Goal: Information Seeking & Learning: Learn about a topic

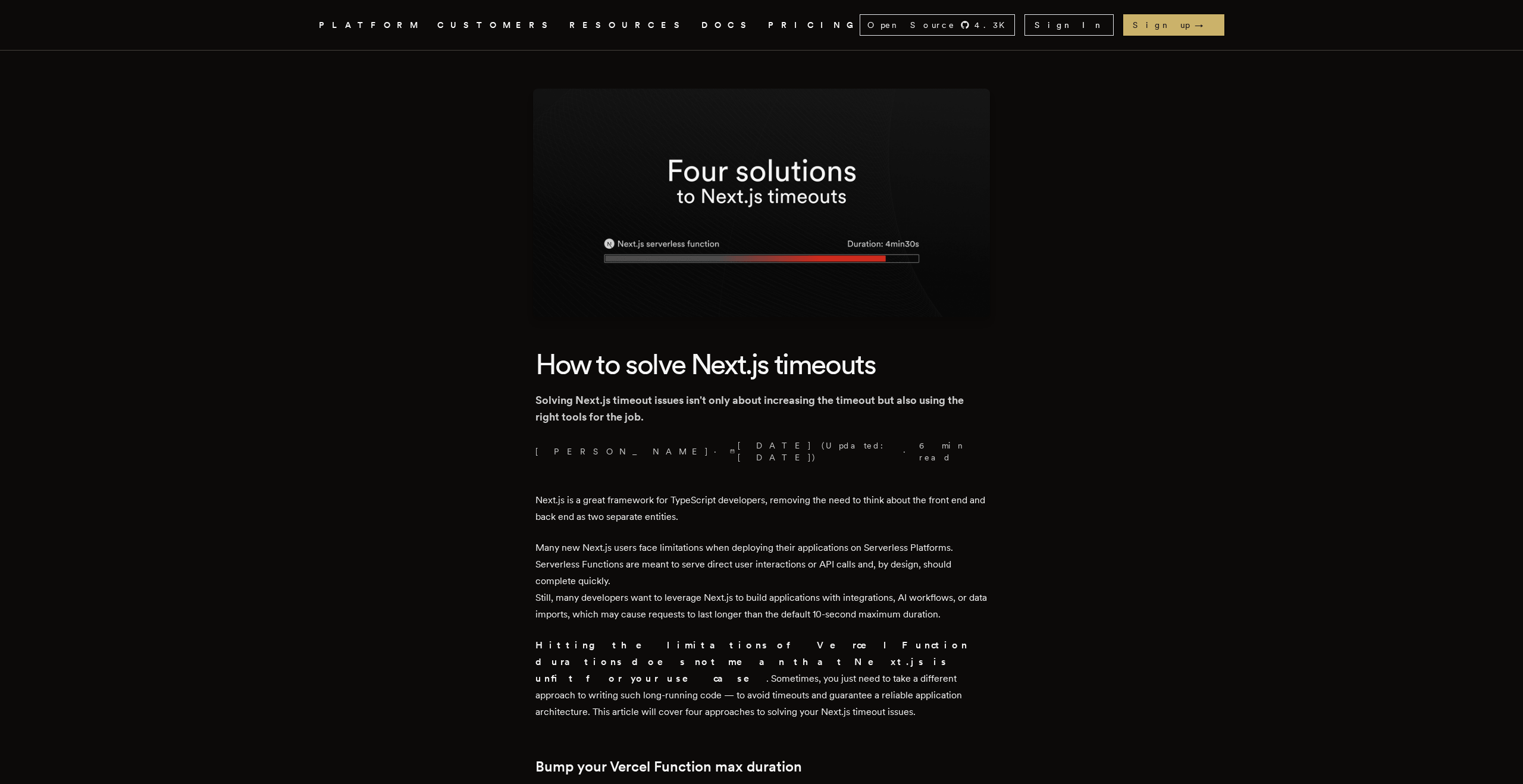
click at [627, 21] on div "PLATFORM CUSTOMERS RESOURCES DOCS PRICING" at bounding box center [589, 25] width 541 height 15
click at [701, 23] on link "DOCS" at bounding box center [727, 25] width 52 height 15
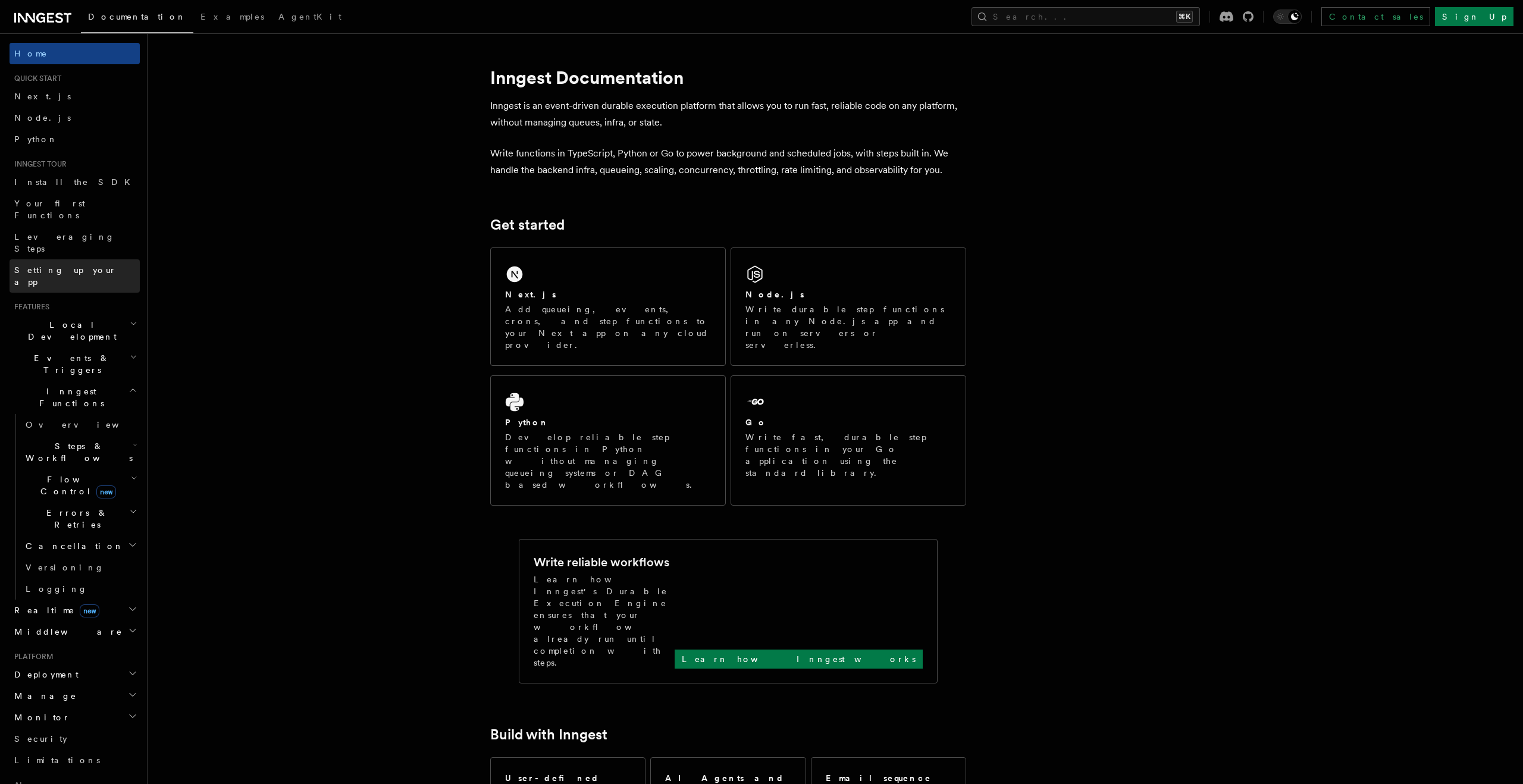
click at [76, 265] on span "Setting up your app" at bounding box center [65, 276] width 102 height 21
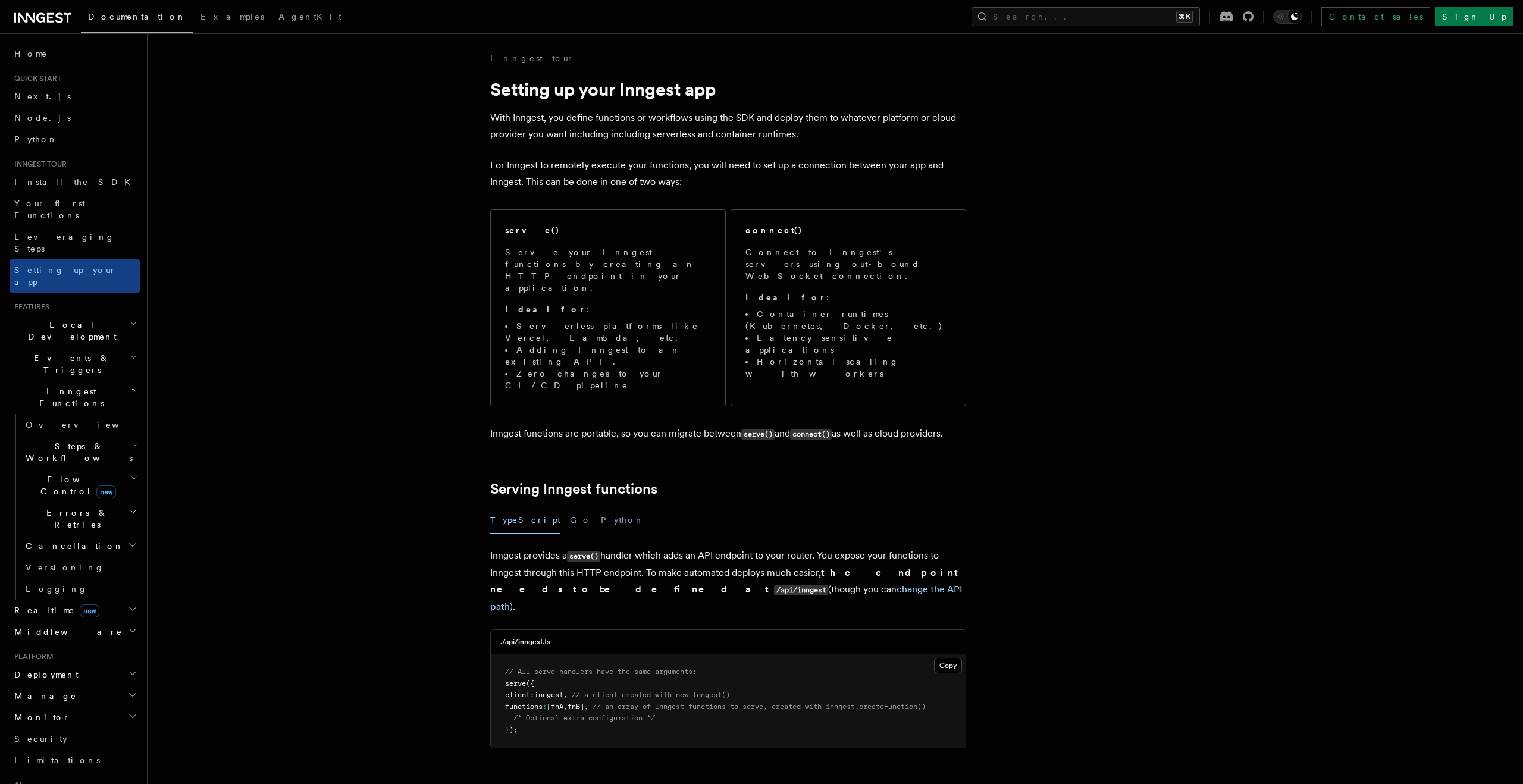
click at [74, 319] on span "Local Development" at bounding box center [70, 331] width 120 height 23
click at [65, 348] on link "Overview" at bounding box center [80, 358] width 119 height 21
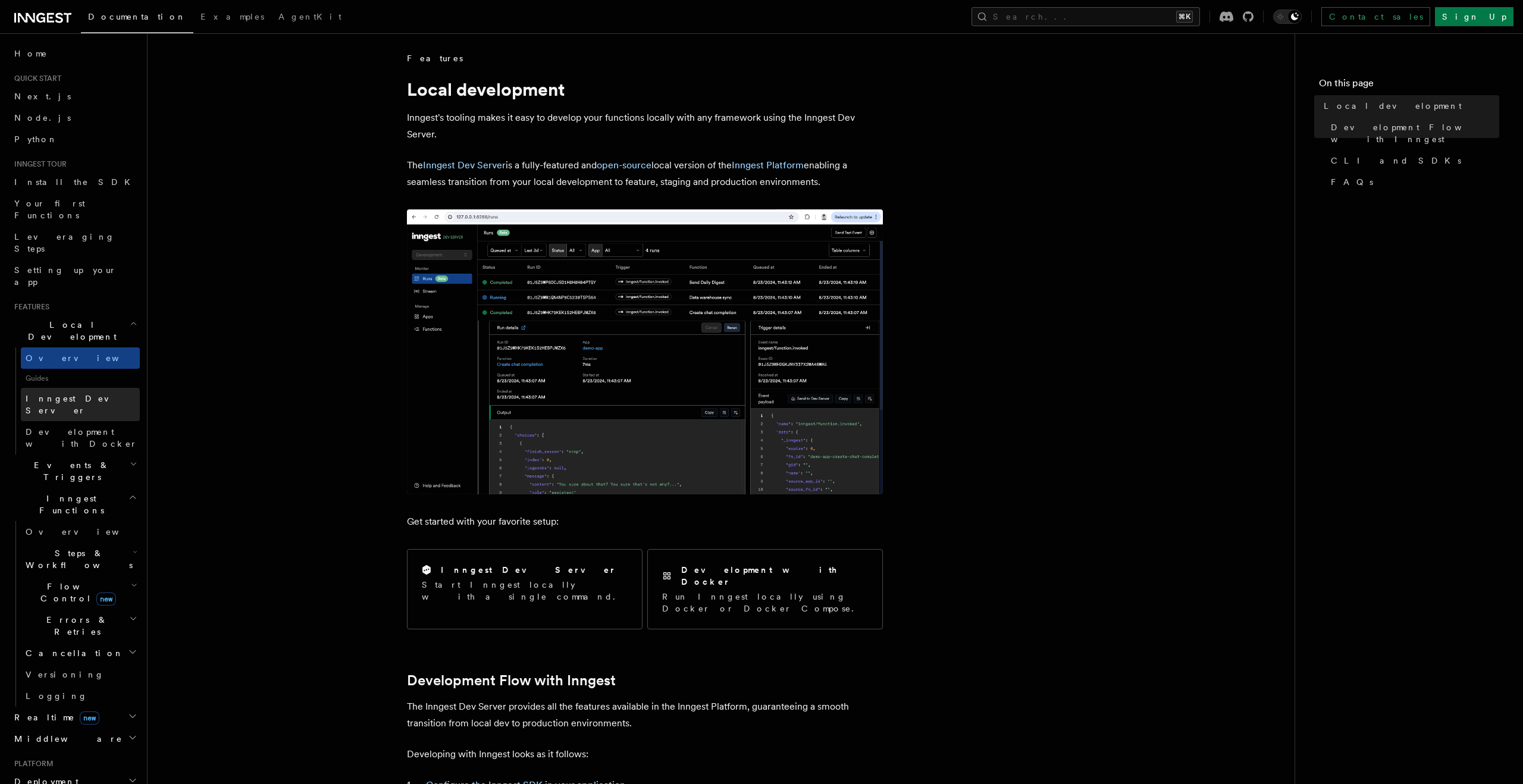
click at [77, 394] on span "Inngest Dev Server" at bounding box center [76, 404] width 102 height 21
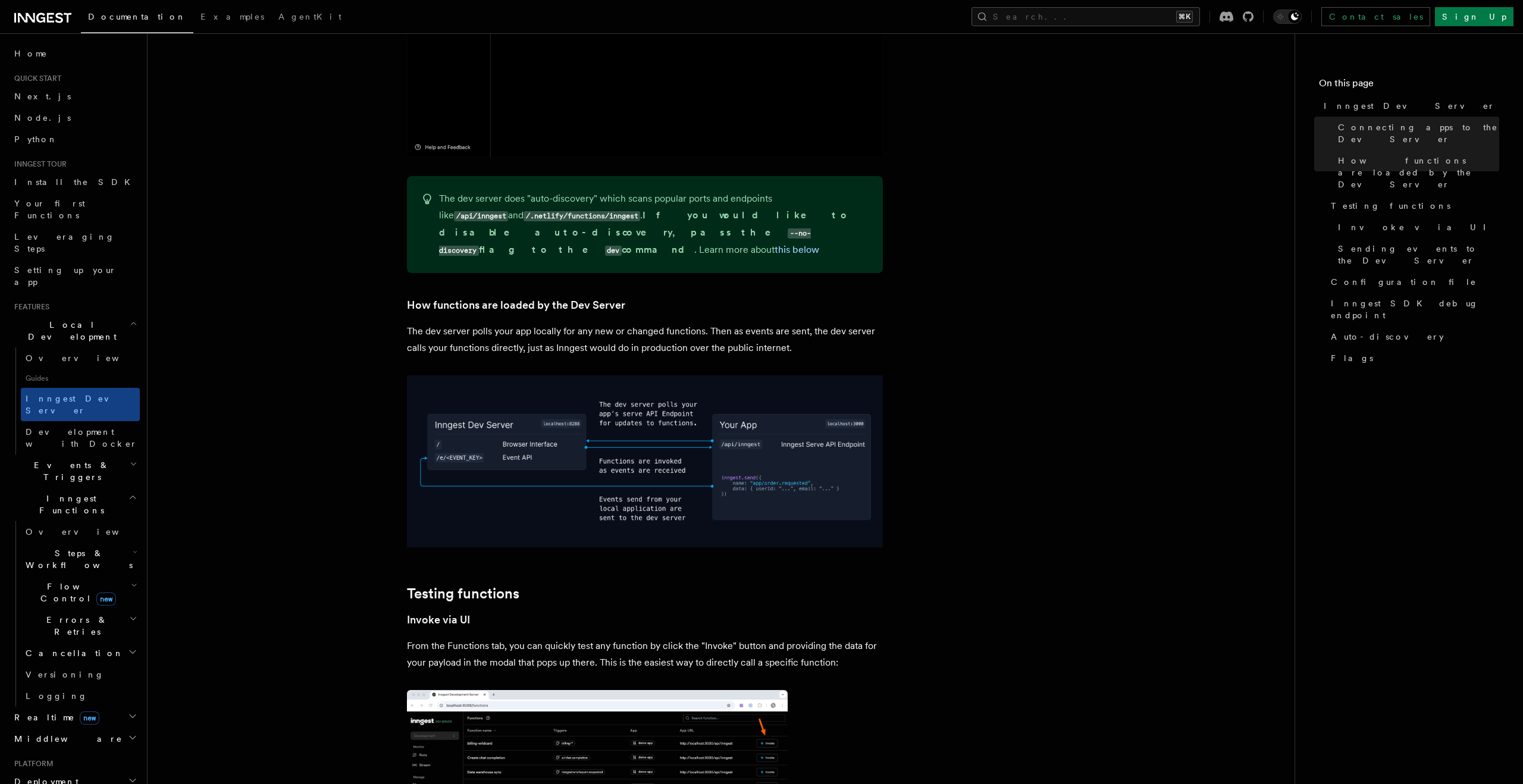
scroll to position [823, 0]
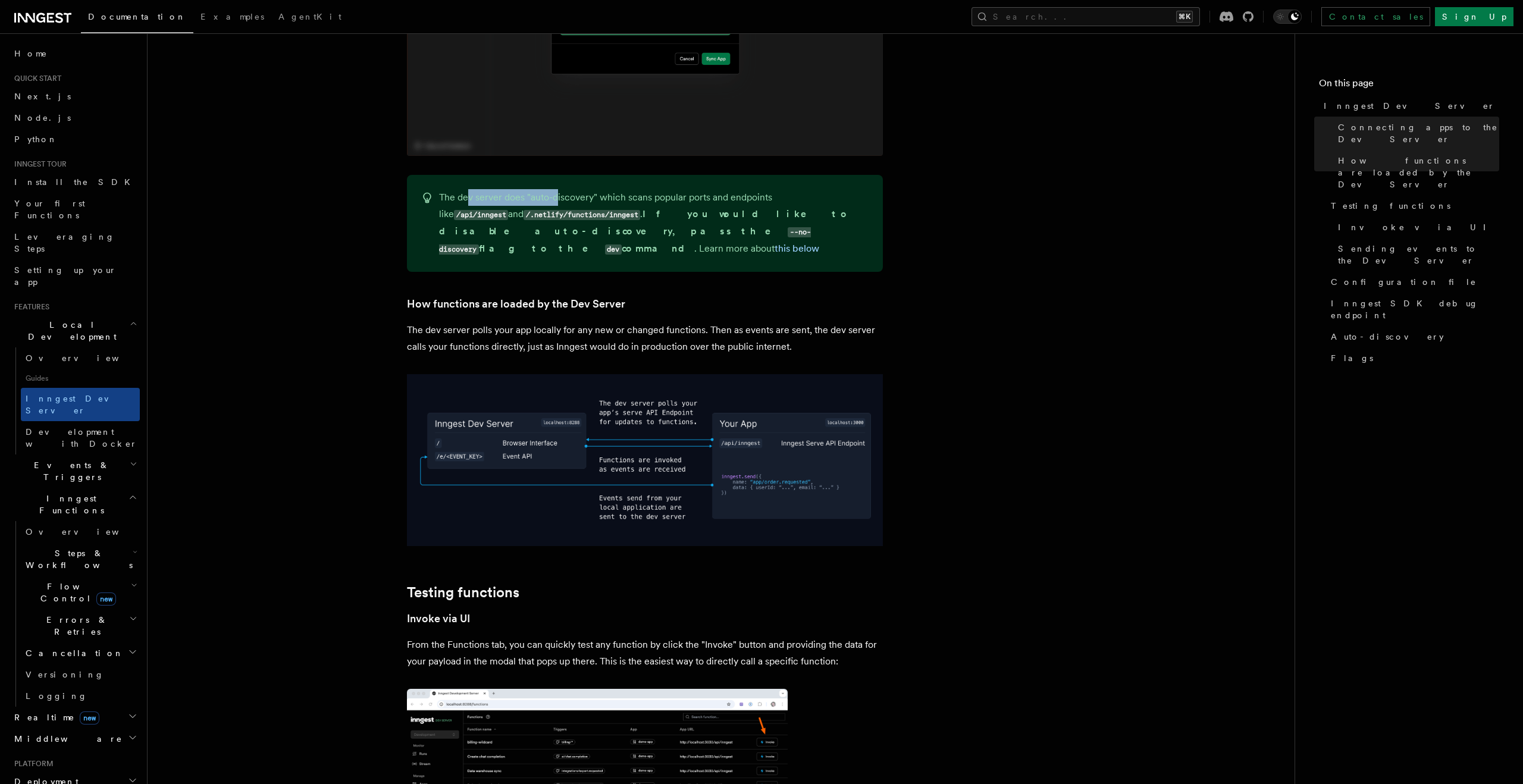
drag, startPoint x: 469, startPoint y: 508, endPoint x: 556, endPoint y: 506, distance: 87.0
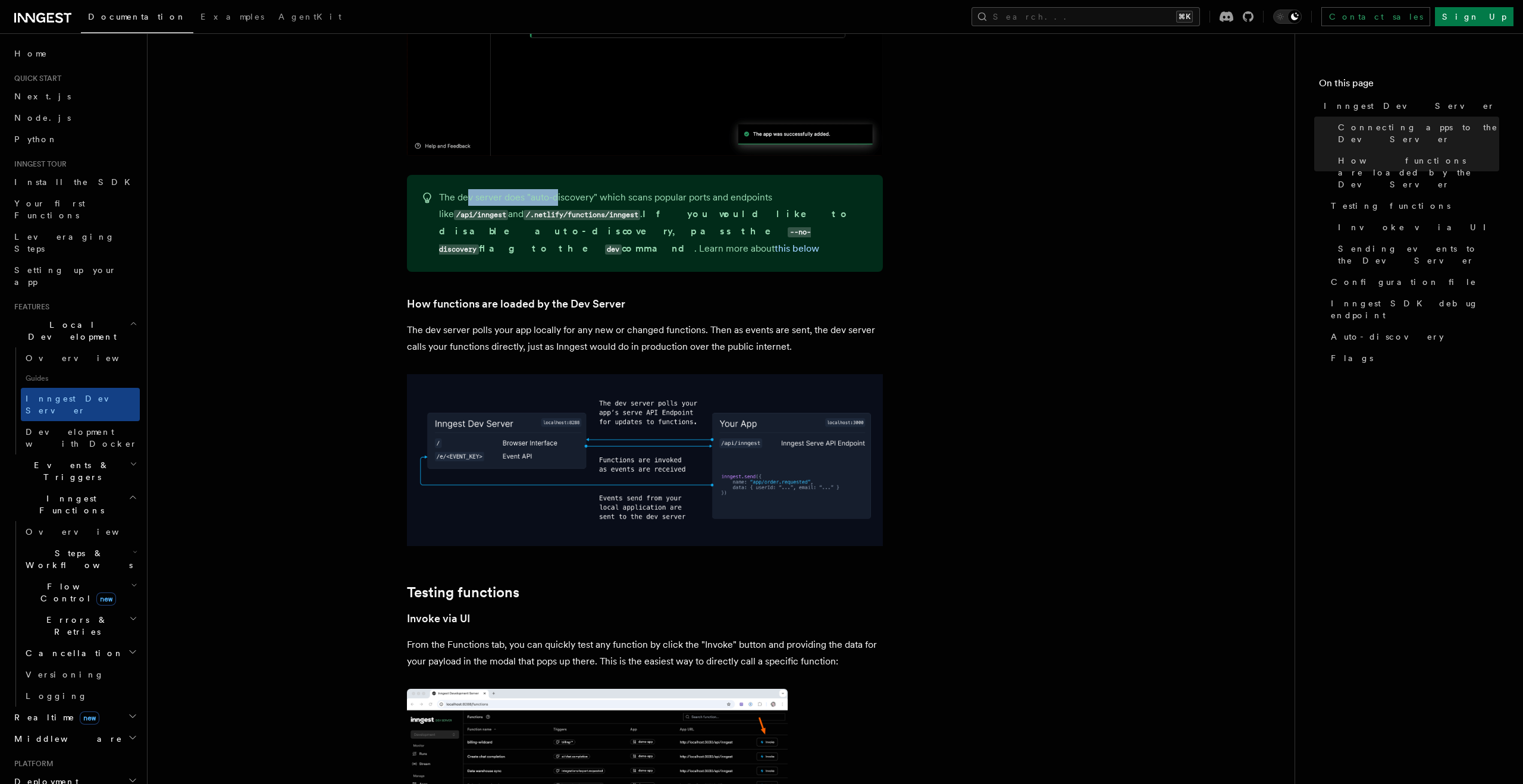
click at [556, 257] on p "The dev server does "auto-discovery" which scans popular ports and endpoints li…" at bounding box center [653, 223] width 429 height 68
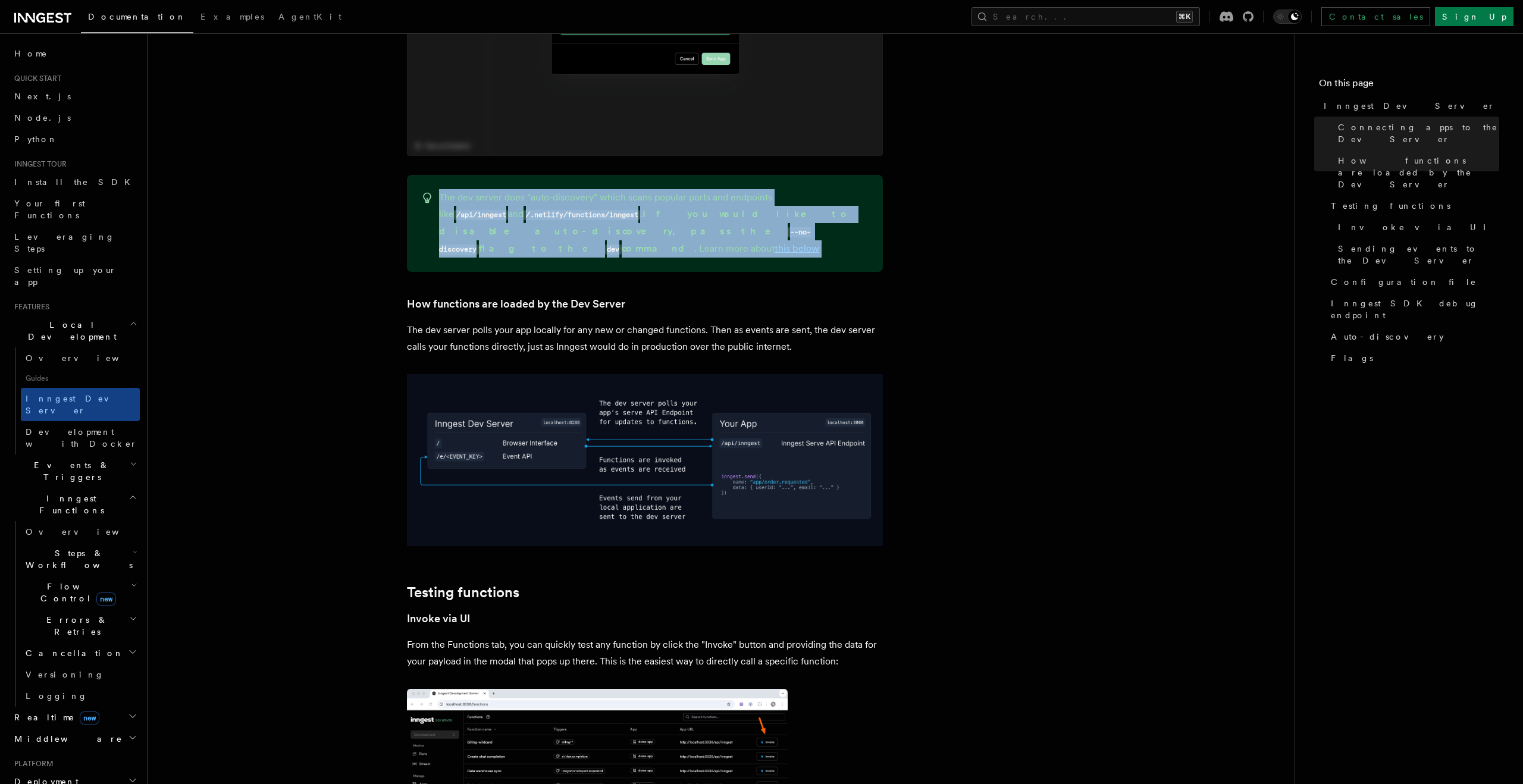
click at [556, 257] on p "The dev server does "auto-discovery" which scans popular ports and endpoints li…" at bounding box center [653, 223] width 429 height 68
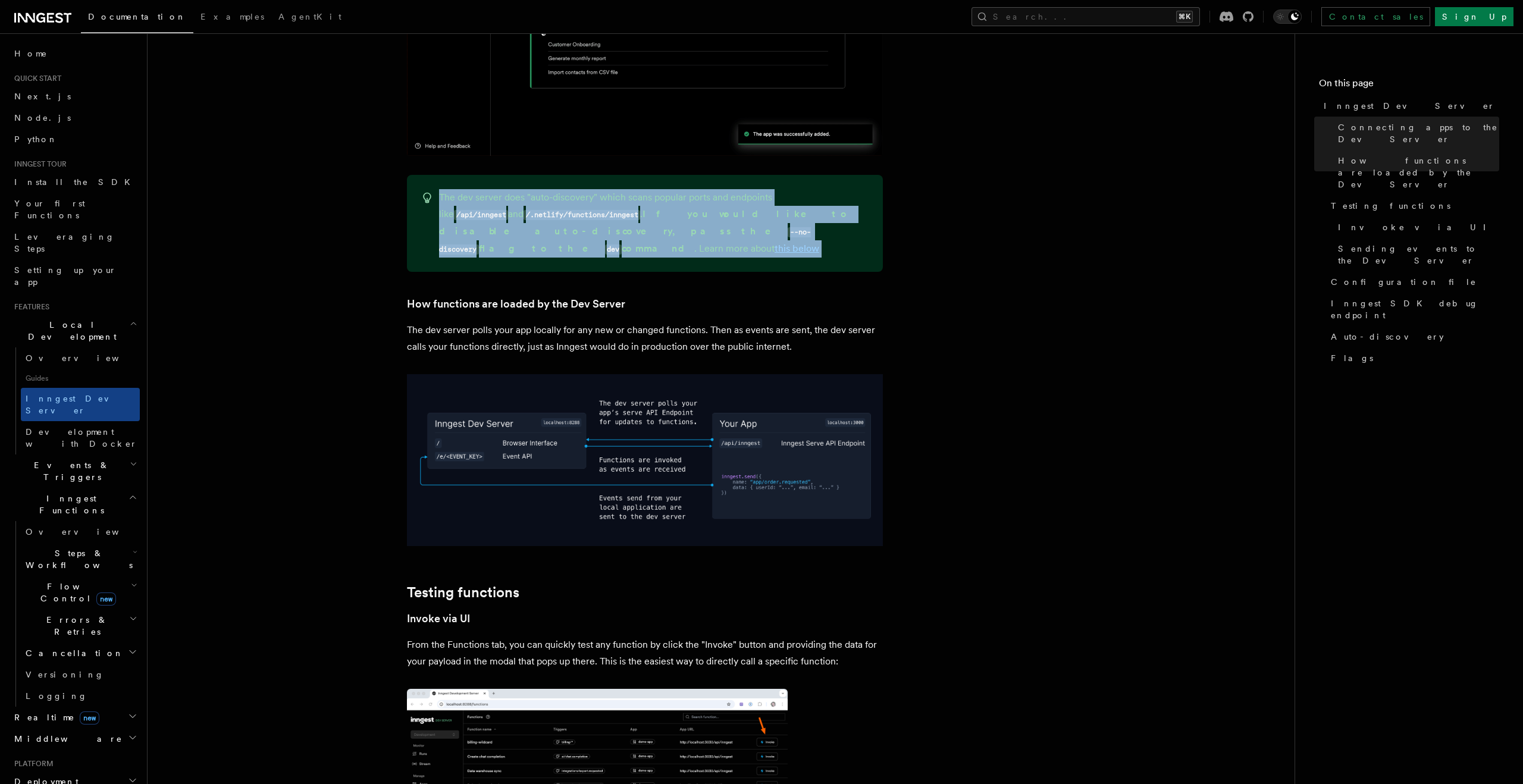
click at [541, 257] on p "The dev server does "auto-discovery" which scans popular ports and endpoints li…" at bounding box center [653, 223] width 429 height 68
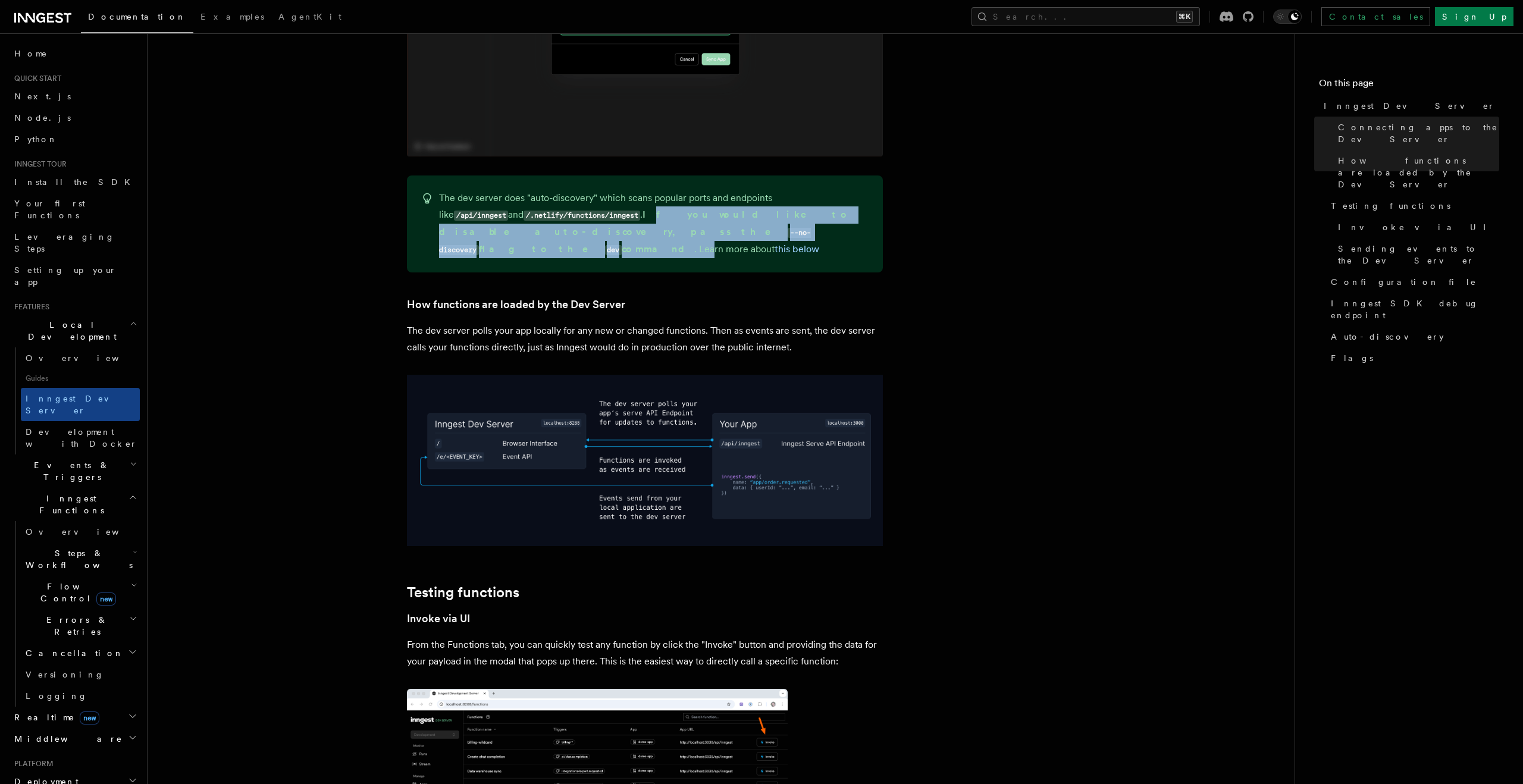
drag, startPoint x: 566, startPoint y: 523, endPoint x: 566, endPoint y: 535, distance: 12.0
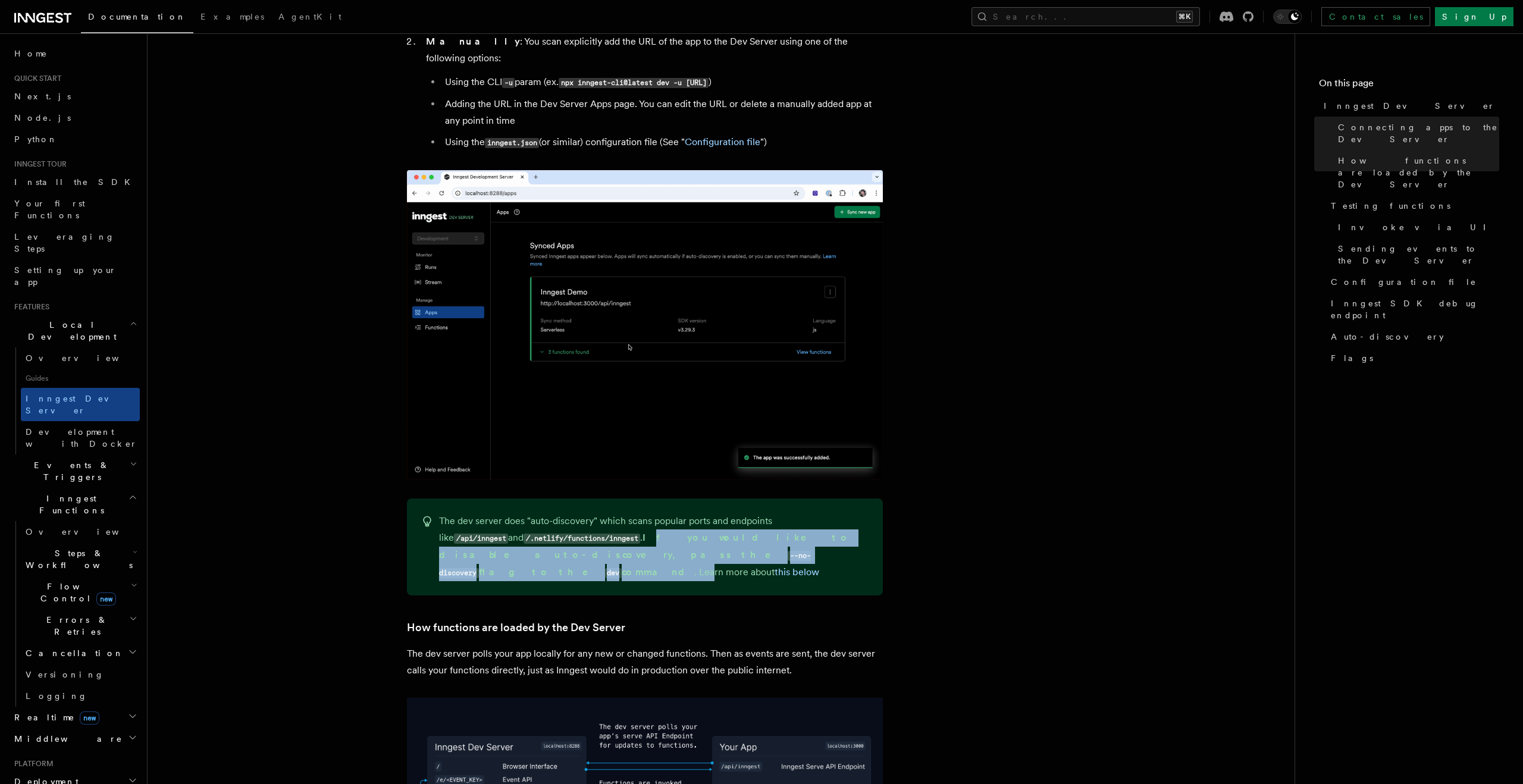
click at [566, 535] on p "The dev server does "auto-discovery" which scans popular ports and endpoints li…" at bounding box center [653, 546] width 429 height 68
click at [566, 535] on p "The dev server does "auto-discovery" which scans popular ports and endpoints li…" at bounding box center [653, 546] width 429 height 68
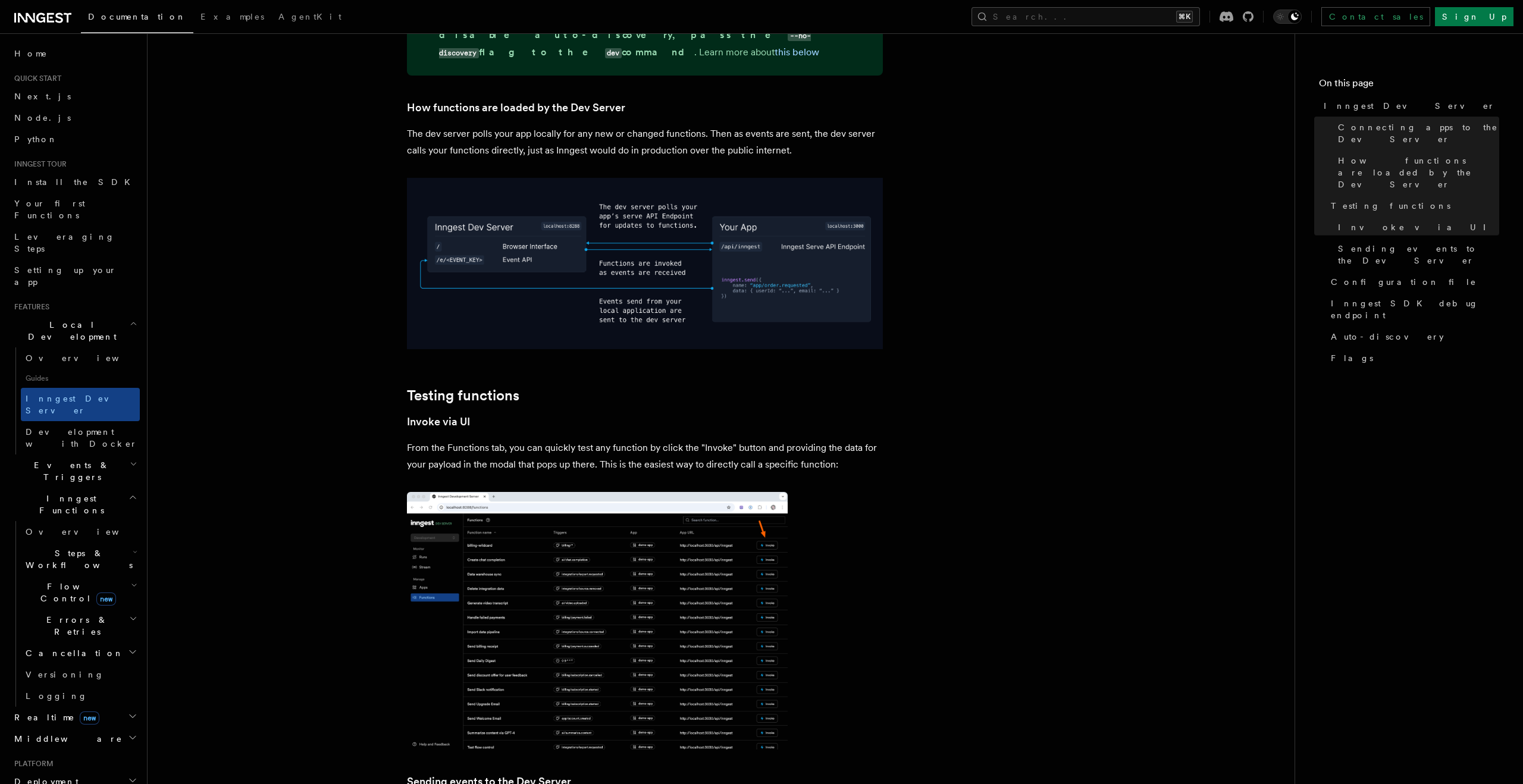
scroll to position [1344, 0]
click at [550, 438] on p "From the Functions tab, you can quickly test any function by click the "Invoke"…" at bounding box center [645, 454] width 476 height 33
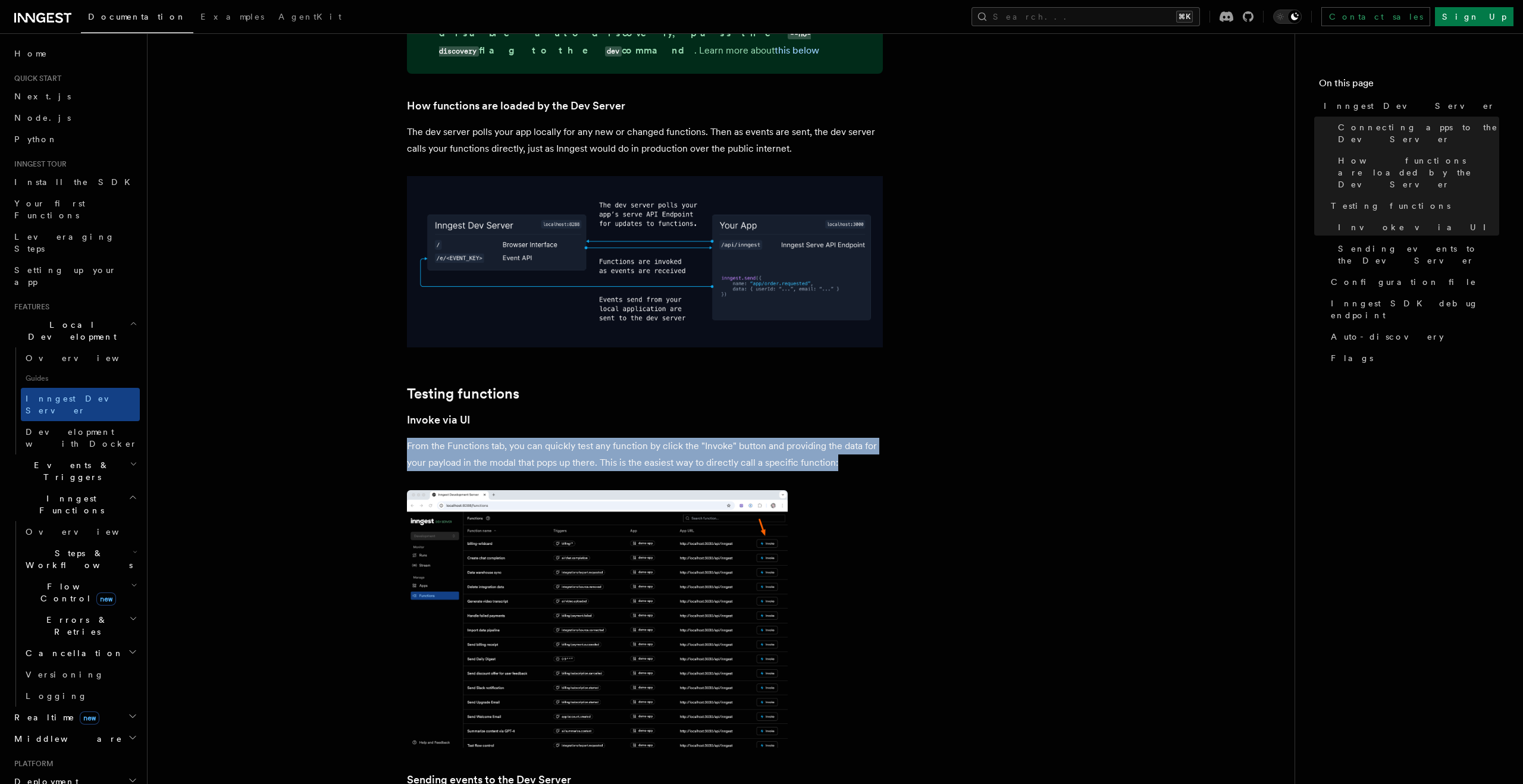
click at [550, 438] on p "From the Functions tab, you can quickly test any function by click the "Invoke"…" at bounding box center [645, 454] width 476 height 33
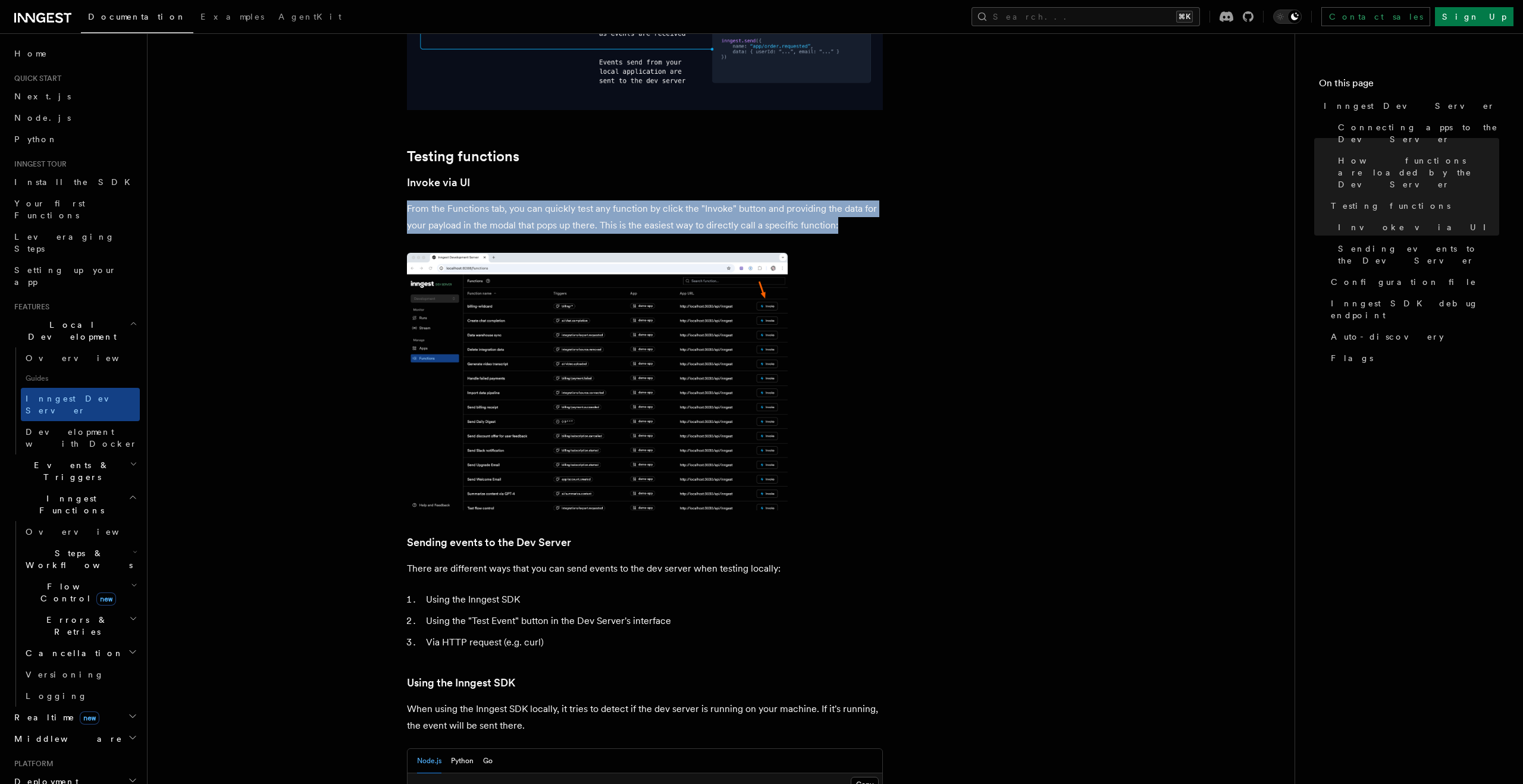
scroll to position [1585, 0]
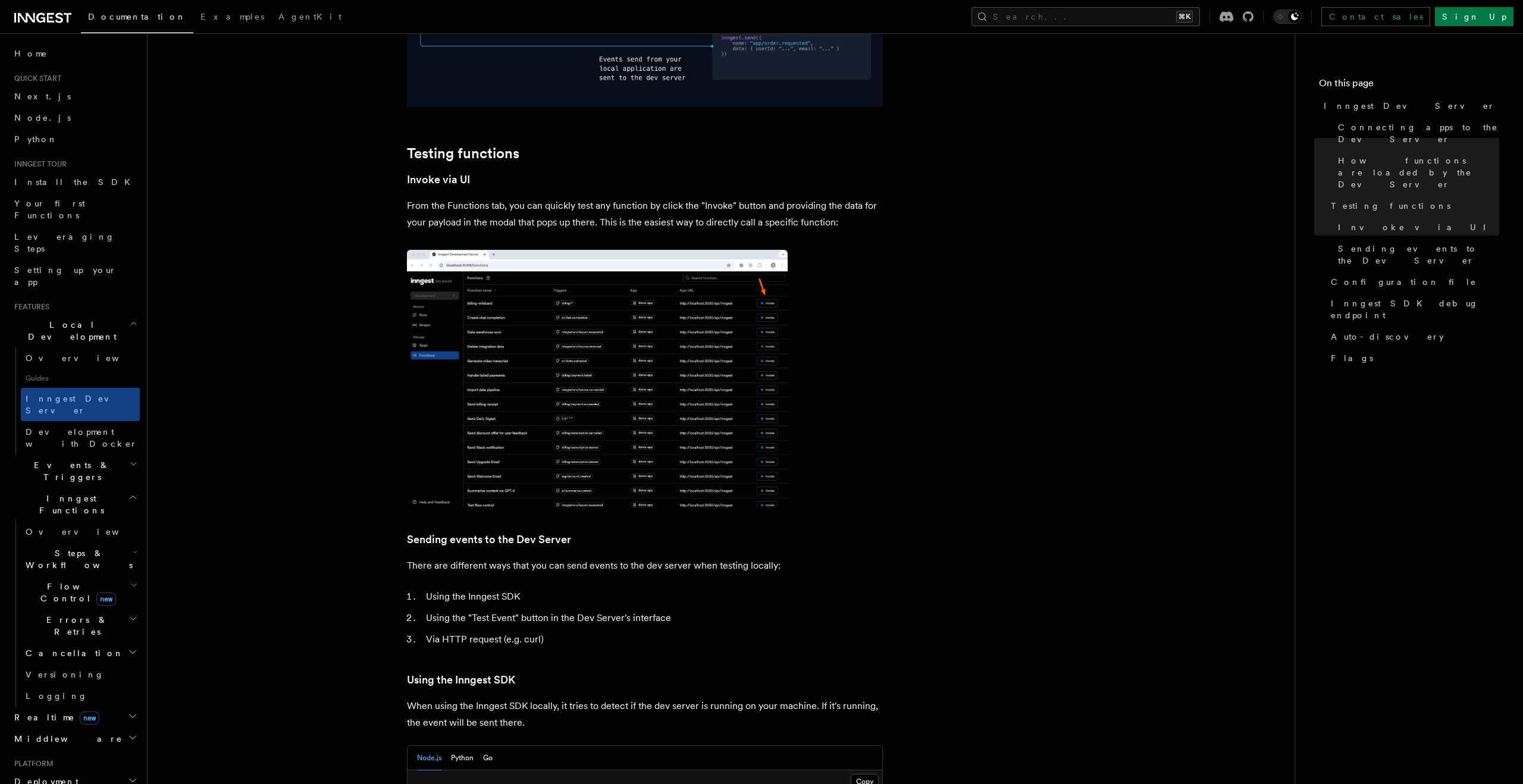
click at [455, 557] on p "There are different ways that you can send events to the dev server when testin…" at bounding box center [645, 565] width 476 height 17
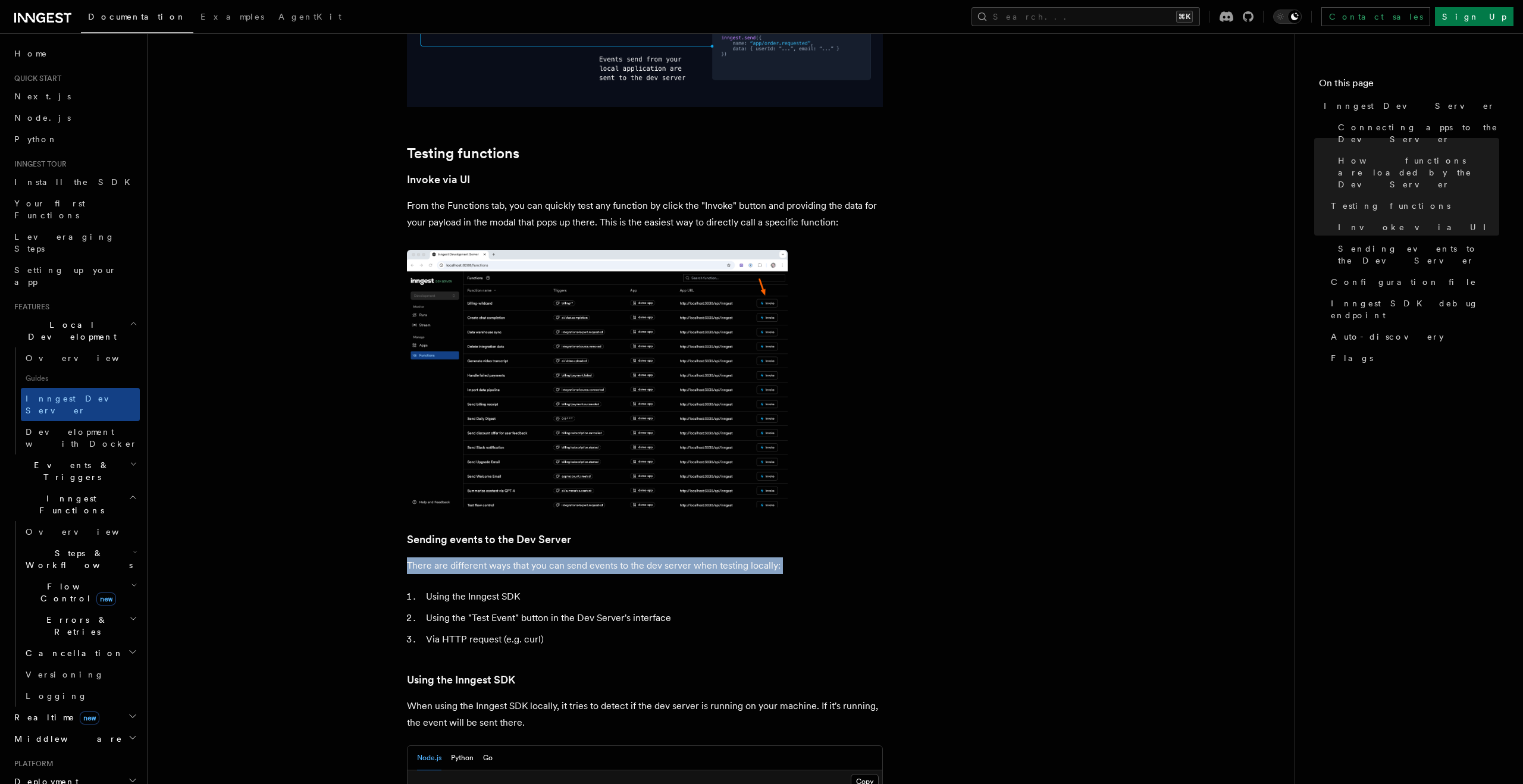
click at [455, 557] on p "There are different ways that you can send events to the dev server when testin…" at bounding box center [645, 565] width 476 height 17
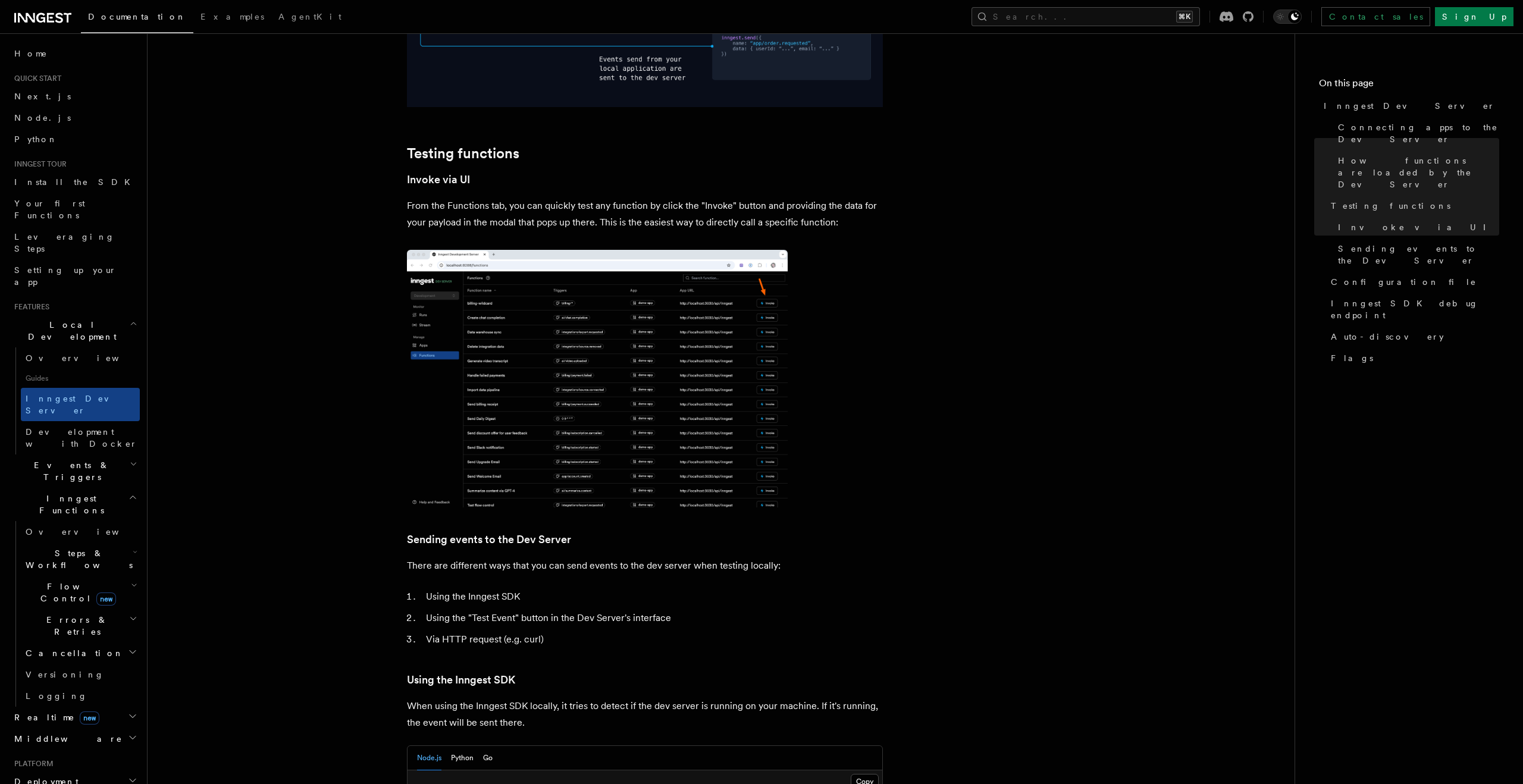
click at [461, 588] on li "Using the Inngest SDK" at bounding box center [653, 596] width 461 height 17
click at [466, 609] on li "Using the "Test Event" button in the Dev Server's interface" at bounding box center [653, 618] width 461 height 17
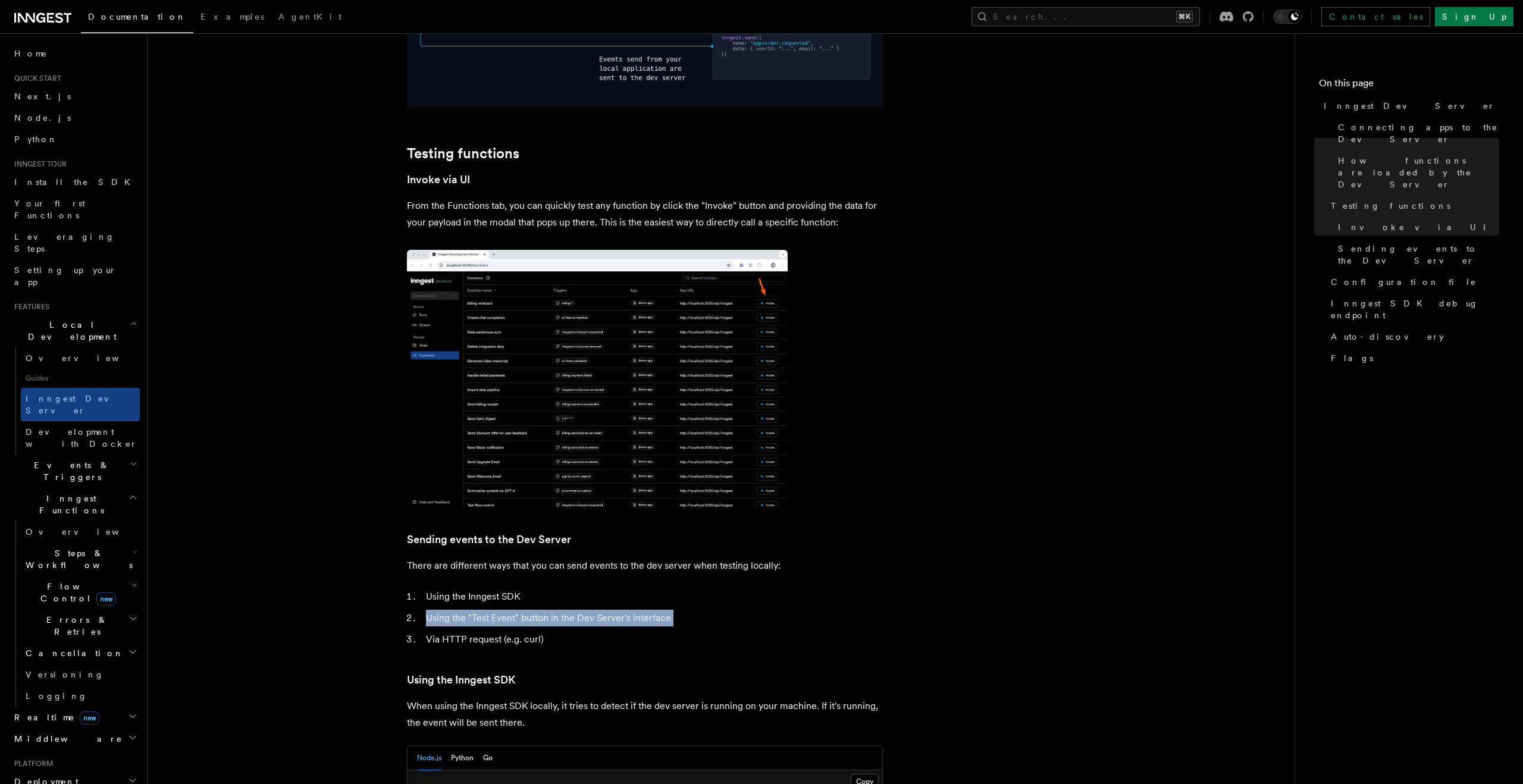
click at [466, 609] on li "Using the "Test Event" button in the Dev Server's interface" at bounding box center [653, 618] width 461 height 17
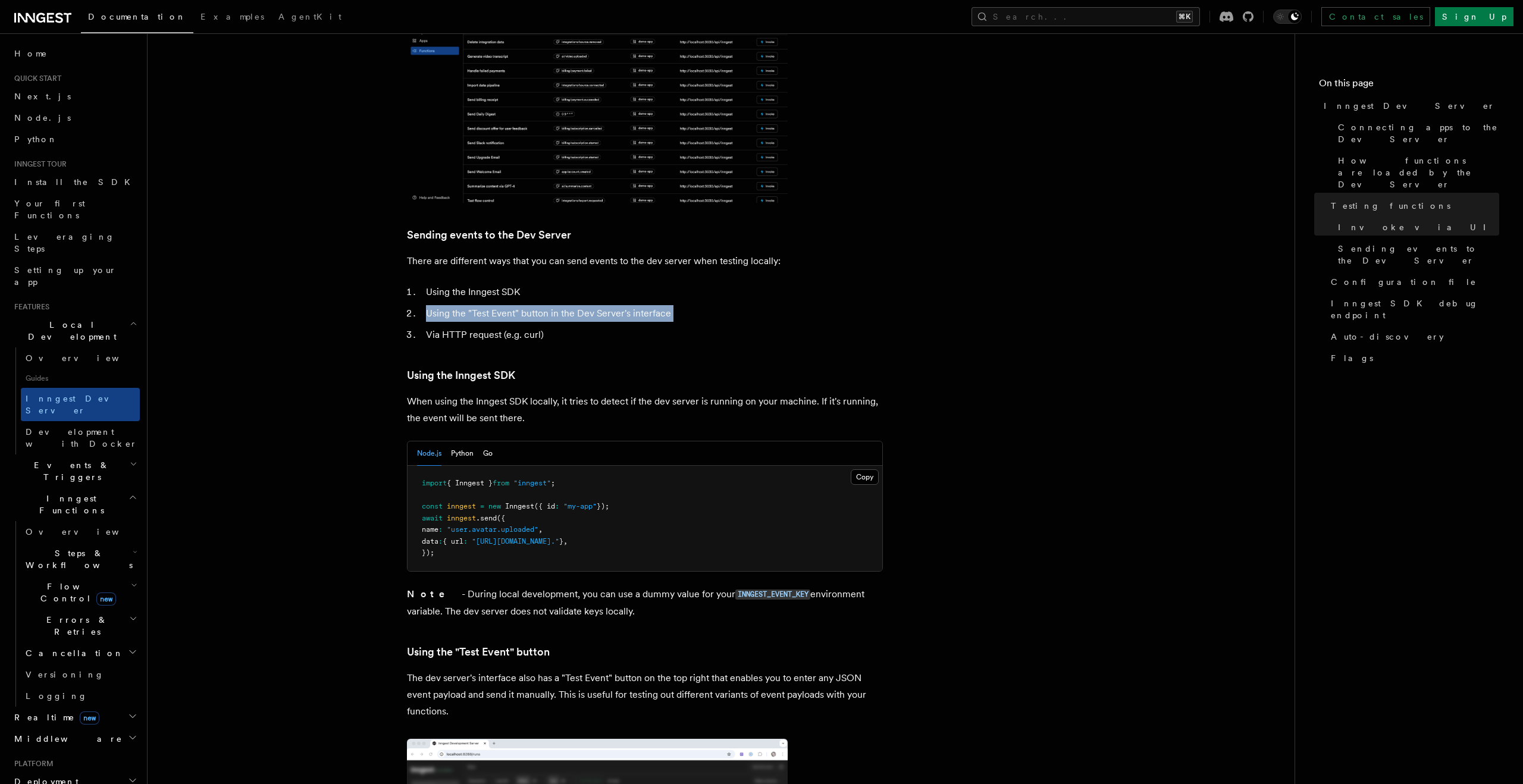
scroll to position [1899, 0]
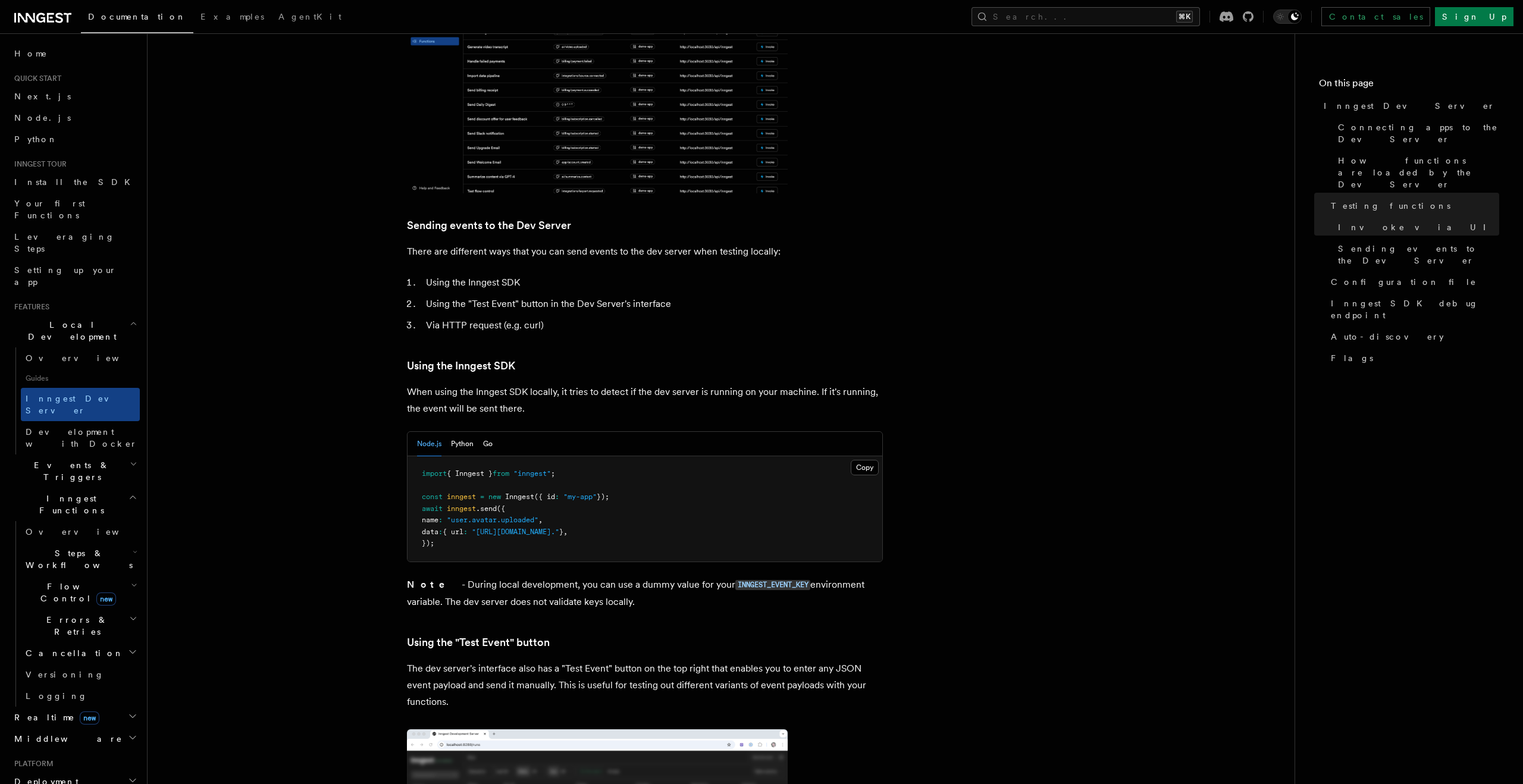
click at [442, 384] on p "When using the Inngest SDK locally, it tries to detect if the dev server is run…" at bounding box center [645, 400] width 476 height 33
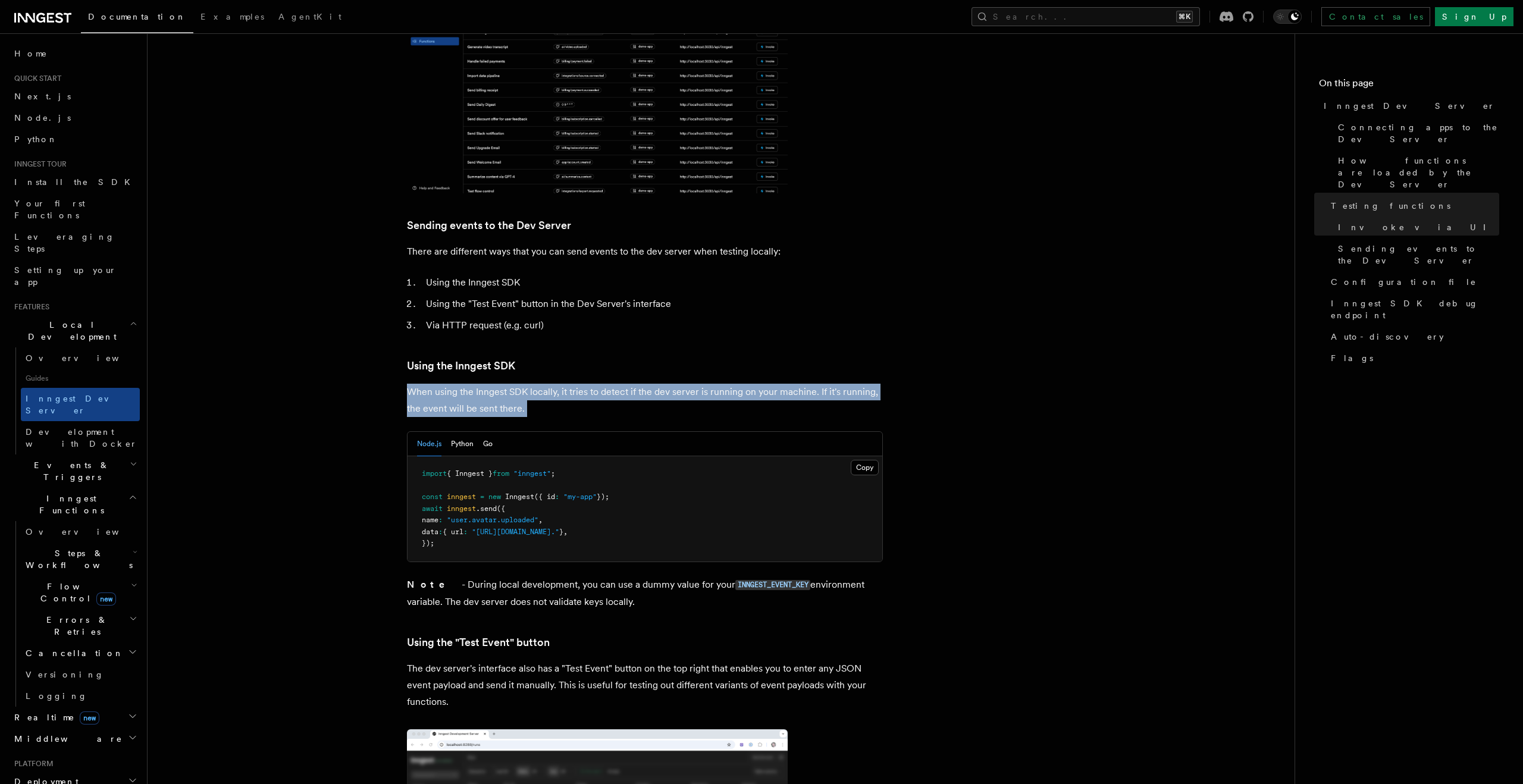
click at [442, 384] on p "When using the Inngest SDK locally, it tries to detect if the dev server is run…" at bounding box center [645, 400] width 476 height 33
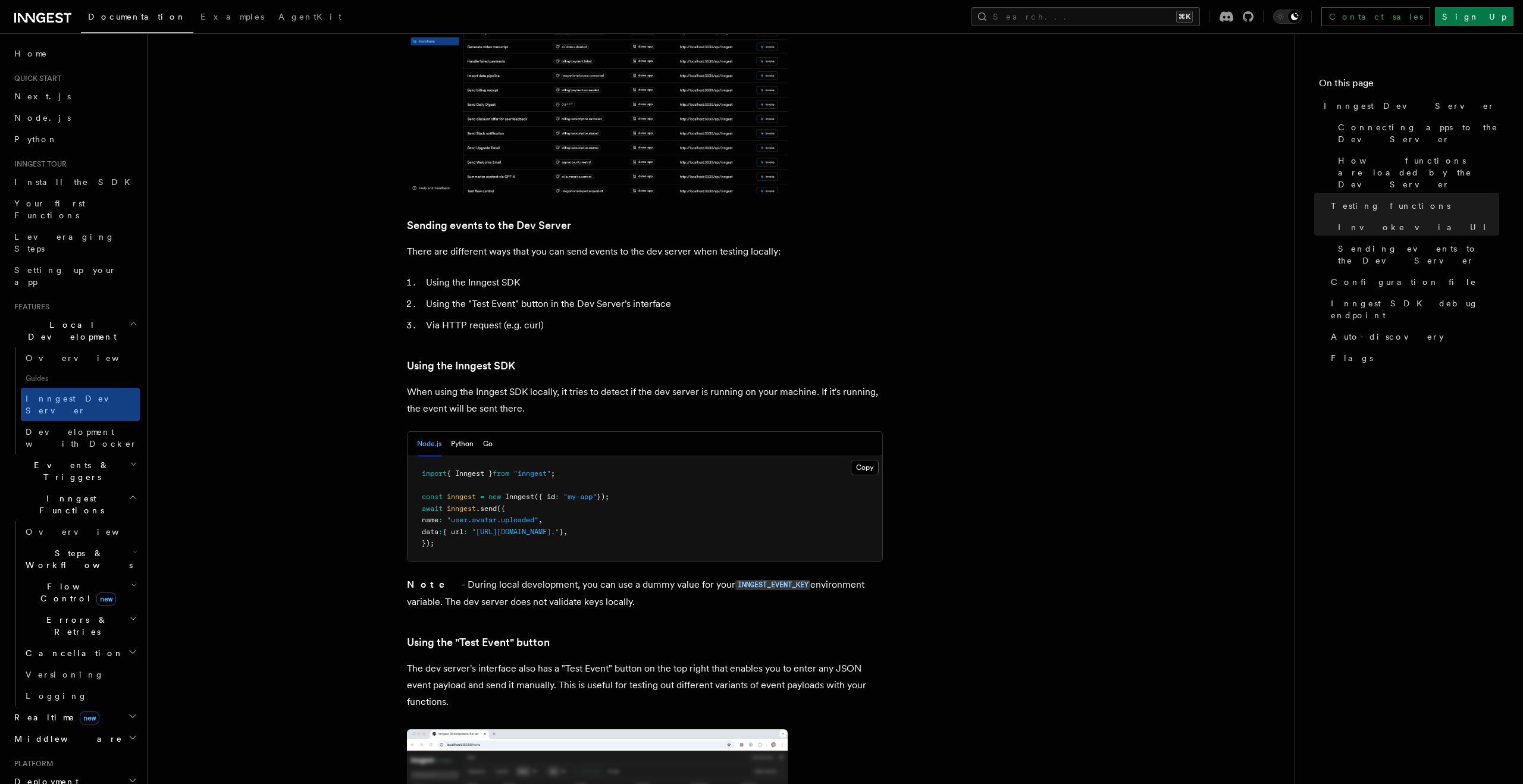
click at [454, 505] on span "inngest" at bounding box center [461, 508] width 29 height 8
click at [472, 505] on span "inngest" at bounding box center [461, 508] width 29 height 8
click at [482, 505] on span ".send" at bounding box center [486, 508] width 21 height 8
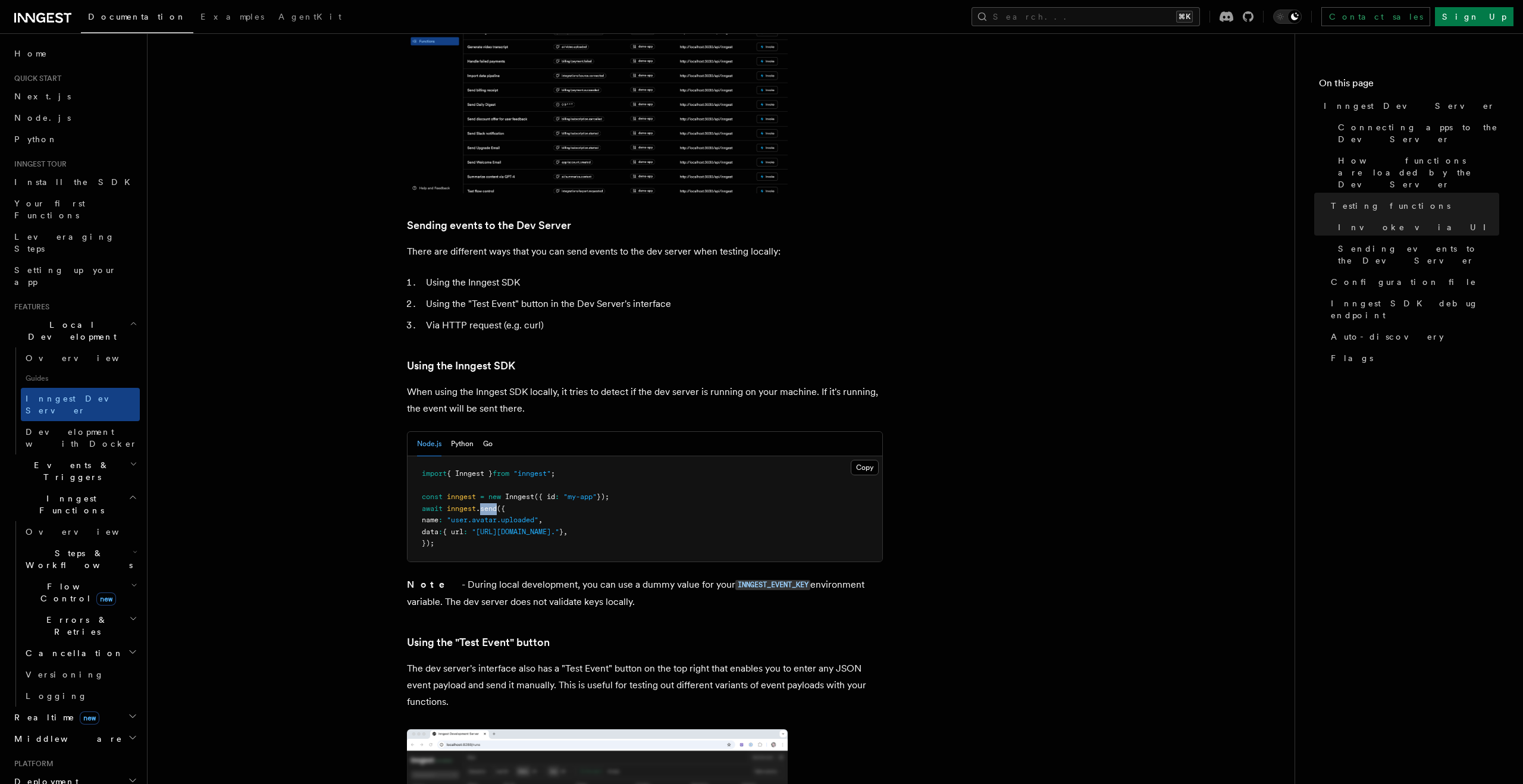
click at [482, 505] on span ".send" at bounding box center [486, 508] width 21 height 8
click at [488, 516] on span ""user.avatar.uploaded"" at bounding box center [492, 519] width 92 height 8
drag, startPoint x: 462, startPoint y: 486, endPoint x: 547, endPoint y: 492, distance: 85.2
click at [538, 516] on span ""user.avatar.uploaded"" at bounding box center [492, 519] width 92 height 8
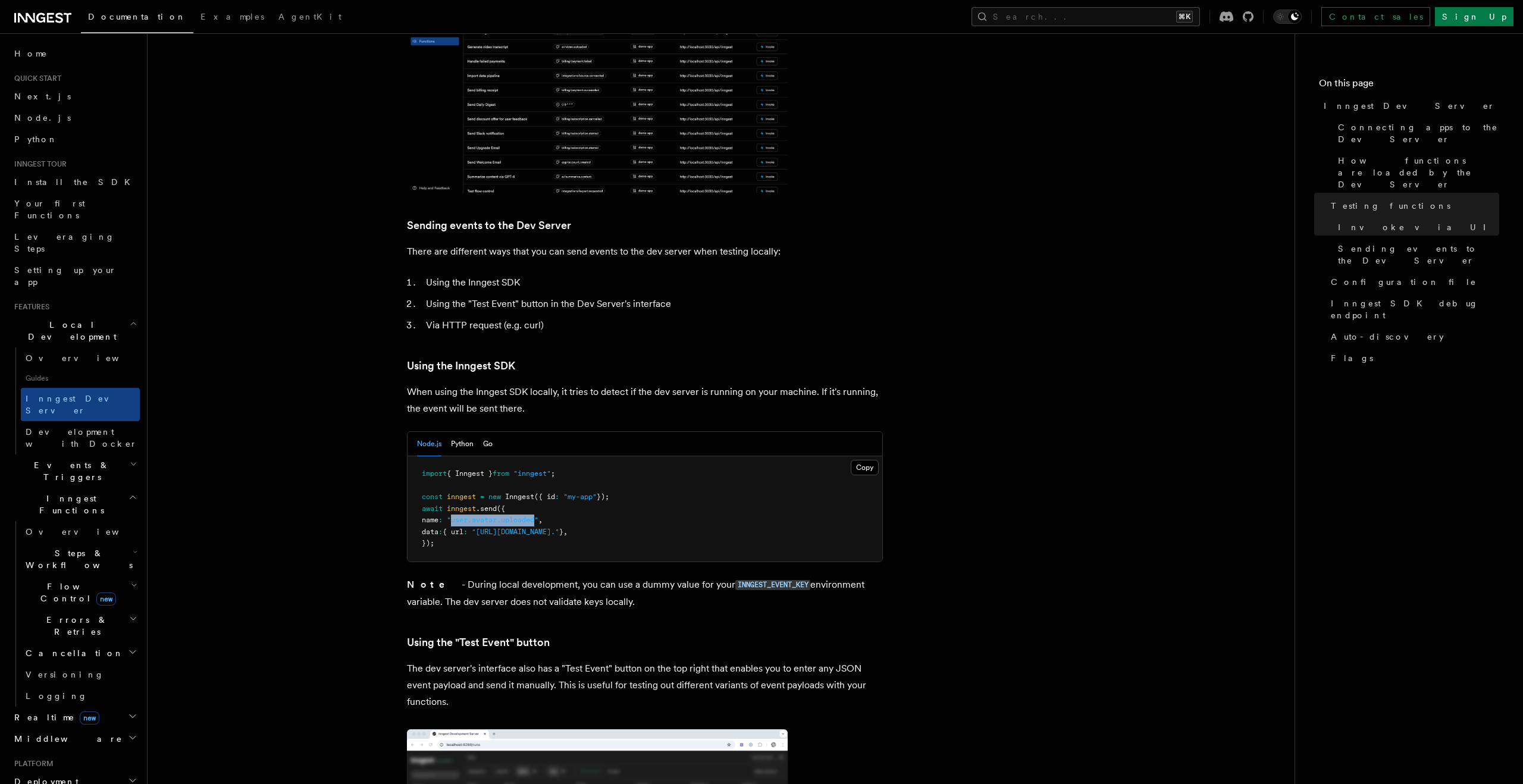
drag, startPoint x: 502, startPoint y: 500, endPoint x: 668, endPoint y: 502, distance: 166.0
click at [559, 527] on span ""https://a-bucket.s3.us-west-2.amazonaws.com/..."" at bounding box center [515, 531] width 87 height 8
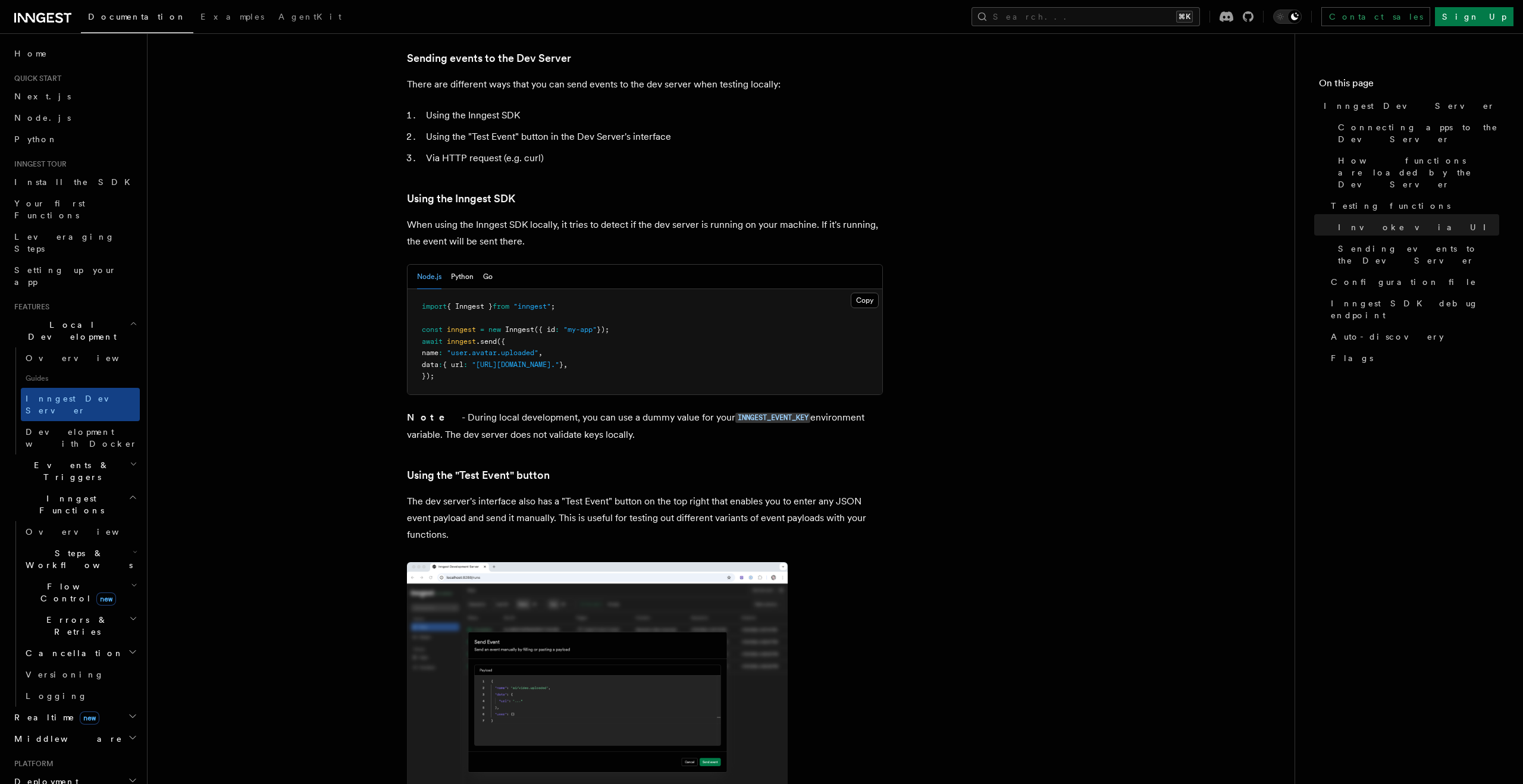
scroll to position [2067, 0]
click at [533, 495] on p "The dev server's interface also has a "Test Event" button on the top right that…" at bounding box center [645, 517] width 476 height 50
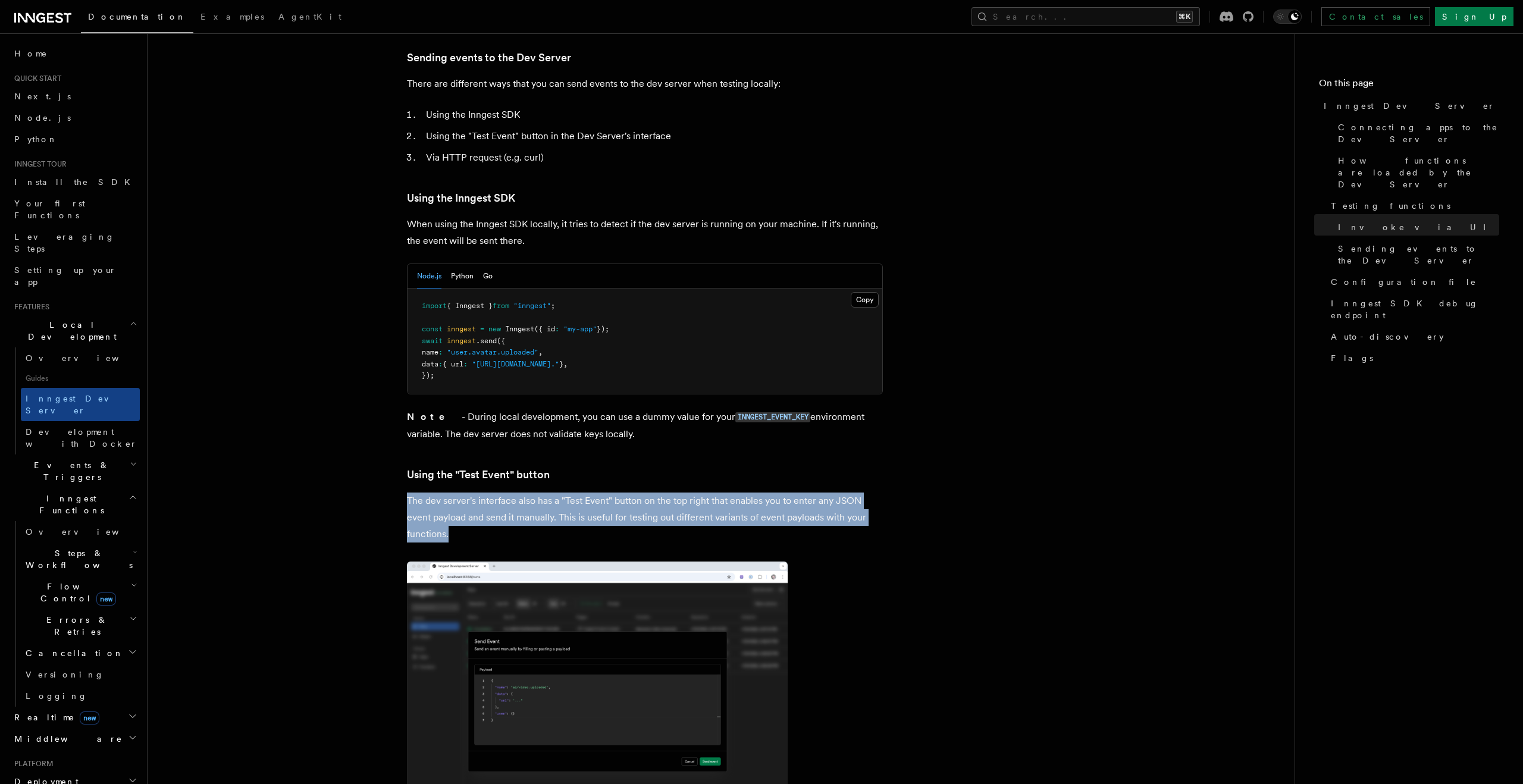
click at [533, 495] on p "The dev server's interface also has a "Test Event" button on the top right that…" at bounding box center [645, 517] width 476 height 50
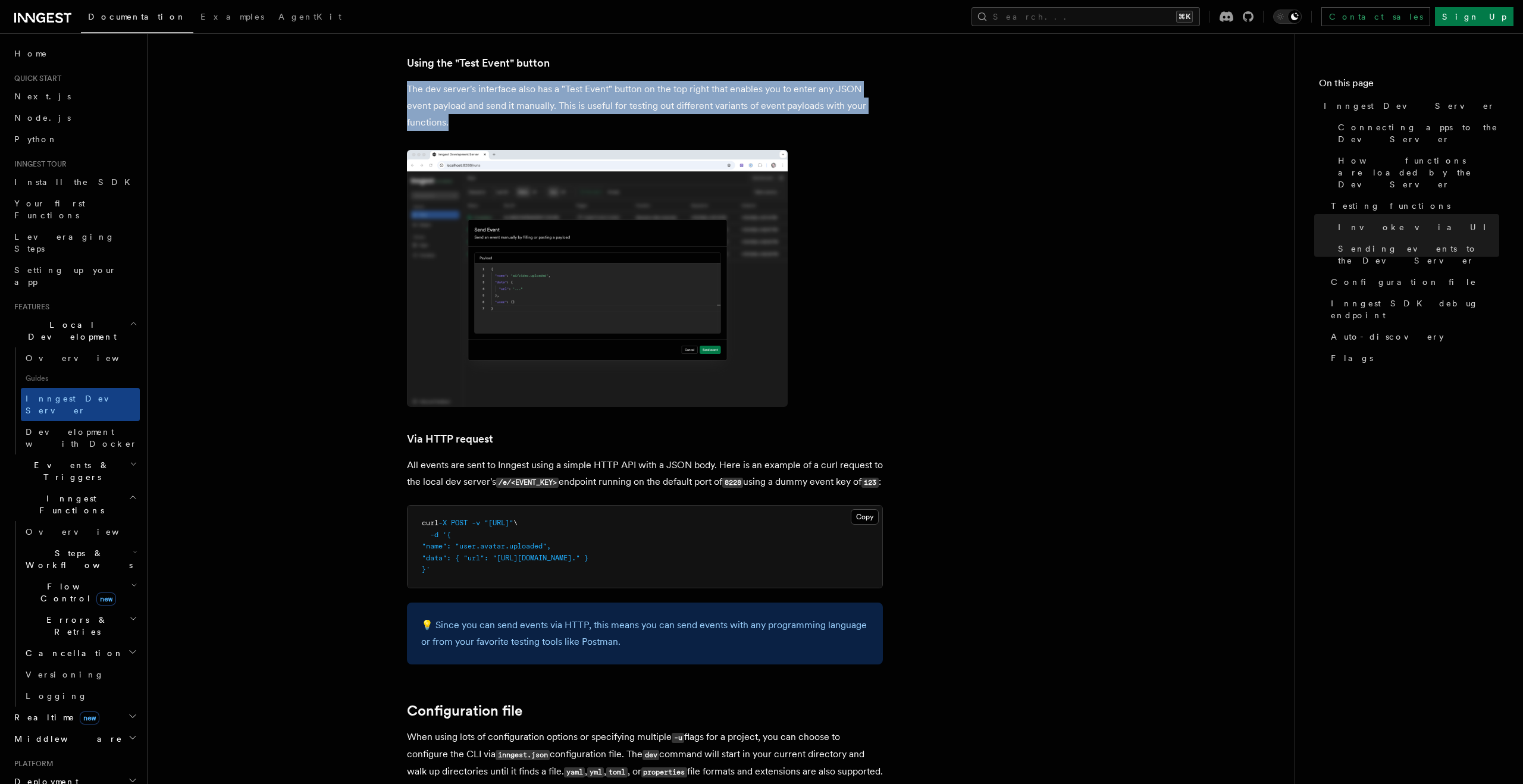
scroll to position [2485, 0]
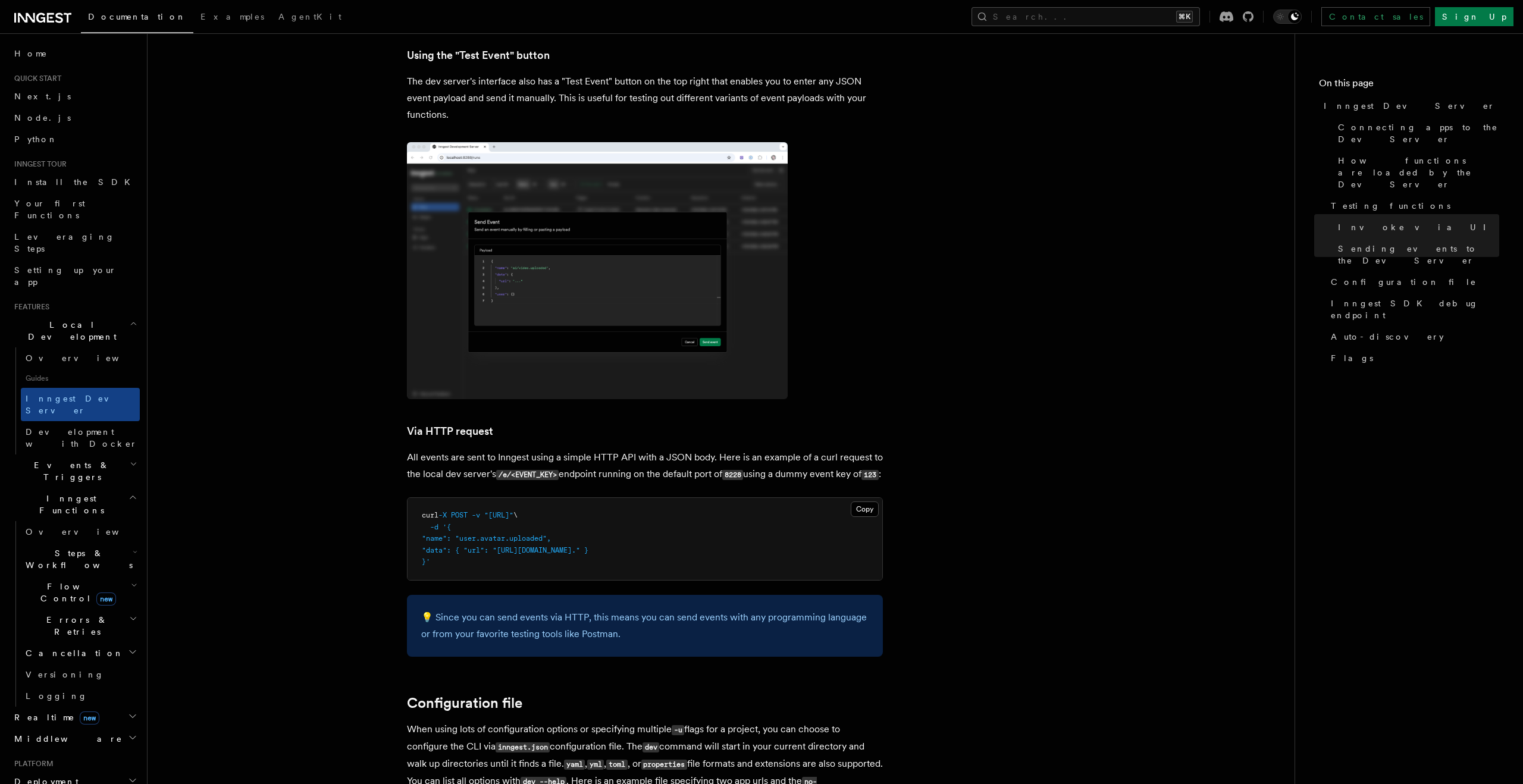
click at [489, 449] on p "All events are sent to Inngest using a simple HTTP API with a JSON body. Here i…" at bounding box center [645, 466] width 476 height 34
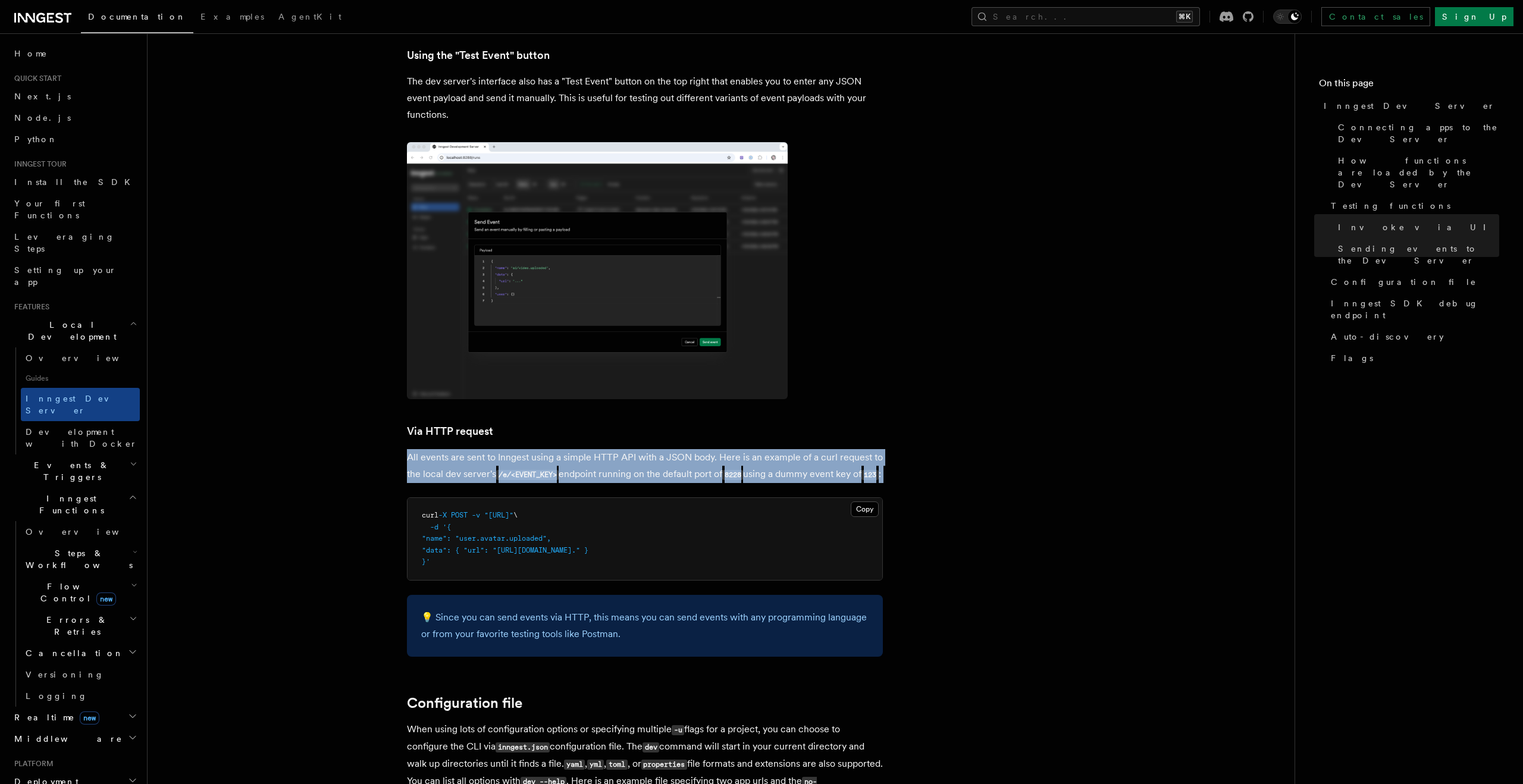
click at [489, 449] on p "All events are sent to Inngest using a simple HTTP API with a JSON body. Here i…" at bounding box center [645, 466] width 476 height 34
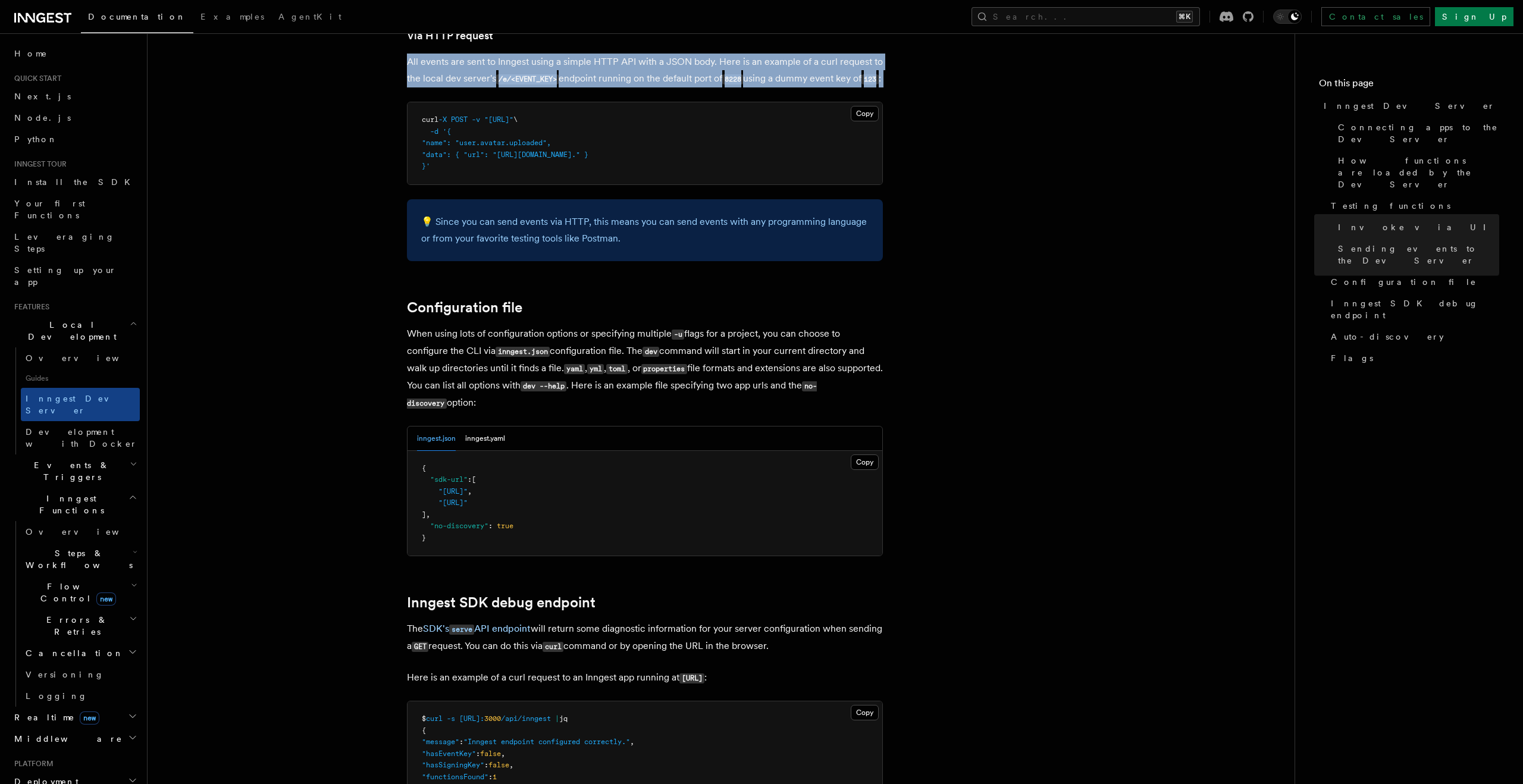
scroll to position [2901, 0]
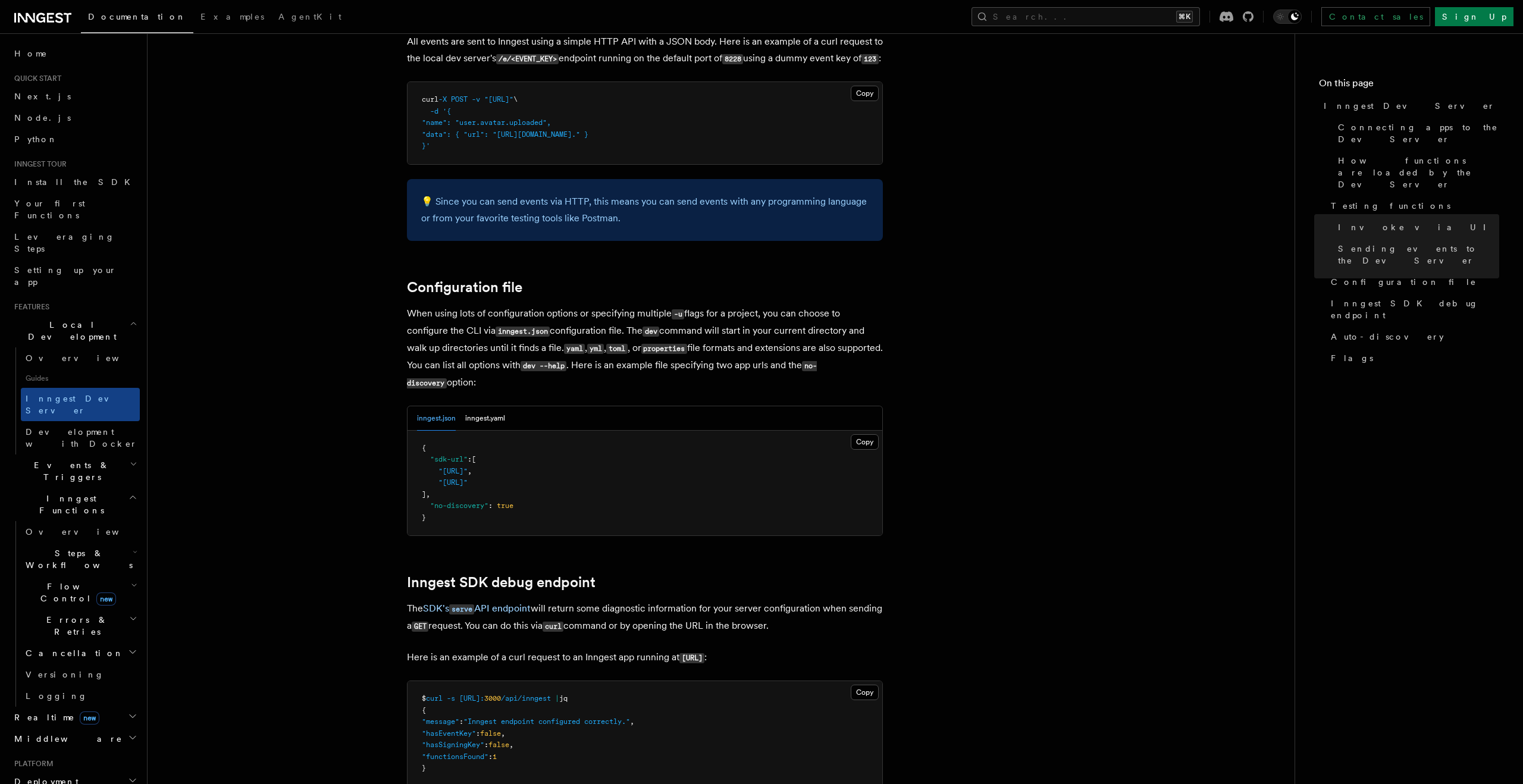
click at [488, 340] on p "When using lots of configuration options or specifying multiple -u flags for a …" at bounding box center [645, 348] width 476 height 87
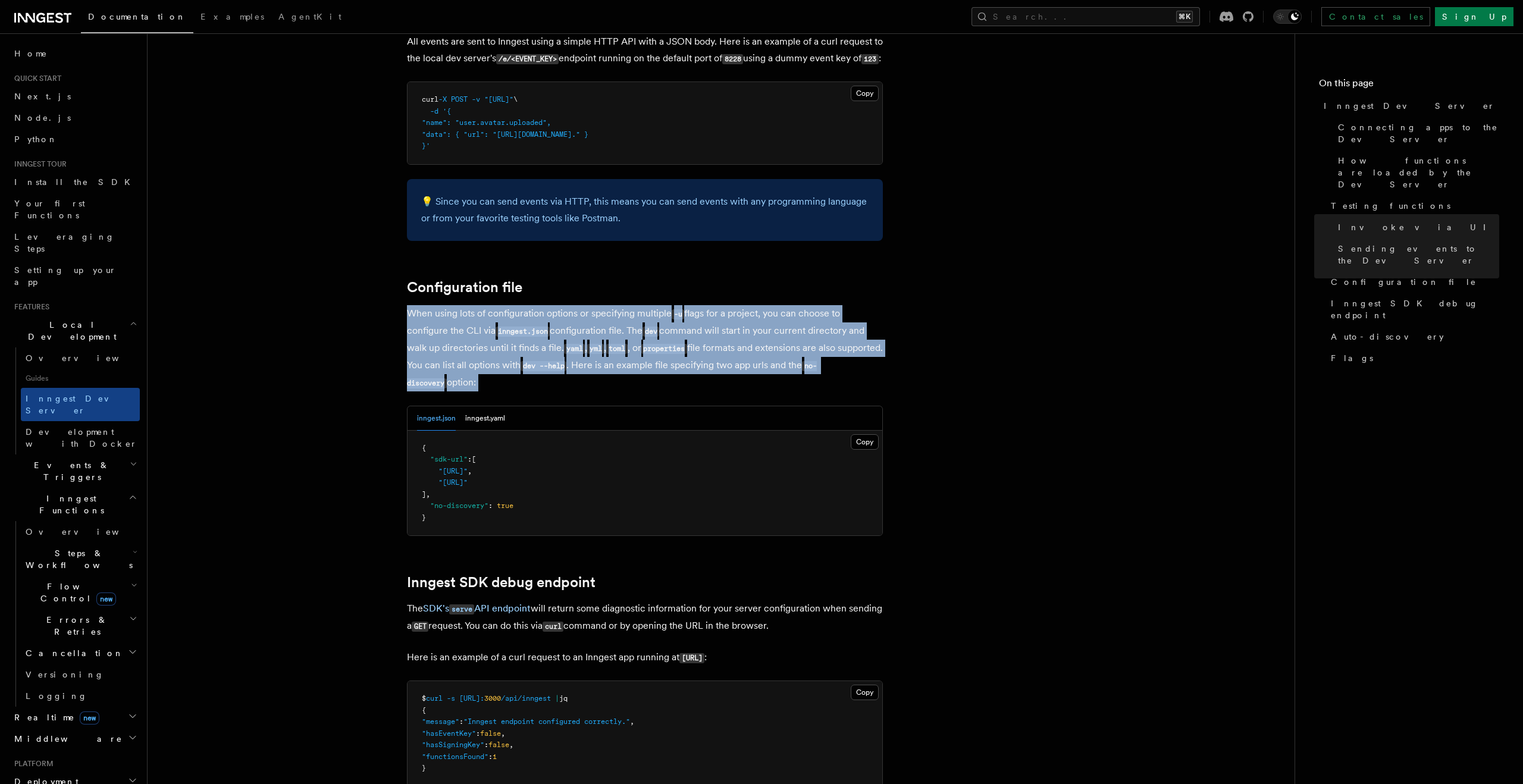
click at [488, 340] on p "When using lots of configuration options or specifying multiple -u flags for a …" at bounding box center [645, 348] width 476 height 87
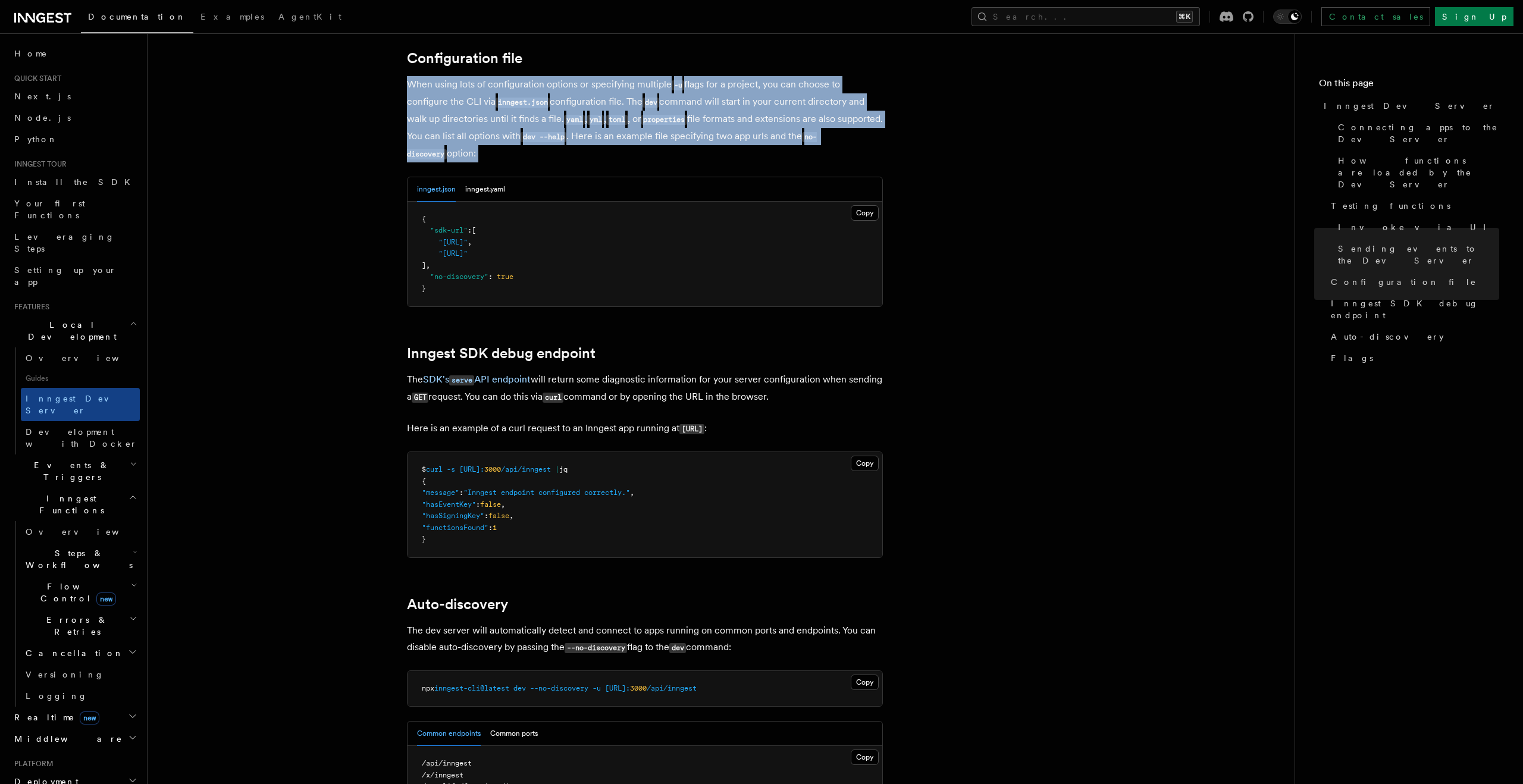
scroll to position [3136, 0]
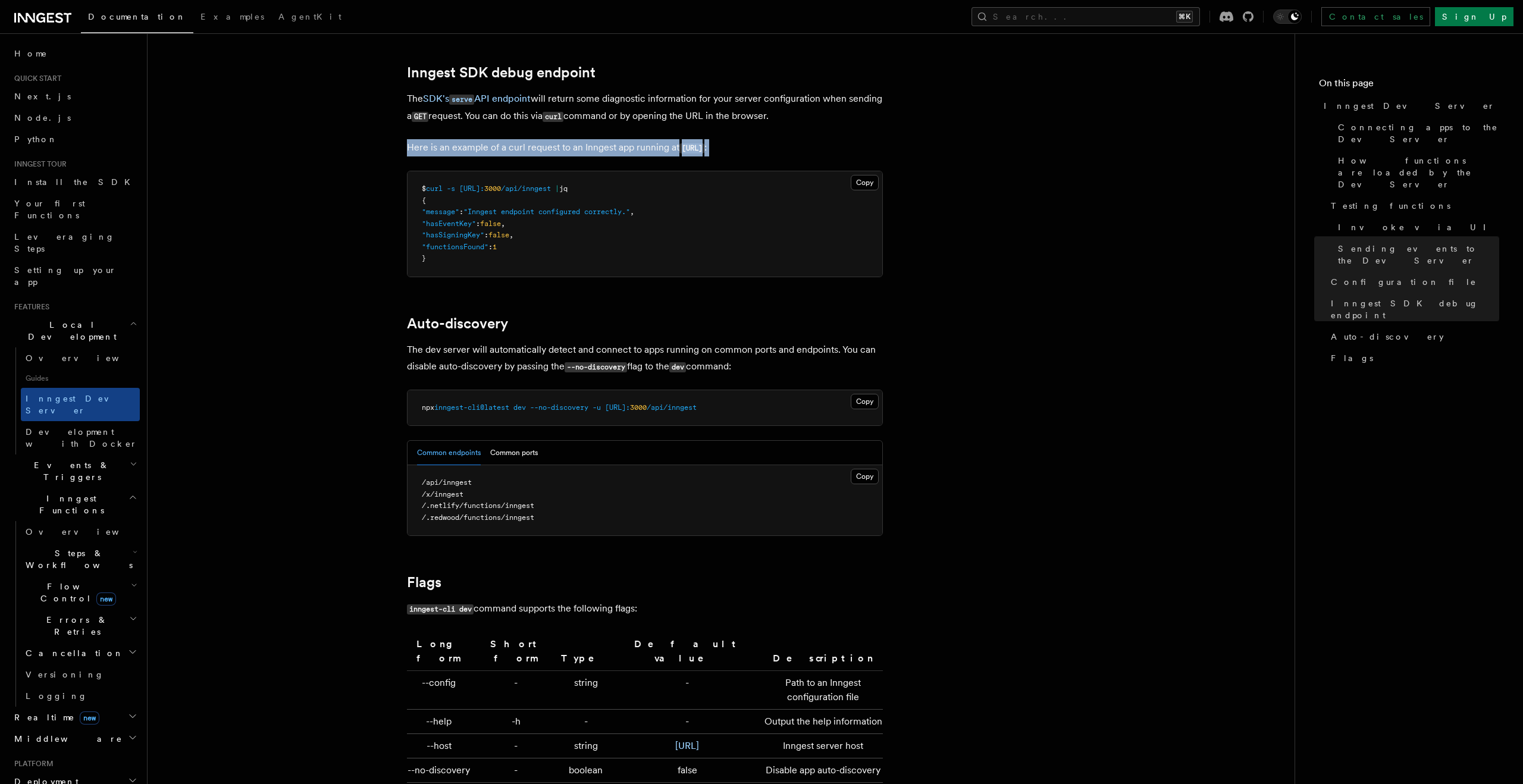
scroll to position [3418, 0]
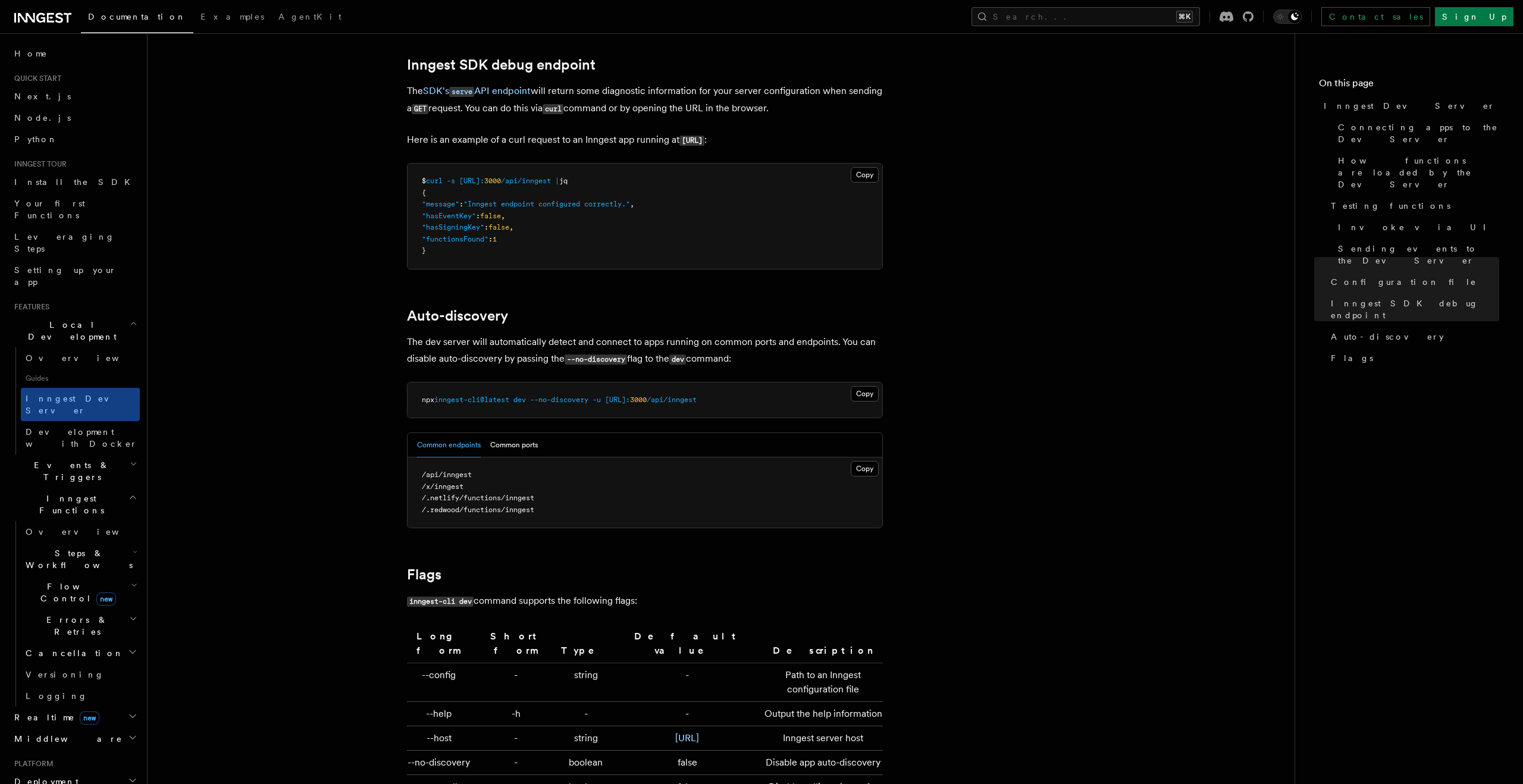
click at [442, 483] on span "/x/inngest" at bounding box center [442, 486] width 42 height 8
click at [442, 495] on pre "/api/inngest /x/inngest /.netlify/functions/inngest /.redwood/functions/inngest" at bounding box center [644, 493] width 475 height 70
click at [442, 505] on span "/.redwood/functions/inngest" at bounding box center [478, 509] width 112 height 8
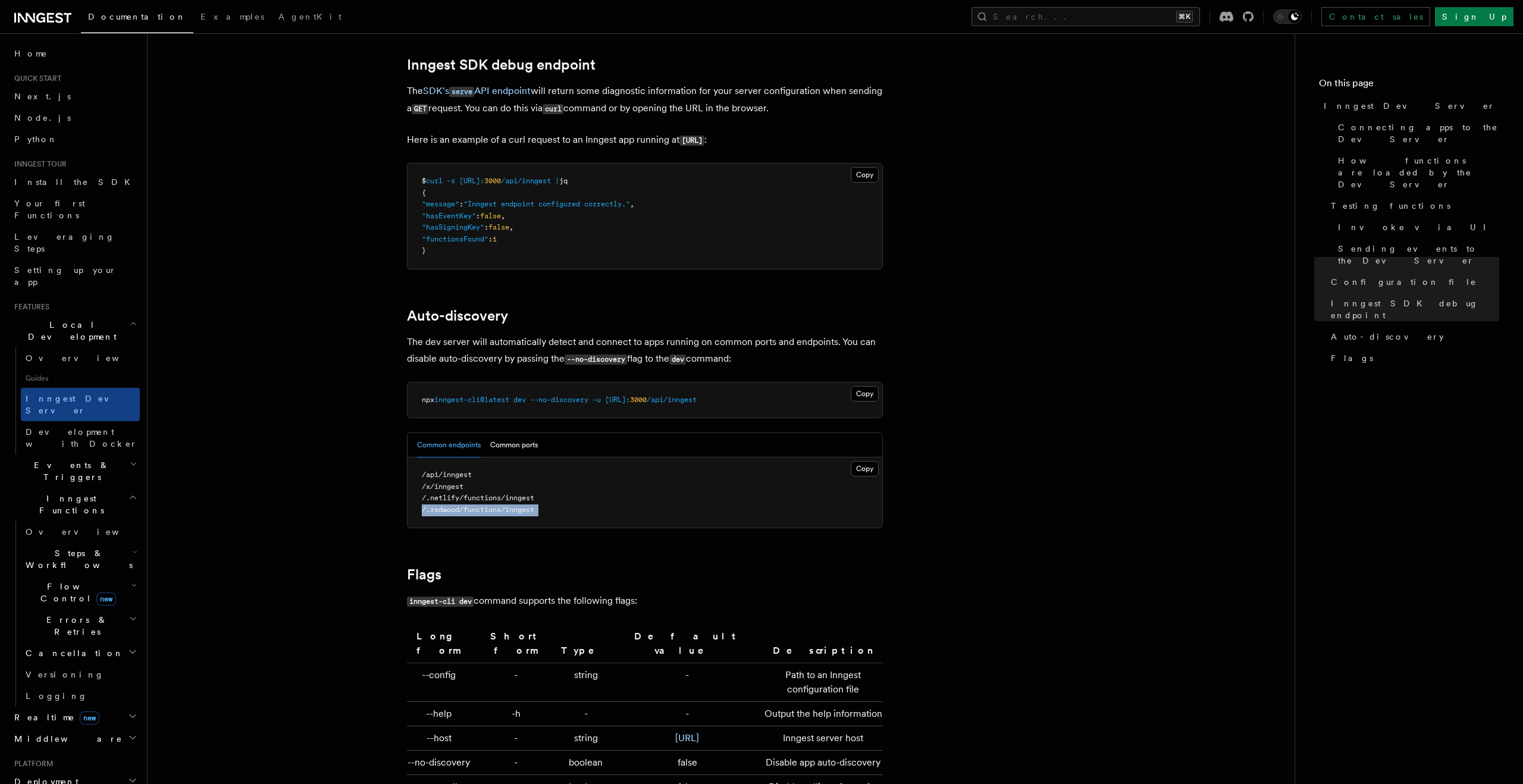
click at [442, 505] on span "/.redwood/functions/inngest" at bounding box center [478, 509] width 112 height 8
click at [442, 494] on span "/.netlify/functions/inngest" at bounding box center [478, 497] width 112 height 8
drag, startPoint x: 423, startPoint y: 486, endPoint x: 552, endPoint y: 483, distance: 129.0
click at [552, 483] on pre "/api/inngest /x/inngest /.netlify/functions/inngest /.redwood/functions/inngest" at bounding box center [644, 493] width 475 height 70
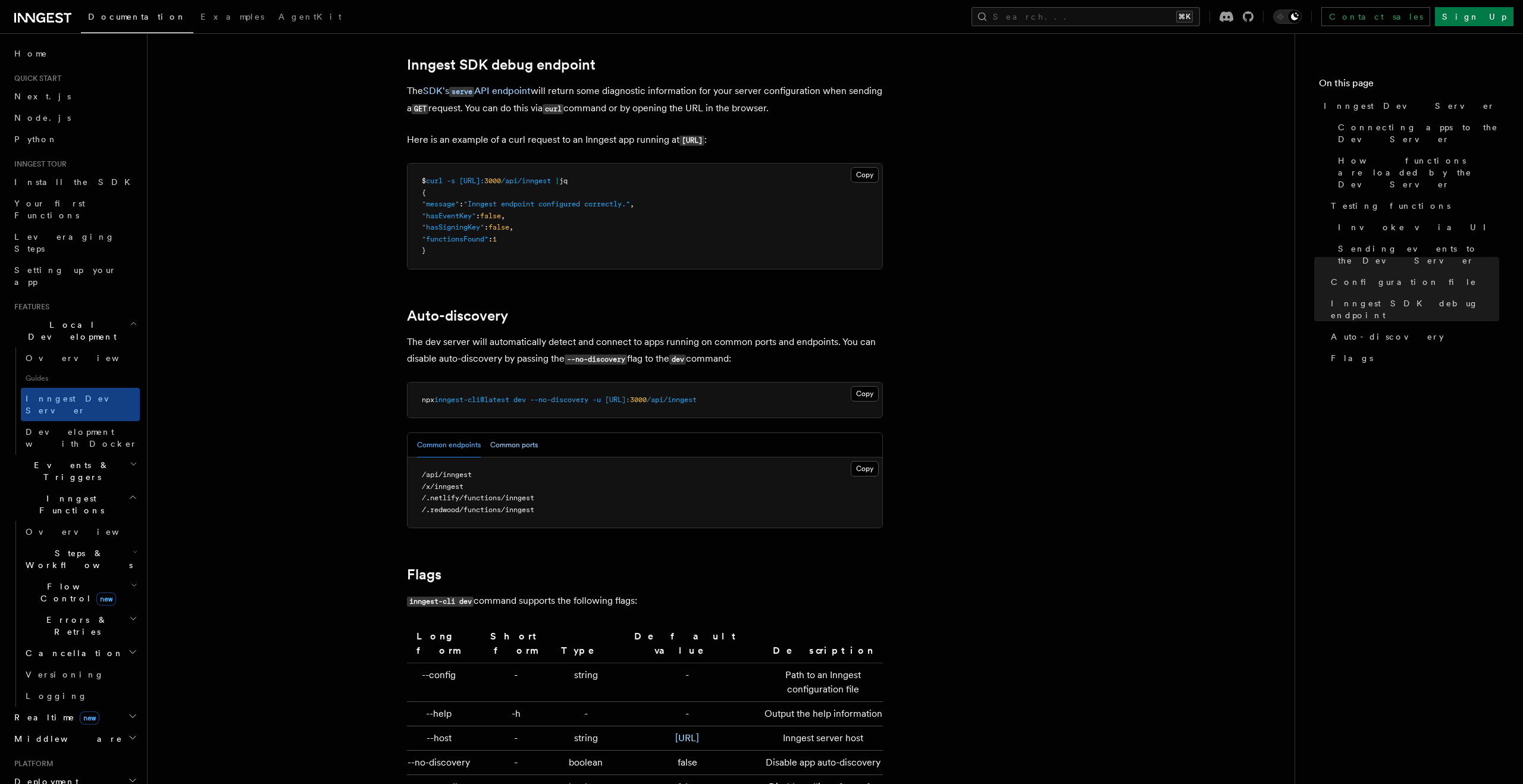
click at [513, 436] on button "Common ports" at bounding box center [514, 444] width 48 height 24
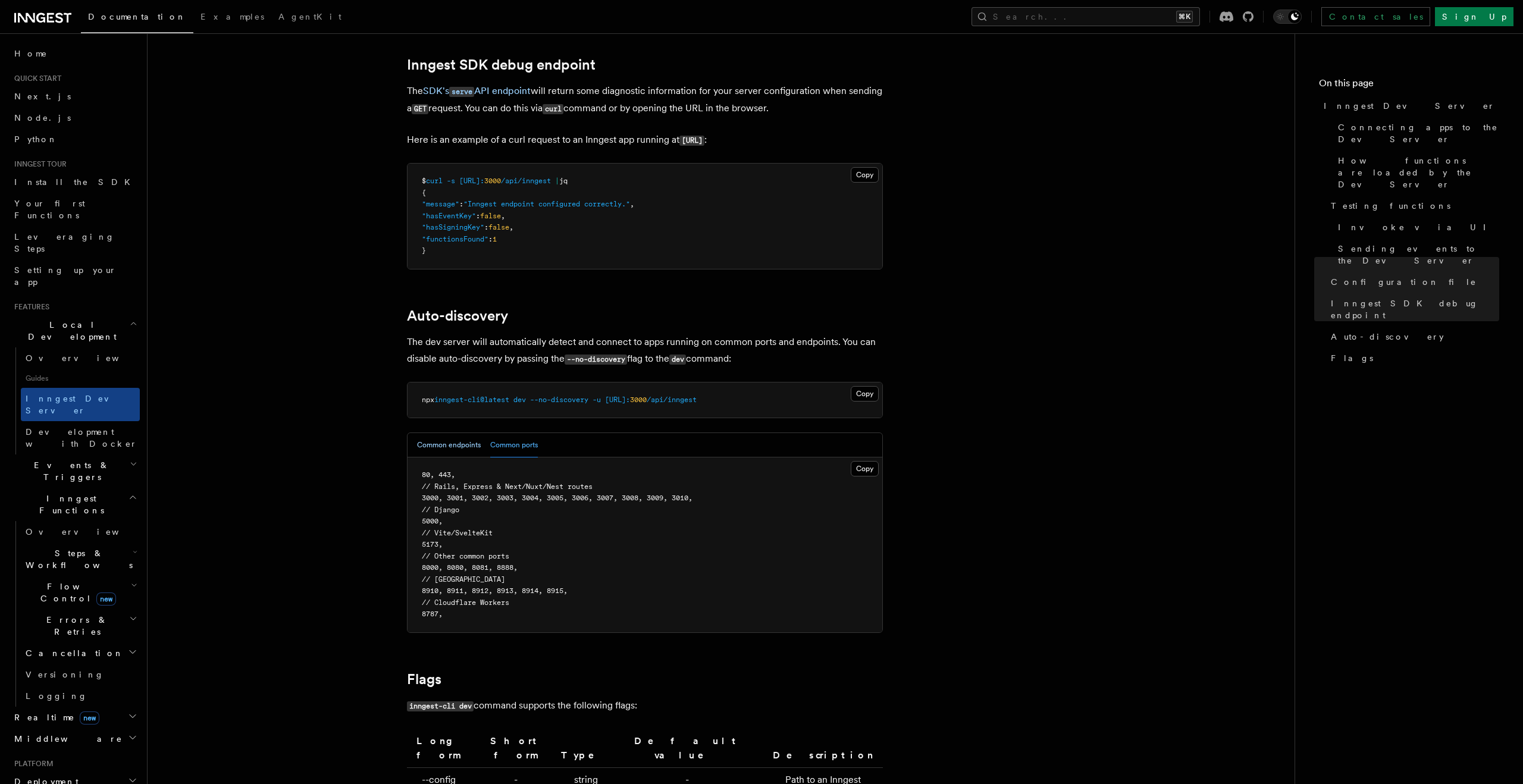
click at [448, 440] on button "Common endpoints" at bounding box center [448, 444] width 64 height 24
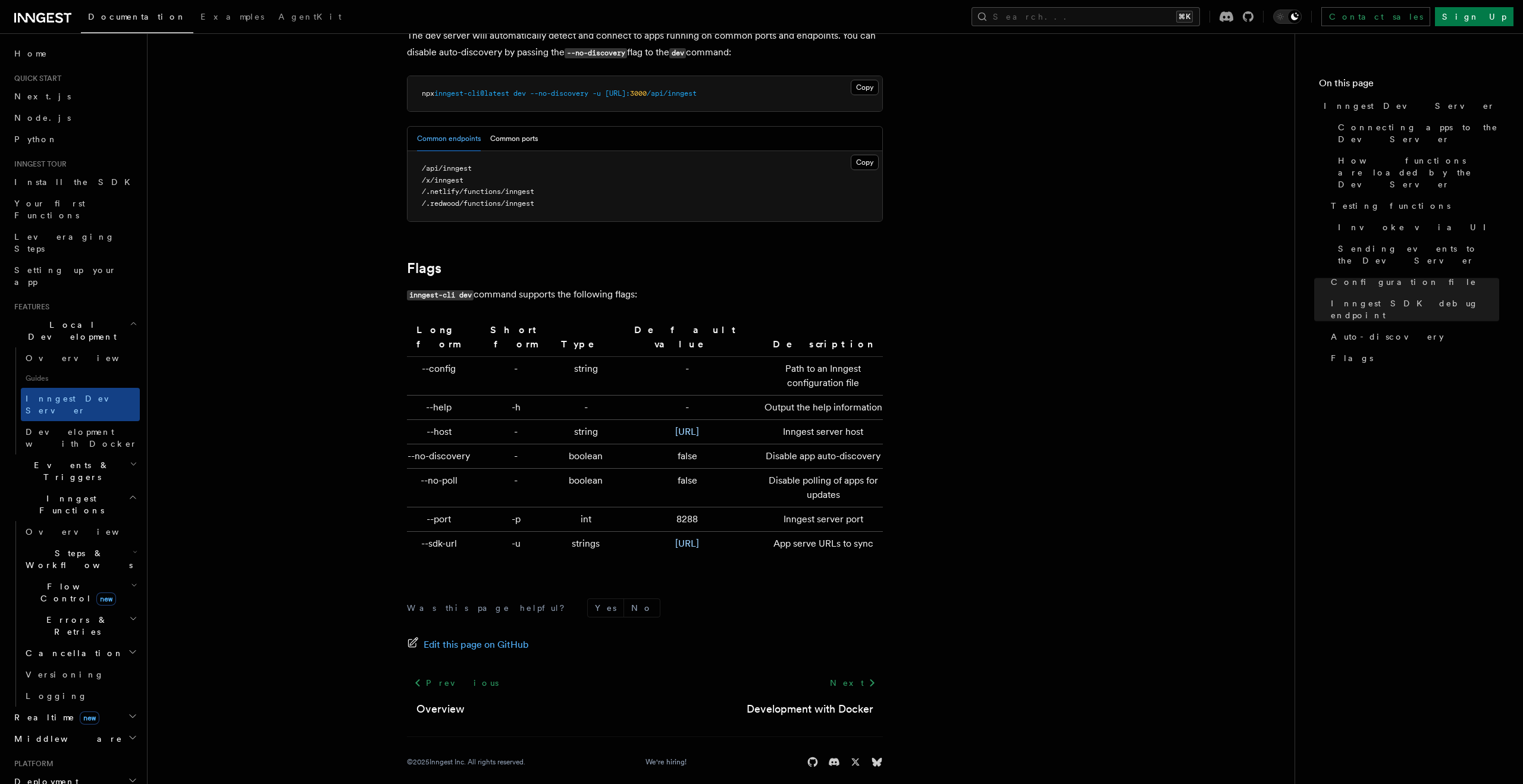
scroll to position [3728, 0]
click at [84, 427] on span "Development with Docker" at bounding box center [81, 437] width 112 height 21
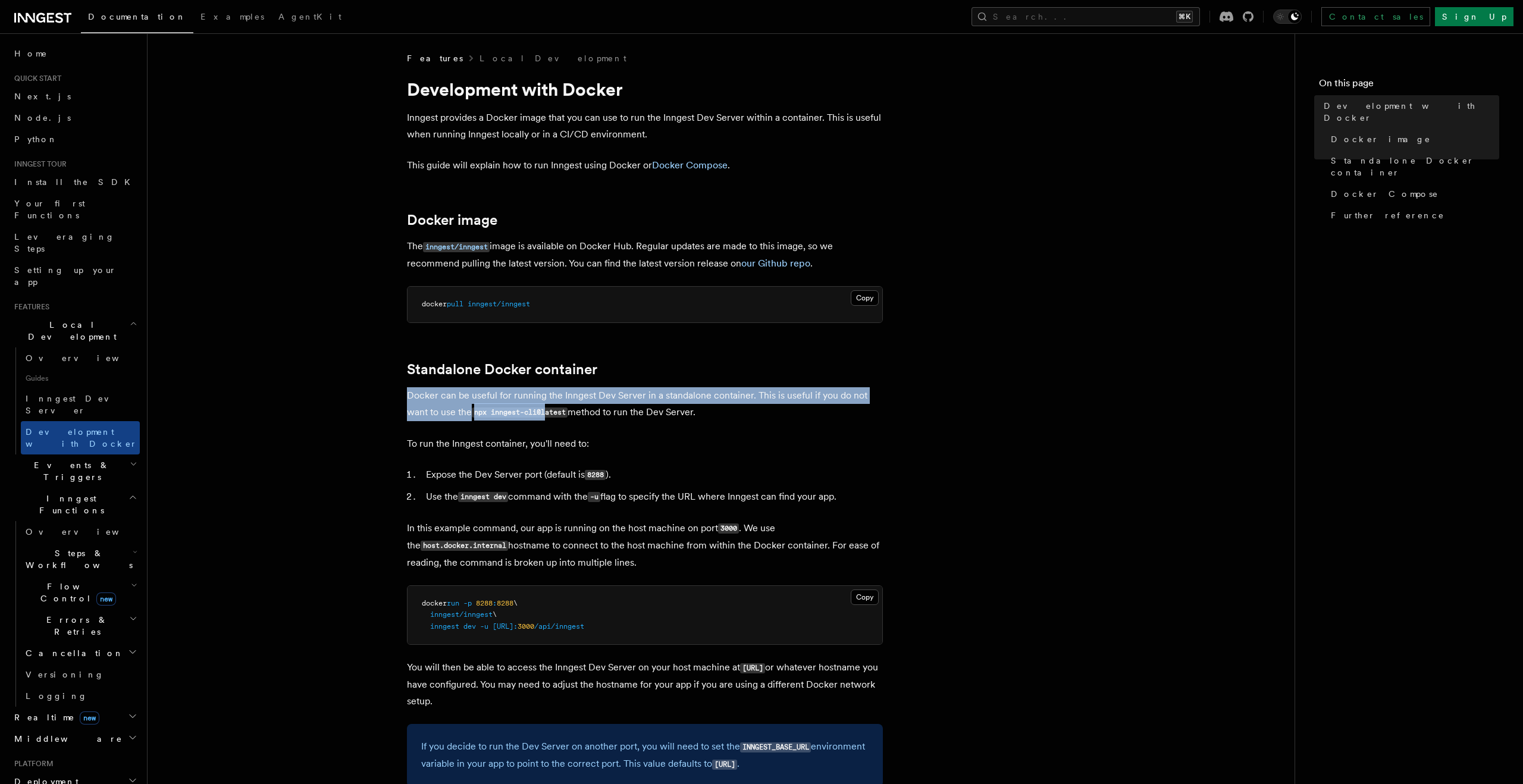
drag, startPoint x: 404, startPoint y: 400, endPoint x: 554, endPoint y: 419, distance: 151.2
click at [554, 419] on p "Docker can be useful for running the Inngest Dev Server in a standalone contain…" at bounding box center [645, 404] width 476 height 34
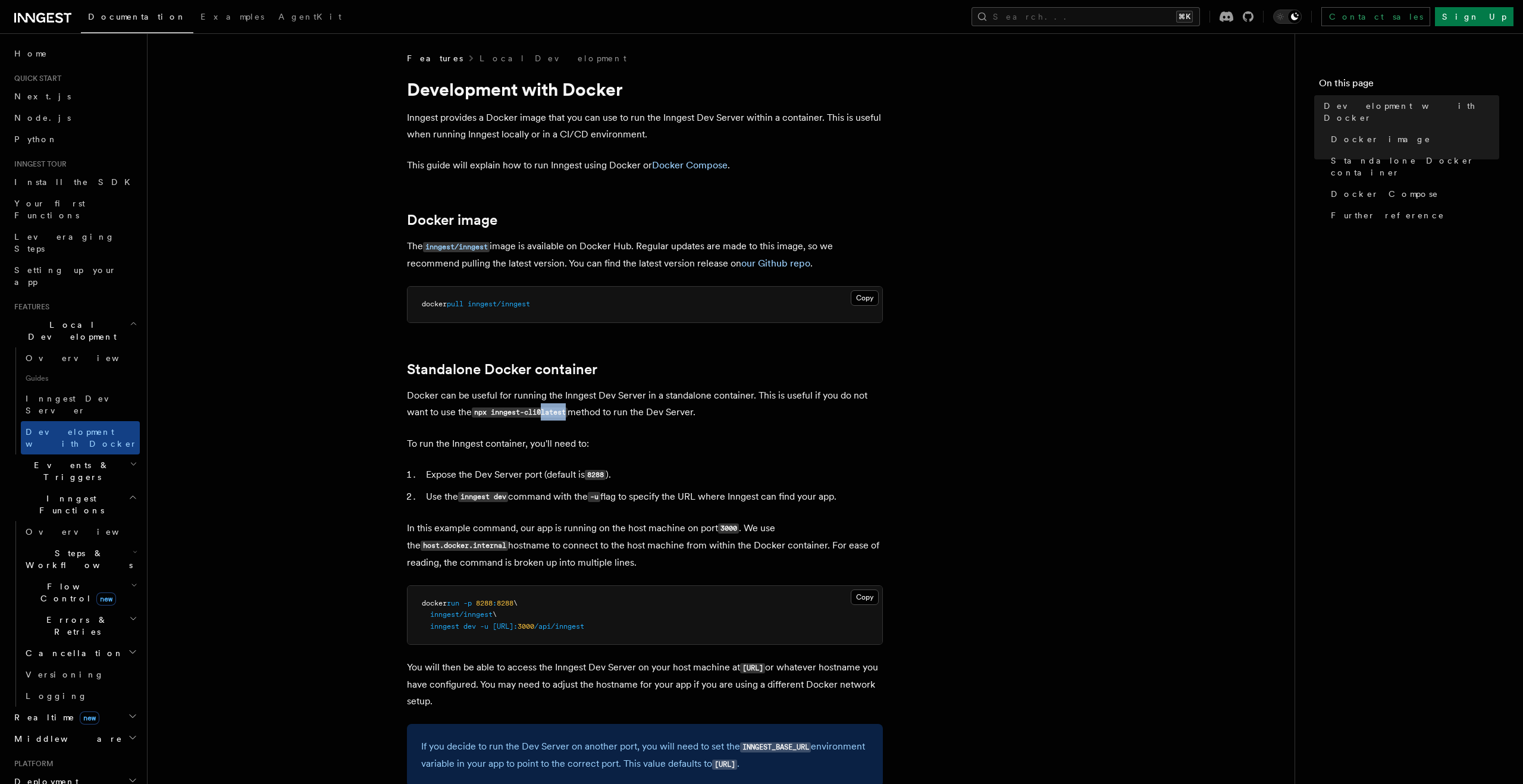
click at [554, 419] on p "Docker can be useful for running the Inngest Dev Server in a standalone contain…" at bounding box center [645, 404] width 476 height 34
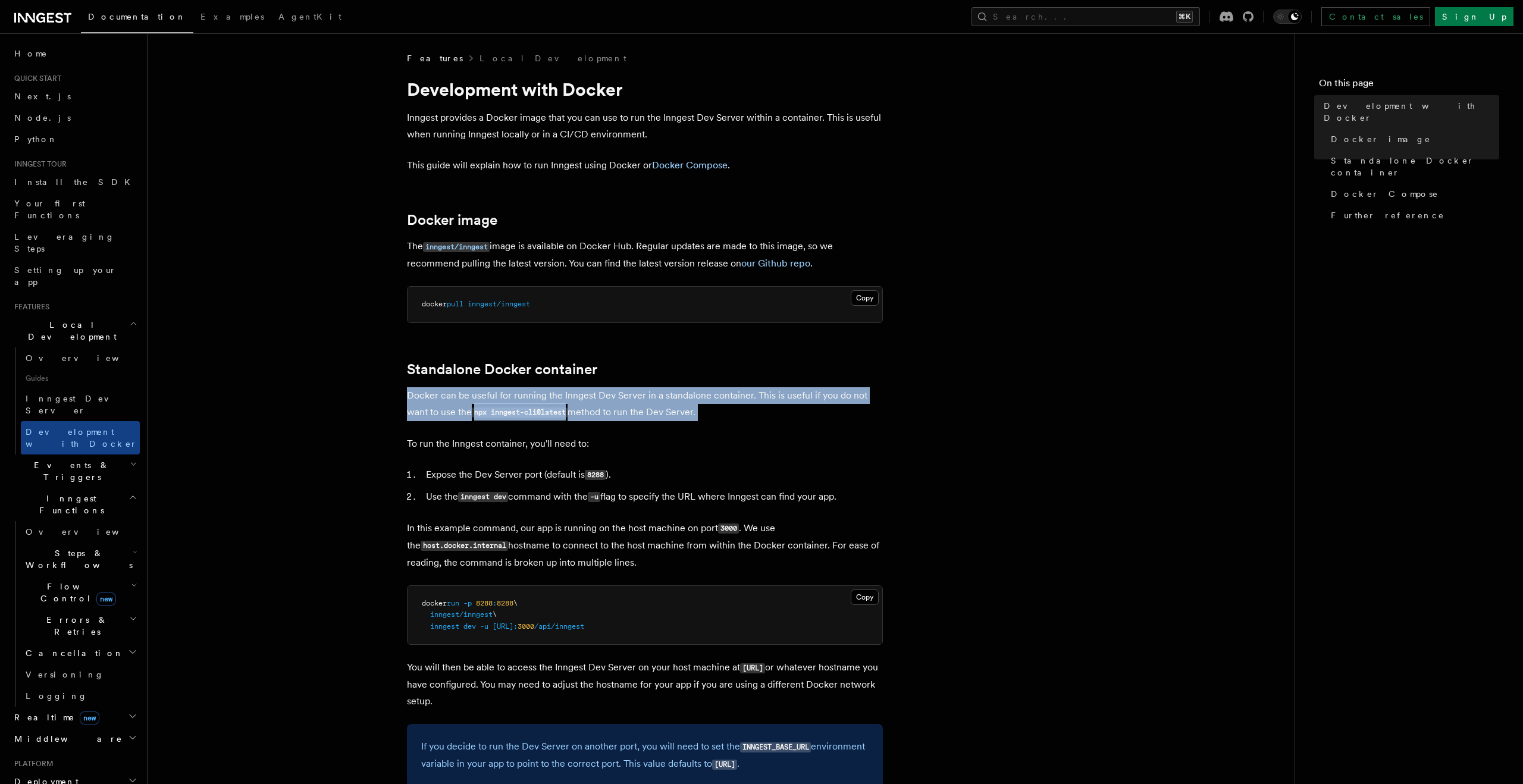
click at [554, 419] on p "Docker can be useful for running the Inngest Dev Server in a standalone contain…" at bounding box center [645, 404] width 476 height 34
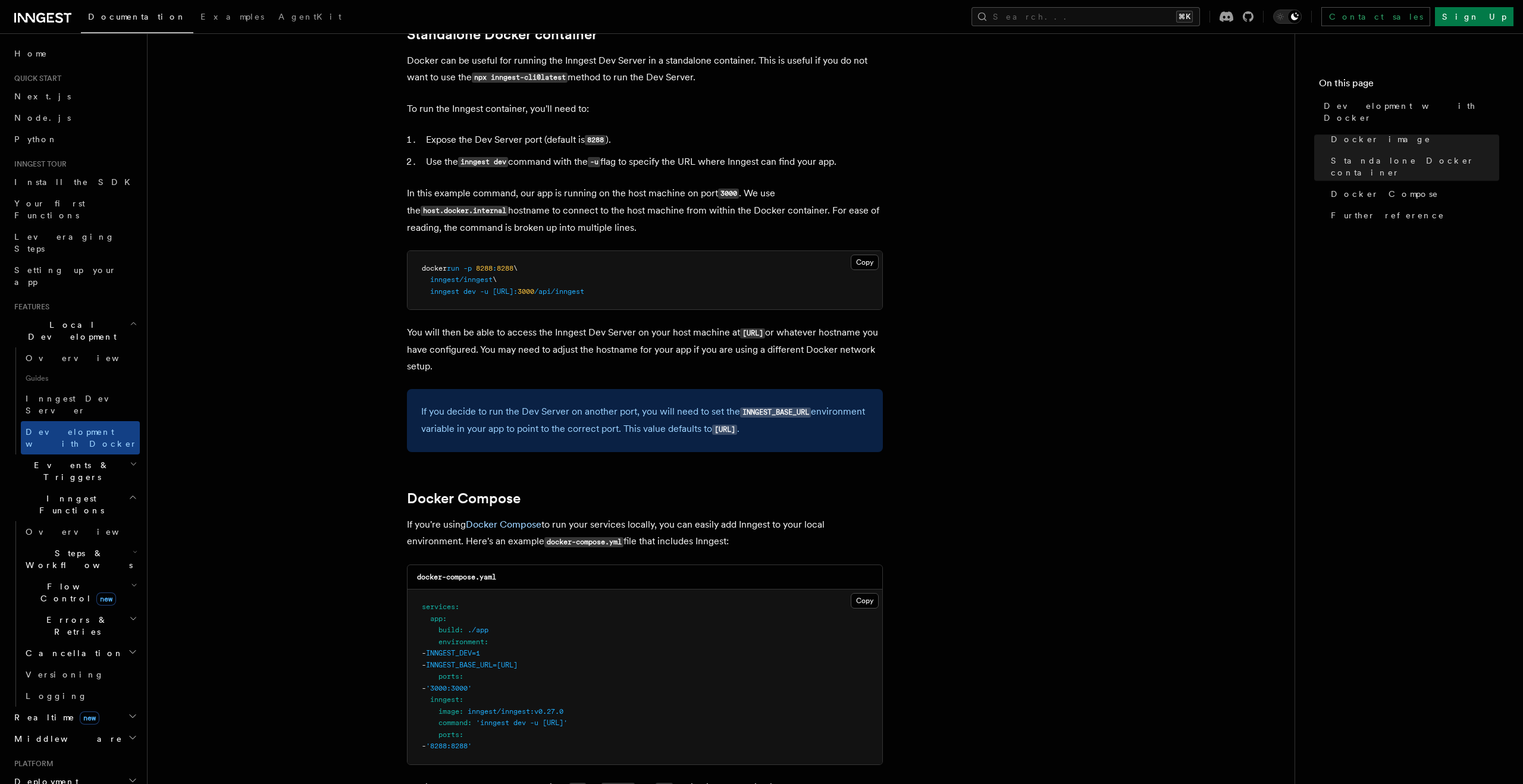
scroll to position [365, 0]
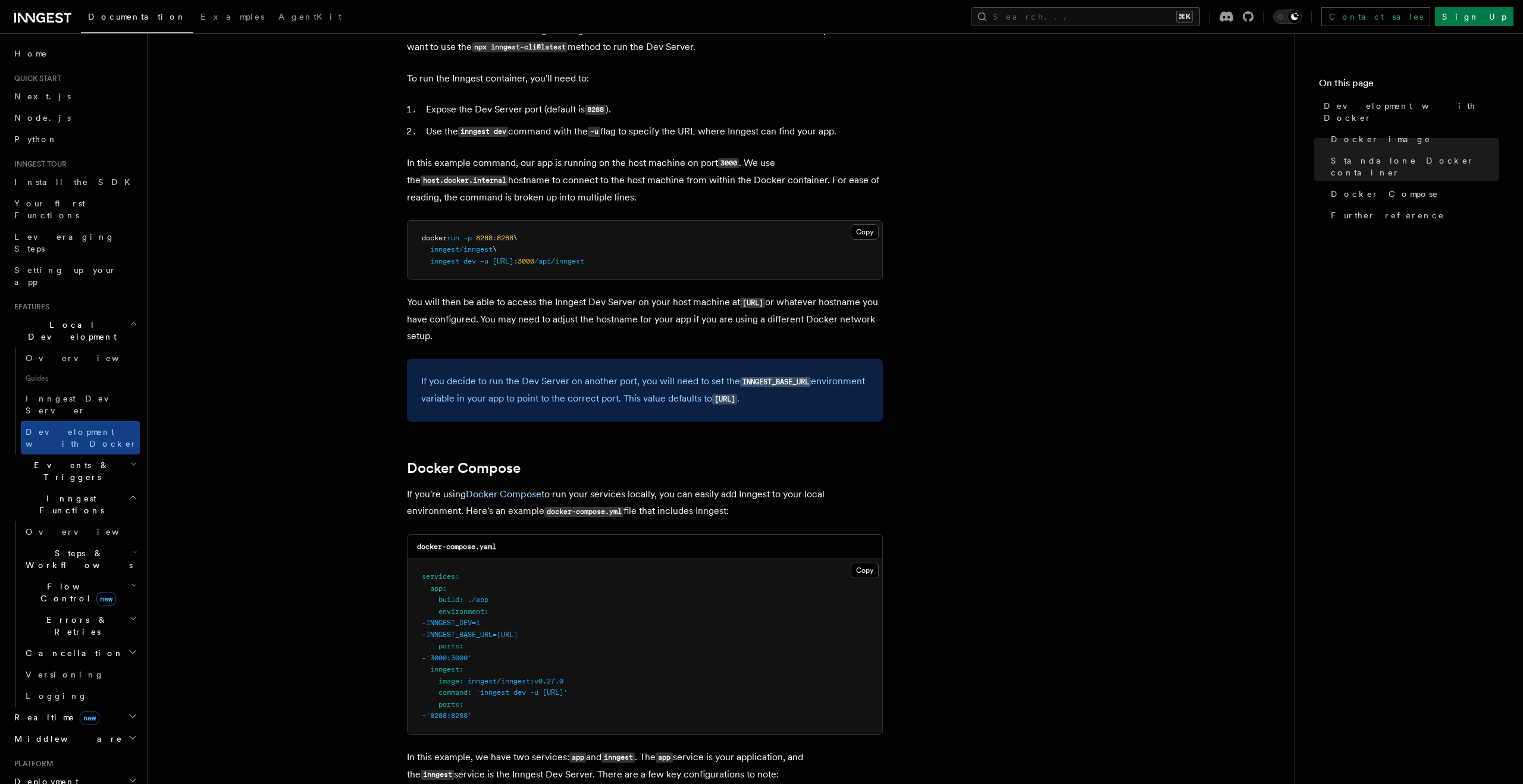
click at [552, 383] on p "If you decide to run the Dev Server on another port, you will need to set the I…" at bounding box center [645, 389] width 448 height 34
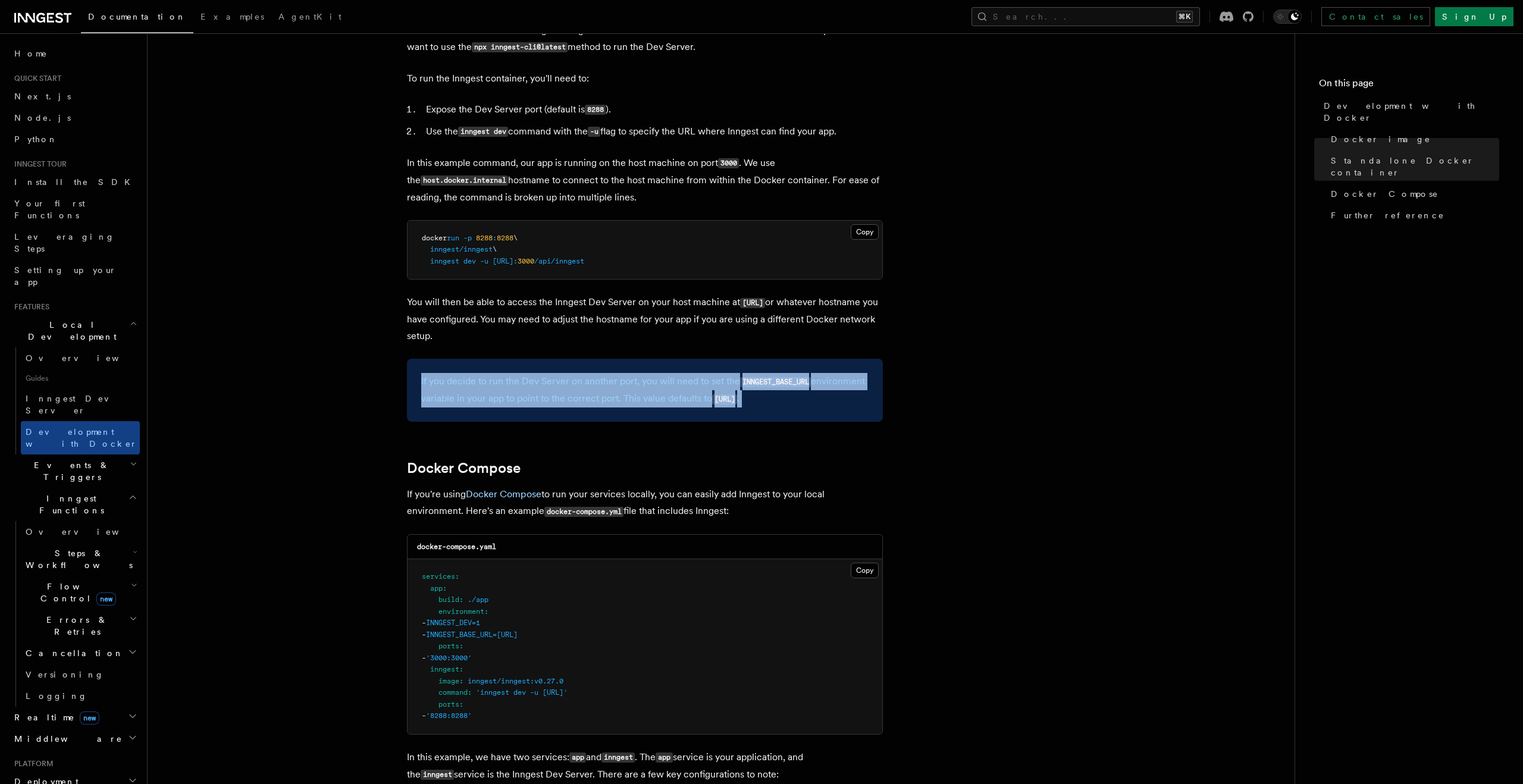
click at [552, 383] on p "If you decide to run the Dev Server on another port, you will need to set the I…" at bounding box center [645, 389] width 448 height 34
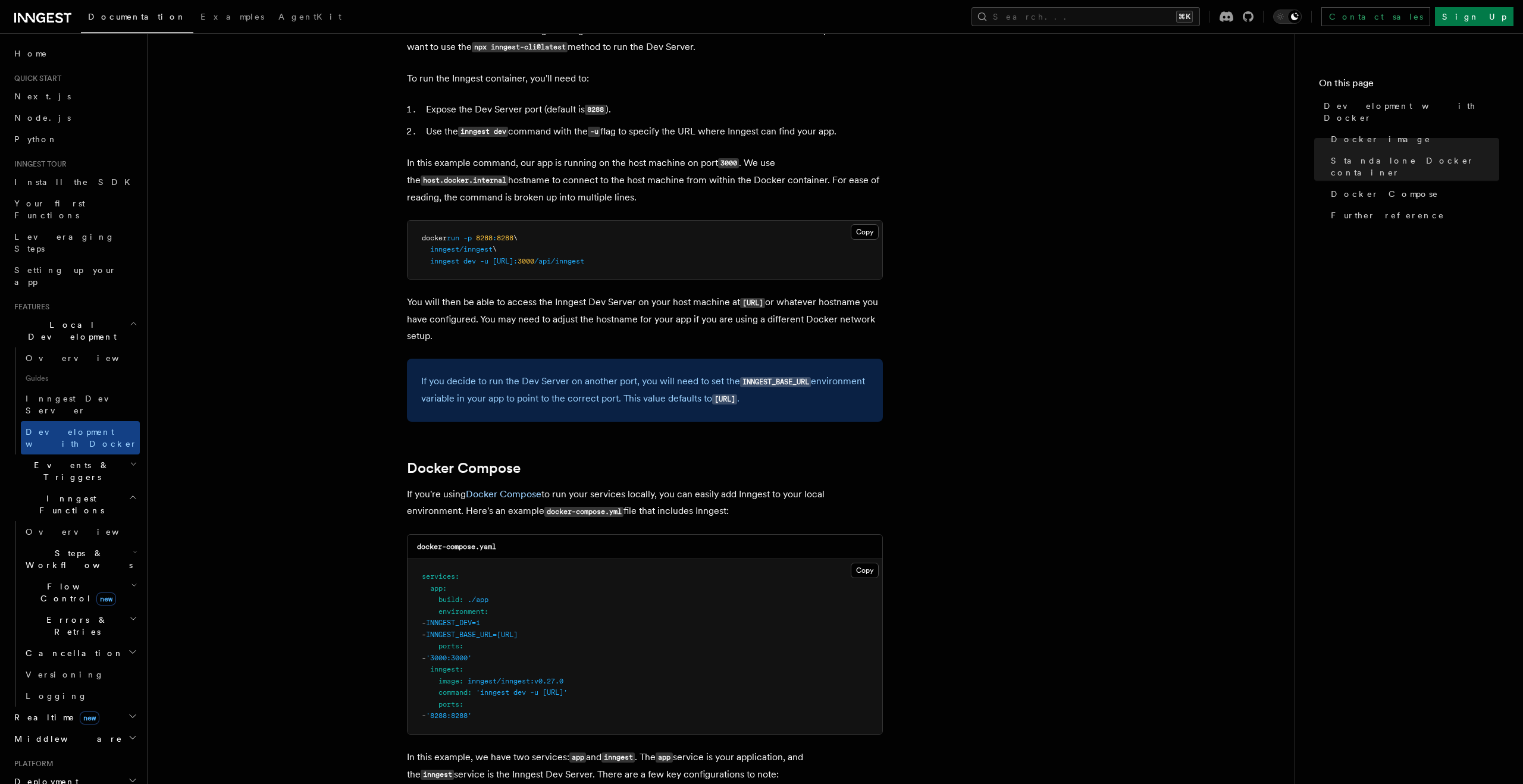
click at [552, 399] on p "If you decide to run the Dev Server on another port, you will need to set the I…" at bounding box center [645, 389] width 448 height 34
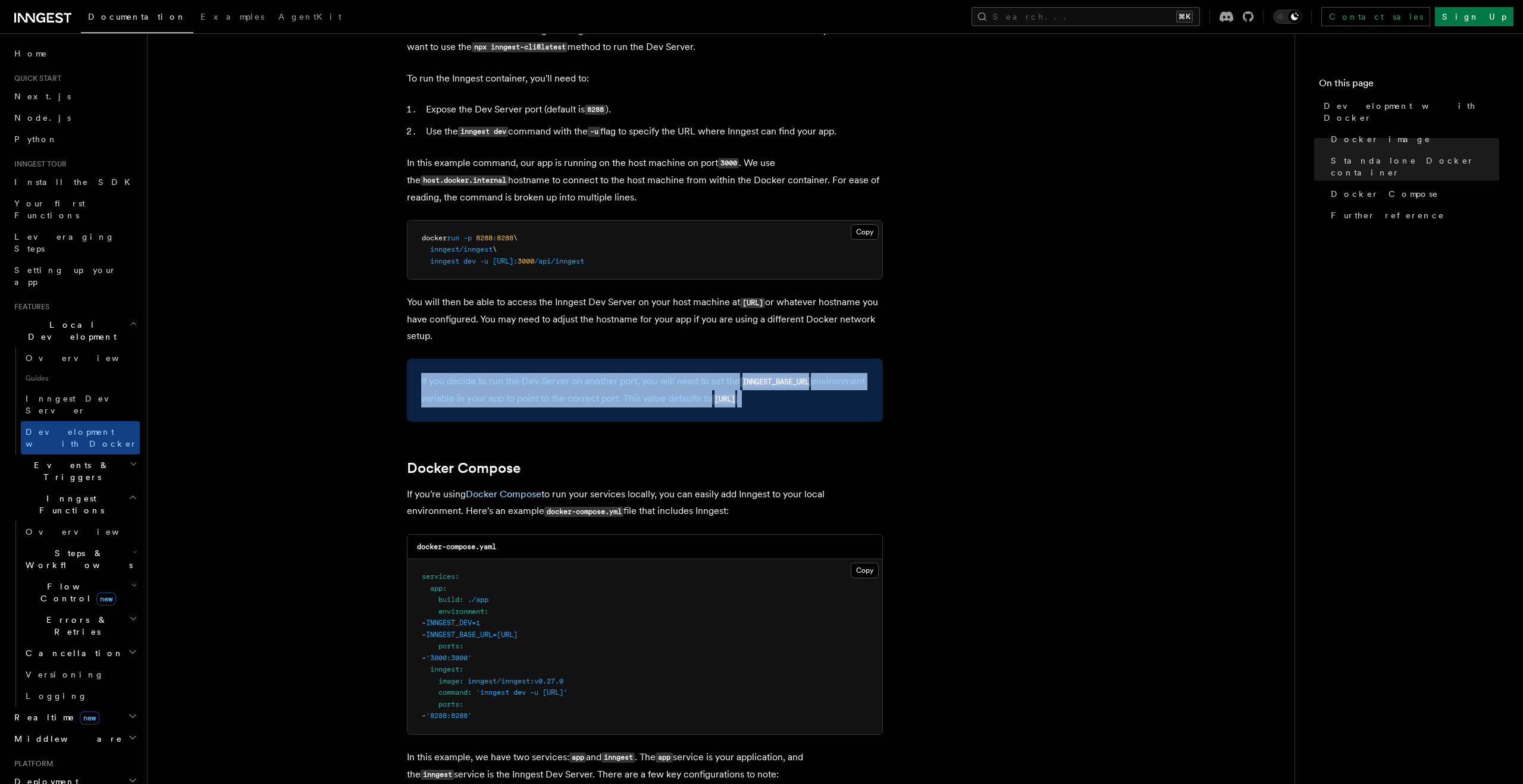
click at [552, 399] on p "If you decide to run the Dev Server on another port, you will need to set the I…" at bounding box center [645, 389] width 448 height 34
click at [555, 419] on div "If you decide to run the Dev Server on another port, you will need to set the I…" at bounding box center [645, 390] width 476 height 63
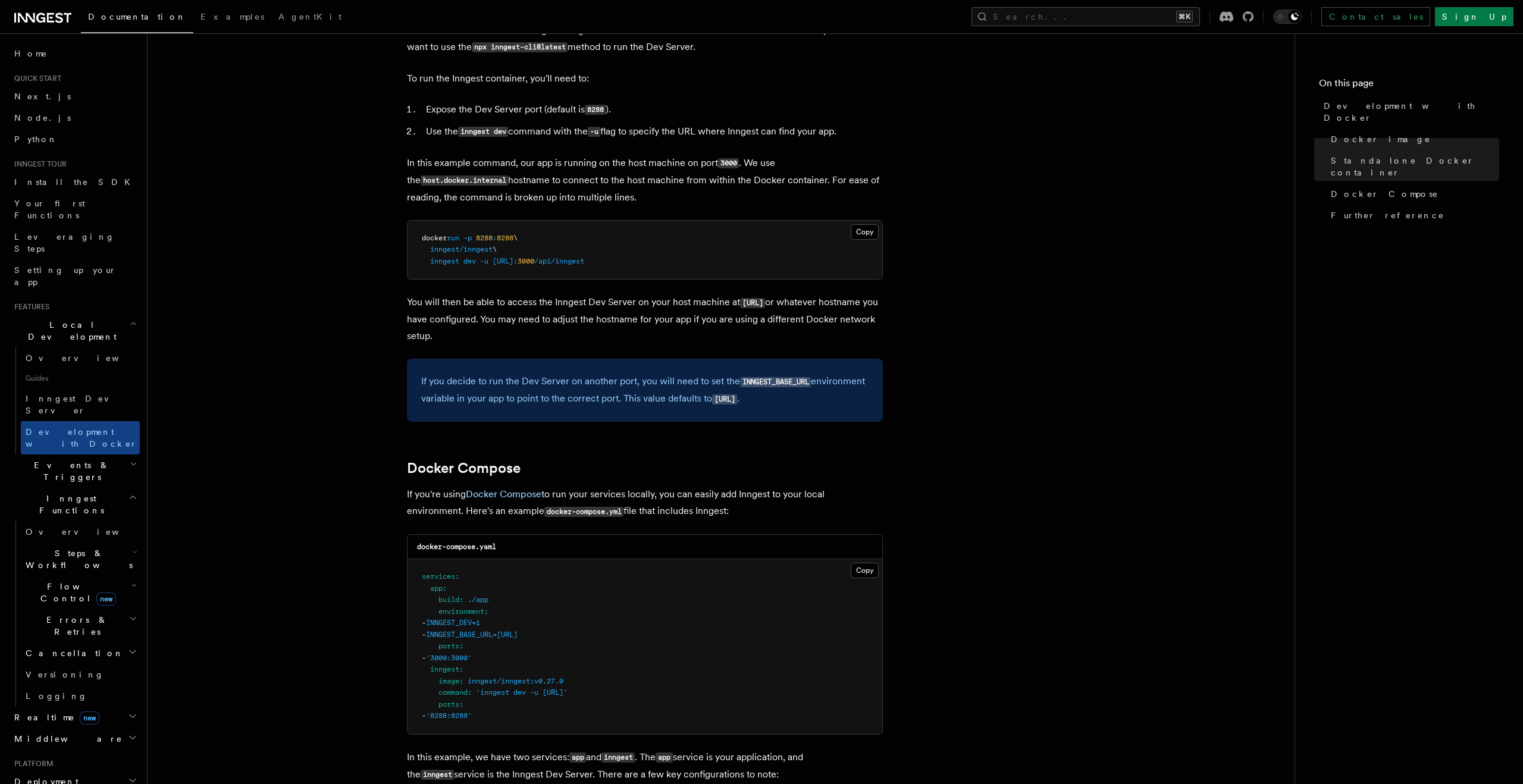
click at [555, 419] on div "If you decide to run the Dev Server on another port, you will need to set the I…" at bounding box center [645, 390] width 476 height 63
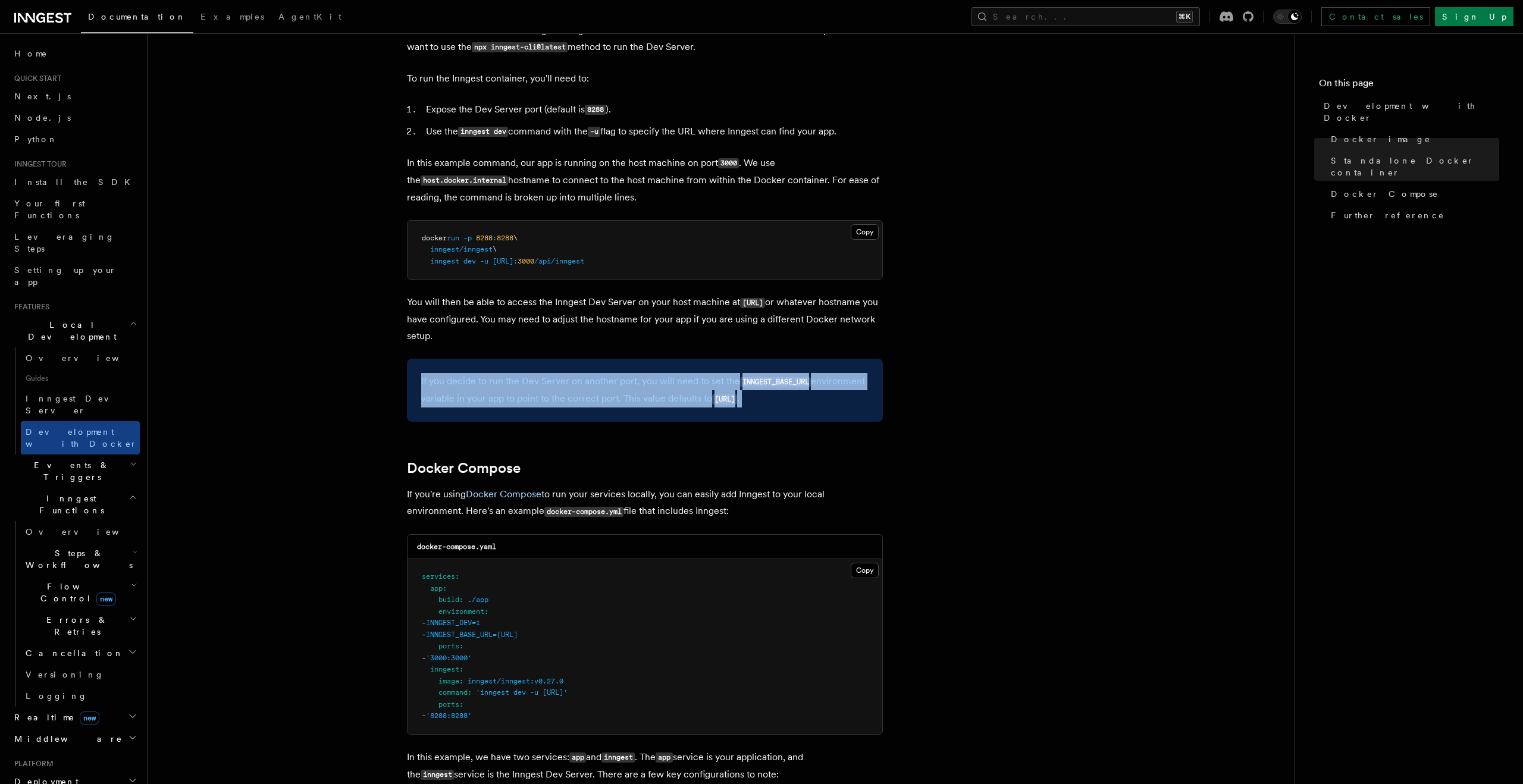
click at [555, 419] on div "If you decide to run the Dev Server on another port, you will need to set the I…" at bounding box center [645, 390] width 476 height 63
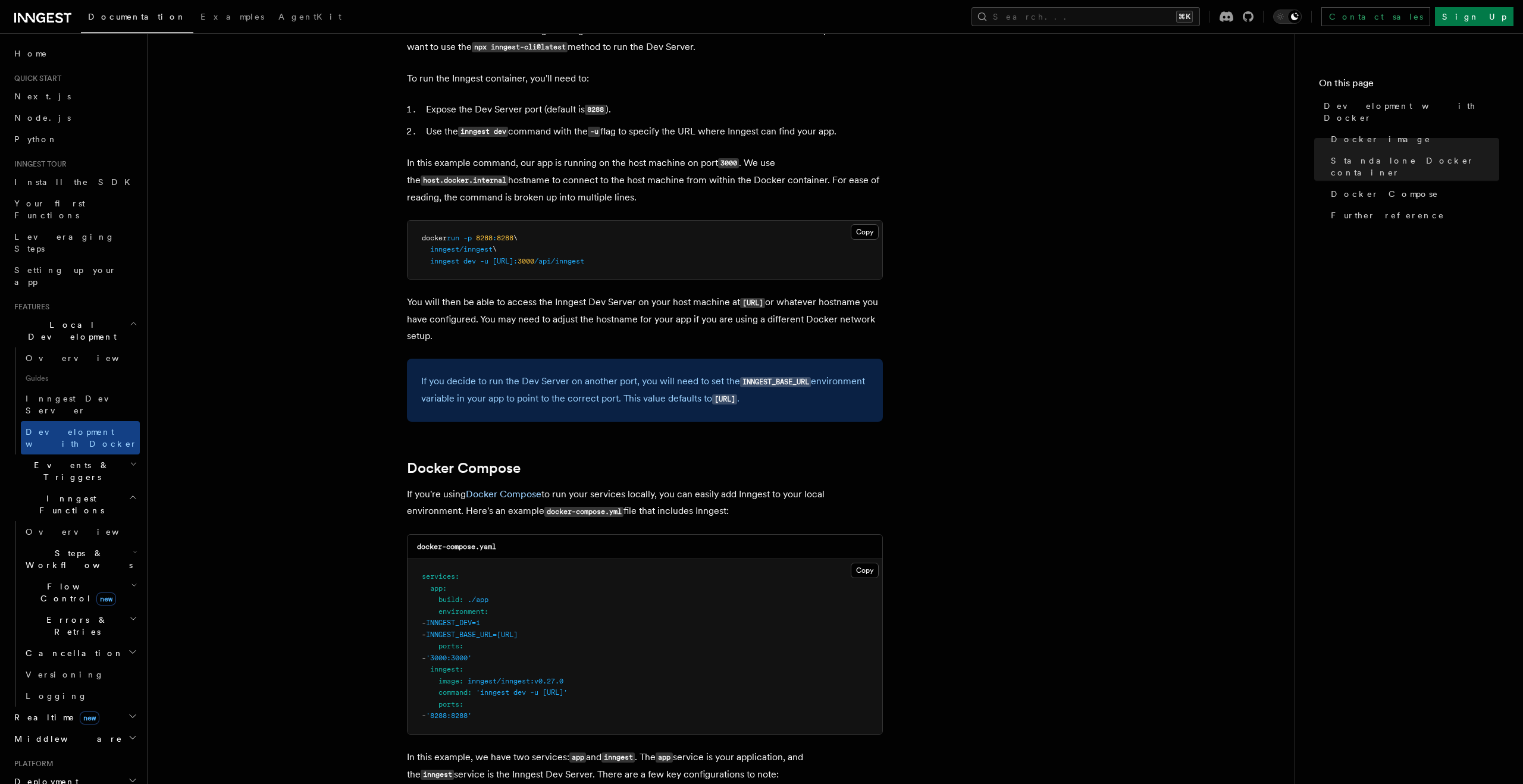
click at [552, 407] on p "If you decide to run the Dev Server on another port, you will need to set the I…" at bounding box center [645, 389] width 448 height 34
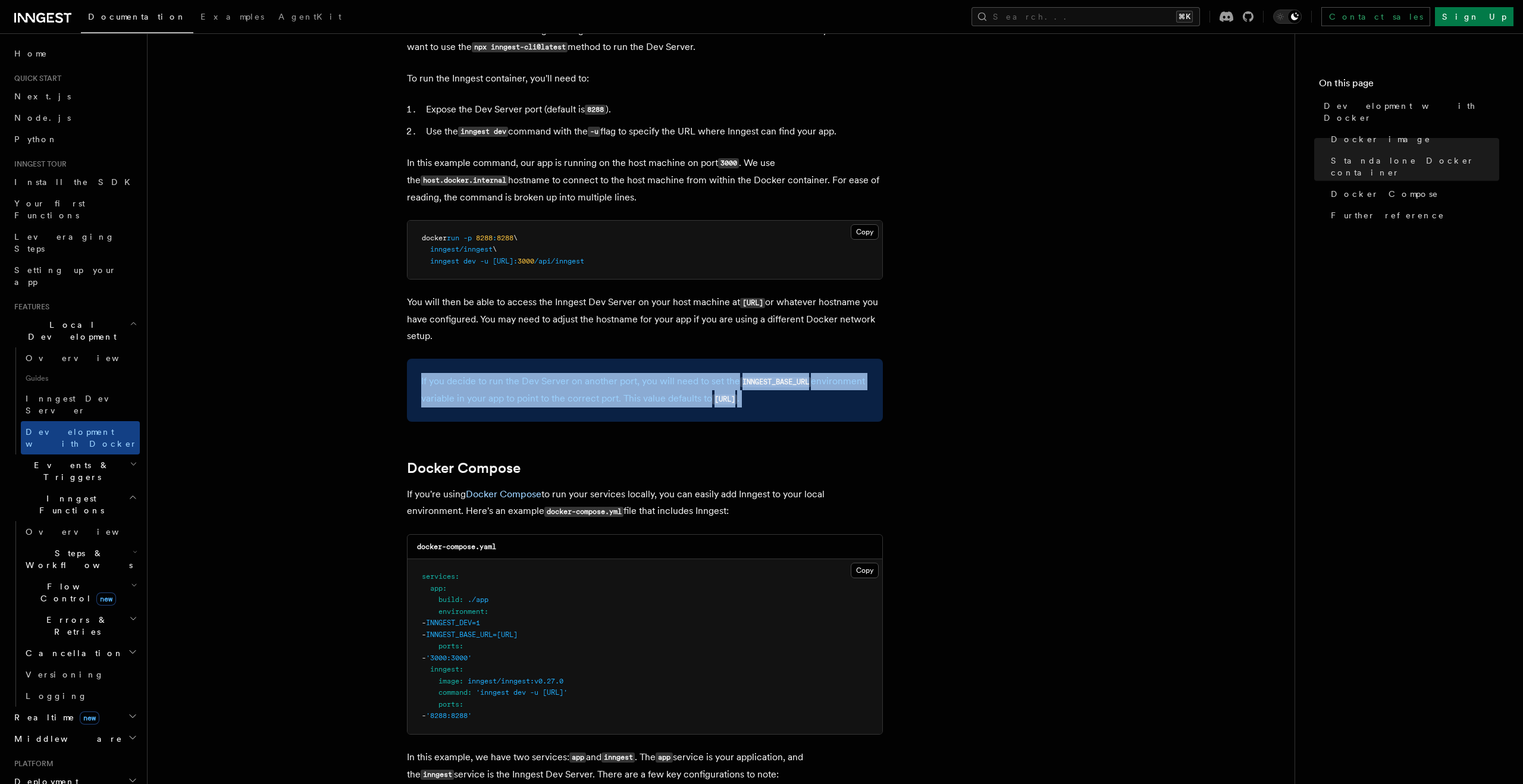
click at [552, 407] on p "If you decide to run the Dev Server on another port, you will need to set the I…" at bounding box center [645, 389] width 448 height 34
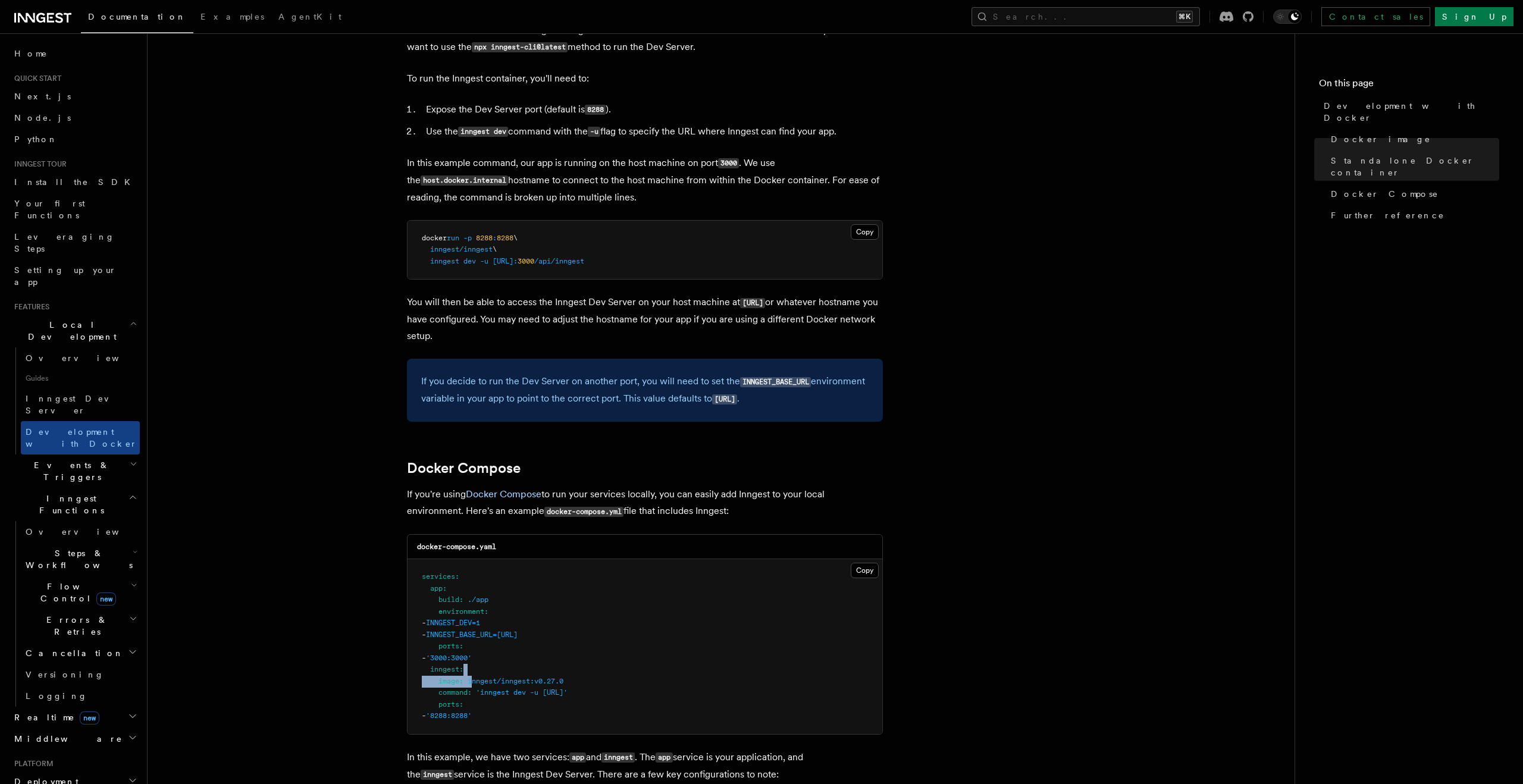
drag, startPoint x: 472, startPoint y: 682, endPoint x: 567, endPoint y: 678, distance: 95.1
click at [567, 678] on pre "services : app : build : ./app environment : - INNGEST_DEV=1 - INNGEST_BASE_URL…" at bounding box center [644, 646] width 475 height 175
drag, startPoint x: 467, startPoint y: 684, endPoint x: 580, endPoint y: 683, distance: 113.0
click at [580, 683] on pre "services : app : build : ./app environment : - INNGEST_DEV=1 - INNGEST_BASE_URL…" at bounding box center [644, 646] width 475 height 175
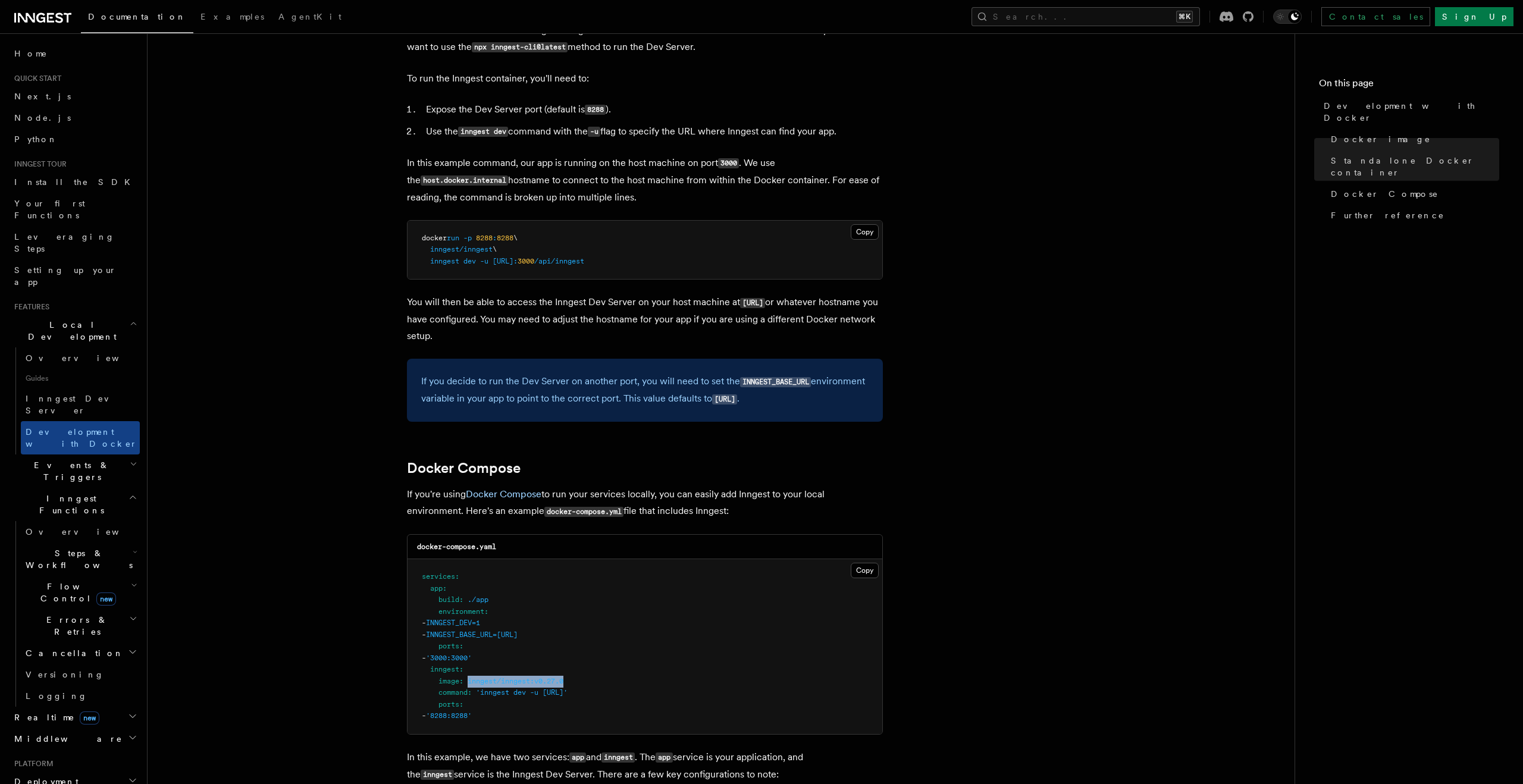
click at [580, 683] on pre "services : app : build : ./app environment : - INNGEST_DEV=1 - INNGEST_BASE_URL…" at bounding box center [644, 646] width 475 height 175
drag, startPoint x: 547, startPoint y: 497, endPoint x: 651, endPoint y: 502, distance: 104.1
click at [651, 502] on p "If you're using Docker Compose to run your services locally, you can easily add…" at bounding box center [645, 502] width 476 height 34
drag, startPoint x: 544, startPoint y: 511, endPoint x: 615, endPoint y: 511, distance: 71.0
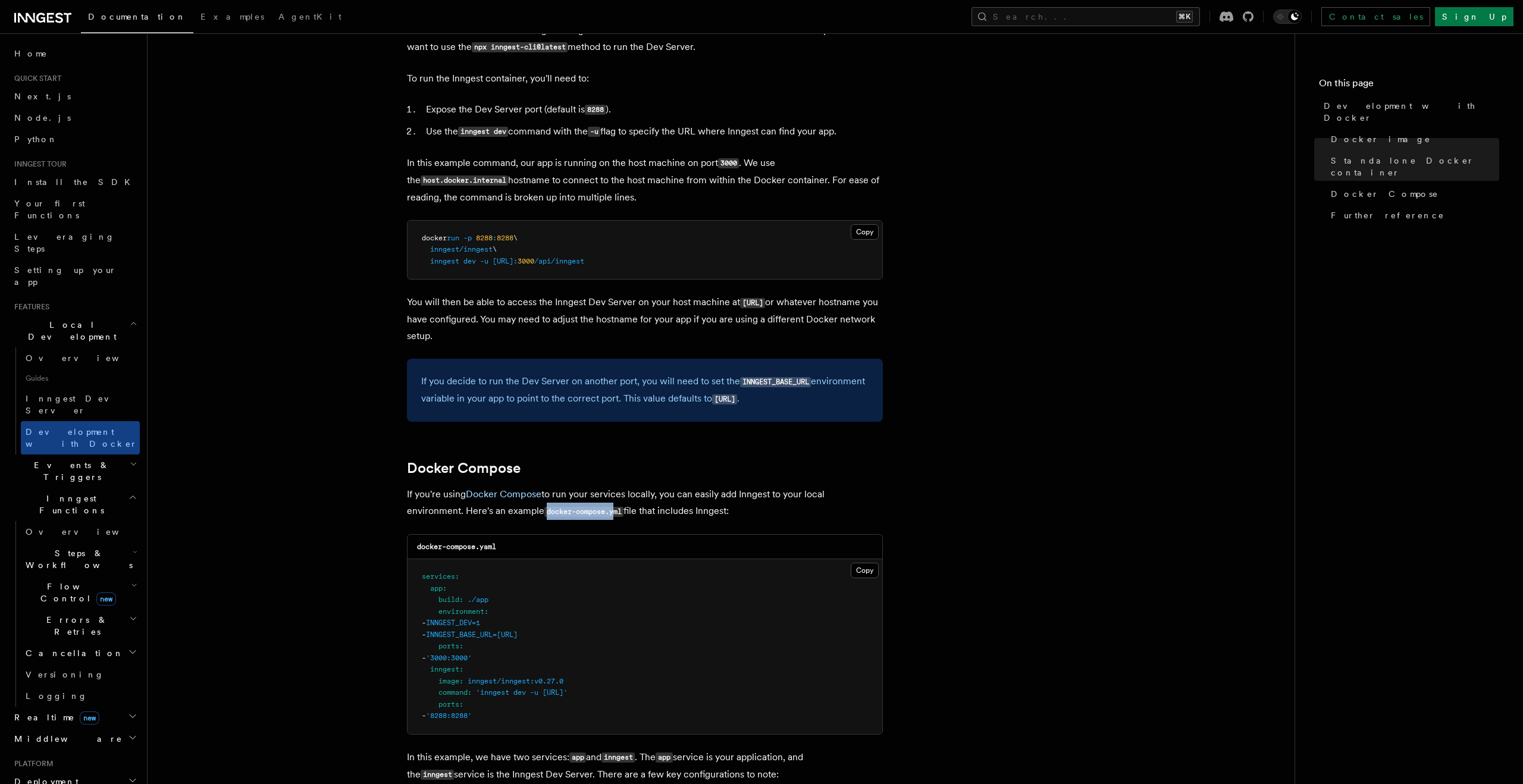
click at [615, 511] on code "docker-compose.yml" at bounding box center [584, 512] width 79 height 10
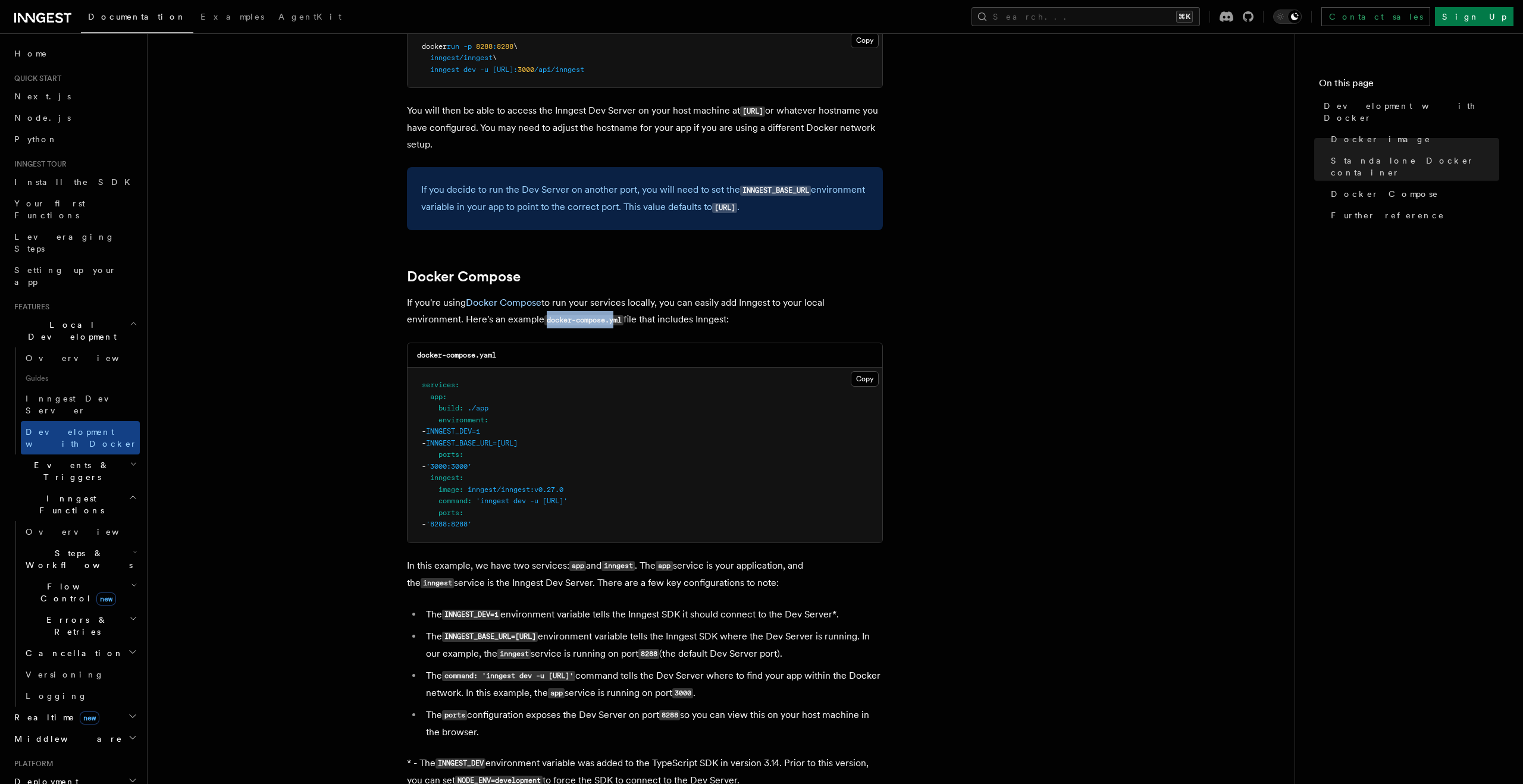
scroll to position [563, 0]
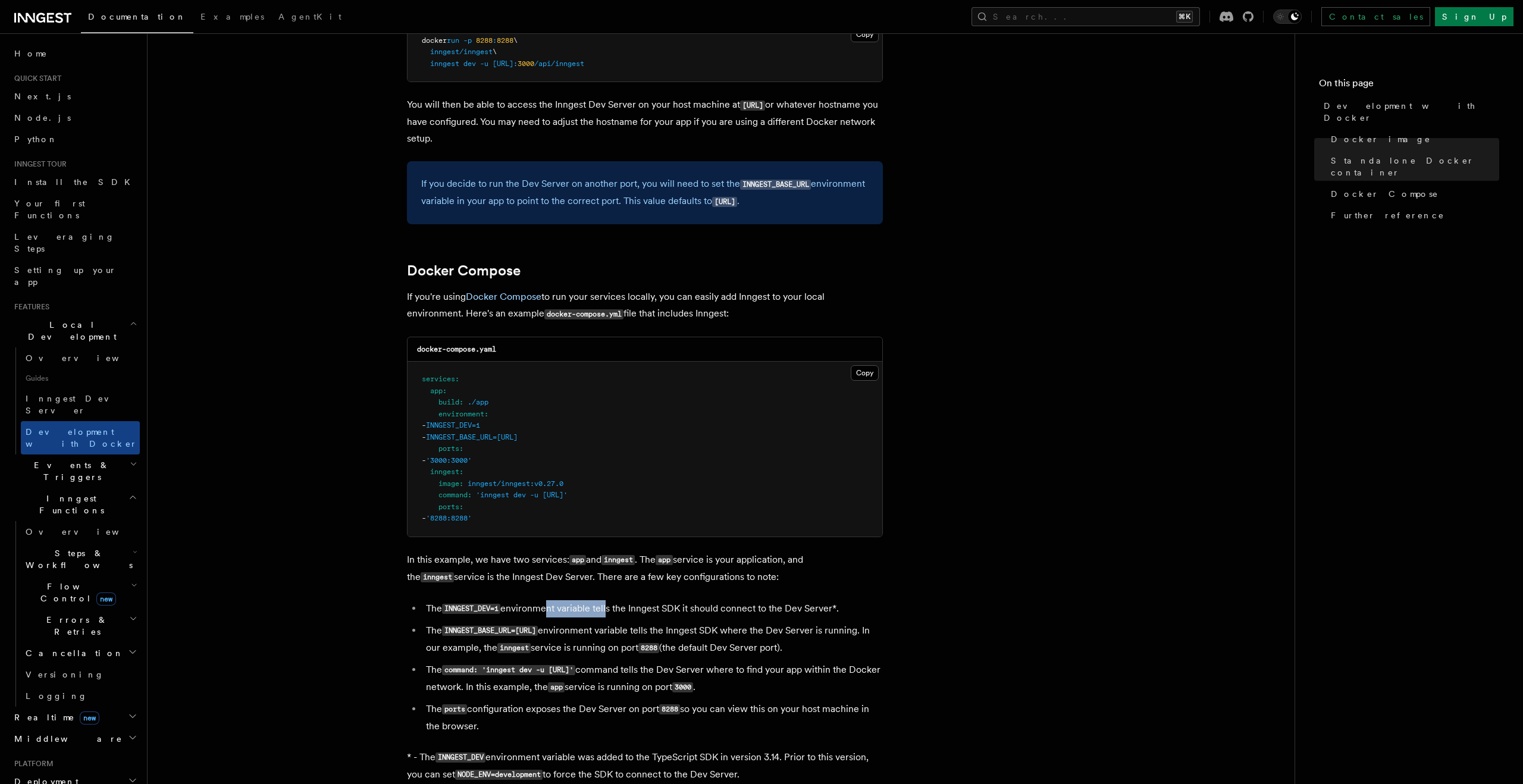
drag, startPoint x: 546, startPoint y: 611, endPoint x: 606, endPoint y: 605, distance: 60.3
click at [607, 605] on li "The INNGEST_DEV=1 environment variable tells the Inngest SDK it should connect …" at bounding box center [653, 609] width 461 height 18
click at [606, 605] on li "The INNGEST_DEV=1 environment variable tells the Inngest SDK it should connect …" at bounding box center [653, 609] width 461 height 18
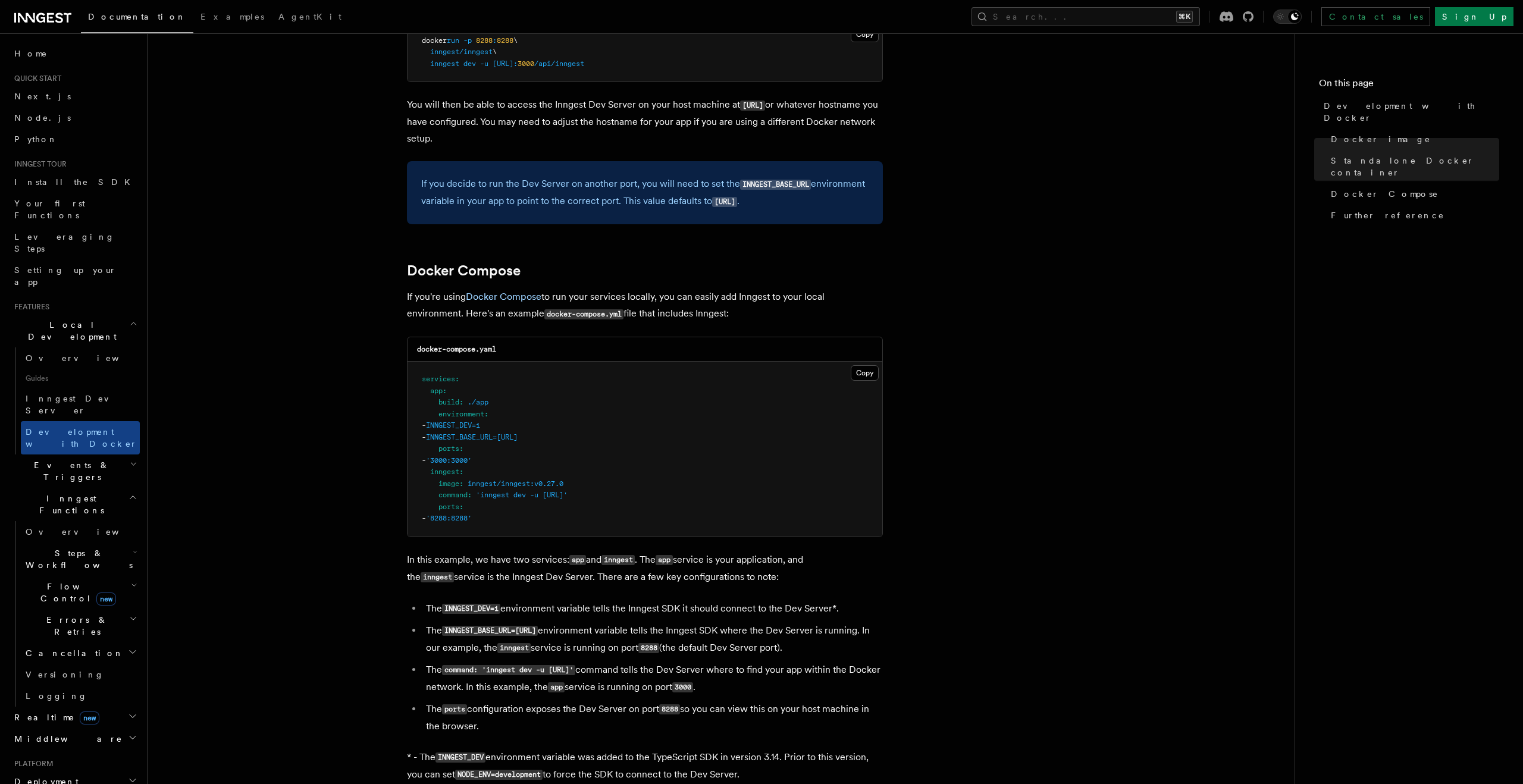
click at [505, 608] on li "The INNGEST_DEV=1 environment variable tells the Inngest SDK it should connect …" at bounding box center [653, 609] width 461 height 18
click at [513, 597] on article "Features Local Development Development with Docker Inngest provides a Docker im…" at bounding box center [720, 337] width 1109 height 1694
drag, startPoint x: 508, startPoint y: 610, endPoint x: 773, endPoint y: 615, distance: 265.0
click at [773, 615] on li "The INNGEST_DEV=1 environment variable tells the Inngest SDK it should connect …" at bounding box center [653, 609] width 461 height 18
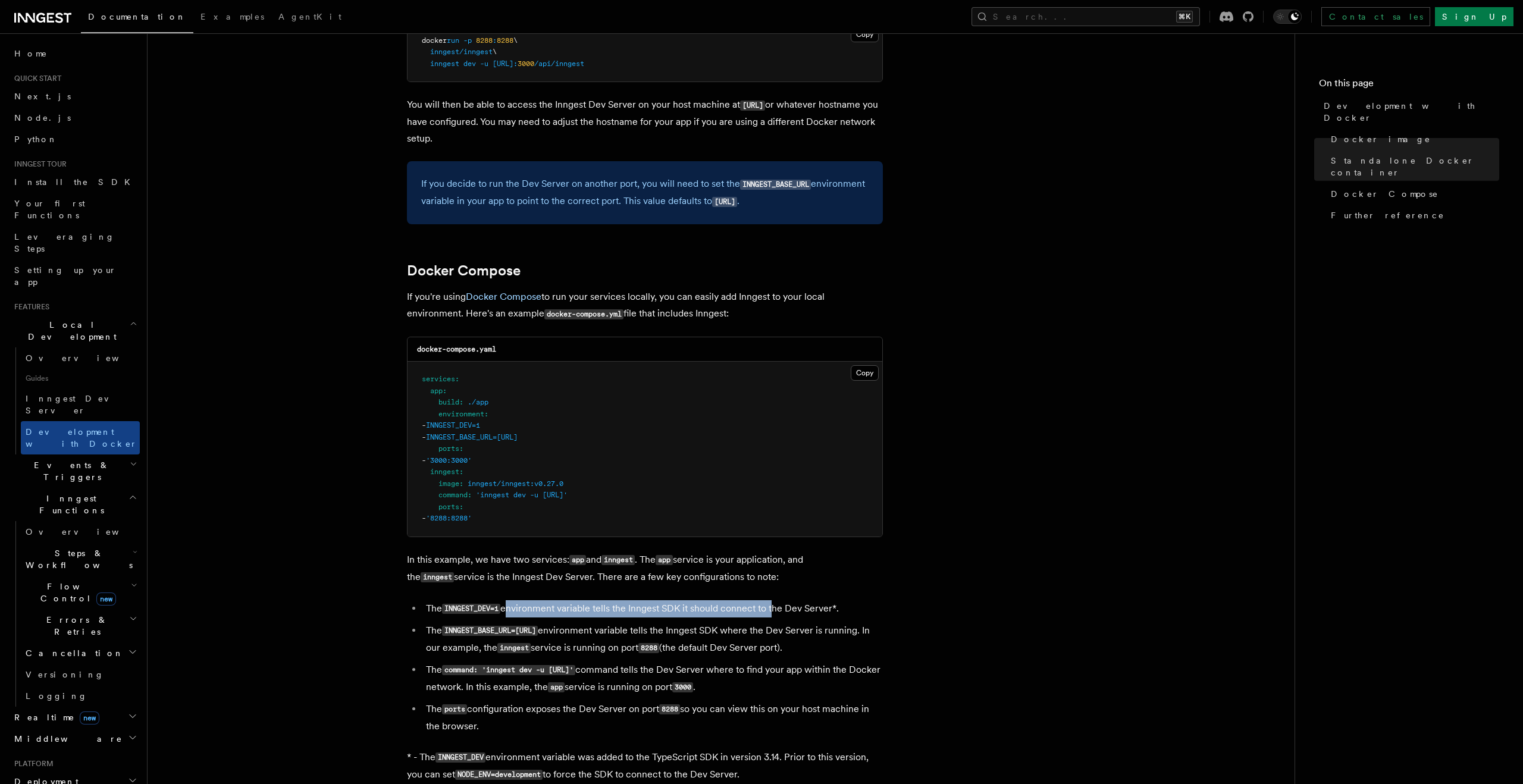
click at [773, 615] on li "The INNGEST_DEV=1 environment variable tells the Inngest SDK it should connect …" at bounding box center [653, 609] width 461 height 18
drag, startPoint x: 444, startPoint y: 648, endPoint x: 546, endPoint y: 647, distance: 102.0
click at [546, 648] on li "The INNGEST_BASE_URL=http://inngest:8288 environment variable tells the Inngest…" at bounding box center [653, 639] width 461 height 34
click at [546, 647] on li "The INNGEST_BASE_URL=http://inngest:8288 environment variable tells the Inngest…" at bounding box center [653, 639] width 461 height 34
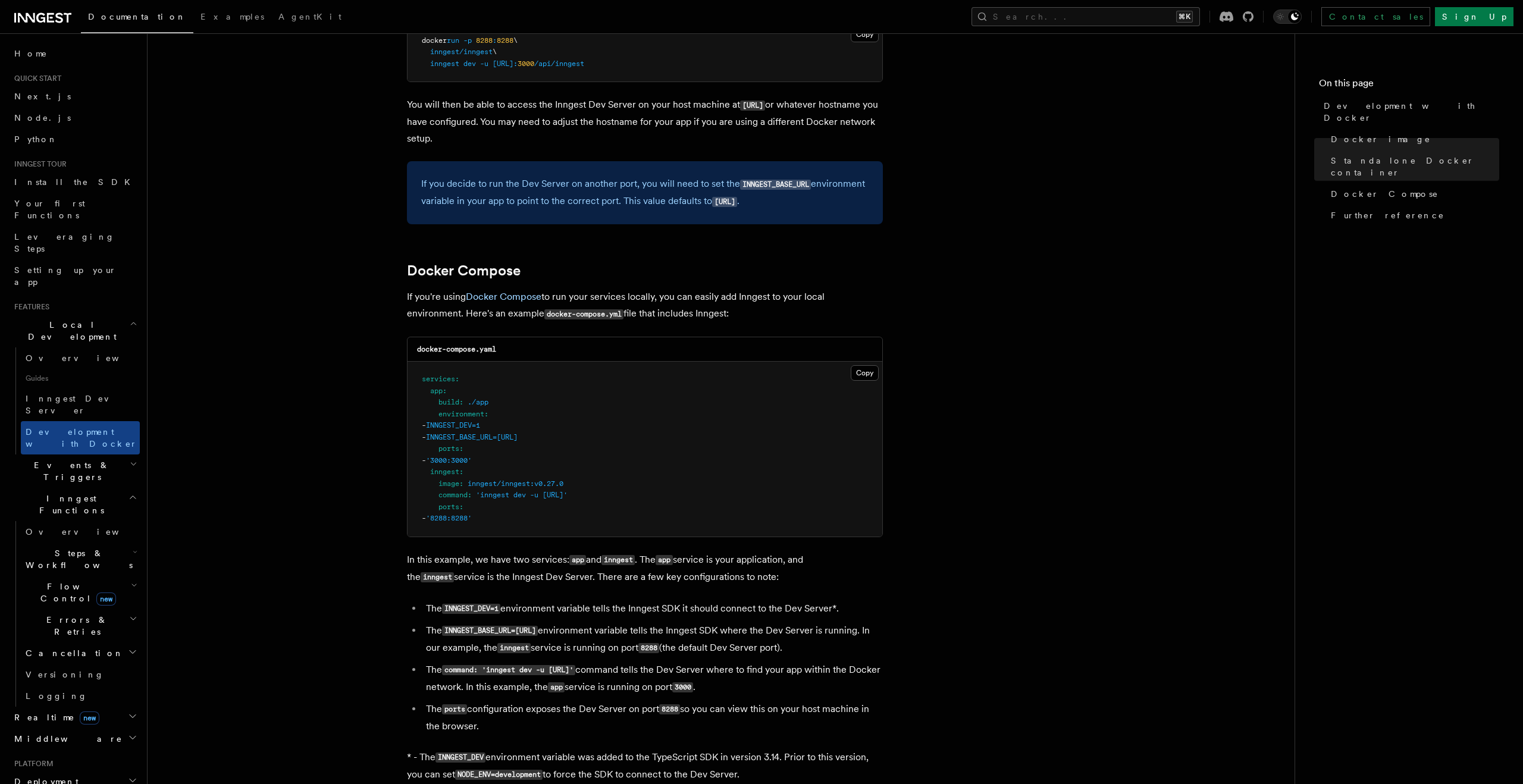
click at [546, 648] on li "The INNGEST_BASE_URL=http://inngest:8288 environment variable tells the Inngest…" at bounding box center [653, 639] width 461 height 34
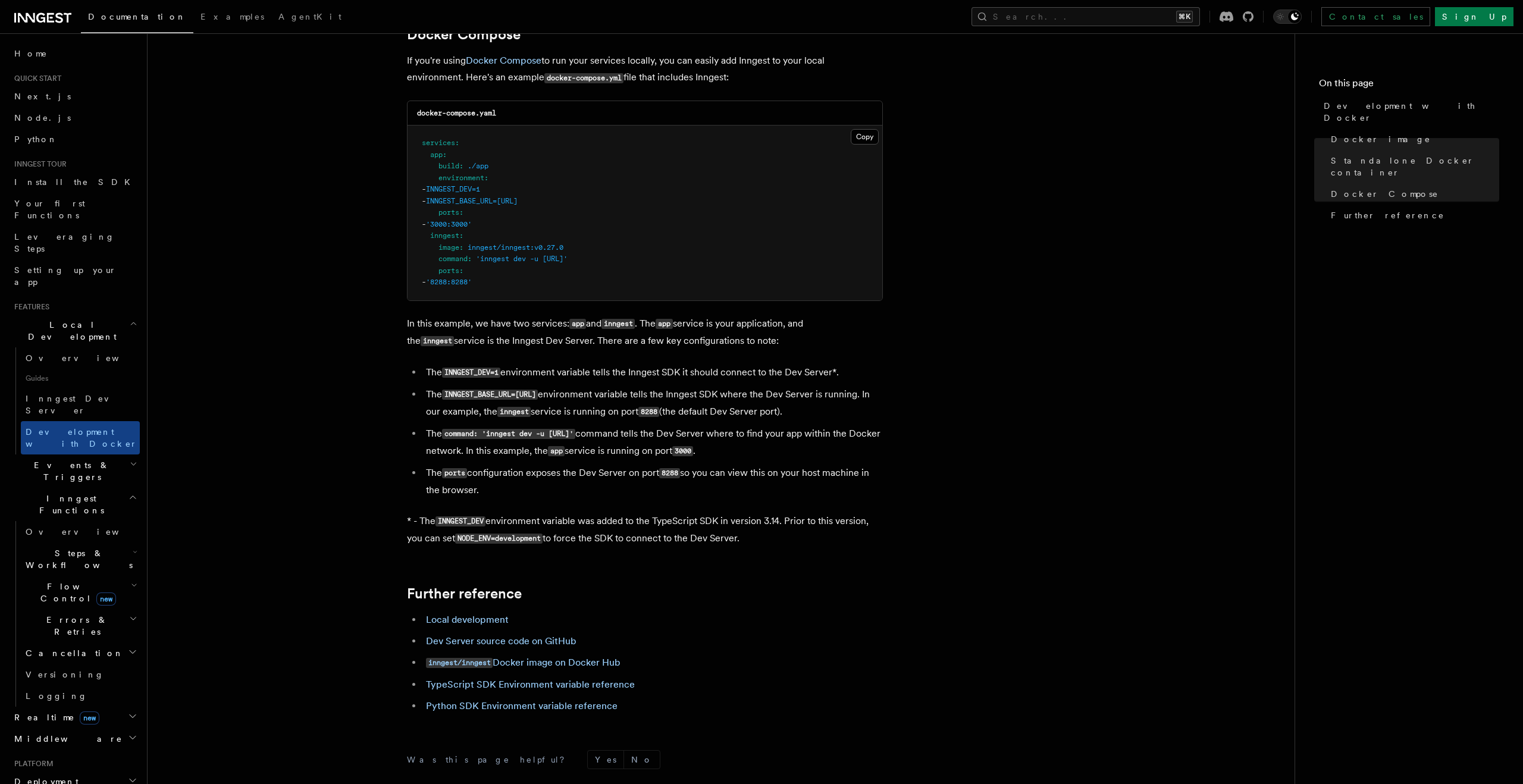
scroll to position [813, 0]
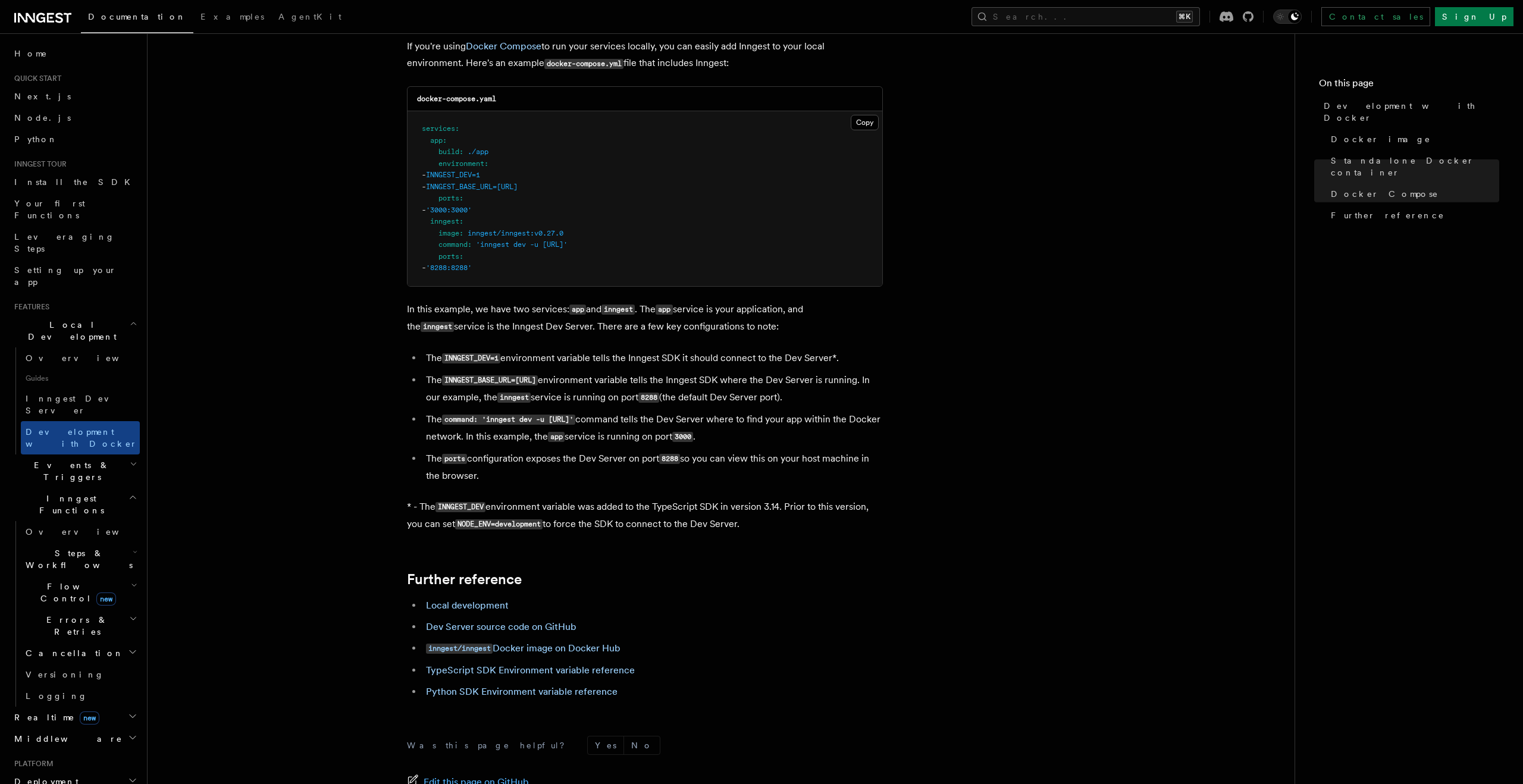
drag, startPoint x: 476, startPoint y: 464, endPoint x: 482, endPoint y: 486, distance: 22.8
click at [482, 484] on li "The ports configuration exposes the Dev Server on port 8288 so you can view thi…" at bounding box center [653, 467] width 461 height 34
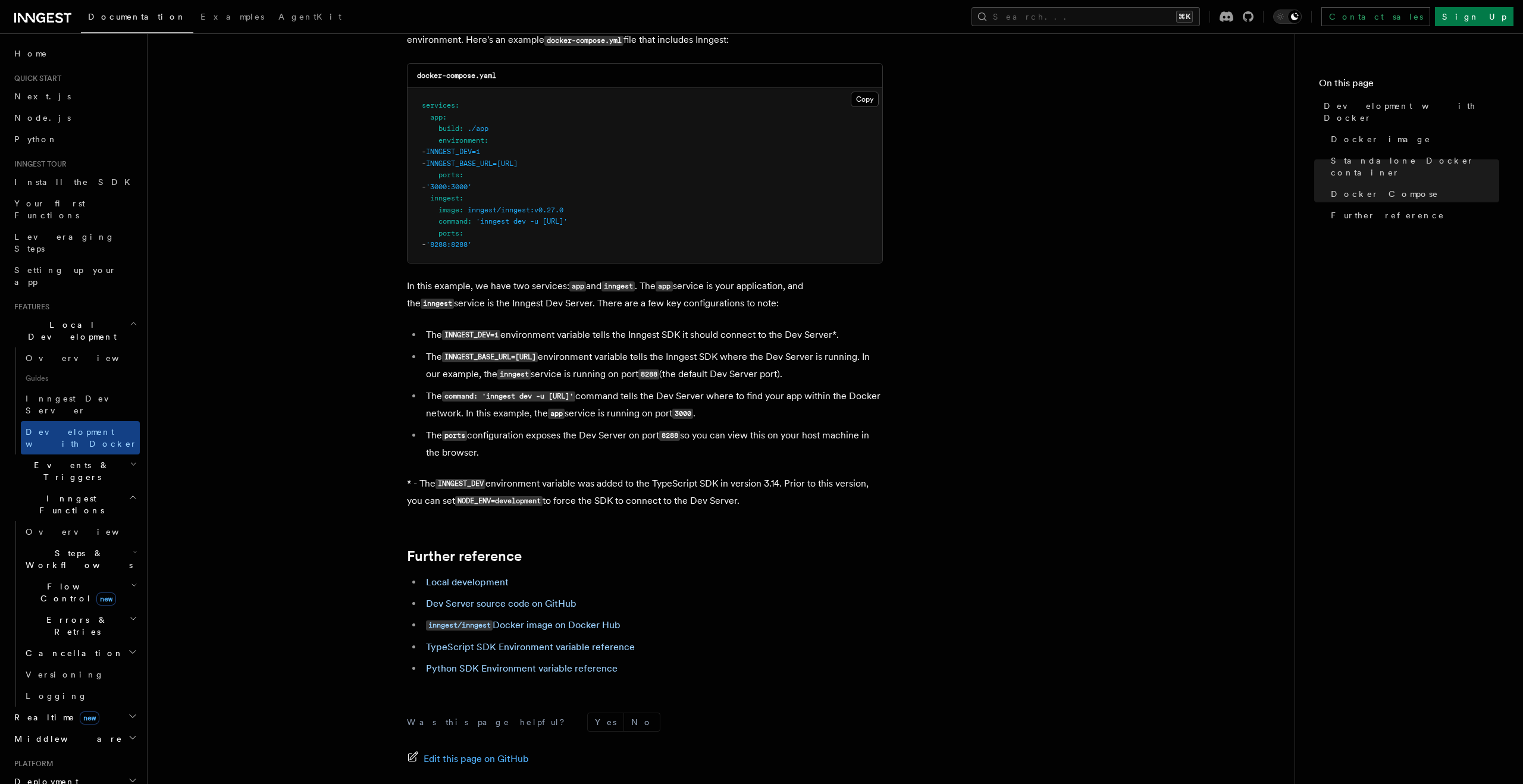
scroll to position [849, 0]
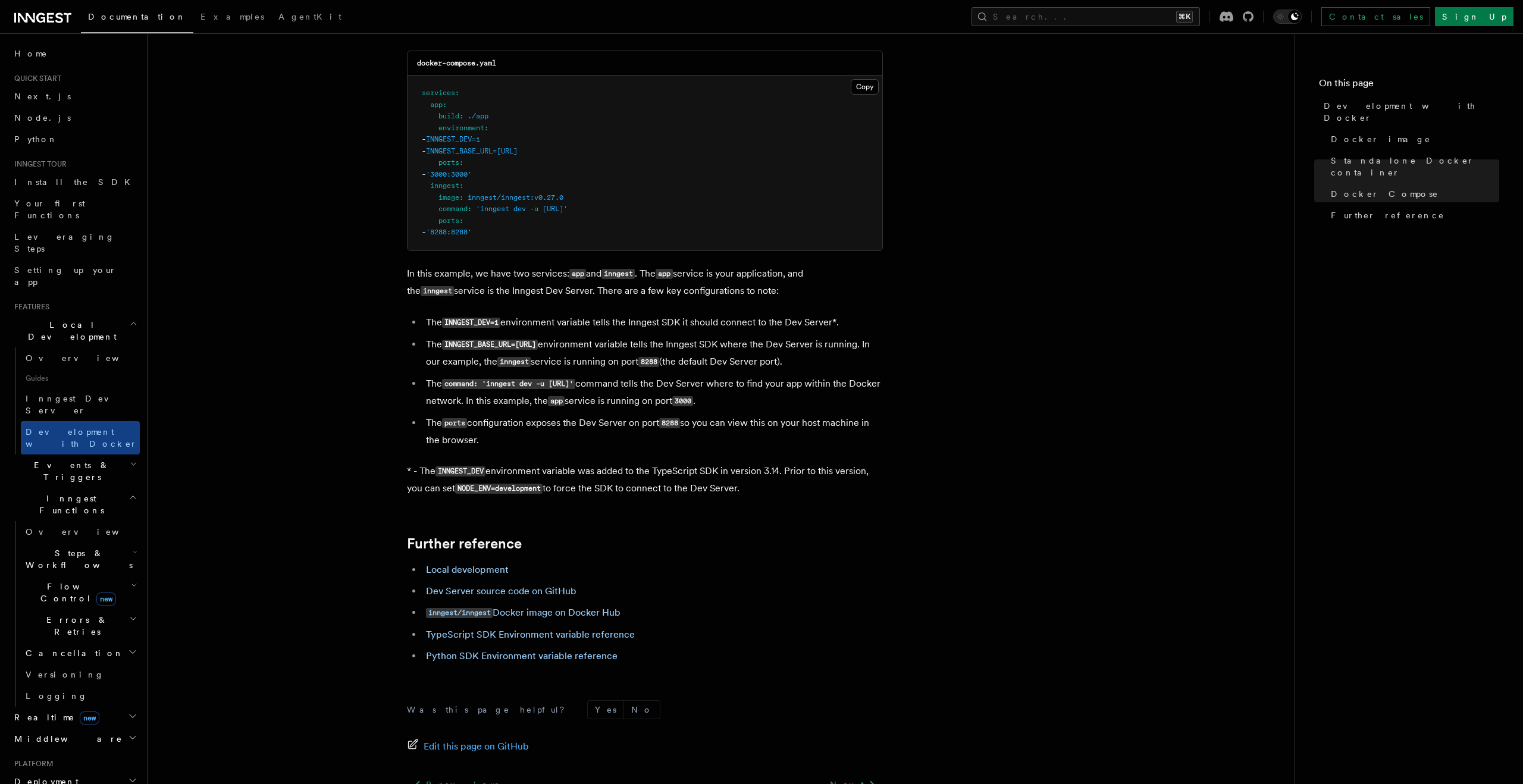
click at [136, 547] on icon "button" at bounding box center [135, 552] width 4 height 10
click at [142, 395] on header "Search... Documentation Examples AgentKit Home Quick start Next.js Node.js Pyth…" at bounding box center [73, 408] width 147 height 750
click at [134, 459] on icon "button" at bounding box center [134, 464] width 8 height 10
click at [55, 494] on span "Overview" at bounding box center [87, 498] width 123 height 10
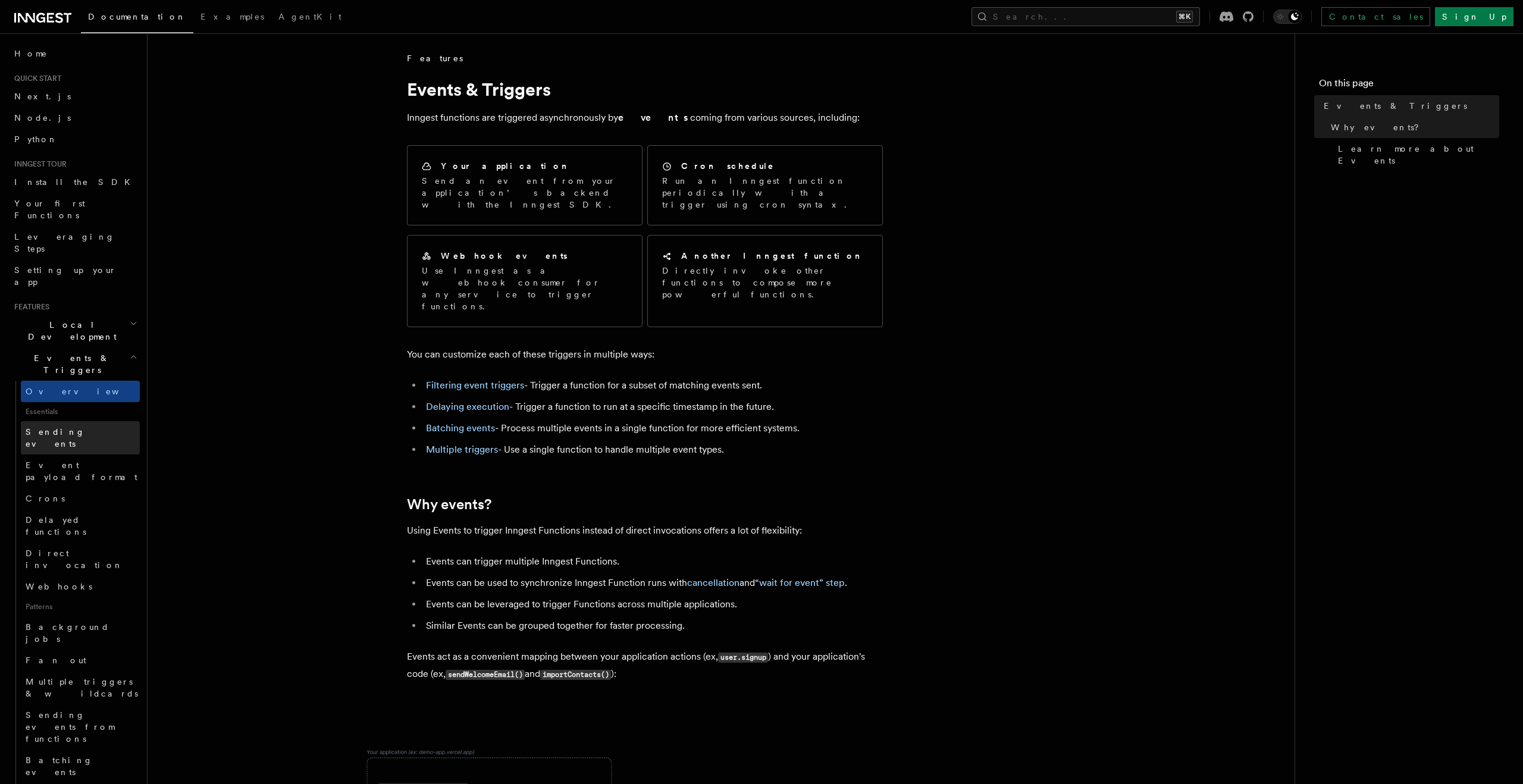
click at [93, 421] on link "Sending events" at bounding box center [80, 437] width 119 height 33
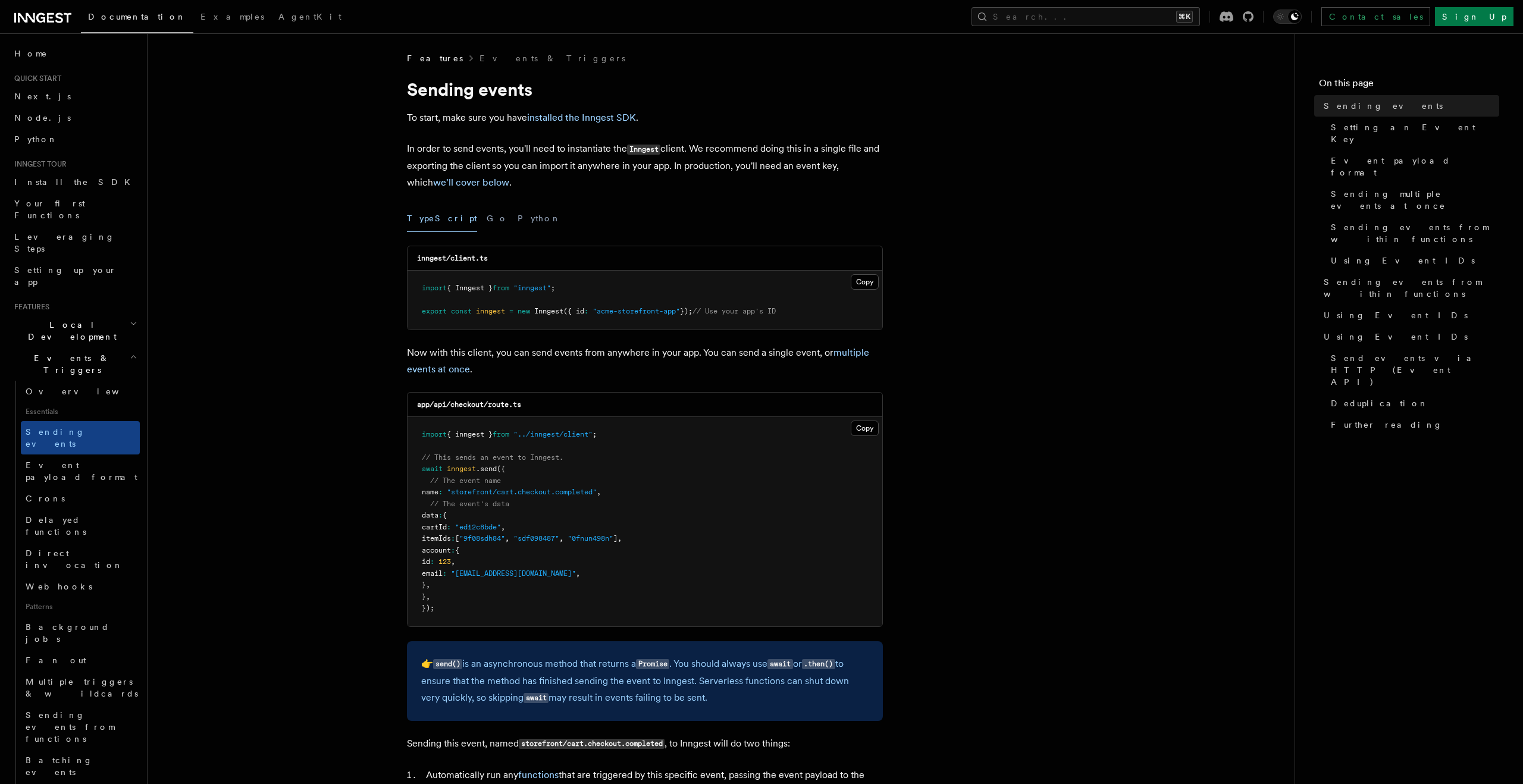
click at [461, 468] on span "inngest" at bounding box center [461, 468] width 29 height 8
click at [489, 468] on span ".send" at bounding box center [486, 468] width 21 height 8
click at [470, 489] on span ""storefront/cart.checkout.completed"" at bounding box center [522, 491] width 150 height 8
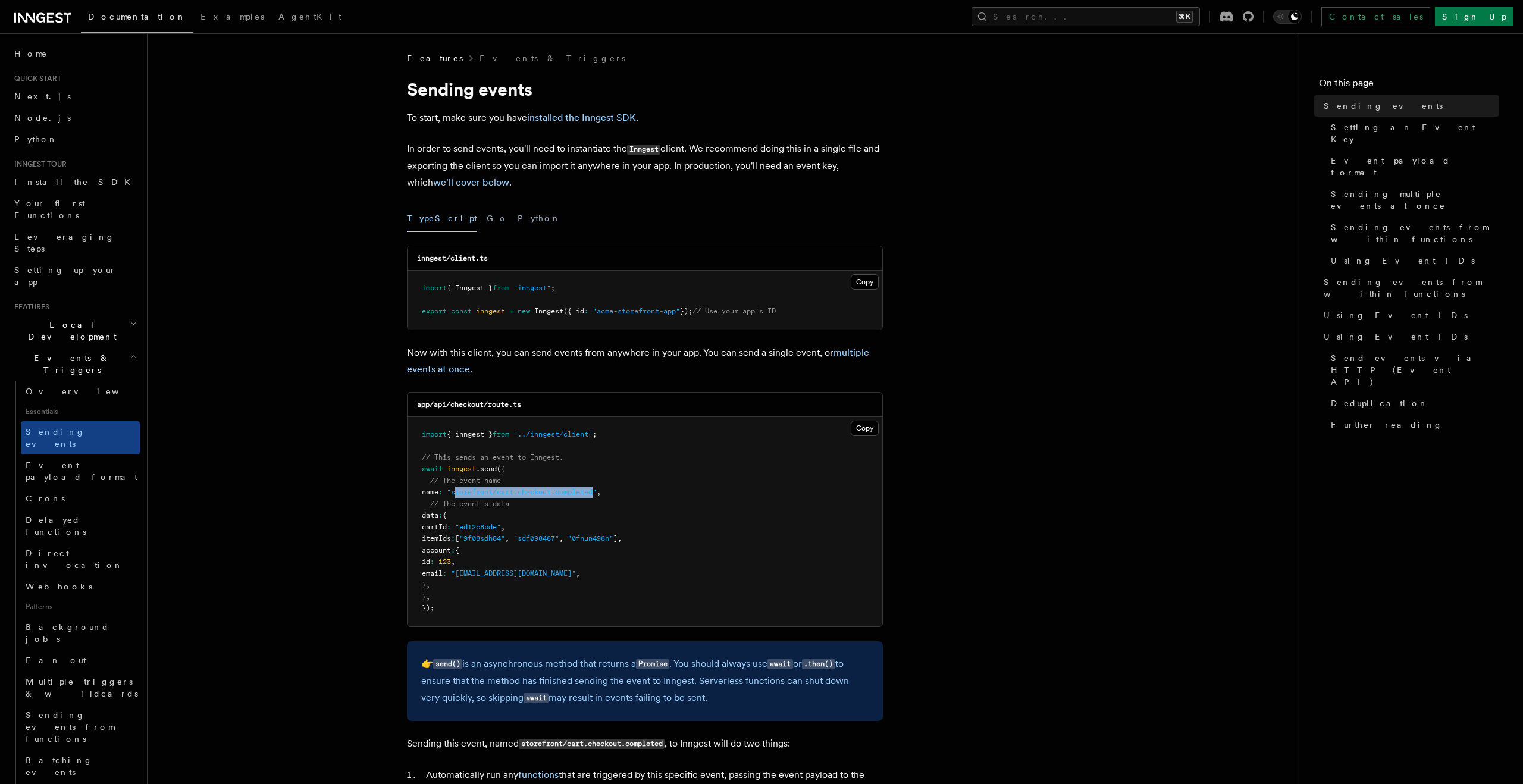
drag, startPoint x: 464, startPoint y: 488, endPoint x: 607, endPoint y: 495, distance: 143.2
click at [596, 495] on span ""storefront/cart.checkout.completed"" at bounding box center [522, 491] width 150 height 8
click at [526, 356] on p "Now with this client, you can send events from anywhere in your app. You can se…" at bounding box center [645, 360] width 476 height 33
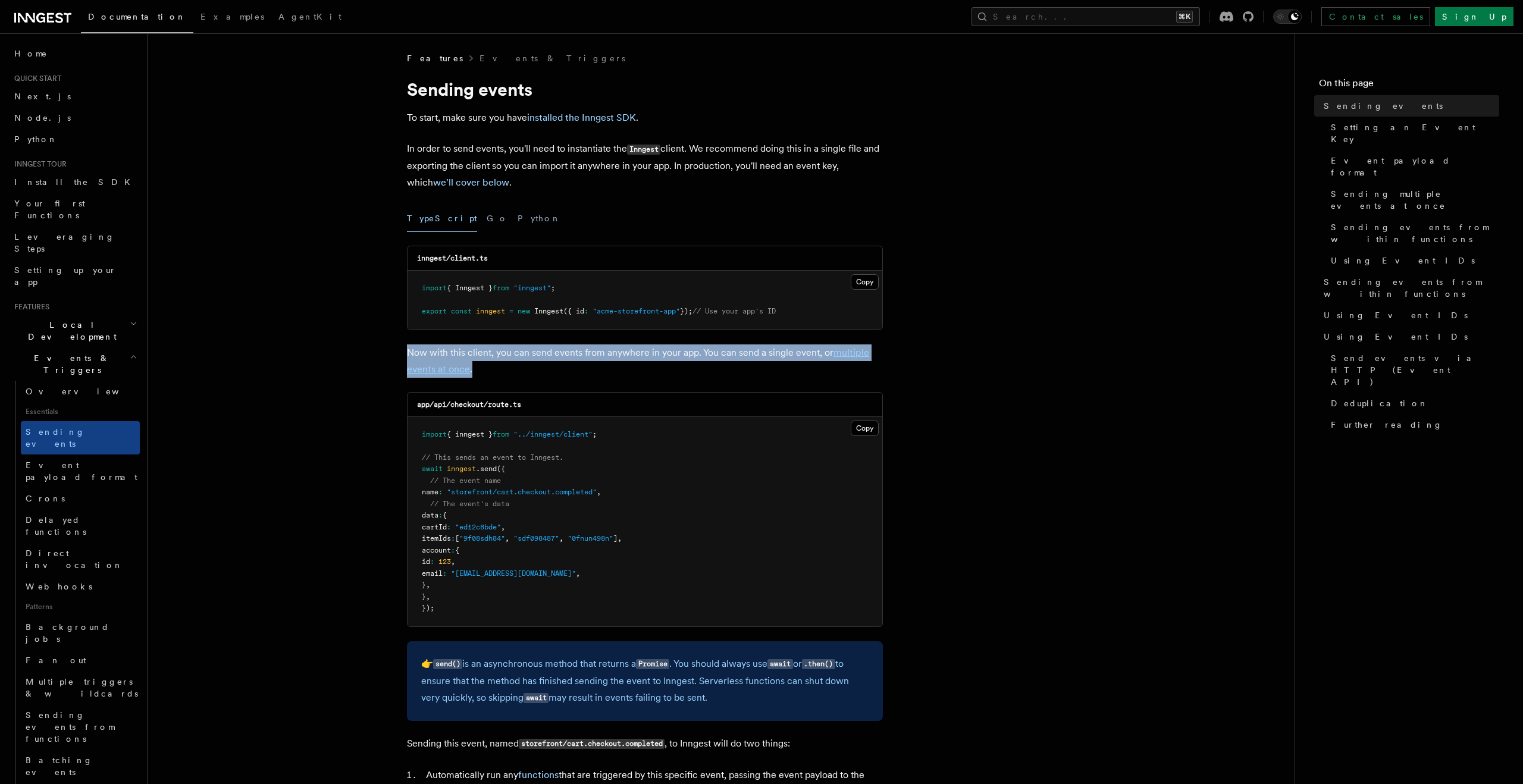
click at [526, 356] on p "Now with this client, you can send events from anywhere in your app. You can se…" at bounding box center [645, 360] width 476 height 33
click at [531, 356] on p "Now with this client, you can send events from anywhere in your app. You can se…" at bounding box center [645, 360] width 476 height 33
click at [505, 356] on p "Now with this client, you can send events from anywhere in your app. You can se…" at bounding box center [645, 360] width 476 height 33
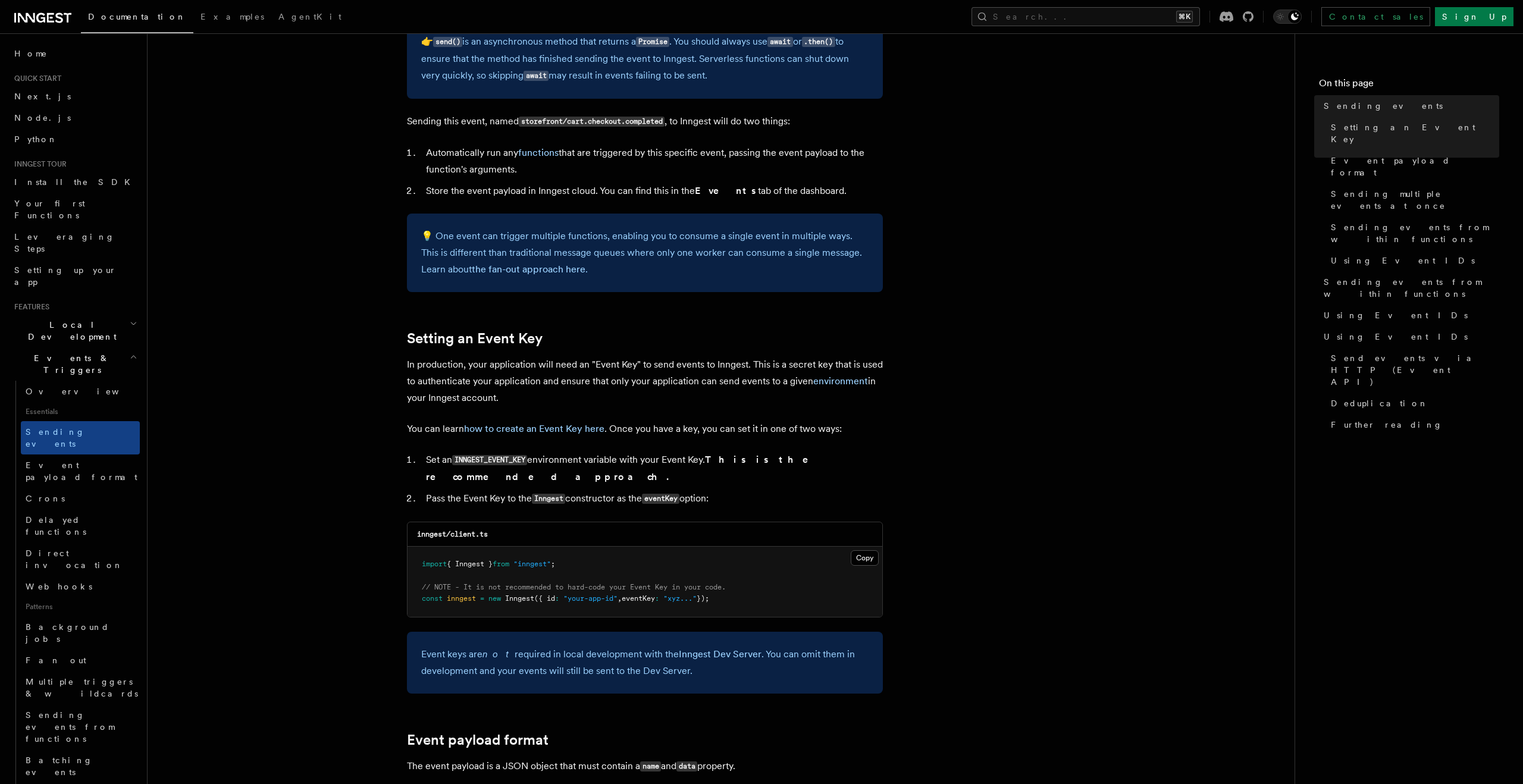
scroll to position [631, 0]
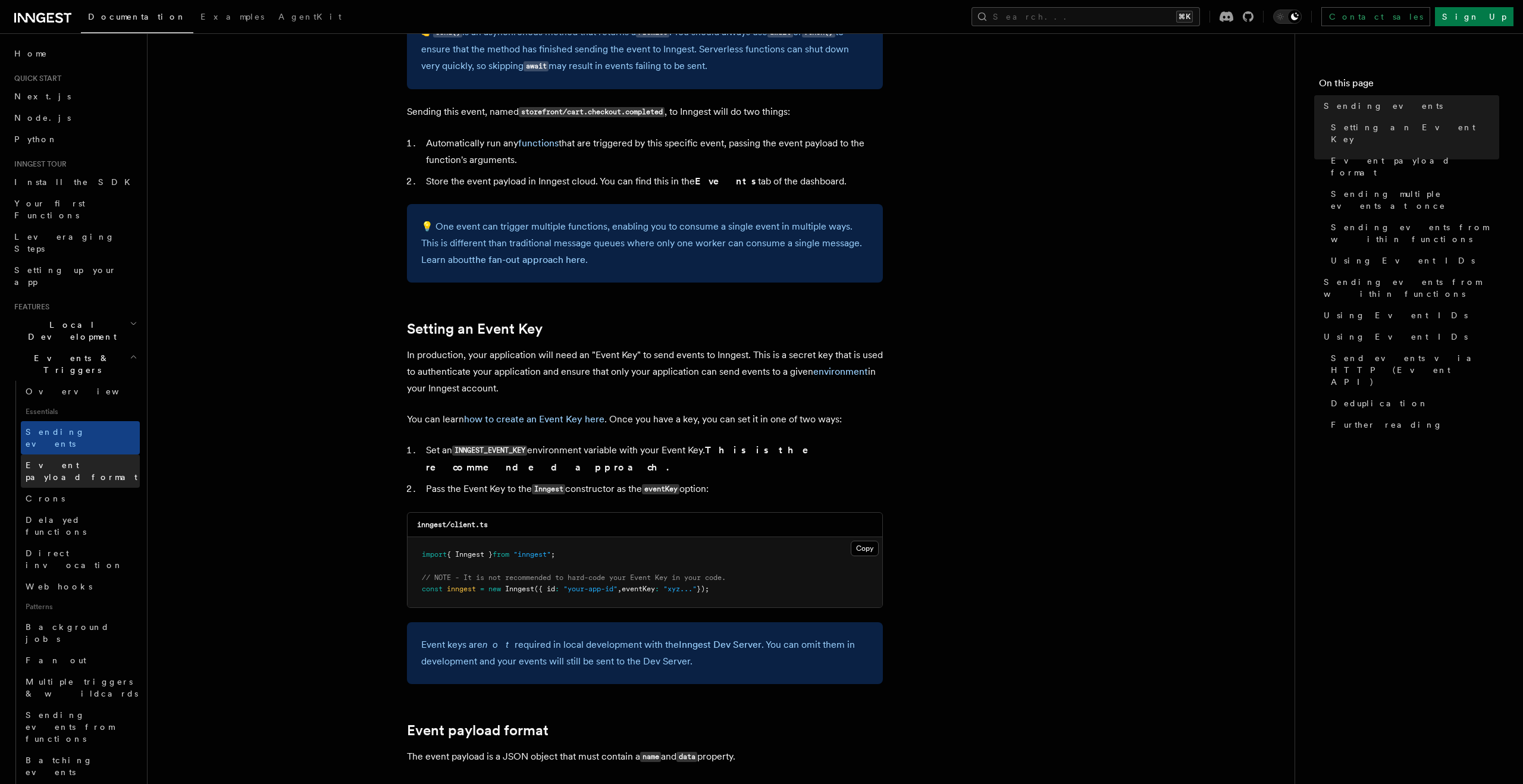
click at [62, 461] on span "Event payload format" at bounding box center [81, 471] width 112 height 21
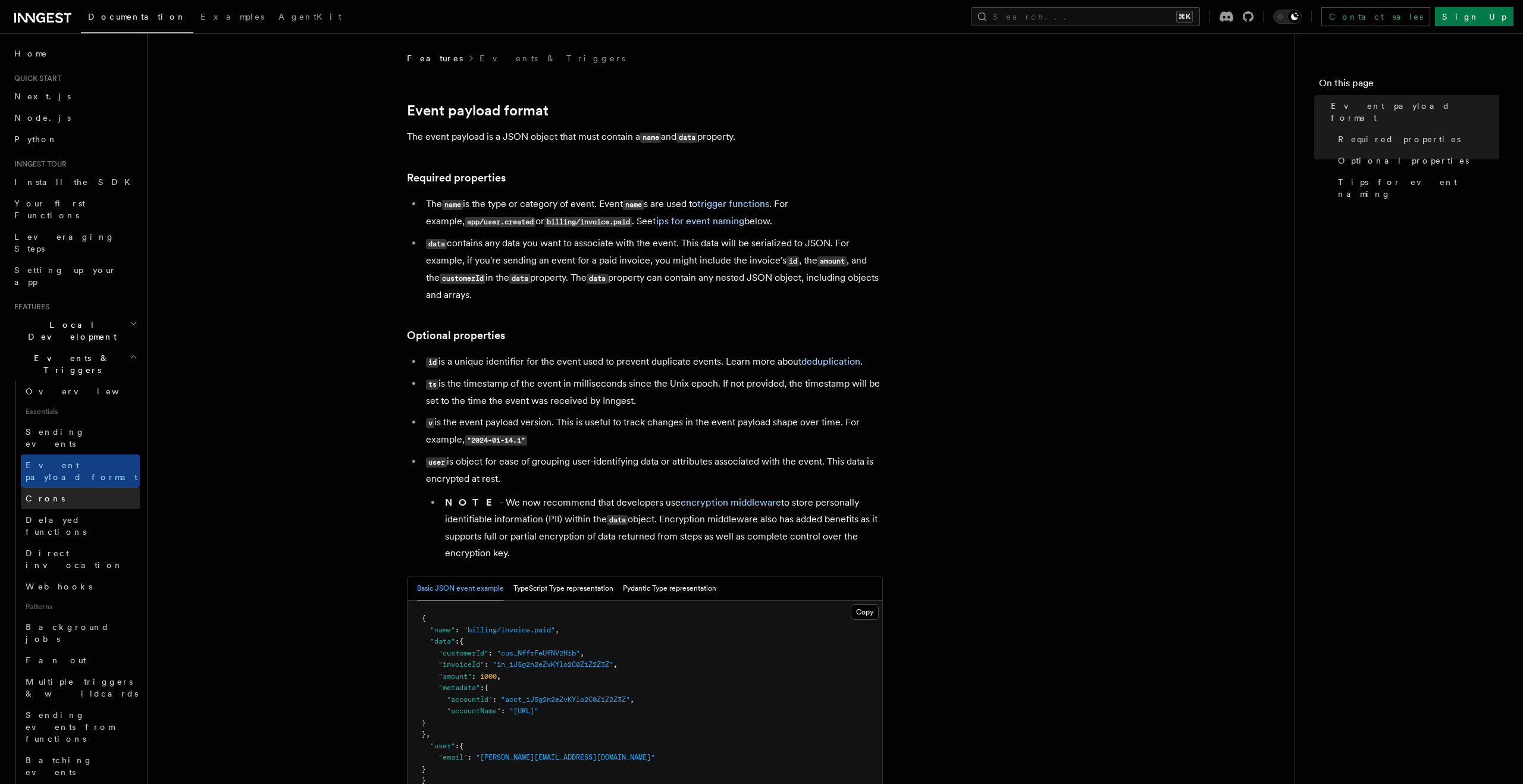
click at [56, 488] on link "Crons" at bounding box center [80, 498] width 119 height 21
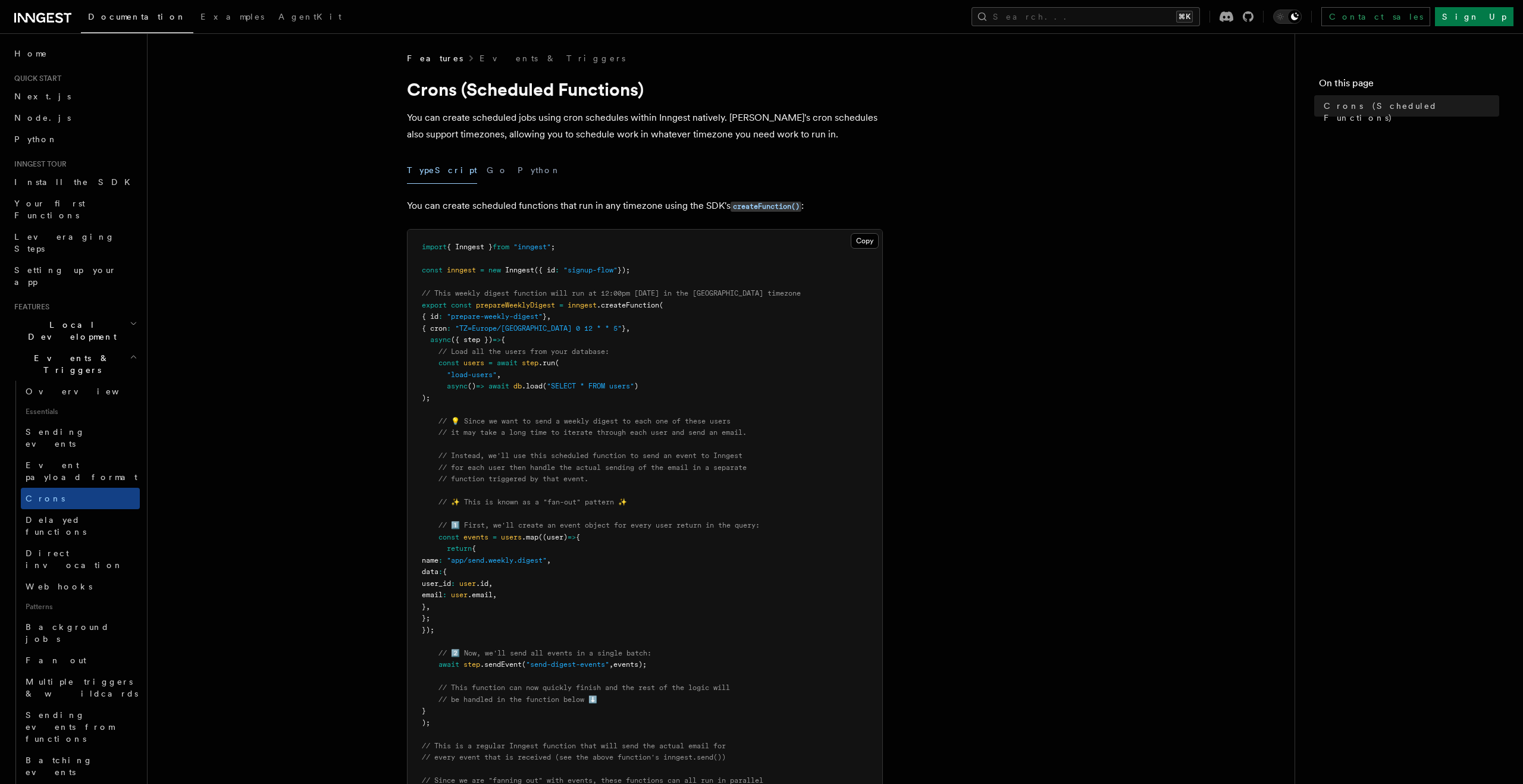
click at [511, 307] on span "prepareWeeklyDigest" at bounding box center [516, 304] width 79 height 8
click at [506, 327] on span ""TZ=Europe/Paris 0 12 * * 5"" at bounding box center [538, 328] width 167 height 8
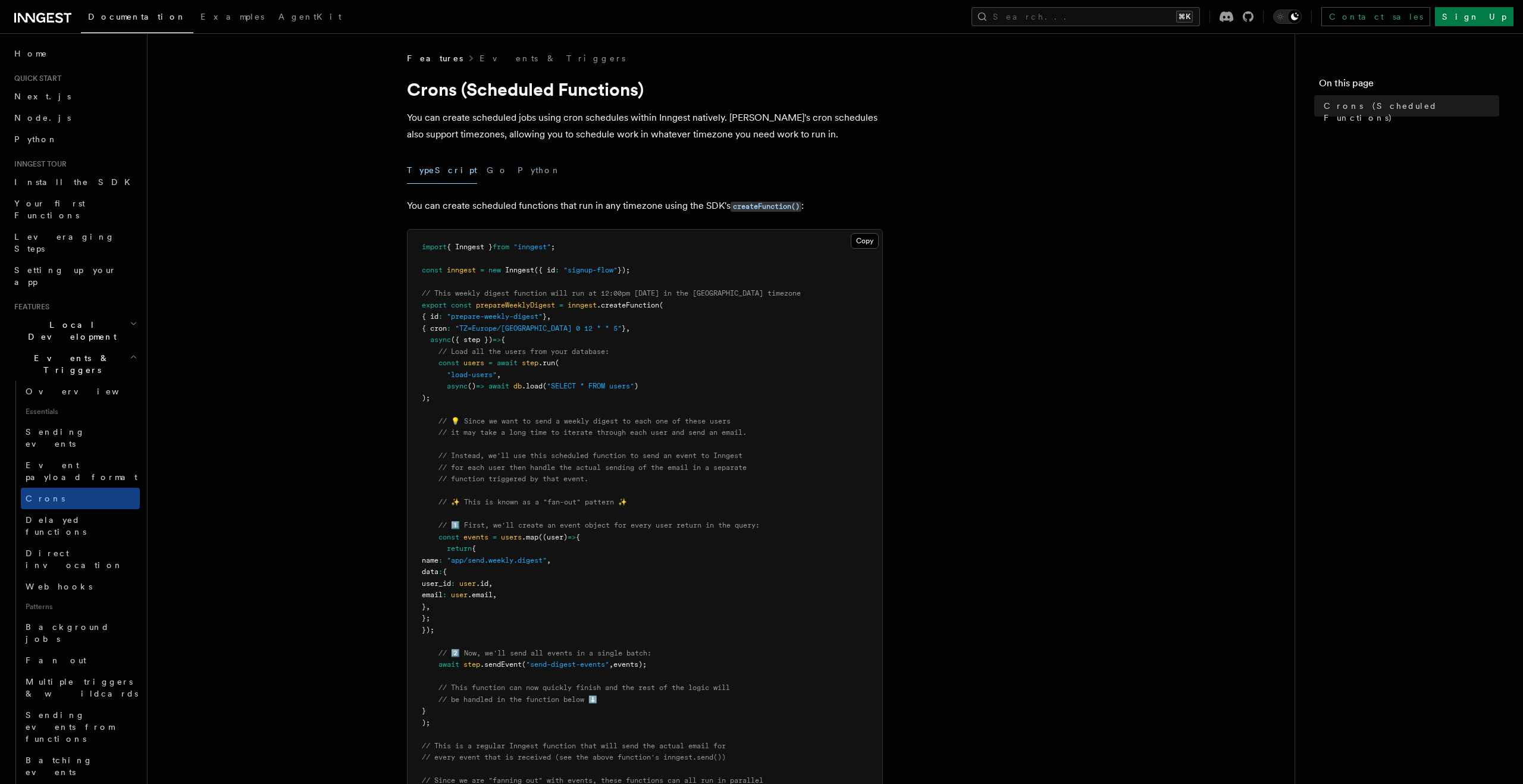
click at [508, 361] on span "await" at bounding box center [507, 362] width 21 height 8
click at [508, 373] on pre "import { Inngest } from "inngest" ; const inngest = new Inngest ({ id : "signup…" at bounding box center [644, 595] width 475 height 731
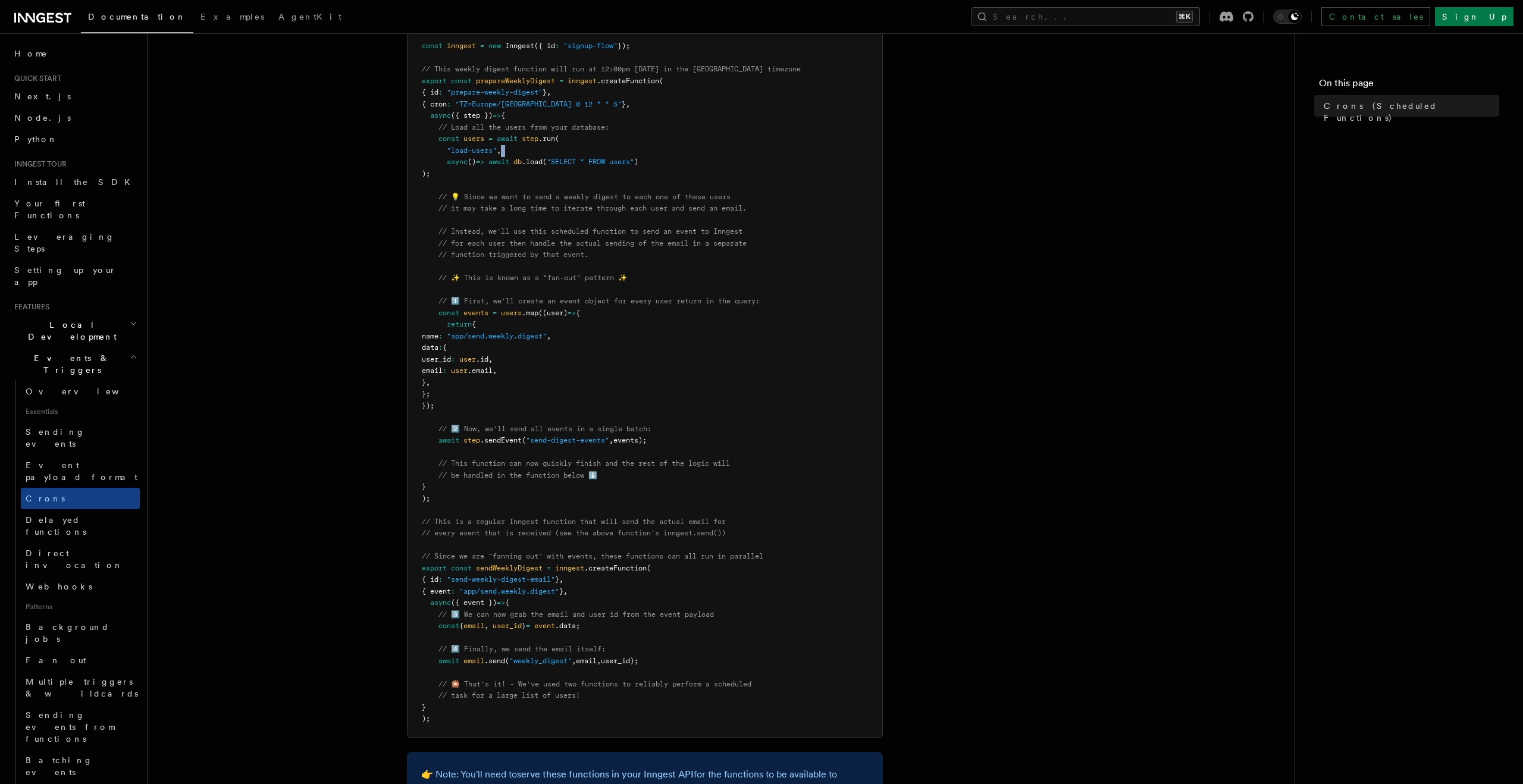
scroll to position [406, 0]
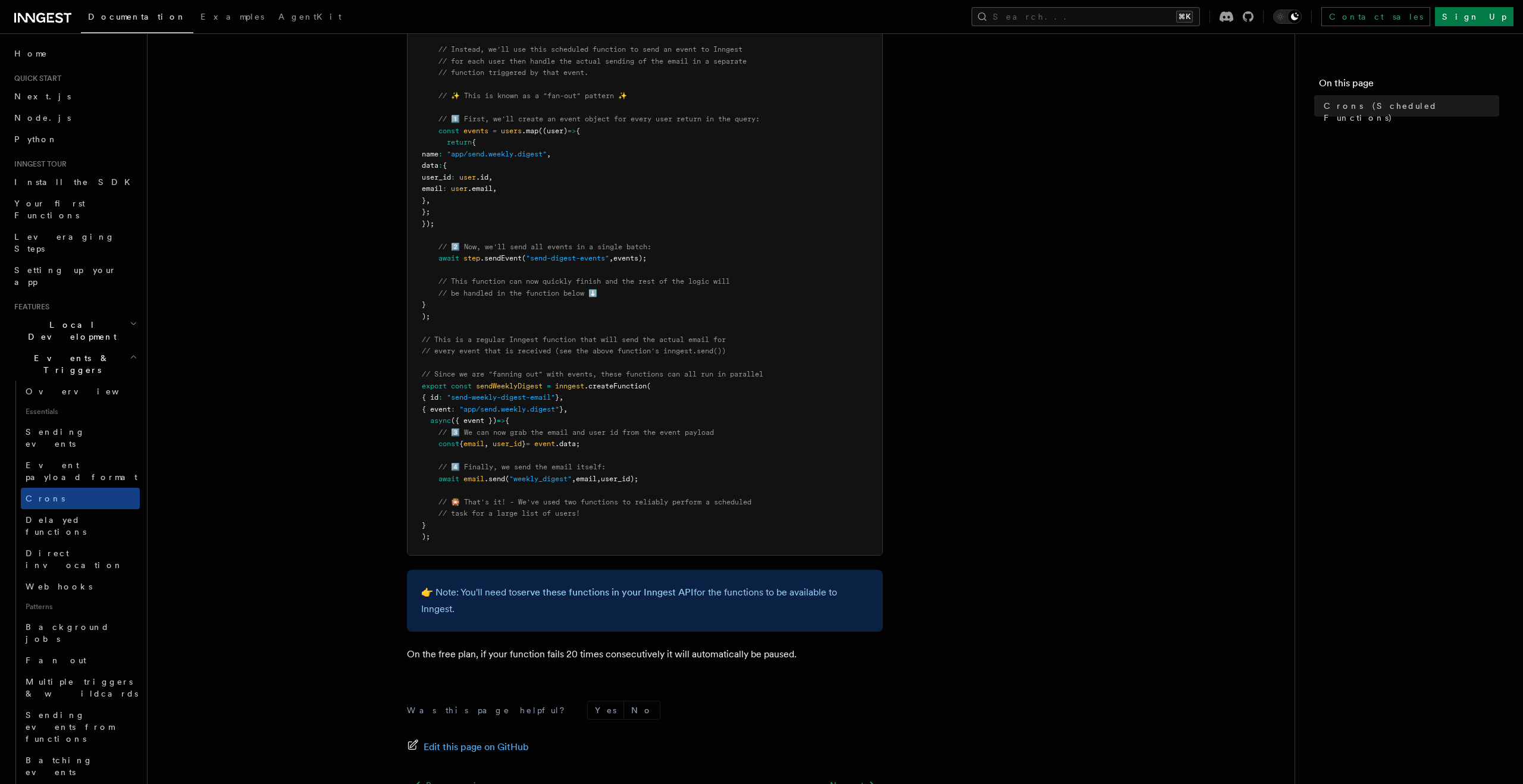
click at [500, 388] on span "sendWeeklyDigest" at bounding box center [509, 386] width 67 height 8
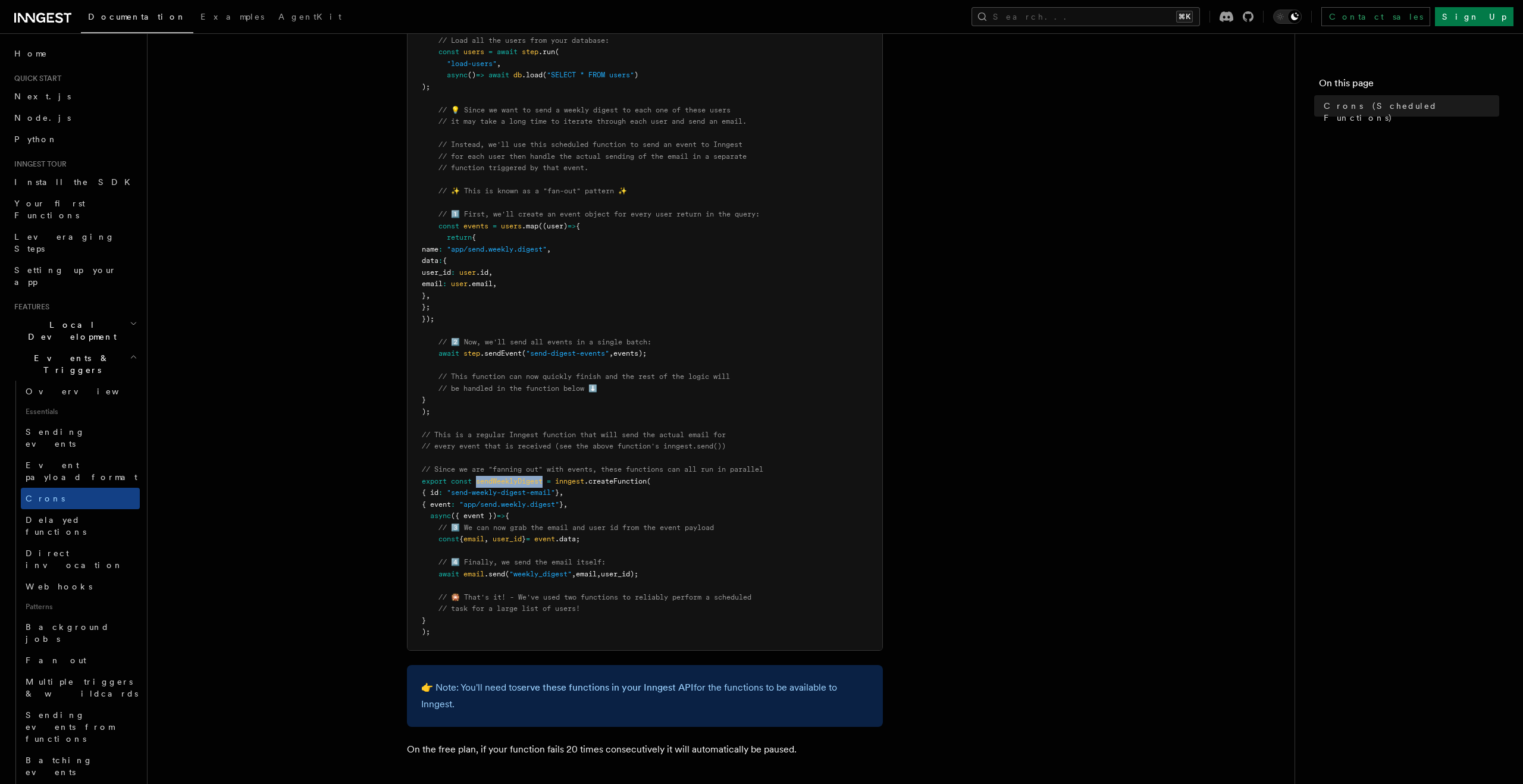
scroll to position [305, 0]
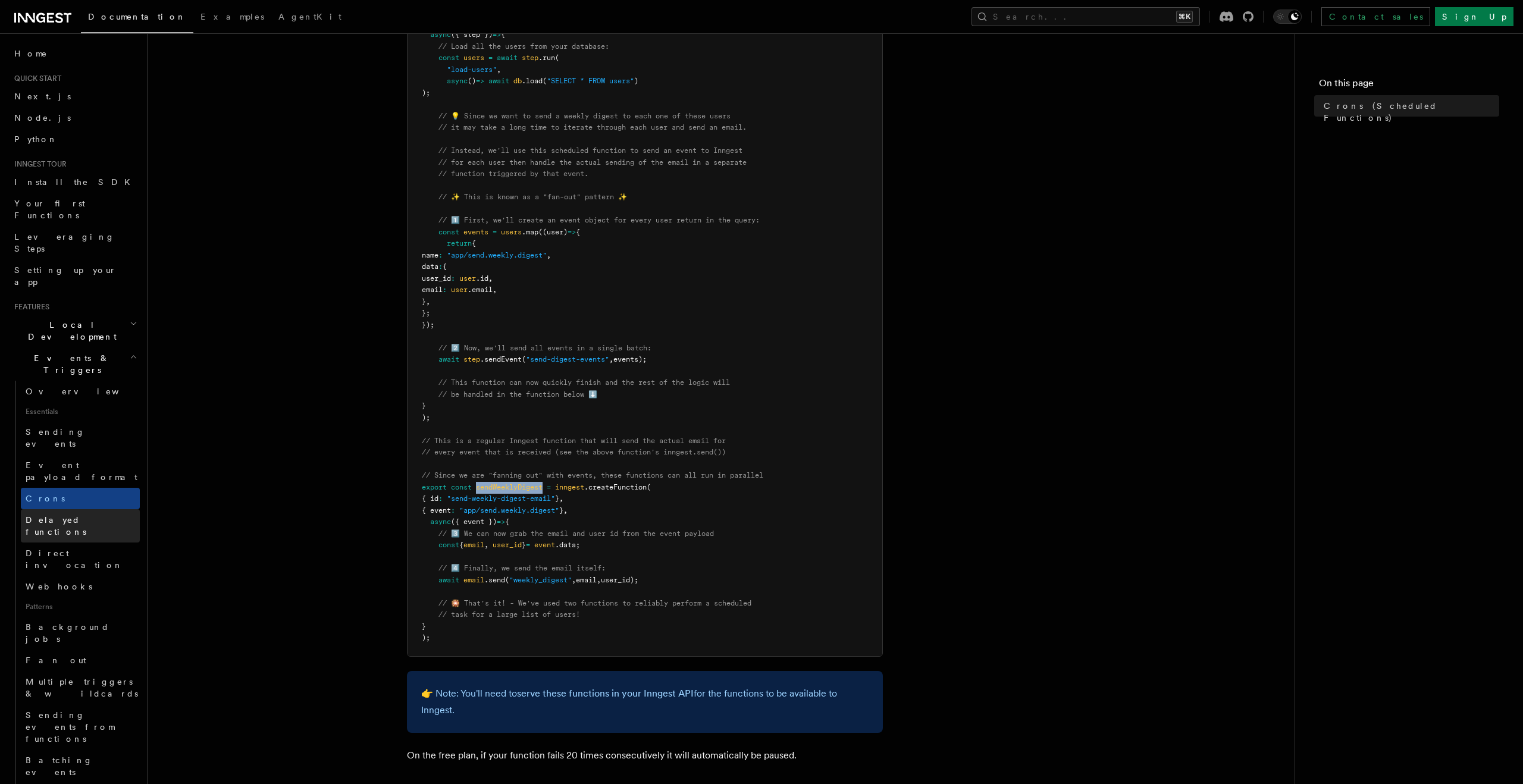
click at [81, 515] on span "Delayed functions" at bounding box center [56, 525] width 61 height 21
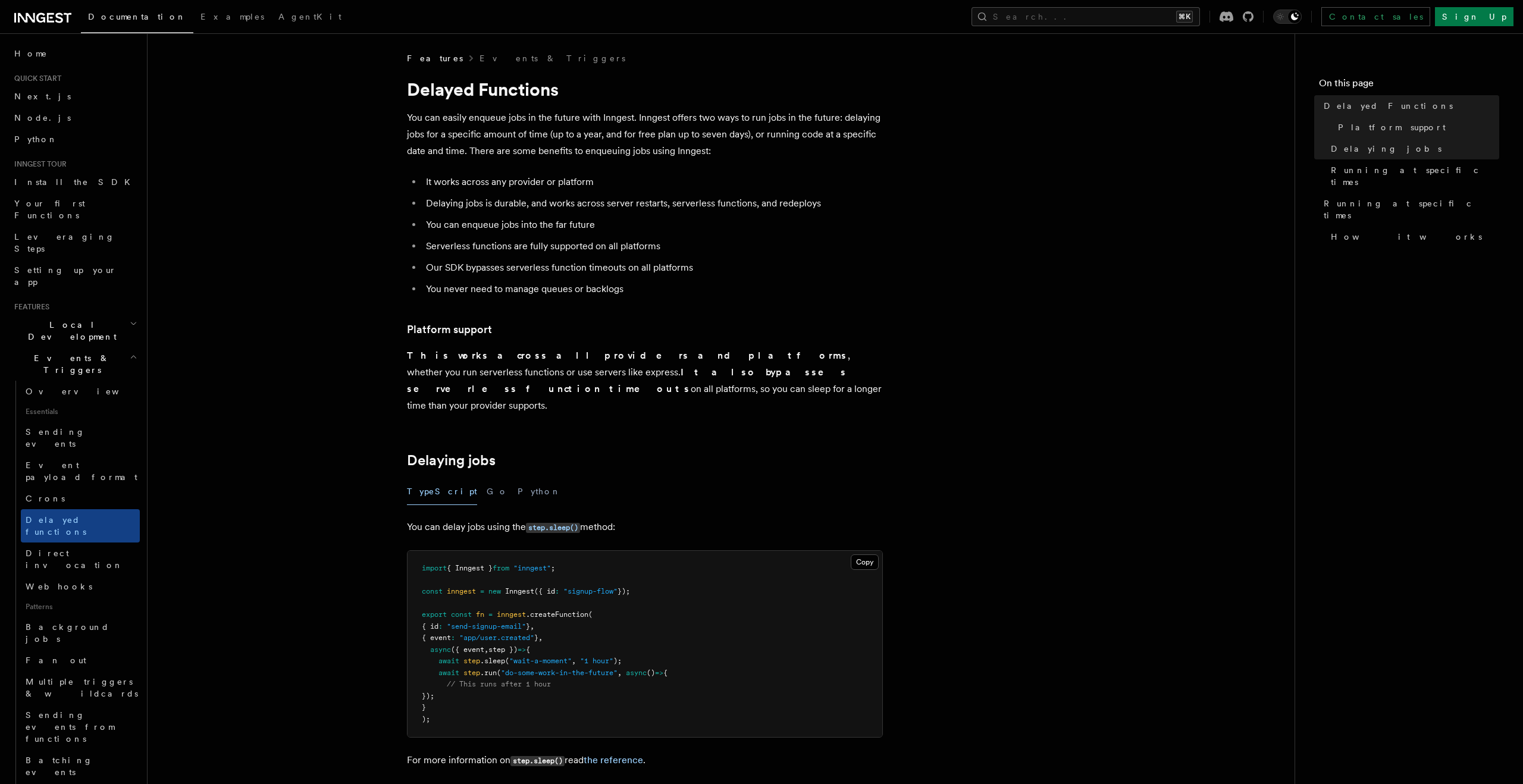
drag, startPoint x: 406, startPoint y: 509, endPoint x: 656, endPoint y: 508, distance: 250.0
click at [656, 519] on p "You can delay jobs using the step.sleep() method:" at bounding box center [645, 527] width 476 height 18
drag, startPoint x: 636, startPoint y: 574, endPoint x: 419, endPoint y: 571, distance: 217.0
click at [419, 571] on pre "import { Inngest } from "inngest" ; const inngest = new Inngest ({ id : "signup…" at bounding box center [644, 644] width 475 height 186
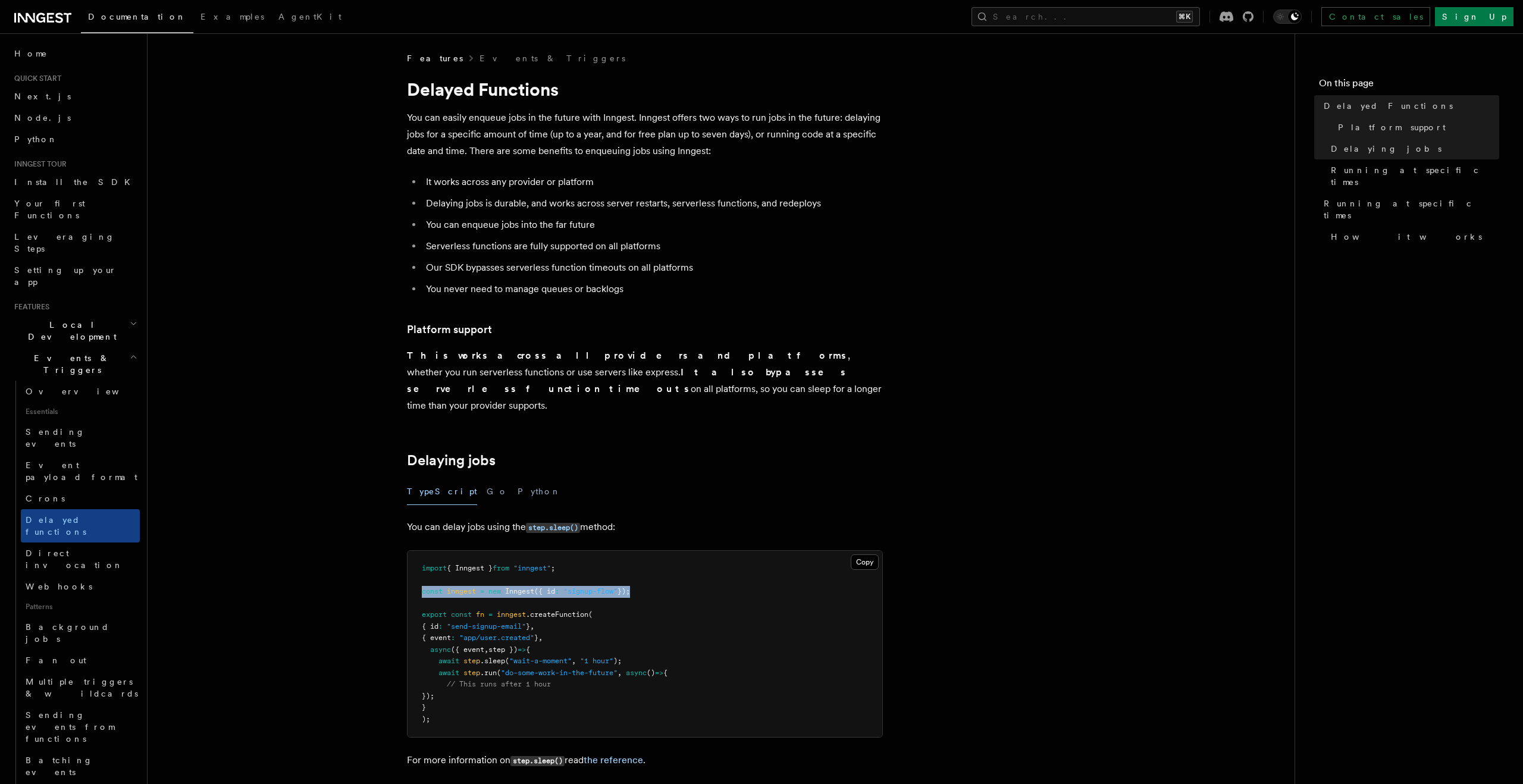
click at [419, 571] on pre "import { Inngest } from "inngest" ; const inngest = new Inngest ({ id : "signup…" at bounding box center [644, 644] width 475 height 186
drag, startPoint x: 420, startPoint y: 574, endPoint x: 637, endPoint y: 580, distance: 217.1
click at [637, 580] on pre "import { Inngest } from "inngest" ; const inngest = new Inngest ({ id : "signup…" at bounding box center [644, 644] width 475 height 186
click at [53, 576] on link "Webhooks" at bounding box center [80, 586] width 119 height 21
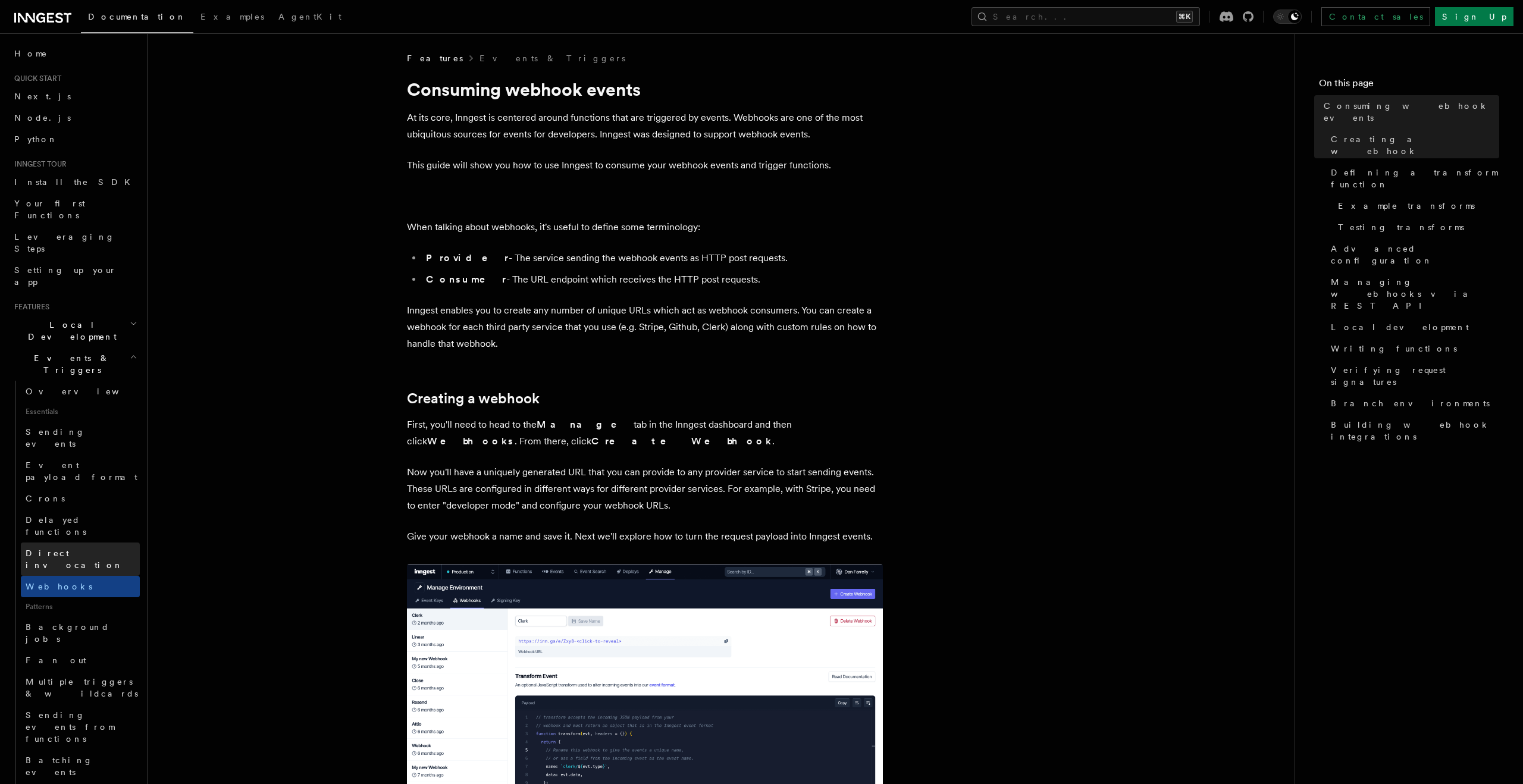
click at [53, 542] on link "Direct invocation" at bounding box center [80, 558] width 119 height 33
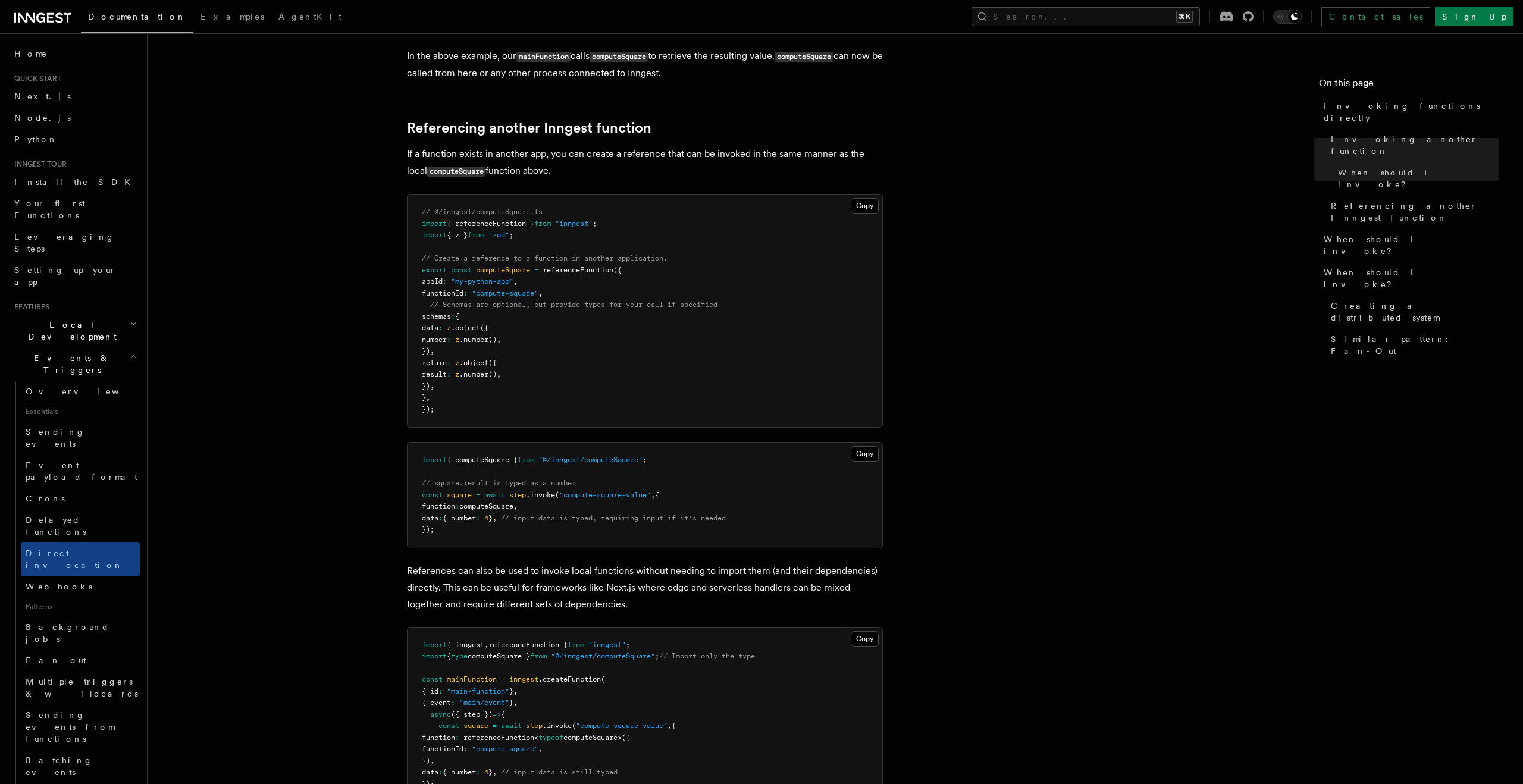
scroll to position [755, 0]
drag, startPoint x: 423, startPoint y: 492, endPoint x: 450, endPoint y: 533, distance: 49.1
click at [450, 533] on pre "import { computeSquare } from "@/inngest/computeSquare" ; // square.result is t…" at bounding box center [644, 494] width 475 height 106
click at [48, 580] on span "Webhooks" at bounding box center [59, 586] width 67 height 12
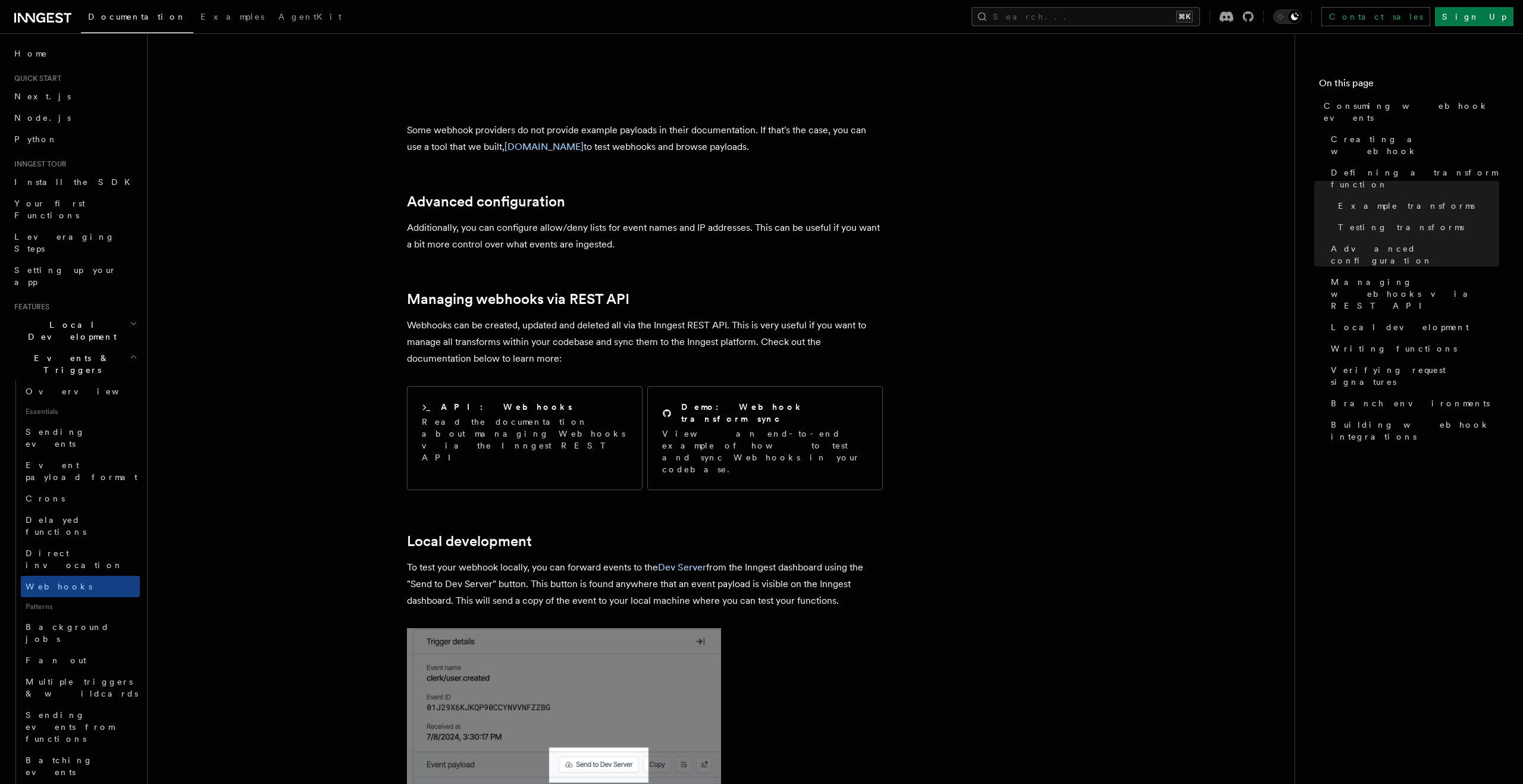
scroll to position [2346, 0]
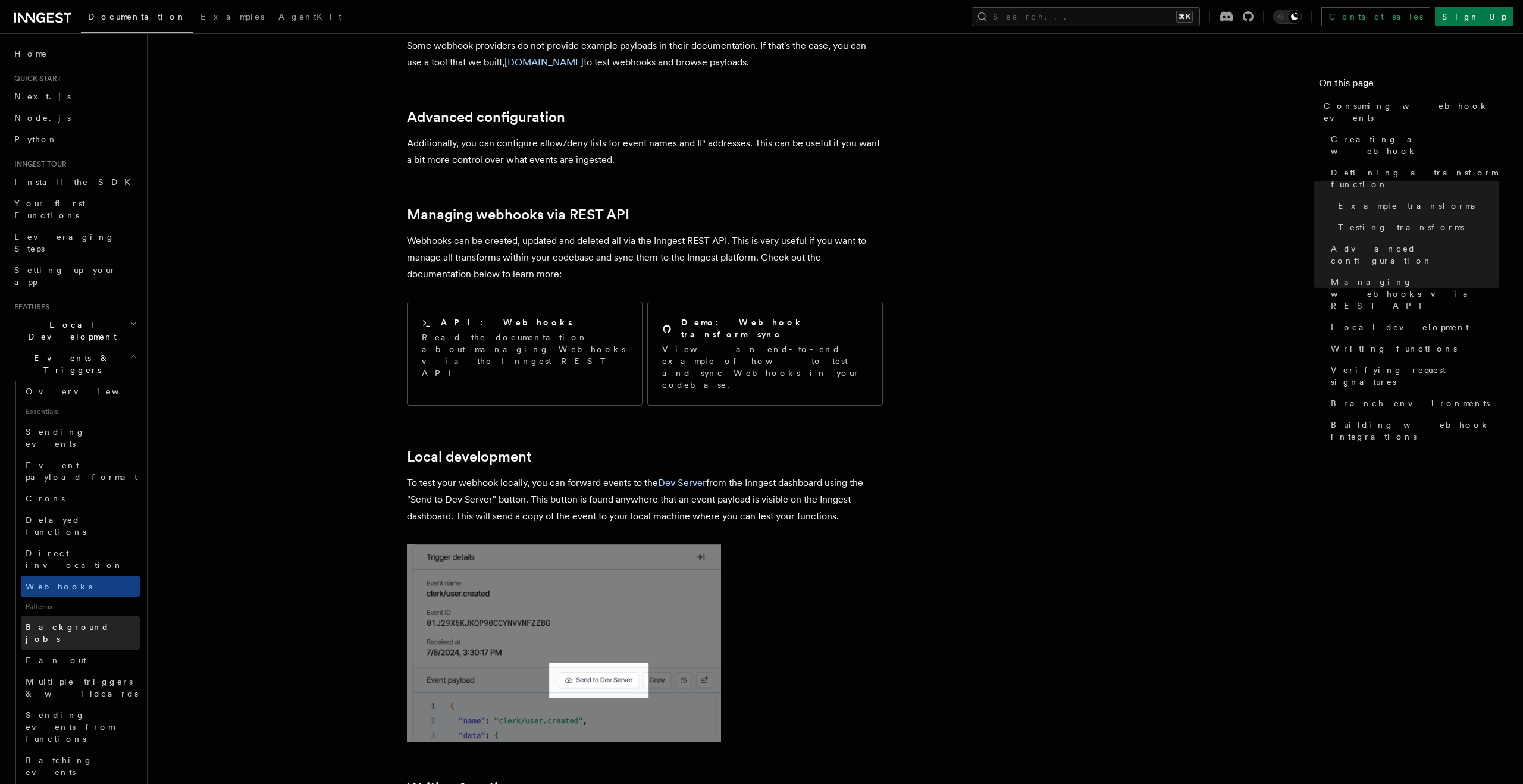
click at [84, 622] on span "Background jobs" at bounding box center [67, 632] width 84 height 21
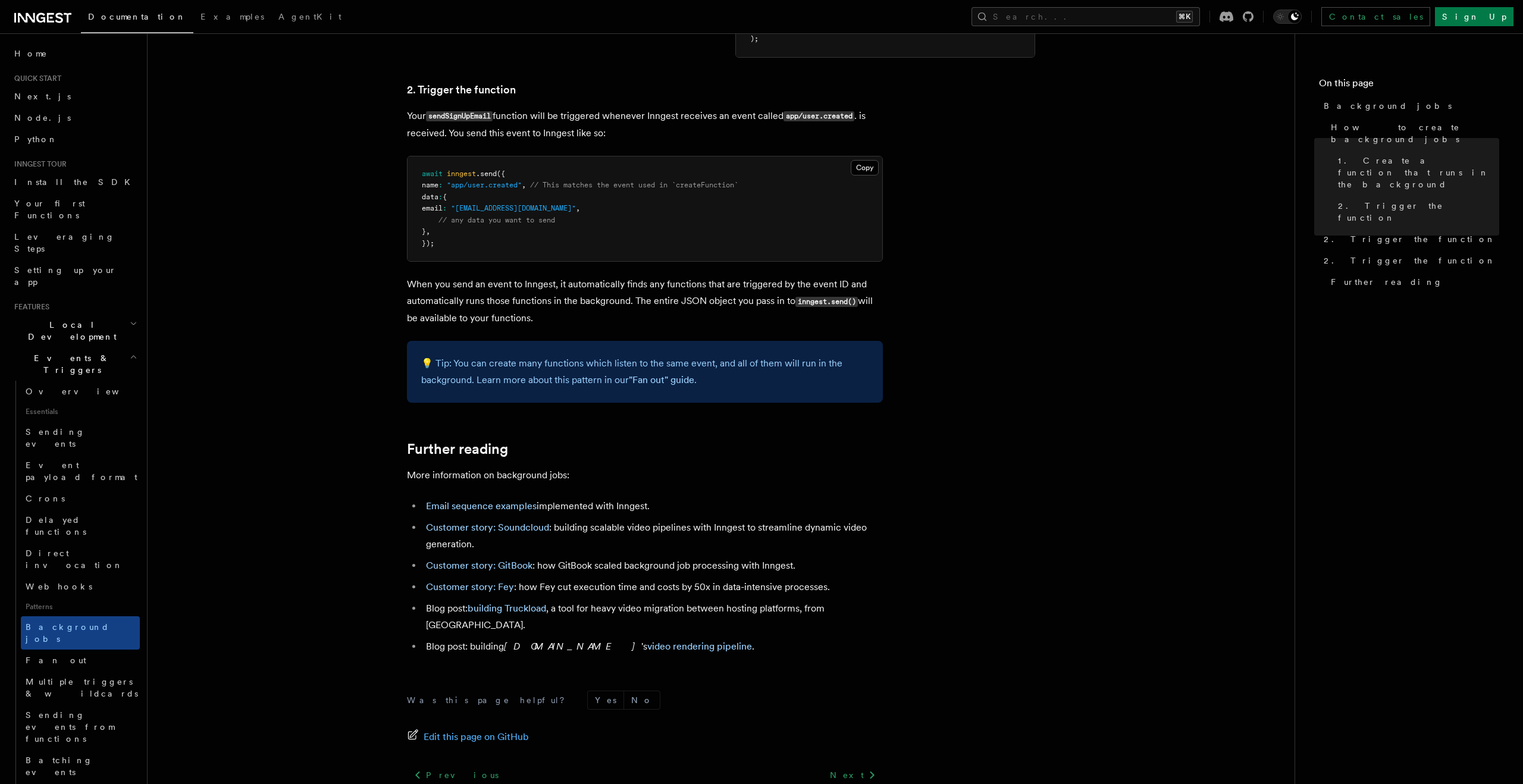
scroll to position [819, 0]
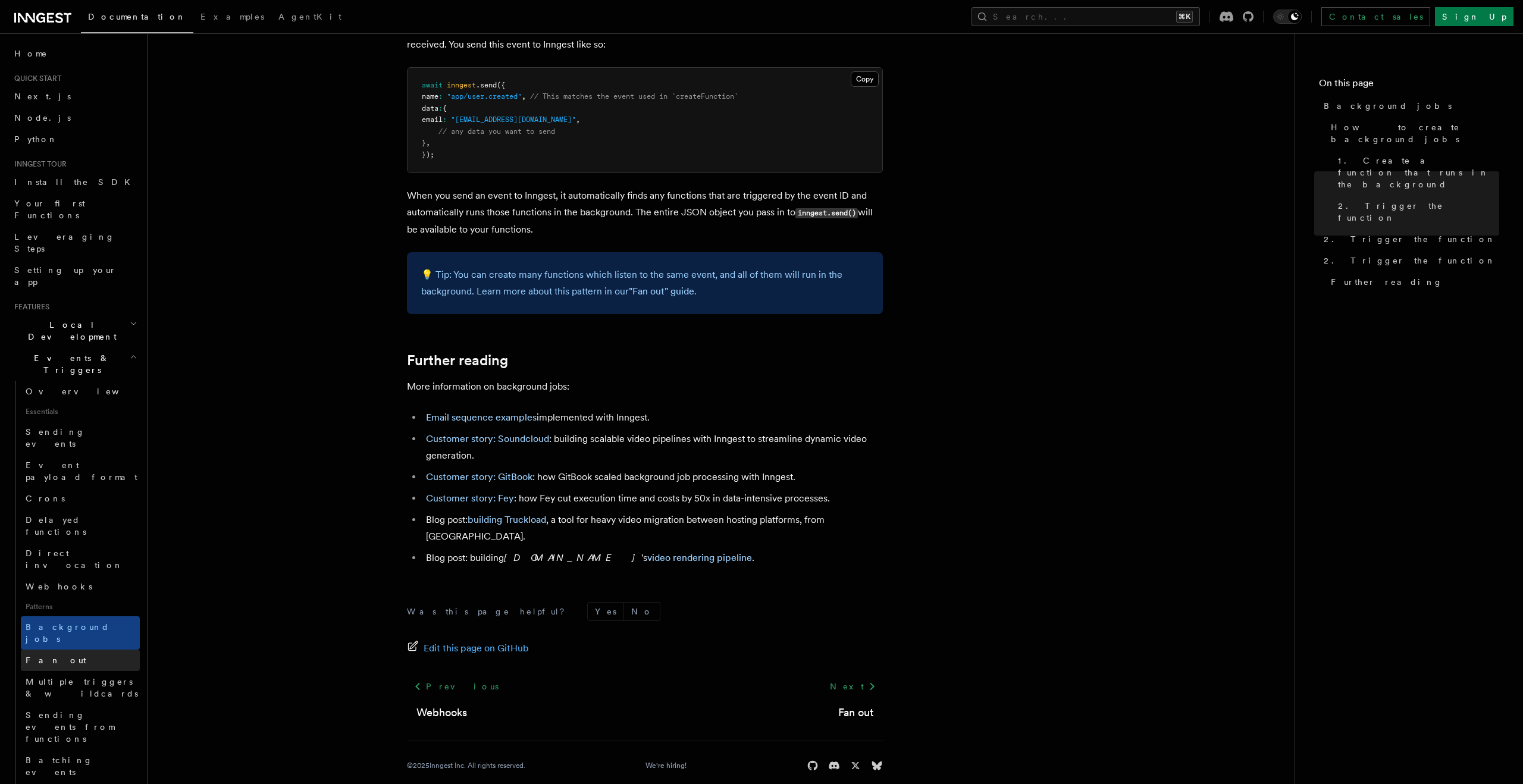
click at [52, 656] on span "Fan out" at bounding box center [56, 660] width 61 height 10
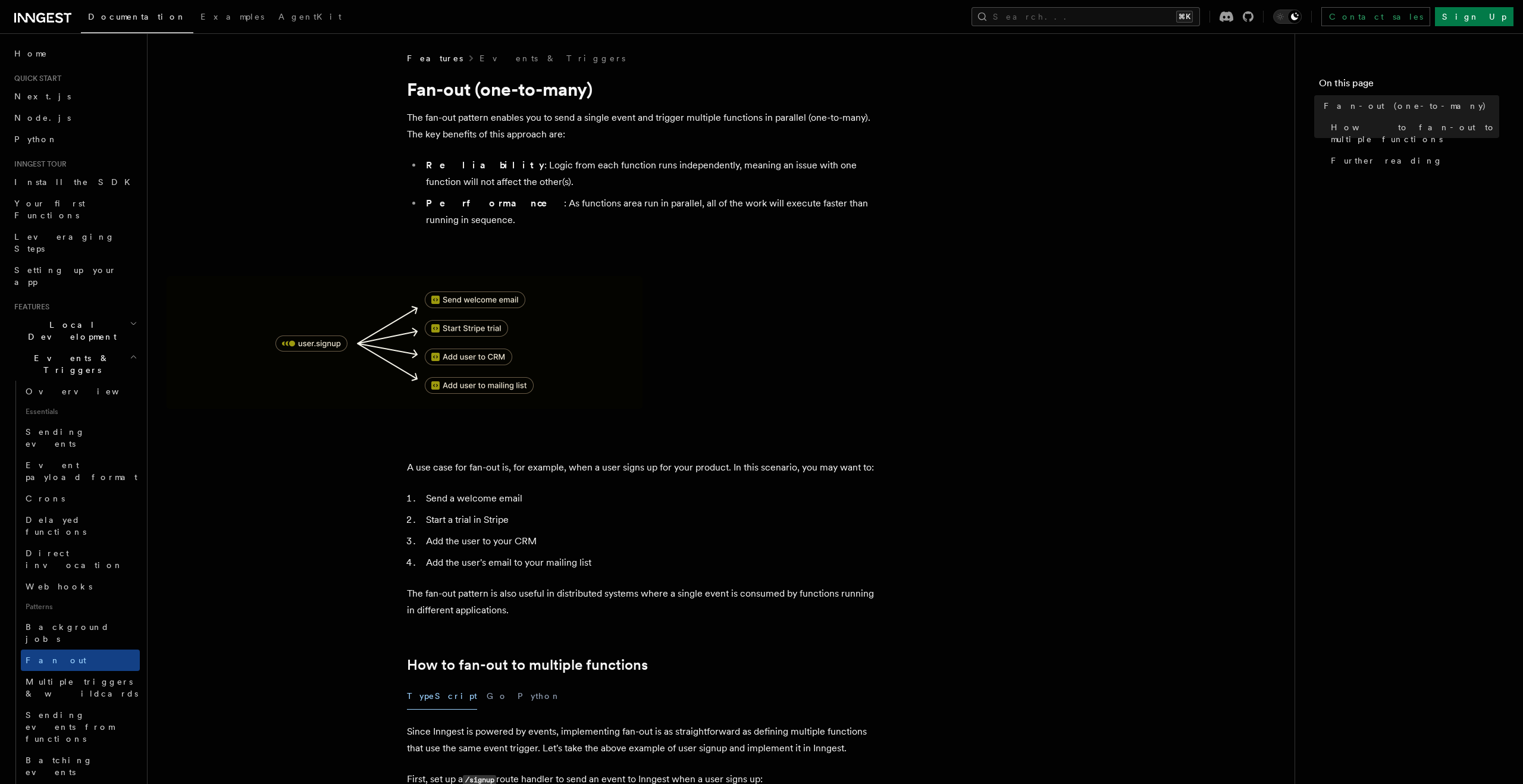
click at [514, 115] on p "The fan-out pattern enables you to send a single event and trigger multiple fun…" at bounding box center [645, 125] width 476 height 33
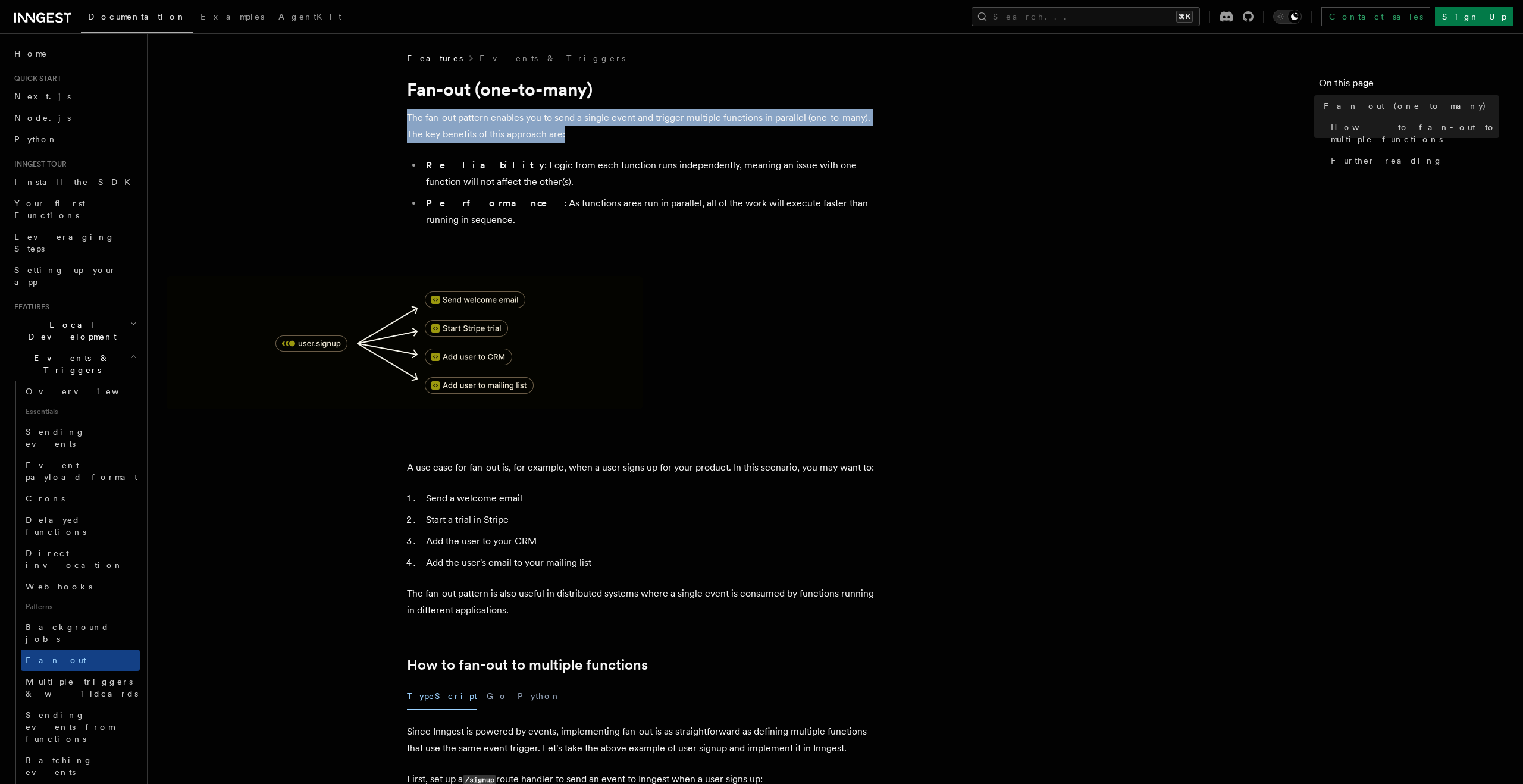
click at [514, 115] on p "The fan-out pattern enables you to send a single event and trigger multiple fun…" at bounding box center [645, 125] width 476 height 33
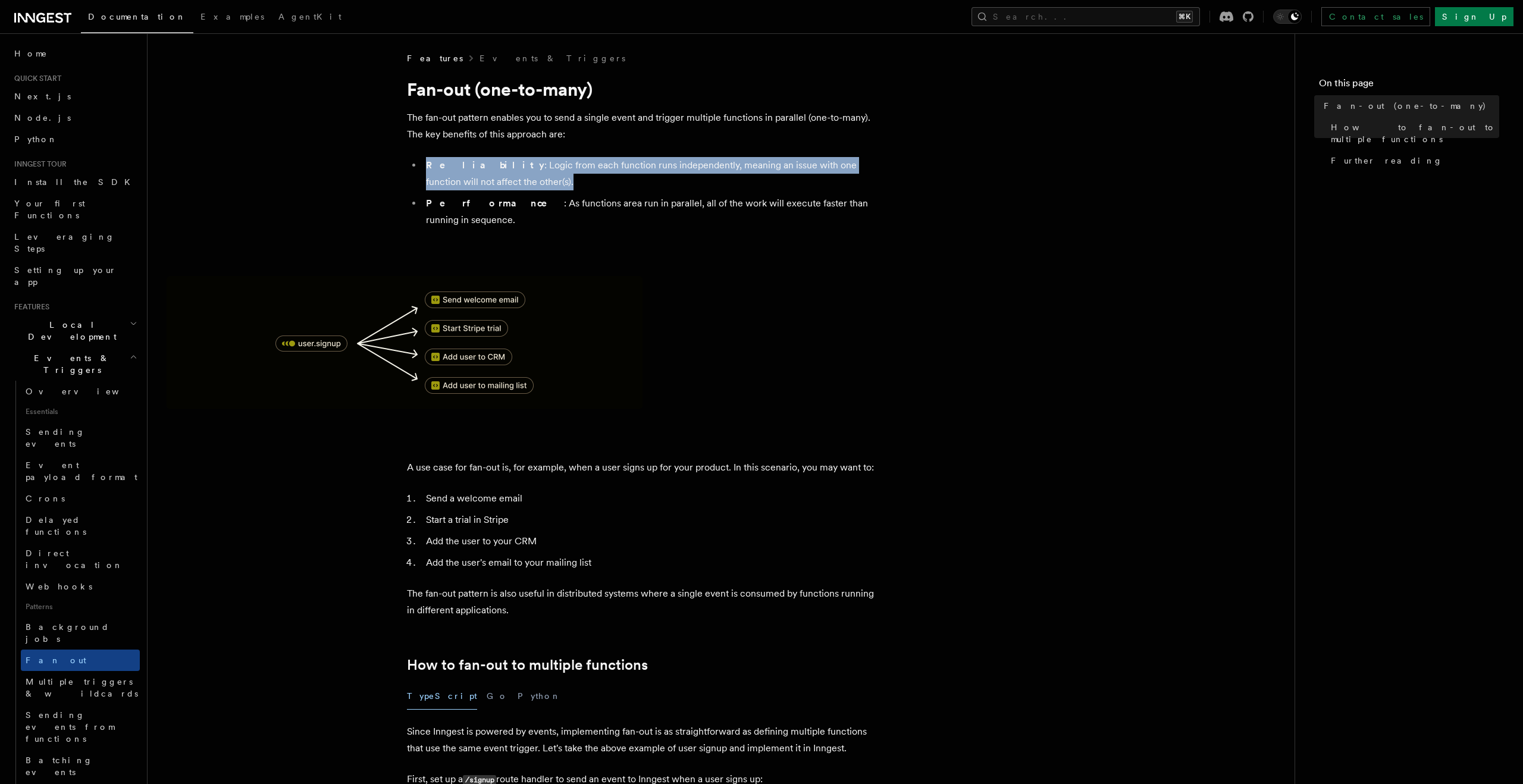
click at [507, 176] on li "Reliability : Logic from each function runs independently, meaning an issue wit…" at bounding box center [653, 173] width 461 height 33
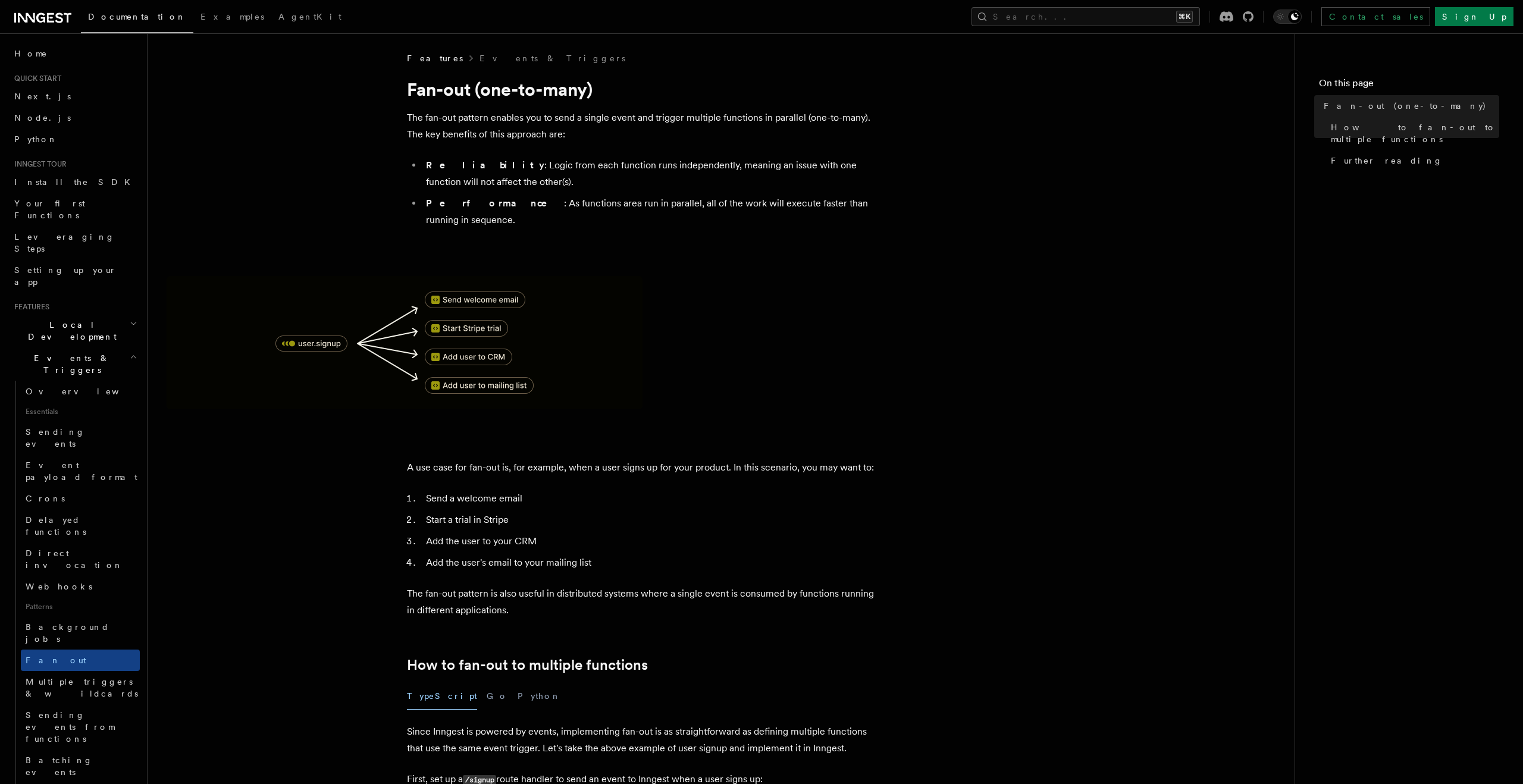
click at [507, 176] on li "Reliability : Logic from each function runs independently, meaning an issue wit…" at bounding box center [653, 173] width 461 height 33
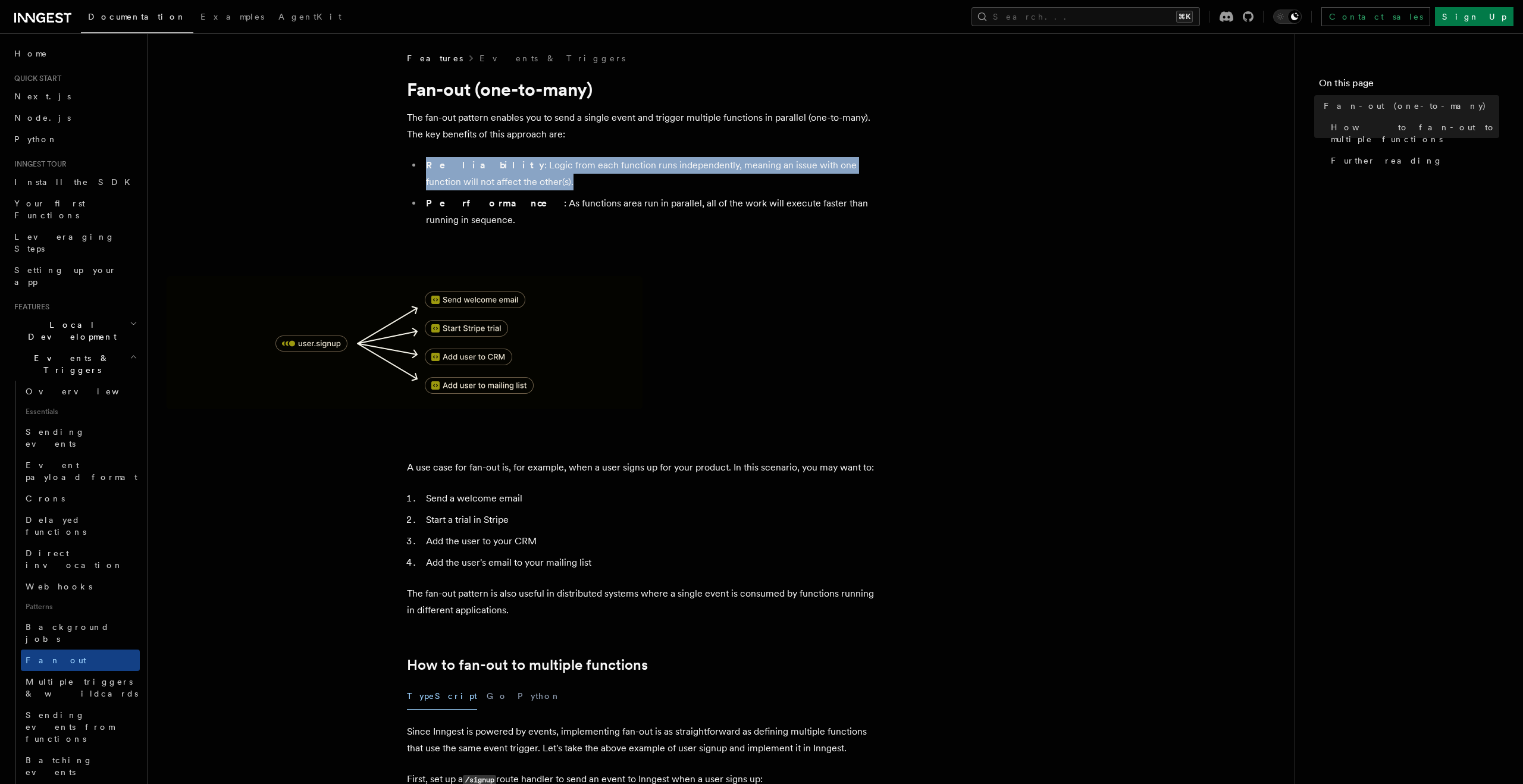
click at [507, 176] on li "Reliability : Logic from each function runs independently, meaning an issue wit…" at bounding box center [653, 173] width 461 height 33
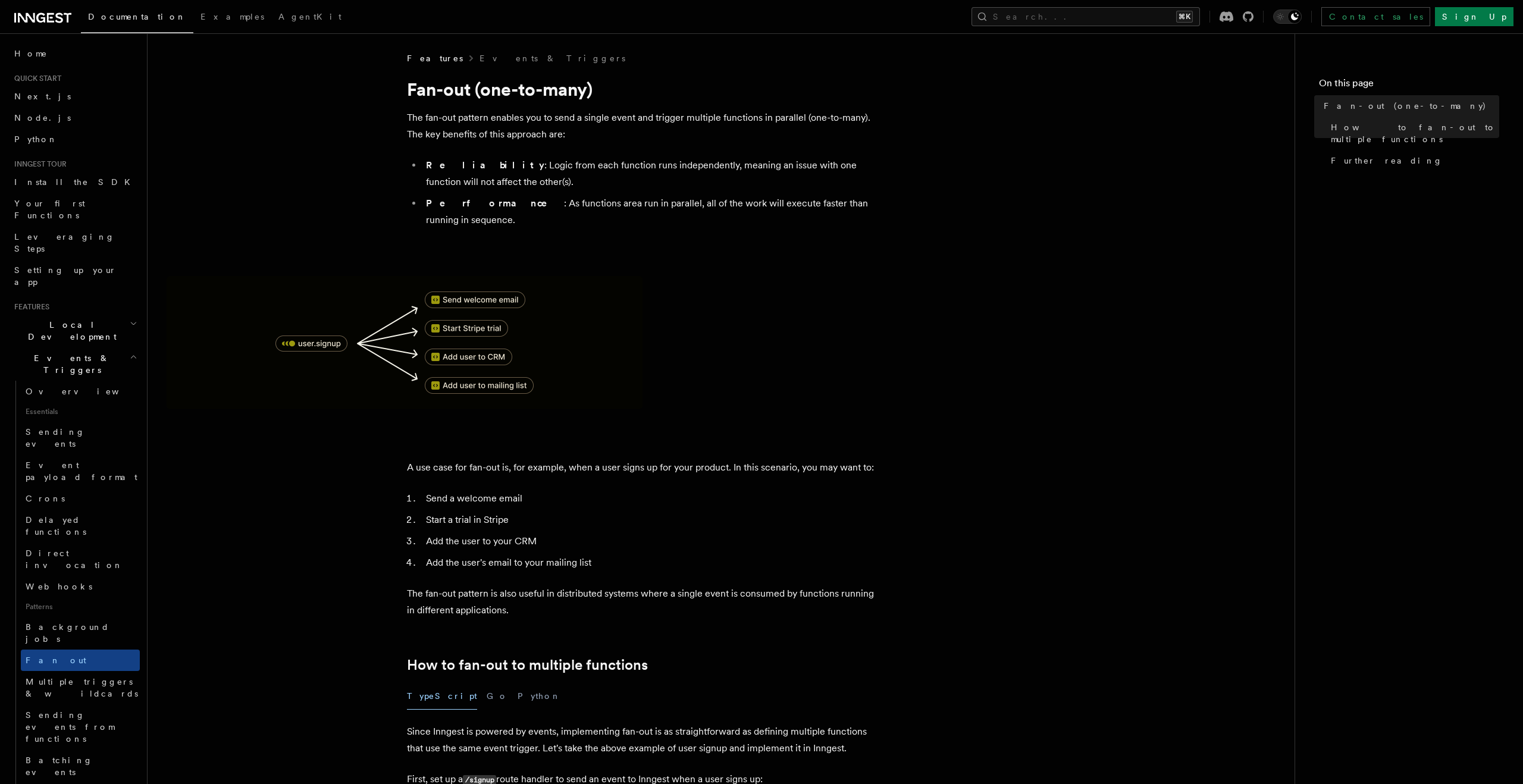
click at [505, 191] on ul "Reliability : Logic from each function runs independently, meaning an issue wit…" at bounding box center [645, 192] width 476 height 71
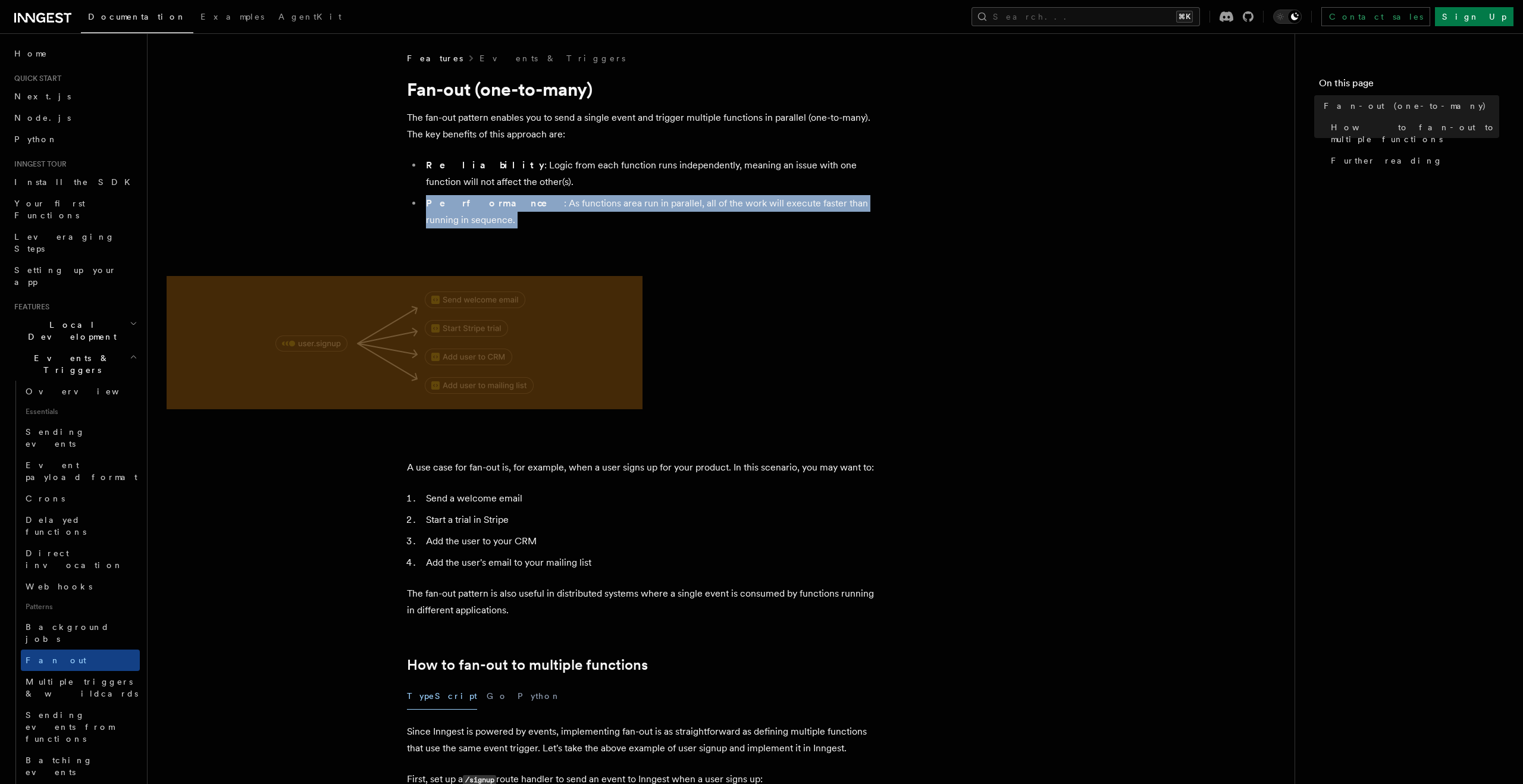
click at [505, 191] on ul "Reliability : Logic from each function runs independently, meaning an issue wit…" at bounding box center [645, 192] width 476 height 71
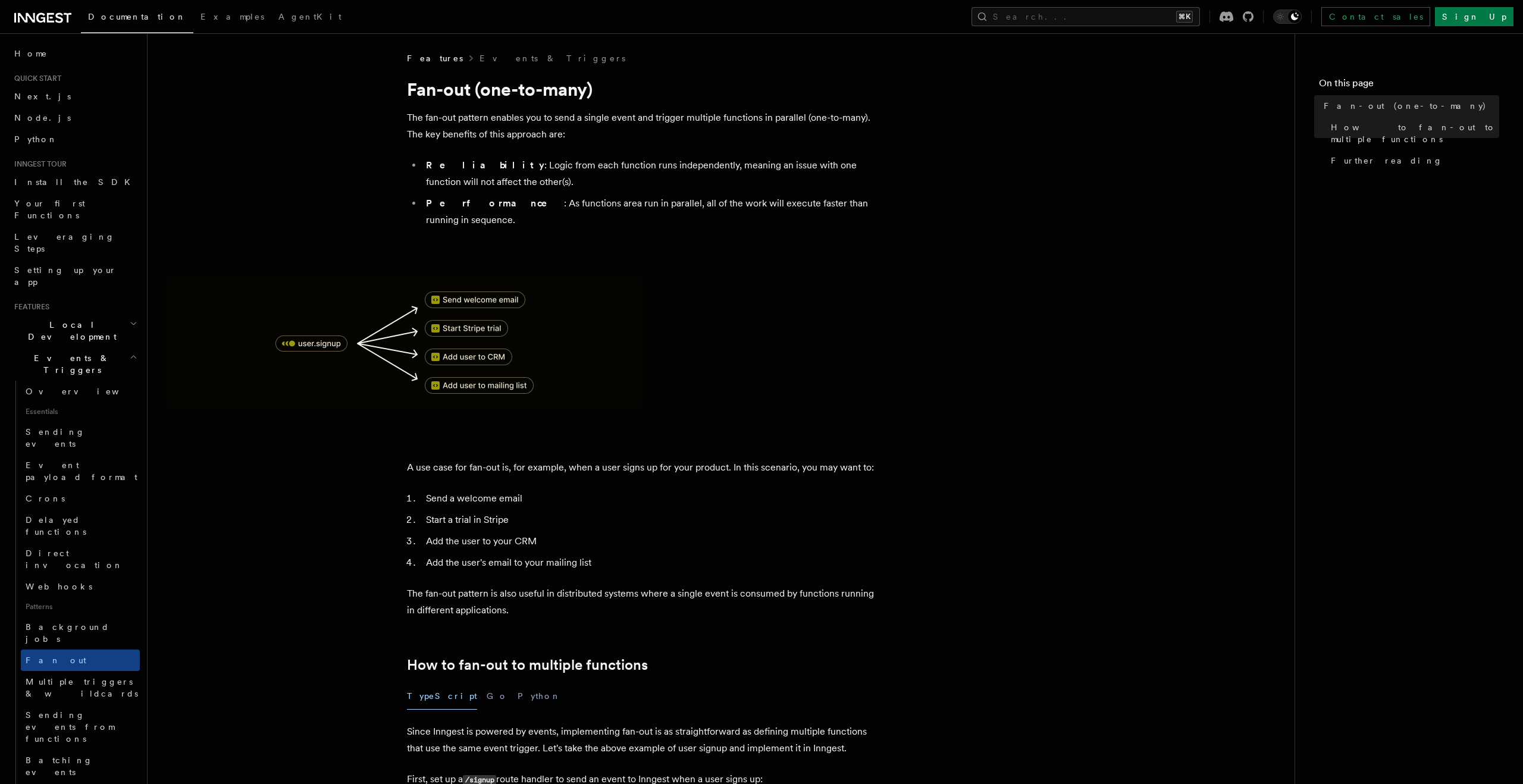
click at [503, 171] on li "Reliability : Logic from each function runs independently, meaning an issue wit…" at bounding box center [653, 173] width 461 height 33
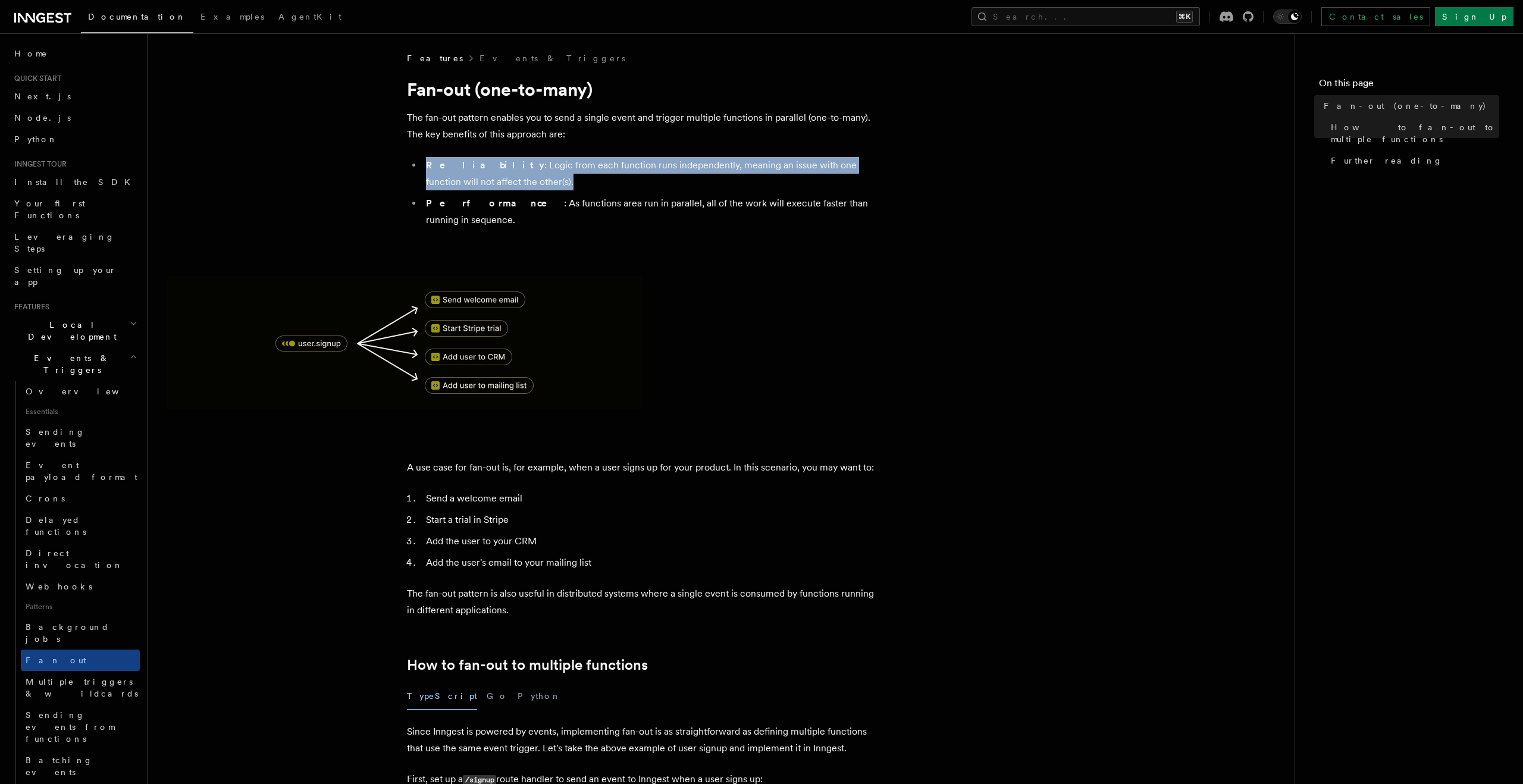
click at [503, 171] on li "Reliability : Logic from each function runs independently, meaning an issue wit…" at bounding box center [653, 173] width 461 height 33
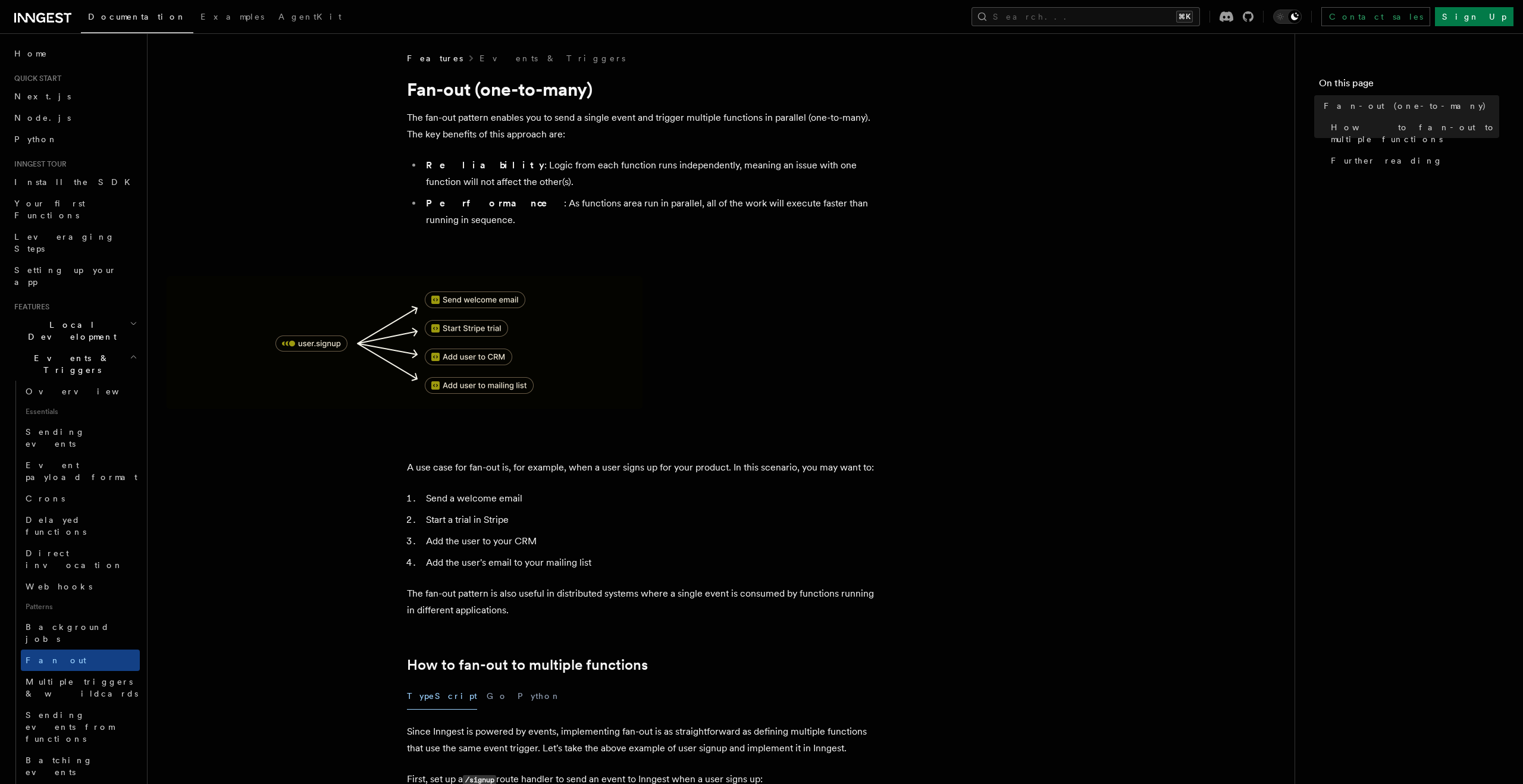
click at [502, 194] on ul "Reliability : Logic from each function runs independently, meaning an issue wit…" at bounding box center [645, 192] width 476 height 71
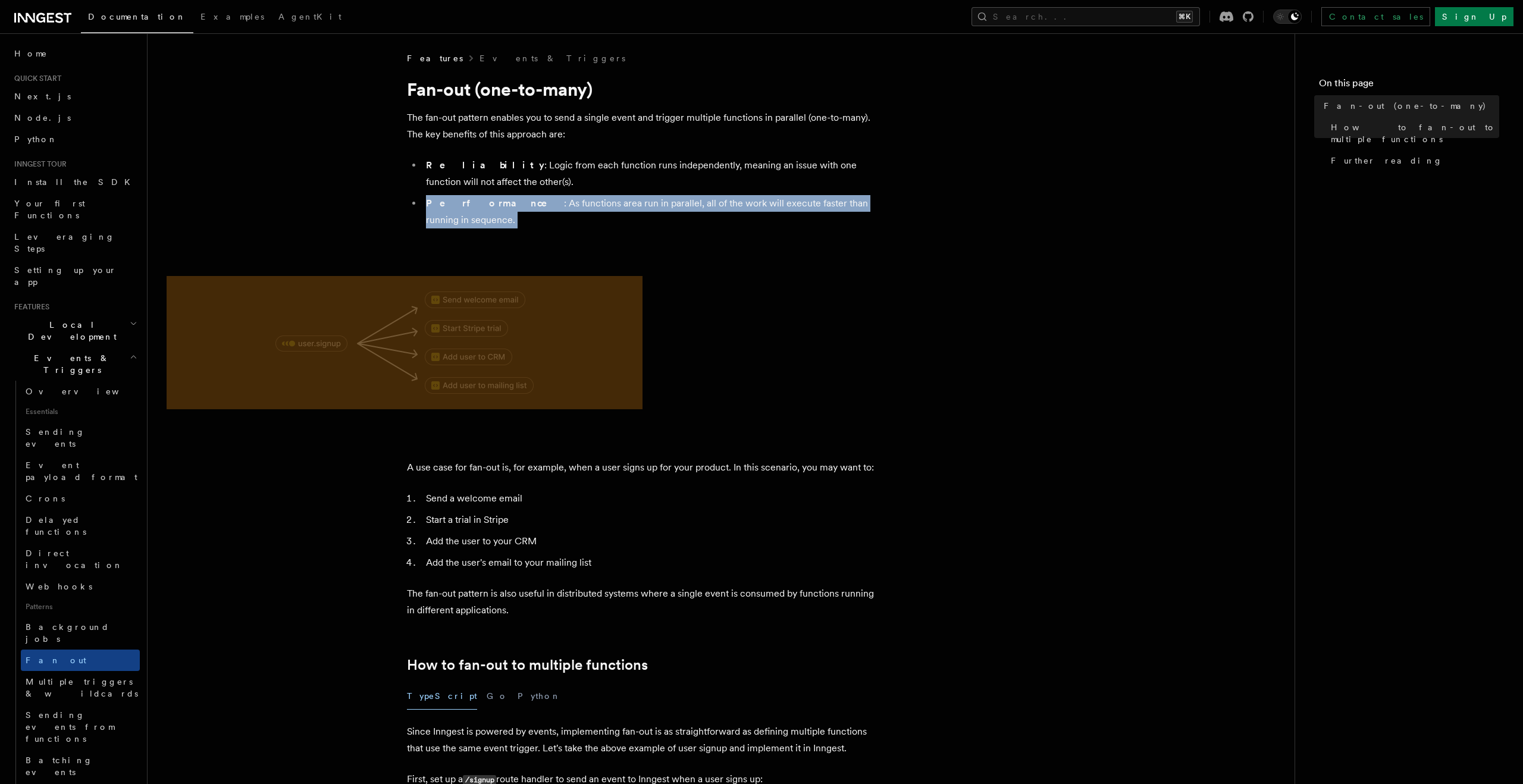
click at [502, 194] on ul "Reliability : Logic from each function runs independently, meaning an issue wit…" at bounding box center [645, 192] width 476 height 71
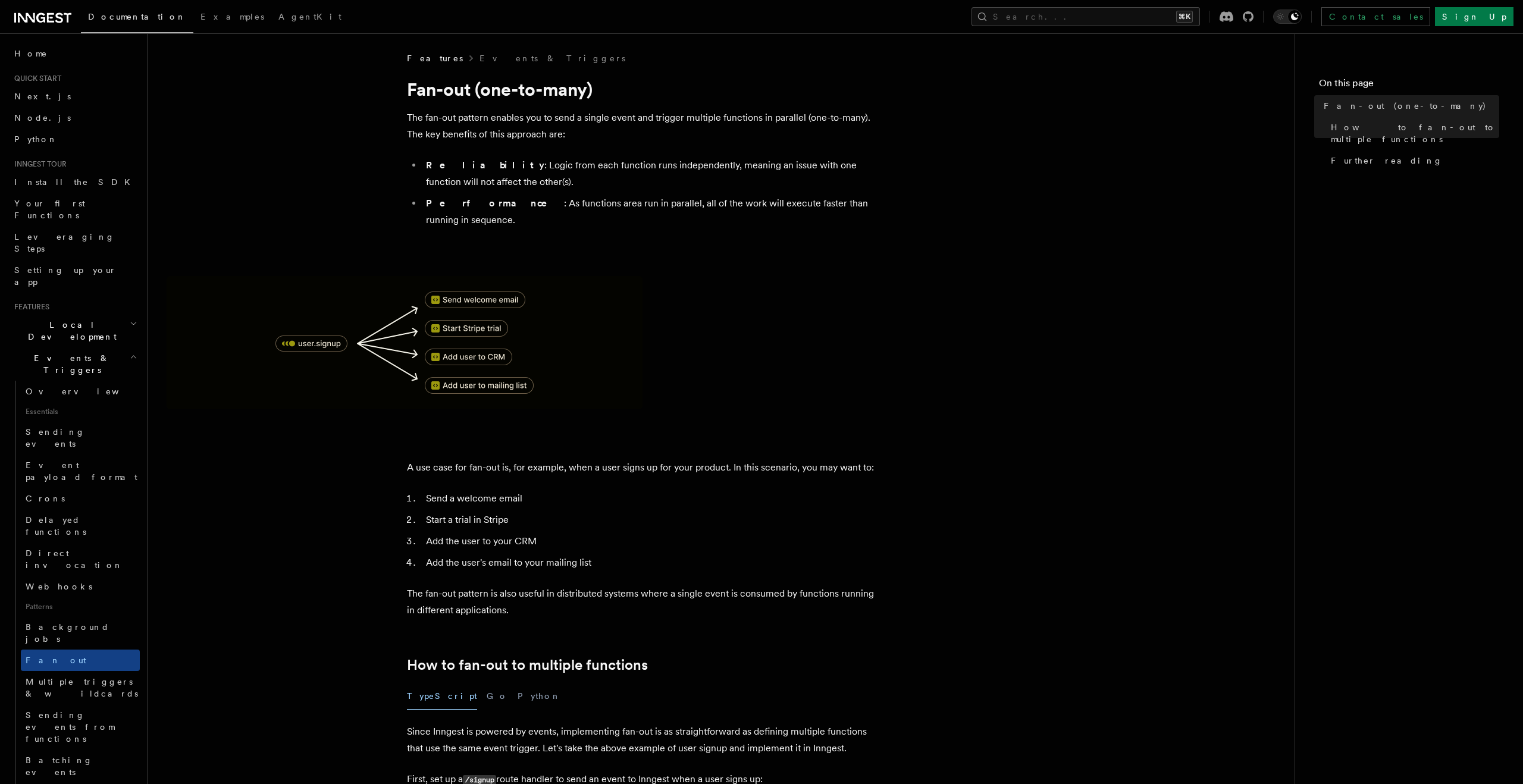
click at [509, 177] on li "Reliability : Logic from each function runs independently, meaning an issue wit…" at bounding box center [653, 173] width 461 height 33
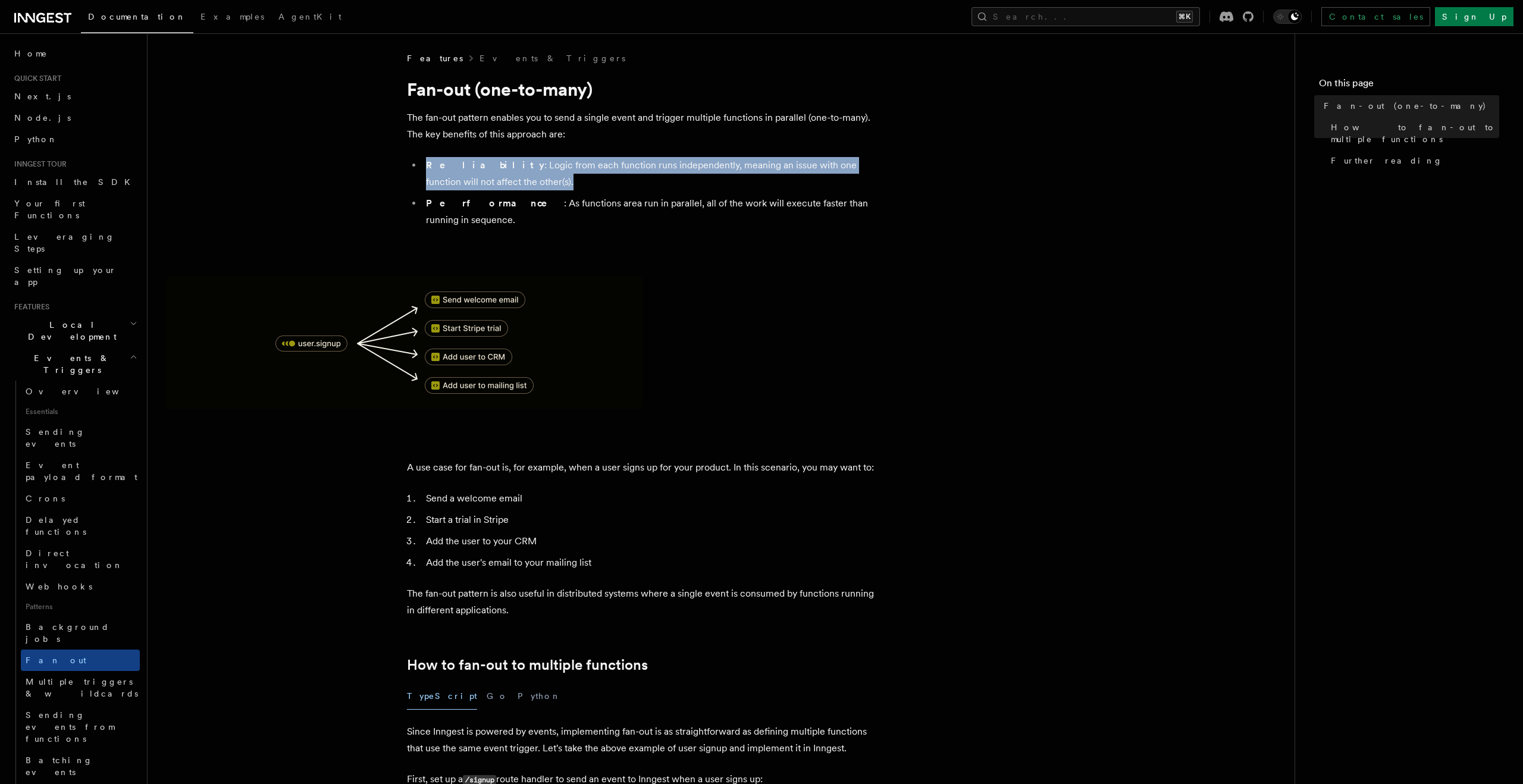
click at [509, 177] on li "Reliability : Logic from each function runs independently, meaning an issue wit…" at bounding box center [653, 173] width 461 height 33
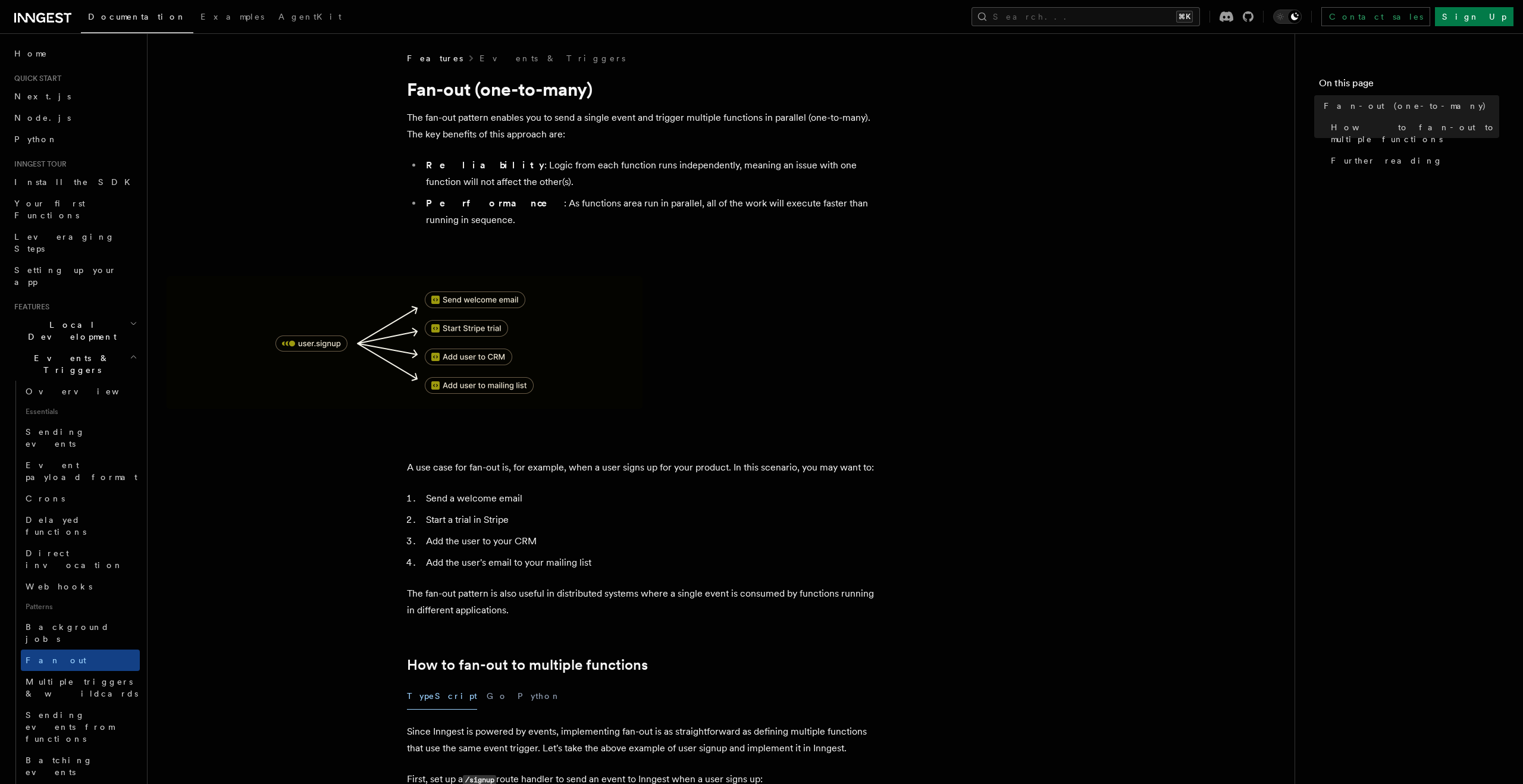
click at [509, 210] on li "Performance : As functions area run in parallel, all of the work will execute f…" at bounding box center [653, 211] width 461 height 33
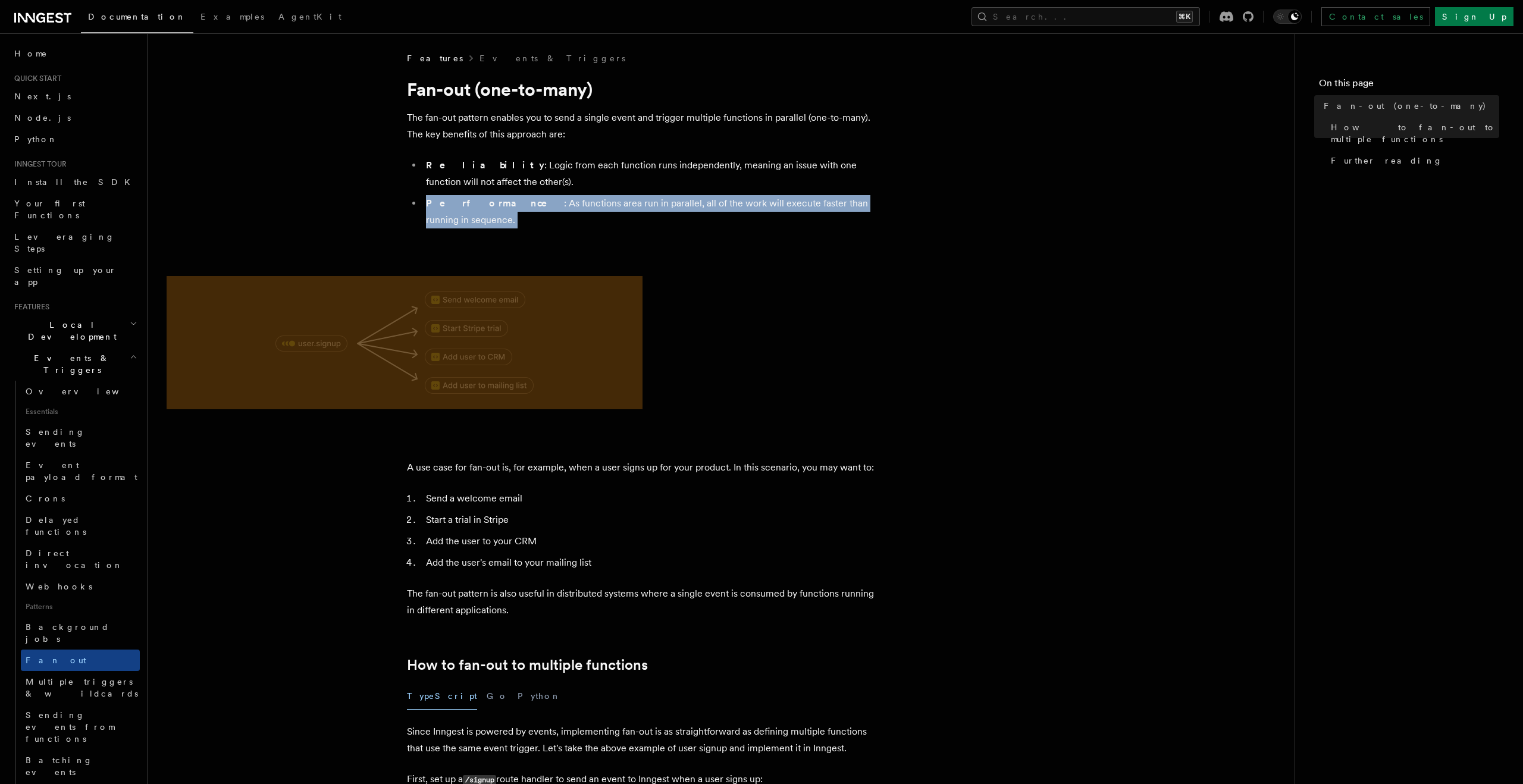
click at [509, 210] on li "Performance : As functions area run in parallel, all of the work will execute f…" at bounding box center [653, 211] width 461 height 33
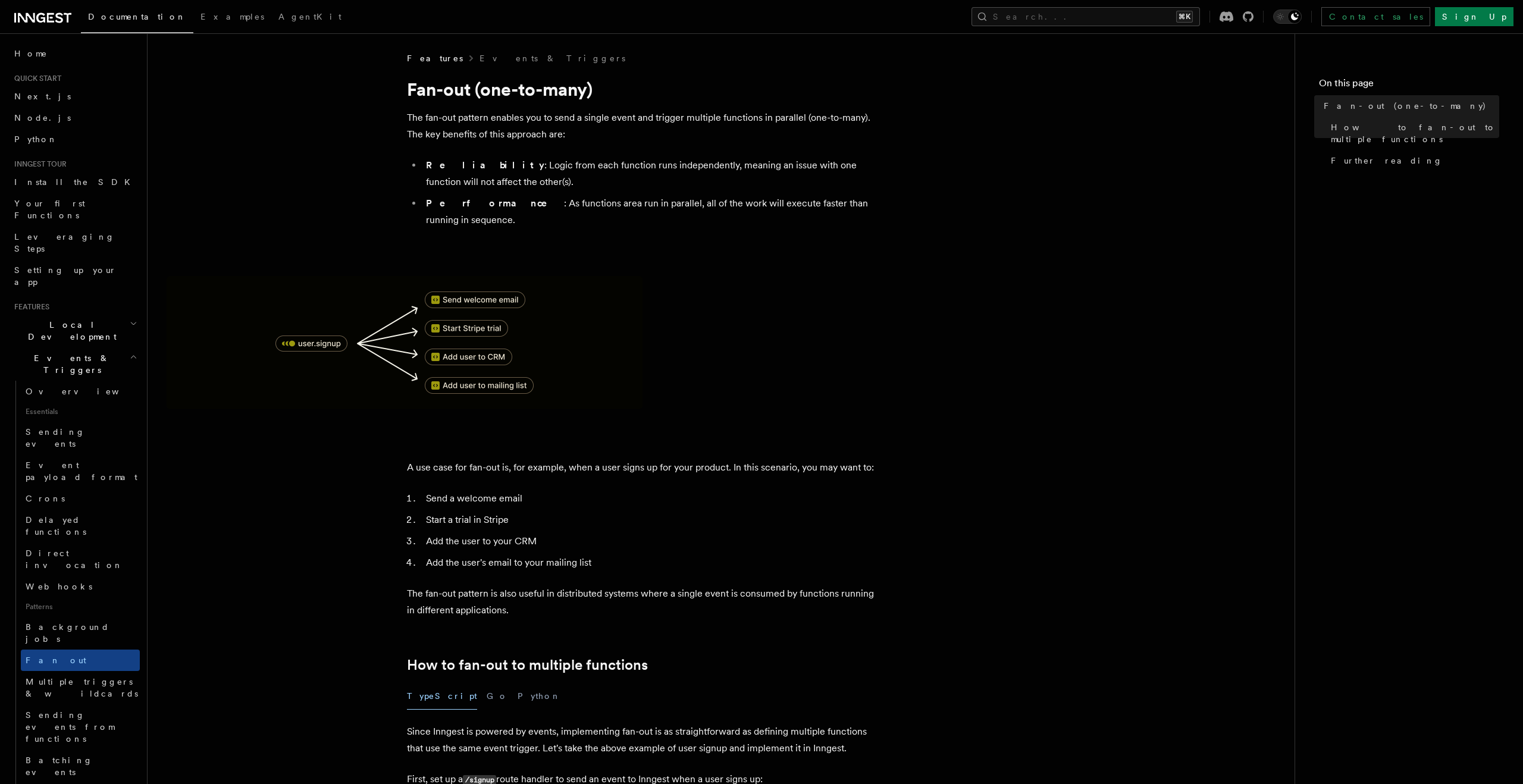
click at [503, 180] on li "Reliability : Logic from each function runs independently, meaning an issue wit…" at bounding box center [653, 173] width 461 height 33
click at [503, 197] on li "Performance : As functions area run in parallel, all of the work will execute f…" at bounding box center [653, 211] width 461 height 33
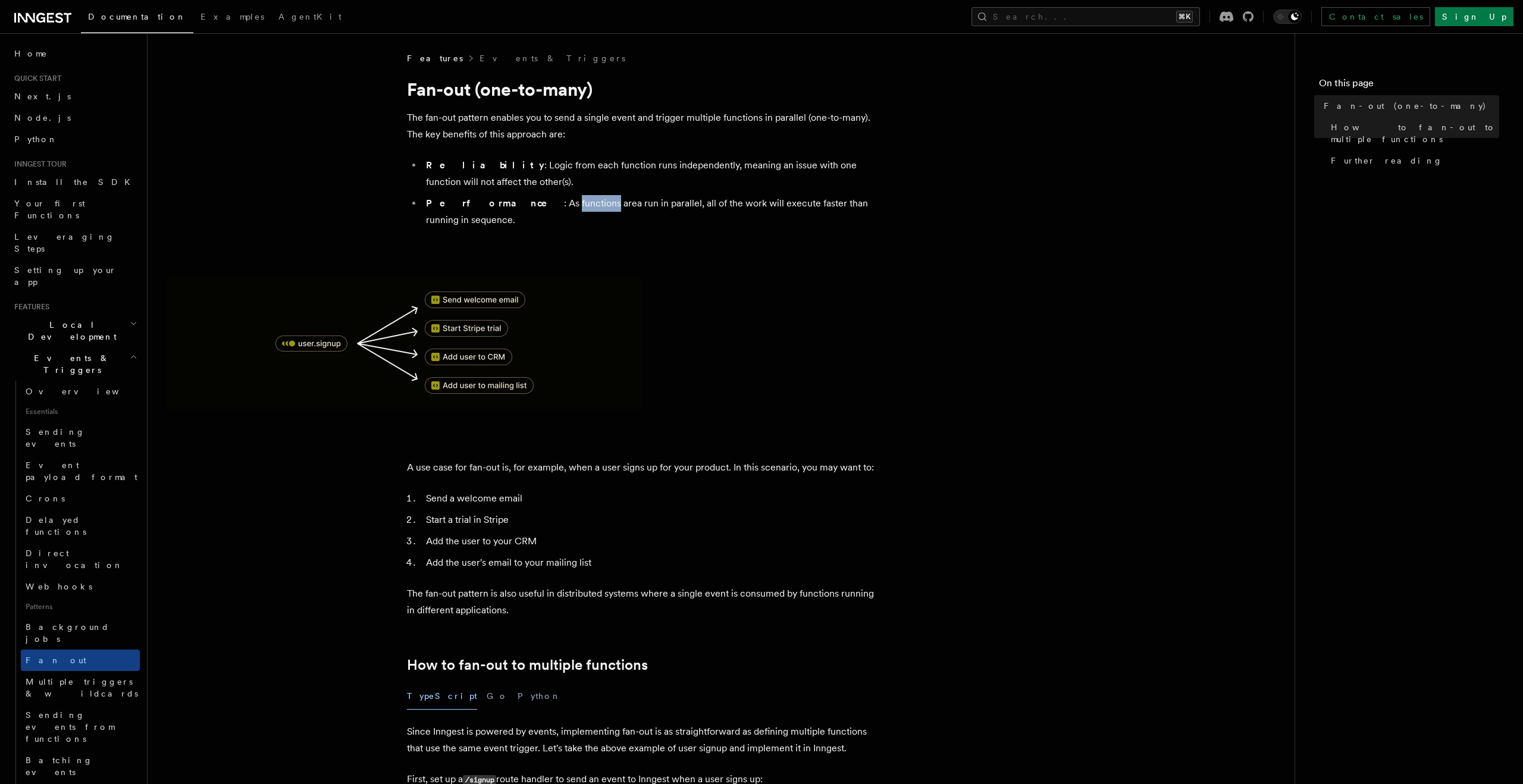
click at [503, 197] on li "Performance : As functions area run in parallel, all of the work will execute f…" at bounding box center [653, 211] width 461 height 33
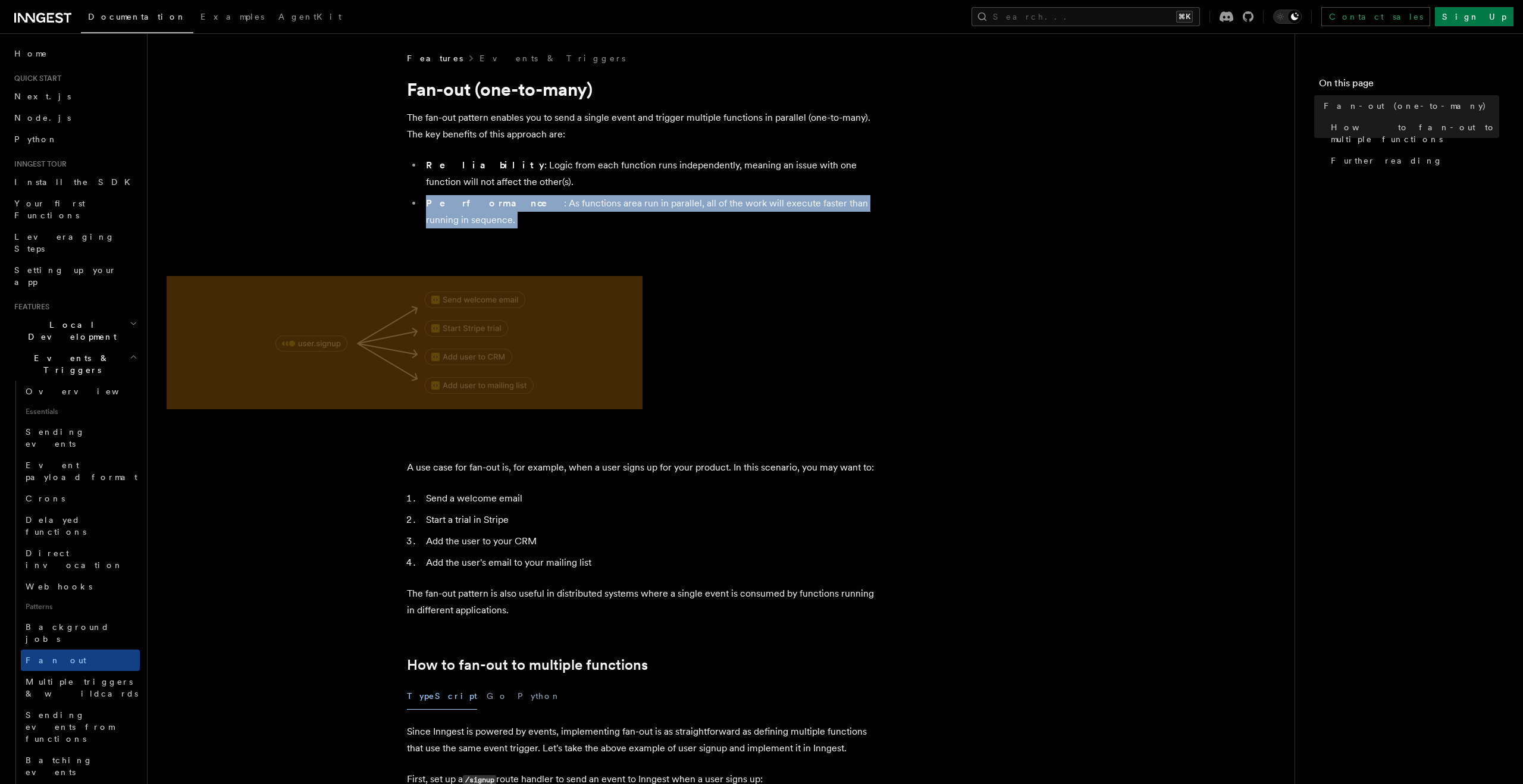
click at [503, 197] on li "Performance : As functions area run in parallel, all of the work will execute f…" at bounding box center [653, 211] width 461 height 33
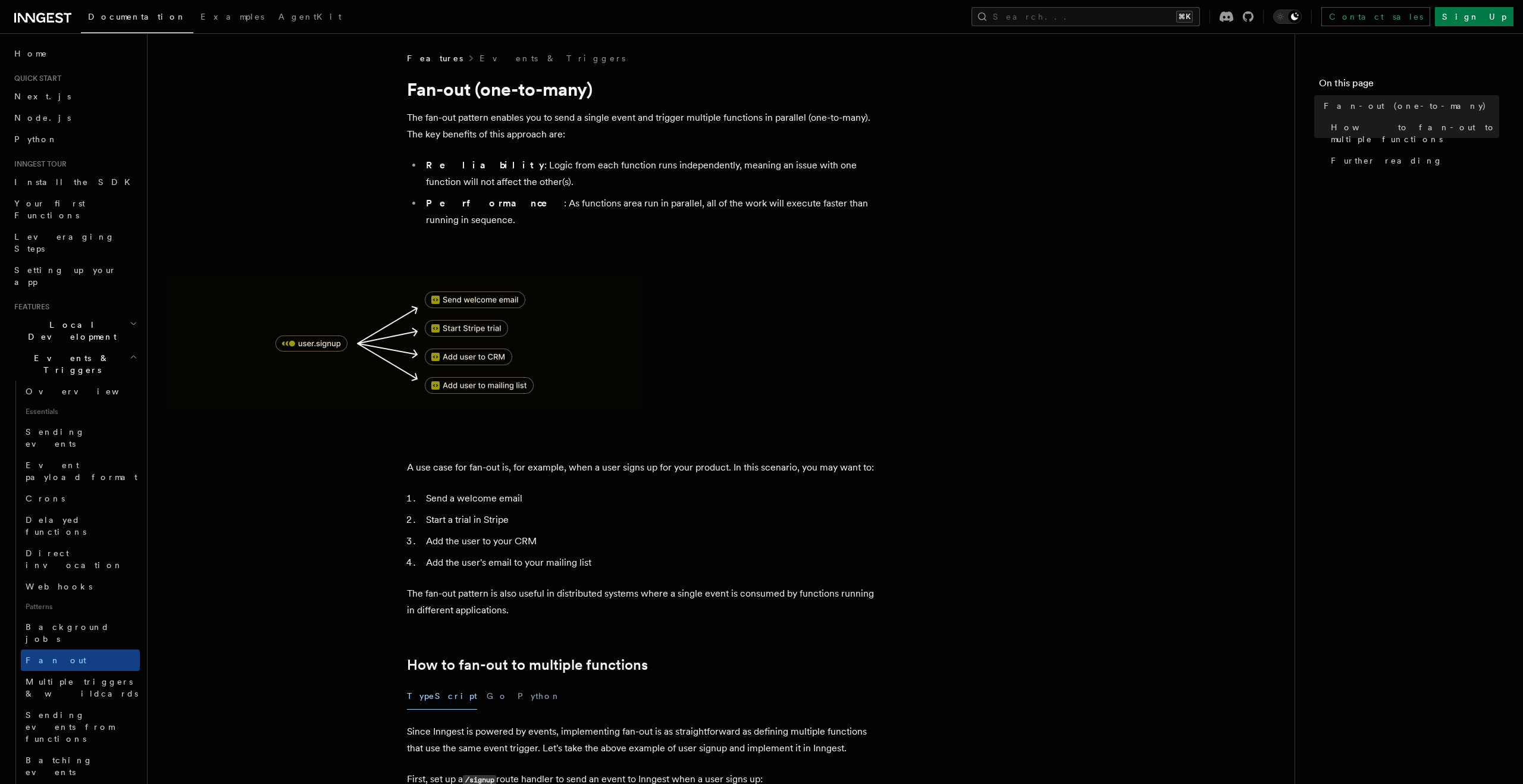
click at [497, 177] on li "Reliability : Logic from each function runs independently, meaning an issue wit…" at bounding box center [653, 173] width 461 height 33
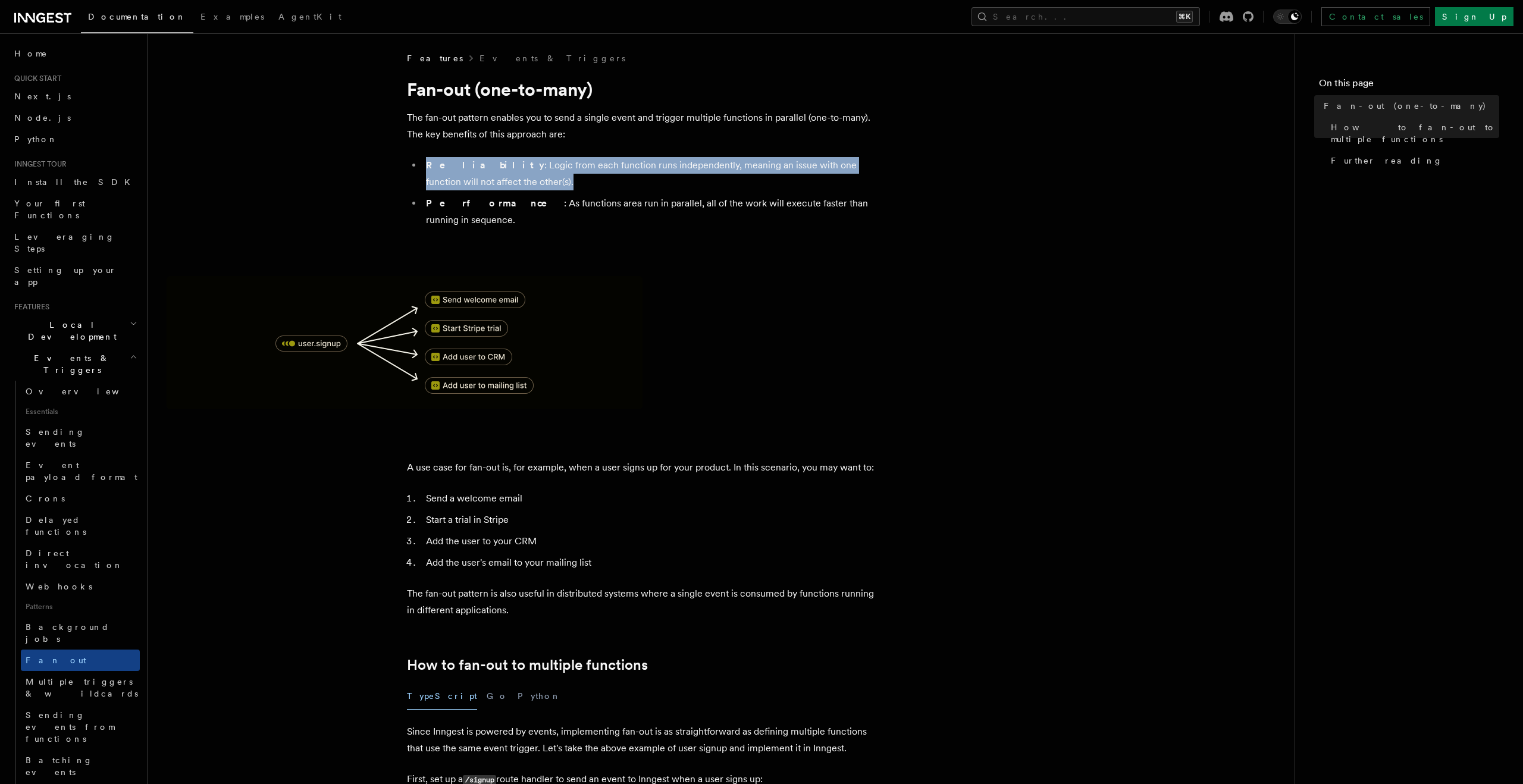
click at [497, 177] on li "Reliability : Logic from each function runs independently, meaning an issue wit…" at bounding box center [653, 173] width 461 height 33
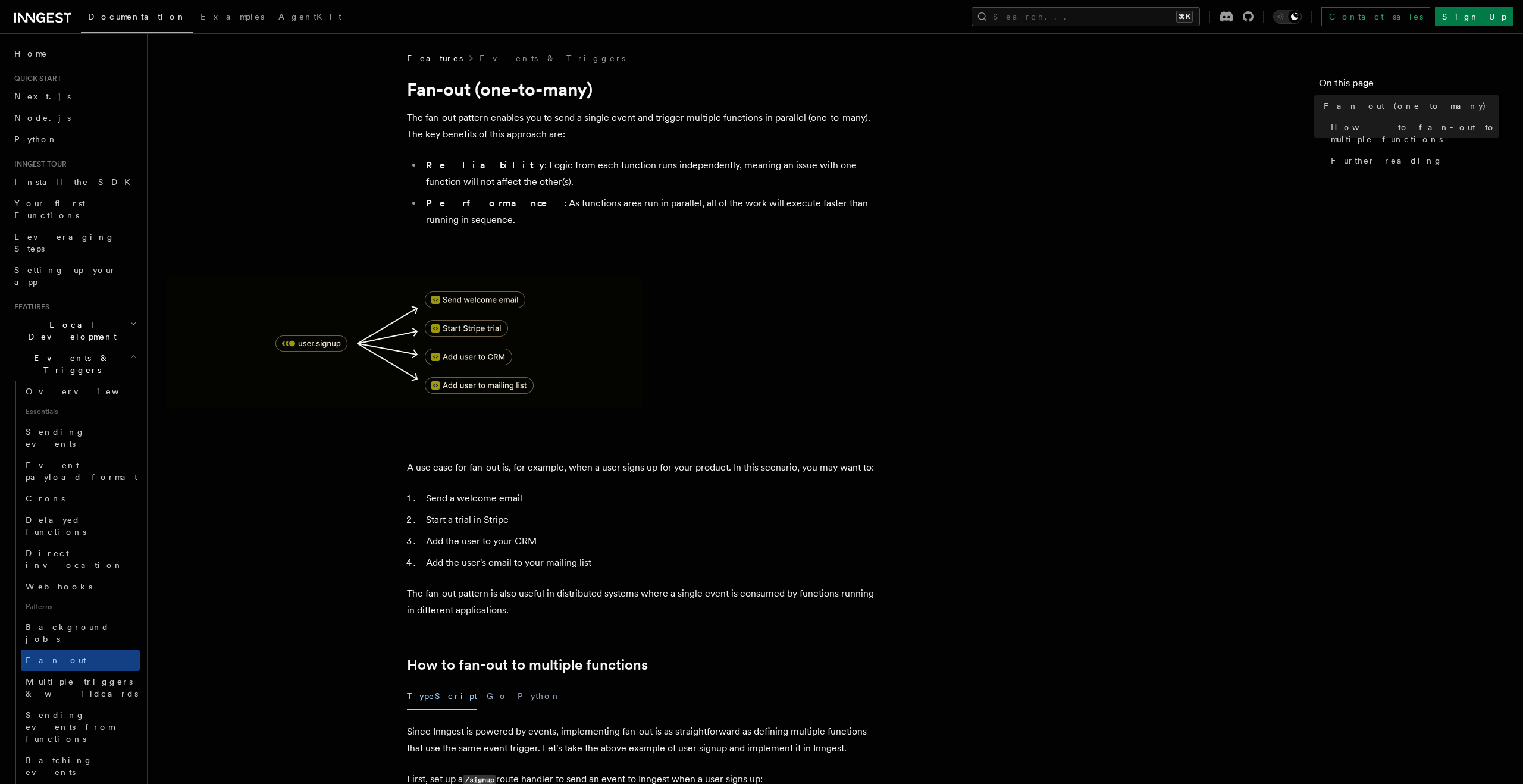
click at [464, 490] on li "Send a welcome email" at bounding box center [653, 498] width 461 height 17
click at [462, 511] on li "Start a trial in Stripe" at bounding box center [653, 519] width 461 height 17
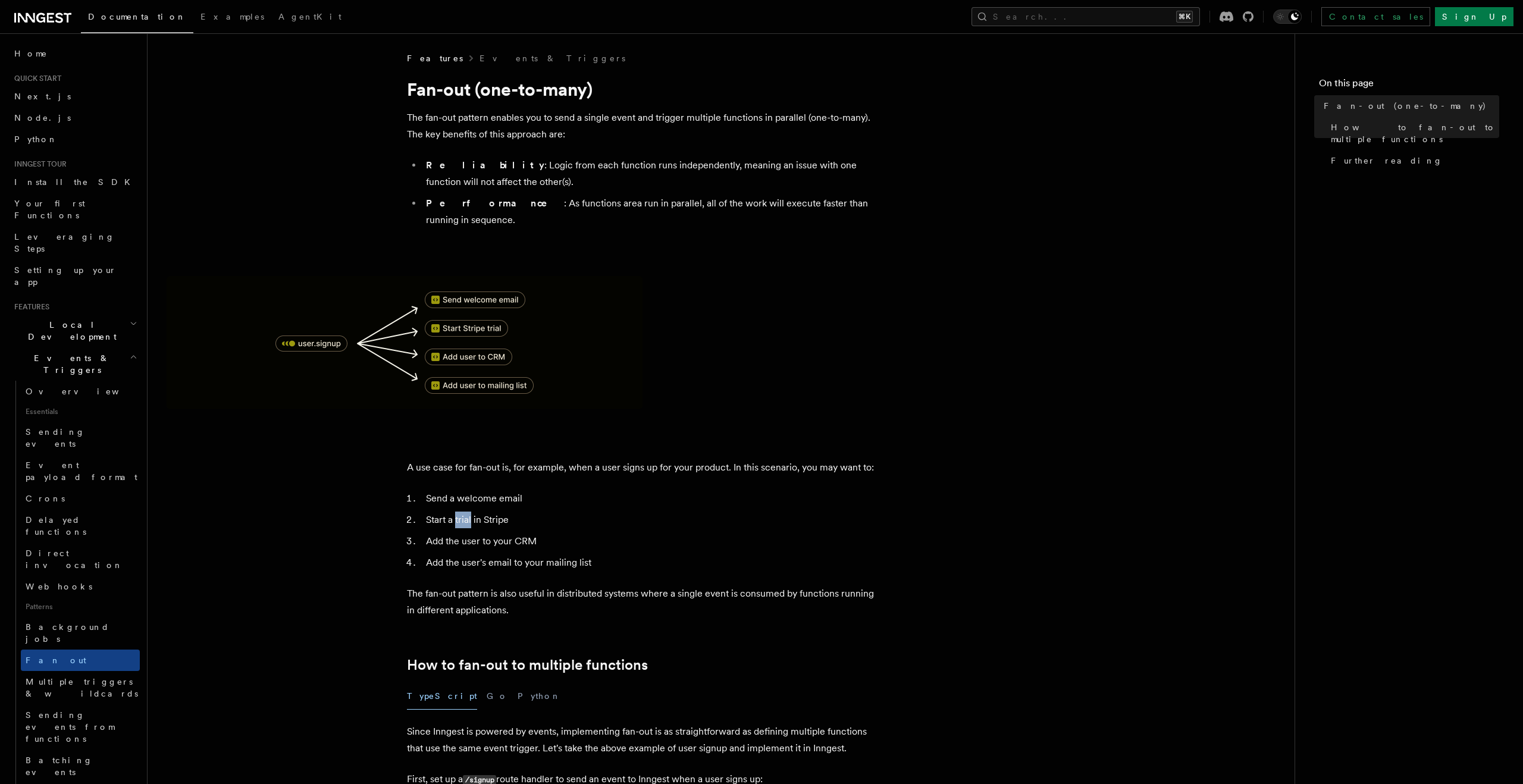
click at [462, 511] on li "Start a trial in Stripe" at bounding box center [653, 519] width 461 height 17
click at [461, 533] on li "Add the user to your CRM" at bounding box center [653, 541] width 461 height 17
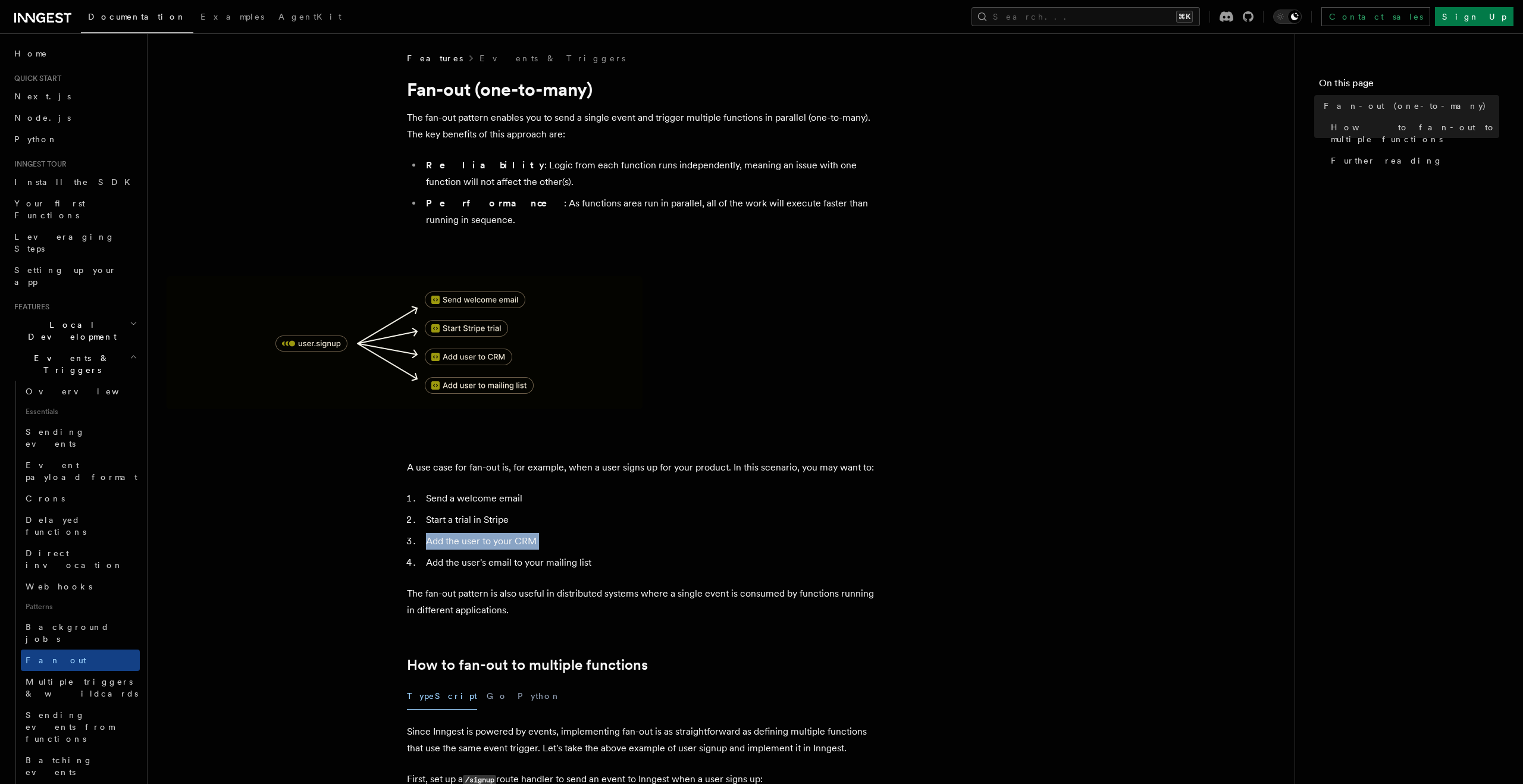
click at [461, 533] on li "Add the user to your CRM" at bounding box center [653, 541] width 461 height 17
click at [461, 554] on li "Add the user's email to your mailing list" at bounding box center [653, 563] width 461 height 17
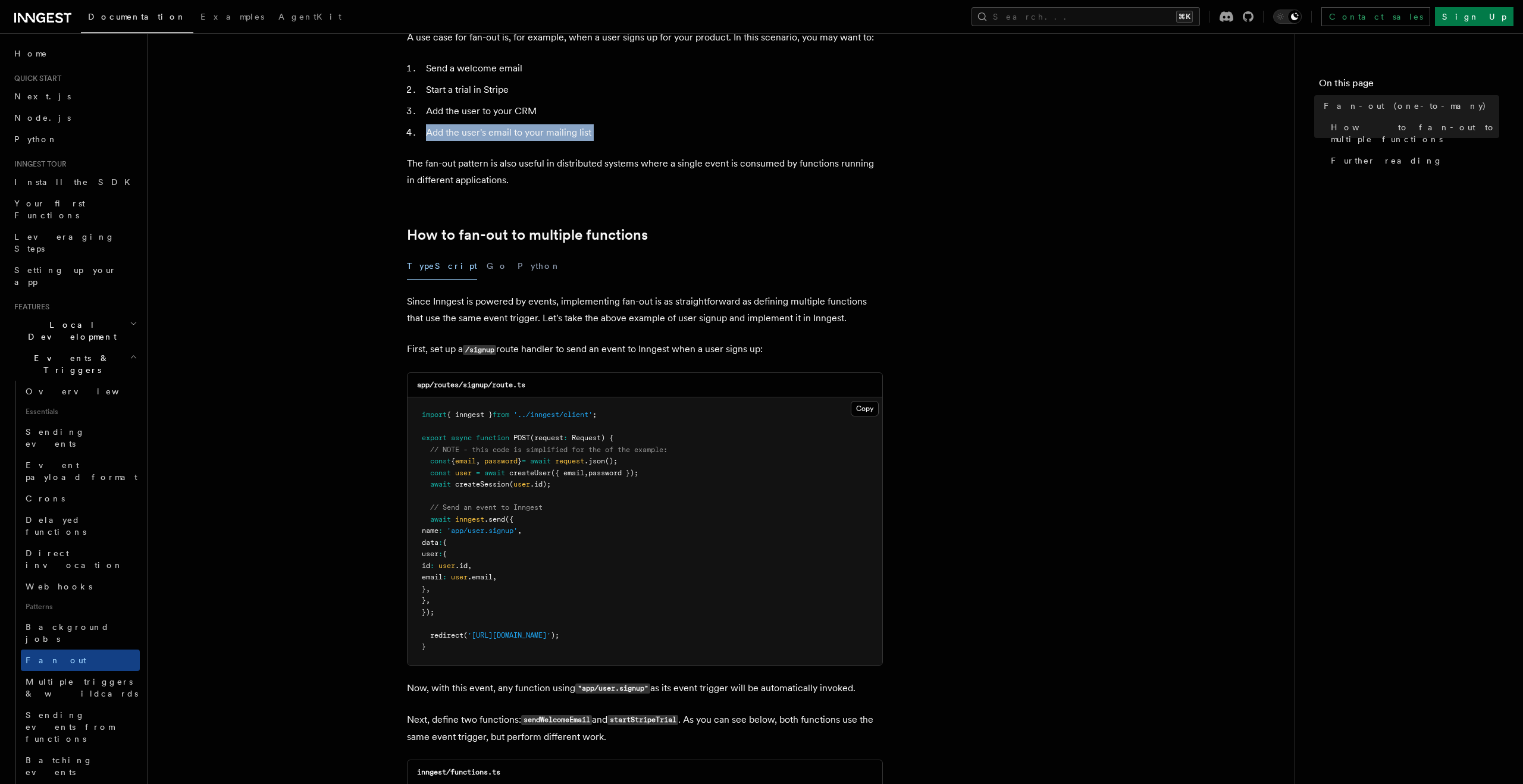
scroll to position [437, 0]
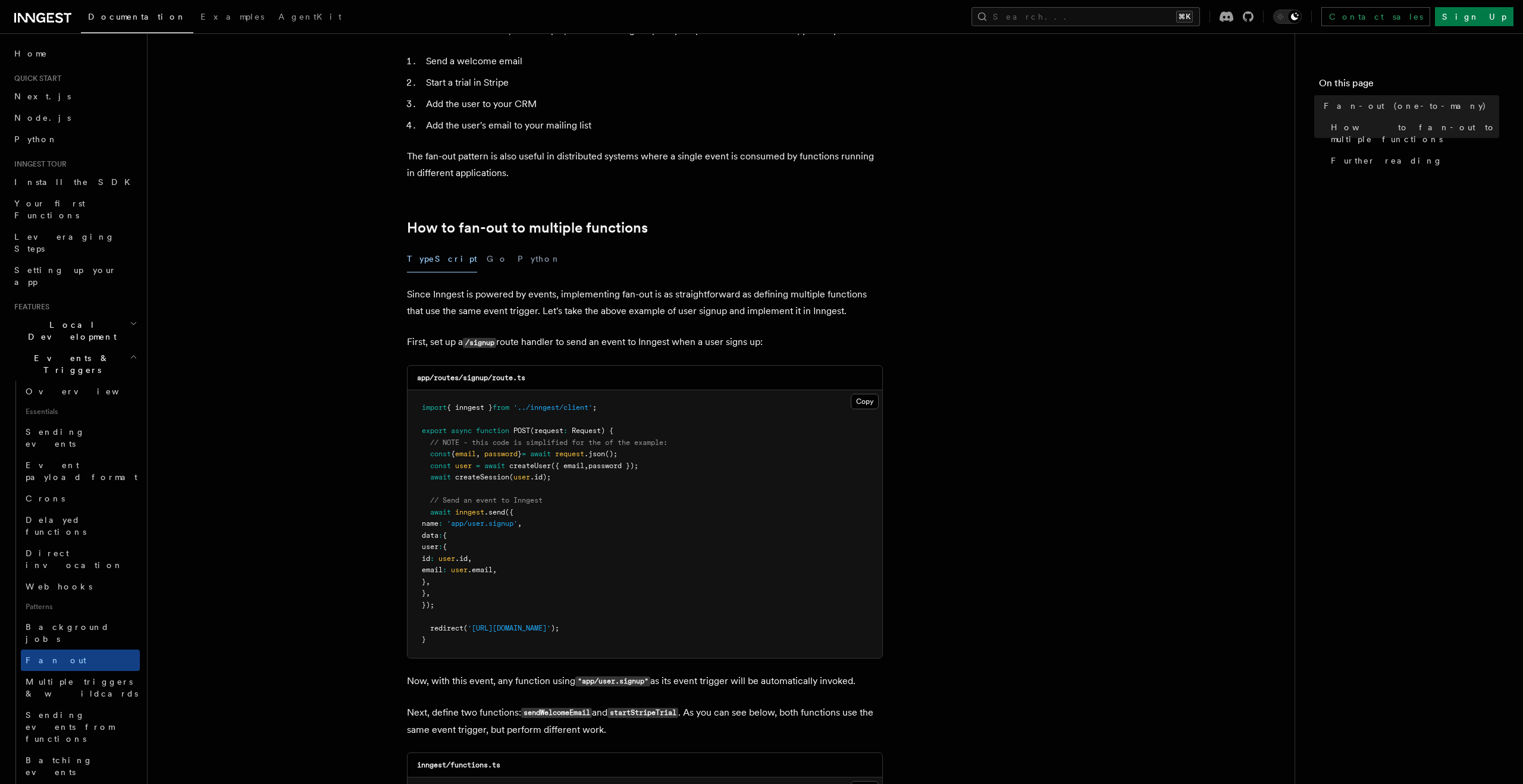
click at [448, 618] on pre "import { inngest } from '../inngest/client' ; export async function POST (reque…" at bounding box center [644, 524] width 475 height 268
click at [451, 624] on span "redirect" at bounding box center [446, 628] width 33 height 8
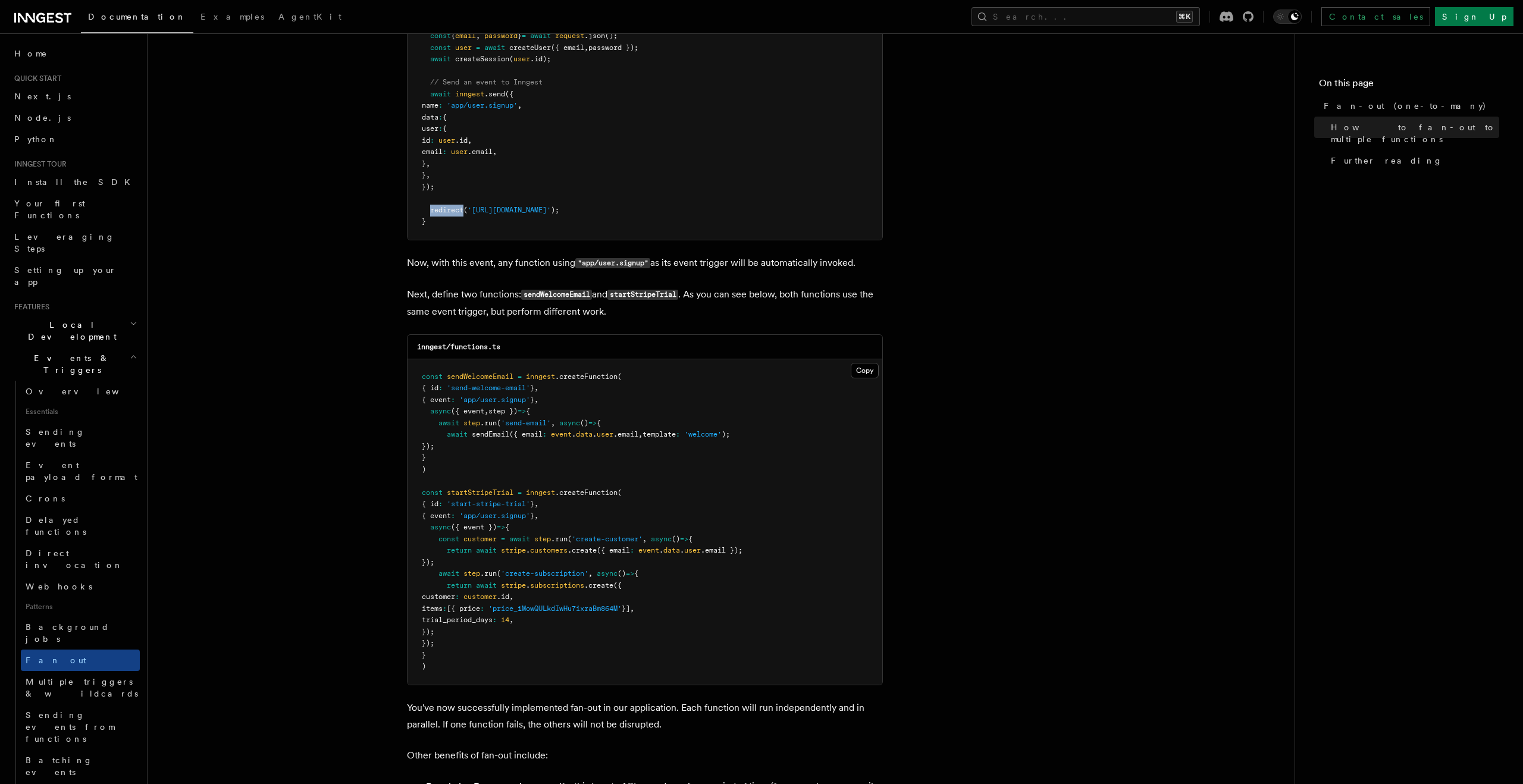
scroll to position [856, 0]
click at [536, 289] on code "sendWelcomeEmail" at bounding box center [556, 294] width 70 height 10
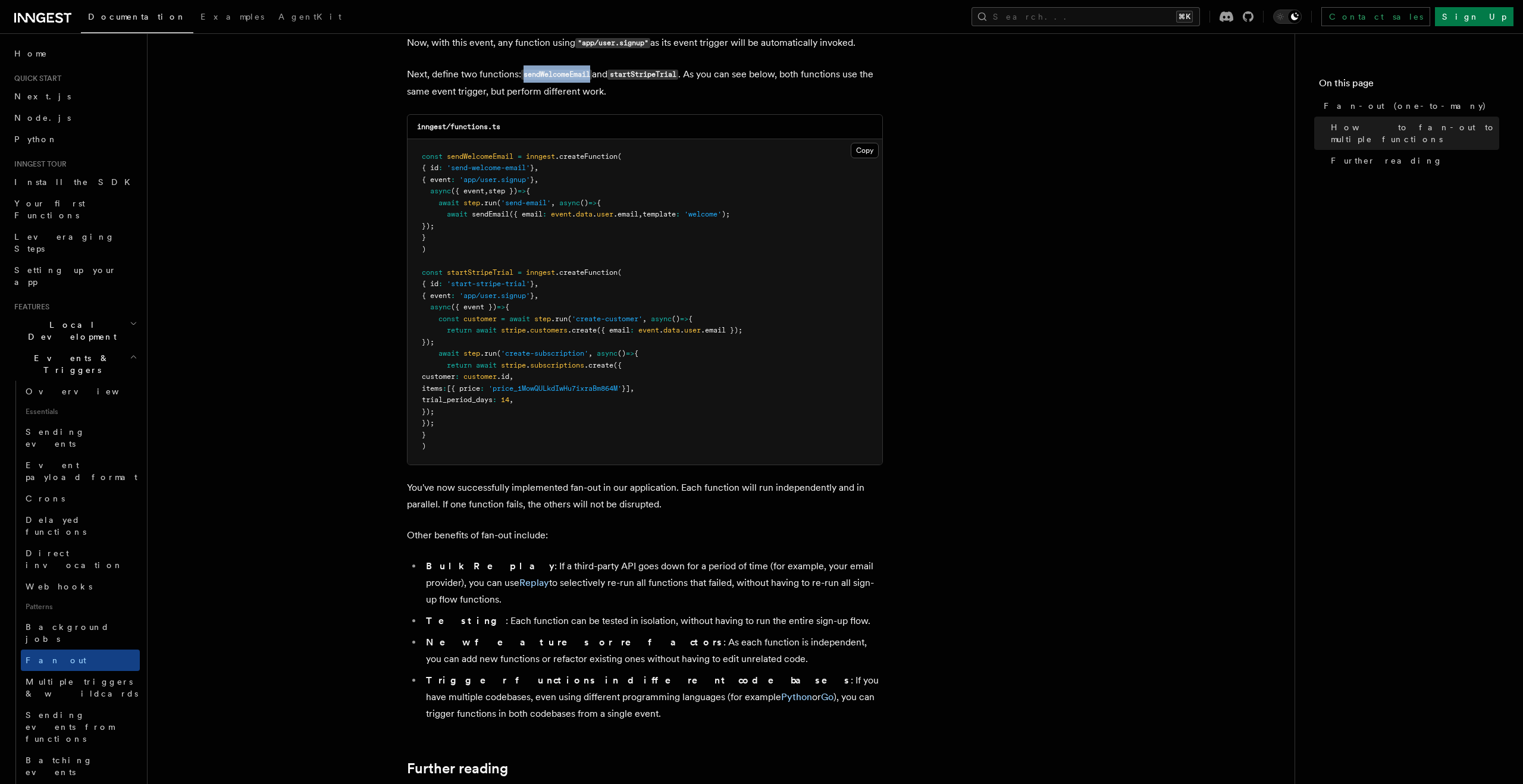
scroll to position [1130, 0]
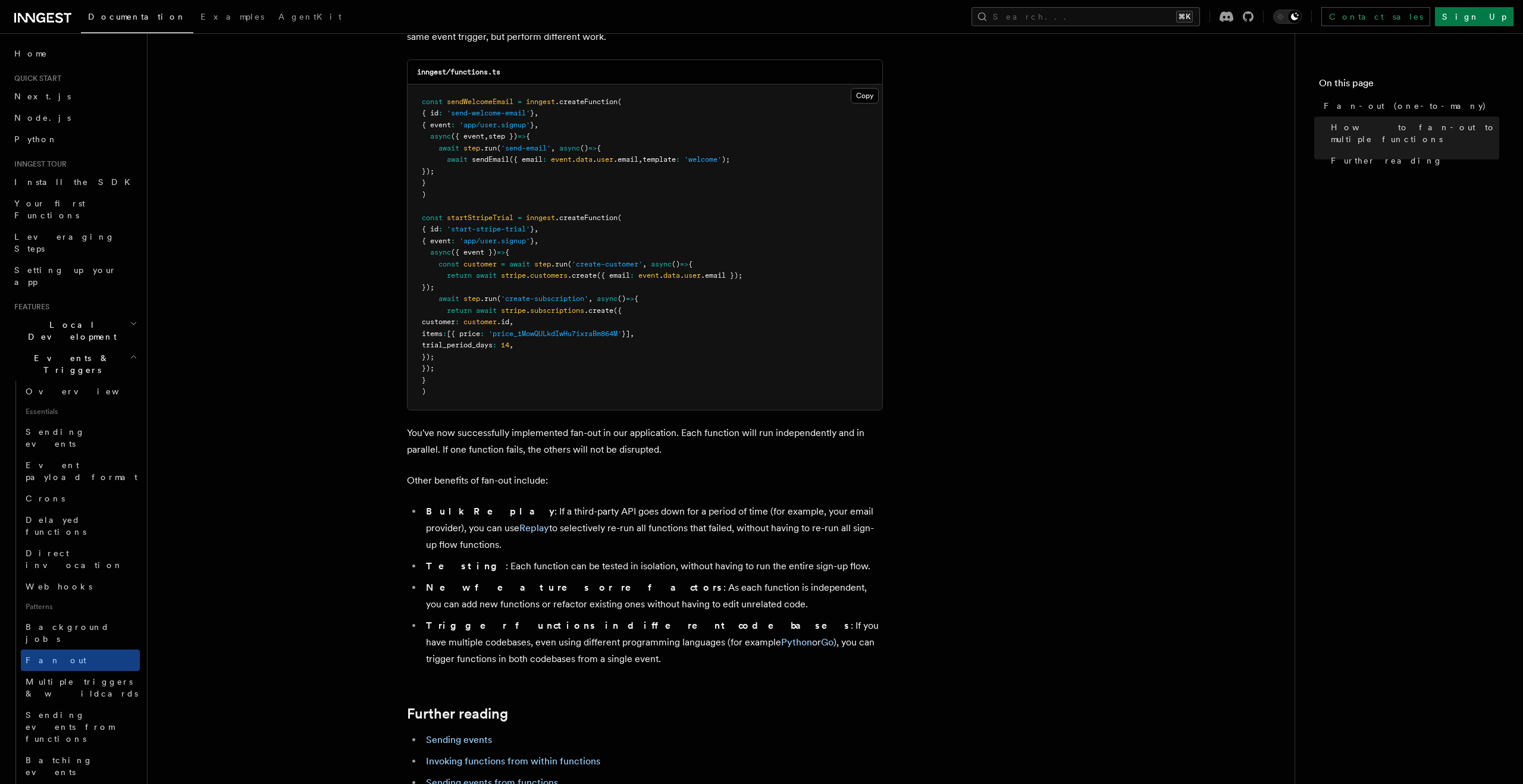
click at [582, 432] on p "You've now successfully implemented fan-out in our application. Each function w…" at bounding box center [645, 441] width 476 height 33
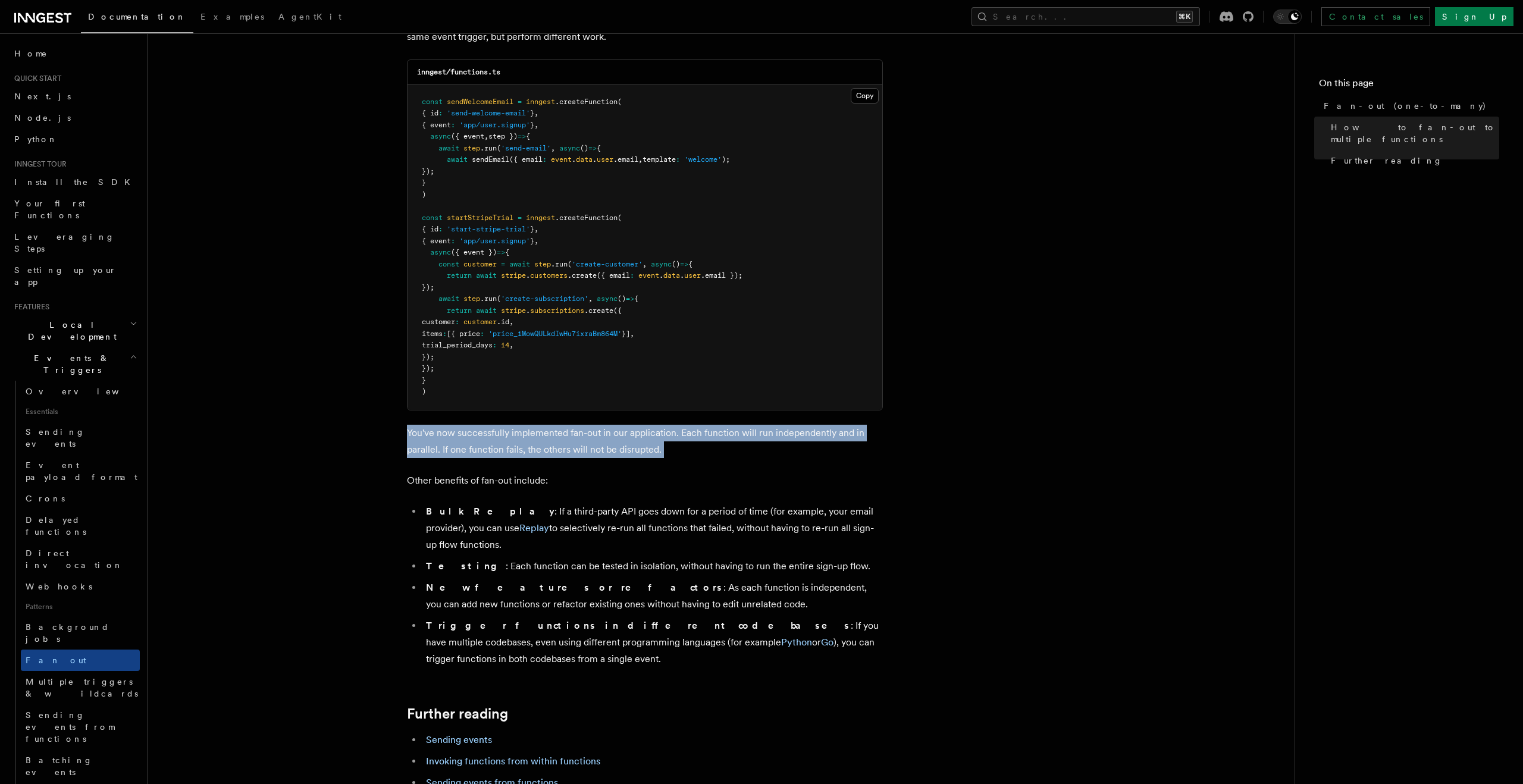
click at [582, 432] on p "You've now successfully implemented fan-out in our application. Each function w…" at bounding box center [645, 441] width 476 height 33
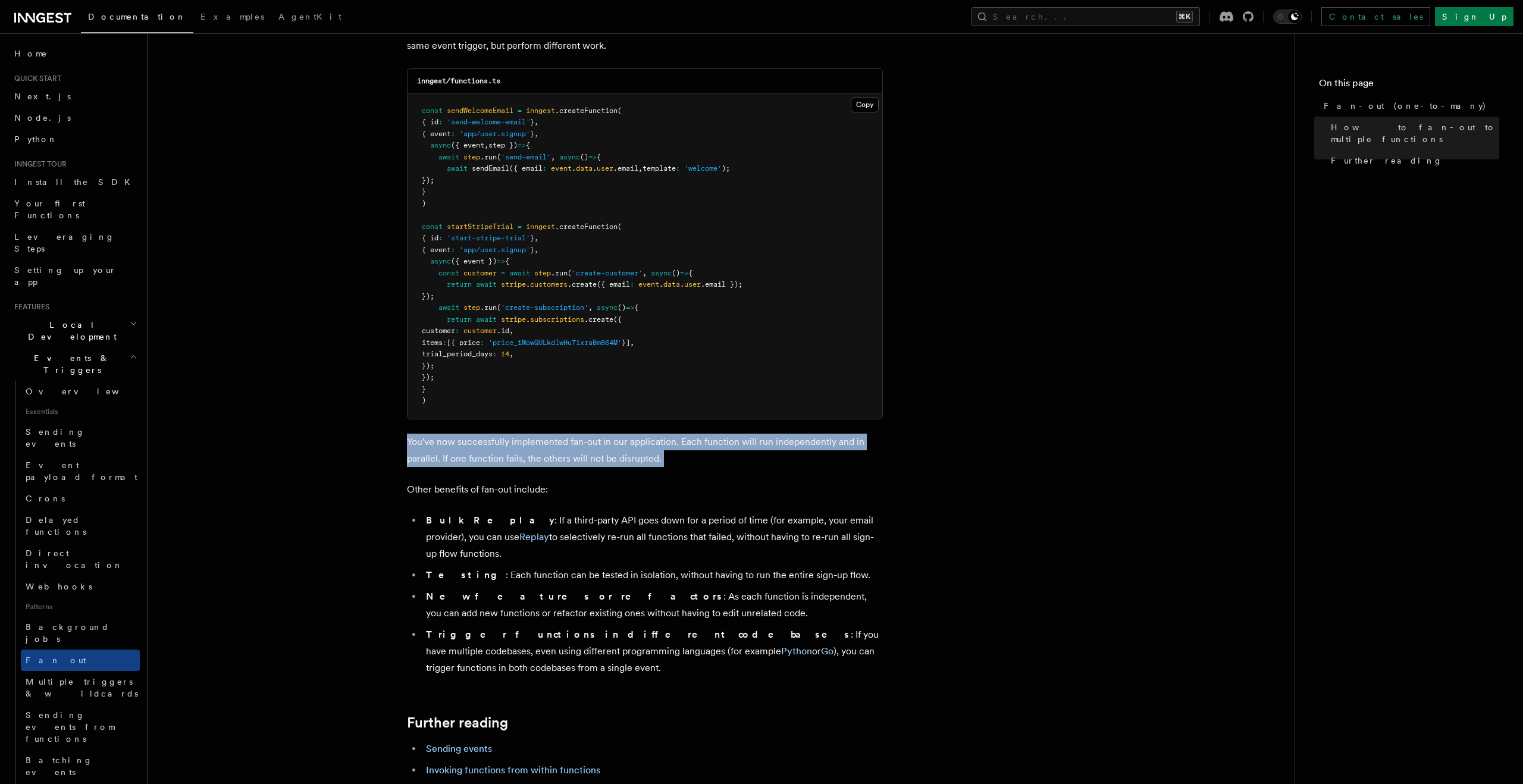
scroll to position [1187, 0]
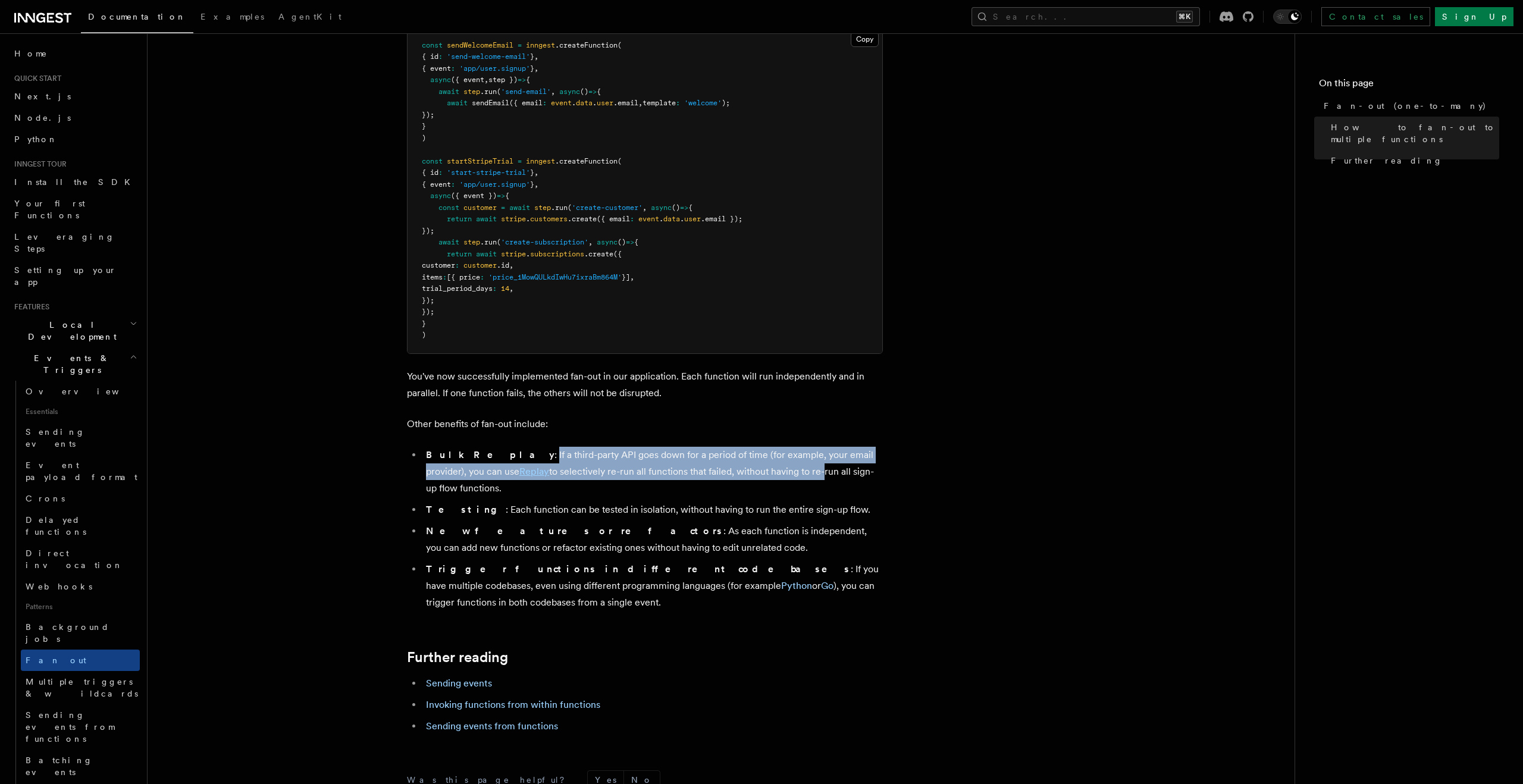
drag, startPoint x: 482, startPoint y: 437, endPoint x: 744, endPoint y: 458, distance: 262.8
click at [744, 458] on li "Bulk Replay : If a third-party API goes down for a period of time (for example,…" at bounding box center [653, 472] width 461 height 50
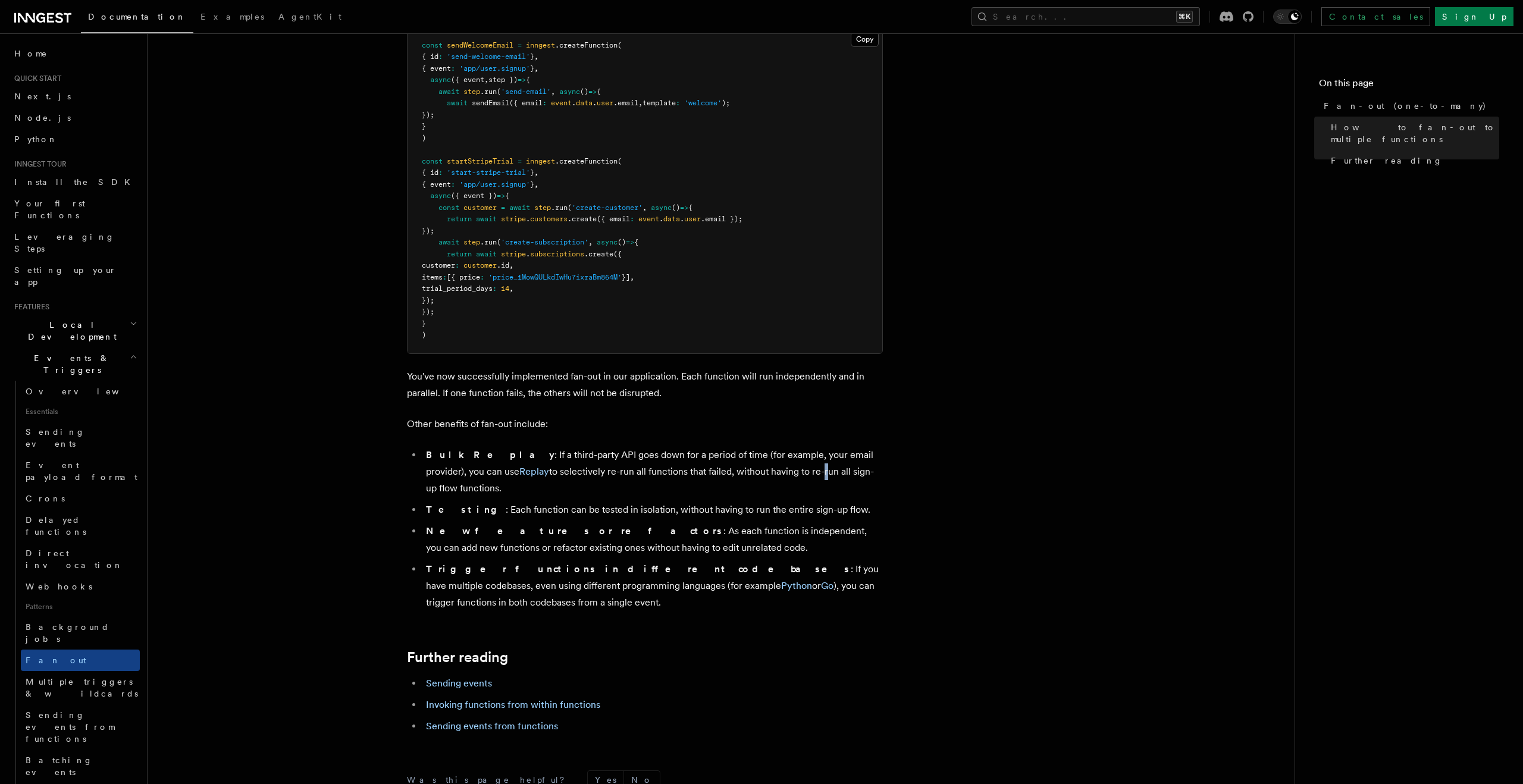
click at [744, 458] on li "Bulk Replay : If a third-party API goes down for a period of time (for example,…" at bounding box center [653, 472] width 461 height 50
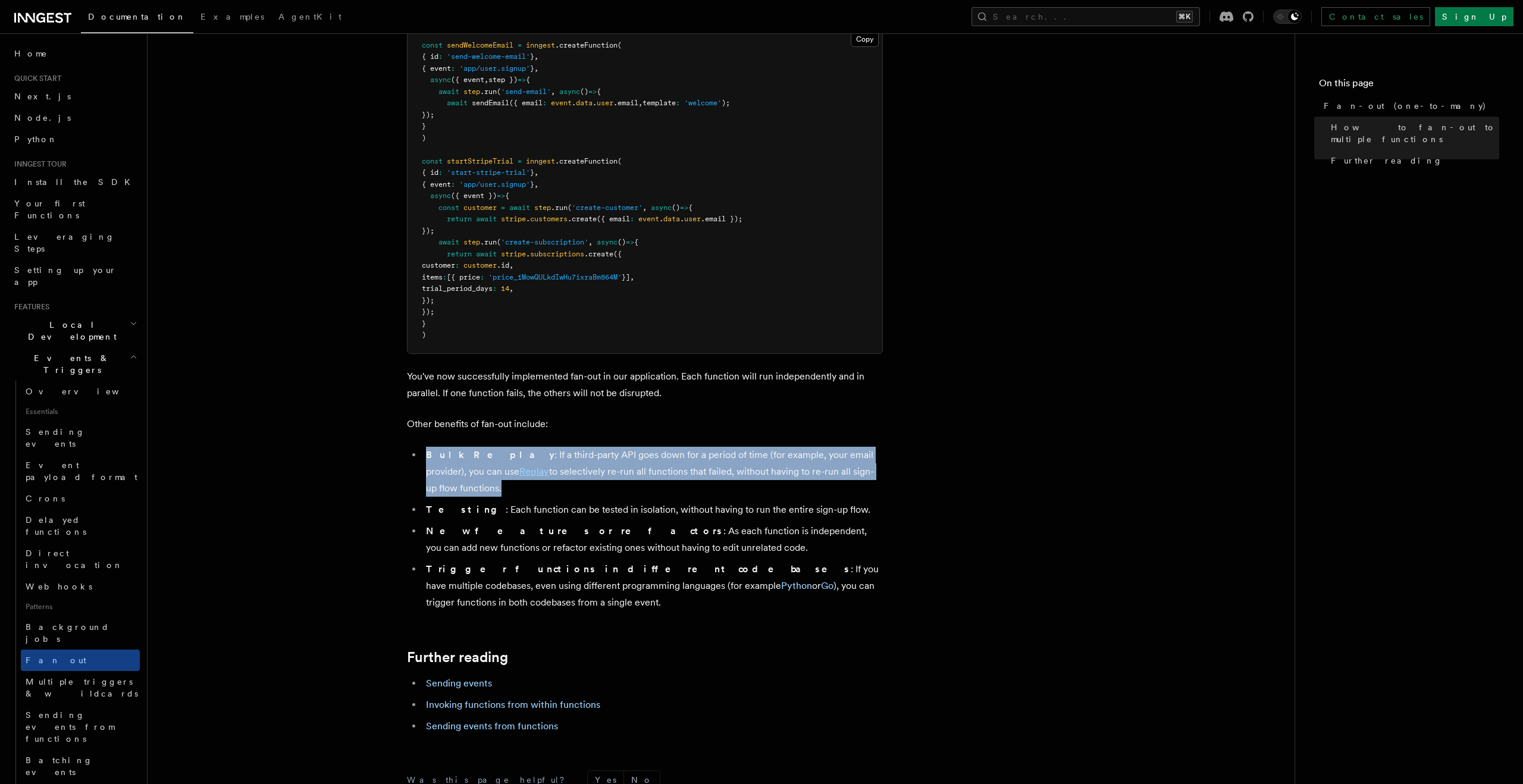
click at [744, 458] on li "Bulk Replay : If a third-party API goes down for a period of time (for example,…" at bounding box center [653, 472] width 461 height 50
click at [743, 455] on li "Bulk Replay : If a third-party API goes down for a period of time (for example,…" at bounding box center [653, 472] width 461 height 50
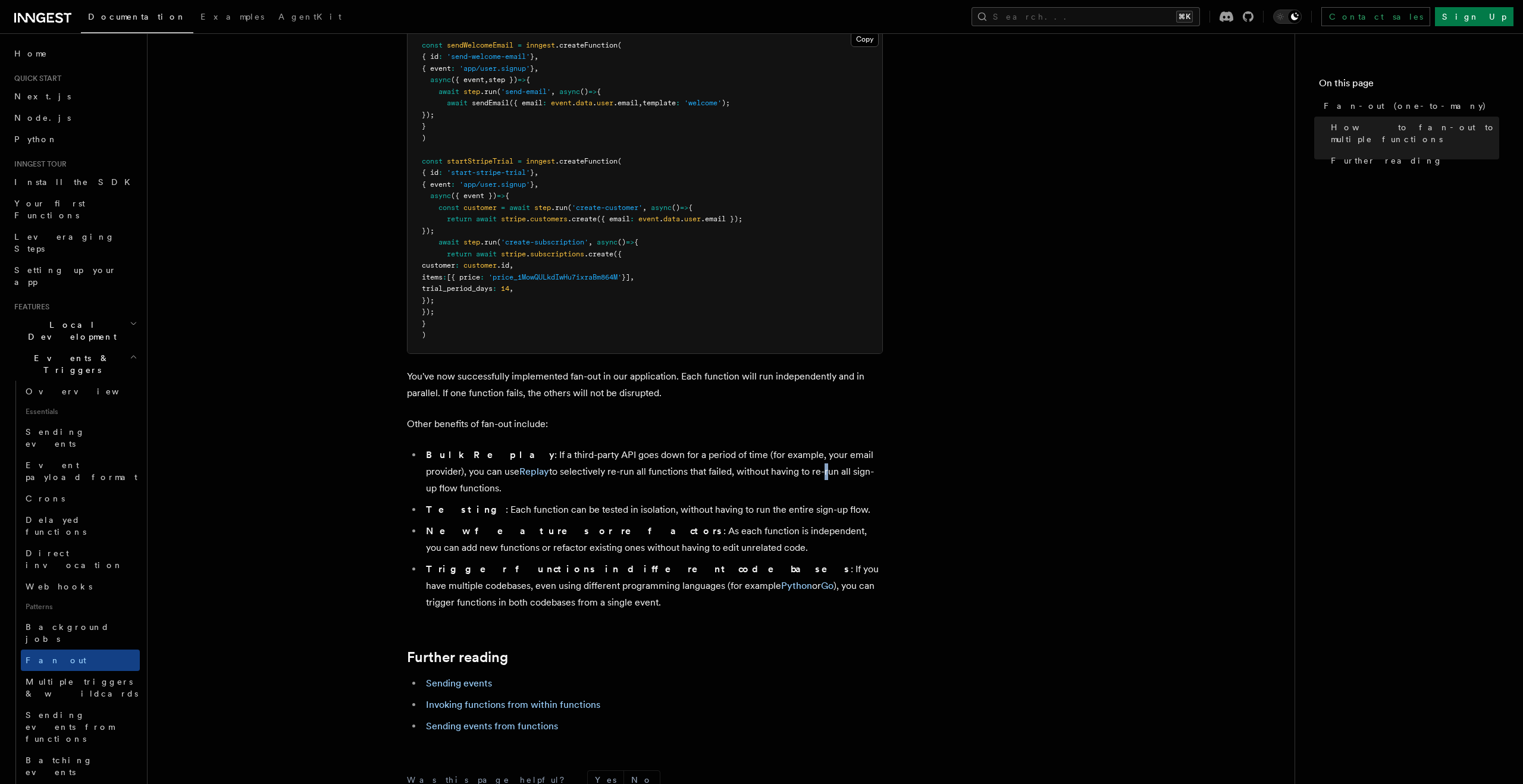
click at [743, 455] on li "Bulk Replay : If a third-party API goes down for a period of time (for example,…" at bounding box center [653, 472] width 461 height 50
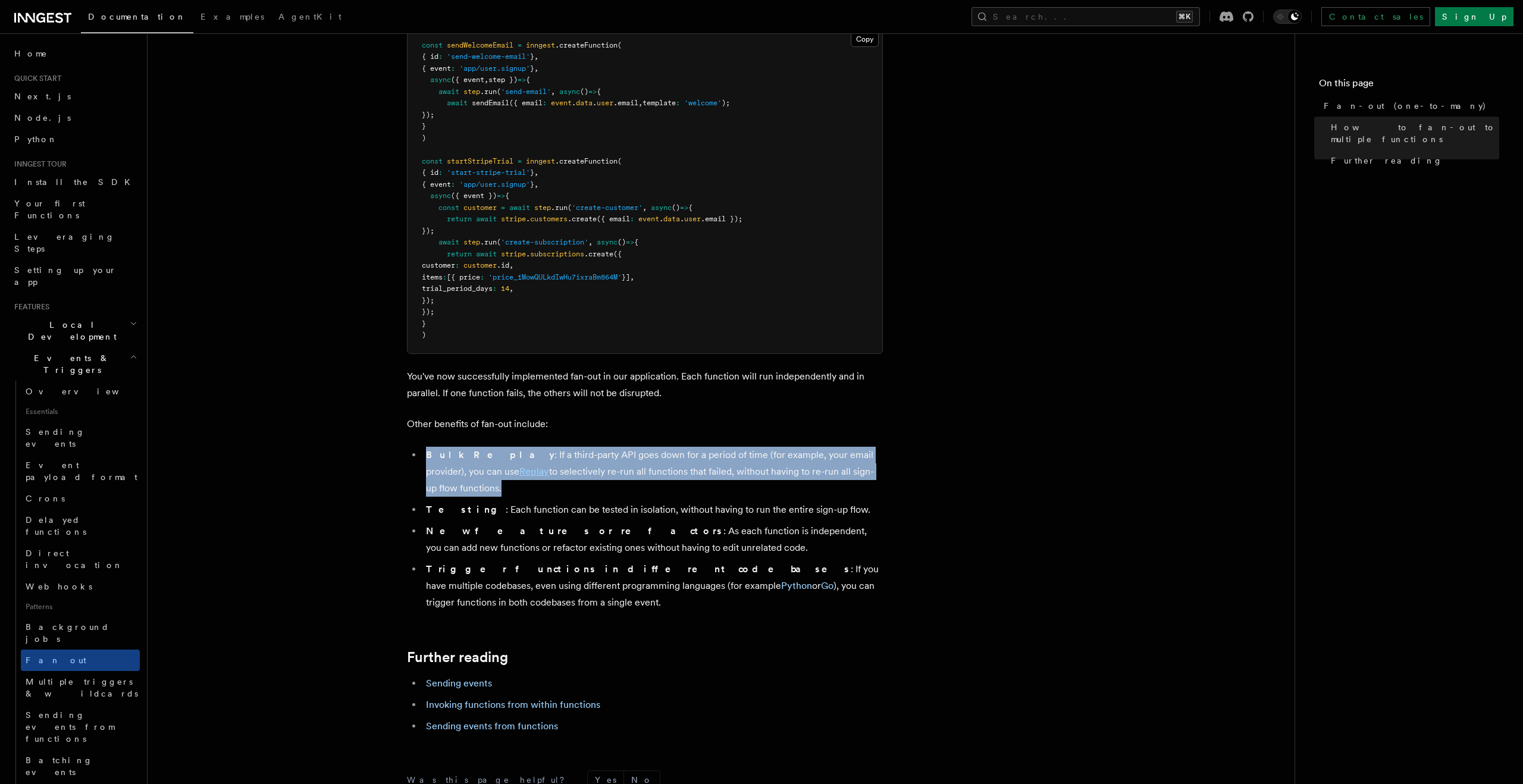
click at [743, 455] on li "Bulk Replay : If a third-party API goes down for a period of time (for example,…" at bounding box center [653, 472] width 461 height 50
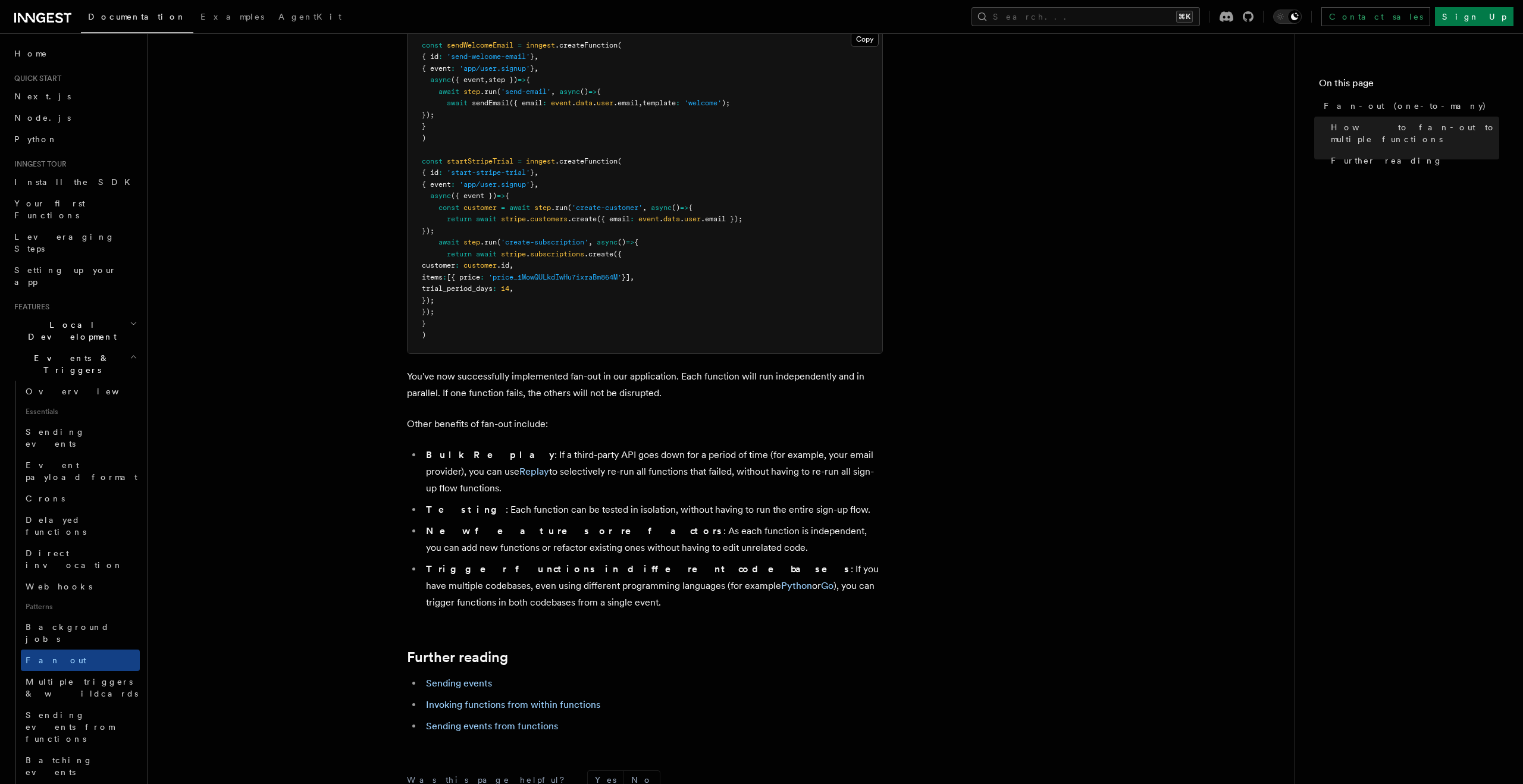
click at [743, 455] on li "Bulk Replay : If a third-party API goes down for a period of time (for example,…" at bounding box center [653, 472] width 461 height 50
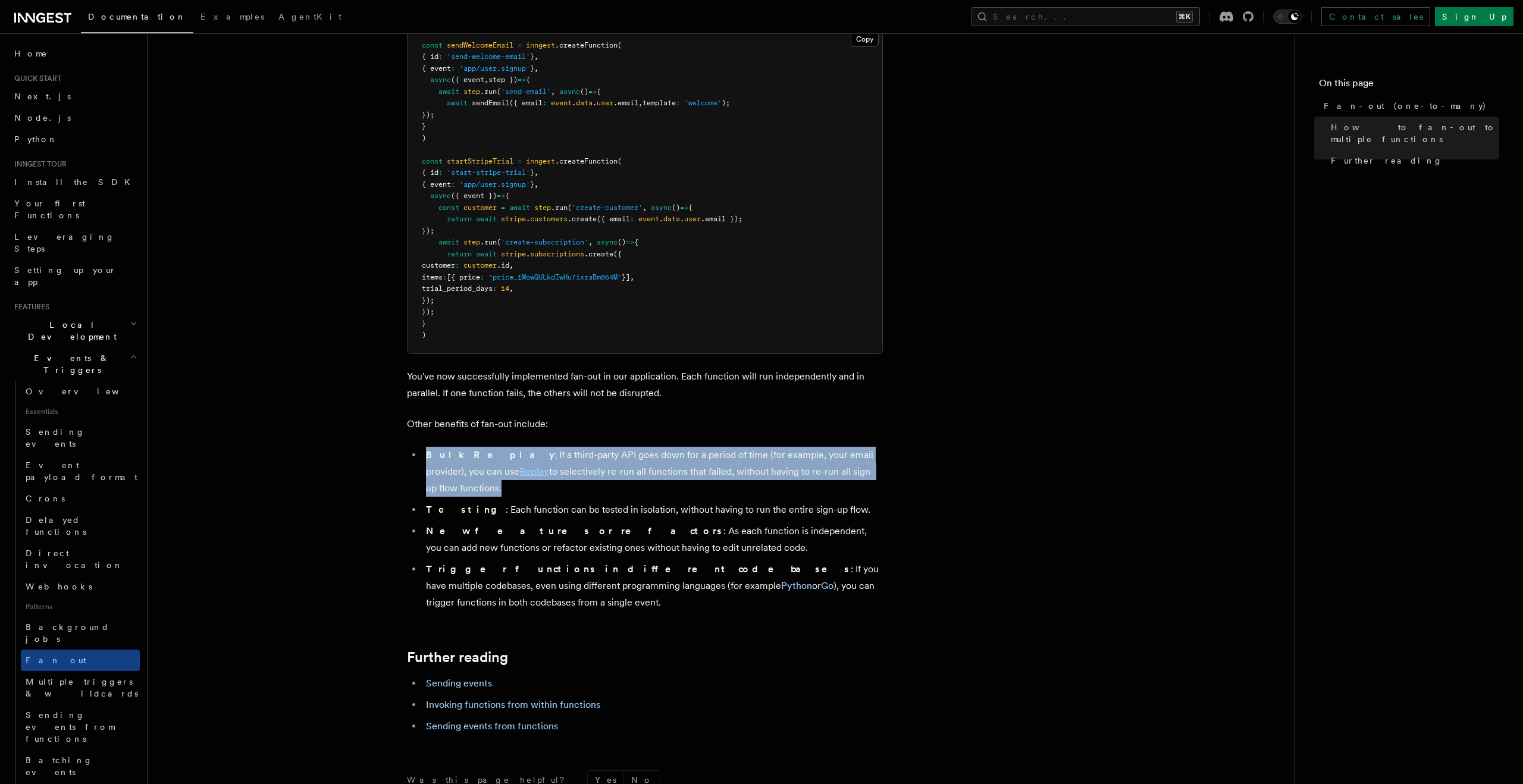
click at [743, 455] on li "Bulk Replay : If a third-party API goes down for a period of time (for example,…" at bounding box center [653, 472] width 461 height 50
click at [737, 447] on li "Bulk Replay : If a third-party API goes down for a period of time (for example,…" at bounding box center [653, 472] width 461 height 50
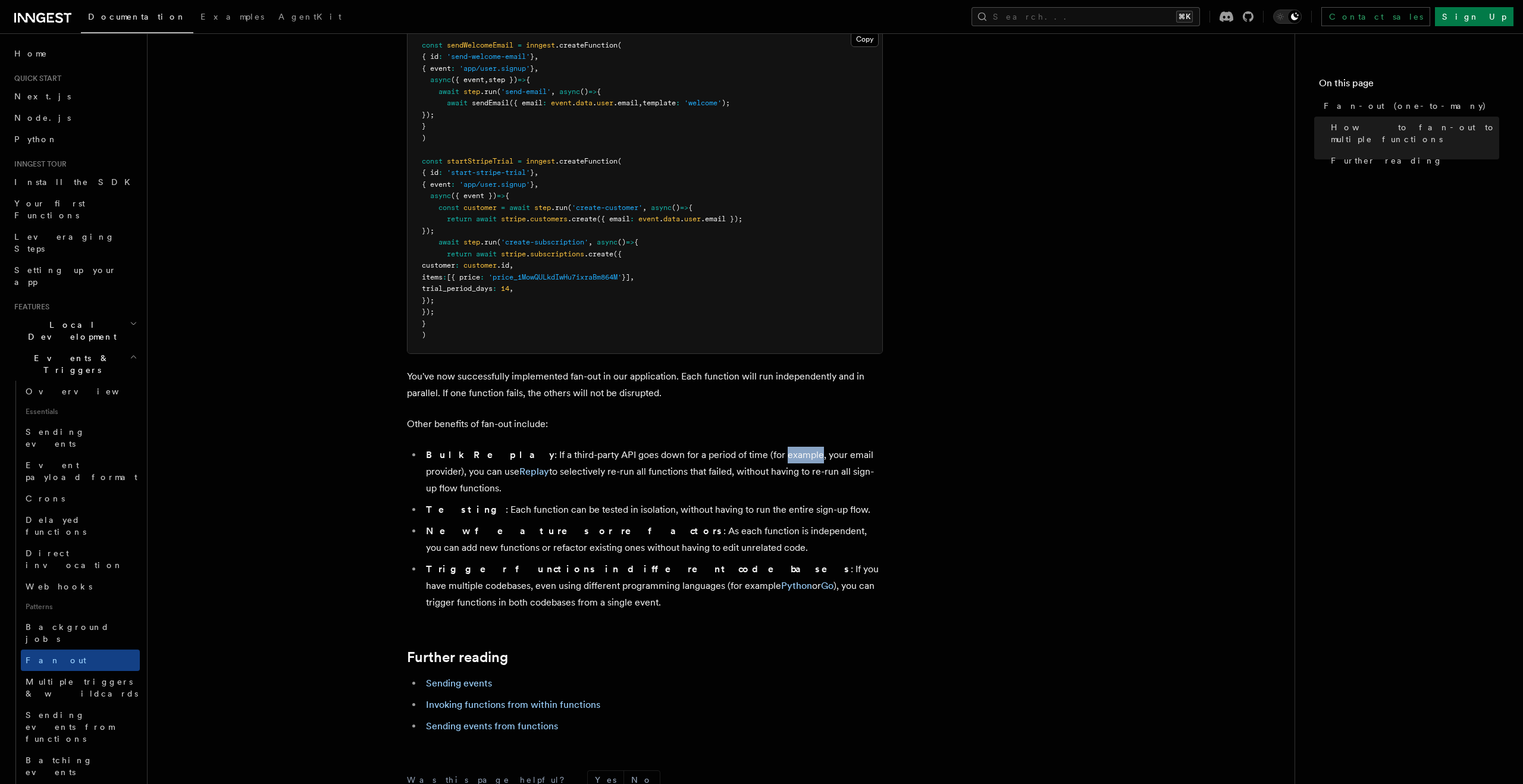
click at [737, 447] on li "Bulk Replay : If a third-party API goes down for a period of time (for example,…" at bounding box center [653, 472] width 461 height 50
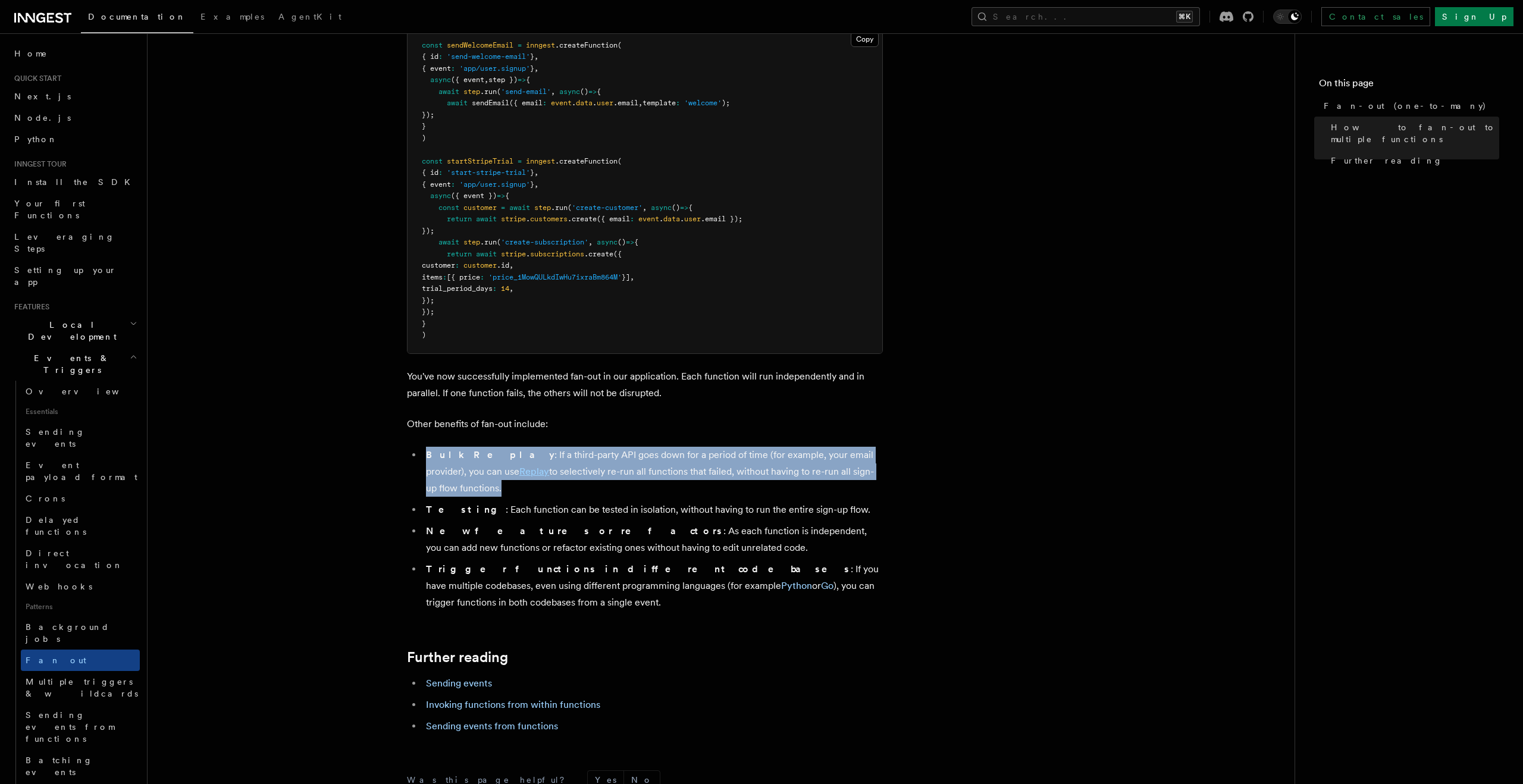
click at [737, 447] on li "Bulk Replay : If a third-party API goes down for a period of time (for example,…" at bounding box center [653, 472] width 461 height 50
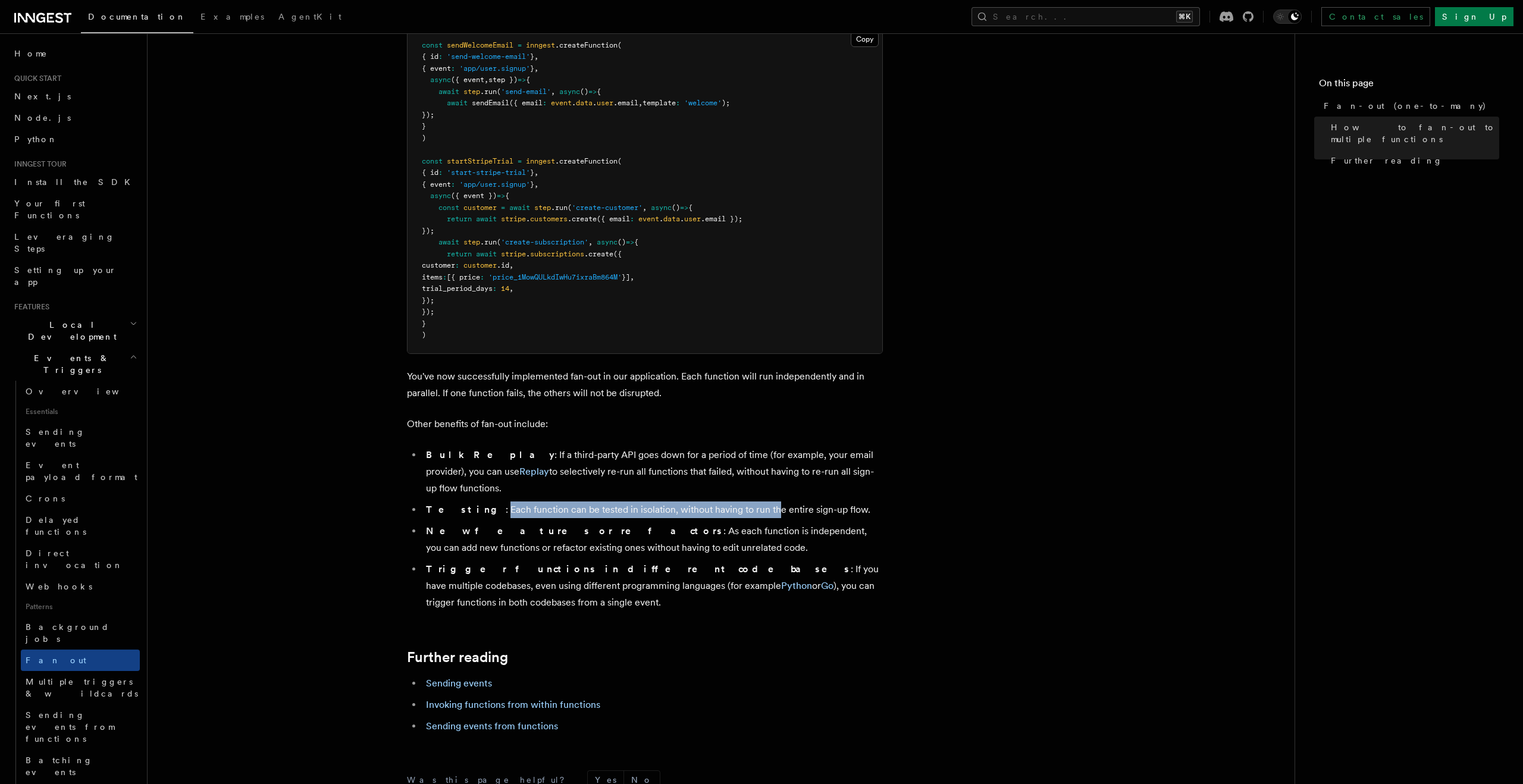
drag, startPoint x: 461, startPoint y: 477, endPoint x: 731, endPoint y: 480, distance: 270.0
click at [731, 502] on li "Testing : Each function can be tested in isolation, without having to run the e…" at bounding box center [653, 510] width 461 height 17
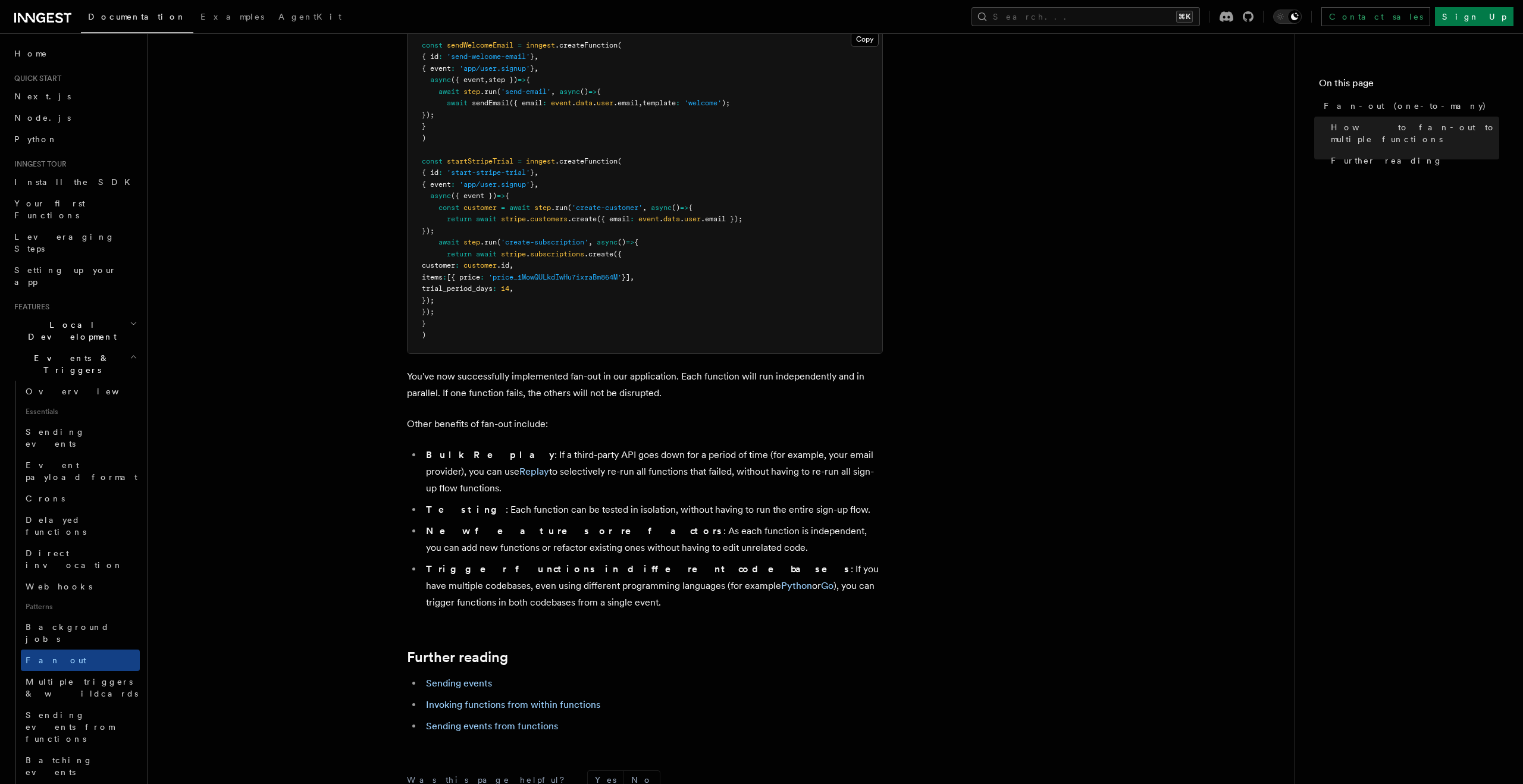
click at [533, 523] on li "New features or refactors : As each function is independent, you can add new fu…" at bounding box center [653, 539] width 461 height 33
drag, startPoint x: 542, startPoint y: 496, endPoint x: 607, endPoint y: 516, distance: 68.0
click at [607, 523] on li "New features or refactors : As each function is independent, you can add new fu…" at bounding box center [653, 539] width 461 height 33
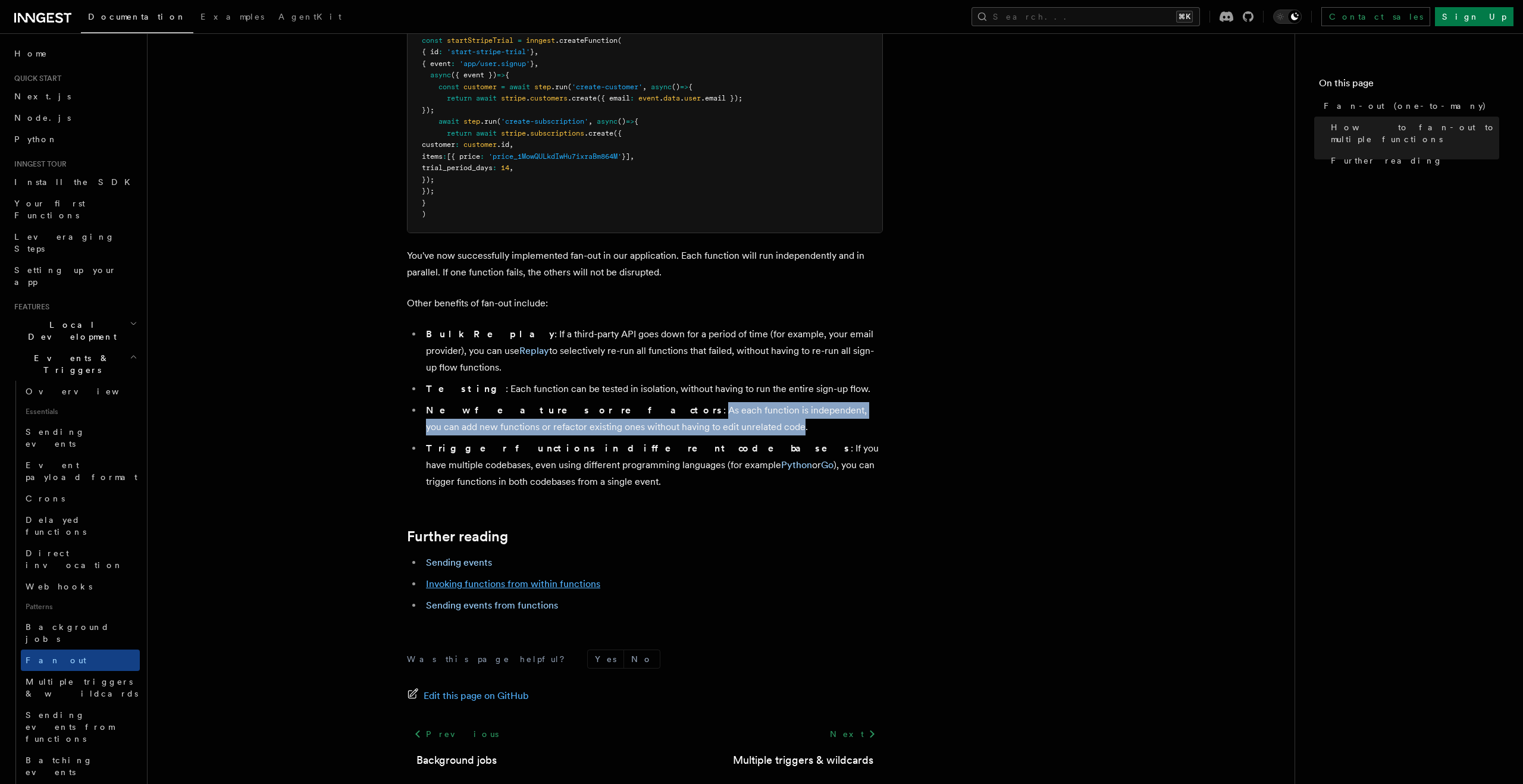
scroll to position [1316, 0]
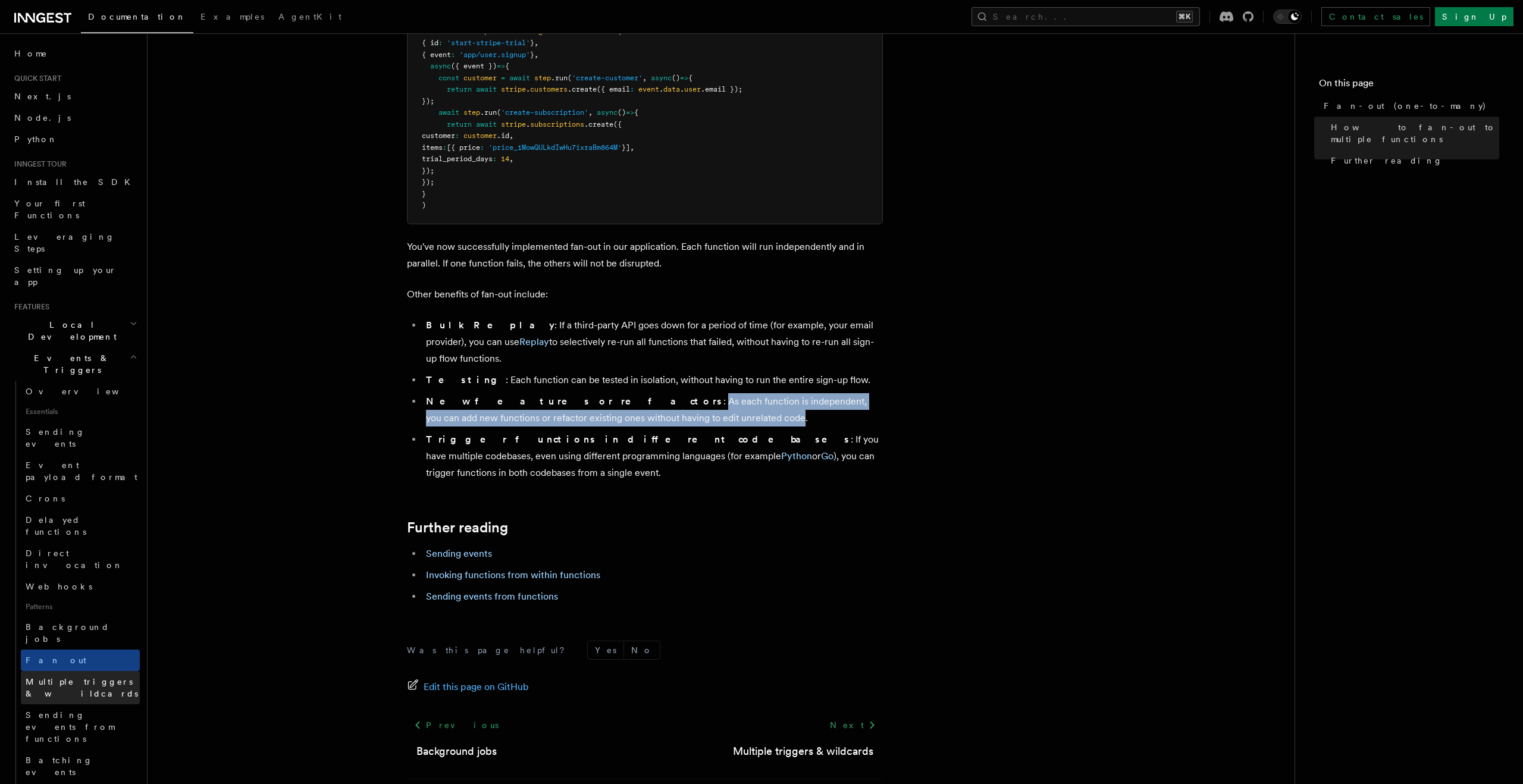
click at [99, 675] on span "Multiple triggers & wildcards" at bounding box center [83, 687] width 114 height 23
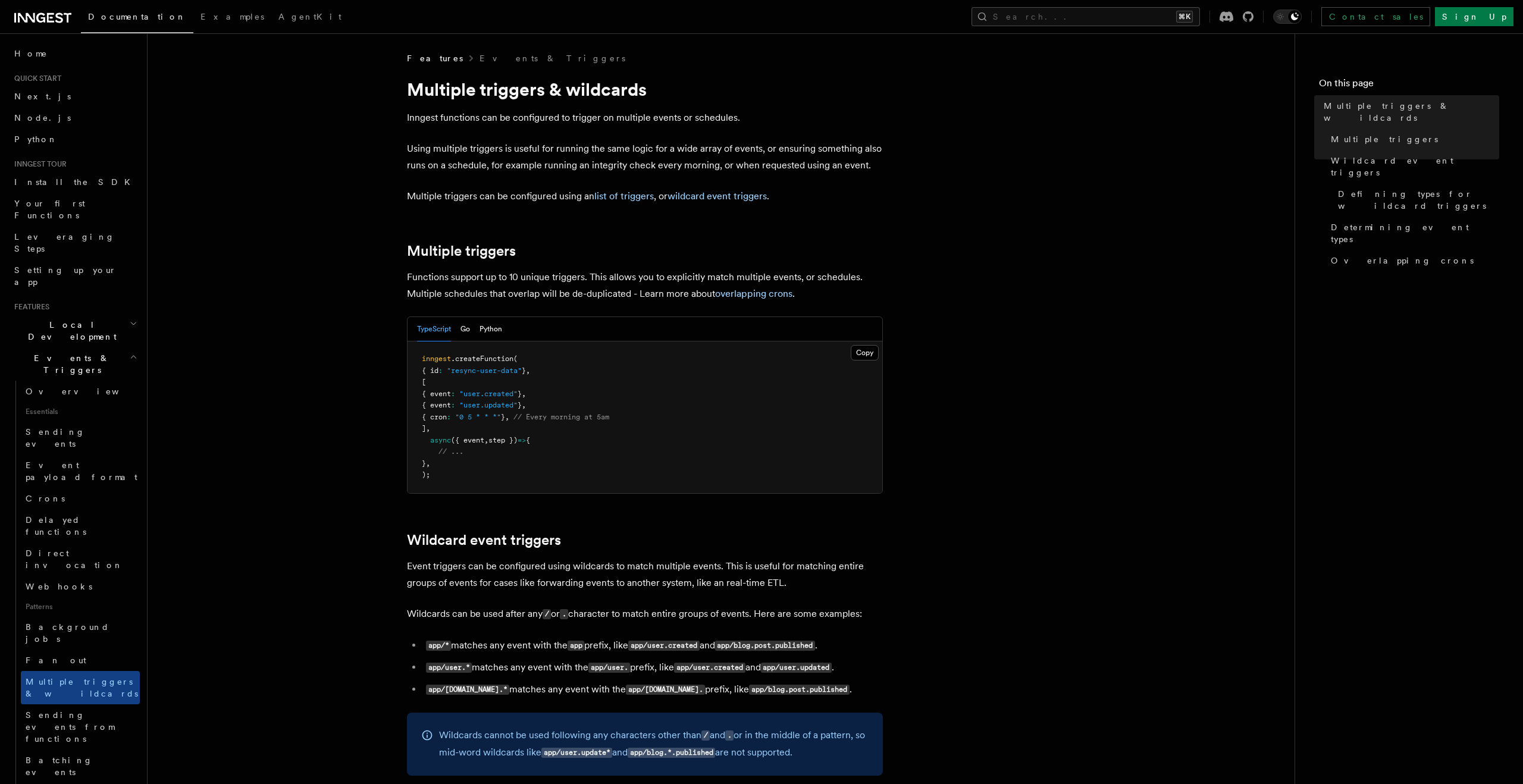
click at [448, 121] on p "Inngest functions can be configured to trigger on multiple events or schedules." at bounding box center [645, 117] width 476 height 17
click at [452, 144] on p "Using multiple triggers is useful for running the same logic for a wide array o…" at bounding box center [645, 156] width 476 height 33
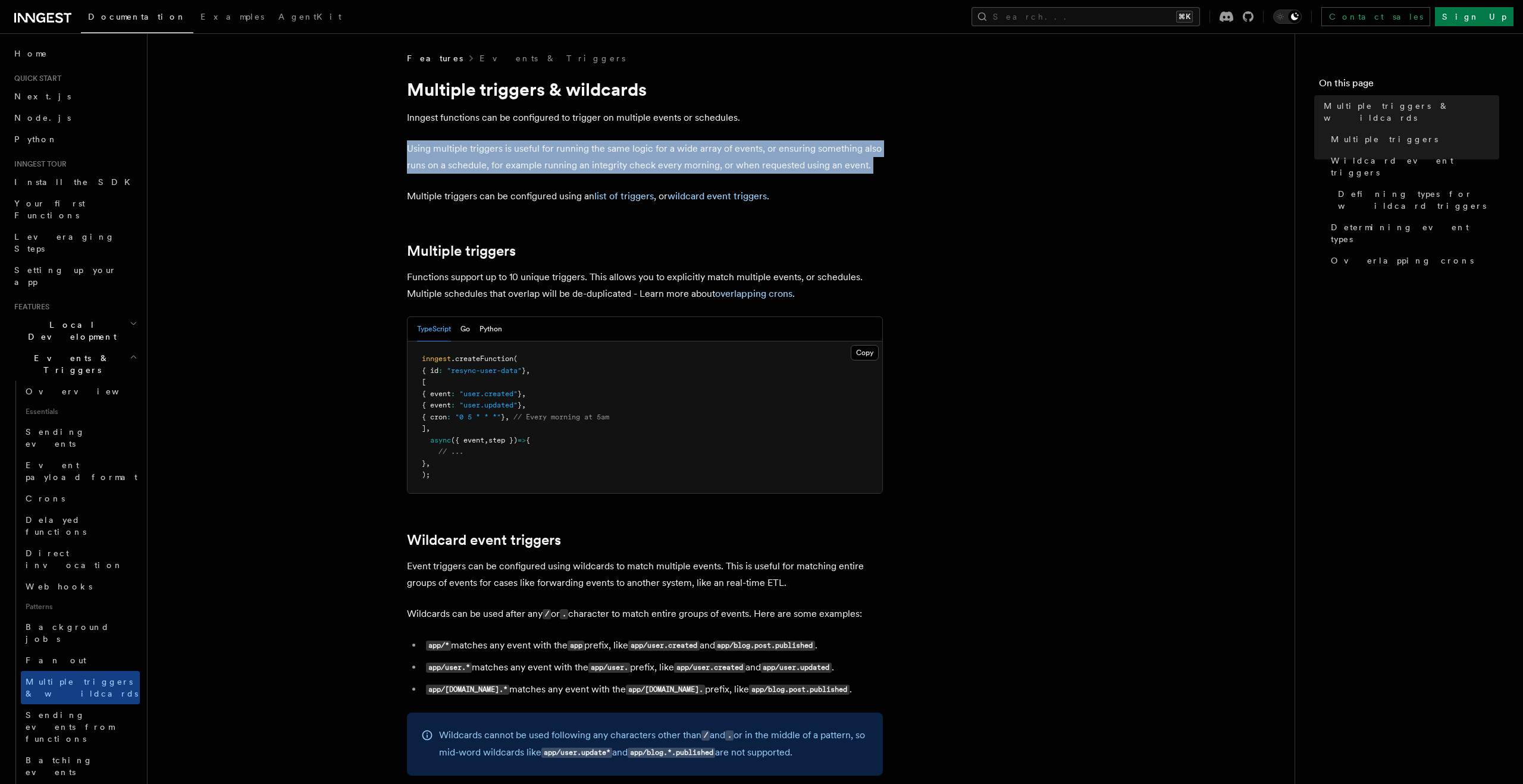
click at [452, 144] on p "Using multiple triggers is useful for running the same logic for a wide array o…" at bounding box center [645, 156] width 476 height 33
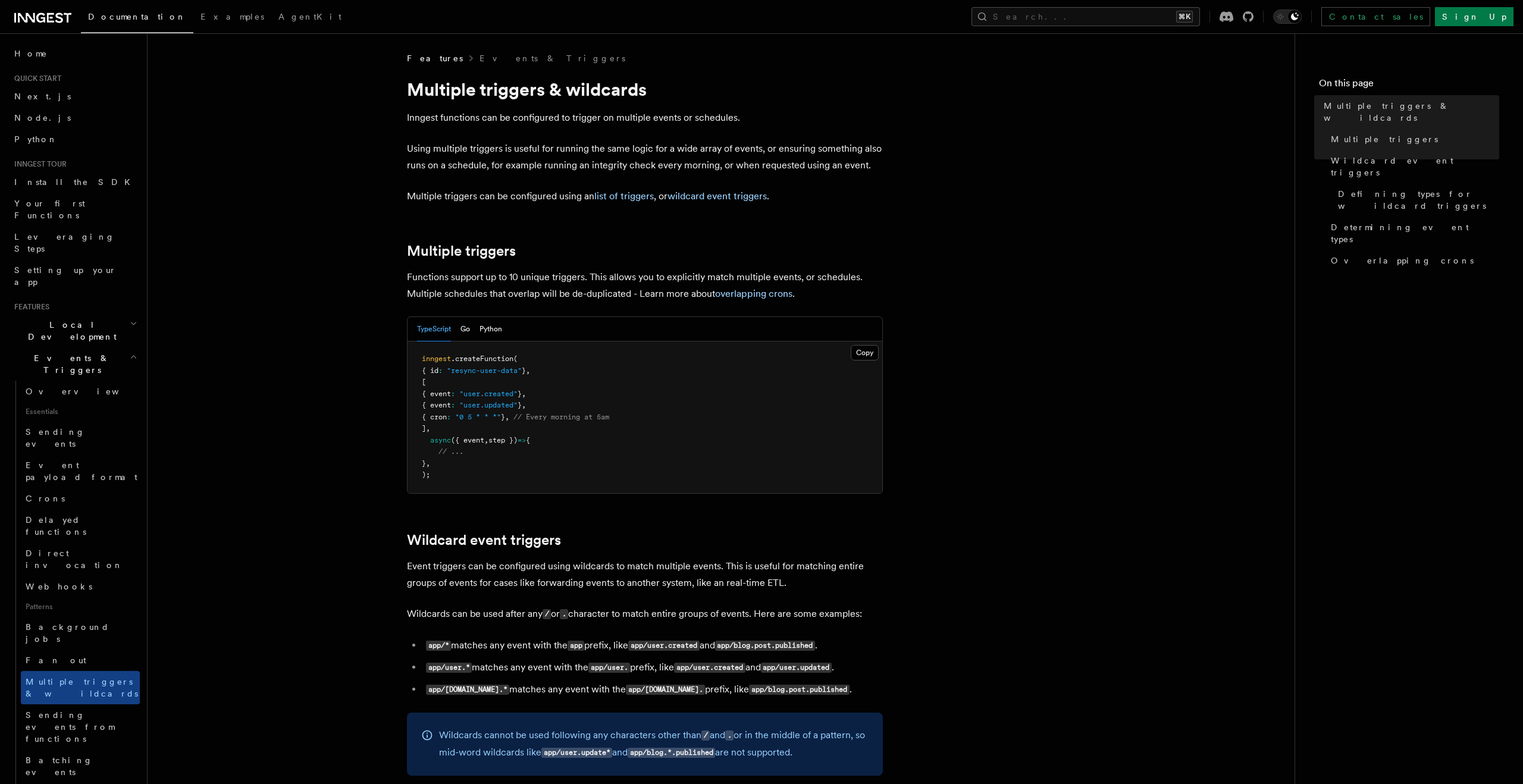
click at [459, 118] on p "Inngest functions can be configured to trigger on multiple events or schedules." at bounding box center [645, 117] width 476 height 17
click at [459, 145] on p "Using multiple triggers is useful for running the same logic for a wide array o…" at bounding box center [645, 156] width 476 height 33
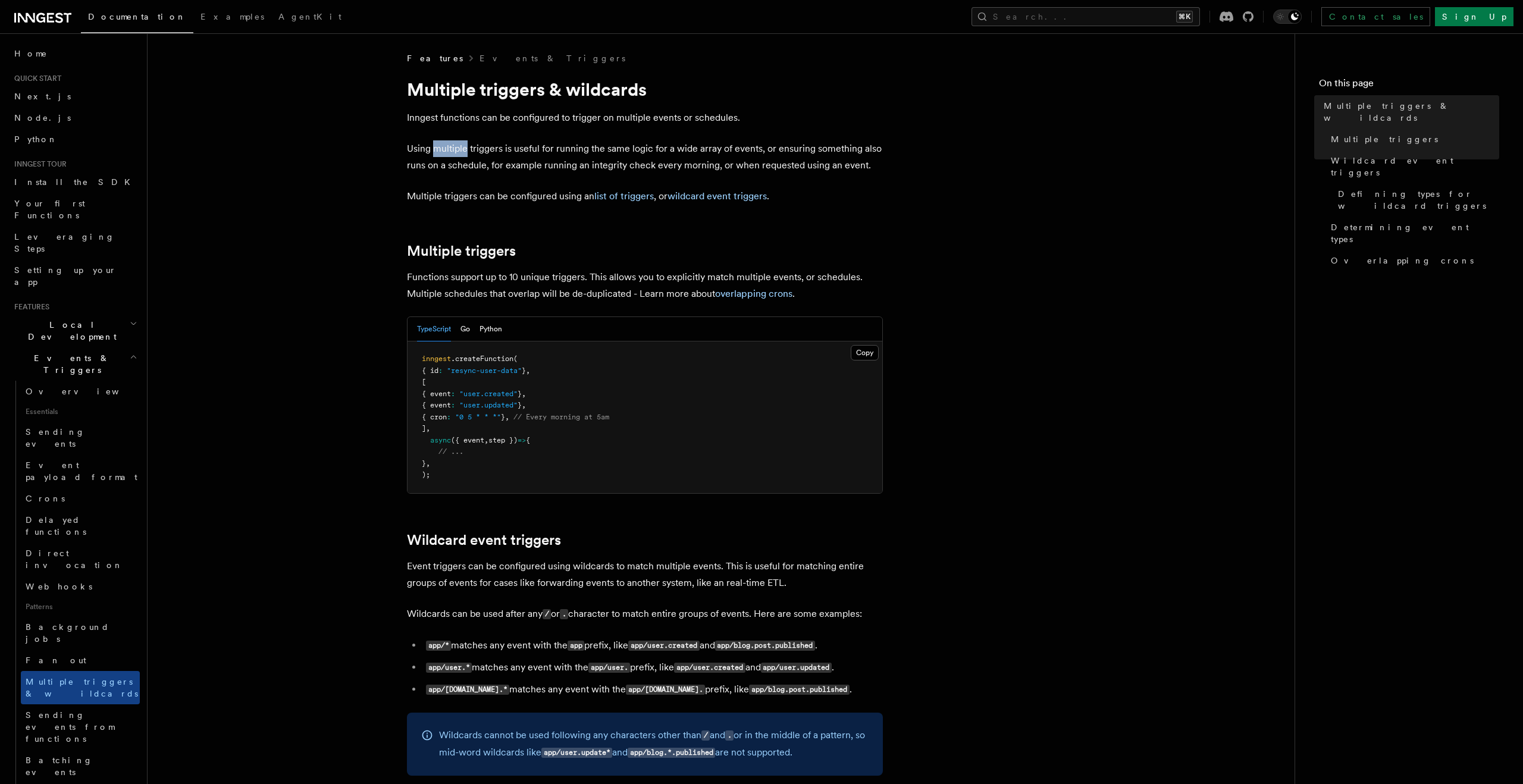
click at [459, 145] on p "Using multiple triggers is useful for running the same logic for a wide array o…" at bounding box center [645, 156] width 476 height 33
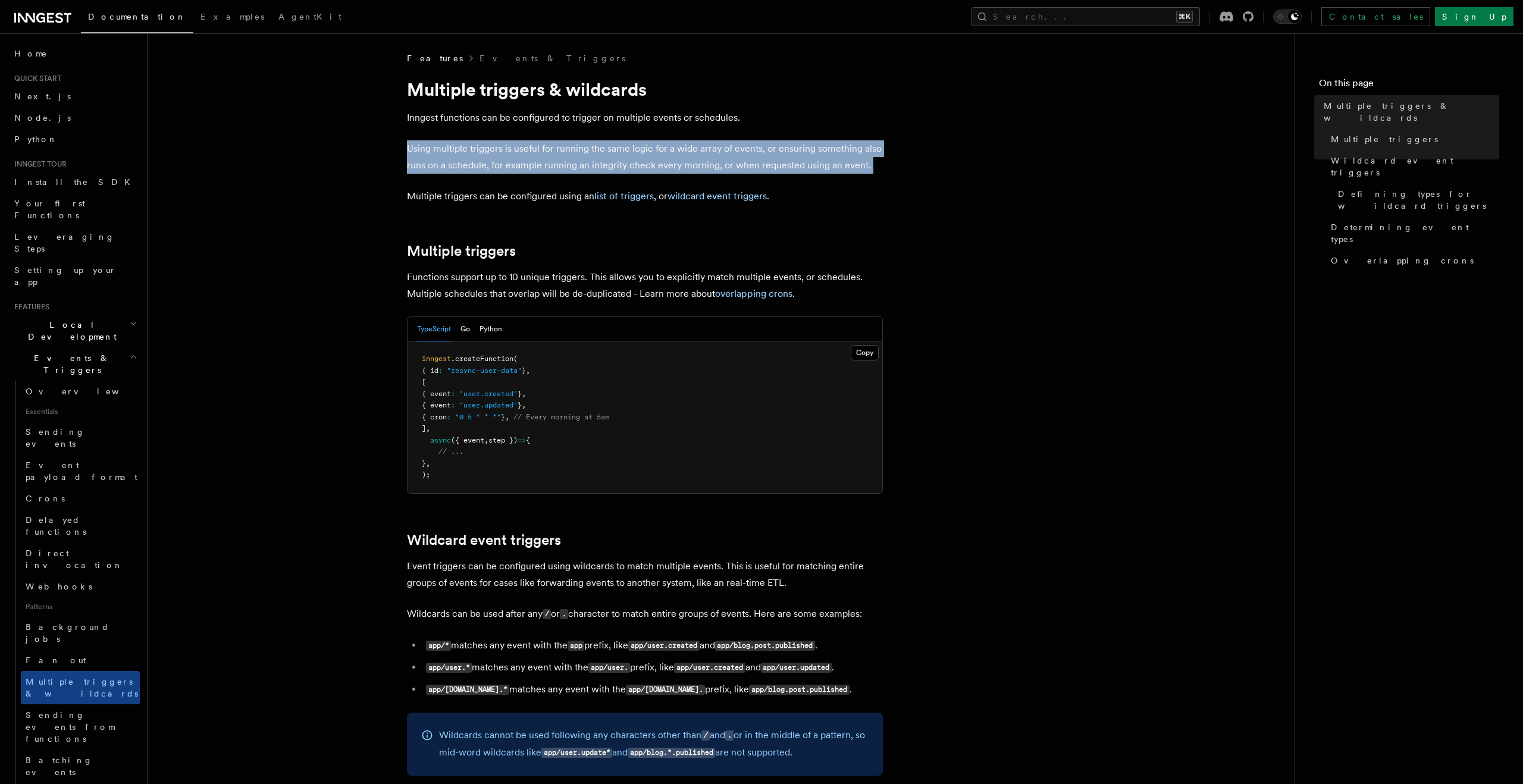
click at [459, 145] on p "Using multiple triggers is useful for running the same logic for a wide array o…" at bounding box center [645, 156] width 476 height 33
click at [460, 147] on p "Using multiple triggers is useful for running the same logic for a wide array o…" at bounding box center [645, 156] width 476 height 33
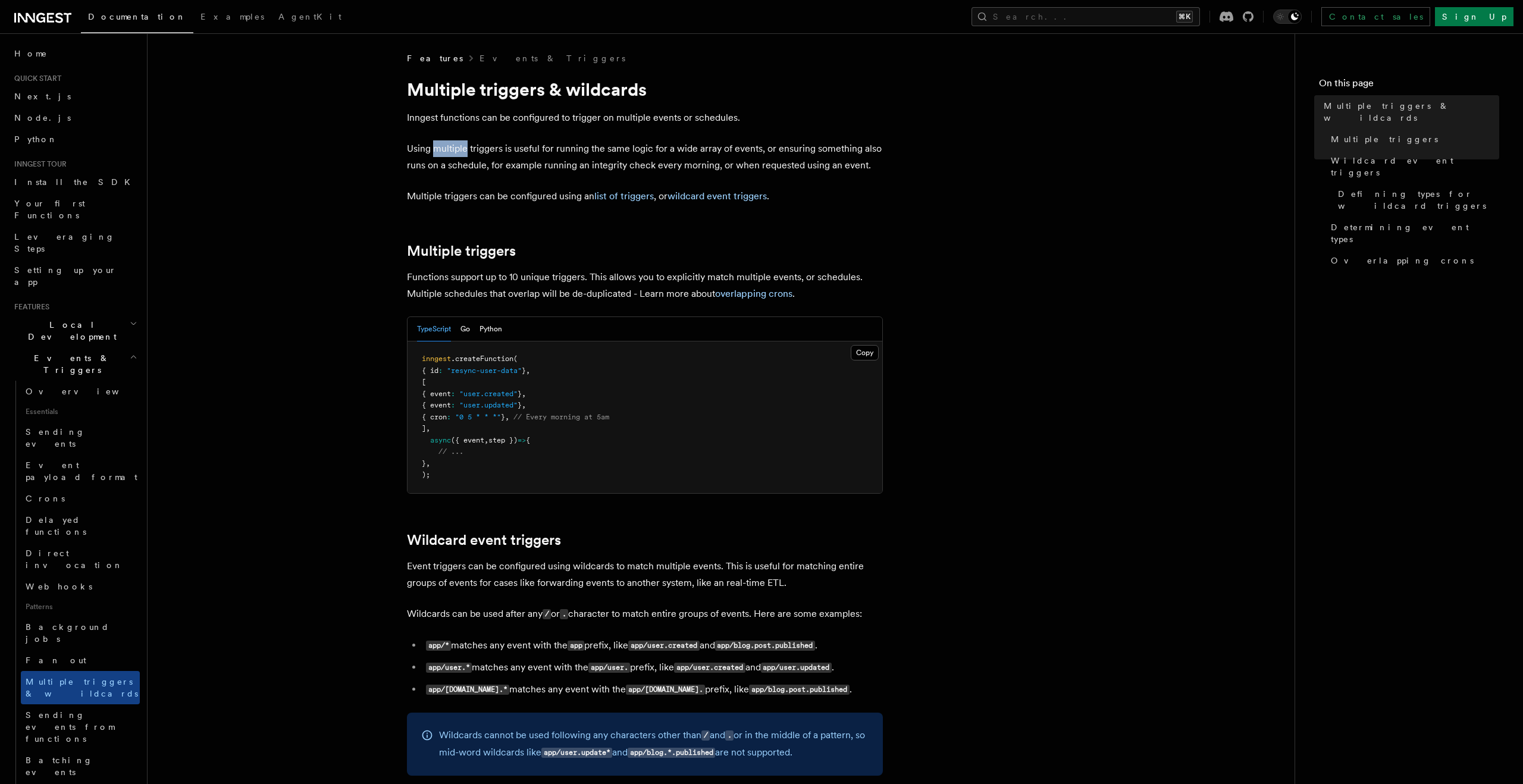
click at [460, 147] on p "Using multiple triggers is useful for running the same logic for a wide array o…" at bounding box center [645, 156] width 476 height 33
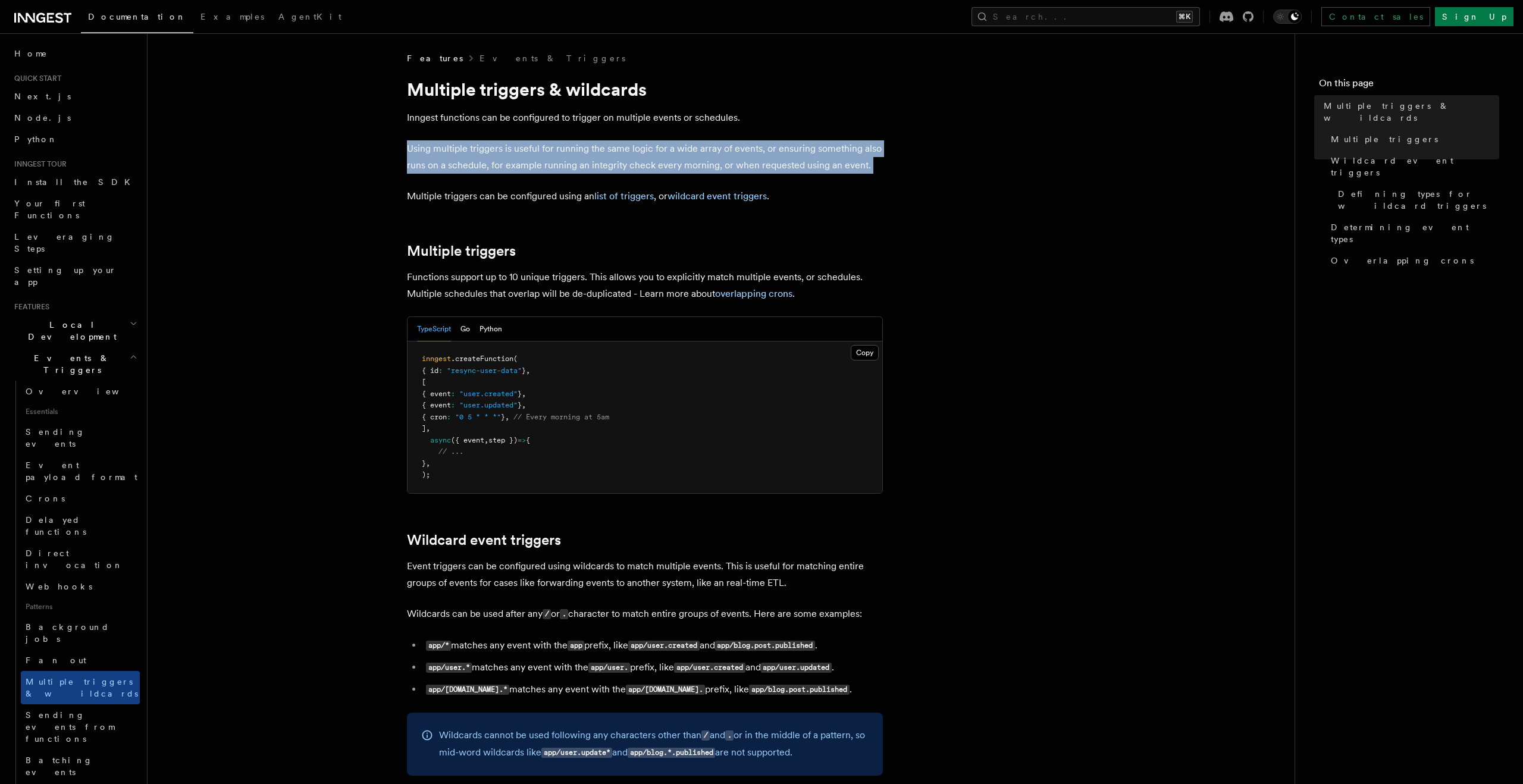
click at [460, 147] on p "Using multiple triggers is useful for running the same logic for a wide array o…" at bounding box center [645, 156] width 476 height 33
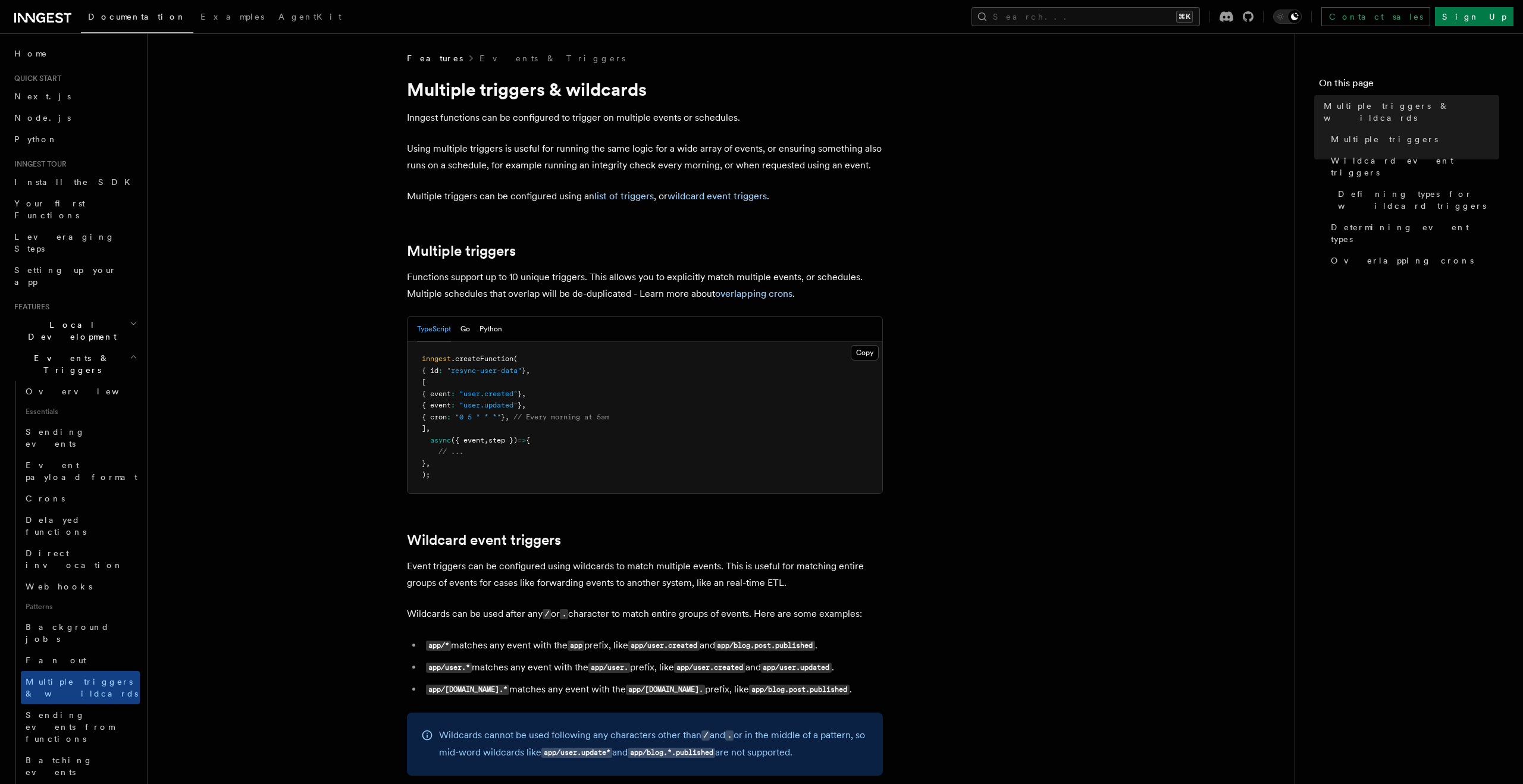
click at [453, 199] on p "Multiple triggers can be configured using an list of triggers , or wildcard eve…" at bounding box center [645, 196] width 476 height 17
click at [454, 165] on p "Using multiple triggers is useful for running the same logic for a wide array o…" at bounding box center [645, 156] width 476 height 33
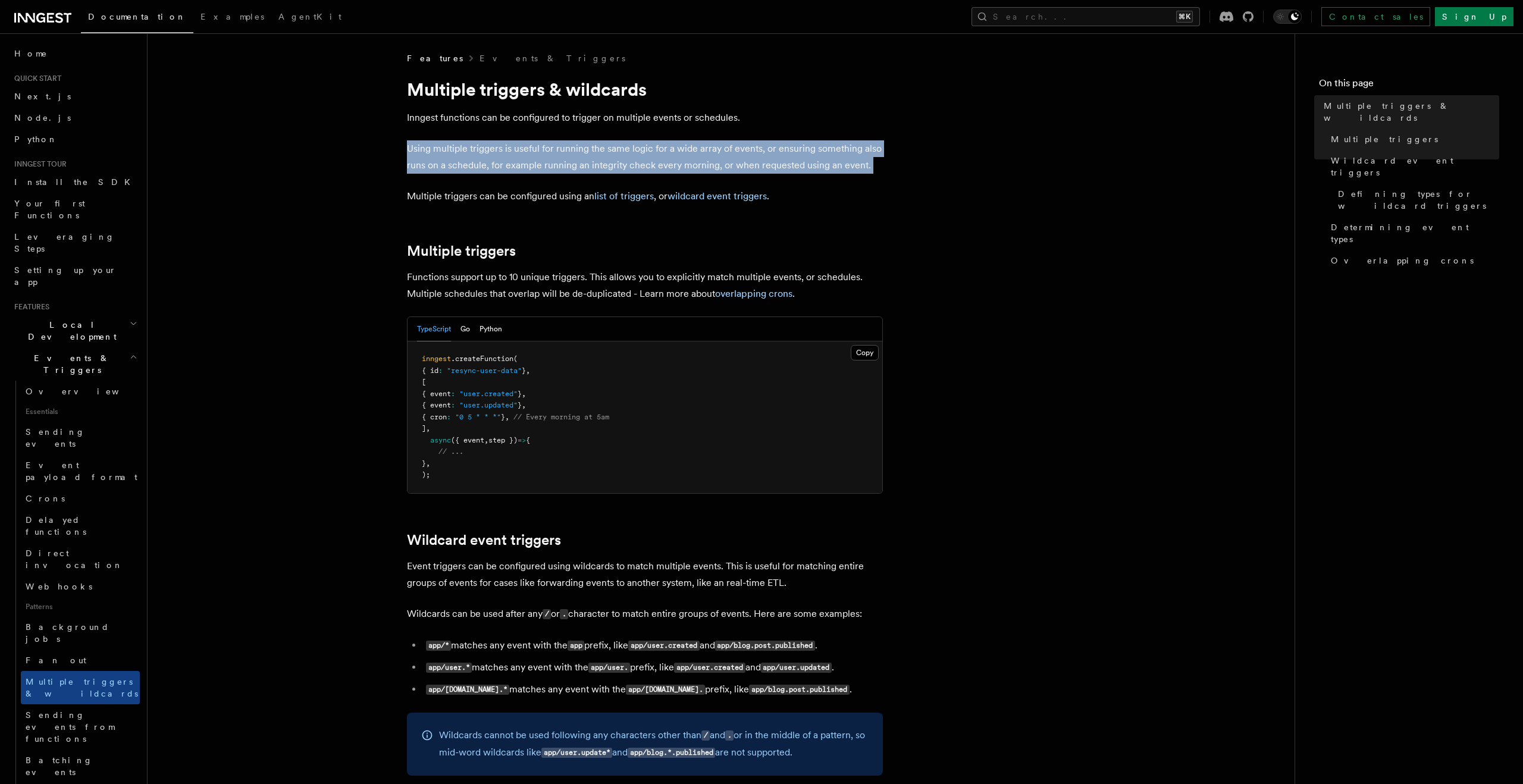
click at [454, 165] on p "Using multiple triggers is useful for running the same logic for a wide array o…" at bounding box center [645, 156] width 476 height 33
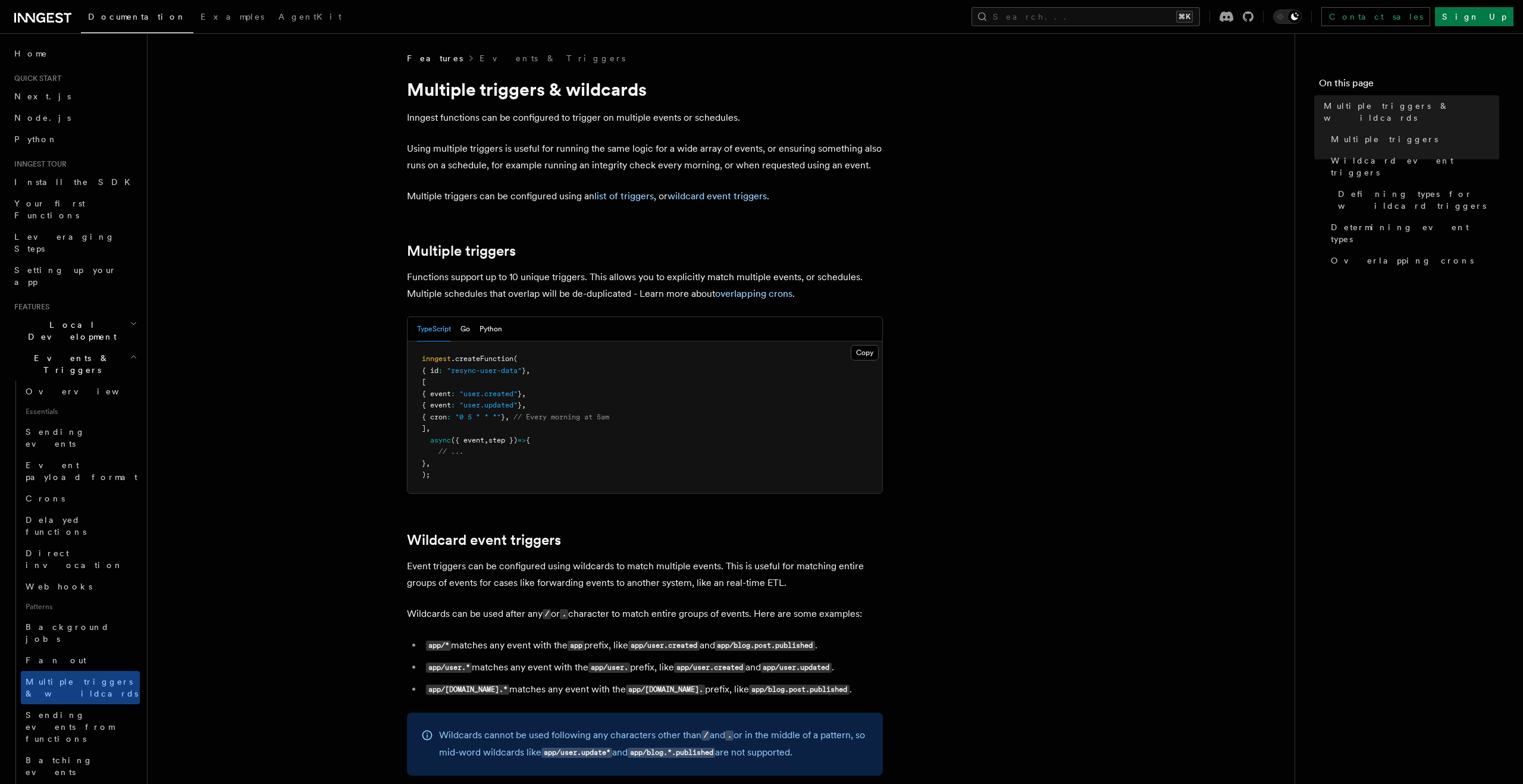
click at [426, 197] on p "Multiple triggers can be configured using an list of triggers , or wildcard eve…" at bounding box center [645, 196] width 476 height 17
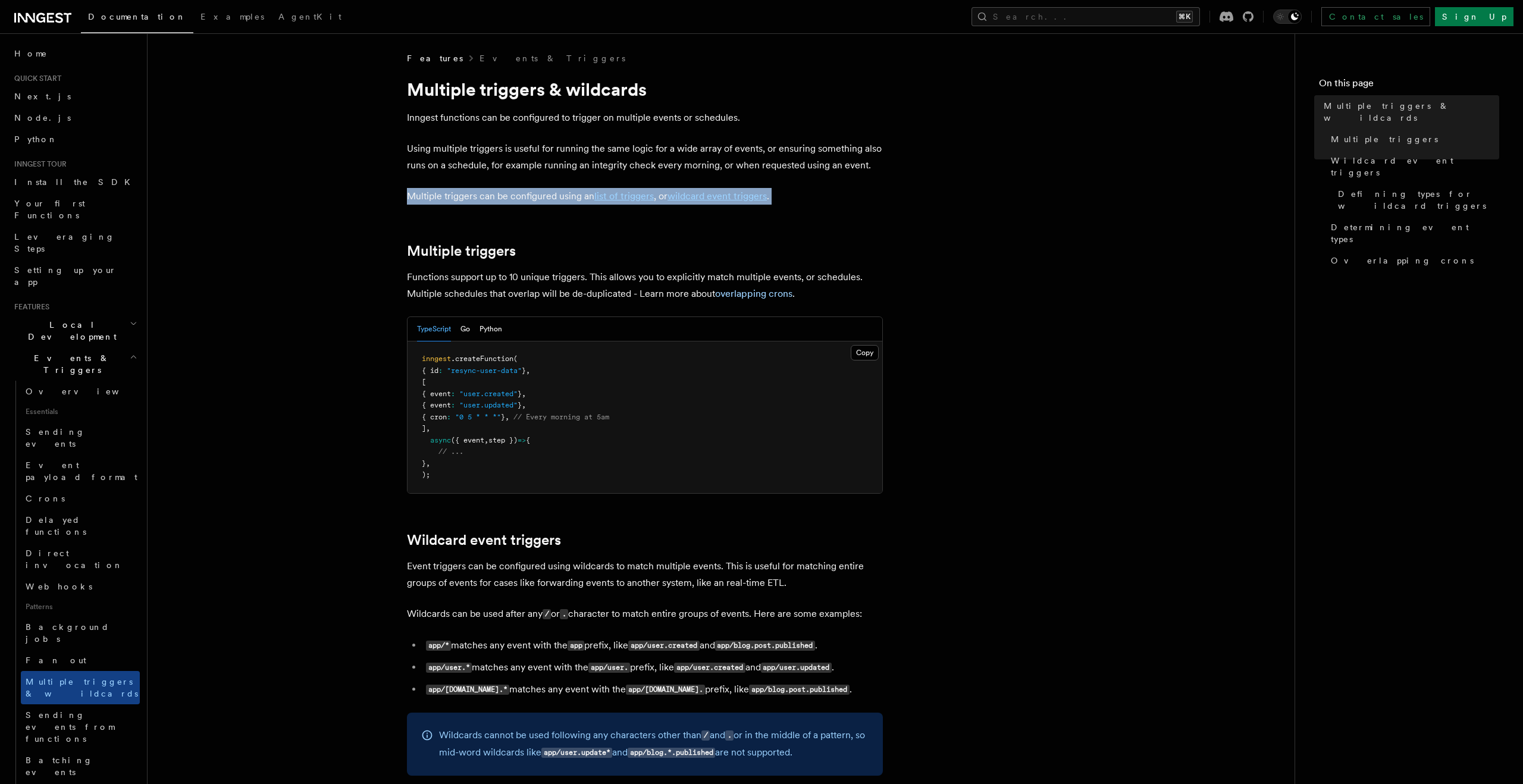
click at [426, 197] on p "Multiple triggers can be configured using an list of triggers , or wildcard eve…" at bounding box center [645, 196] width 476 height 17
click at [427, 295] on p "Functions support up to 10 unique triggers. This allows you to explicitly match…" at bounding box center [645, 285] width 476 height 33
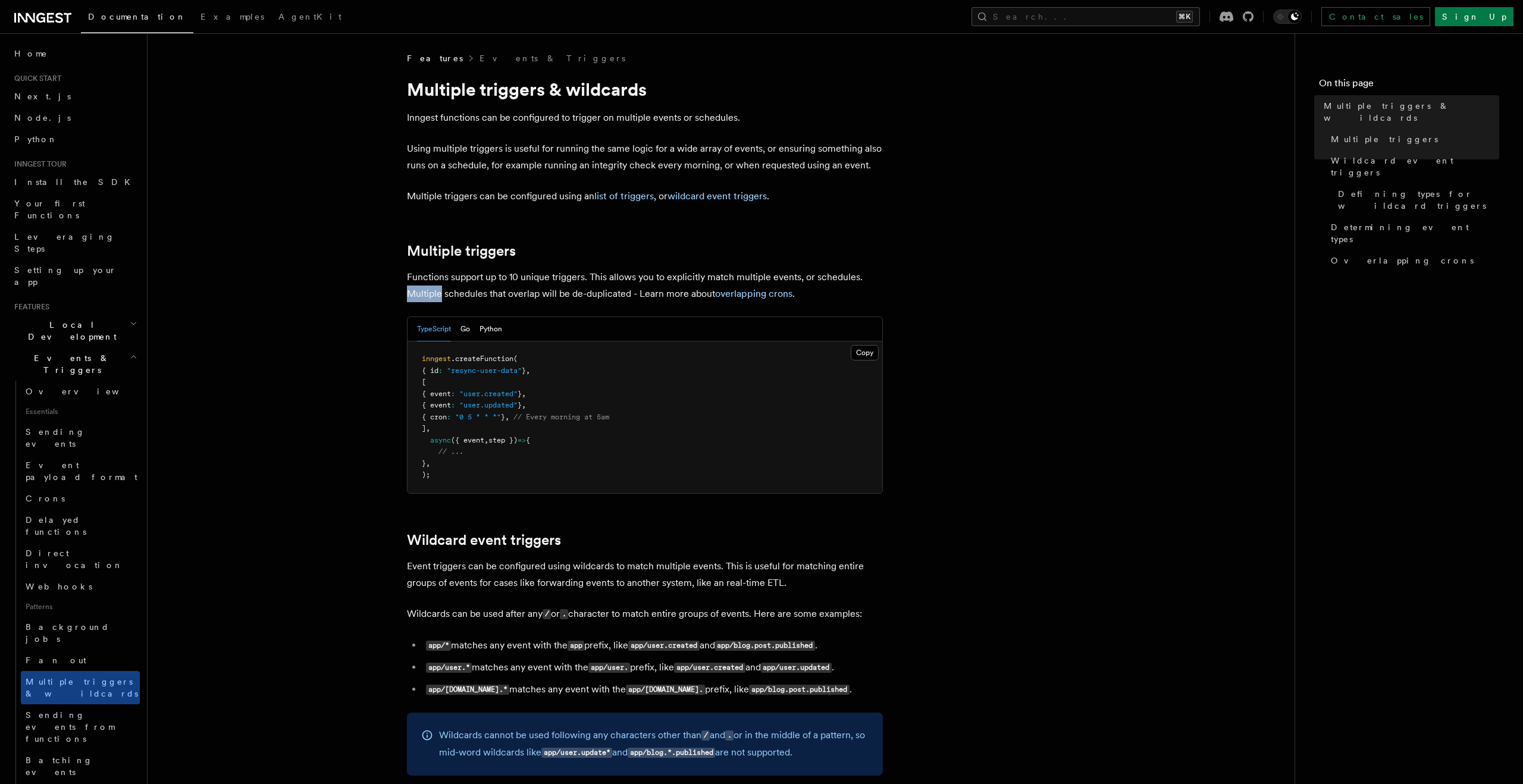
click at [427, 295] on p "Functions support up to 10 unique triggers. This allows you to explicitly match…" at bounding box center [645, 285] width 476 height 33
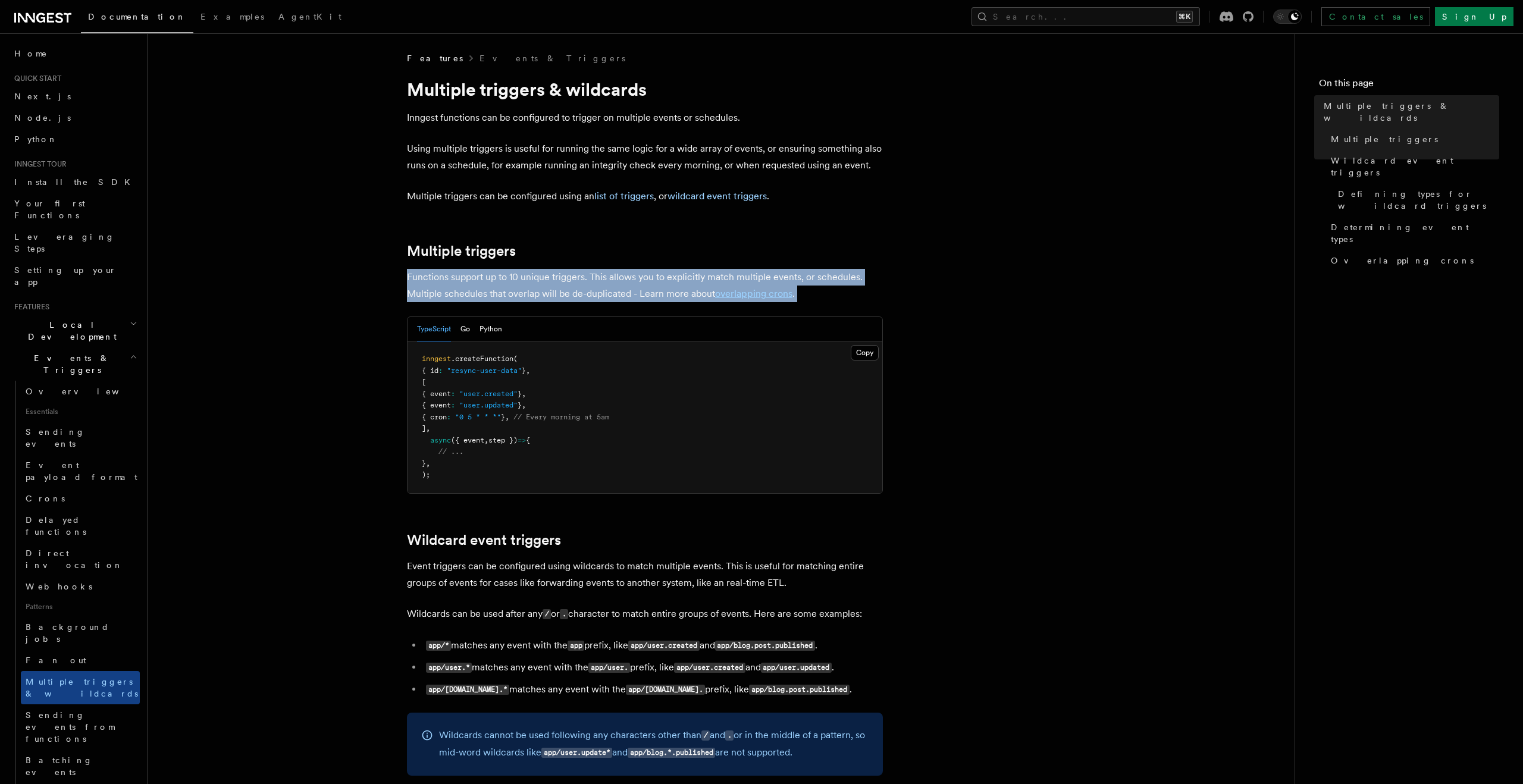
click at [427, 295] on p "Functions support up to 10 unique triggers. This allows you to explicitly match…" at bounding box center [645, 285] width 476 height 33
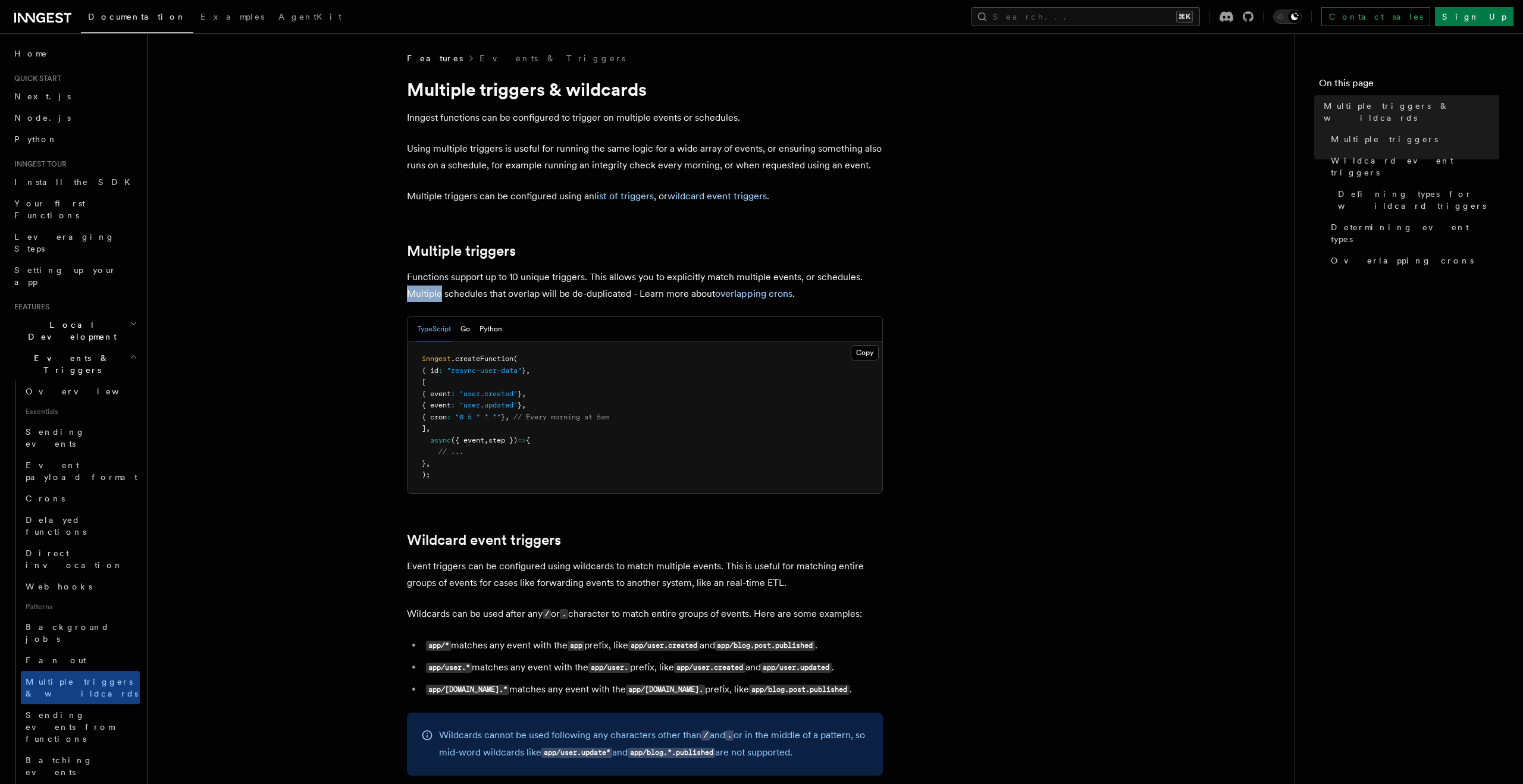
click at [427, 295] on p "Functions support up to 10 unique triggers. This allows you to explicitly match…" at bounding box center [645, 285] width 476 height 33
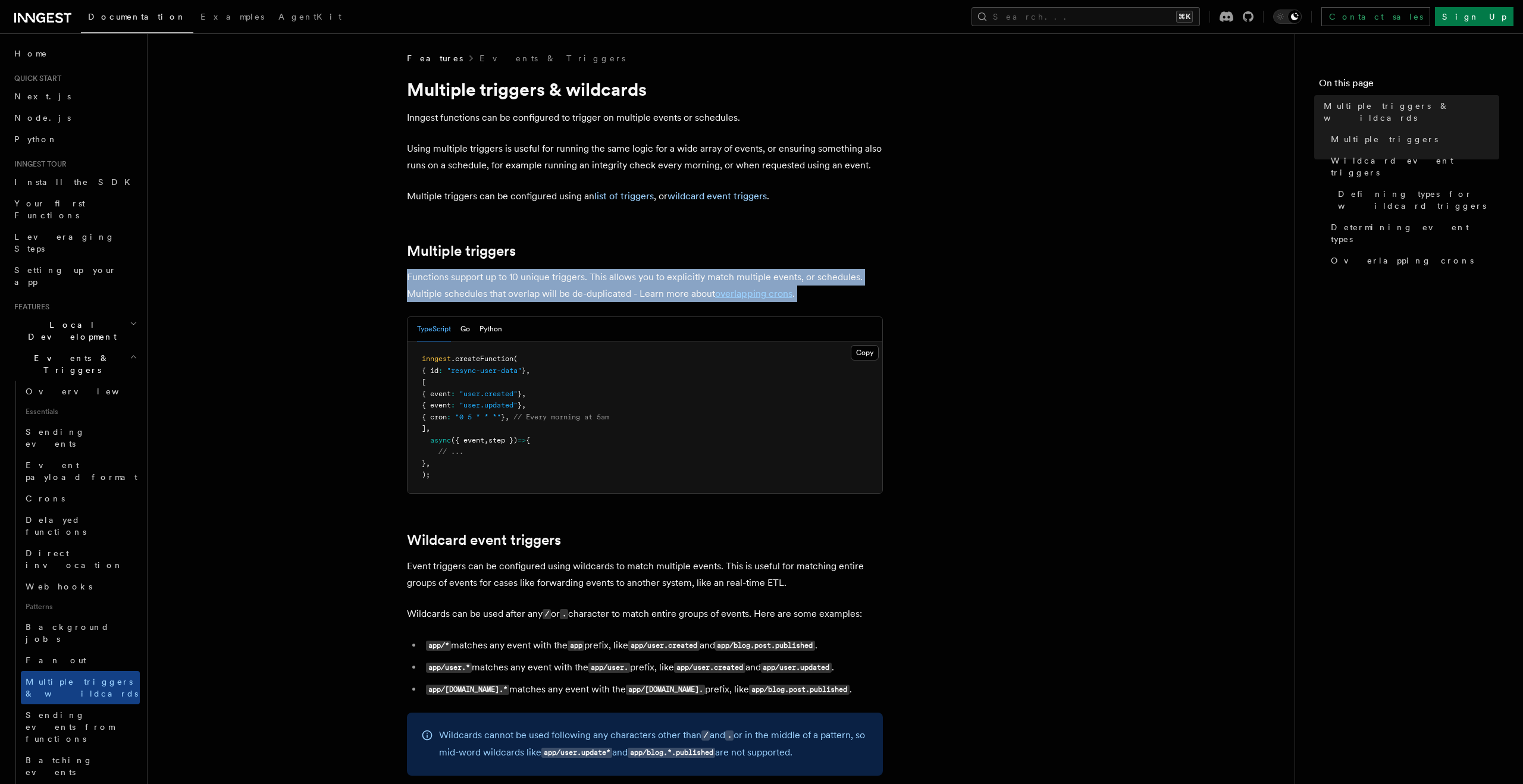
click at [427, 295] on p "Functions support up to 10 unique triggers. This allows you to explicitly match…" at bounding box center [645, 285] width 476 height 33
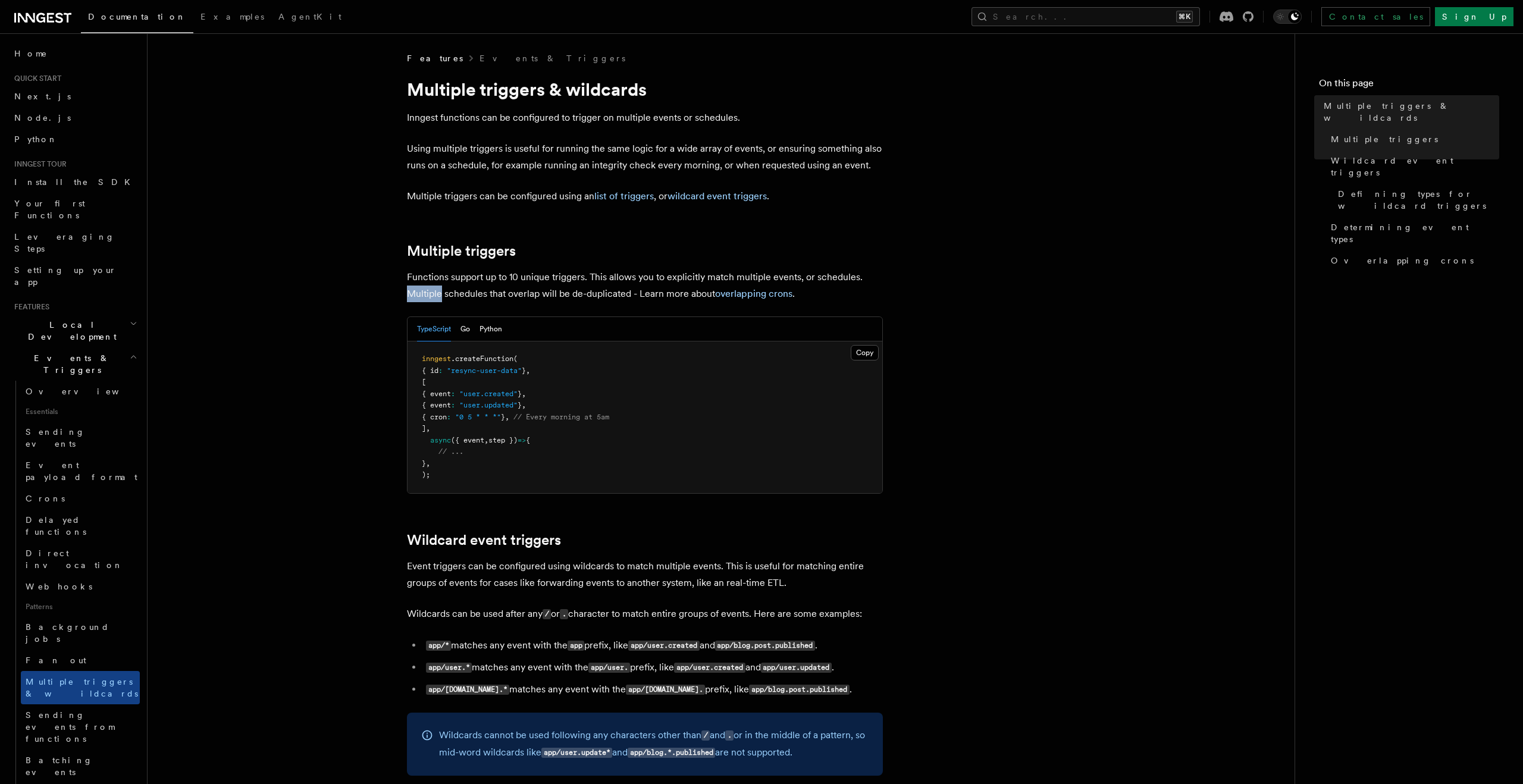
click at [427, 295] on p "Functions support up to 10 unique triggers. This allows you to explicitly match…" at bounding box center [645, 285] width 476 height 33
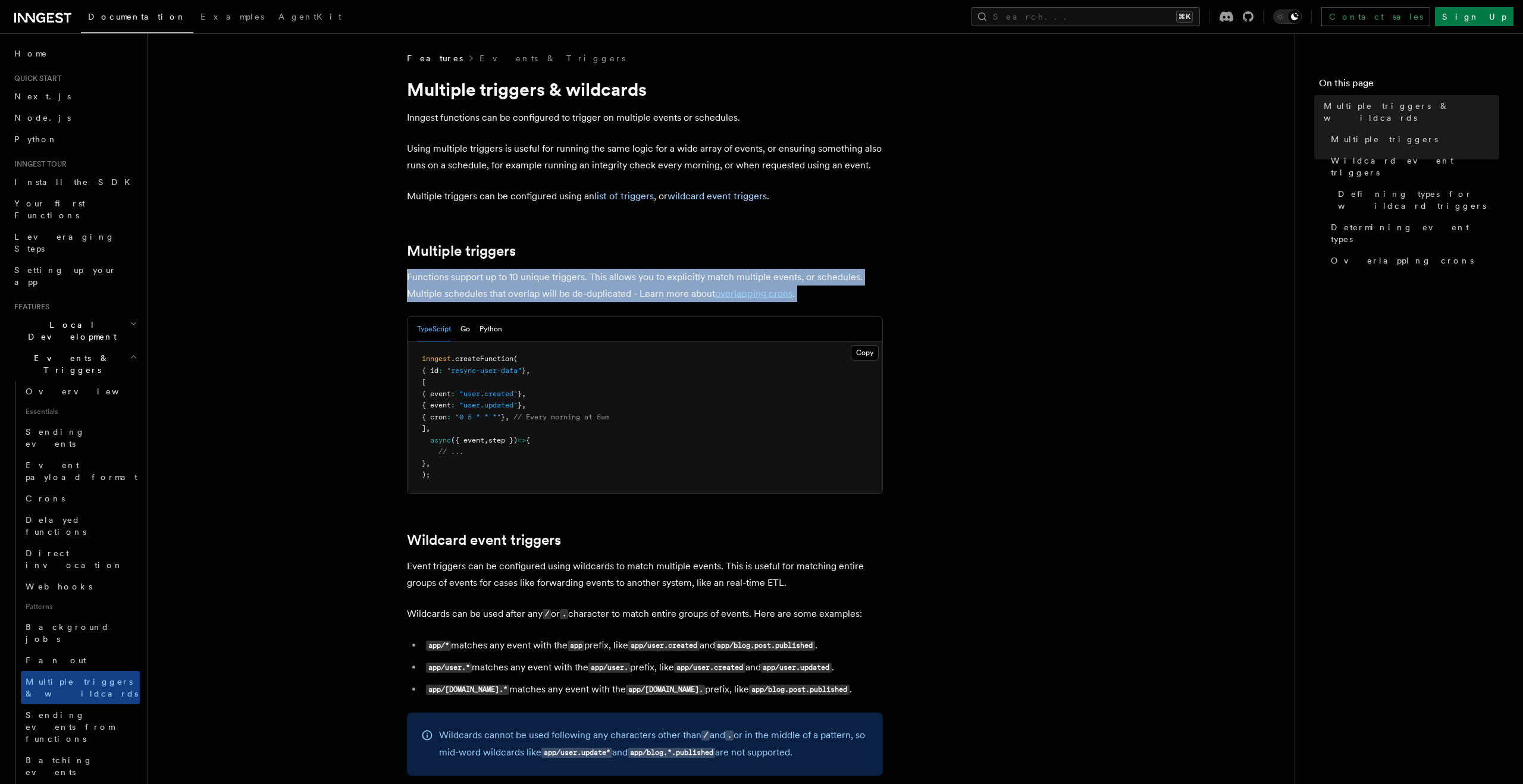
click at [427, 295] on p "Functions support up to 10 unique triggers. This allows you to explicitly match…" at bounding box center [645, 285] width 476 height 33
click at [458, 534] on link "Wildcard event triggers" at bounding box center [484, 540] width 154 height 17
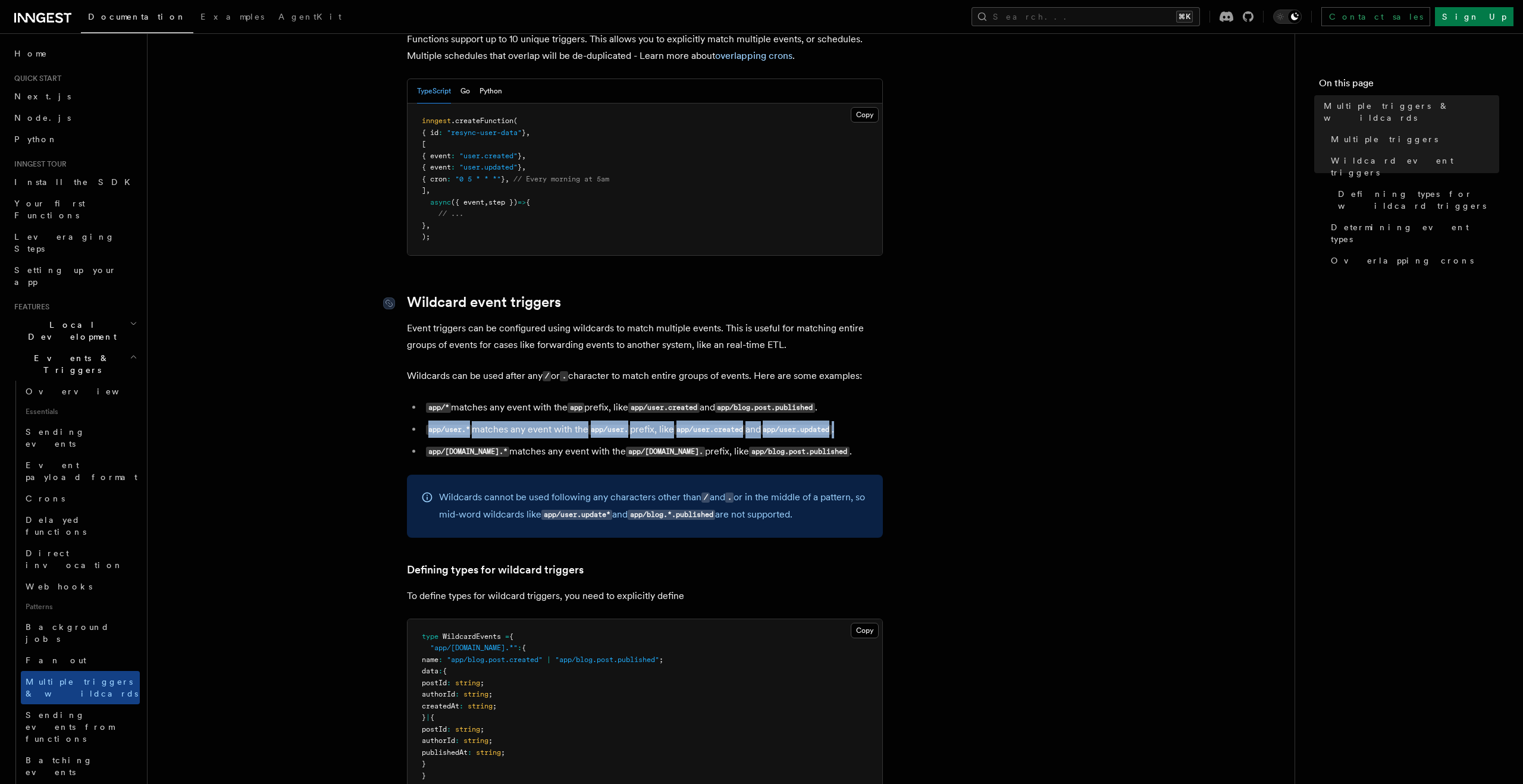
click at [458, 534] on article "Features Events & Triggers Multiple triggers & wildcards Inngest functions can …" at bounding box center [720, 725] width 1109 height 1822
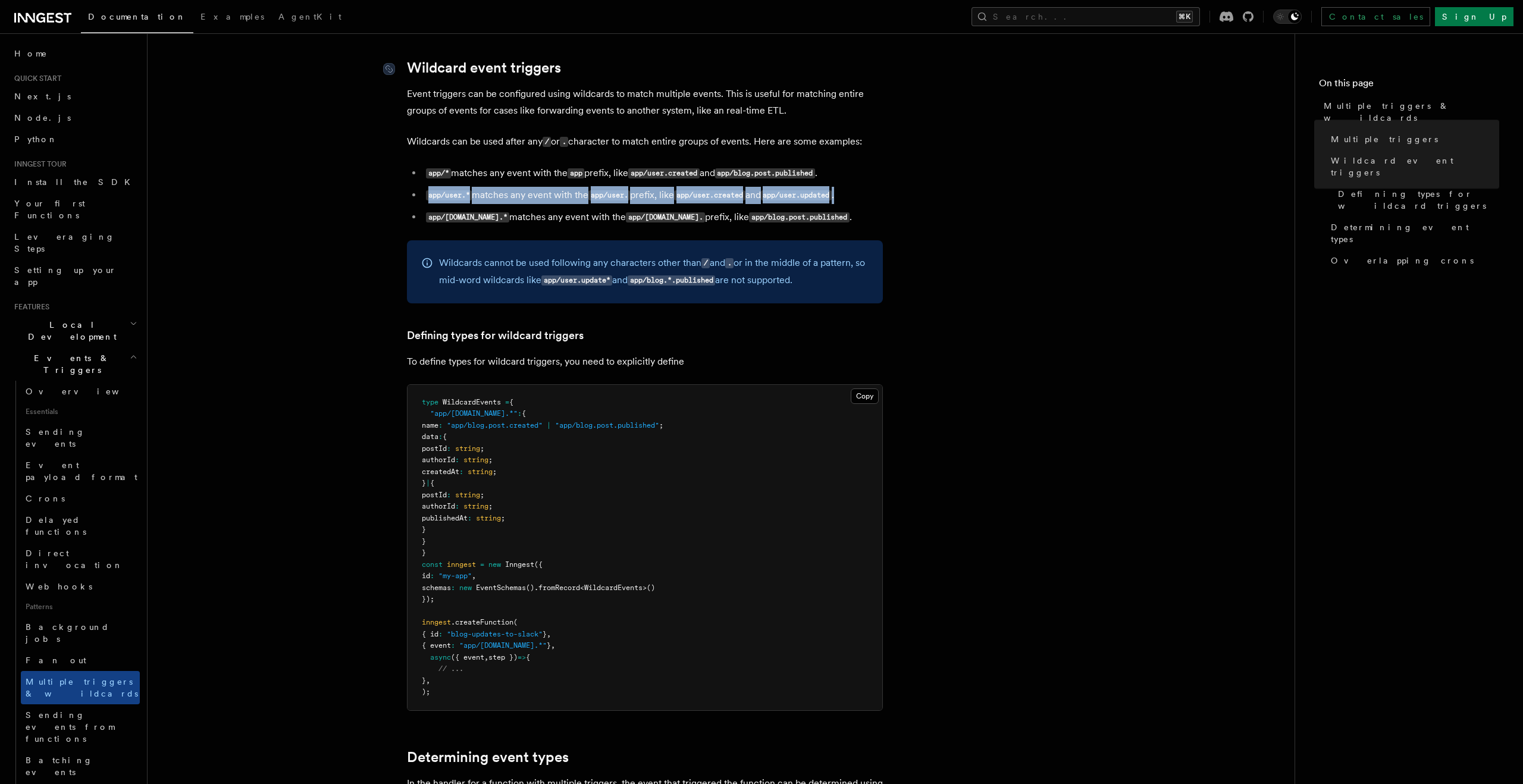
scroll to position [474, 0]
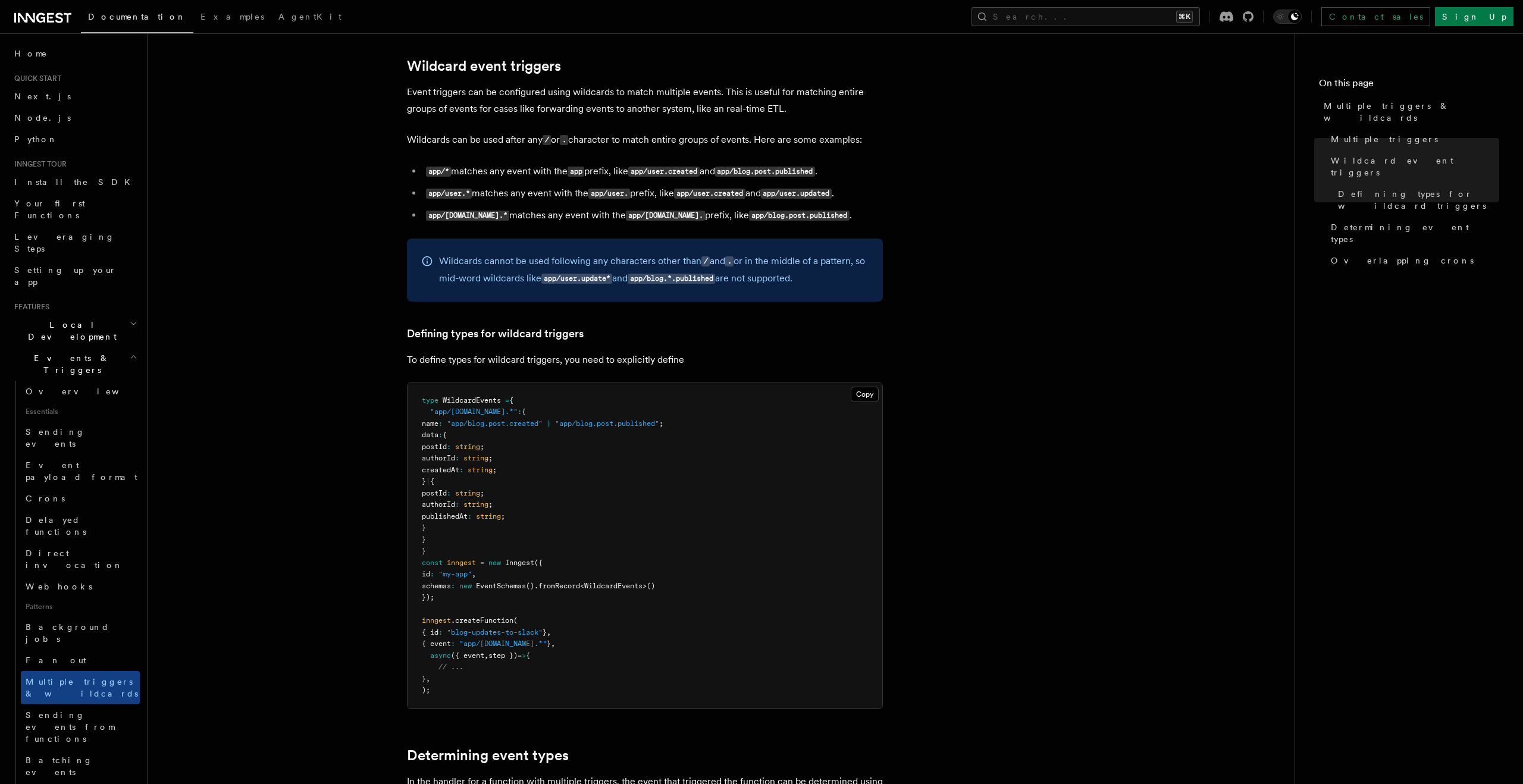
click at [430, 480] on span "|" at bounding box center [428, 480] width 4 height 8
click at [462, 516] on span "publishedAt" at bounding box center [445, 516] width 45 height 8
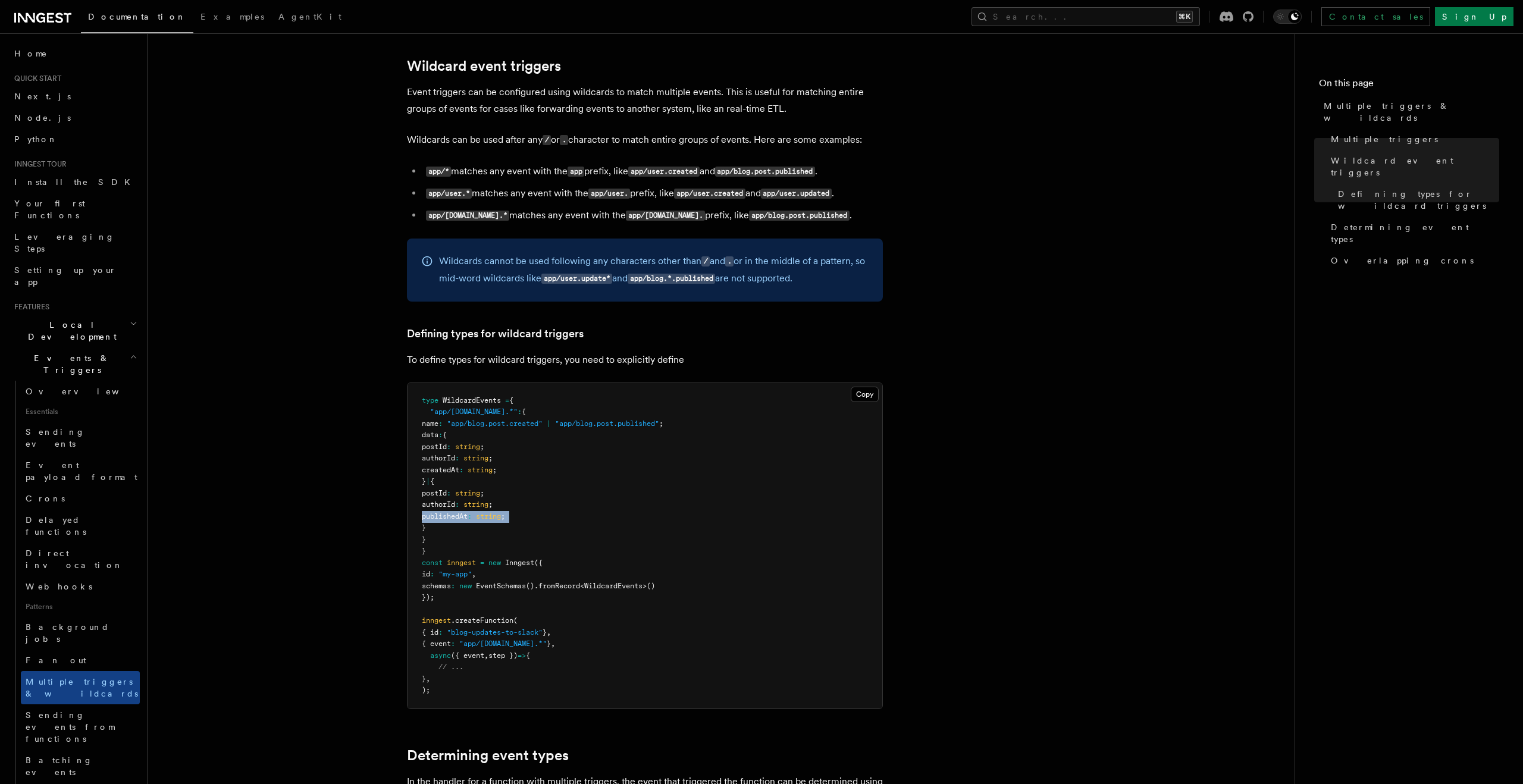
click at [462, 516] on span "publishedAt" at bounding box center [445, 516] width 45 height 8
click at [439, 473] on span "createdAt" at bounding box center [440, 469] width 37 height 8
click at [75, 710] on span "Sending events from functions" at bounding box center [70, 726] width 89 height 33
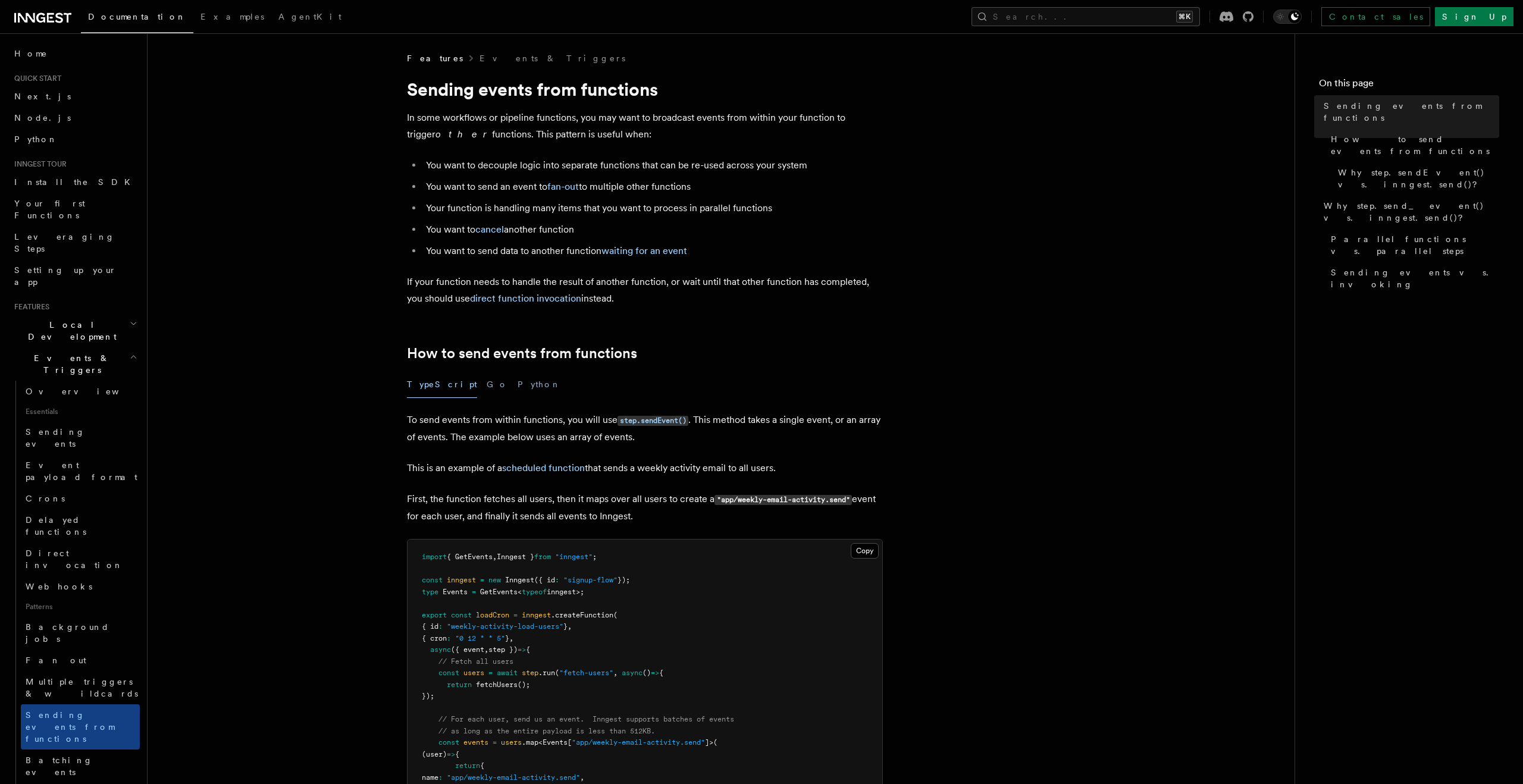
click at [414, 442] on p "To send events from within functions, you will use step.sendEvent() . This meth…" at bounding box center [645, 428] width 476 height 34
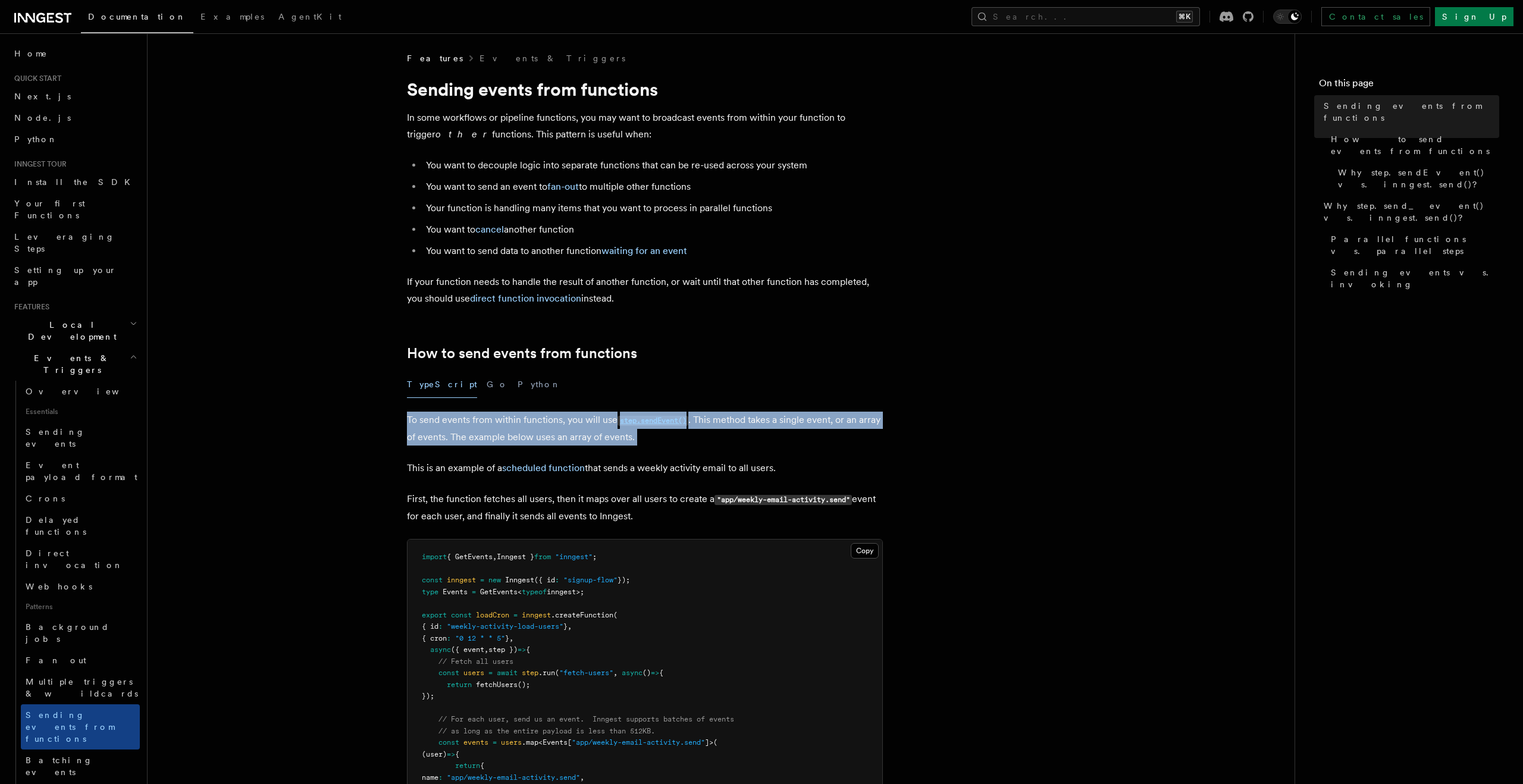
click at [414, 442] on p "To send events from within functions, you will use step.sendEvent() . This meth…" at bounding box center [645, 428] width 476 height 34
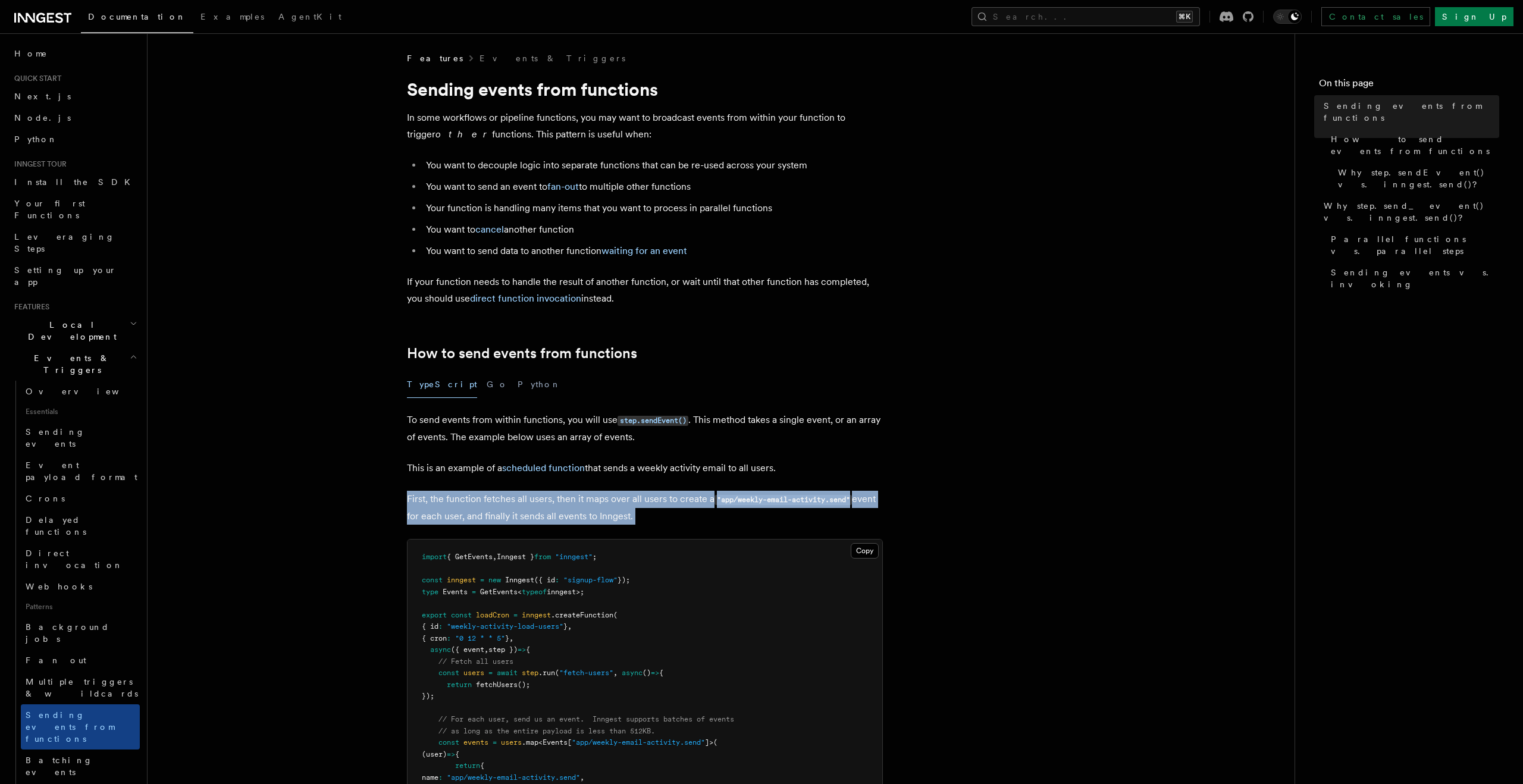
click at [424, 514] on p "First, the function fetches all users, then it maps over all users to create a …" at bounding box center [645, 508] width 476 height 34
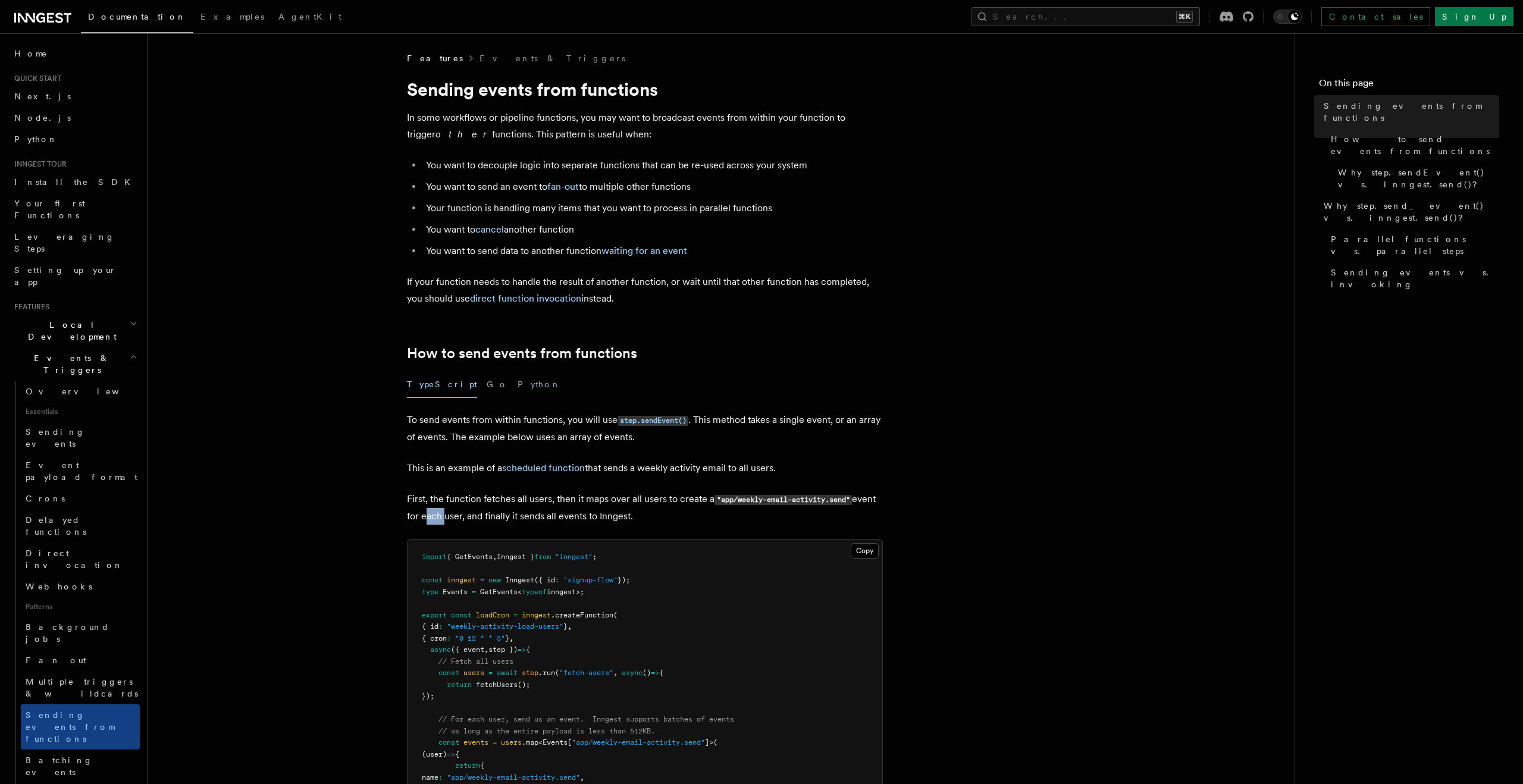
click at [424, 514] on p "First, the function fetches all users, then it maps over all users to create a …" at bounding box center [645, 508] width 476 height 34
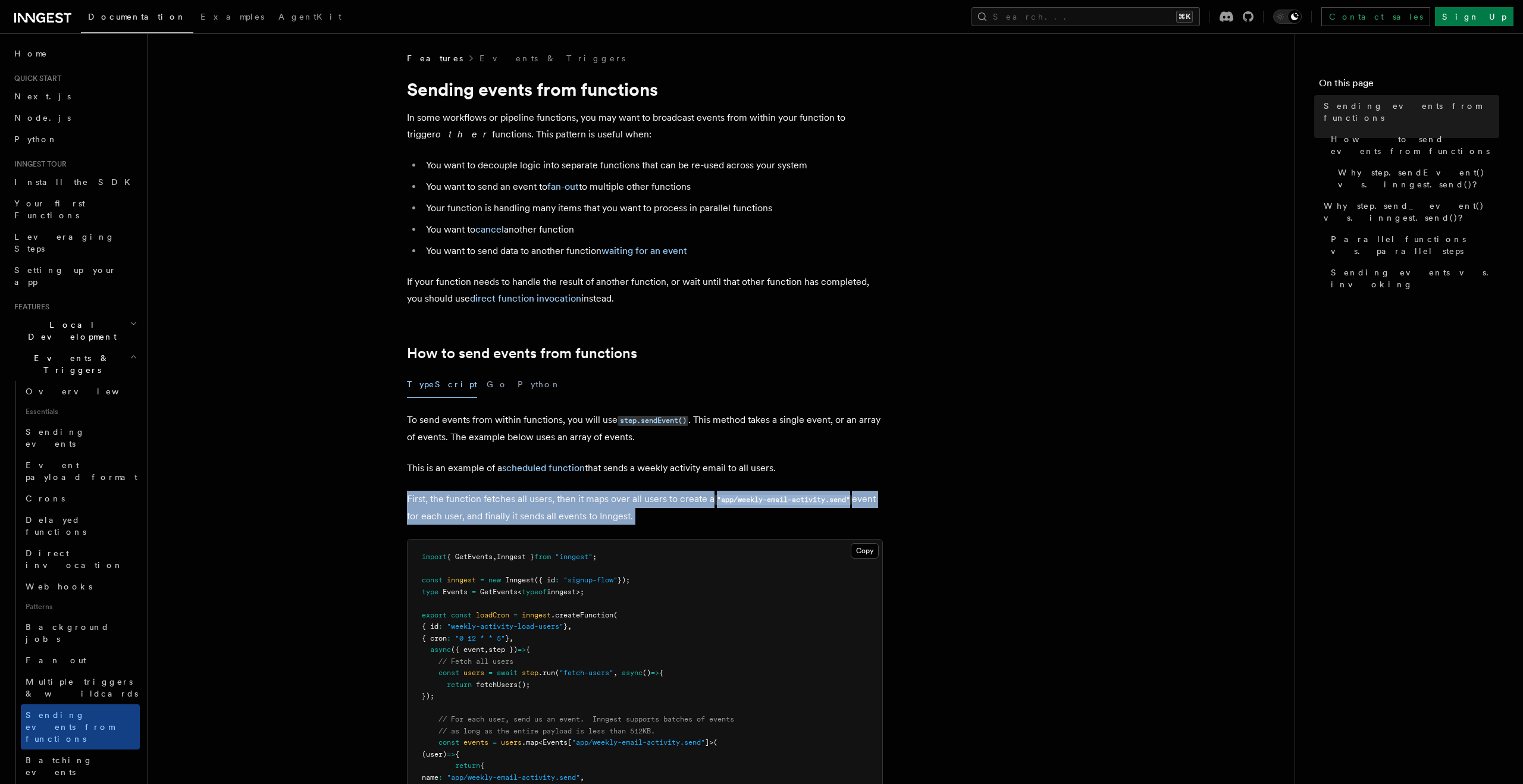
click at [424, 514] on p "First, the function fetches all users, then it maps over all users to create a …" at bounding box center [645, 508] width 476 height 34
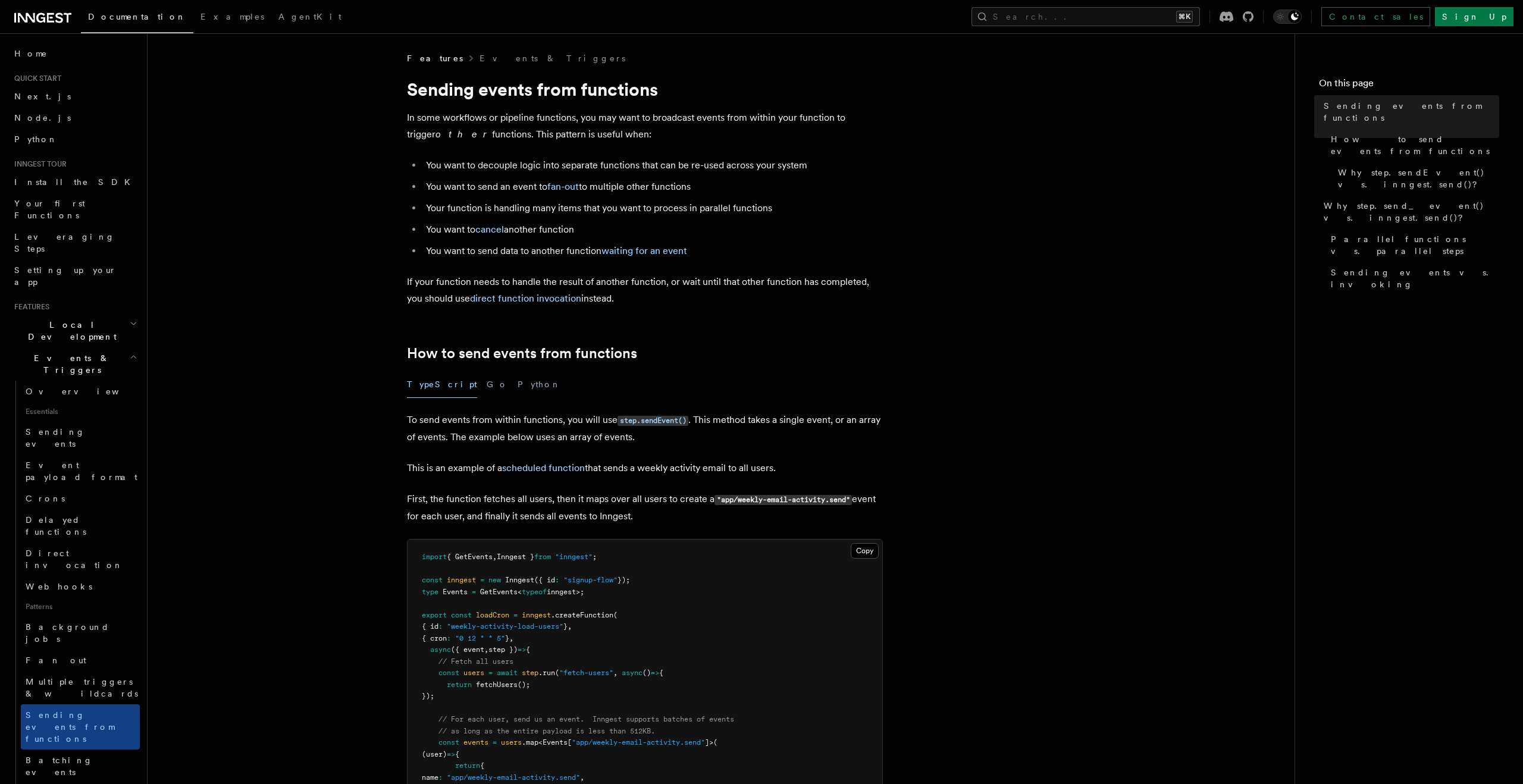
click at [407, 417] on p "To send events from within functions, you will use step.sendEvent() . This meth…" at bounding box center [645, 428] width 476 height 34
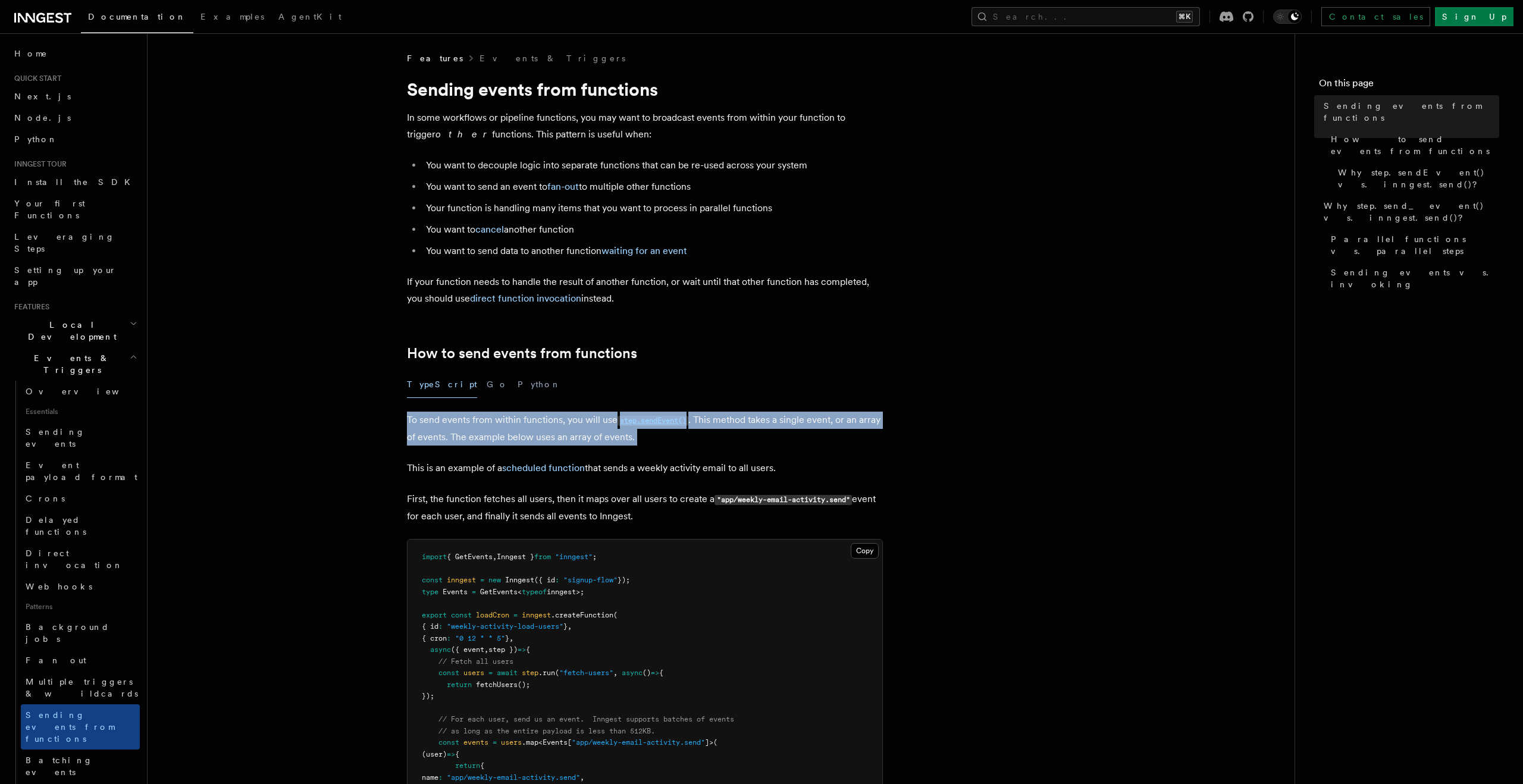
click at [407, 417] on p "To send events from within functions, you will use step.sendEvent() . This meth…" at bounding box center [645, 428] width 476 height 34
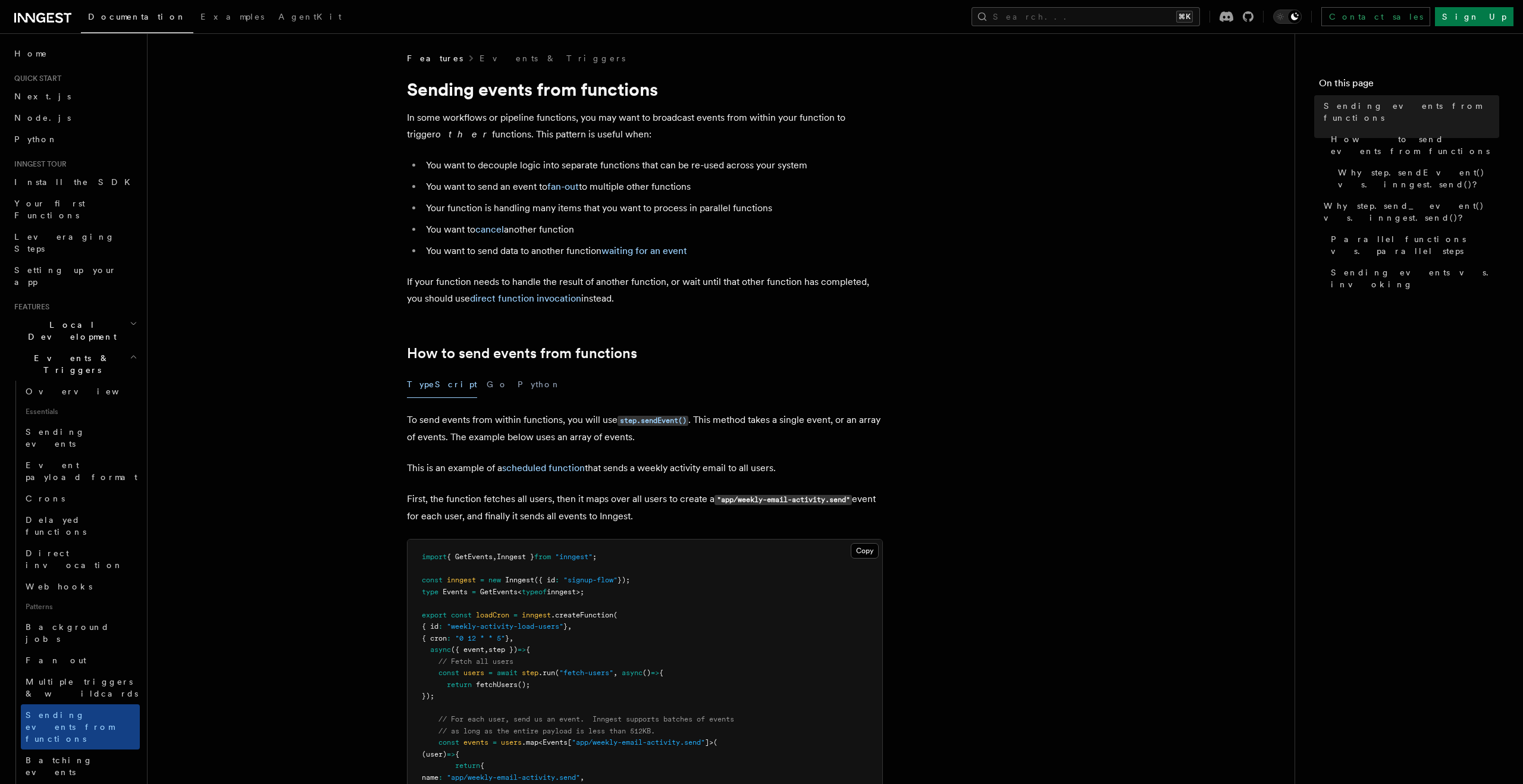
click at [426, 285] on p "If your function needs to handle the result of another function, or wait until …" at bounding box center [645, 290] width 476 height 33
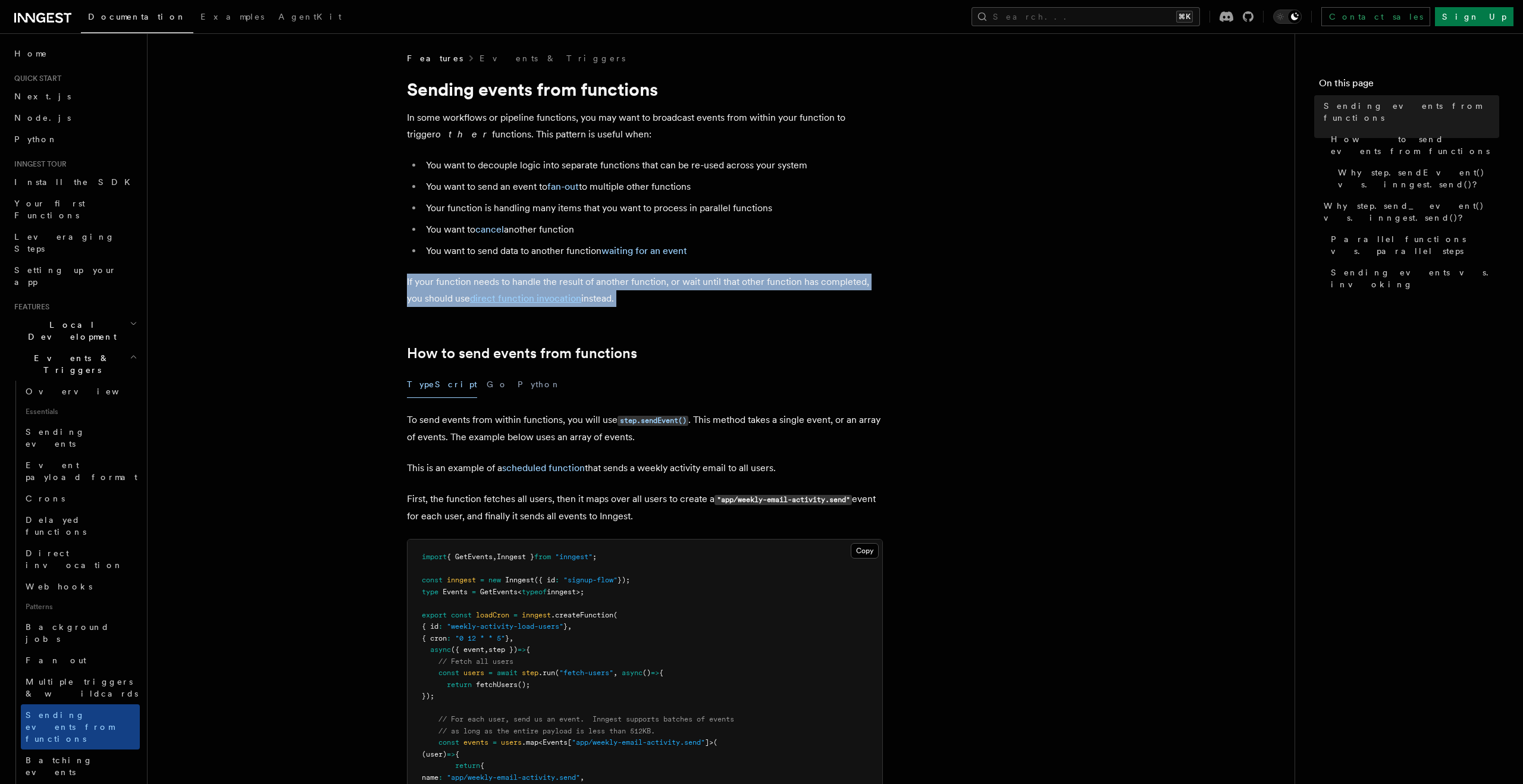
click at [426, 285] on p "If your function needs to handle the result of another function, or wait until …" at bounding box center [645, 290] width 476 height 33
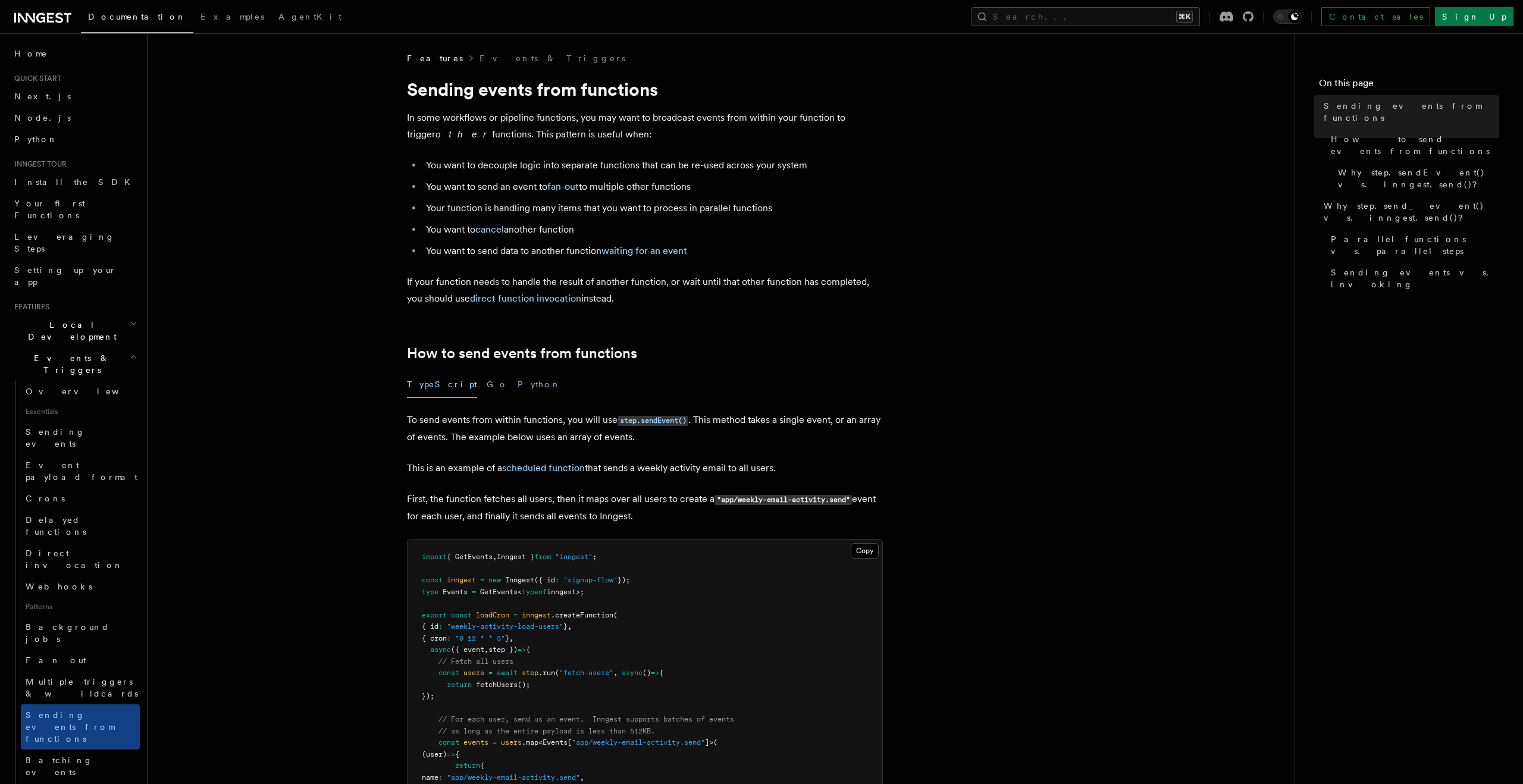
click at [425, 249] on li "You want to send data to another function waiting for an event" at bounding box center [653, 251] width 461 height 17
click at [423, 226] on li "You want to cancel another function" at bounding box center [653, 230] width 461 height 17
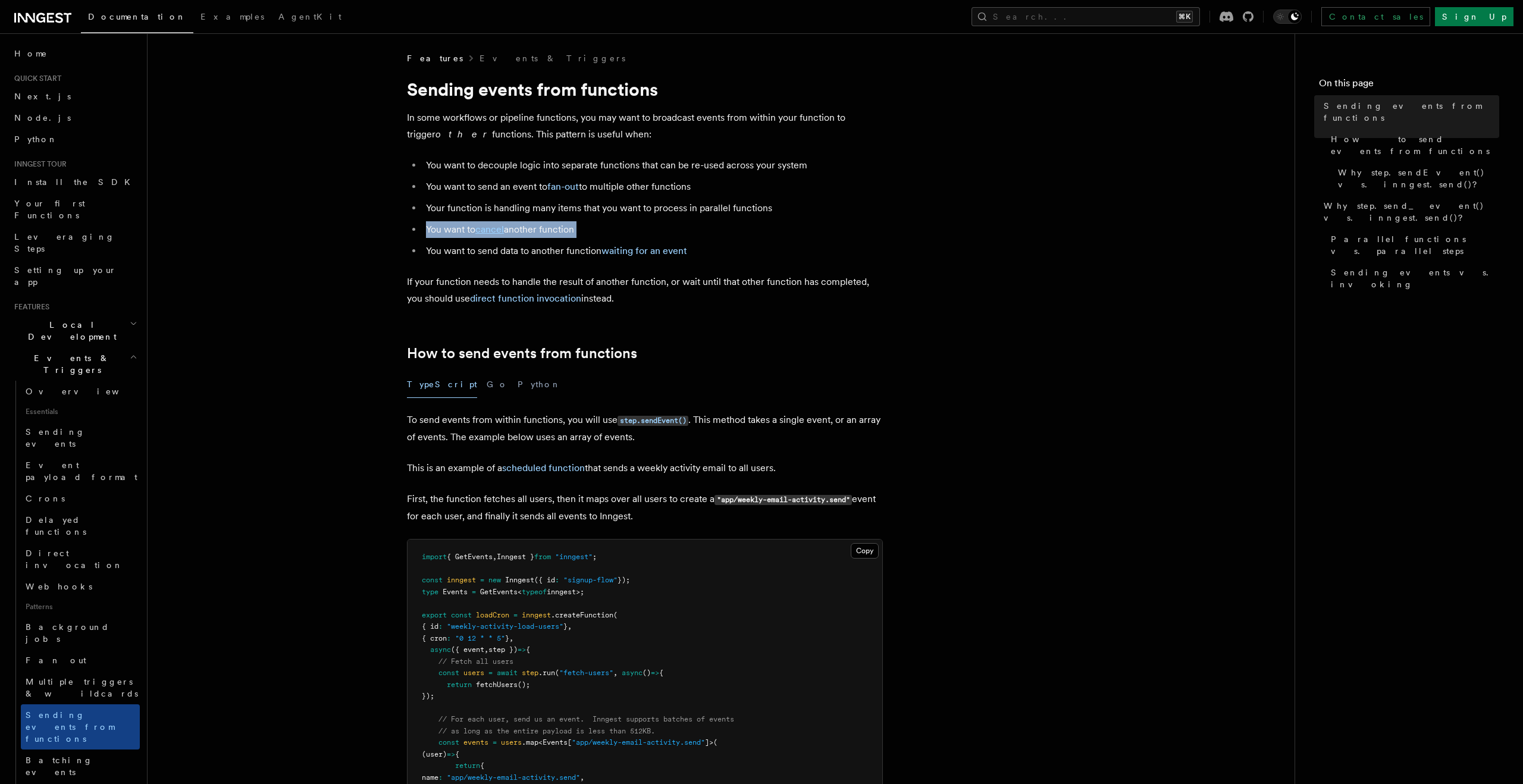
click at [423, 226] on li "You want to cancel another function" at bounding box center [653, 230] width 461 height 17
click at [425, 207] on li "Your function is handling many items that you want to process in parallel funct…" at bounding box center [653, 208] width 461 height 17
click at [426, 194] on li "You want to send an event to fan-out to multiple other functions" at bounding box center [653, 186] width 461 height 17
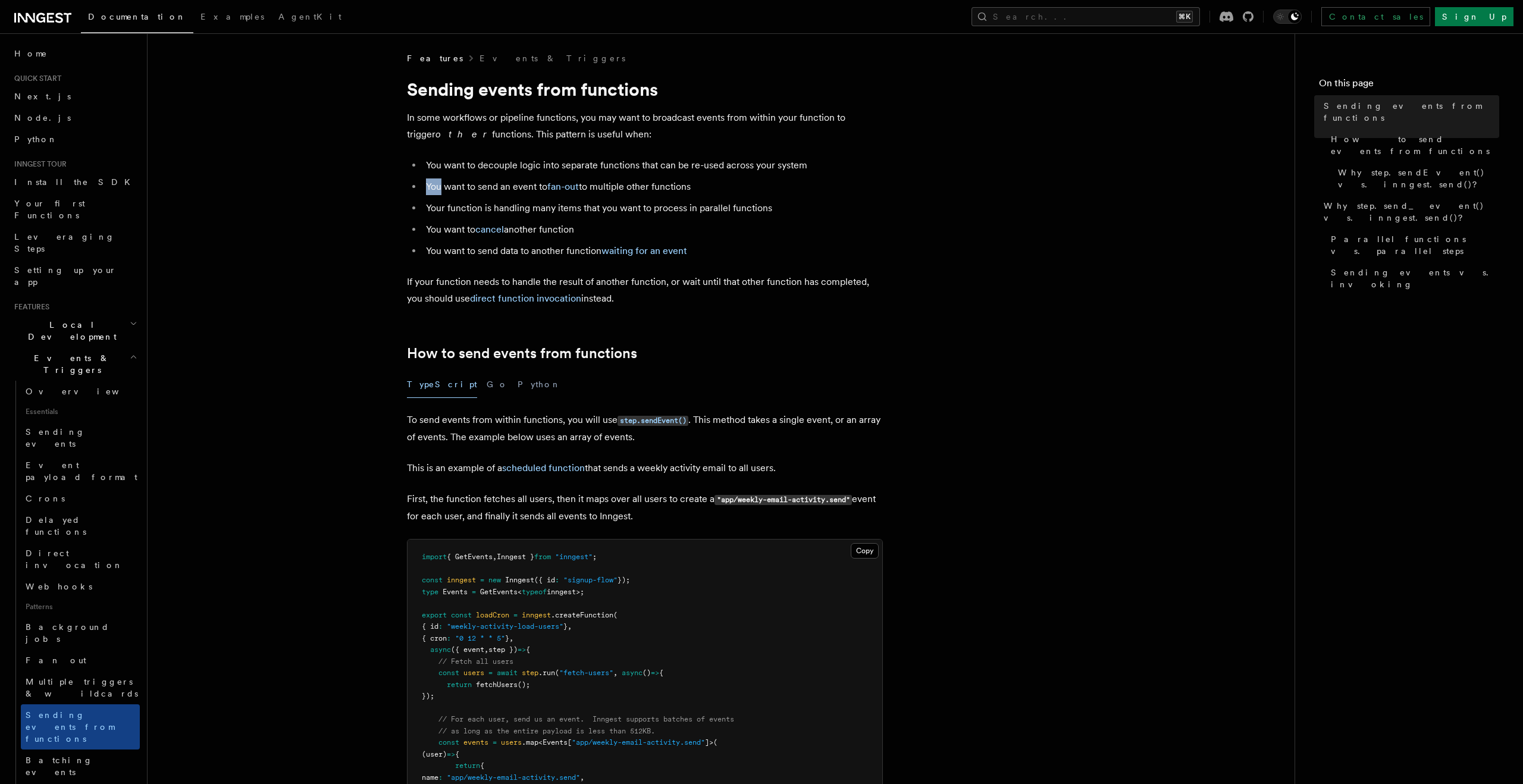
click at [426, 194] on li "You want to send an event to fan-out to multiple other functions" at bounding box center [653, 186] width 461 height 17
click at [428, 176] on ul "You want to decouple logic into separate functions that can be re-used across y…" at bounding box center [645, 208] width 476 height 102
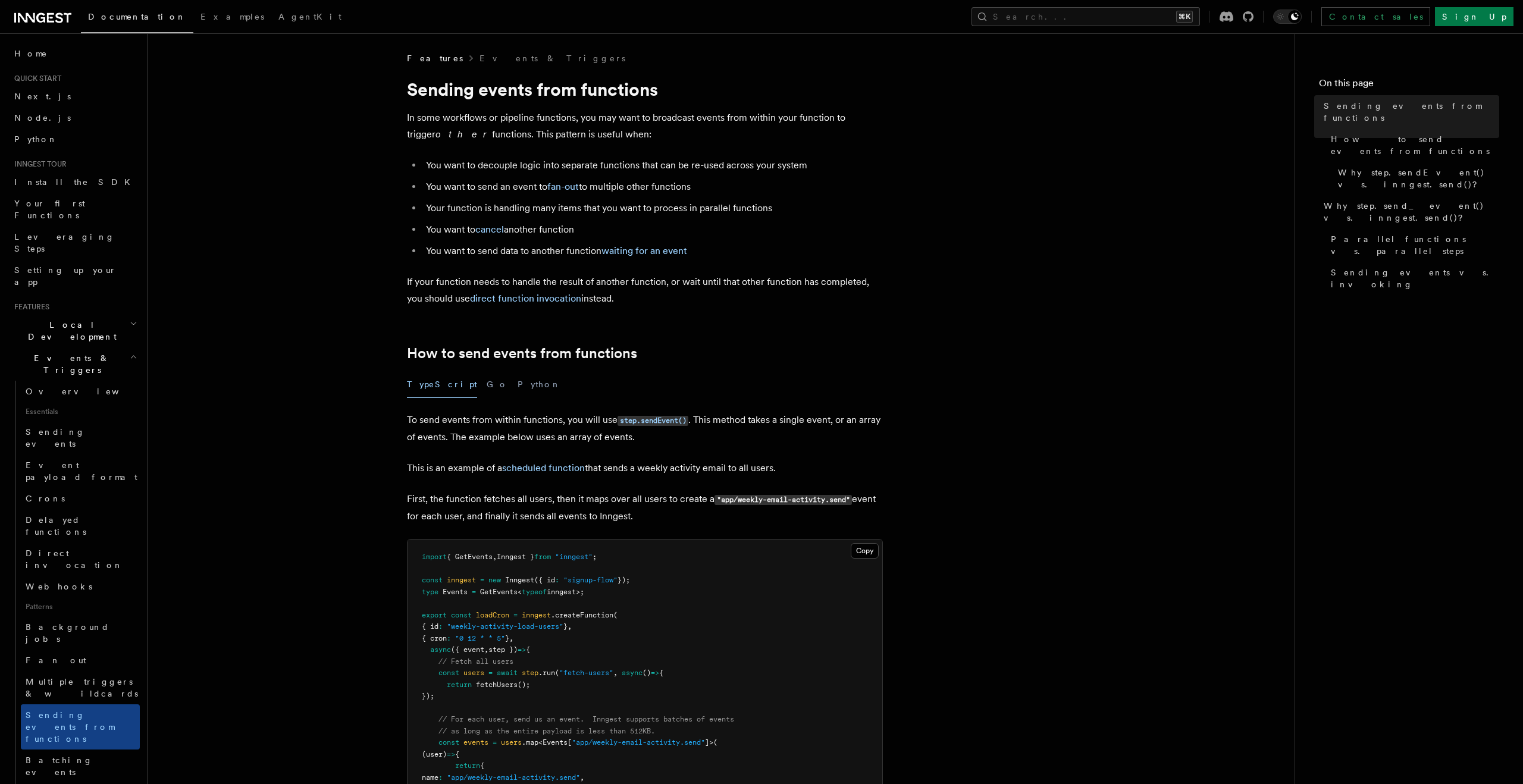
click at [429, 172] on li "You want to decouple logic into separate functions that can be re-used across y…" at bounding box center [653, 165] width 461 height 17
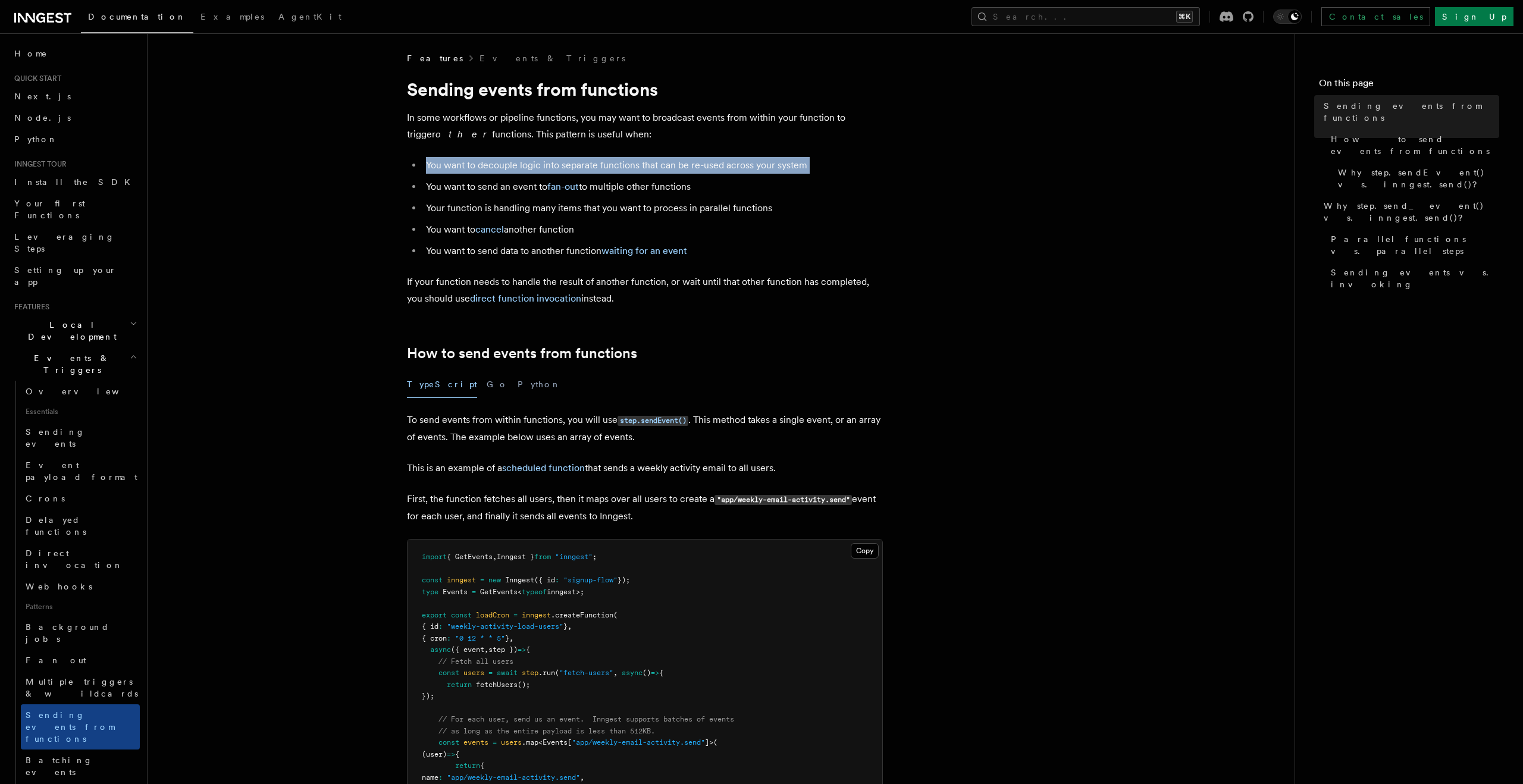
click at [429, 172] on li "You want to decouple logic into separate functions that can be re-used across y…" at bounding box center [653, 165] width 461 height 17
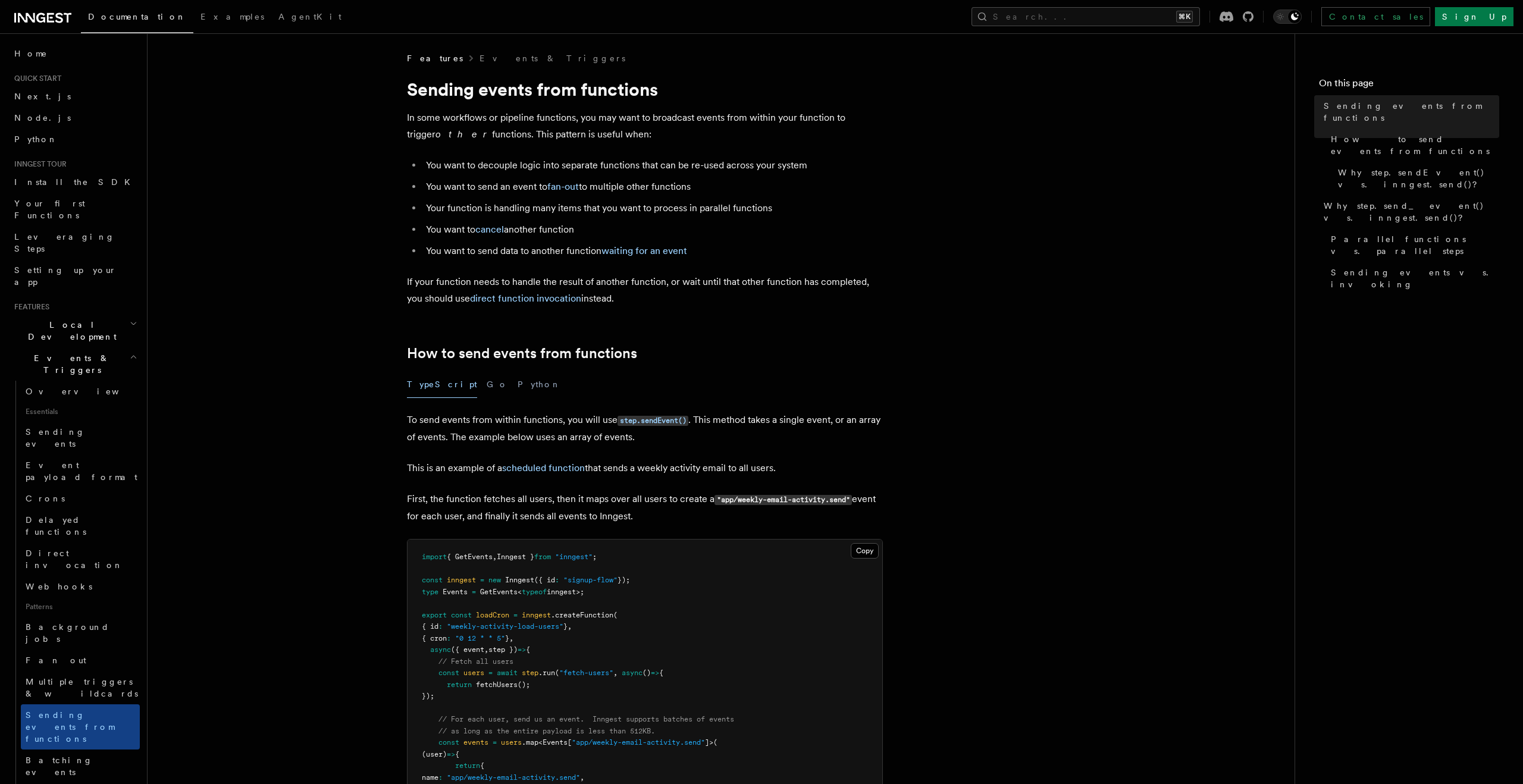
click at [431, 216] on li "Your function is handling many items that you want to process in parallel funct…" at bounding box center [653, 208] width 461 height 17
click at [433, 229] on li "You want to cancel another function" at bounding box center [653, 230] width 461 height 17
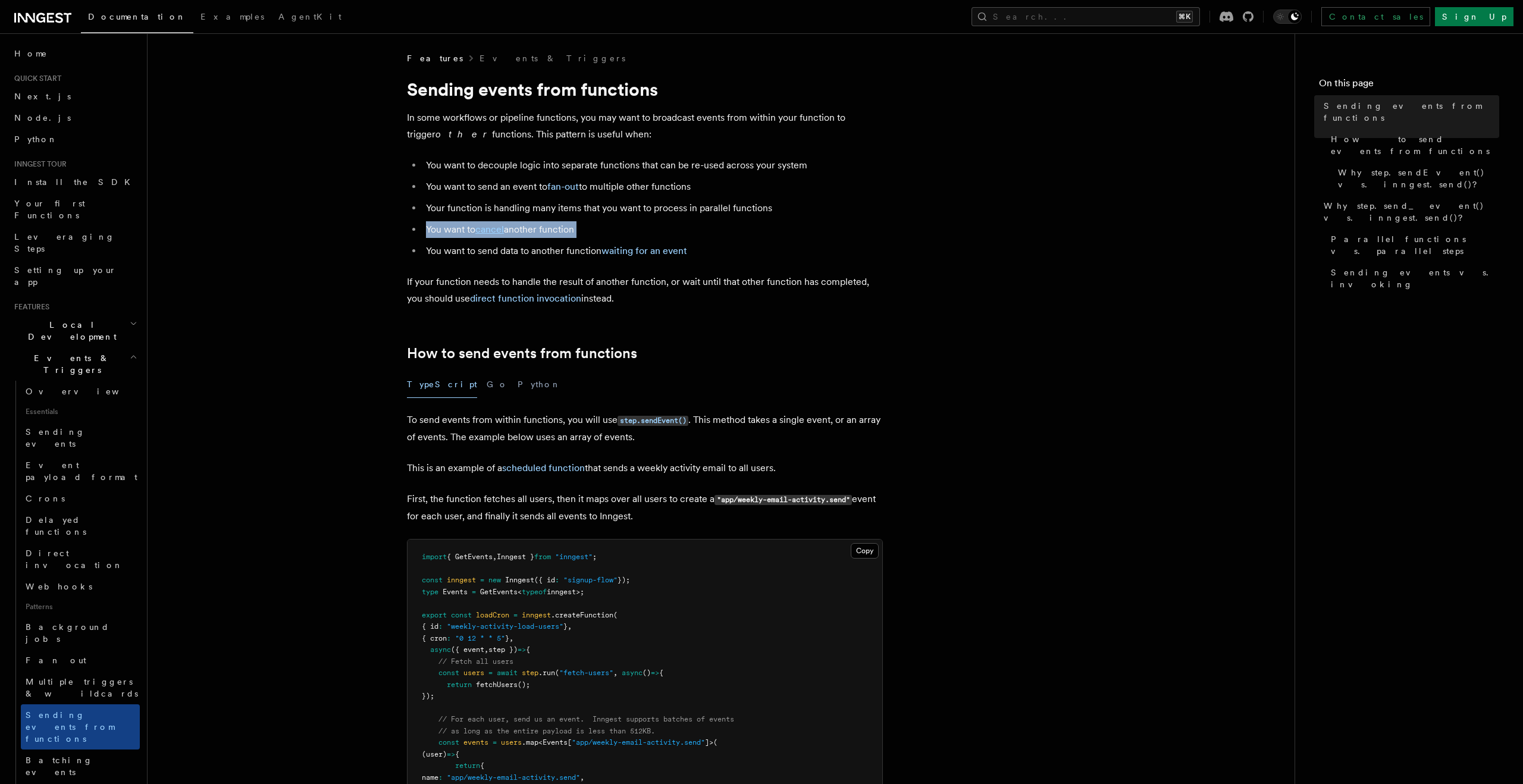
click at [433, 229] on li "You want to cancel another function" at bounding box center [653, 230] width 461 height 17
click at [432, 253] on li "You want to send data to another function waiting for an event" at bounding box center [653, 251] width 461 height 17
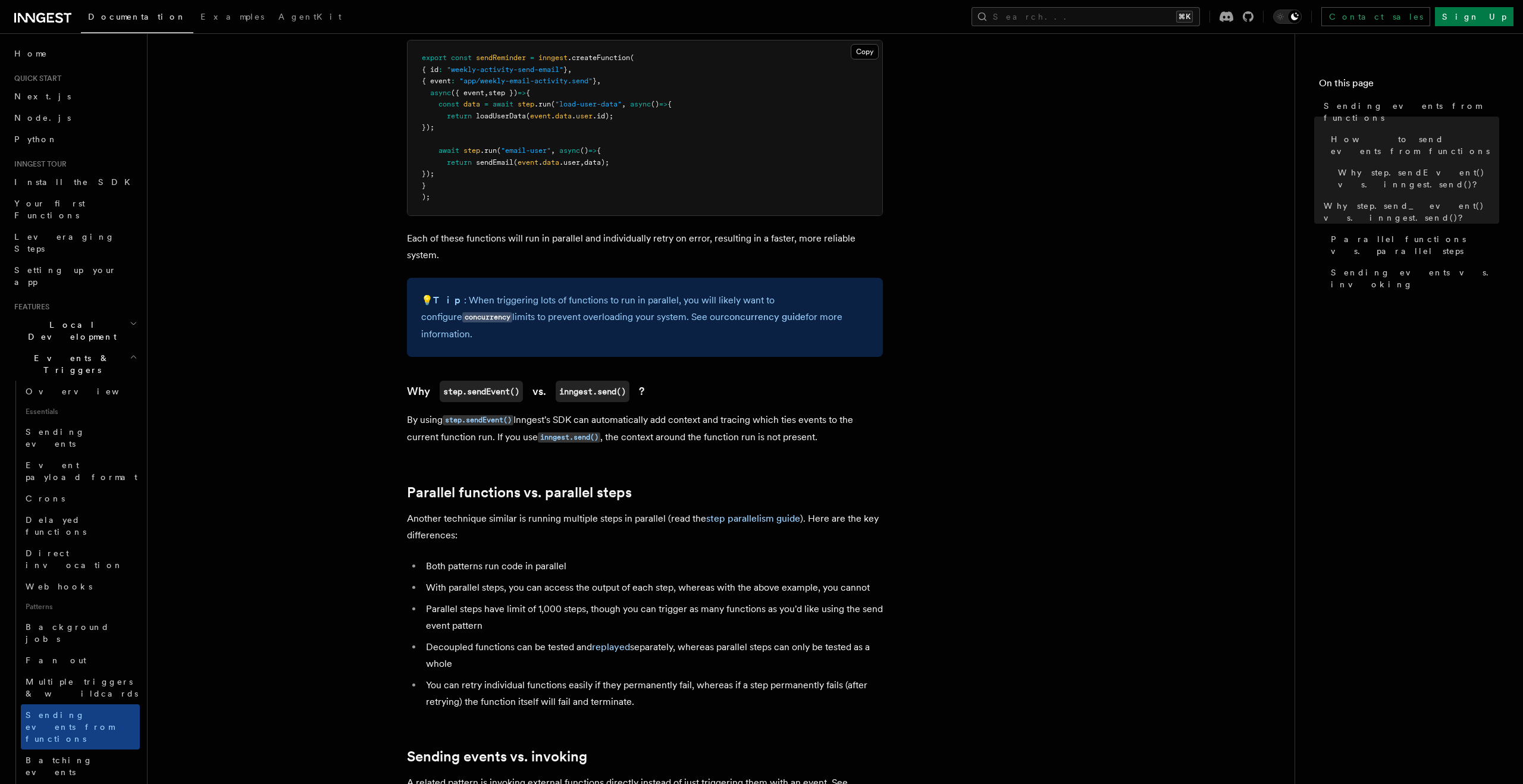
scroll to position [1004, 0]
click at [426, 420] on p "By using step.sendEvent() Inngest's SDK can automatically add context and traci…" at bounding box center [645, 428] width 476 height 34
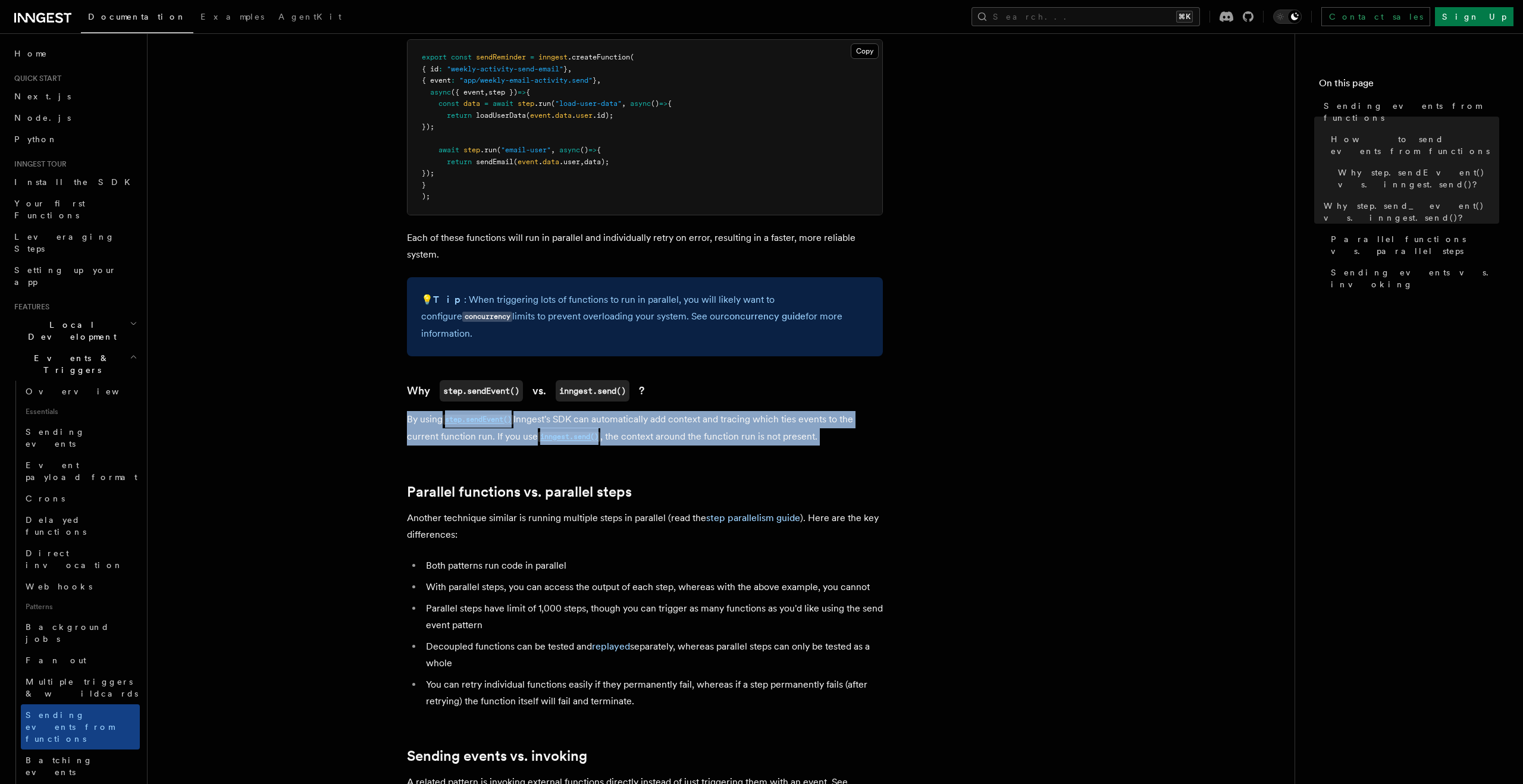
click at [426, 420] on p "By using step.sendEvent() Inngest's SDK can automatically add context and traci…" at bounding box center [645, 428] width 476 height 34
click at [71, 750] on link "Batching events" at bounding box center [80, 766] width 119 height 33
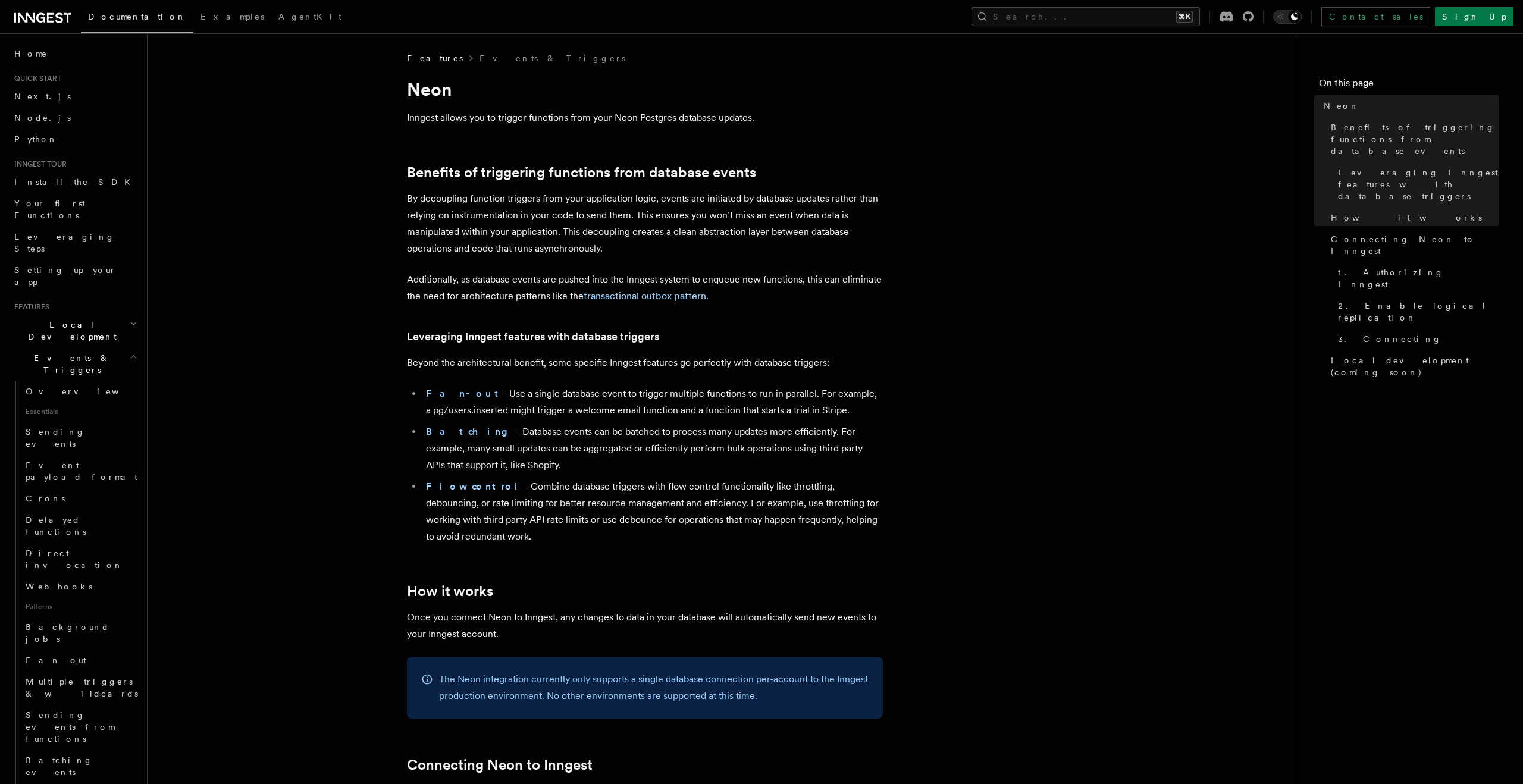
click at [496, 195] on p "By decoupling function triggers from your application logic, events are initiat…" at bounding box center [645, 223] width 476 height 67
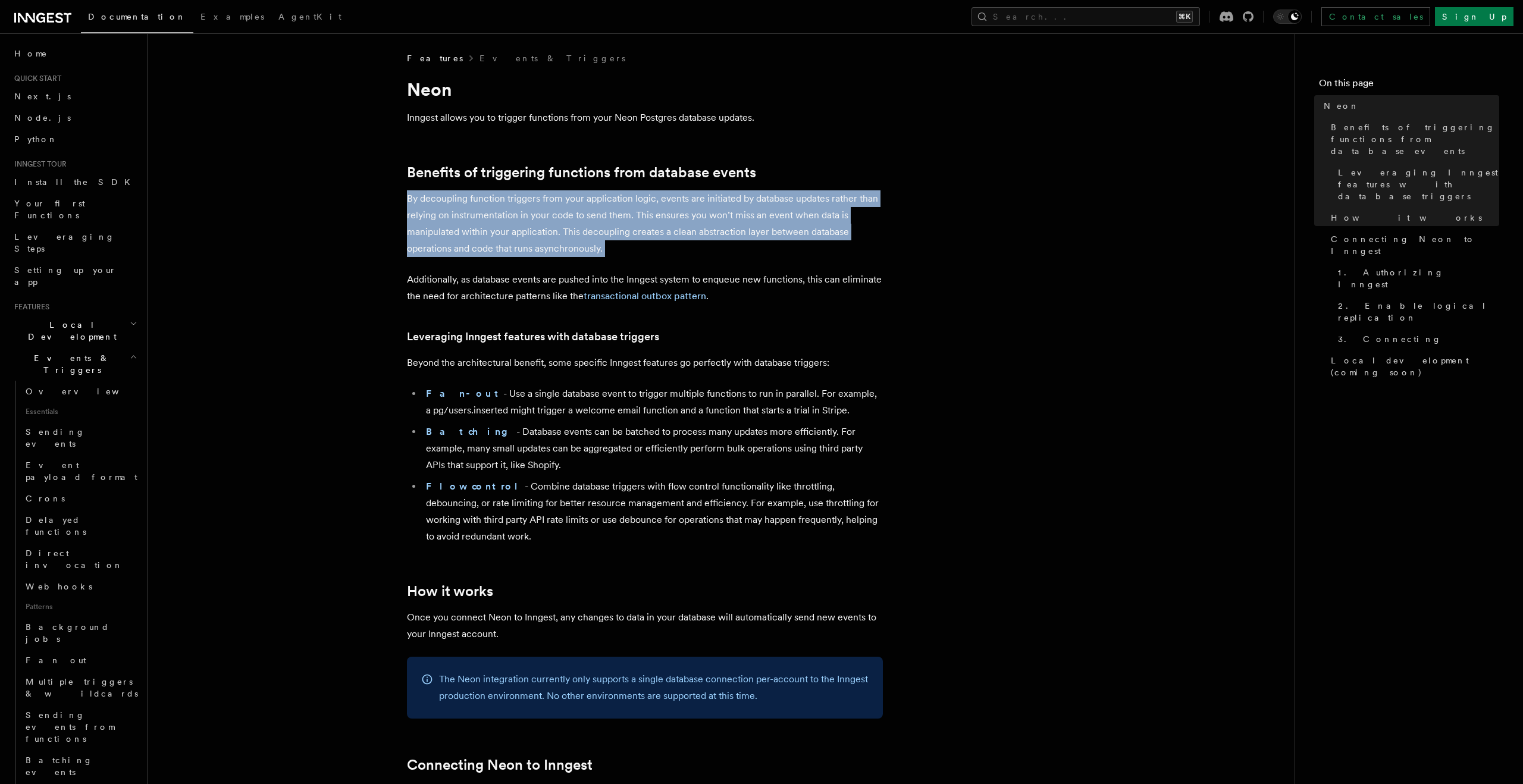
click at [496, 195] on p "By decoupling function triggers from your application logic, events are initiat…" at bounding box center [645, 223] width 476 height 67
click at [496, 199] on p "By decoupling function triggers from your application logic, events are initiat…" at bounding box center [645, 223] width 476 height 67
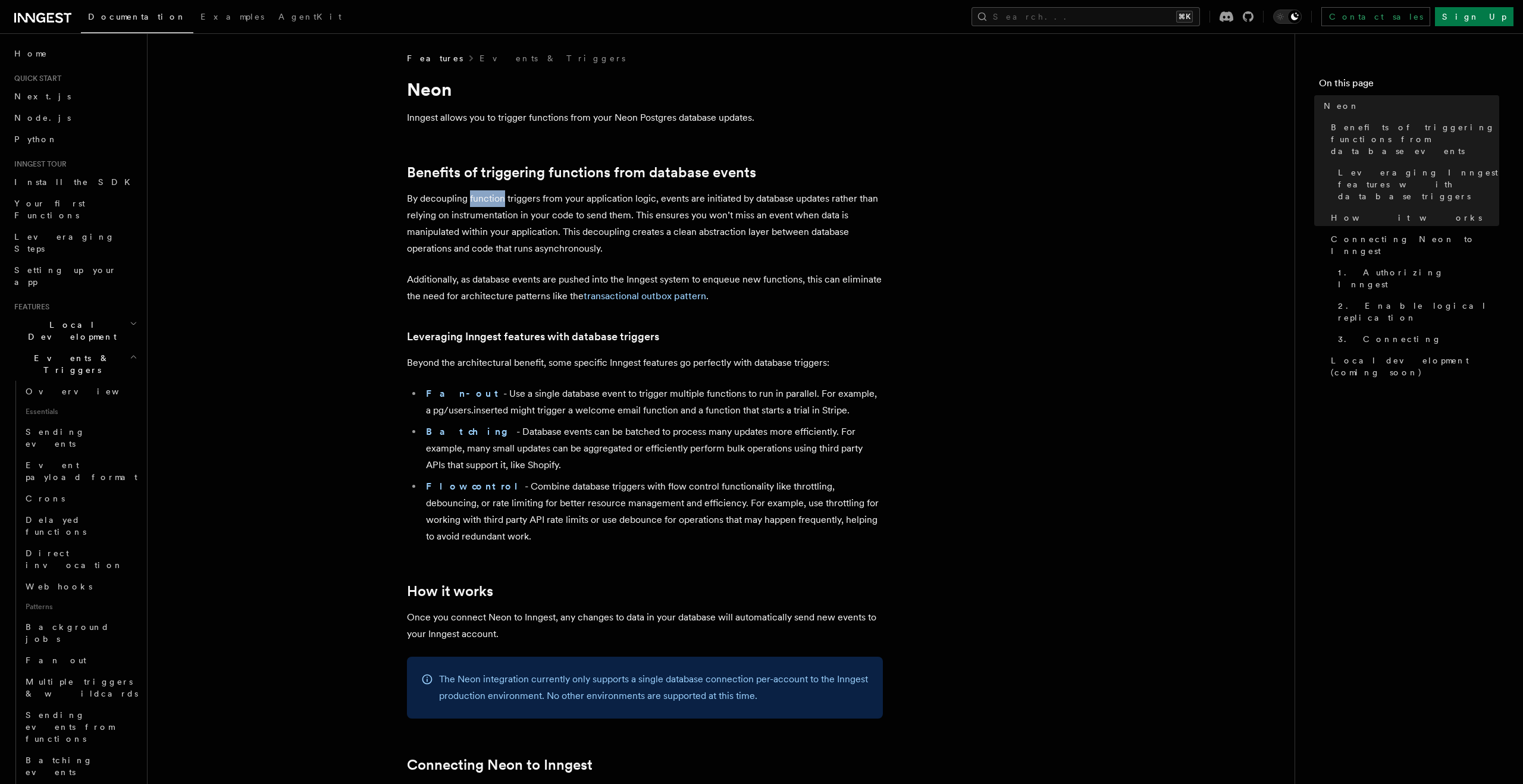
click at [496, 199] on p "By decoupling function triggers from your application logic, events are initiat…" at bounding box center [645, 223] width 476 height 67
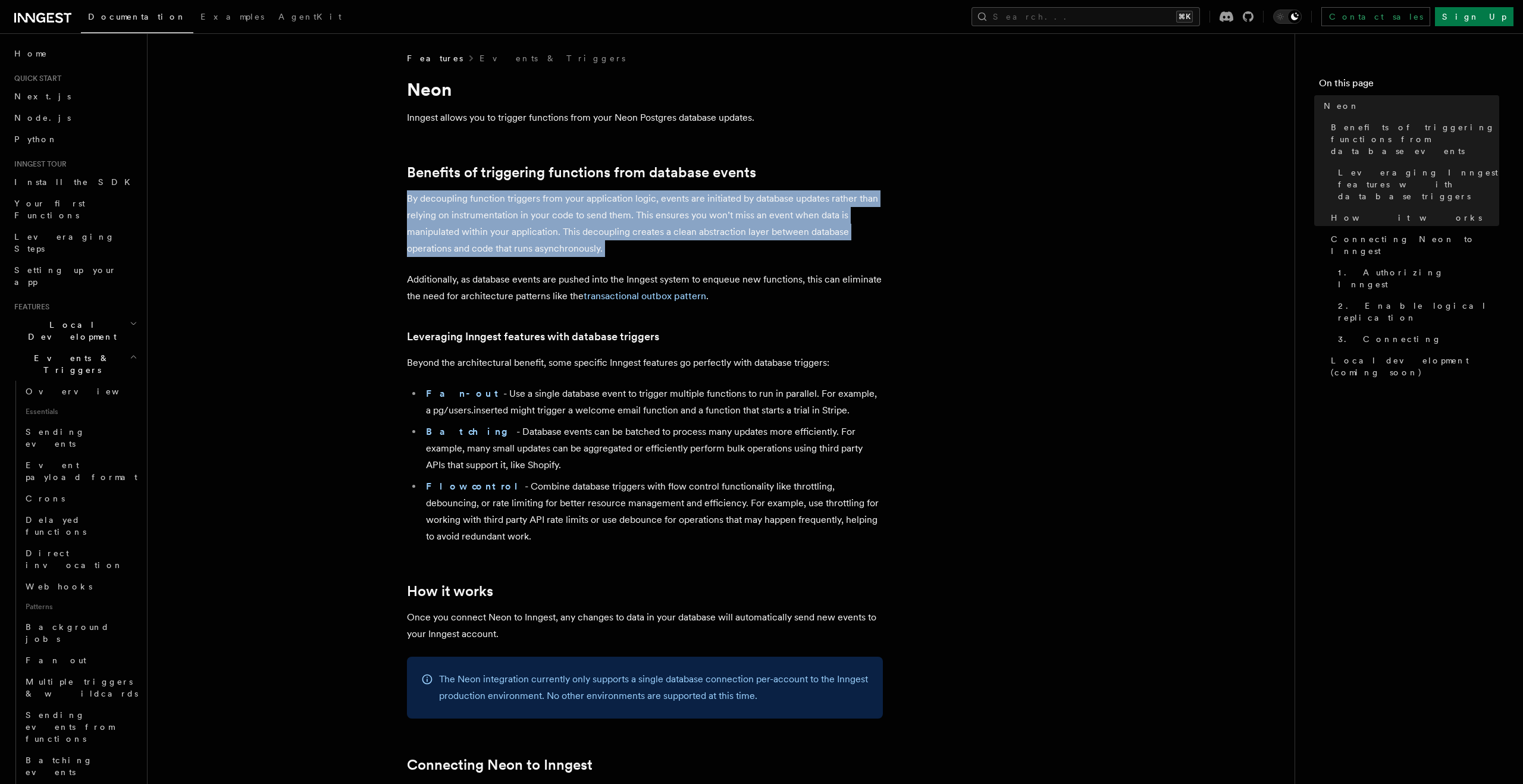
click at [496, 199] on p "By decoupling function triggers from your application logic, events are initiat…" at bounding box center [645, 223] width 476 height 67
click at [496, 219] on p "By decoupling function triggers from your application logic, events are initiat…" at bounding box center [645, 223] width 476 height 67
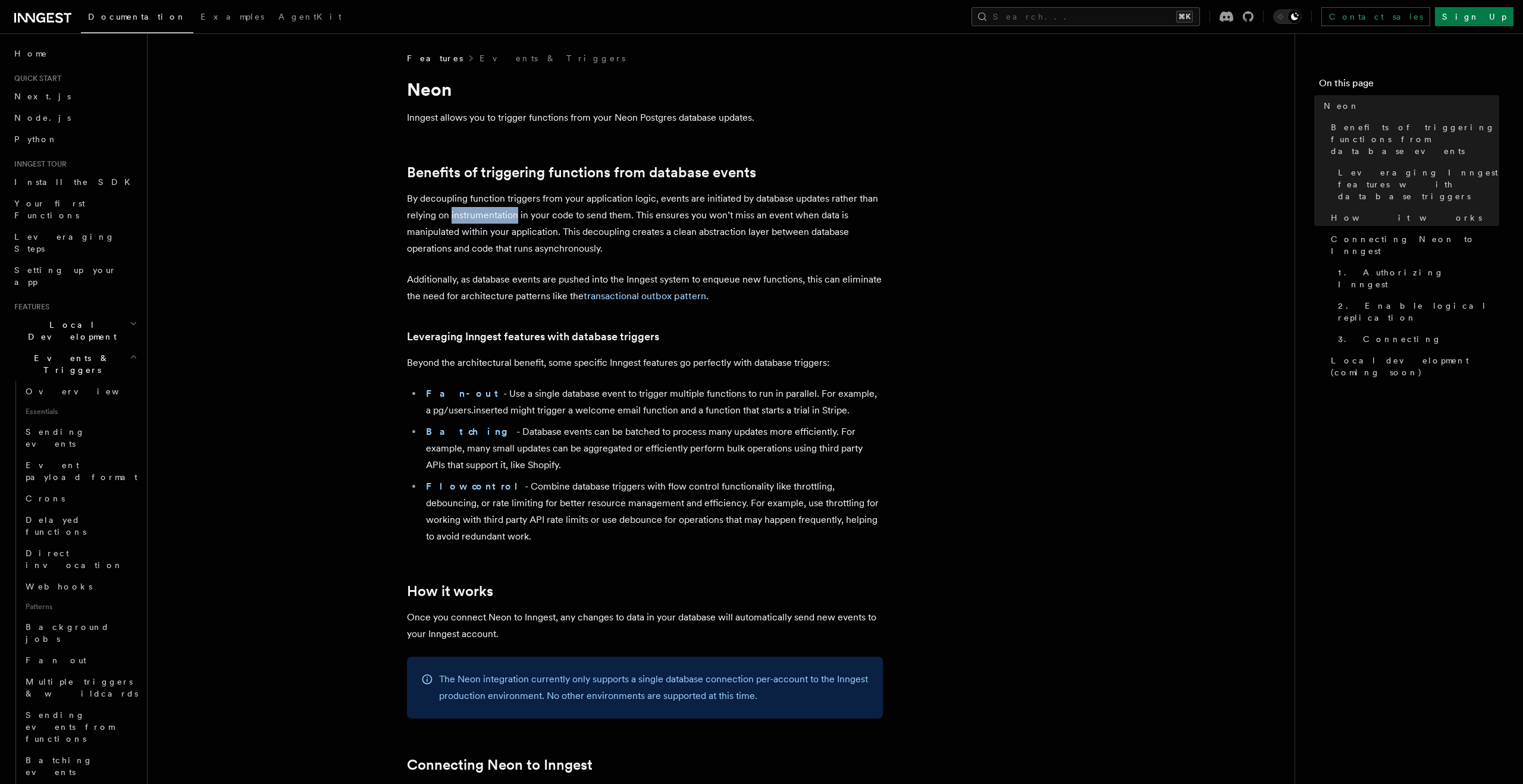
click at [496, 219] on p "By decoupling function triggers from your application logic, events are initiat…" at bounding box center [645, 223] width 476 height 67
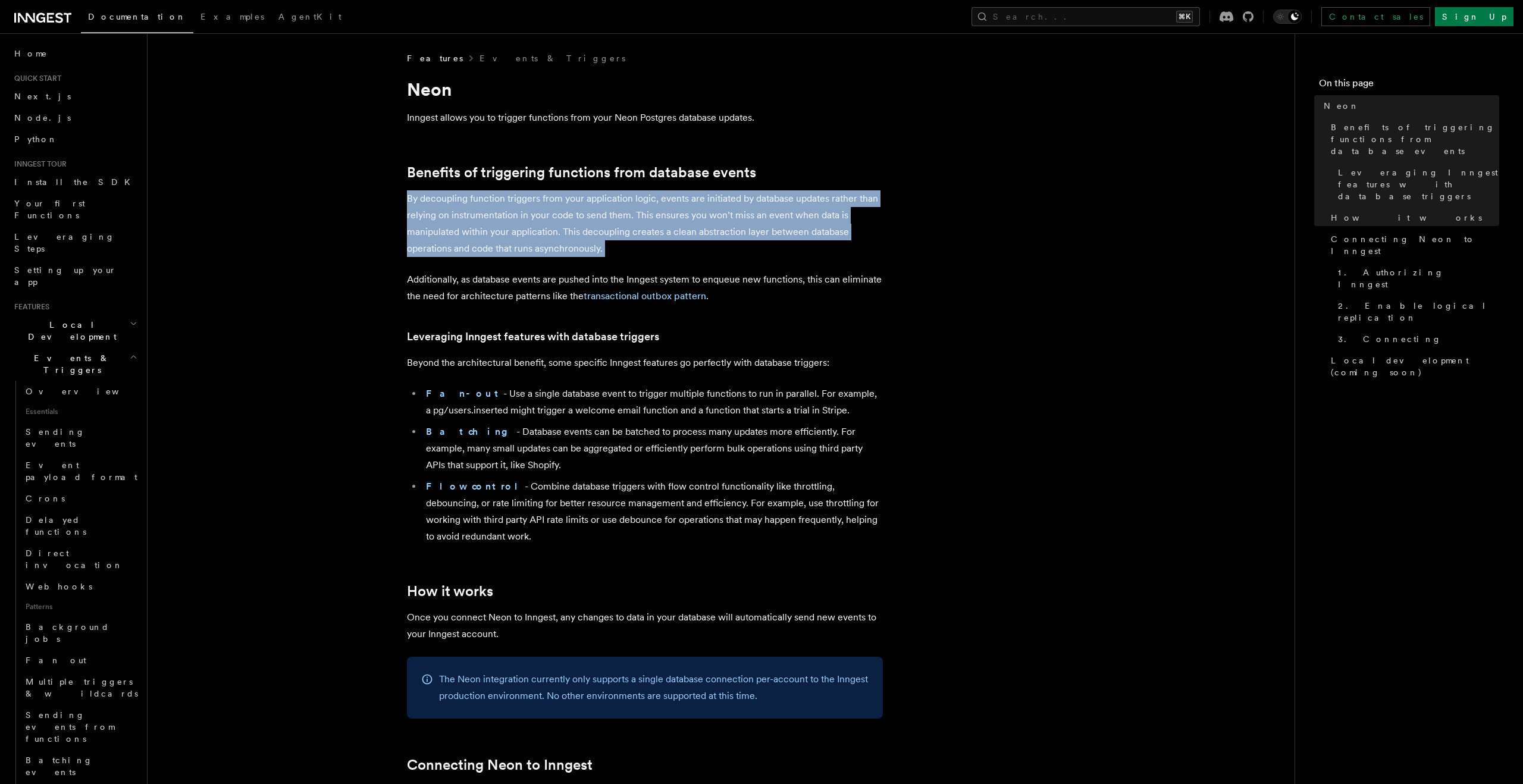
click at [496, 219] on p "By decoupling function triggers from your application logic, events are initiat…" at bounding box center [645, 223] width 476 height 67
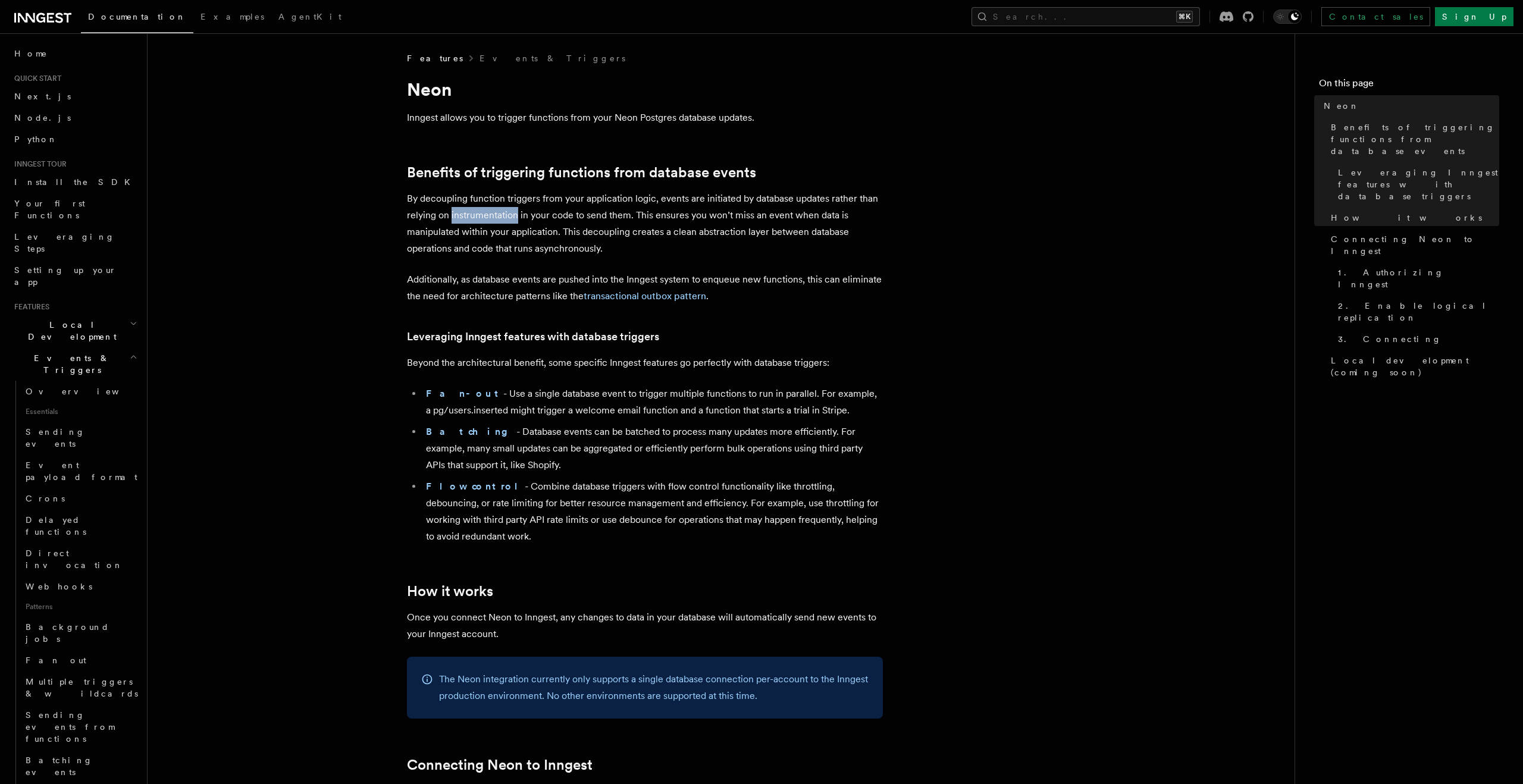
click at [496, 219] on p "By decoupling function triggers from your application logic, events are initiat…" at bounding box center [645, 223] width 476 height 67
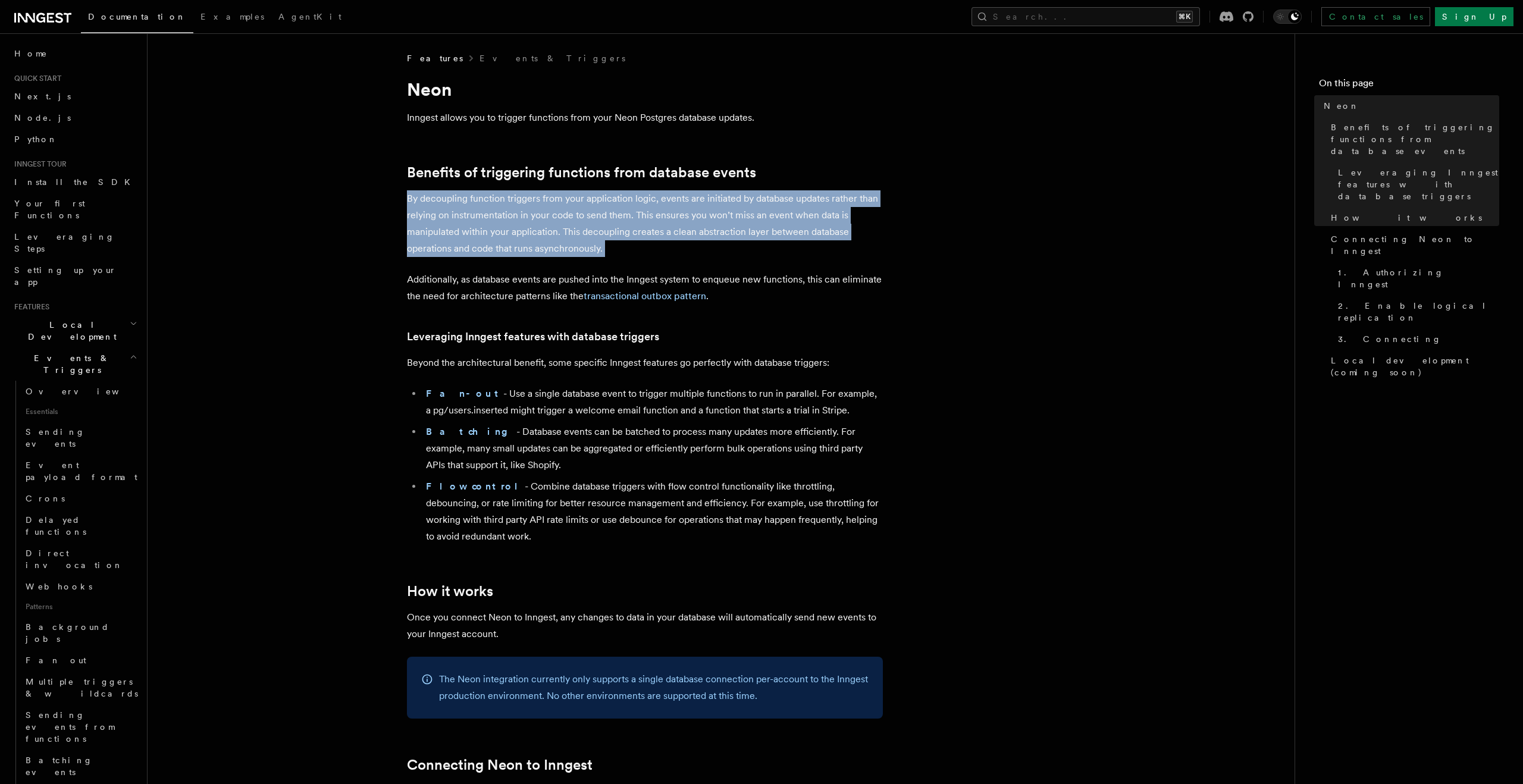
click at [496, 219] on p "By decoupling function triggers from your application logic, events are initiat…" at bounding box center [645, 223] width 476 height 67
click at [496, 237] on p "By decoupling function triggers from your application logic, events are initiat…" at bounding box center [645, 223] width 476 height 67
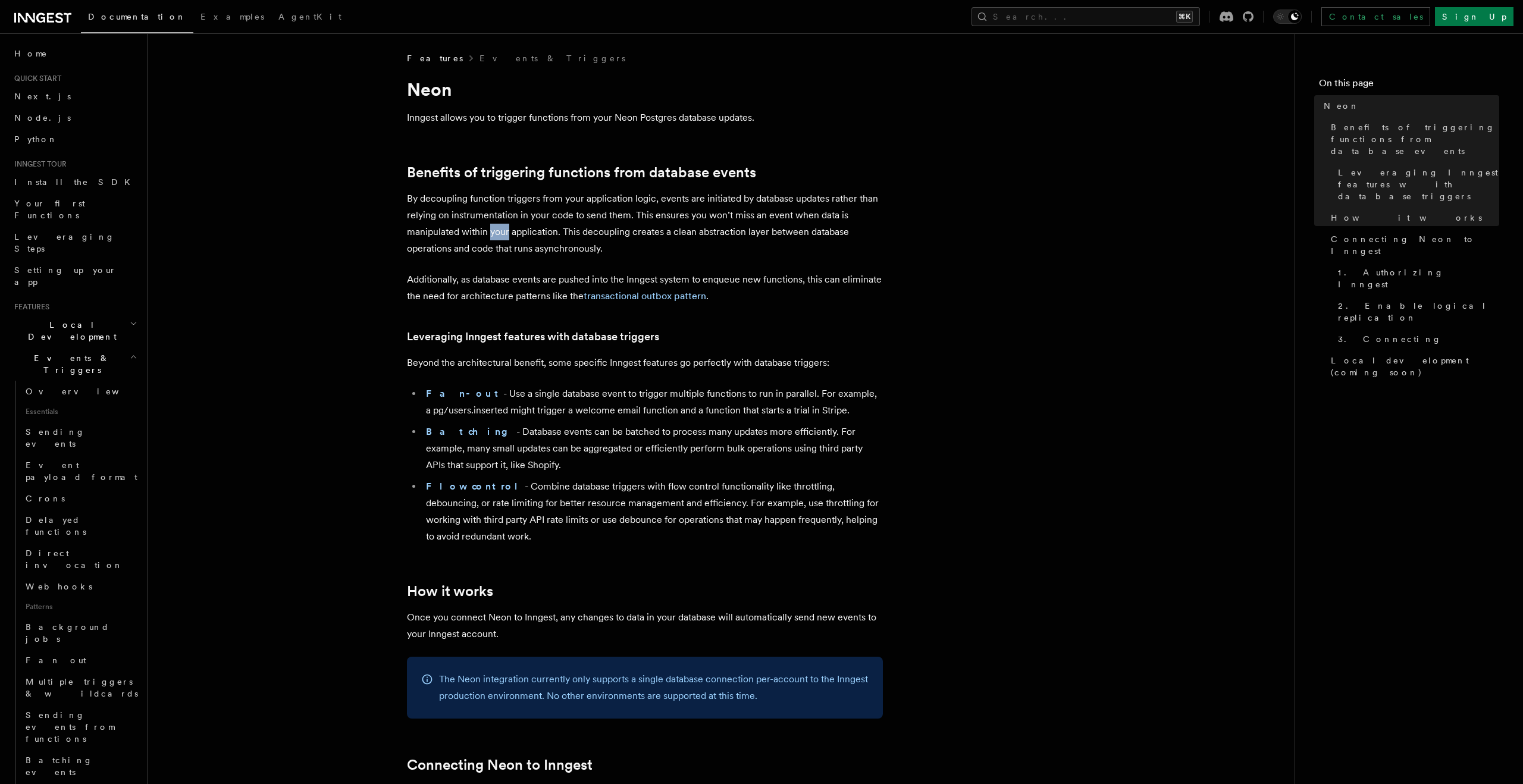
click at [496, 237] on p "By decoupling function triggers from your application logic, events are initiat…" at bounding box center [645, 223] width 476 height 67
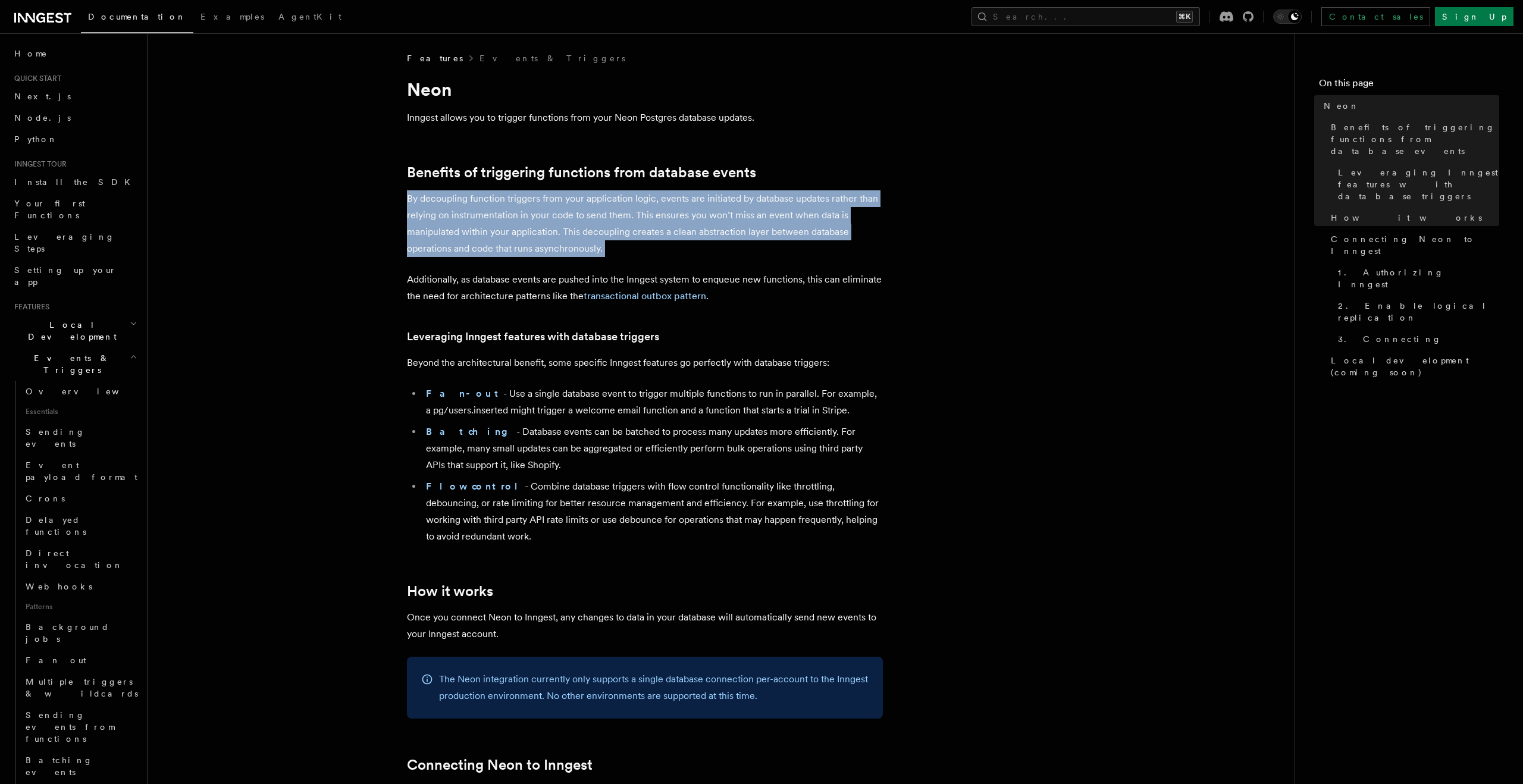
click at [496, 237] on p "By decoupling function triggers from your application logic, events are initiat…" at bounding box center [645, 223] width 476 height 67
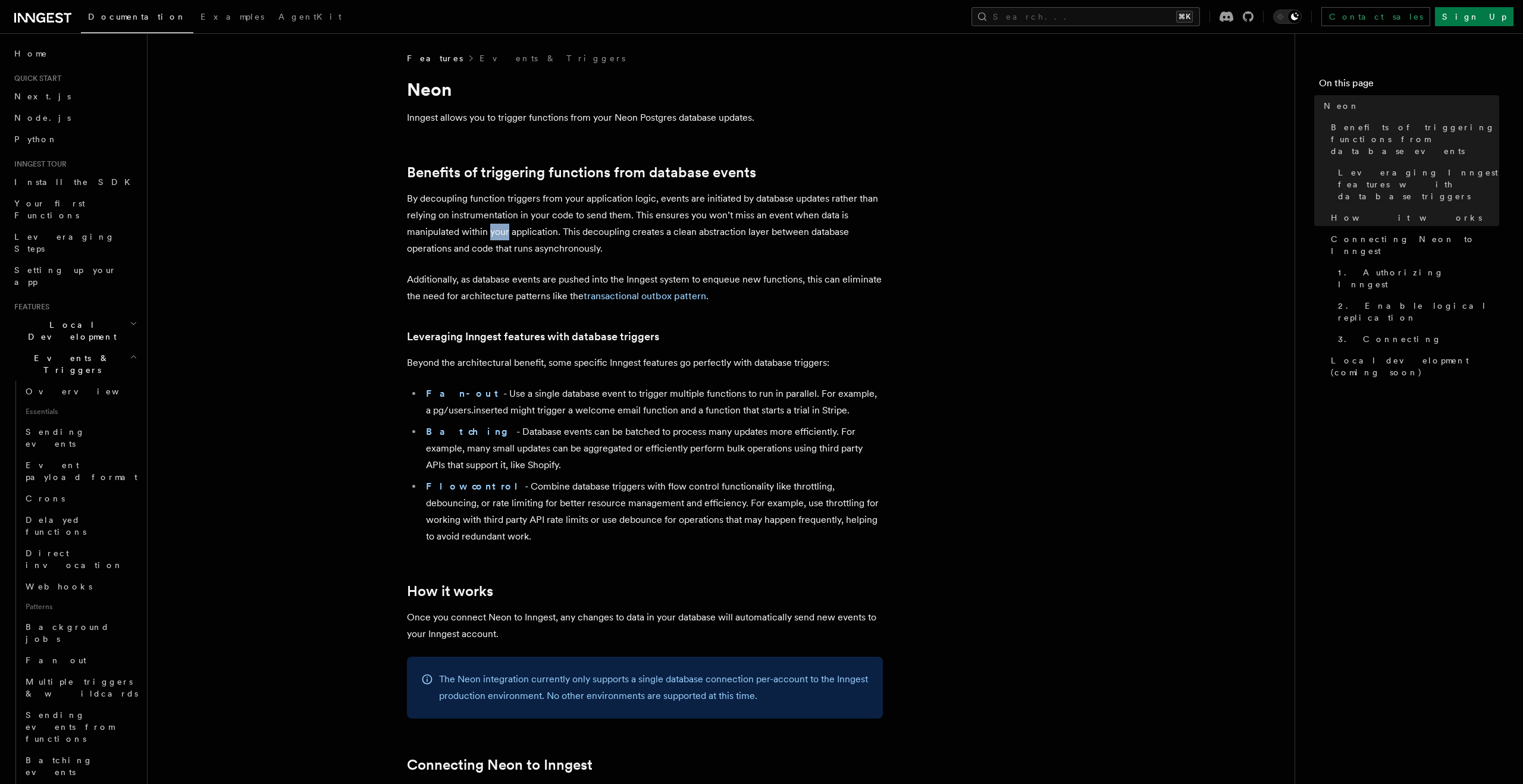
click at [496, 237] on p "By decoupling function triggers from your application logic, events are initiat…" at bounding box center [645, 223] width 476 height 67
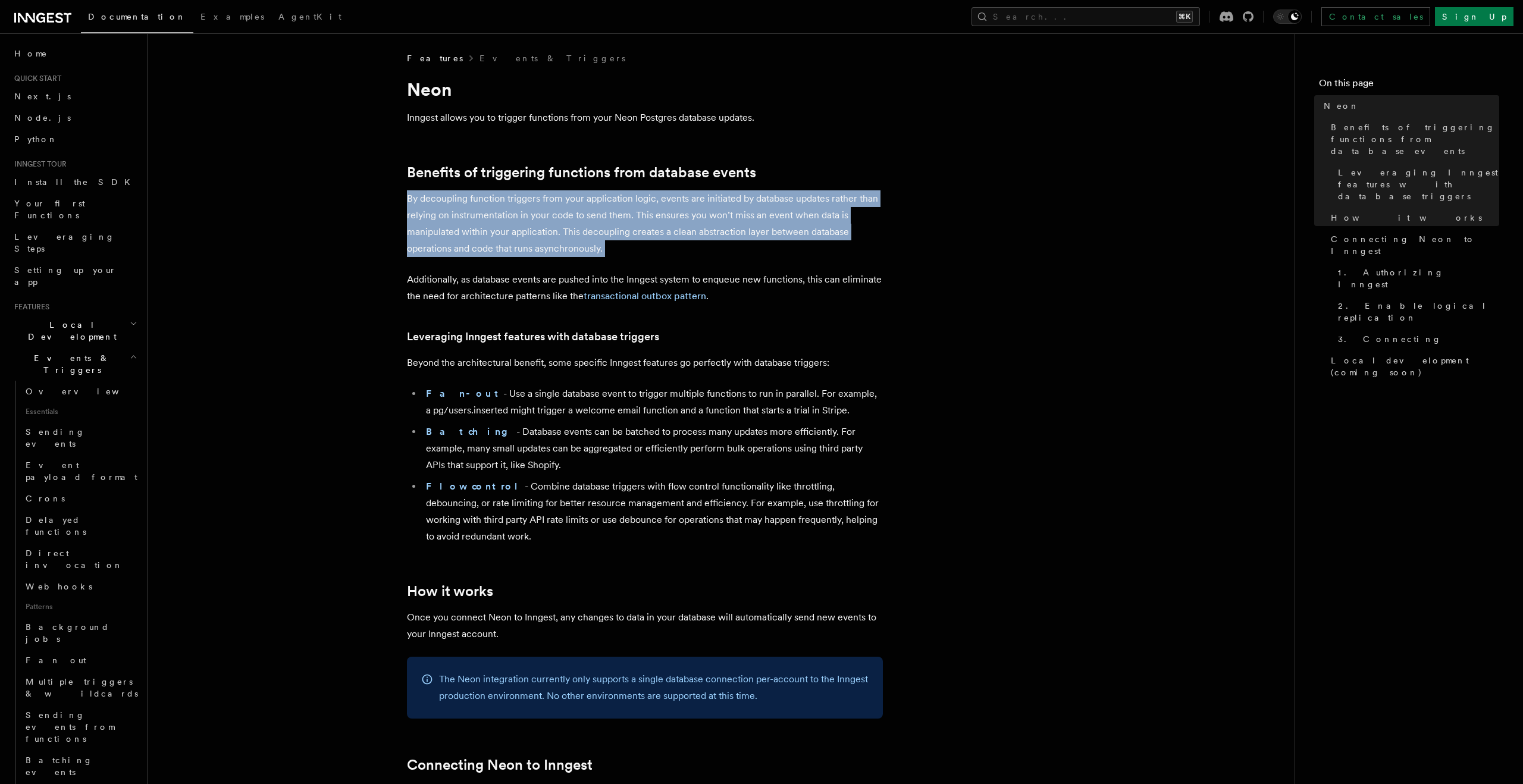
click at [496, 237] on p "By decoupling function triggers from your application logic, events are initiat…" at bounding box center [645, 223] width 476 height 67
click at [496, 243] on p "By decoupling function triggers from your application logic, events are initiat…" at bounding box center [645, 223] width 476 height 67
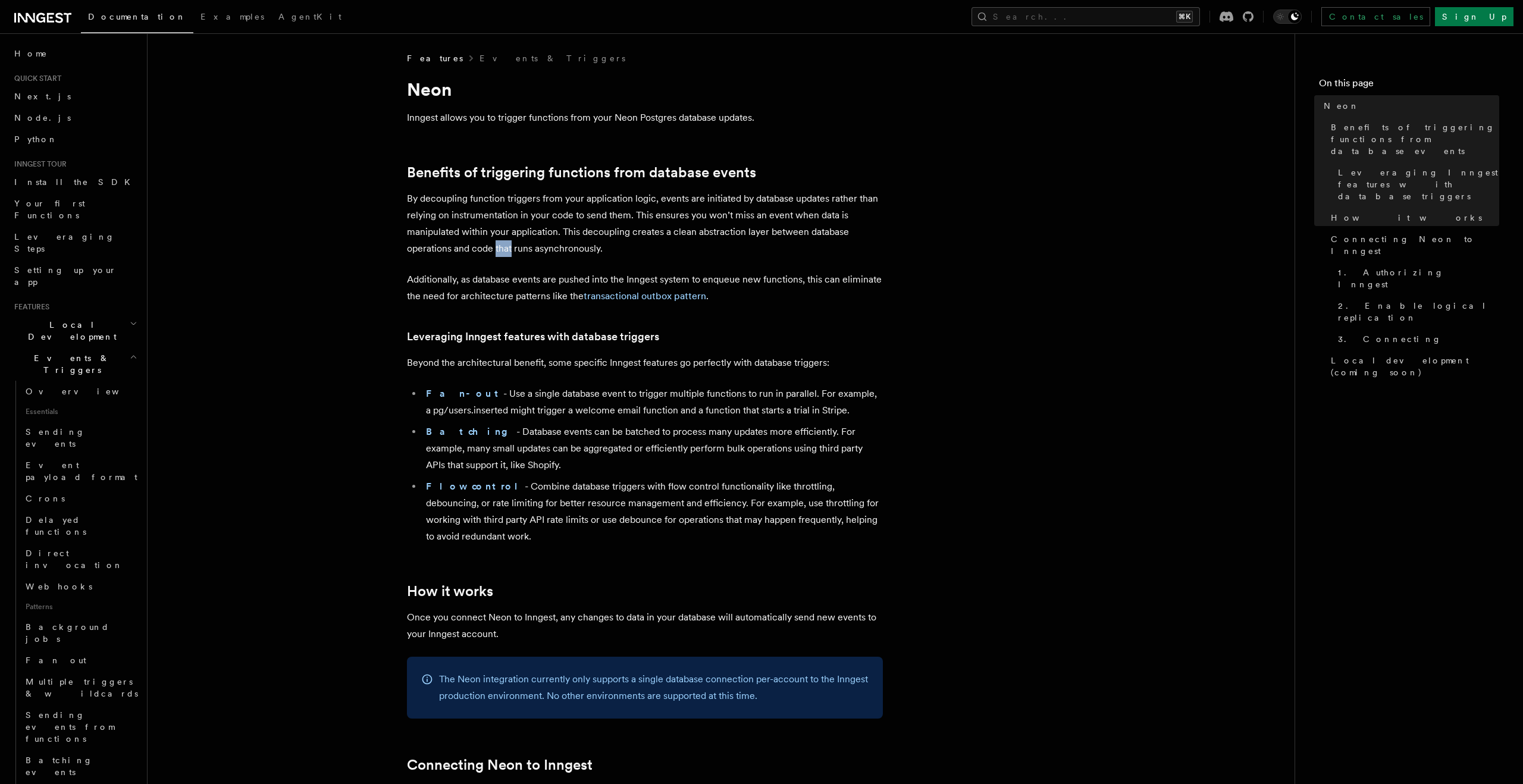
click at [496, 243] on p "By decoupling function triggers from your application logic, events are initiat…" at bounding box center [645, 223] width 476 height 67
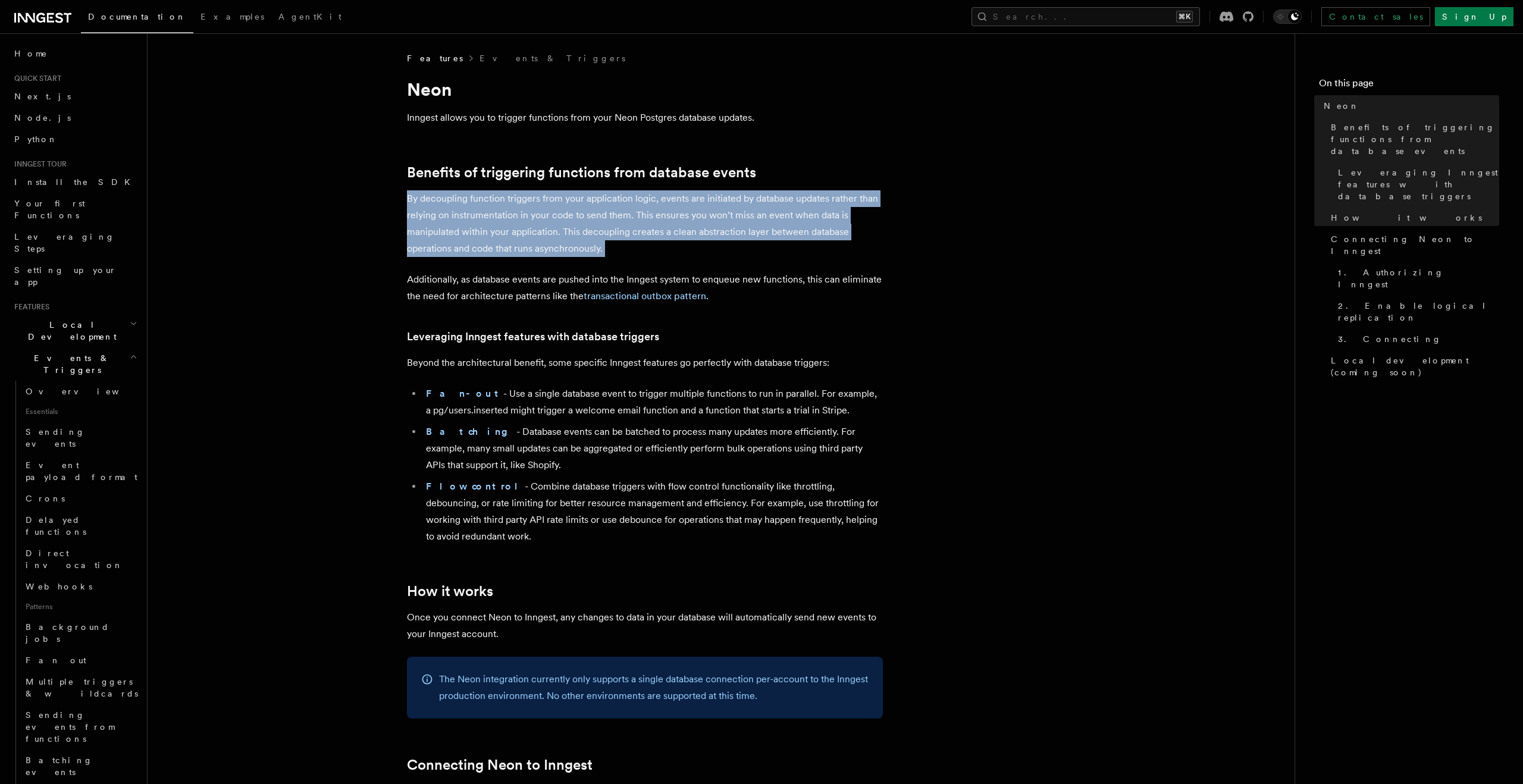
click at [496, 243] on p "By decoupling function triggers from your application logic, events are initiat…" at bounding box center [645, 223] width 476 height 67
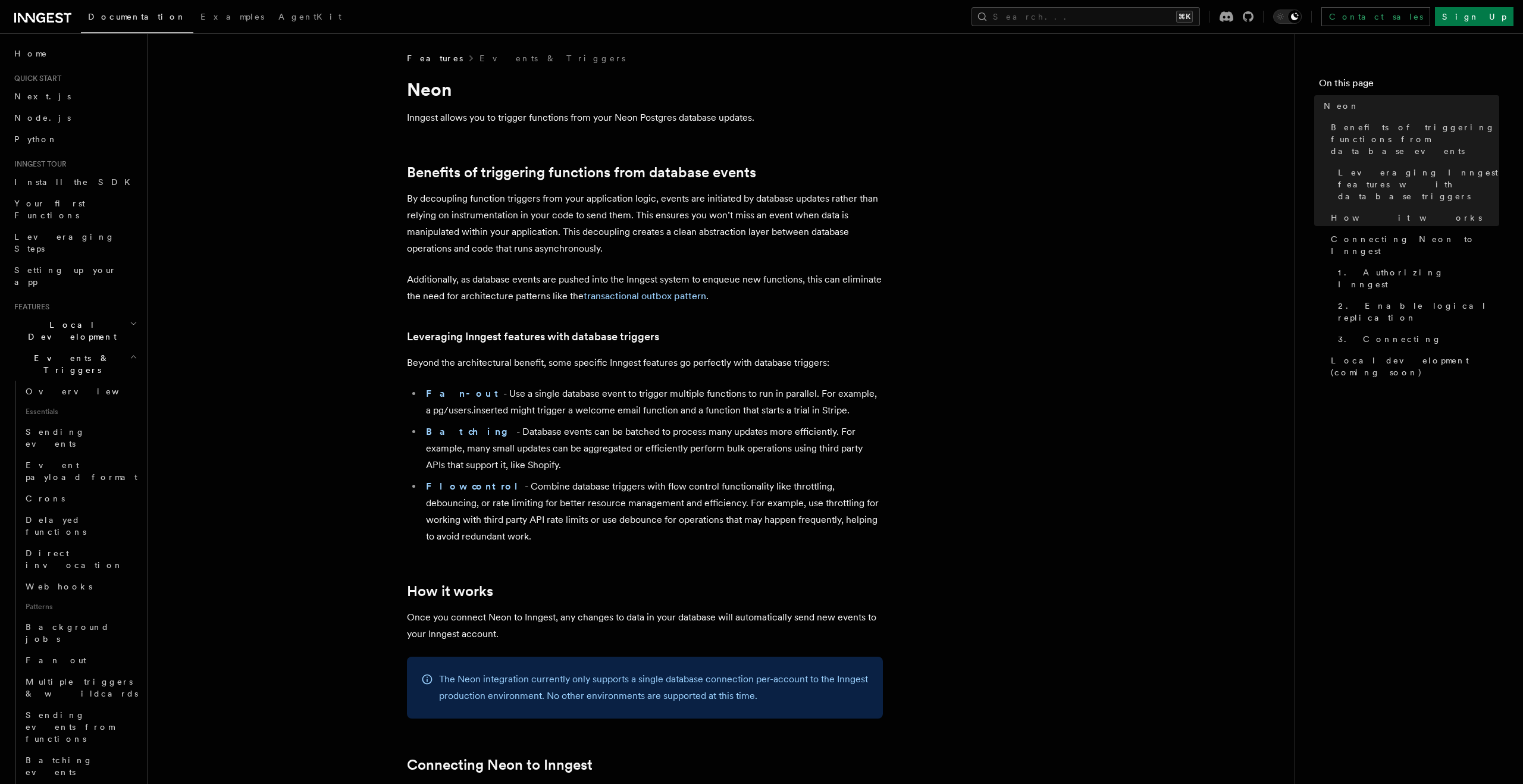
click at [486, 287] on p "Additionally, as database events are pushed into the Inngest system to enqueue …" at bounding box center [645, 287] width 476 height 33
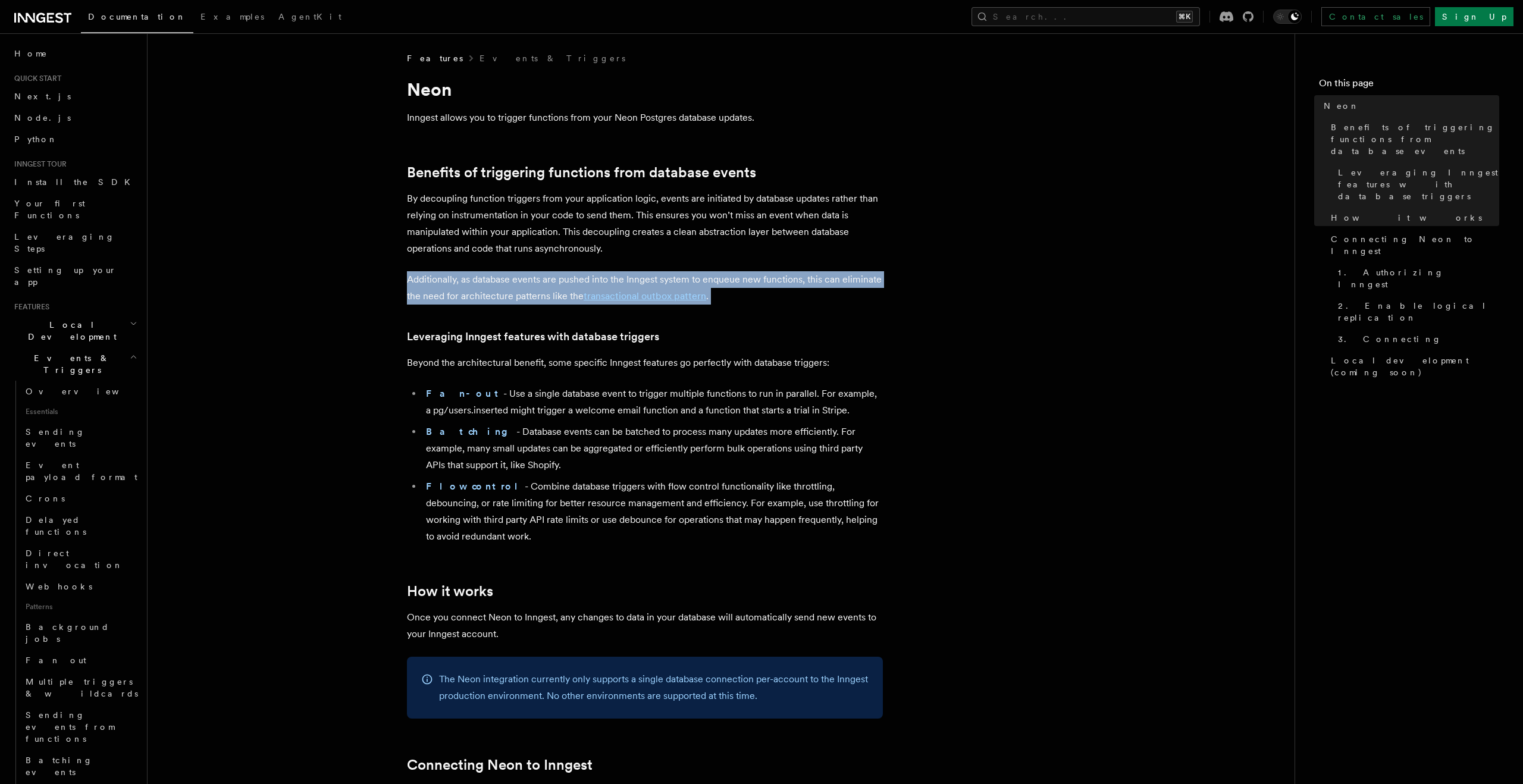
click at [486, 287] on p "Additionally, as database events are pushed into the Inngest system to enqueue …" at bounding box center [645, 287] width 476 height 33
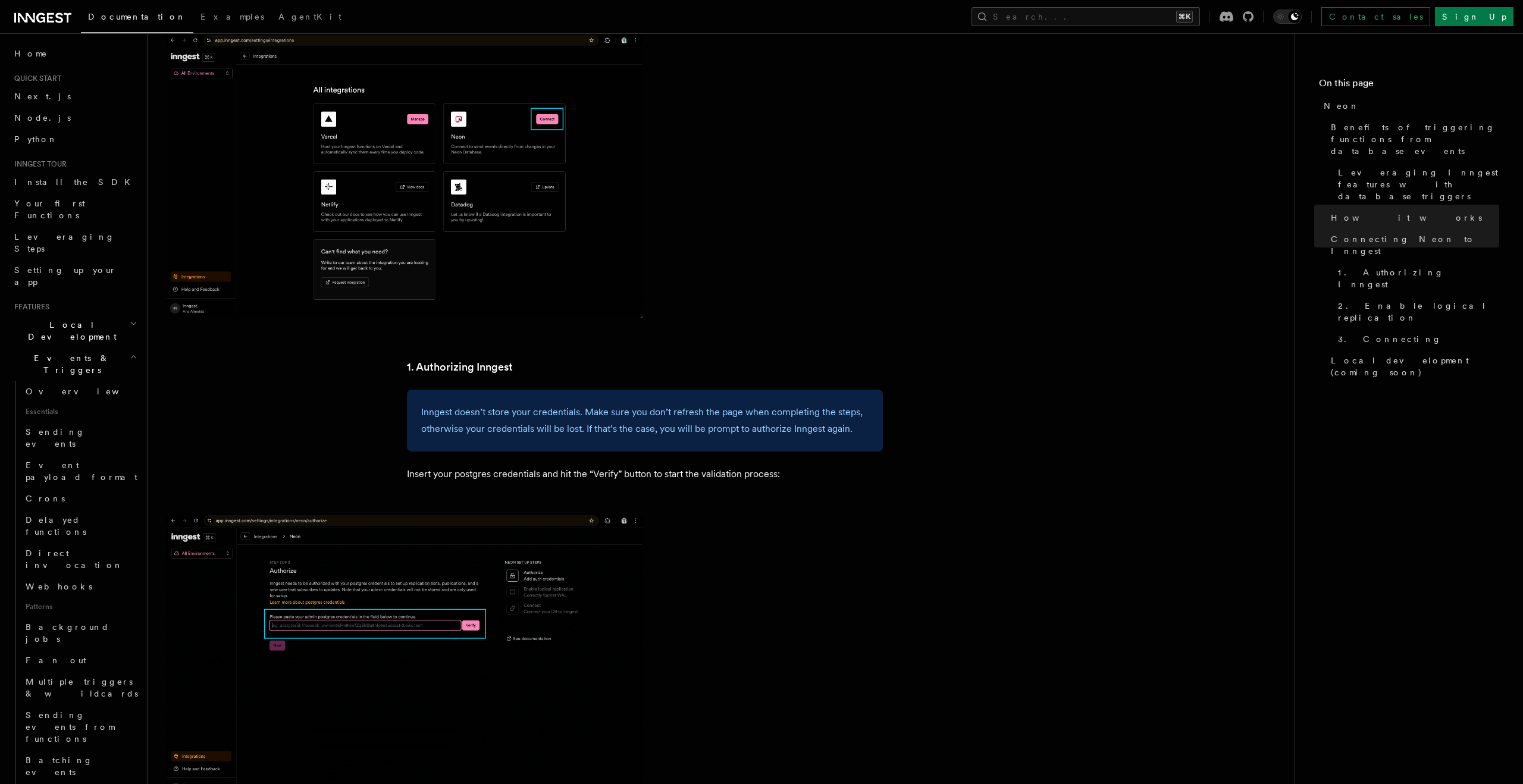
scroll to position [986, 0]
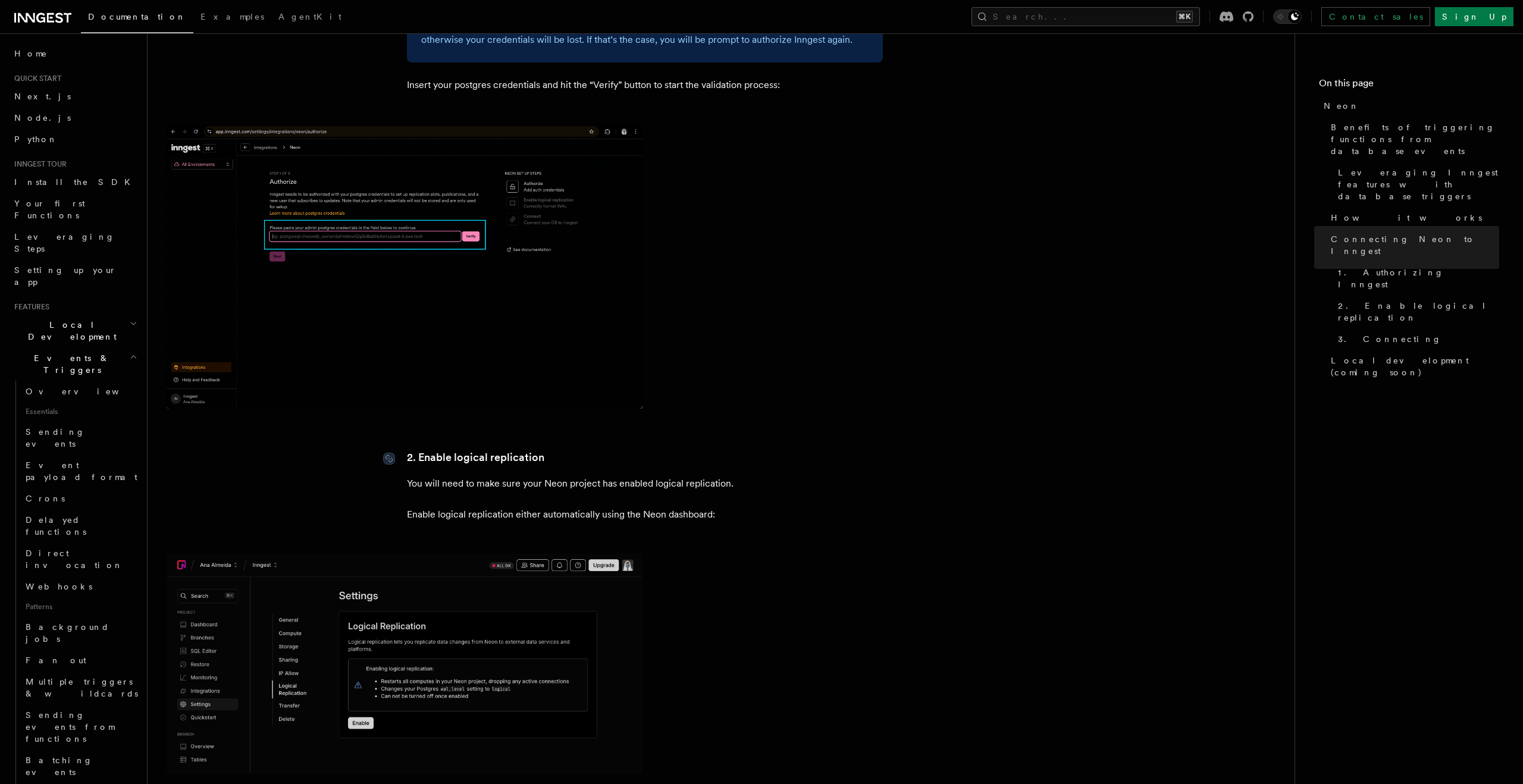
click at [484, 449] on link "2. Enable logical replication" at bounding box center [475, 457] width 137 height 17
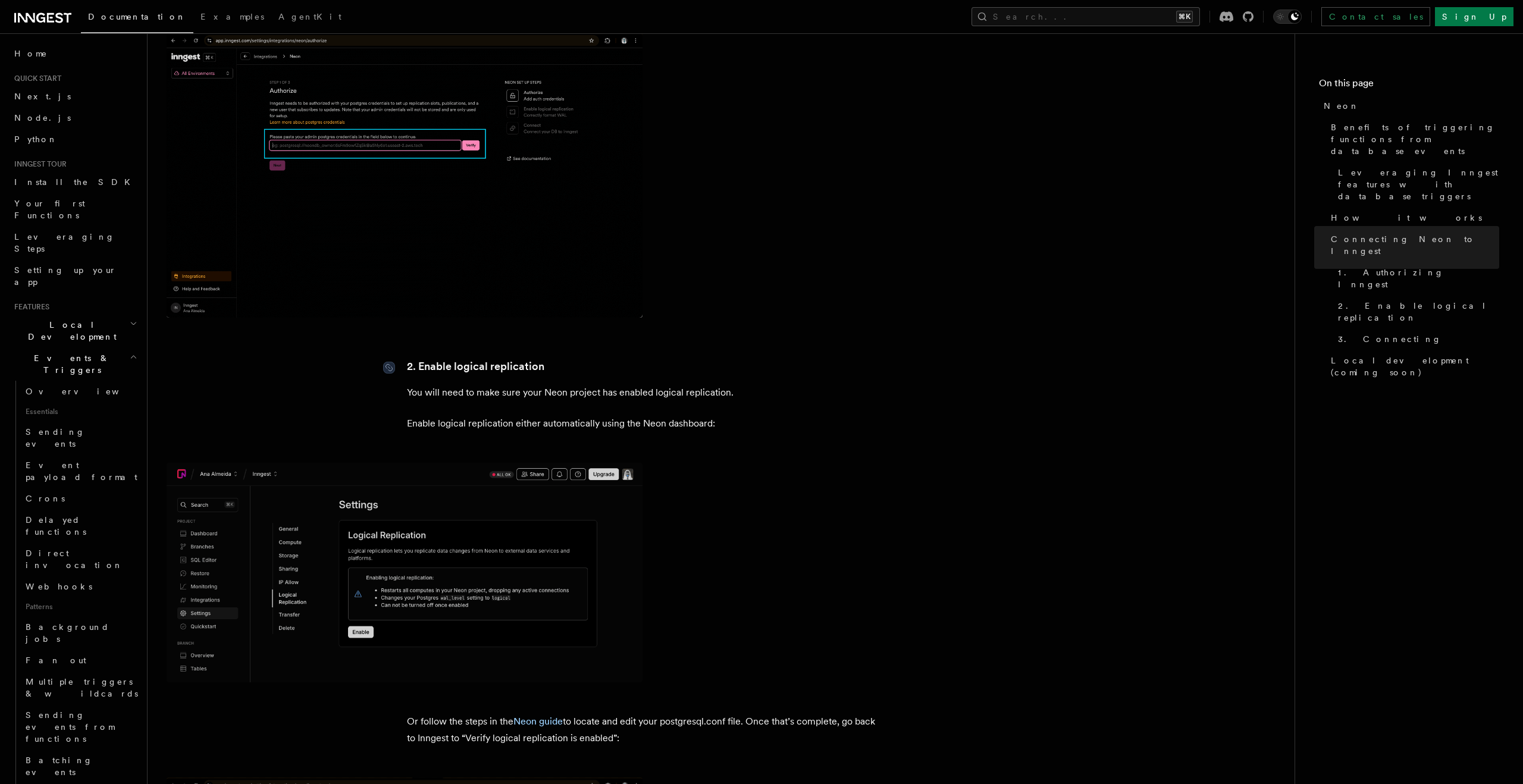
click at [484, 442] on article "Features Events & Triggers Neon Inngest allows you to trigger functions from yo…" at bounding box center [720, 242] width 1109 height 3307
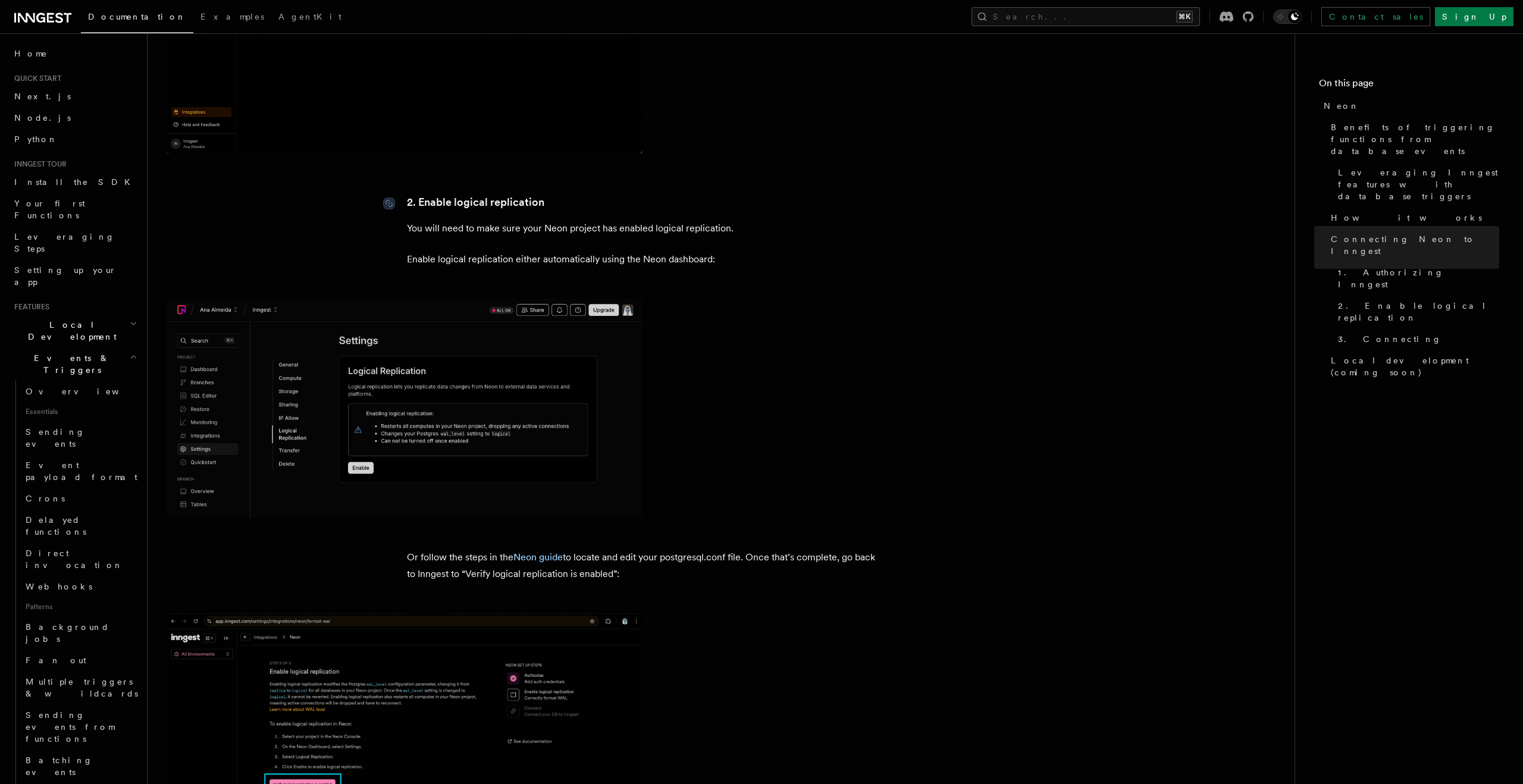
click at [484, 442] on img at bounding box center [404, 408] width 476 height 219
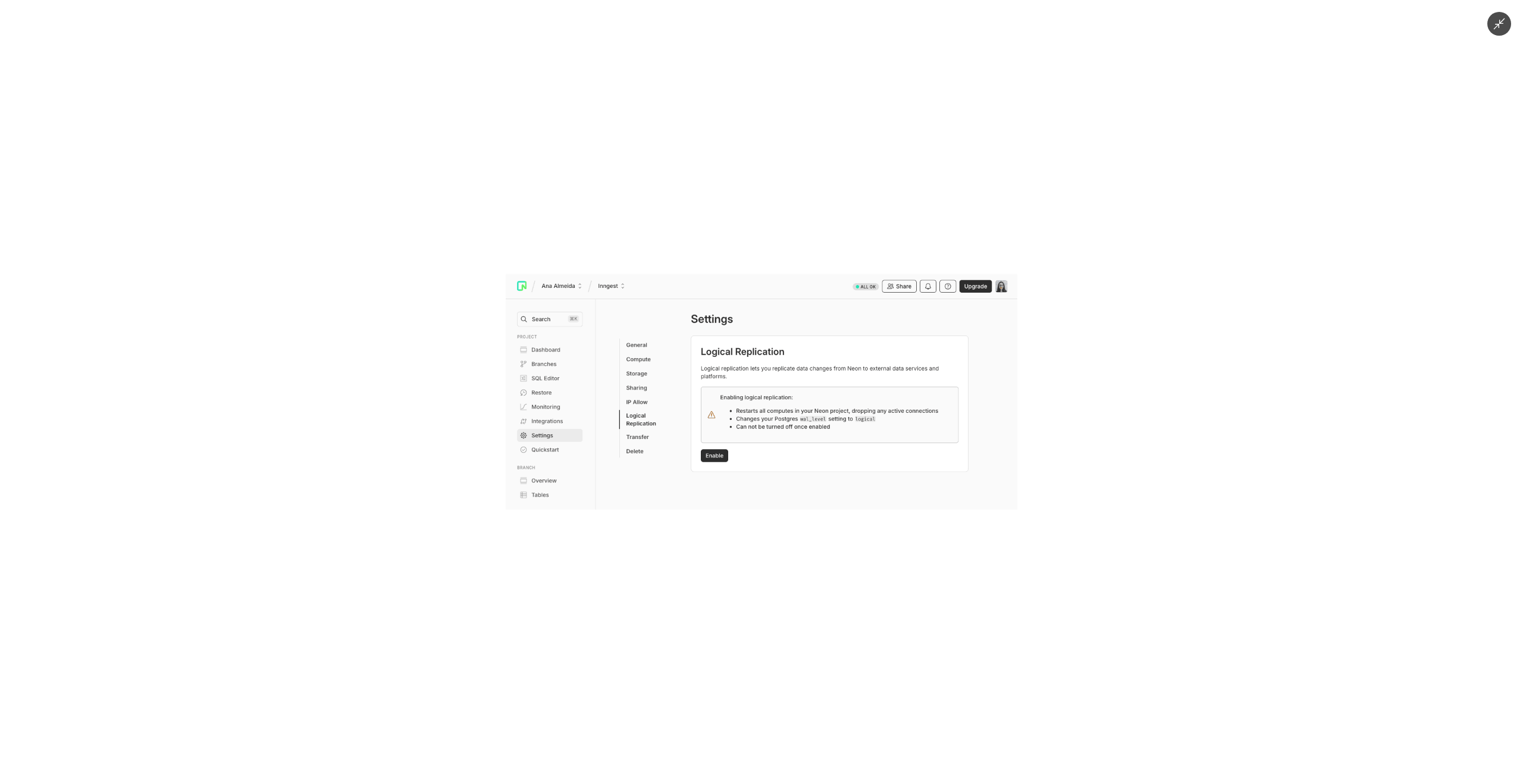
scroll to position [1748, 0]
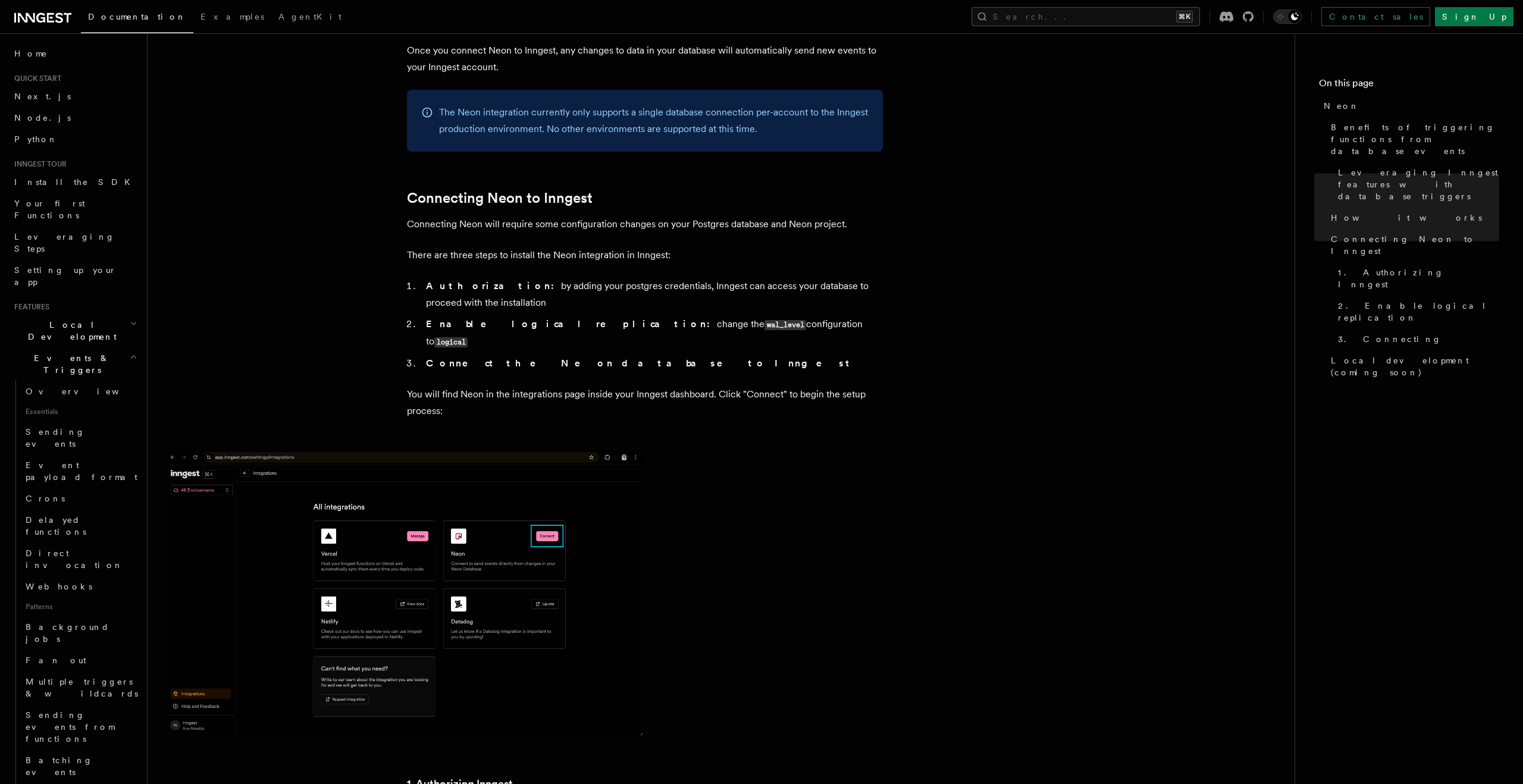
scroll to position [579, 0]
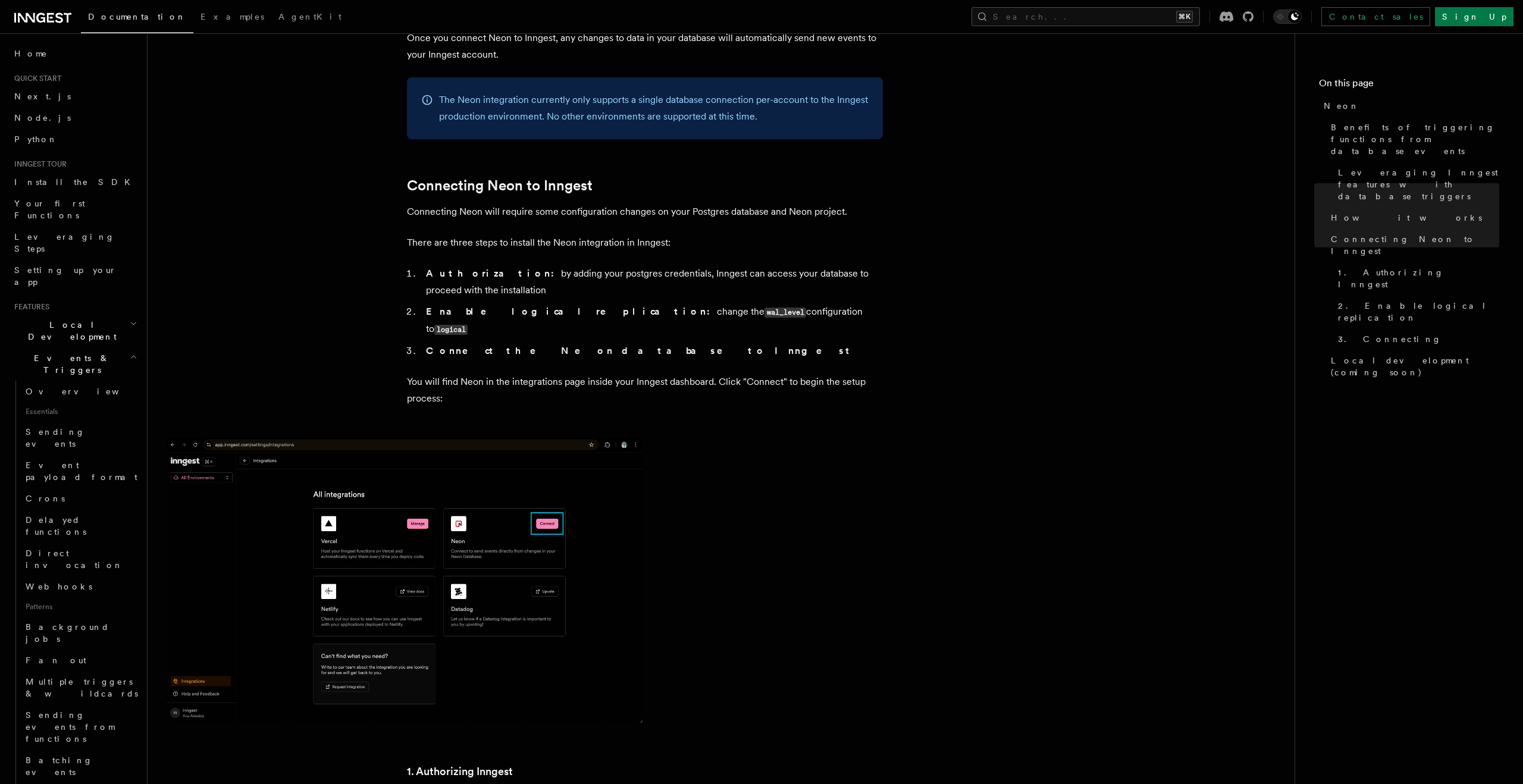
click at [461, 219] on p "Connecting Neon will require some configuration changes on your Postgres databa…" at bounding box center [645, 211] width 476 height 17
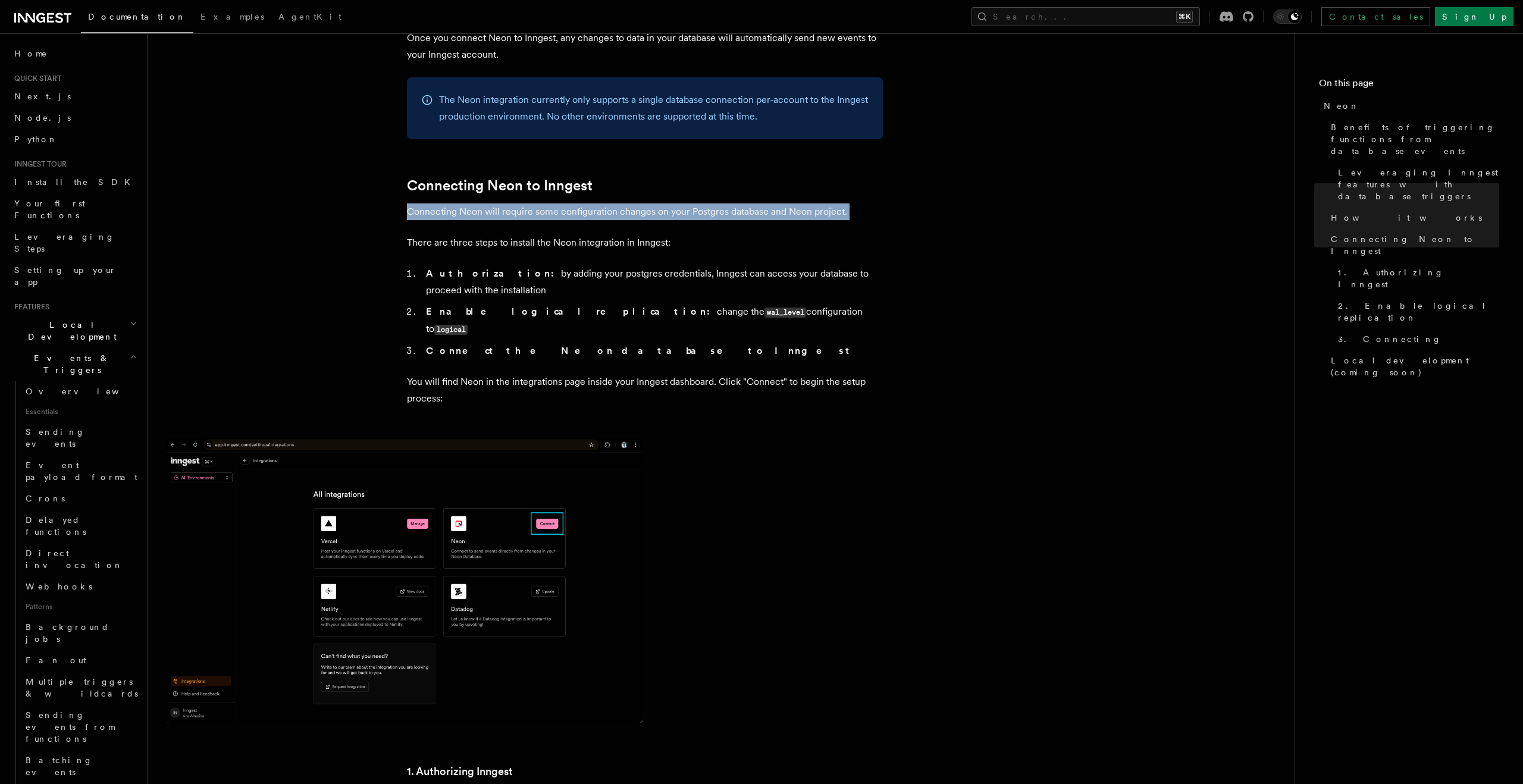
click at [461, 219] on p "Connecting Neon will require some configuration changes on your Postgres databa…" at bounding box center [645, 211] width 476 height 17
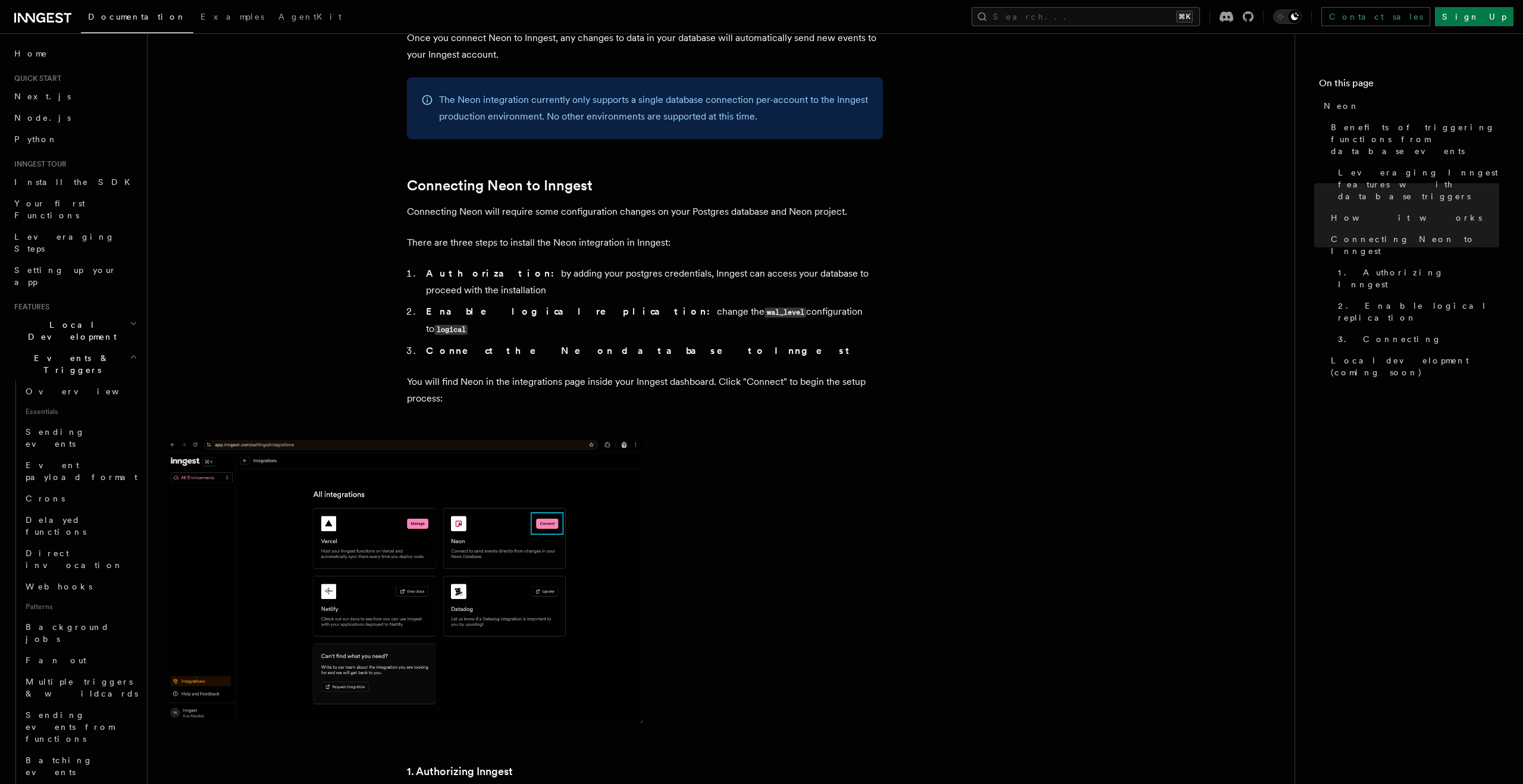
click at [489, 301] on ol "Authorization: by adding your postgres credentials, Inngest can access your dat…" at bounding box center [645, 312] width 476 height 94
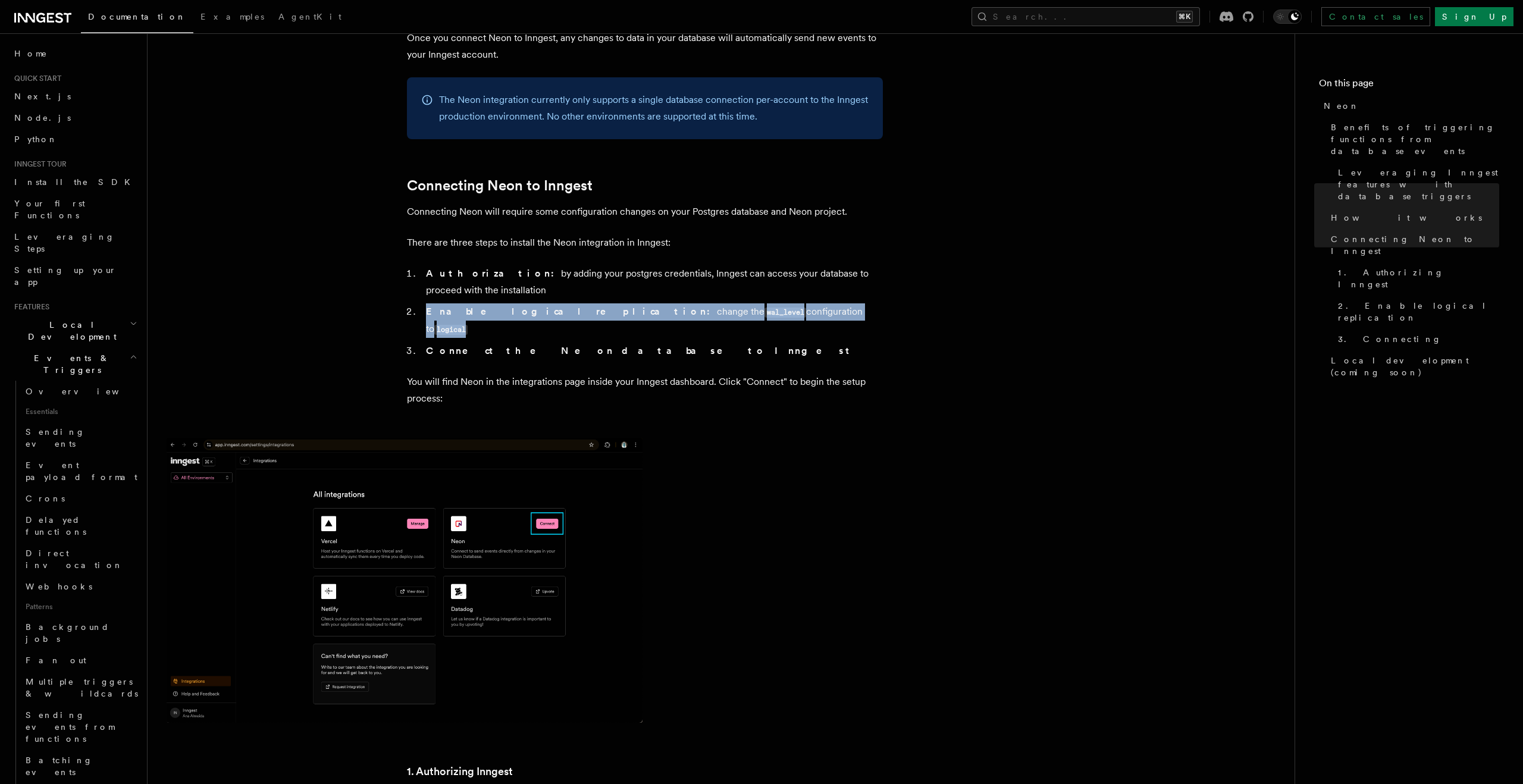
click at [489, 301] on ol "Authorization: by adding your postgres credentials, Inngest can access your dat…" at bounding box center [645, 312] width 476 height 94
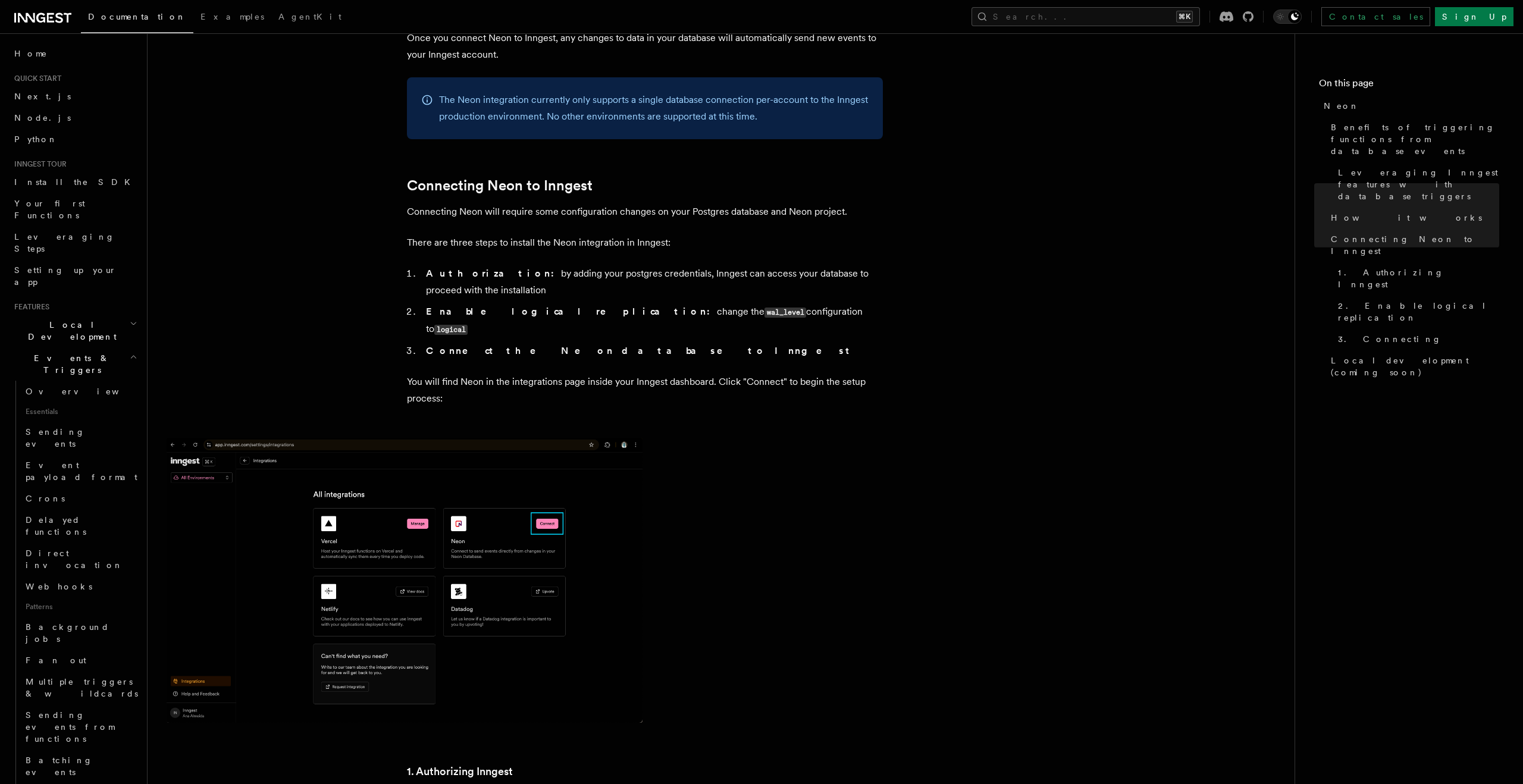
click at [493, 342] on li "Connect the Neon database to Inngest" at bounding box center [653, 351] width 461 height 17
click at [500, 312] on strong "Enable logical replication:" at bounding box center [571, 311] width 291 height 11
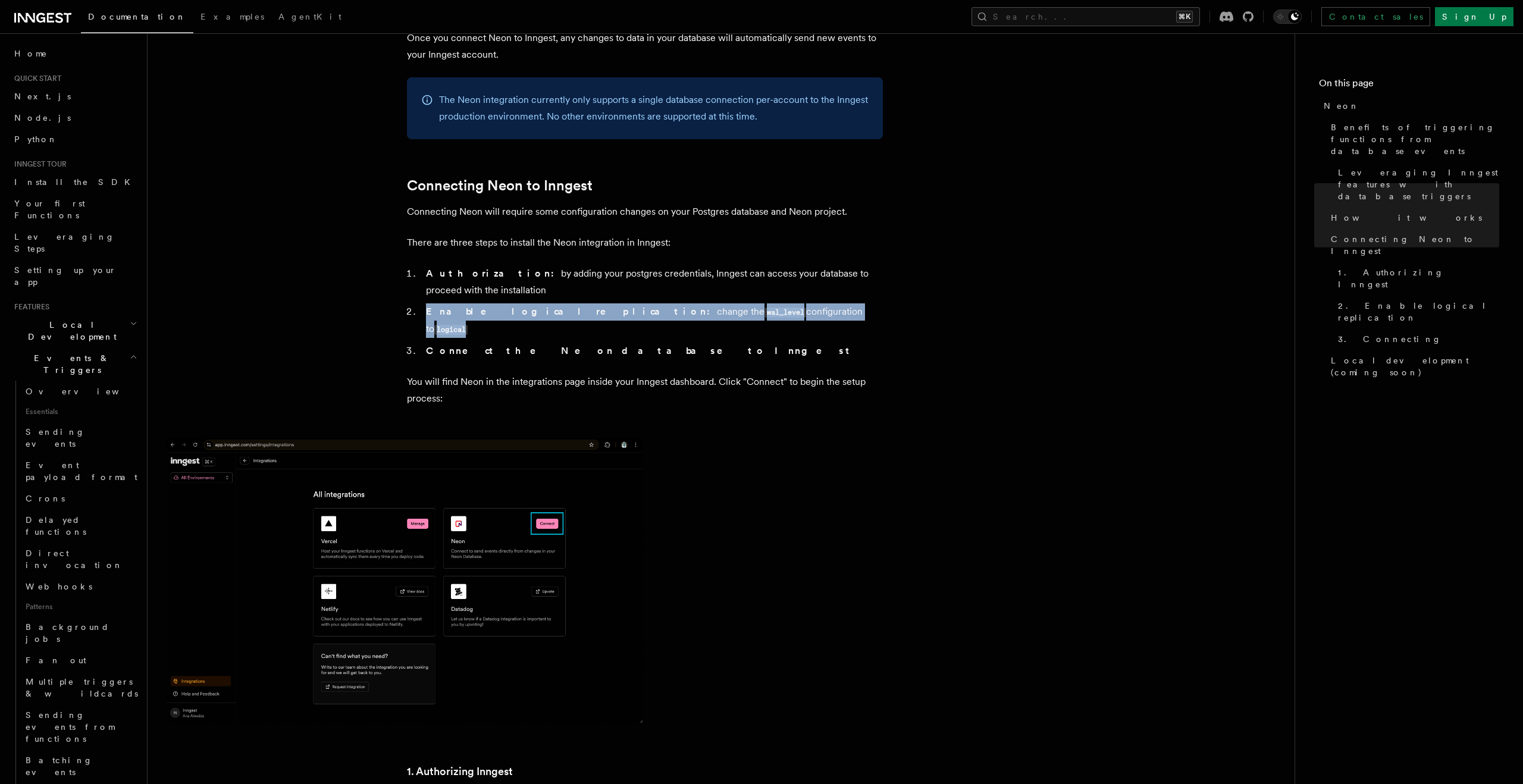
click at [500, 312] on strong "Enable logical replication:" at bounding box center [571, 311] width 291 height 11
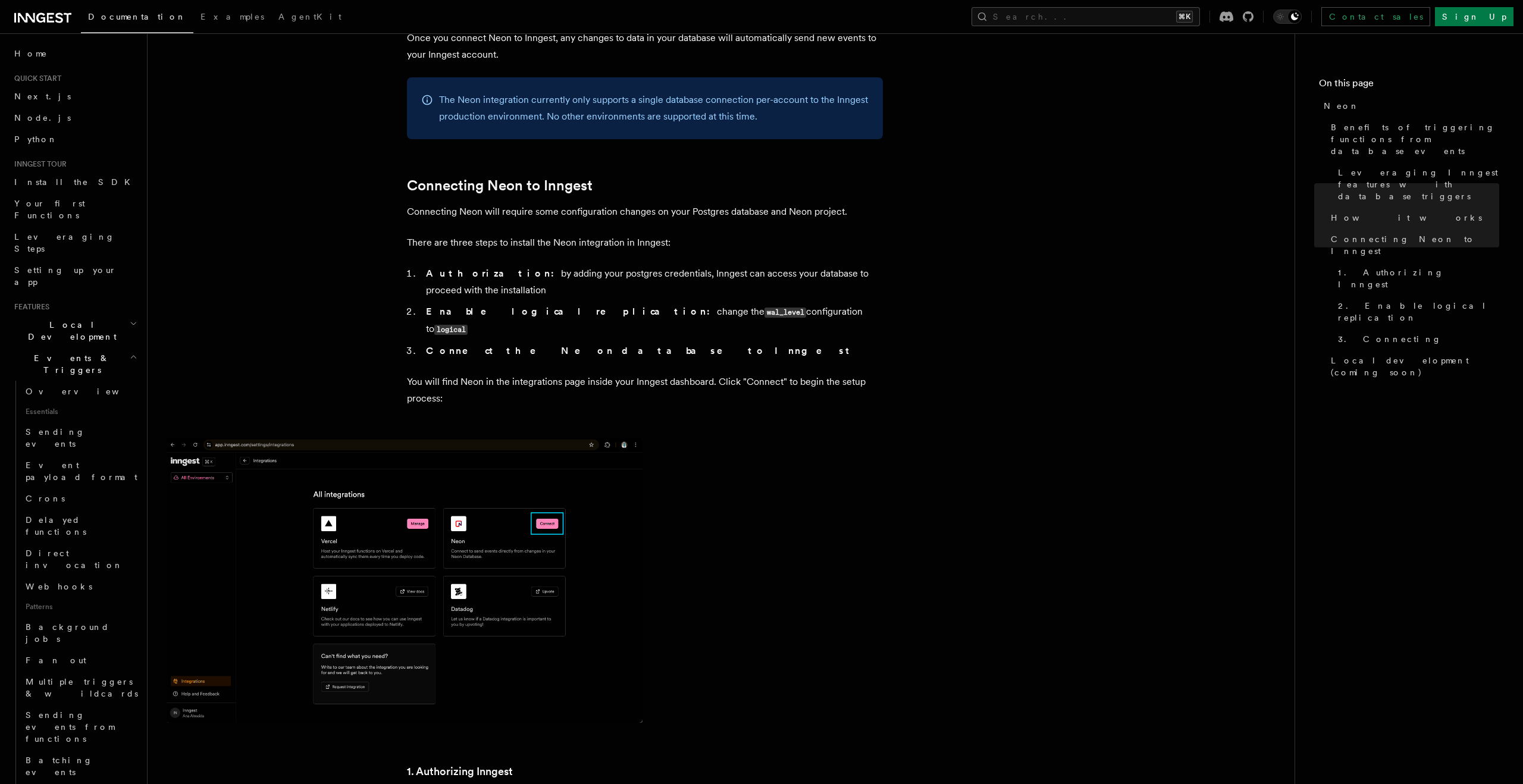
click at [498, 342] on li "Connect the Neon database to Inngest" at bounding box center [653, 351] width 461 height 17
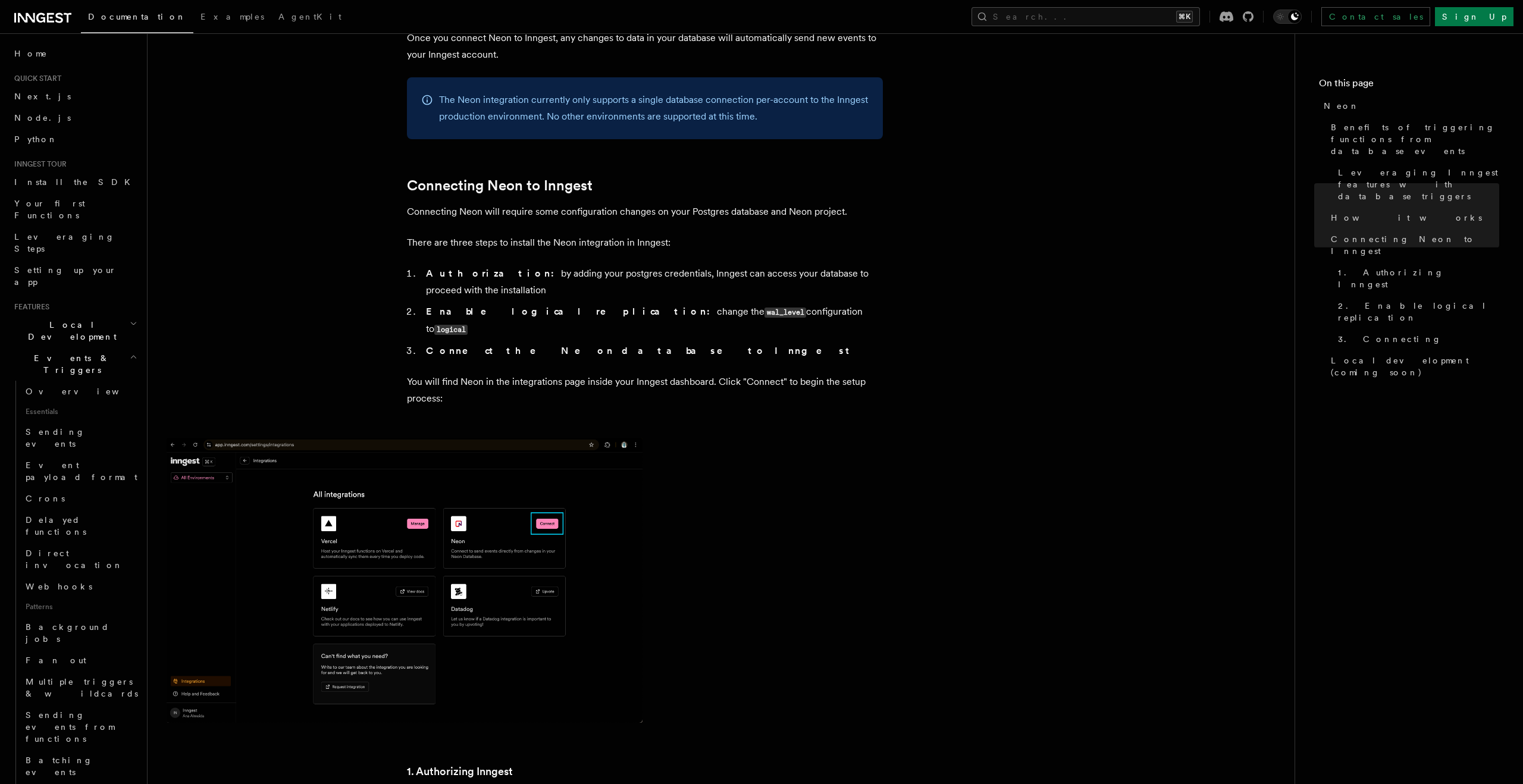
click at [494, 345] on strong "Connect the Neon database to Inngest" at bounding box center [640, 350] width 428 height 11
click at [486, 319] on li "Enable logical replication: change the wal_level configuration to logical" at bounding box center [653, 320] width 461 height 34
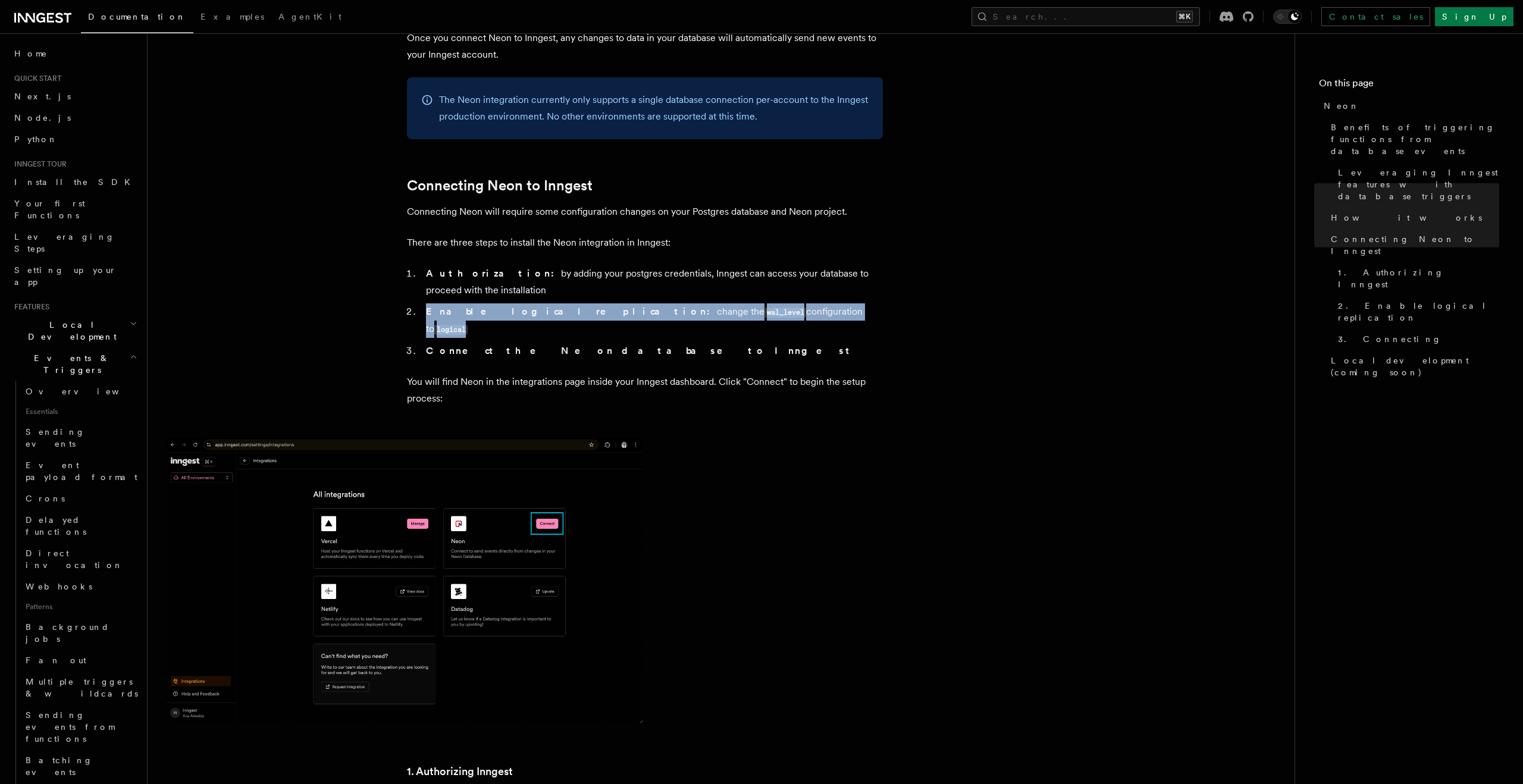
click at [486, 319] on li "Enable logical replication: change the wal_level configuration to logical" at bounding box center [653, 320] width 461 height 34
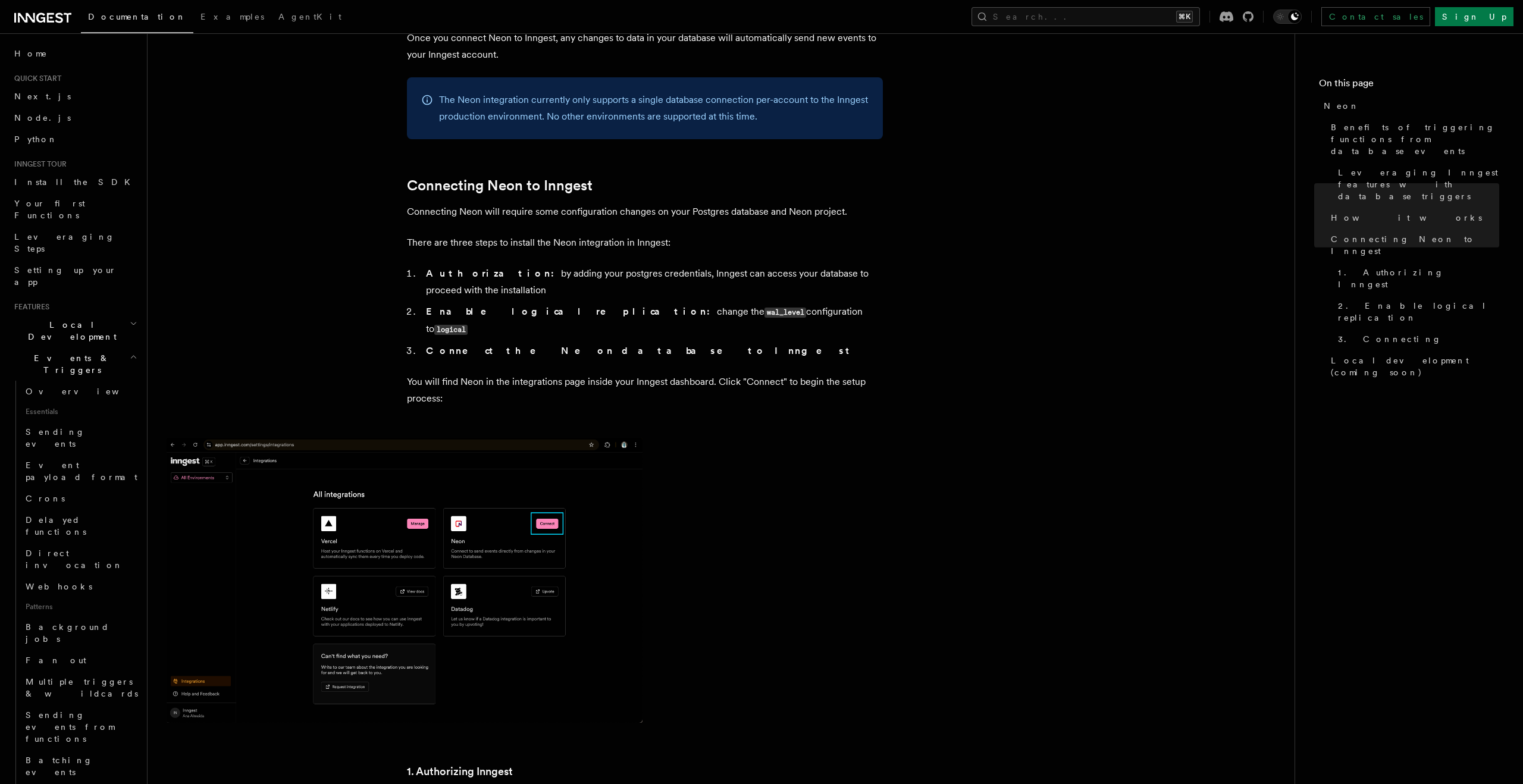
click at [486, 373] on p "You will find Neon in the integrations page inside your Inngest dashboard. Clic…" at bounding box center [645, 389] width 476 height 33
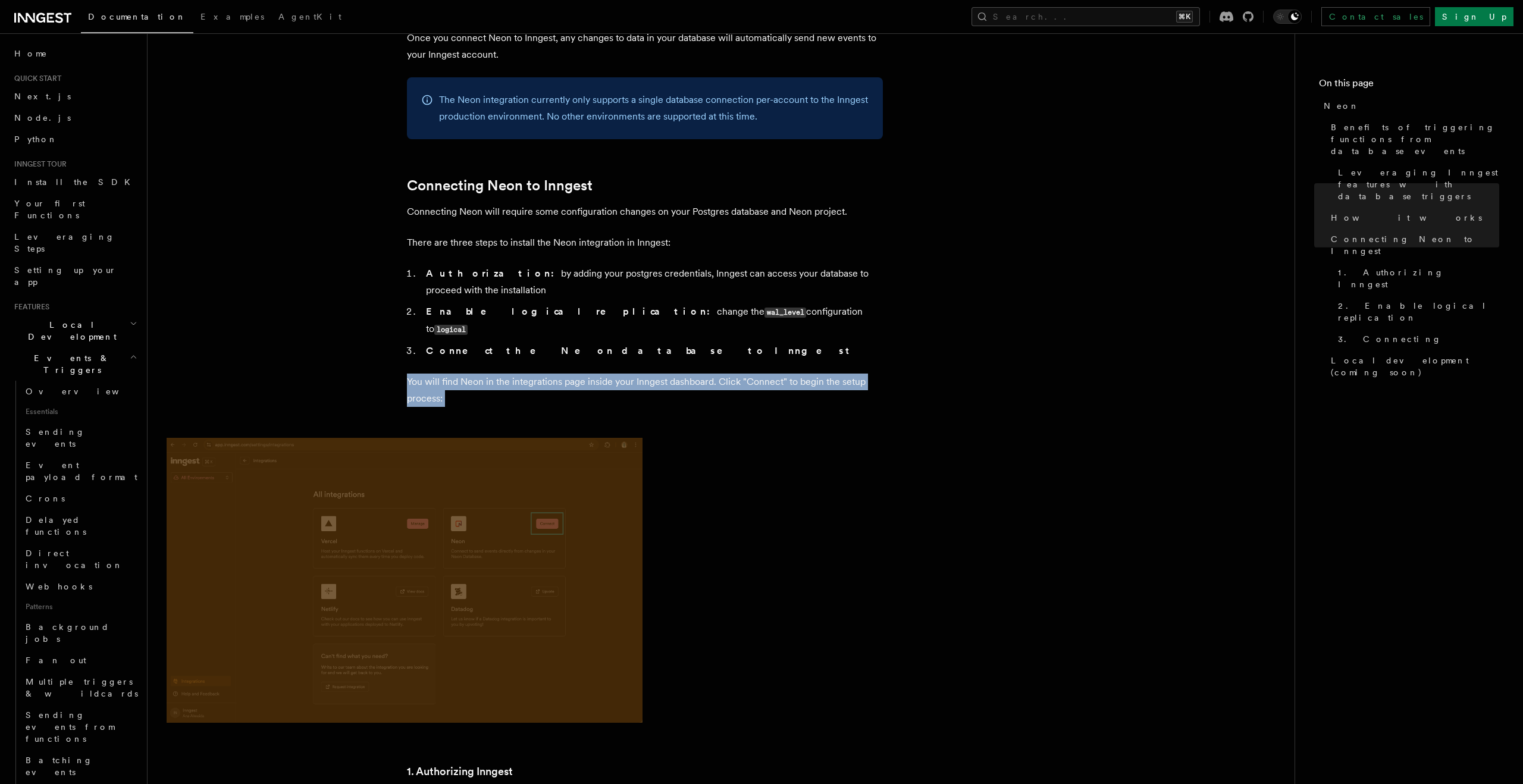
click at [486, 373] on p "You will find Neon in the integrations page inside your Inngest dashboard. Clic…" at bounding box center [645, 389] width 476 height 33
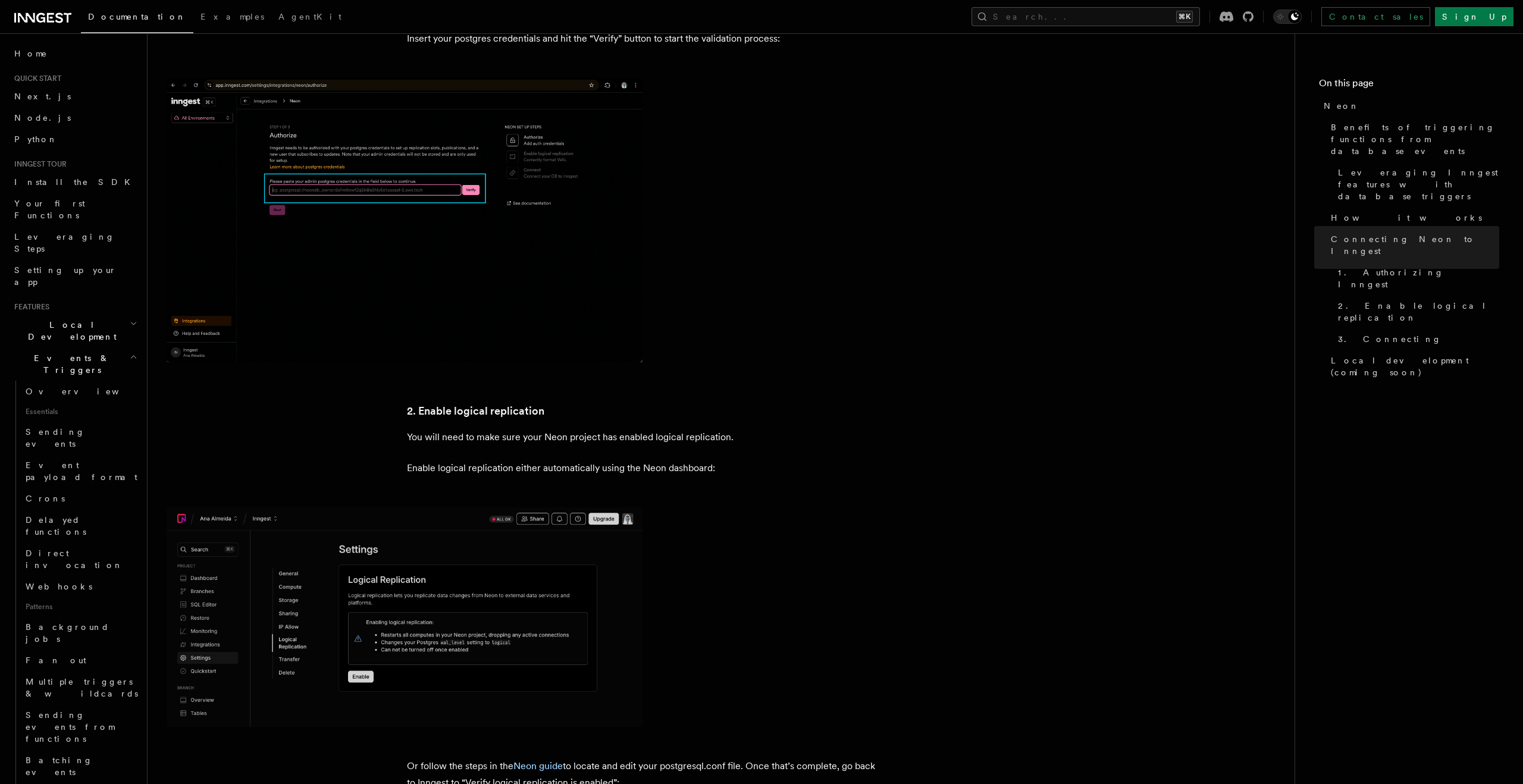
scroll to position [1421, 0]
click at [486, 401] on article "Features Events & Triggers Neon Inngest allows you to trigger functions from yo…" at bounding box center [720, 284] width 1109 height 3307
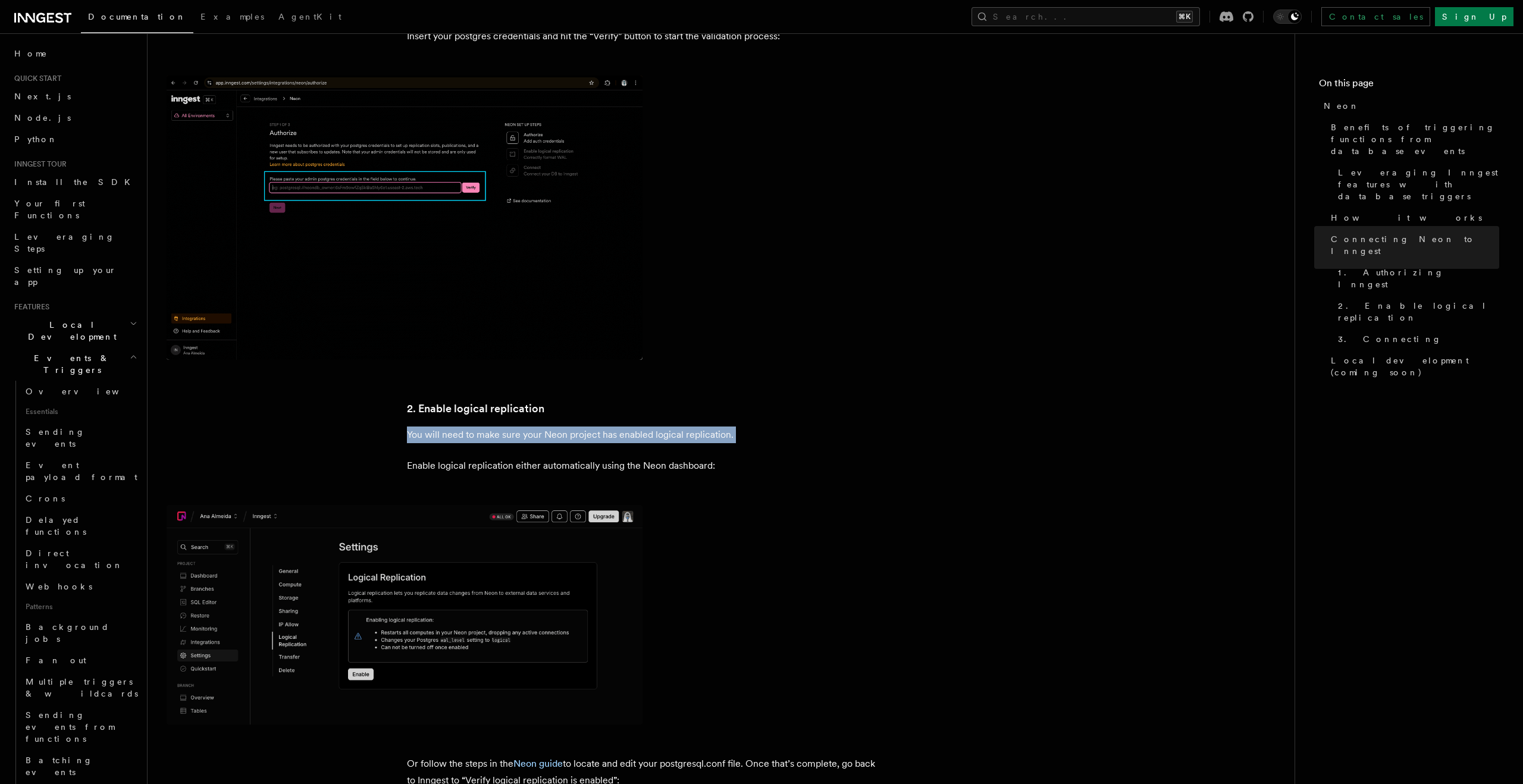
click at [486, 401] on article "Features Events & Triggers Neon Inngest allows you to trigger functions from yo…" at bounding box center [720, 284] width 1109 height 3307
click at [486, 458] on p "Enable logical replication either automatically using the Neon dashboard:" at bounding box center [645, 466] width 476 height 17
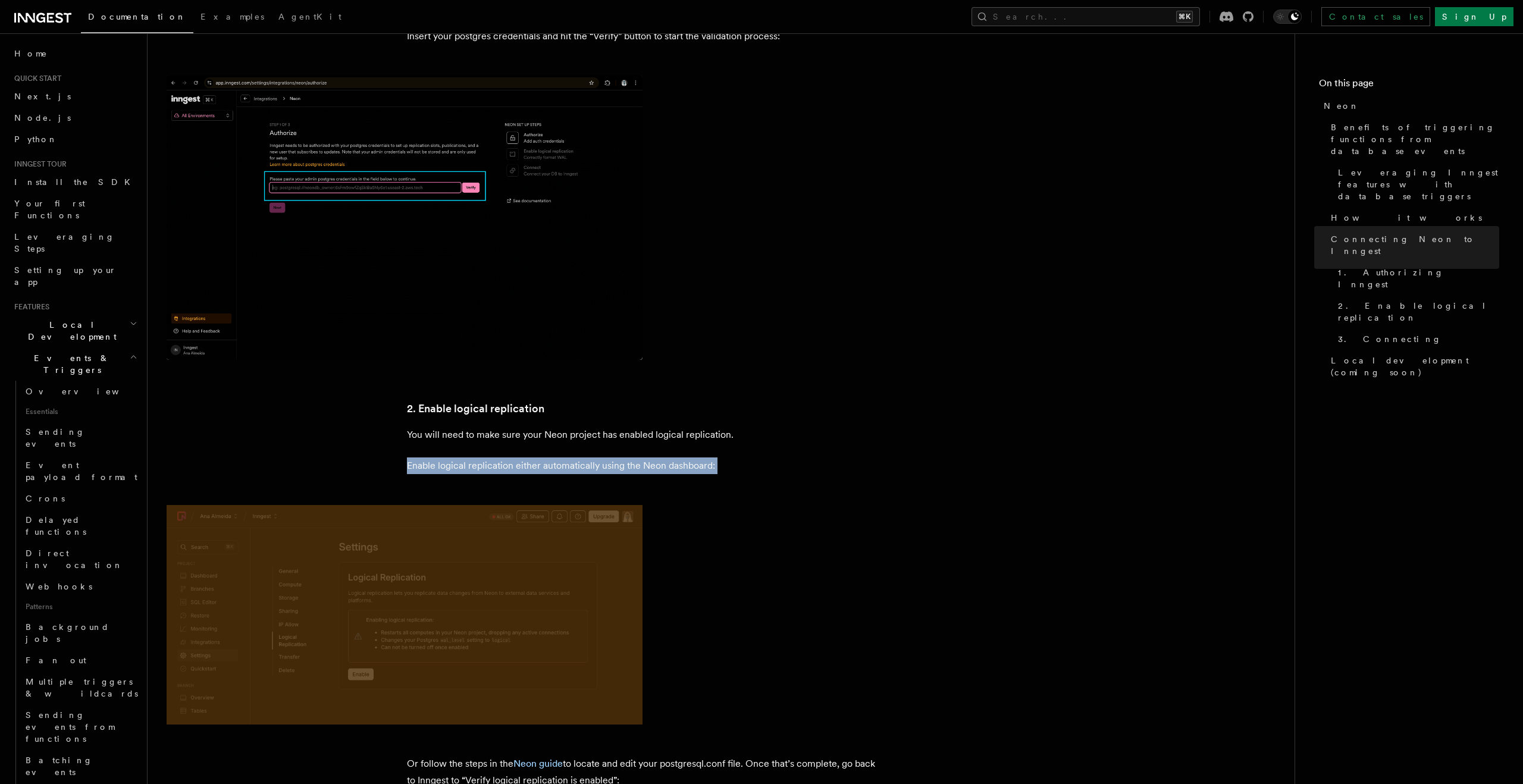
click at [486, 458] on p "Enable logical replication either automatically using the Neon dashboard:" at bounding box center [645, 466] width 476 height 17
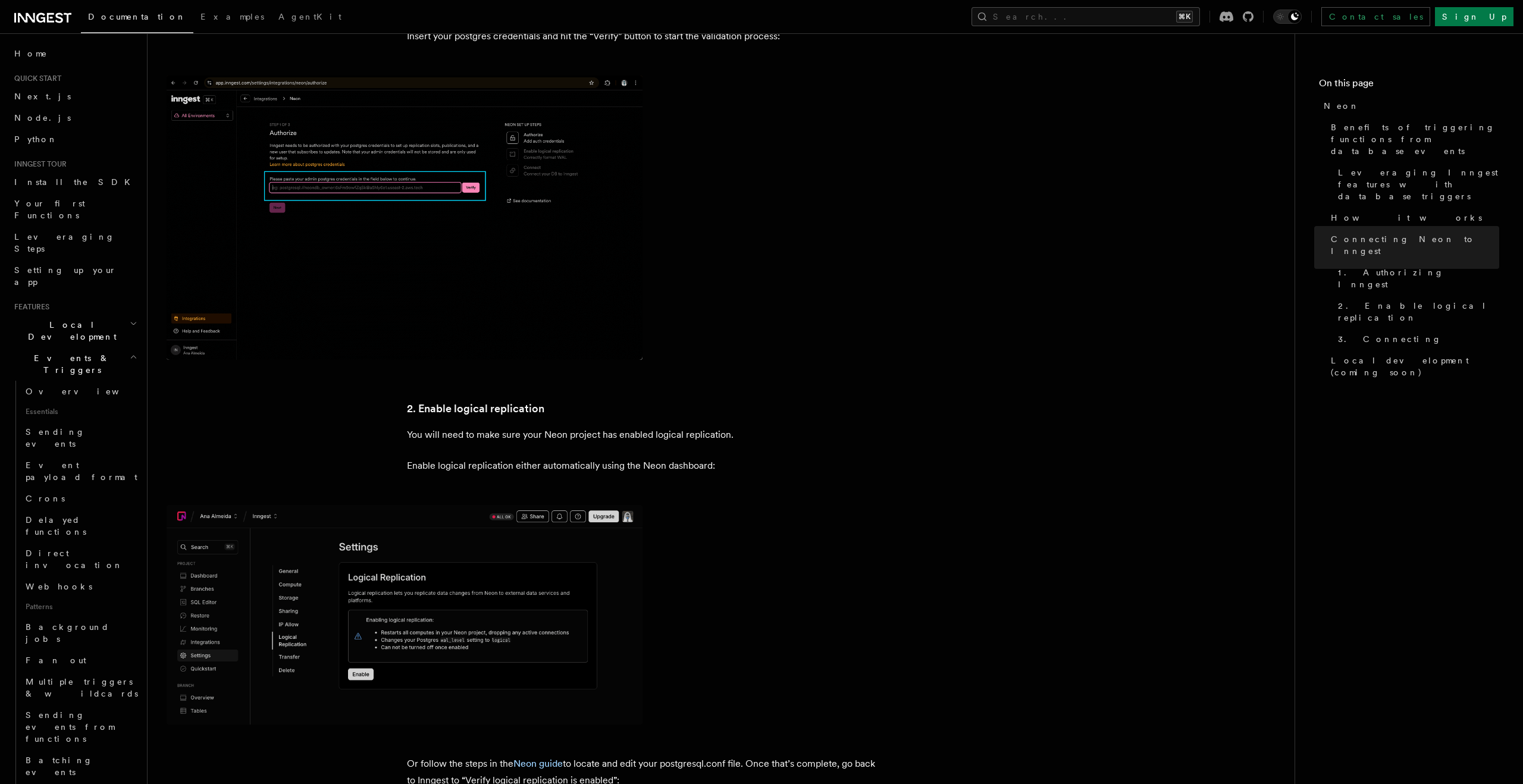
click at [473, 408] on article "Features Events & Triggers Neon Inngest allows you to trigger functions from yo…" at bounding box center [720, 284] width 1109 height 3307
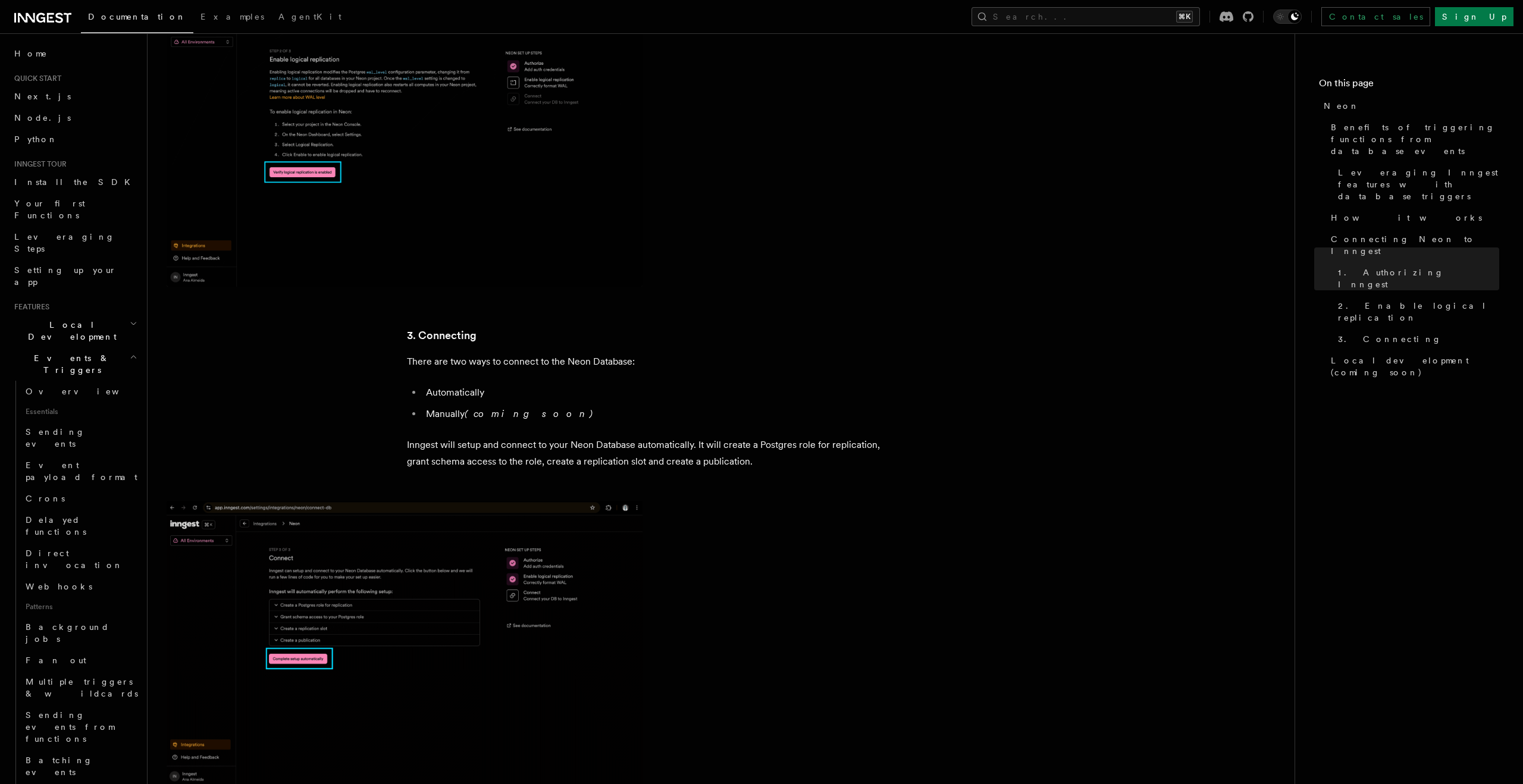
scroll to position [2242, 0]
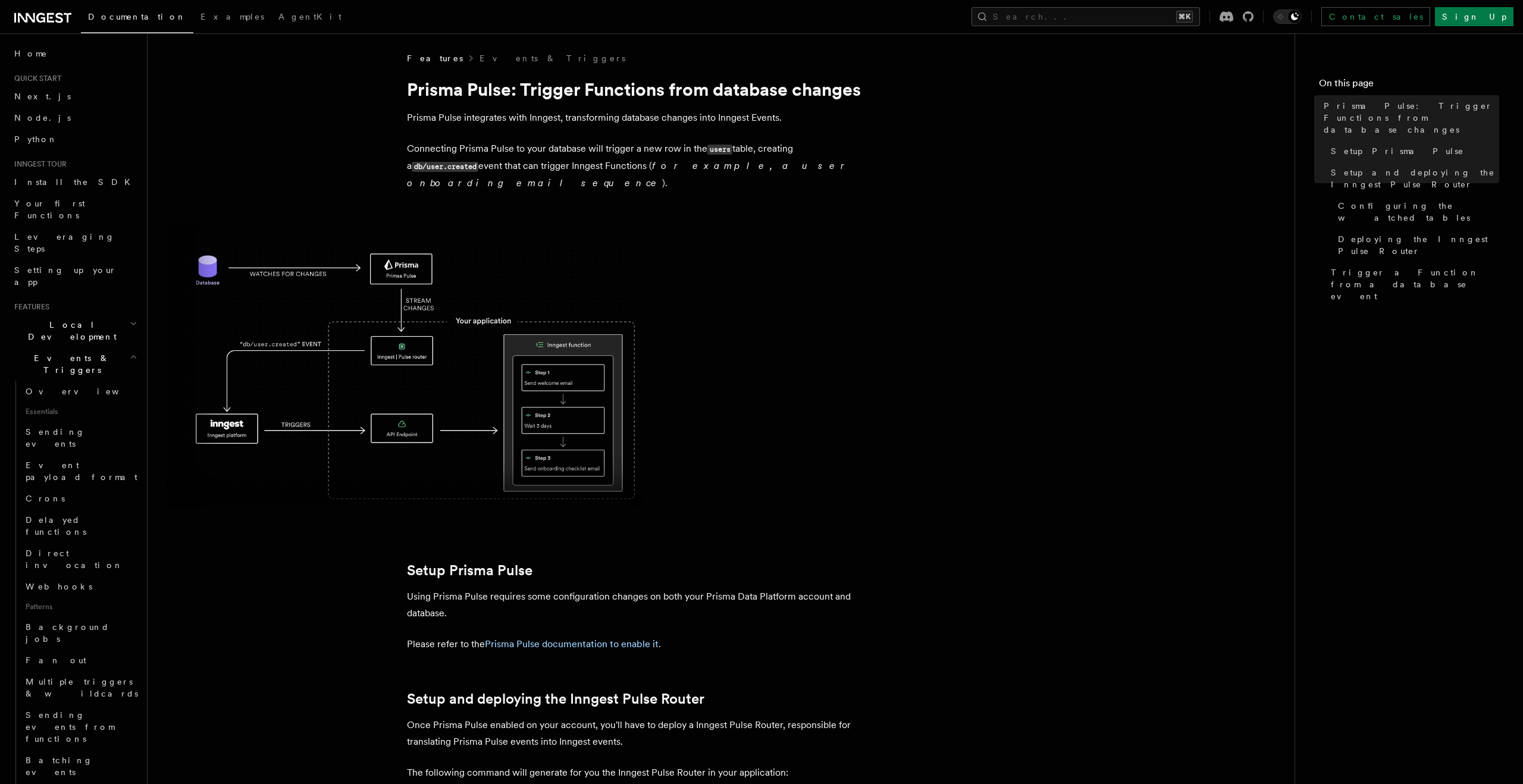
click at [447, 172] on p "Connecting Prisma Pulse to your database will trigger a new row in the users ta…" at bounding box center [645, 166] width 476 height 51
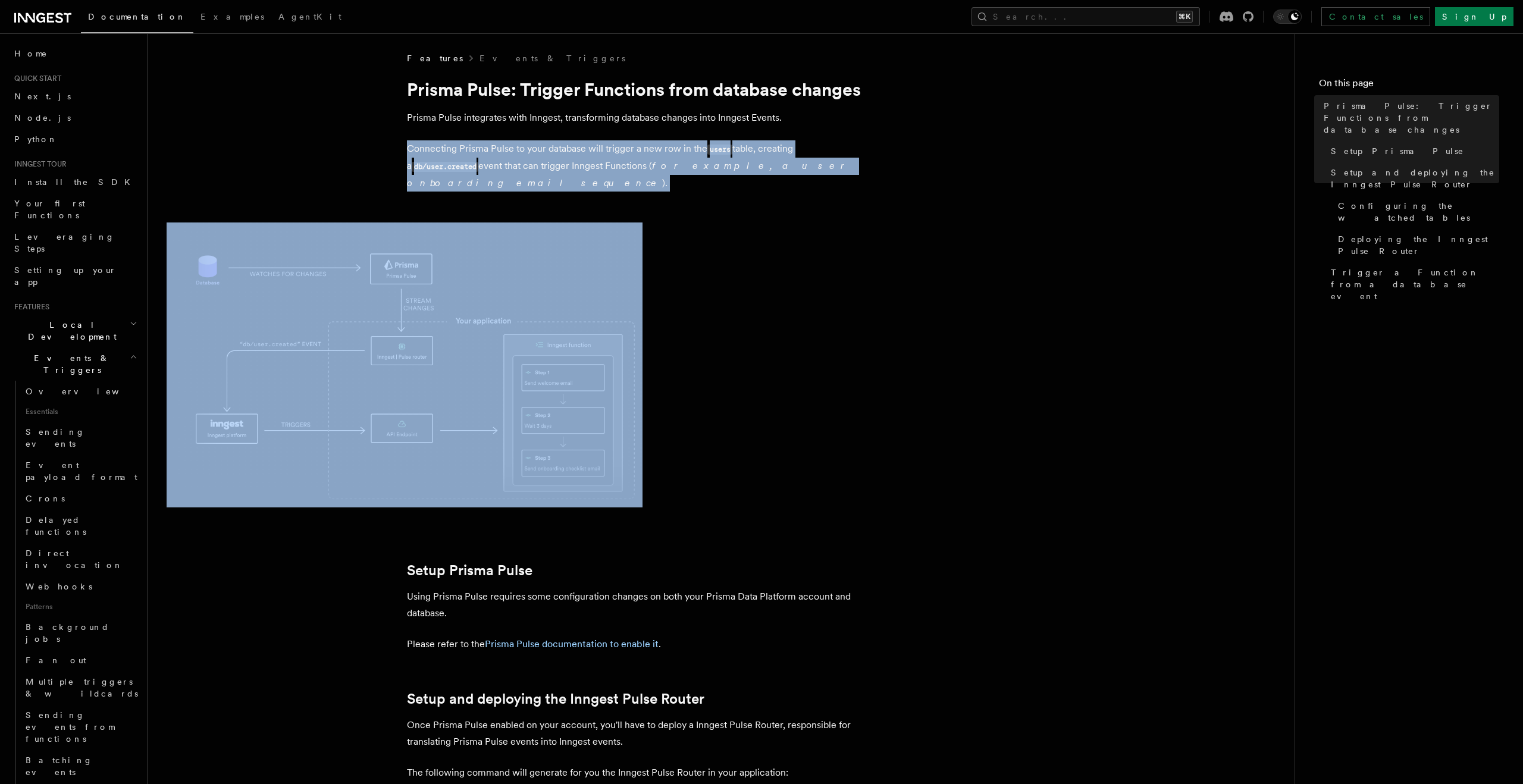
click at [447, 172] on p "Connecting Prisma Pulse to your database will trigger a new row in the users ta…" at bounding box center [645, 166] width 476 height 51
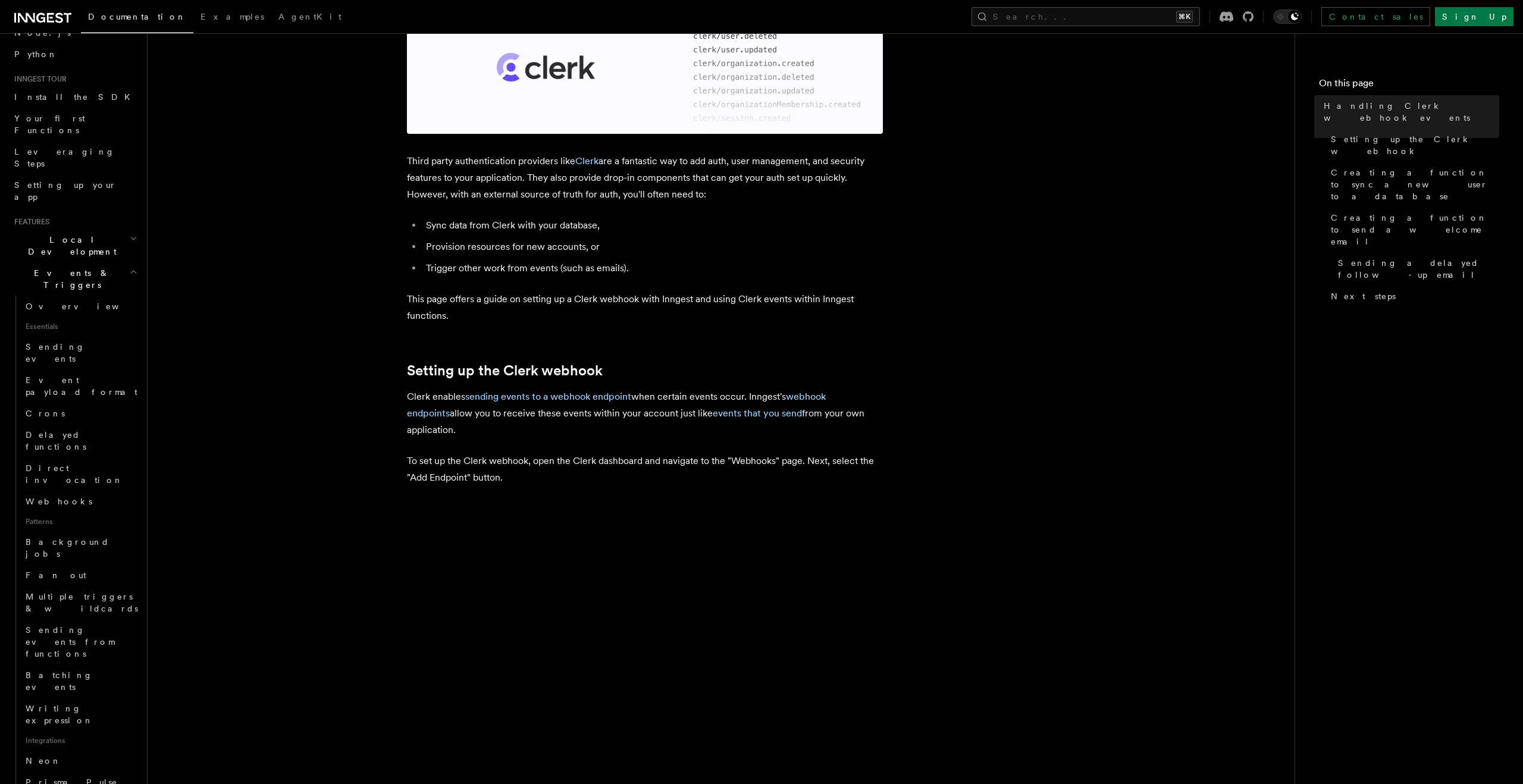
scroll to position [138, 0]
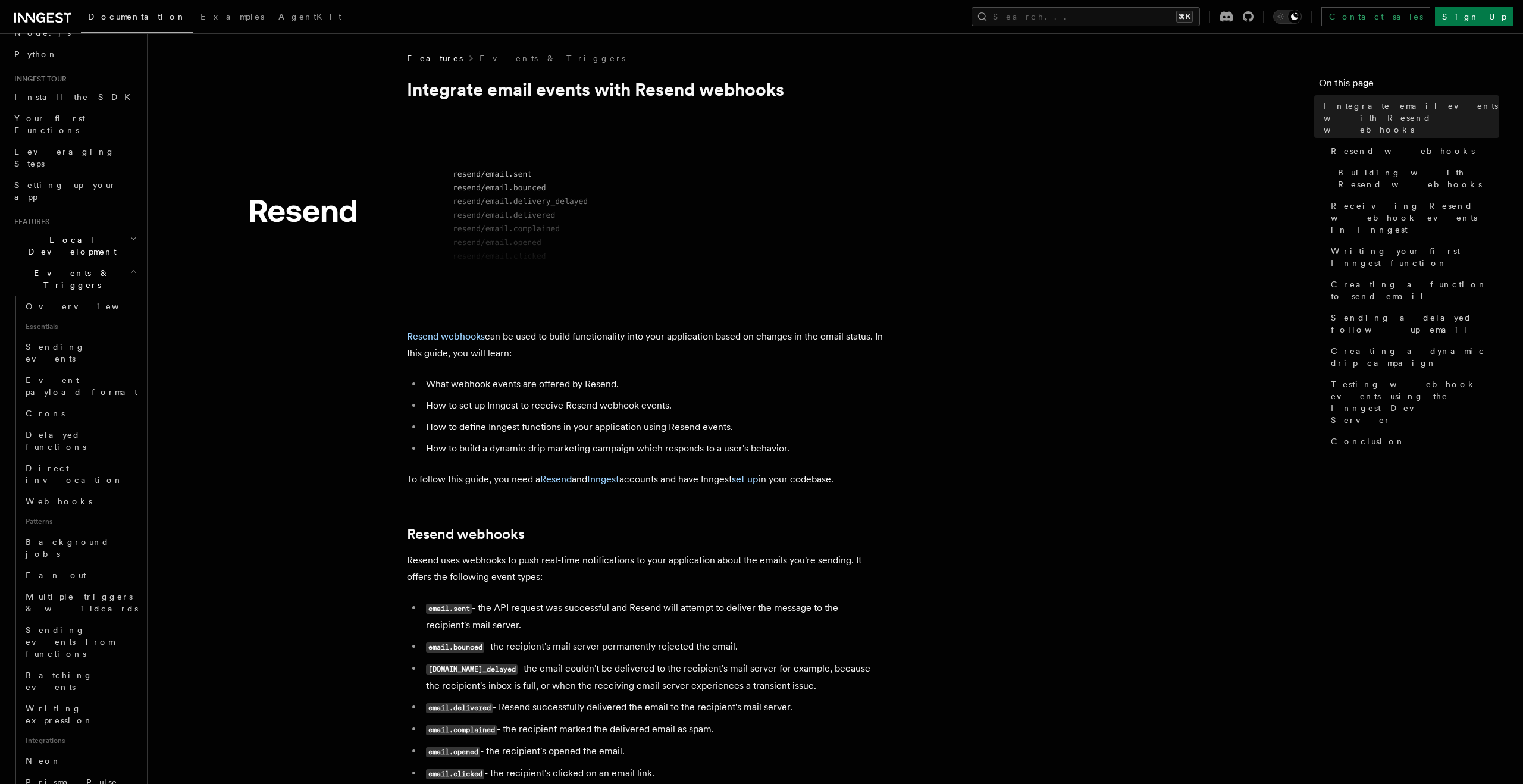
click at [533, 331] on p "Resend webhooks can be used to build functionality into your application based …" at bounding box center [645, 345] width 476 height 33
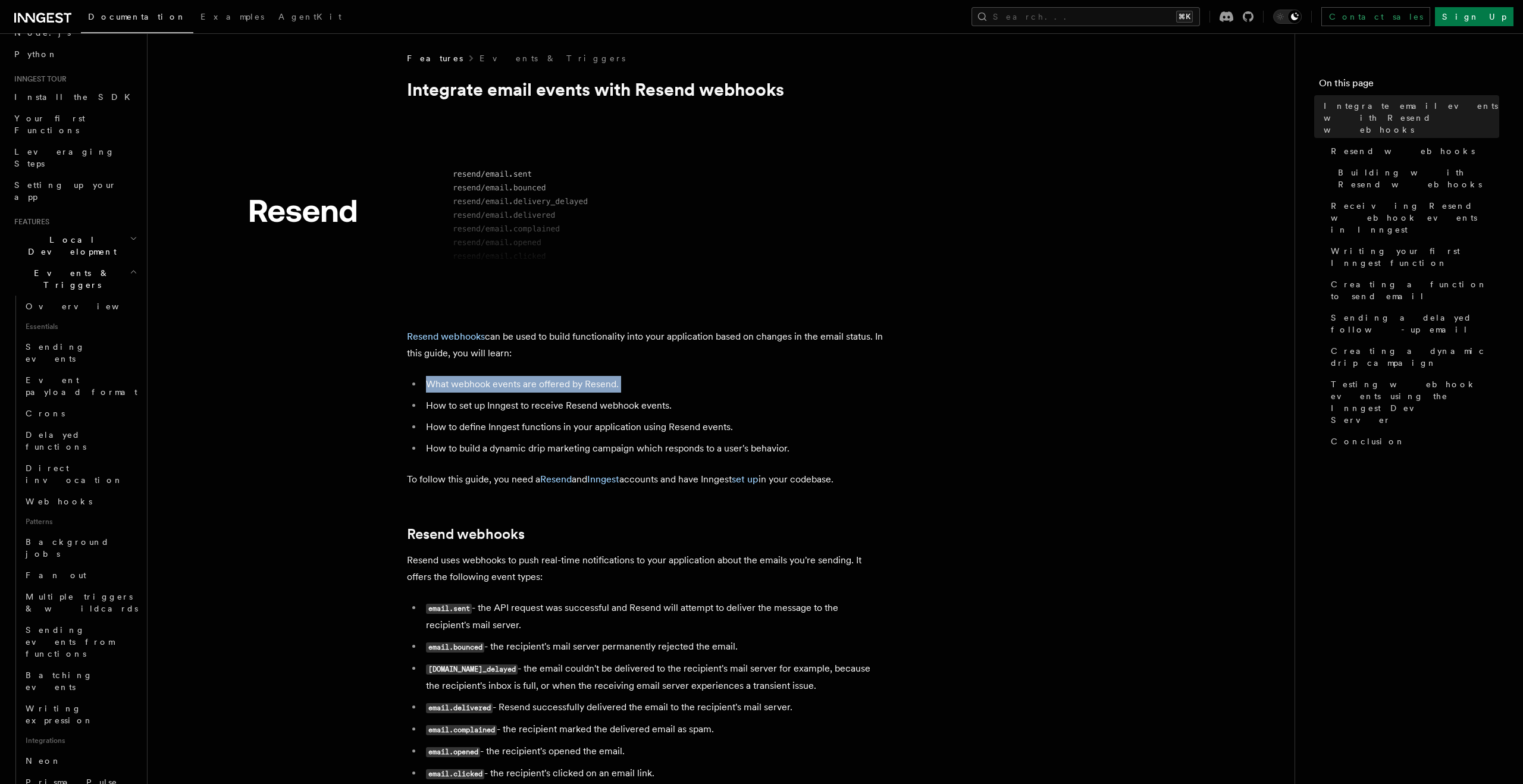
click at [527, 386] on li "What webhook events are offered by Resend." at bounding box center [653, 384] width 461 height 17
click at [526, 407] on li "How to set up Inngest to receive Resend webhook events." at bounding box center [653, 406] width 461 height 17
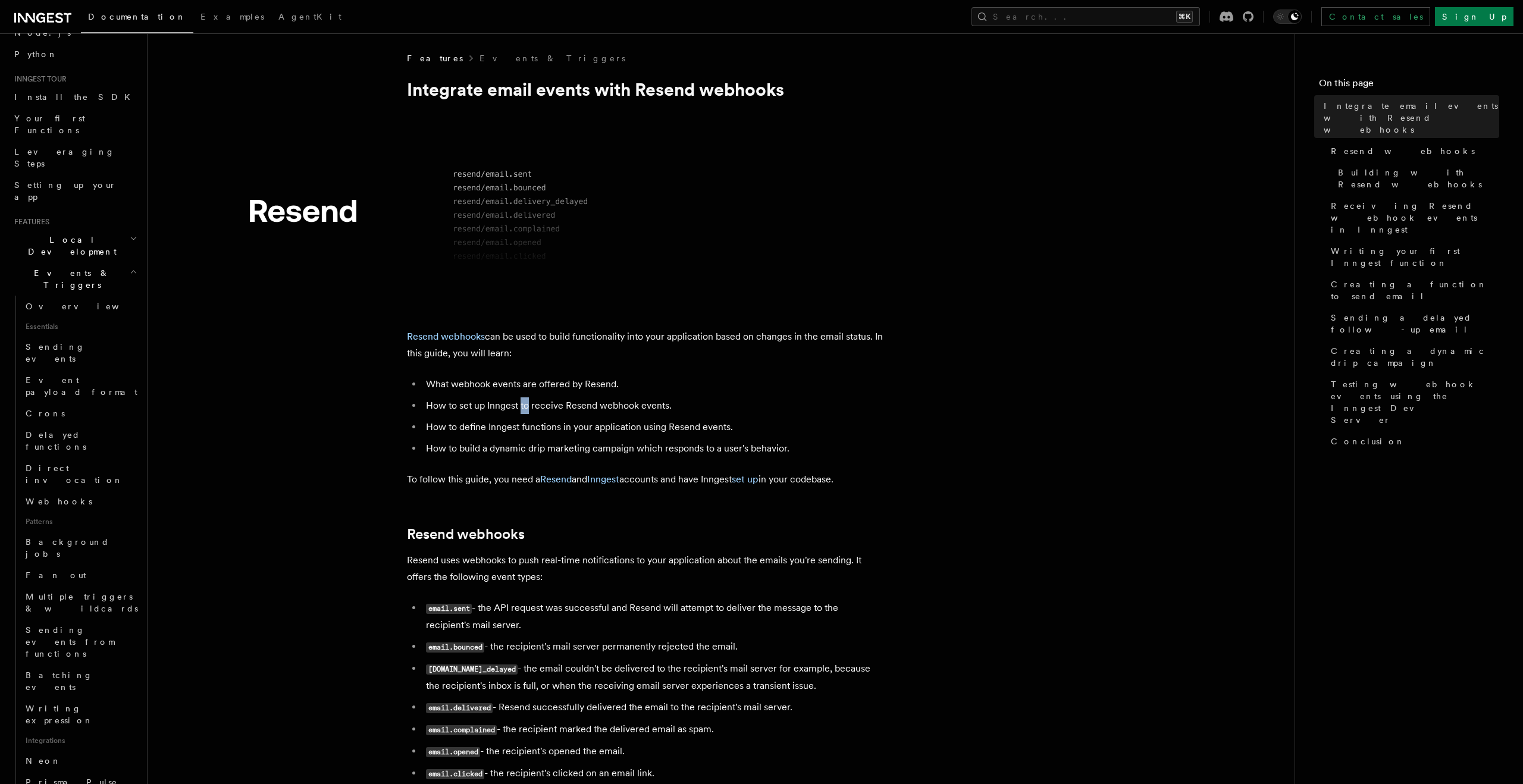
click at [526, 407] on li "How to set up Inngest to receive Resend webhook events." at bounding box center [653, 406] width 461 height 17
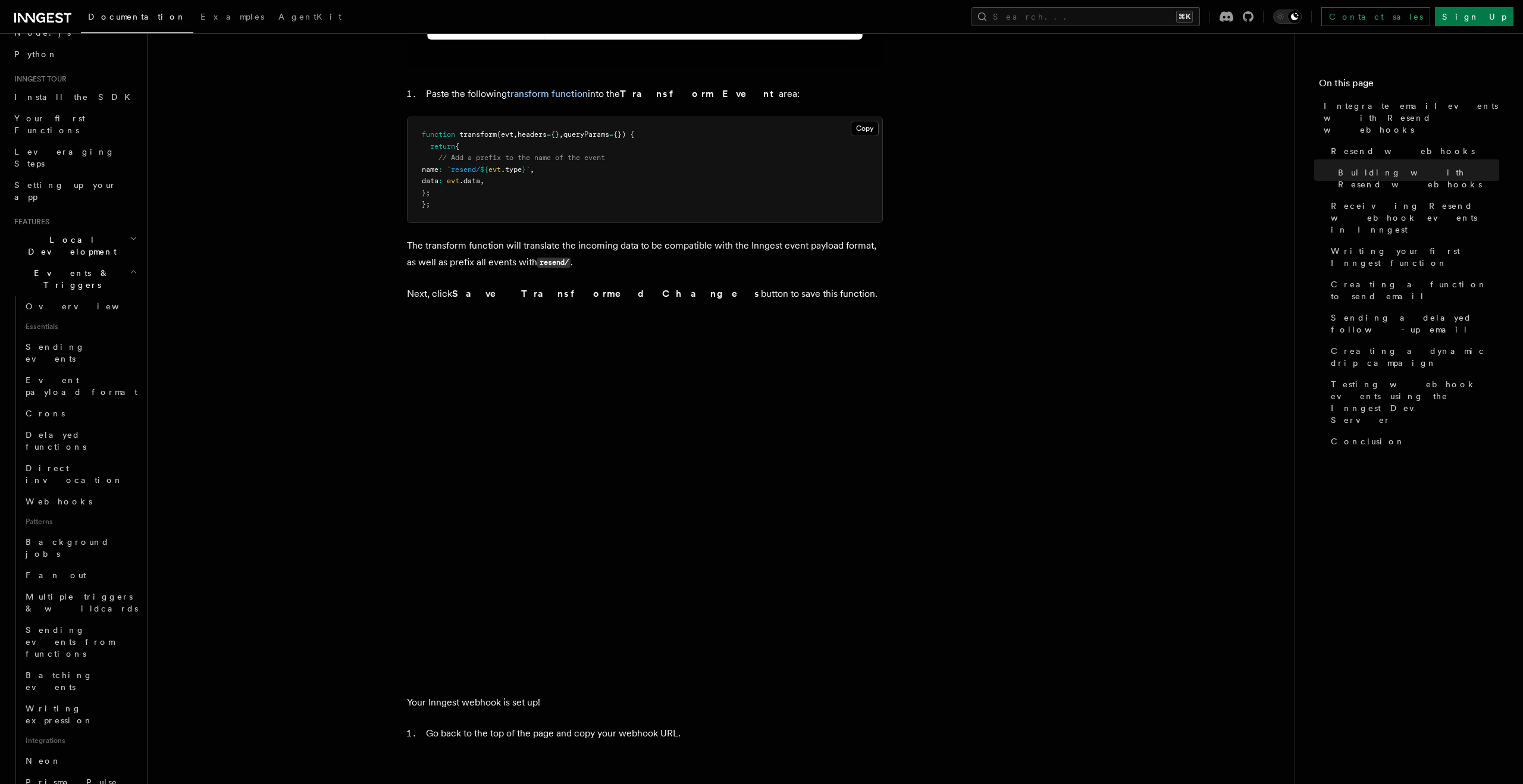
scroll to position [2404, 0]
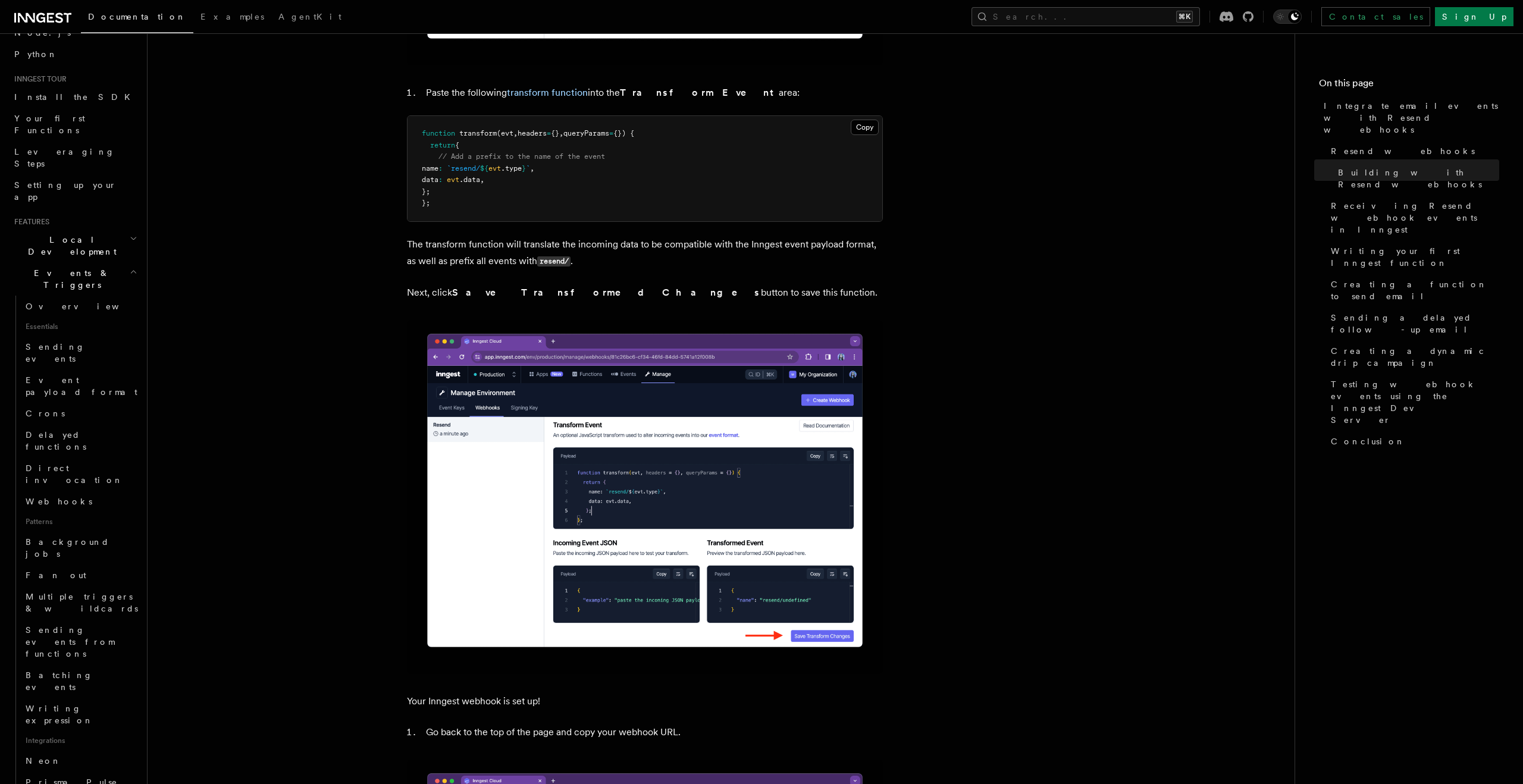
click at [511, 296] on strong "Save Transformed Changes" at bounding box center [606, 292] width 309 height 11
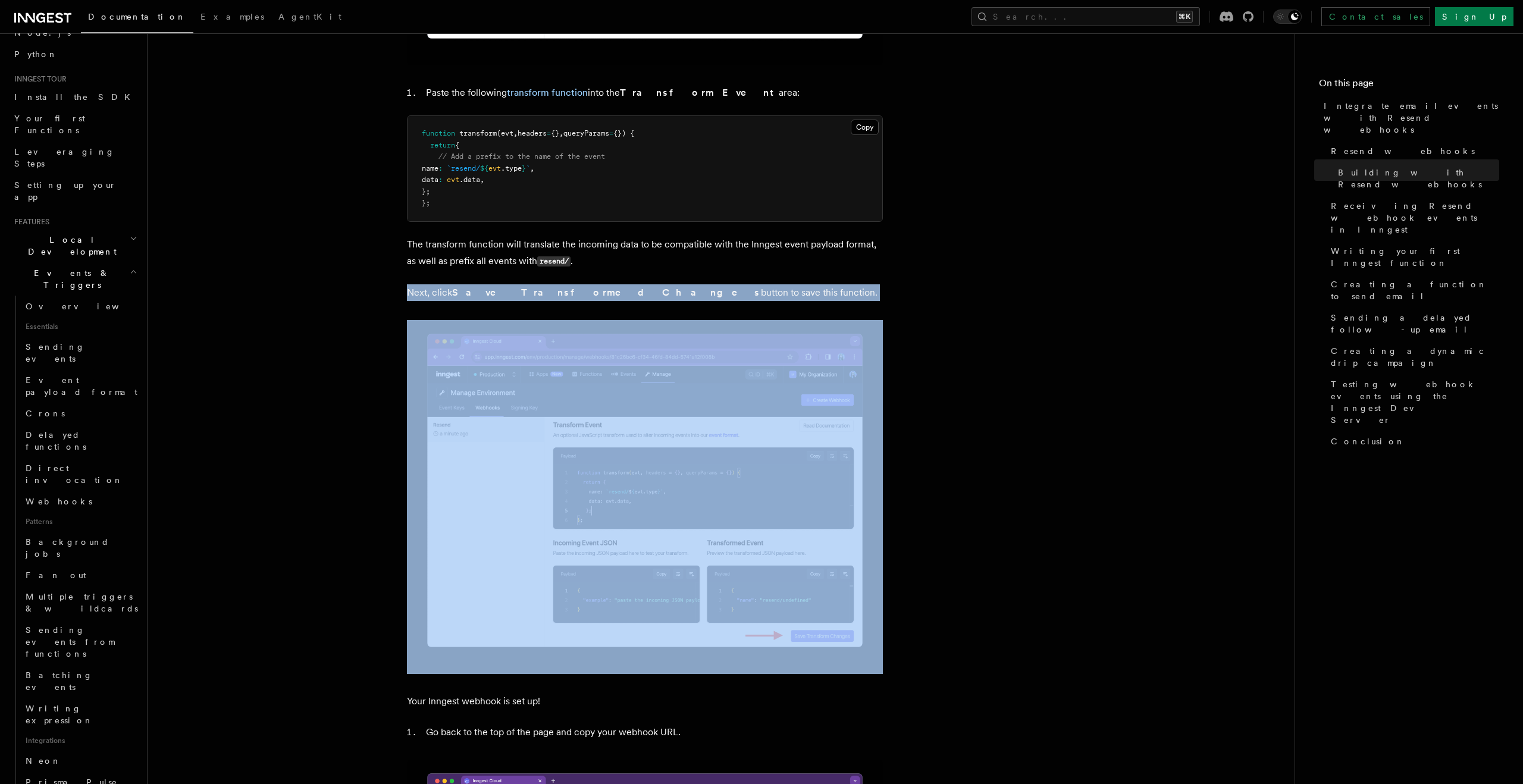
click at [511, 296] on strong "Save Transformed Changes" at bounding box center [606, 292] width 309 height 11
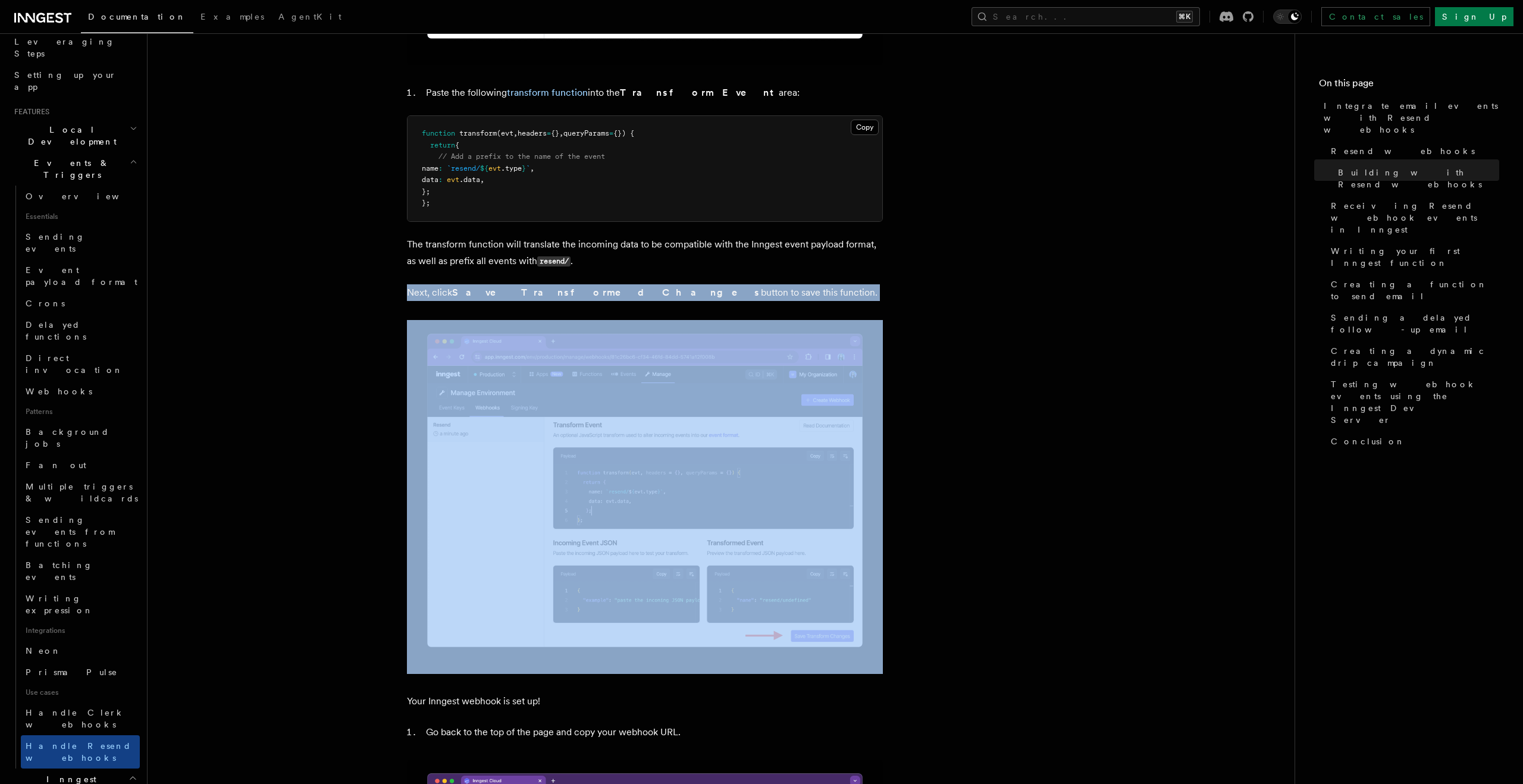
scroll to position [221, 0]
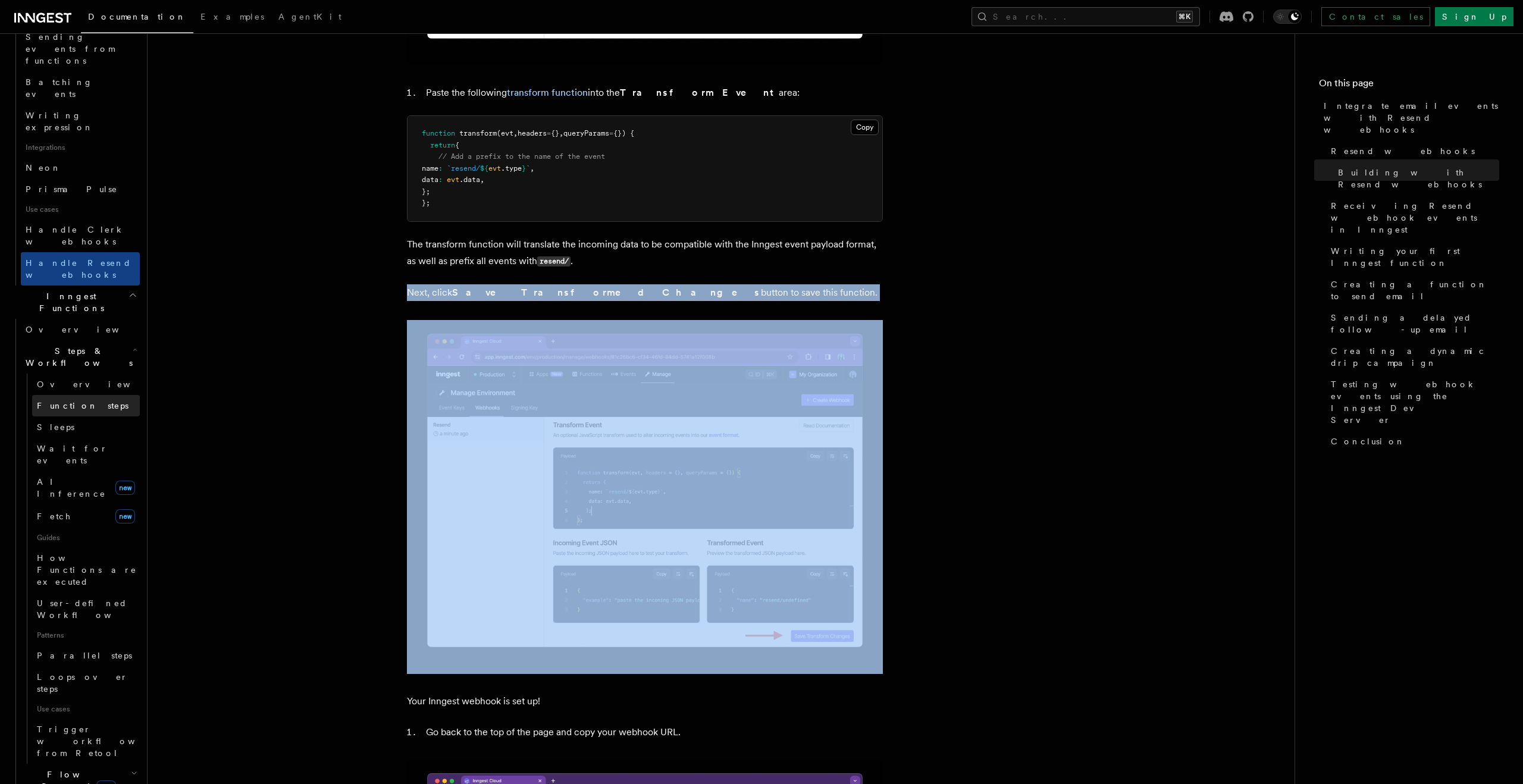
scroll to position [679, 0]
click at [101, 762] on h2 "Flow Control new" at bounding box center [80, 778] width 119 height 33
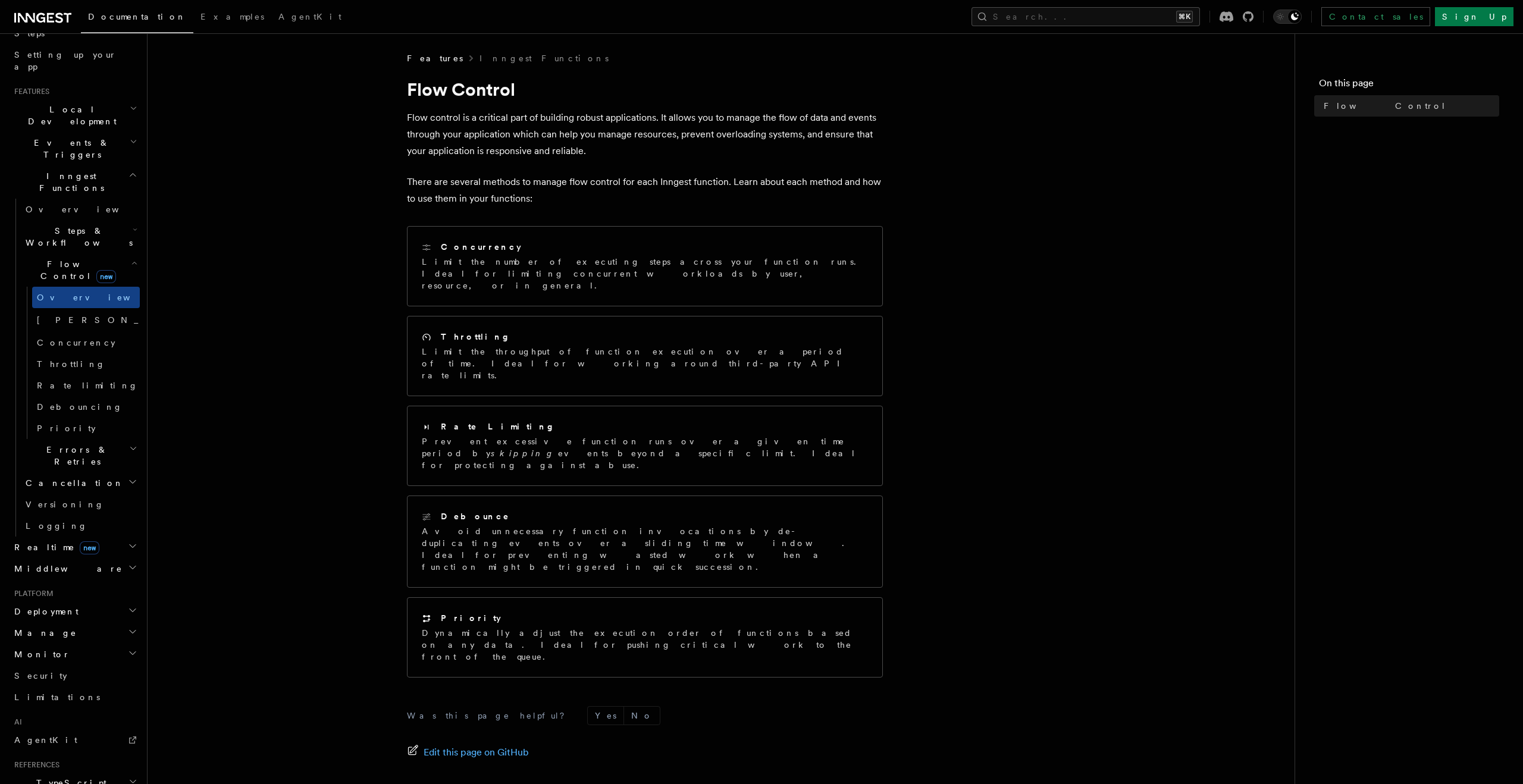
scroll to position [180, 0]
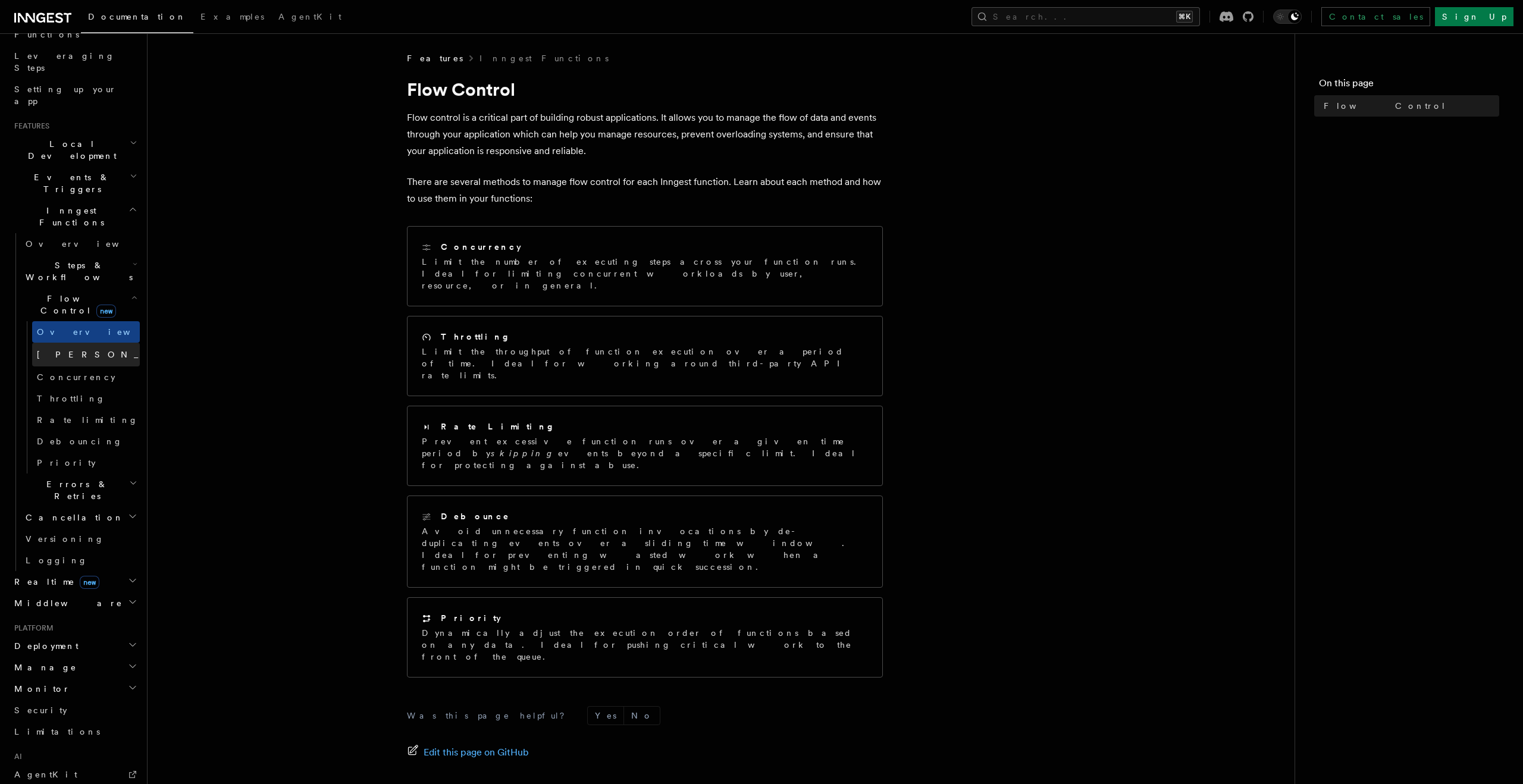
click at [78, 342] on link "[PERSON_NAME] new" at bounding box center [86, 354] width 108 height 23
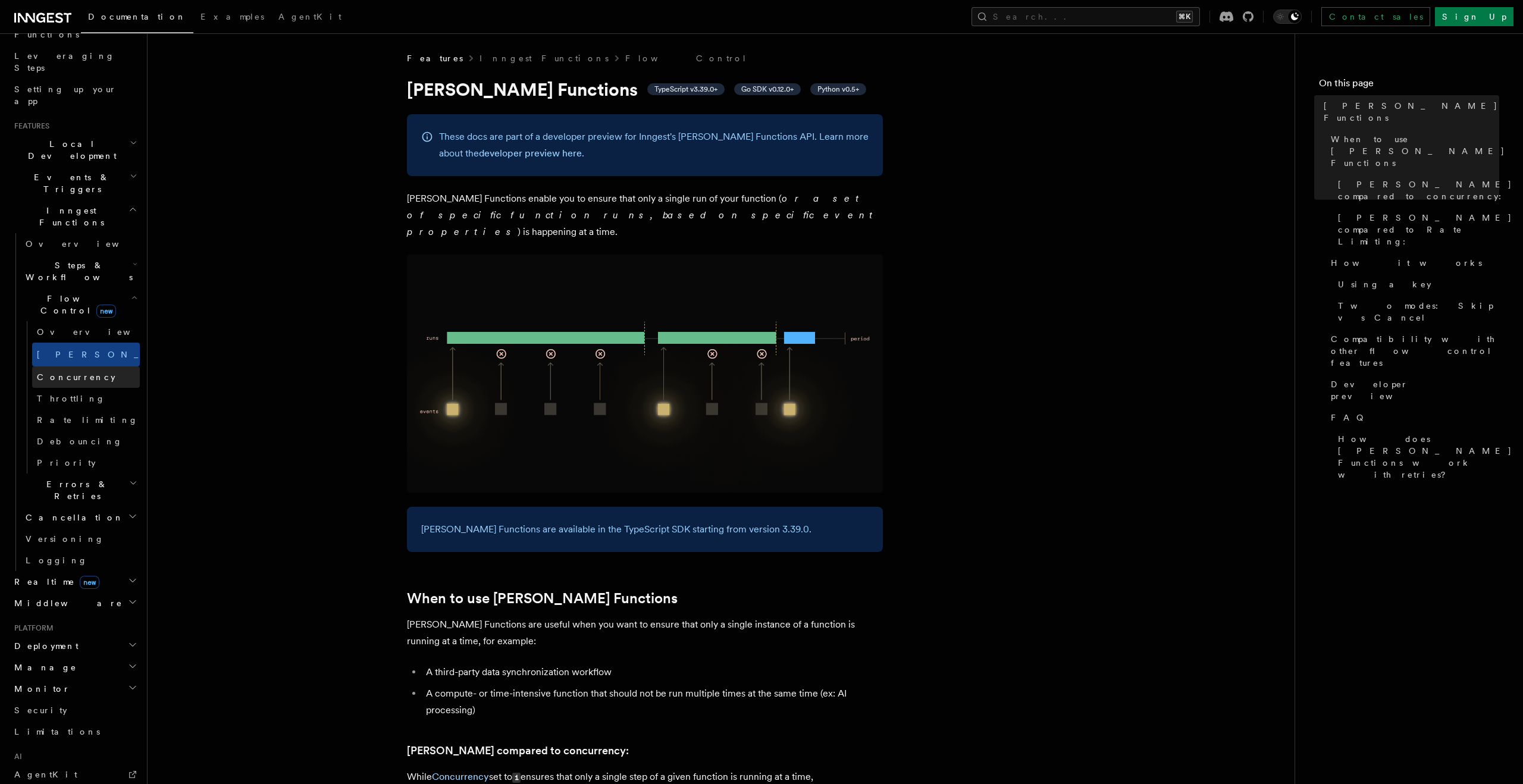
click at [78, 373] on span "Concurrency" at bounding box center [76, 377] width 78 height 10
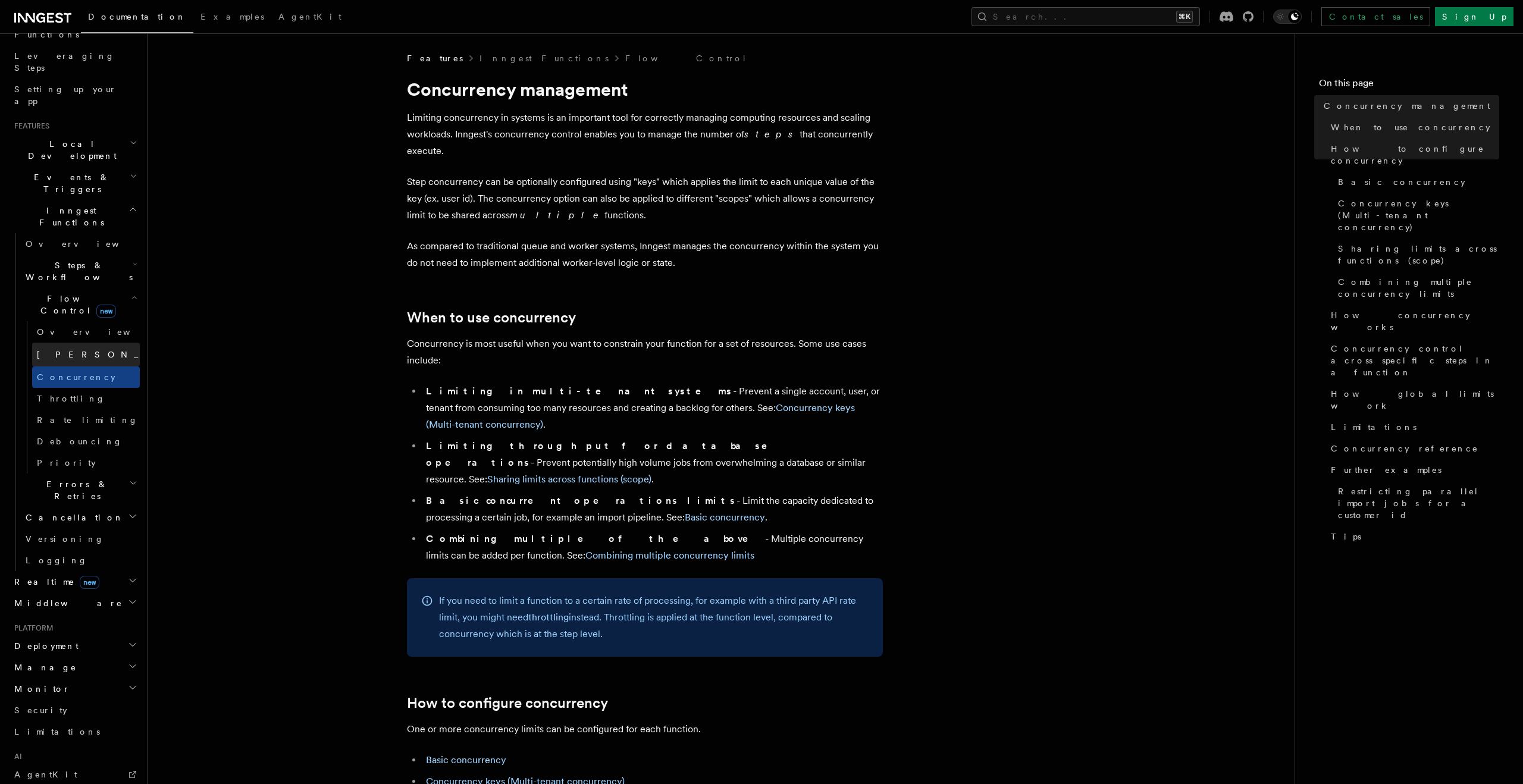
click at [78, 342] on link "[PERSON_NAME] new" at bounding box center [86, 354] width 108 height 23
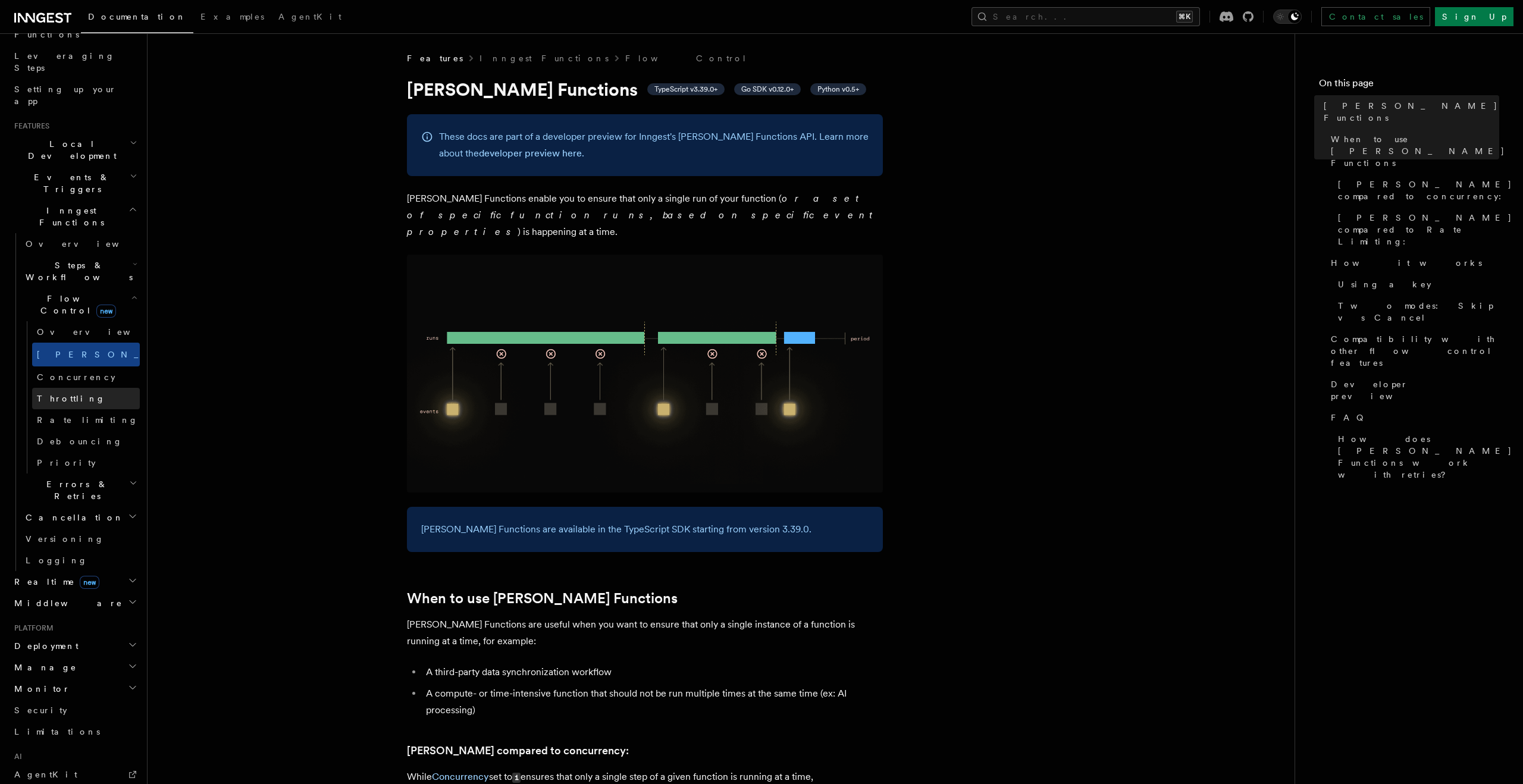
click at [69, 388] on link "Throttling" at bounding box center [86, 398] width 108 height 21
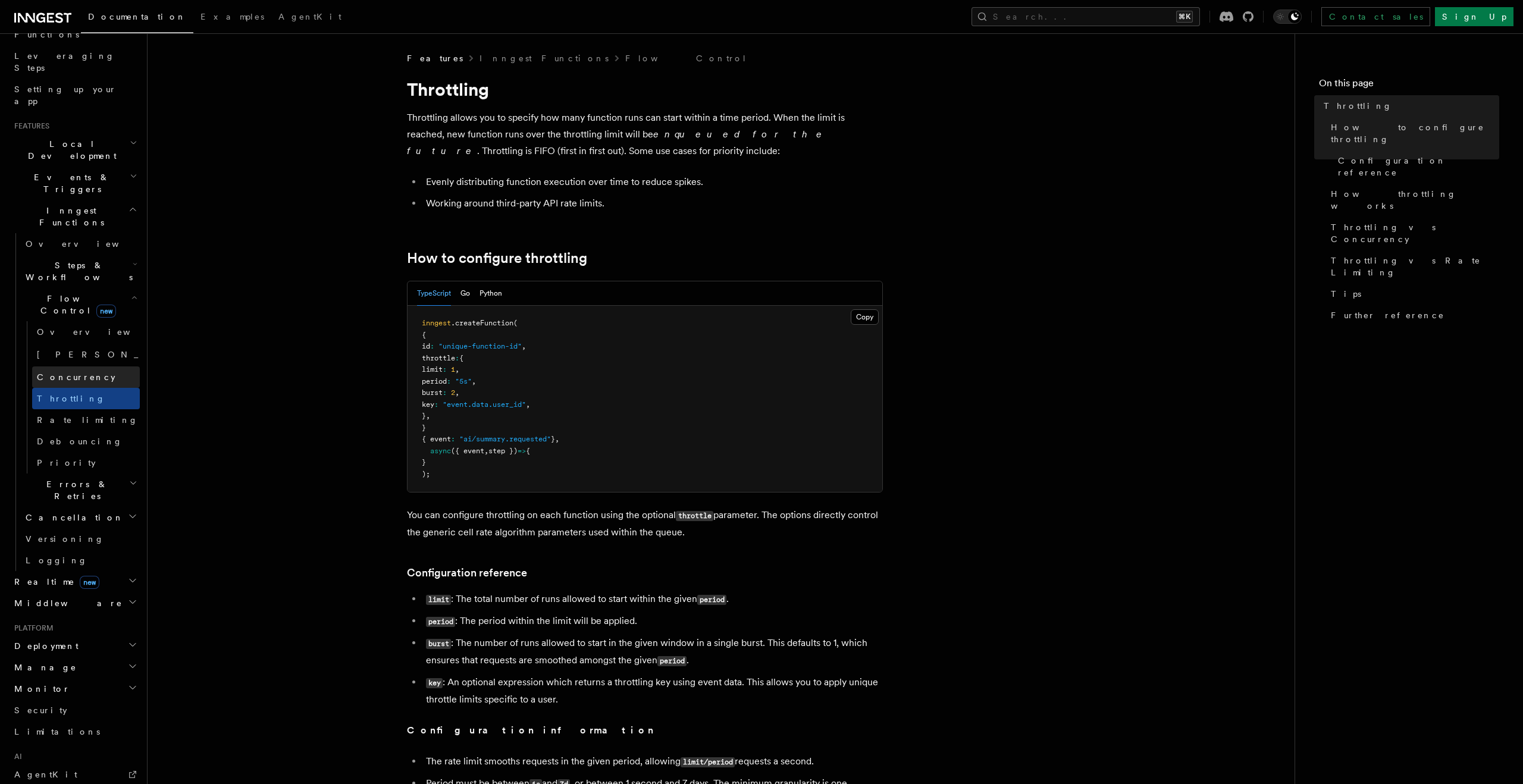
click at [76, 373] on span "Concurrency" at bounding box center [76, 377] width 78 height 10
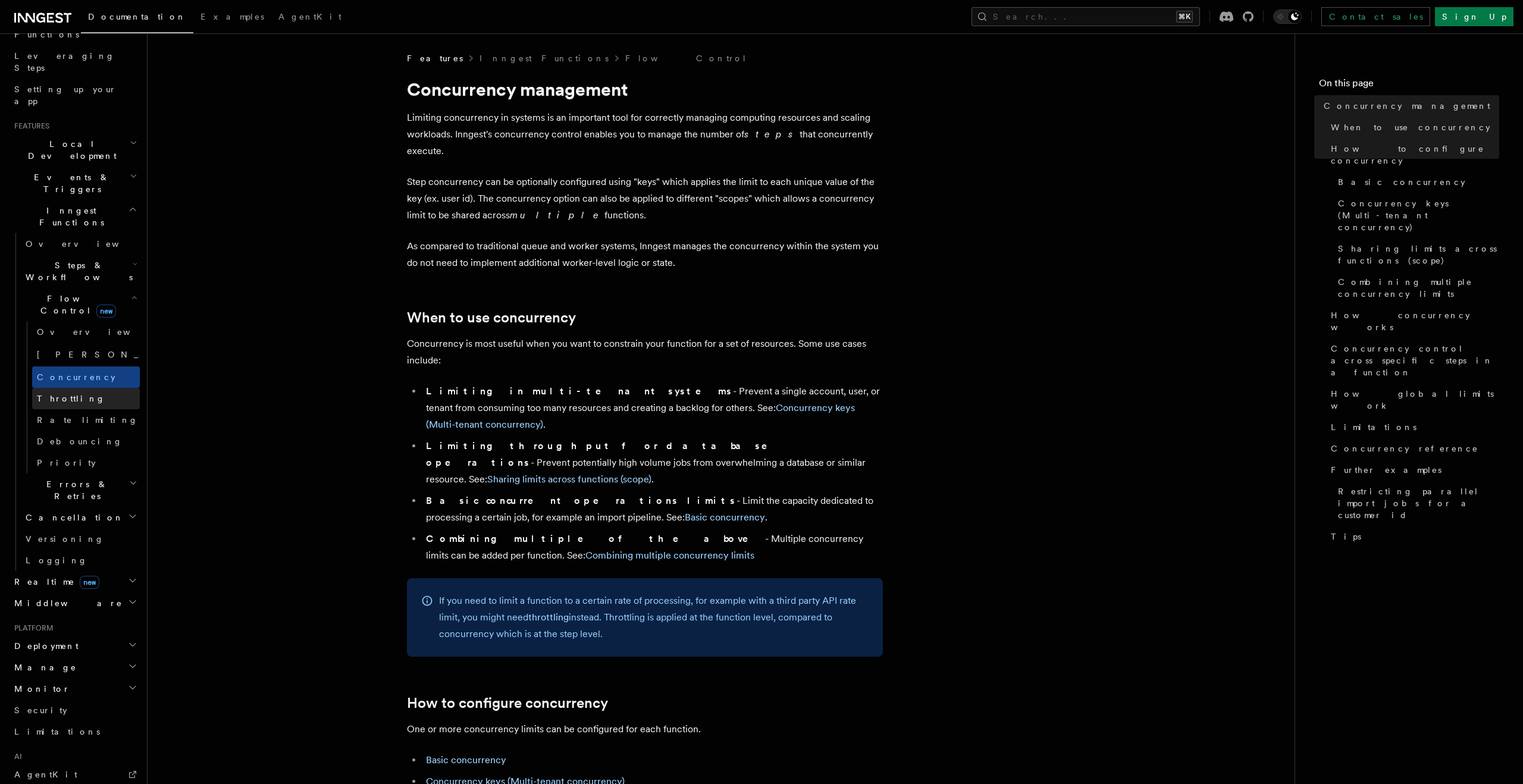
click at [76, 388] on link "Throttling" at bounding box center [86, 398] width 108 height 21
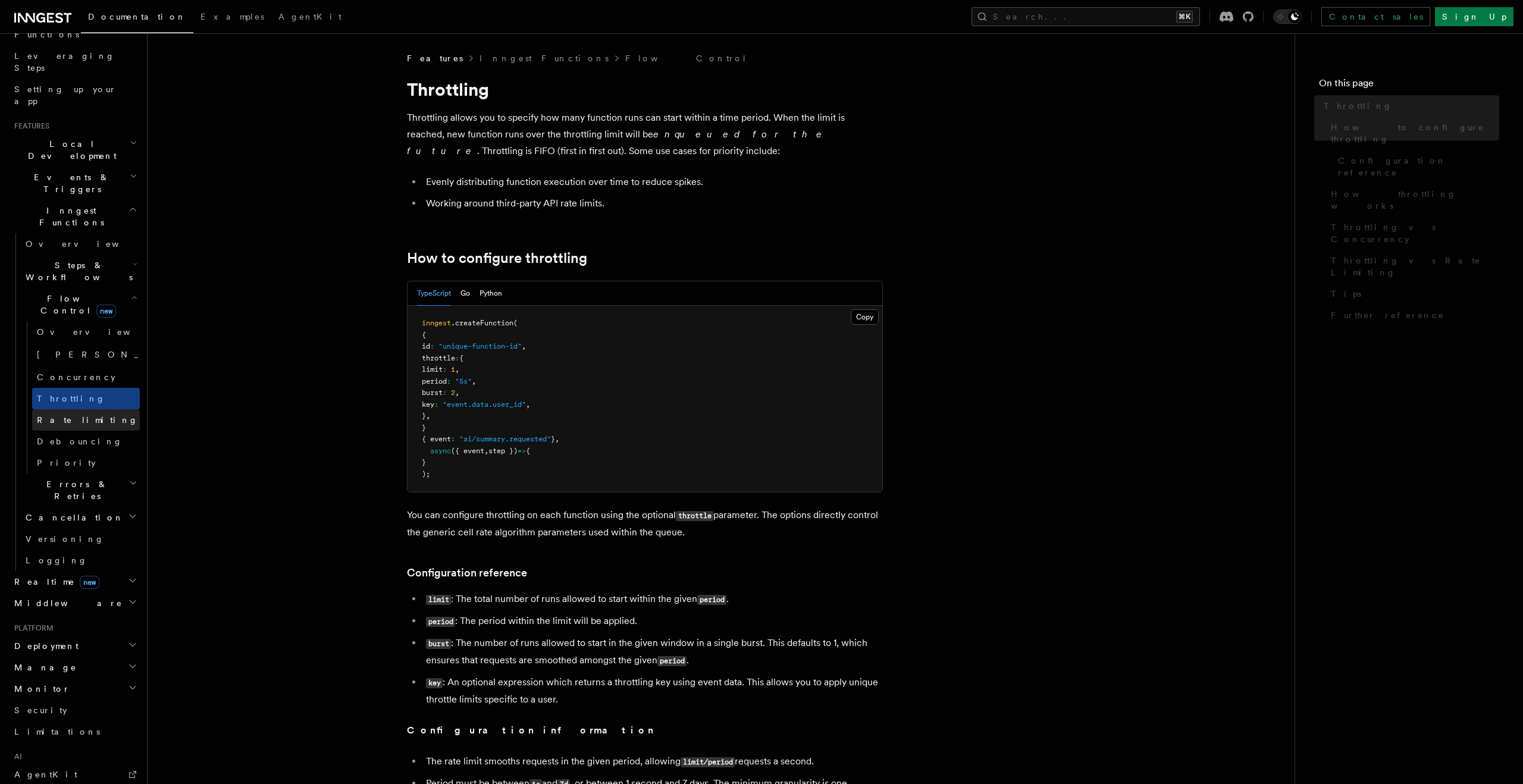
click at [76, 415] on span "Rate limiting" at bounding box center [87, 420] width 101 height 10
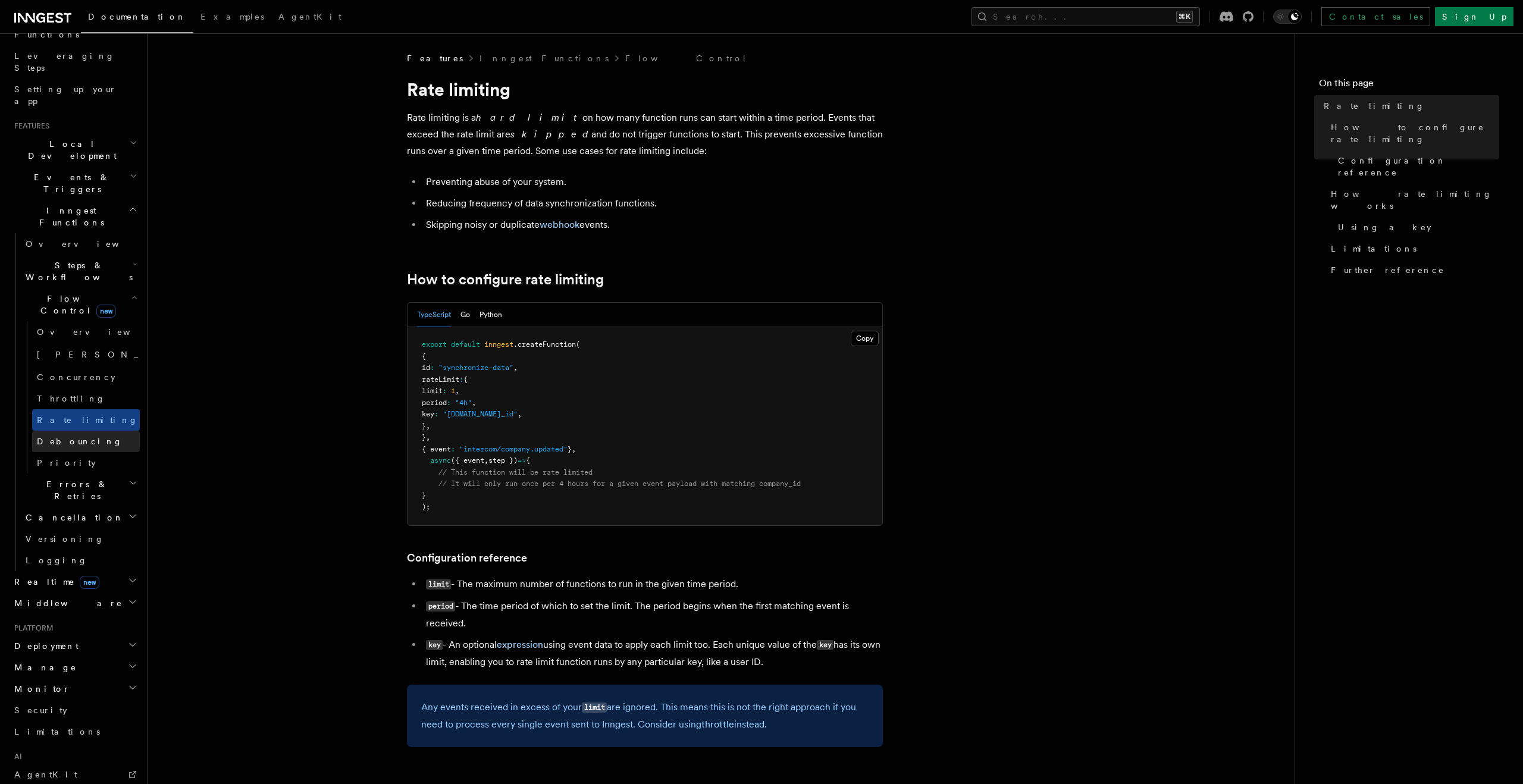
click at [73, 436] on span "Debouncing" at bounding box center [79, 441] width 86 height 10
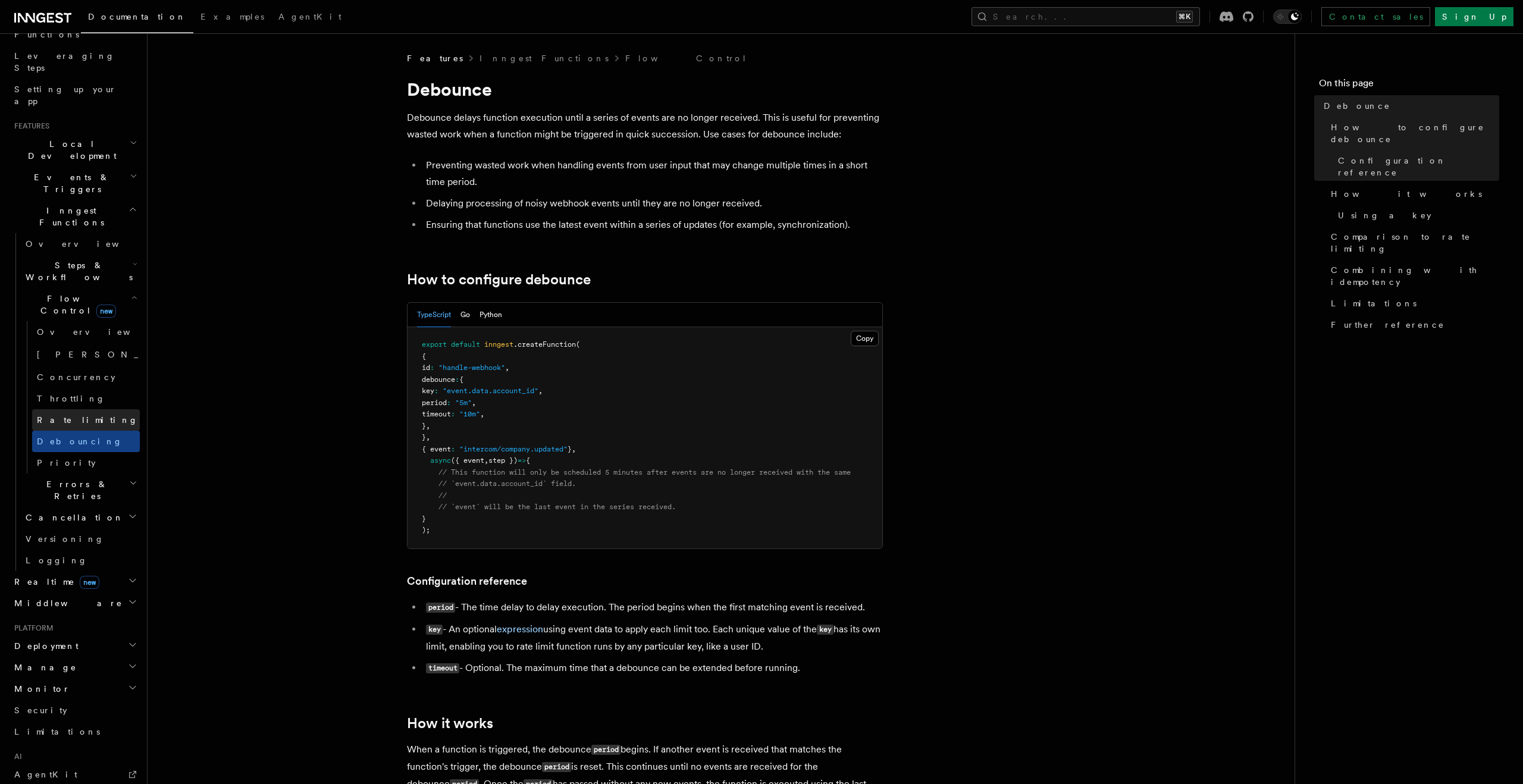
click at [78, 415] on span "Rate limiting" at bounding box center [87, 420] width 101 height 10
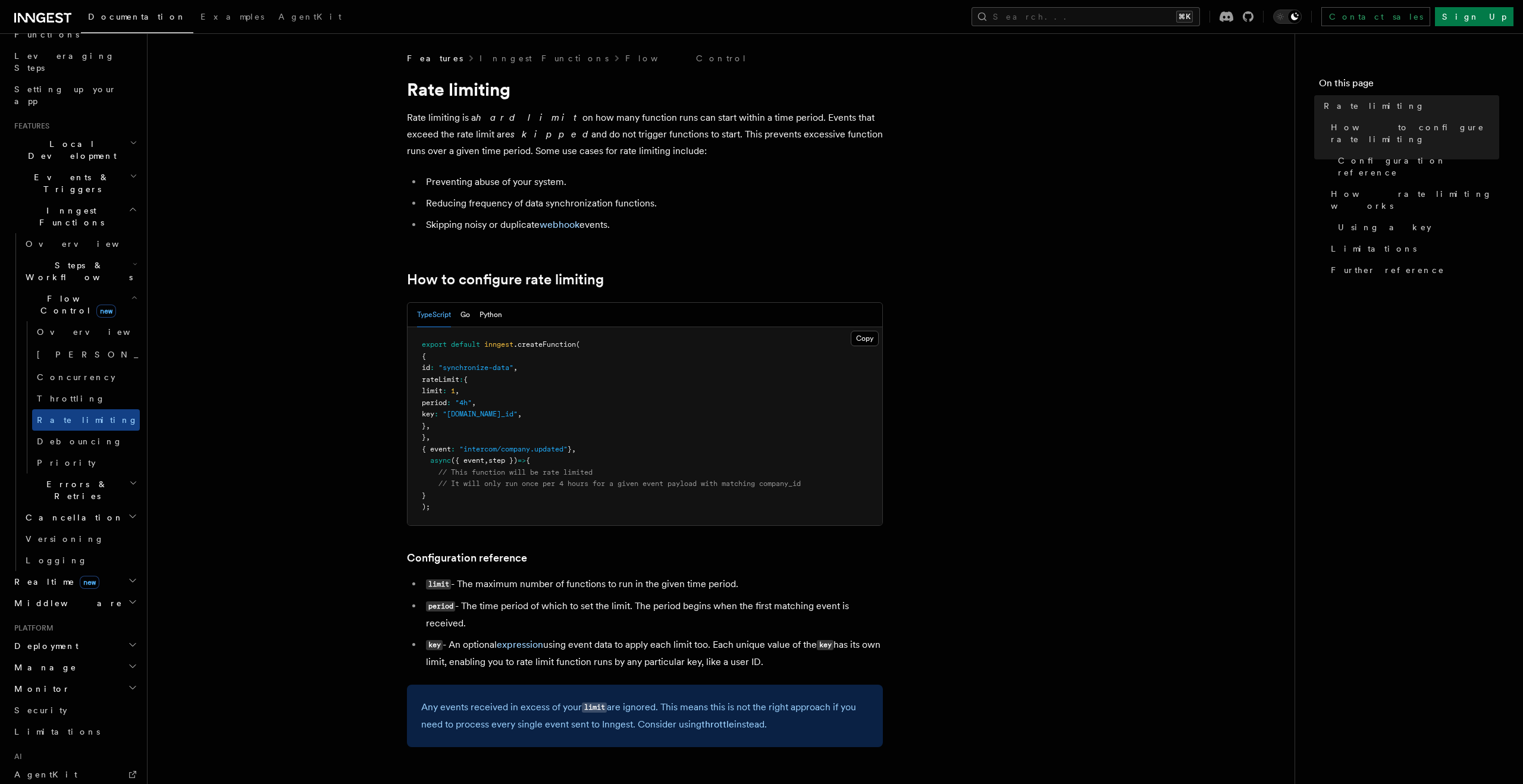
click at [458, 146] on p "Rate limiting is a hard limit on how many function runs can start within a time…" at bounding box center [645, 134] width 476 height 50
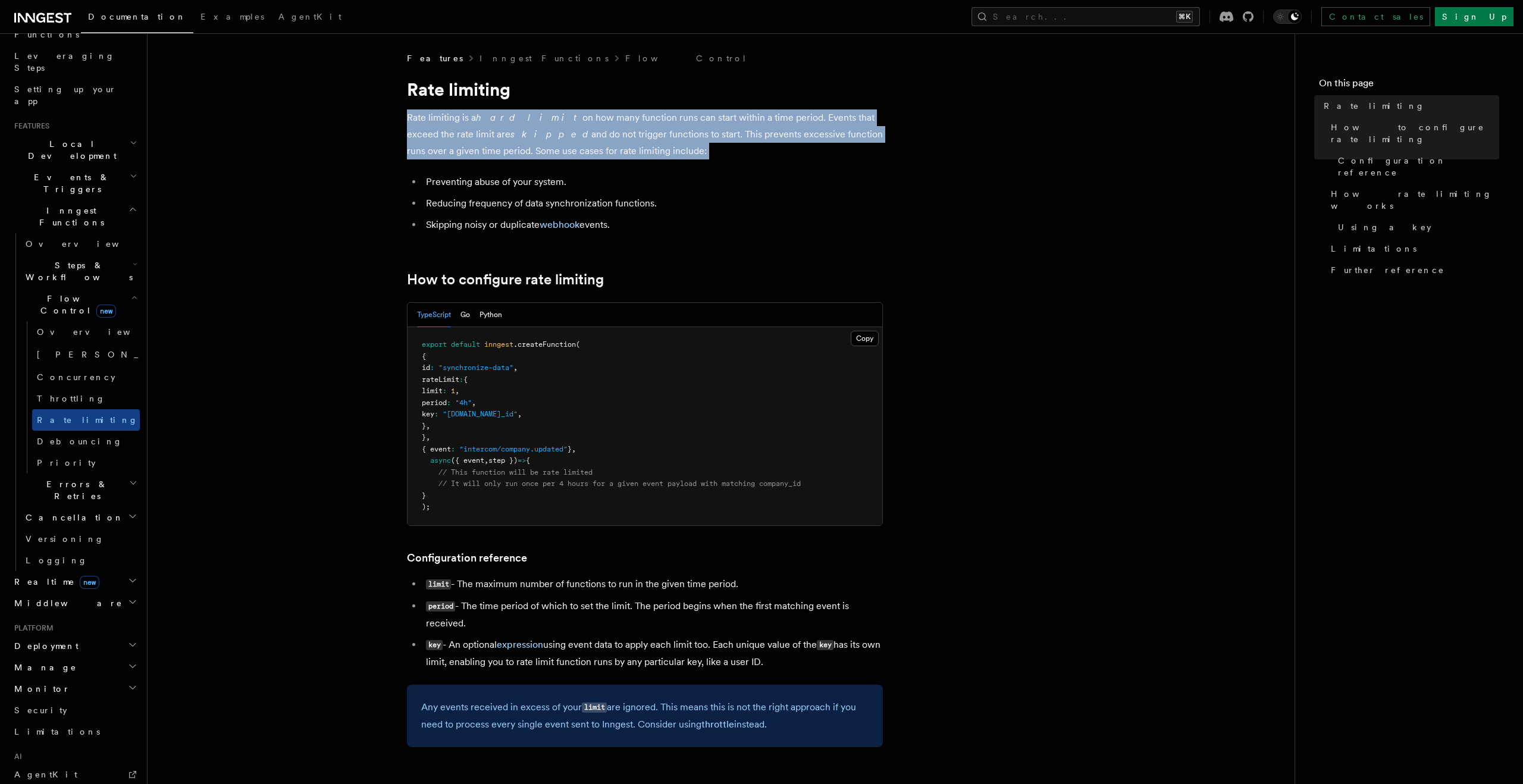
click at [458, 146] on p "Rate limiting is a hard limit on how many function runs can start within a time…" at bounding box center [645, 134] width 476 height 50
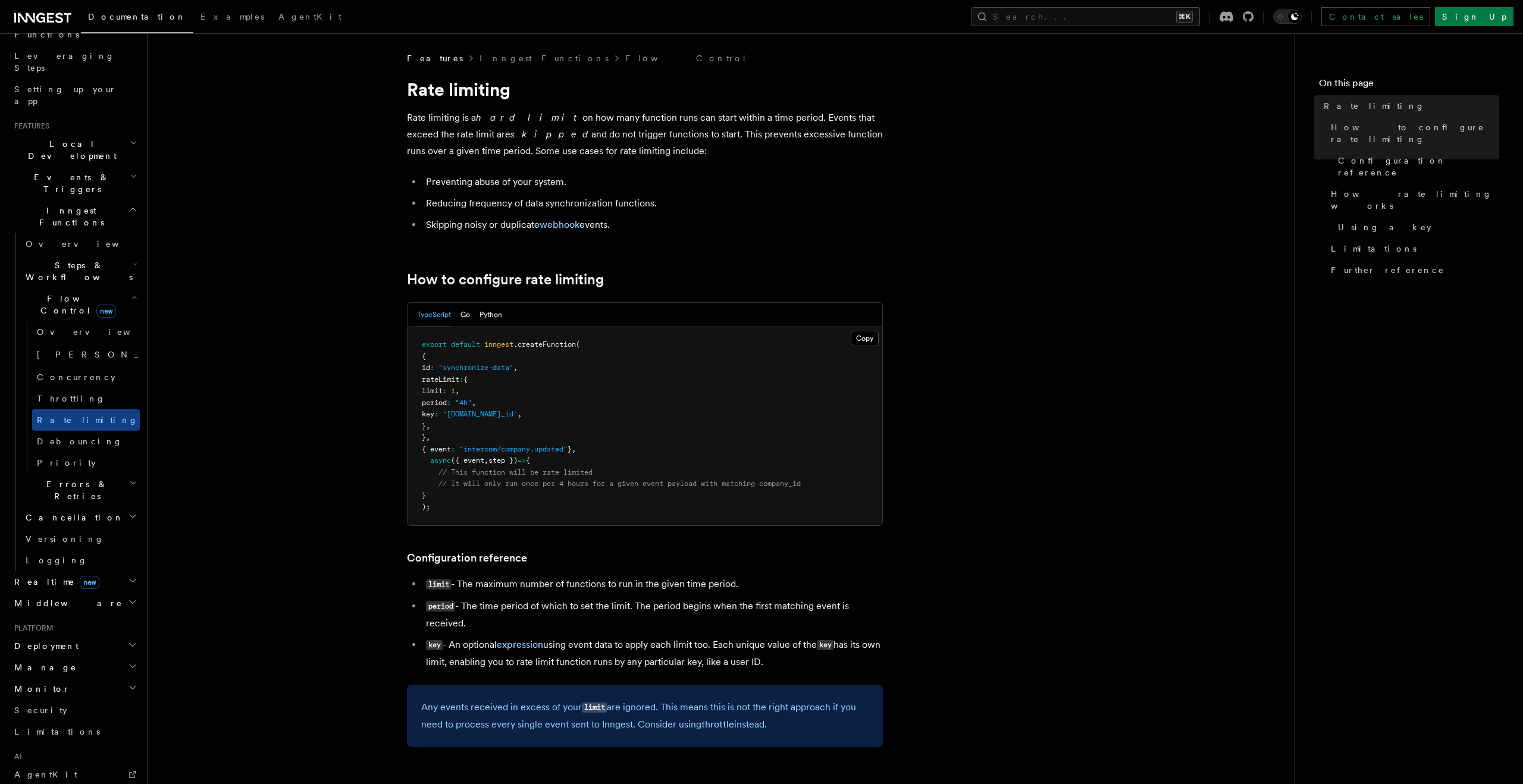
click at [458, 175] on li "Preventing abuse of your system." at bounding box center [653, 182] width 461 height 17
click at [458, 202] on li "Reducing frequency of data synchronization functions." at bounding box center [653, 203] width 461 height 17
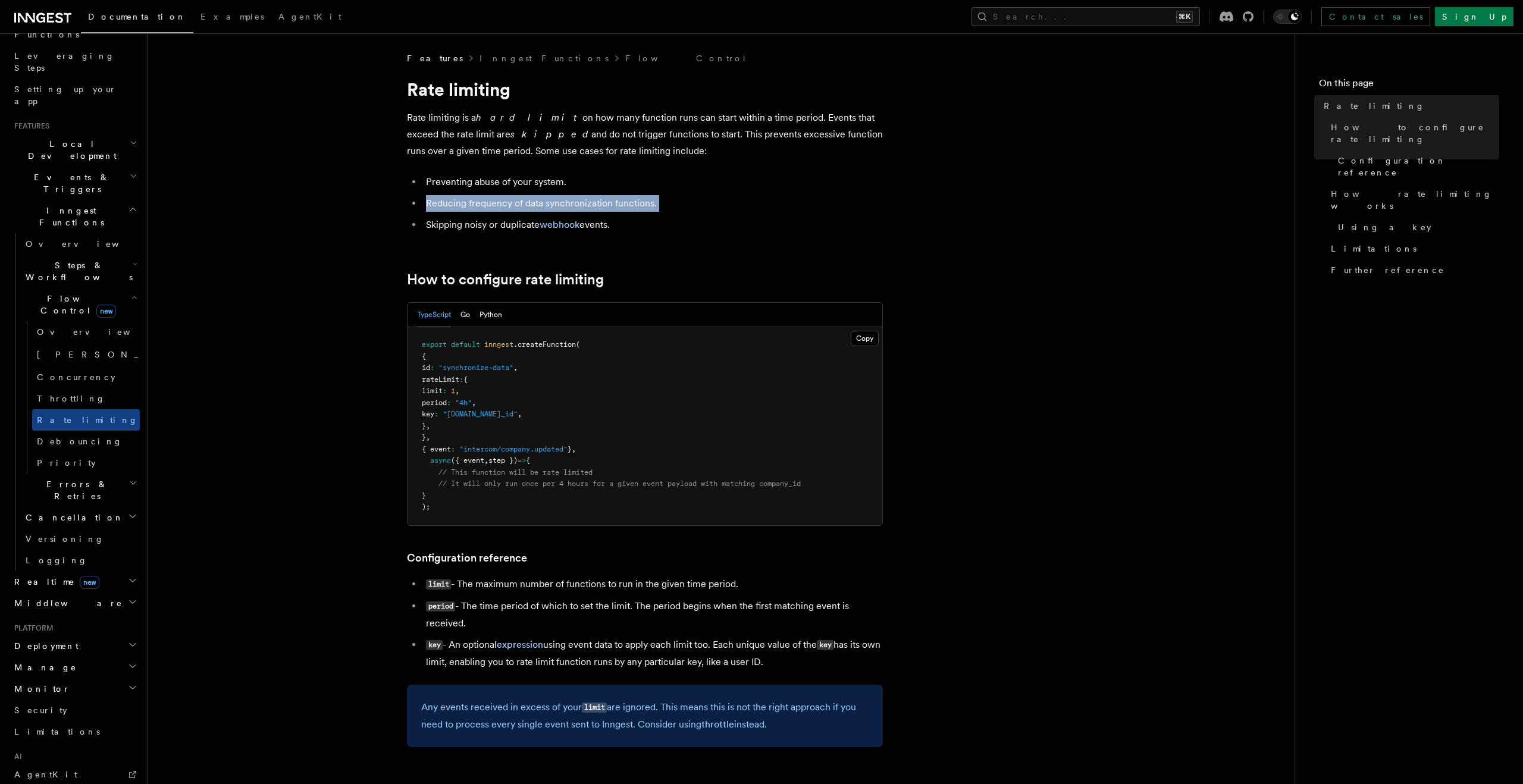
click at [458, 202] on li "Reducing frequency of data synchronization functions." at bounding box center [653, 203] width 461 height 17
click at [453, 218] on li "Skipping noisy or duplicate webhook events." at bounding box center [653, 224] width 461 height 17
click at [450, 199] on li "Reducing frequency of data synchronization functions." at bounding box center [653, 203] width 461 height 17
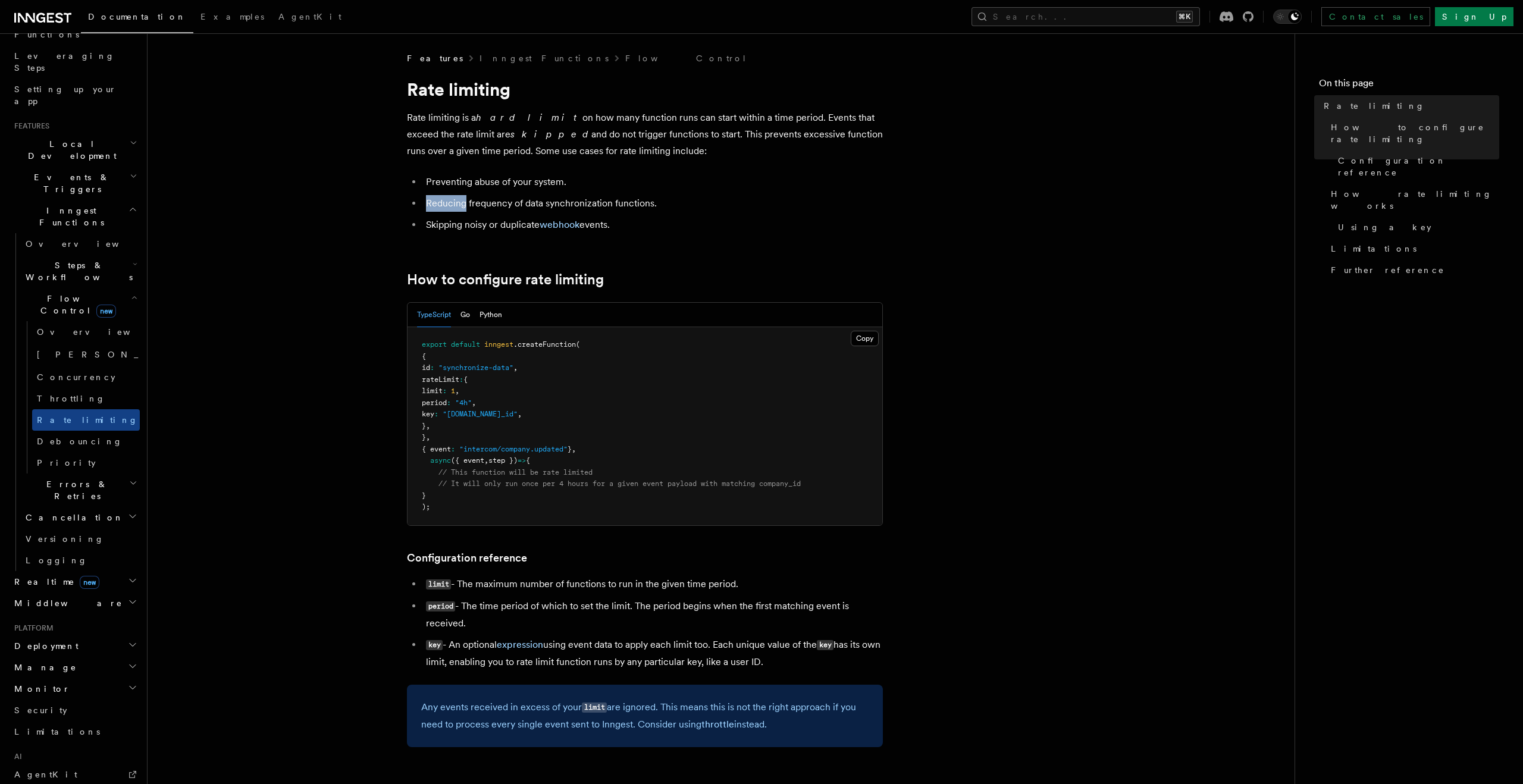
click at [450, 199] on li "Reducing frequency of data synchronization functions." at bounding box center [653, 203] width 461 height 17
click at [439, 181] on li "Preventing abuse of your system." at bounding box center [653, 182] width 461 height 17
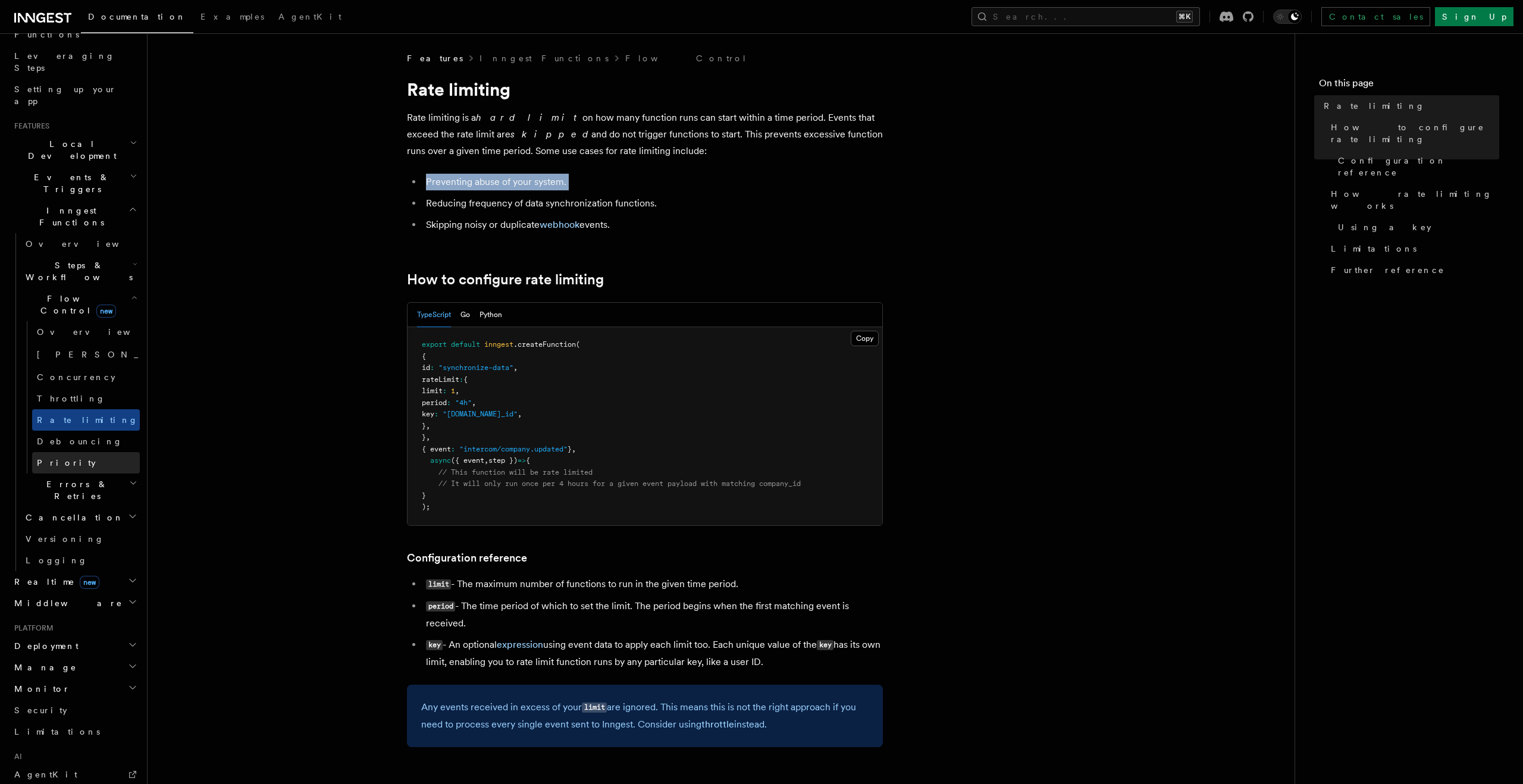
click at [63, 452] on link "Priority" at bounding box center [86, 462] width 108 height 21
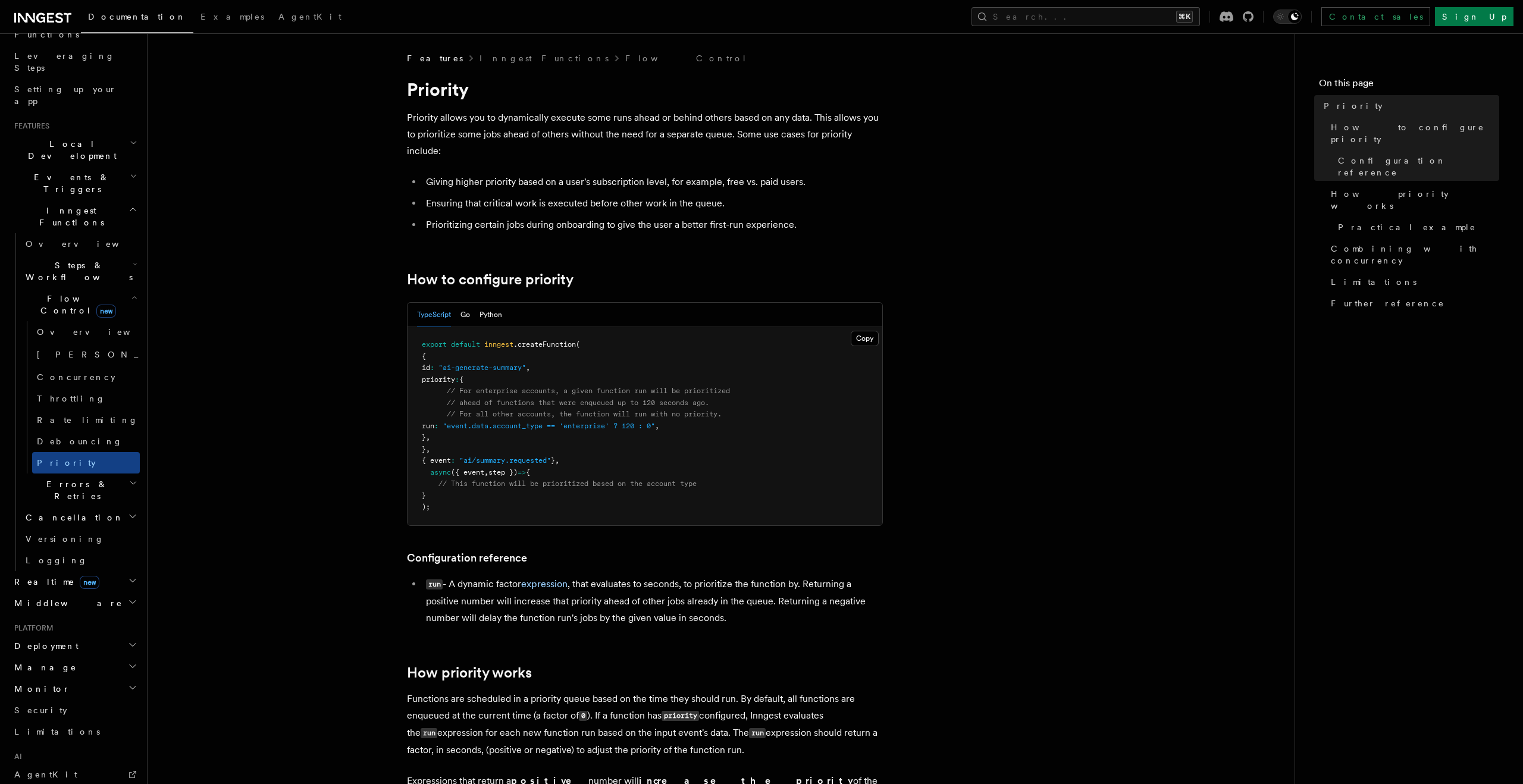
click at [80, 507] on h2 "Cancellation" at bounding box center [80, 517] width 119 height 21
click at [83, 478] on span "Errors & Retries" at bounding box center [75, 490] width 109 height 23
click at [83, 507] on link "Overview" at bounding box center [86, 517] width 108 height 21
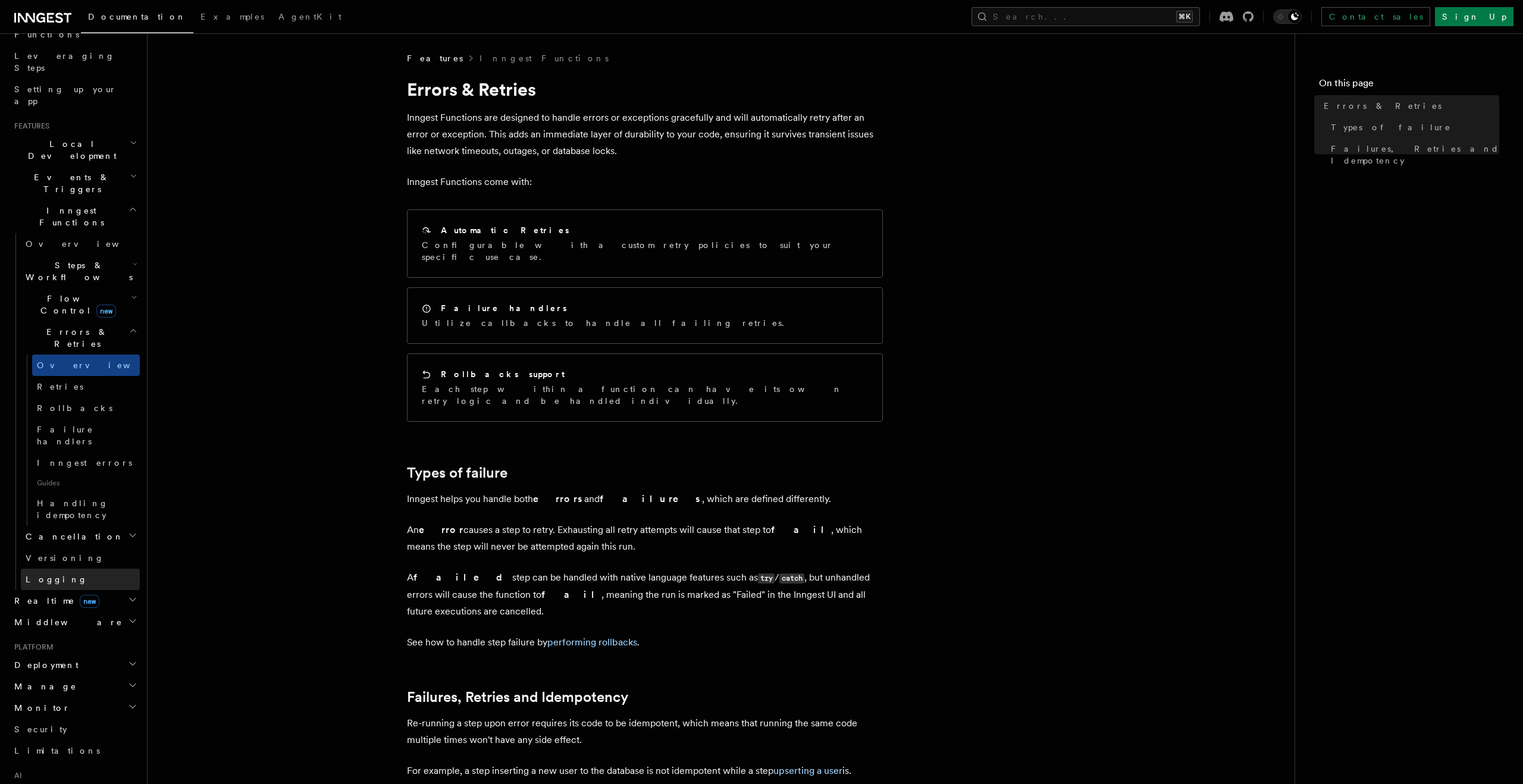
click at [87, 568] on link "Logging" at bounding box center [80, 579] width 119 height 21
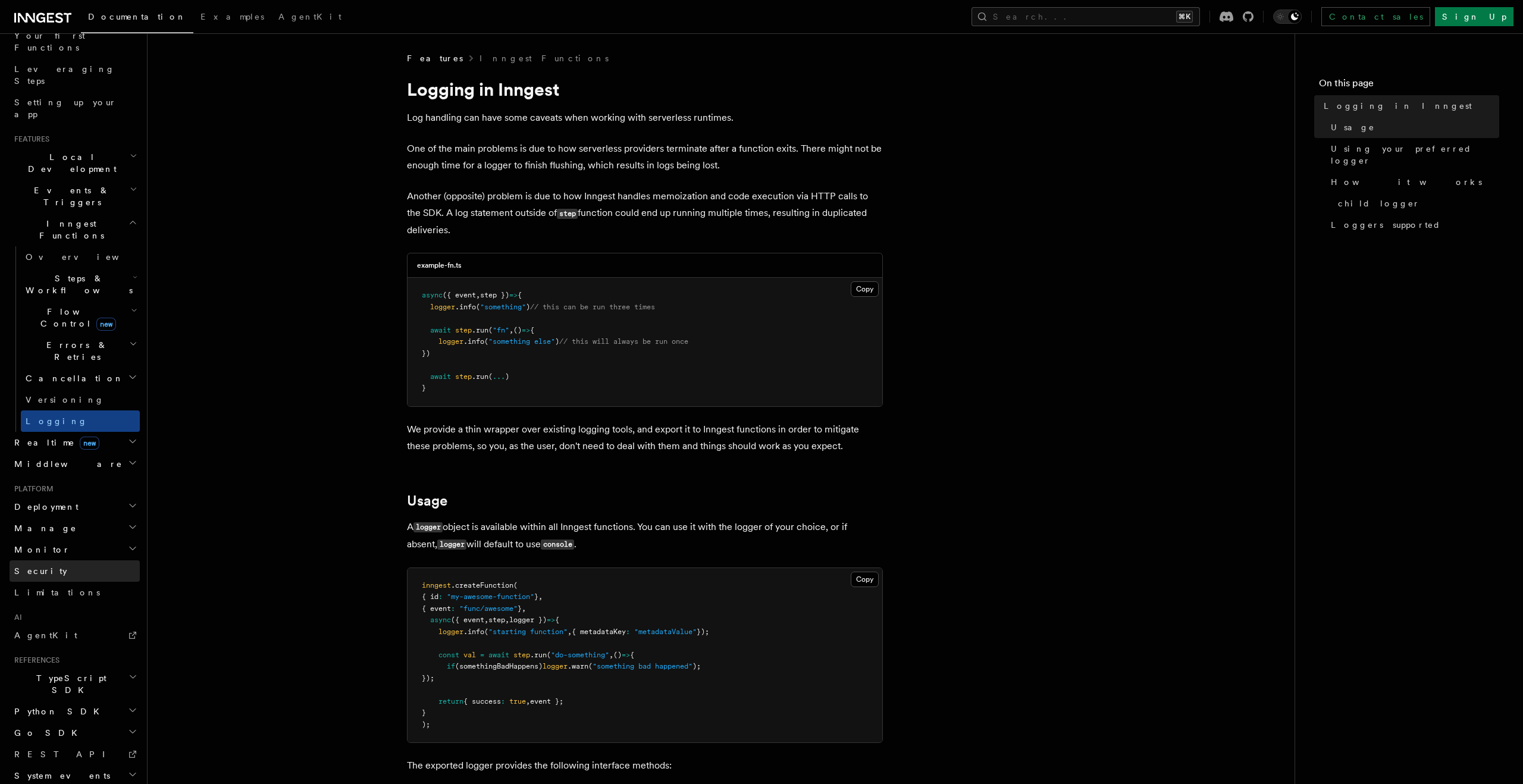
click at [80, 560] on link "Security" at bounding box center [75, 571] width 131 height 21
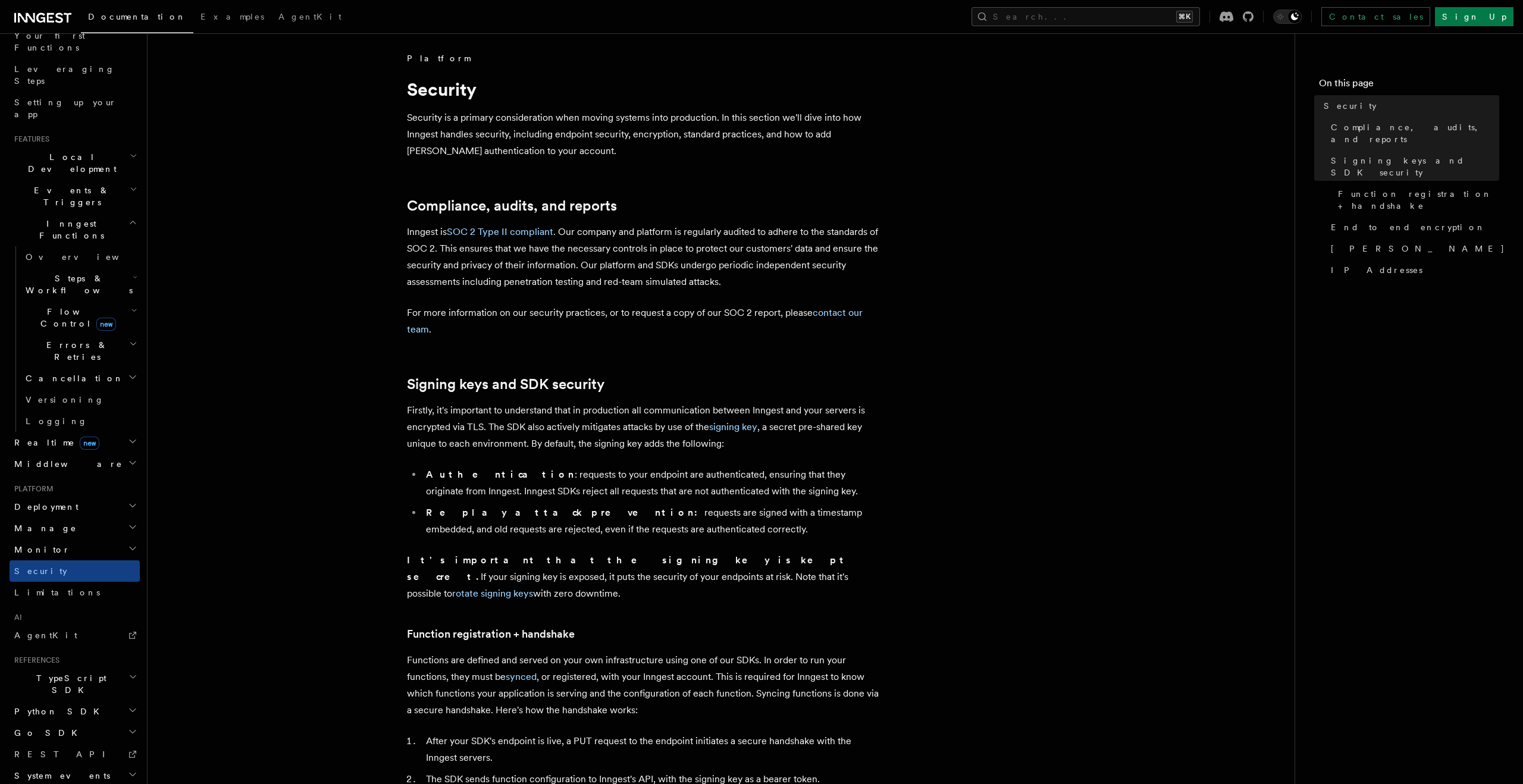
click at [94, 367] on h2 "Cancellation" at bounding box center [80, 378] width 119 height 21
click at [37, 6] on div "Documentation Examples AgentKit Search... ⌘K Contact sales Sign Up" at bounding box center [762, 16] width 1523 height 33
click at [38, 18] on icon at bounding box center [40, 18] width 9 height 10
